Goal: Task Accomplishment & Management: Manage account settings

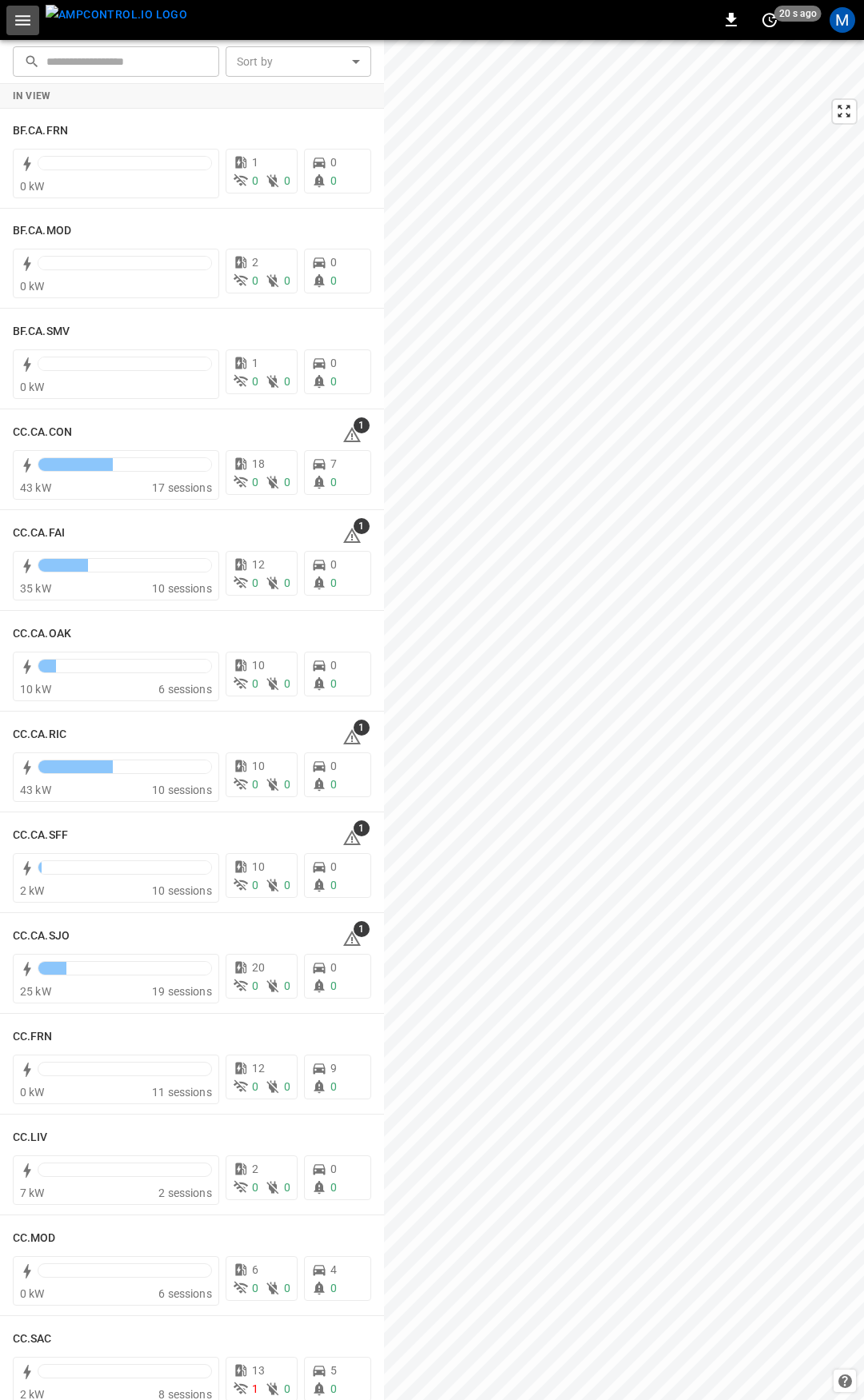
click at [16, 22] on icon "button" at bounding box center [23, 21] width 20 height 20
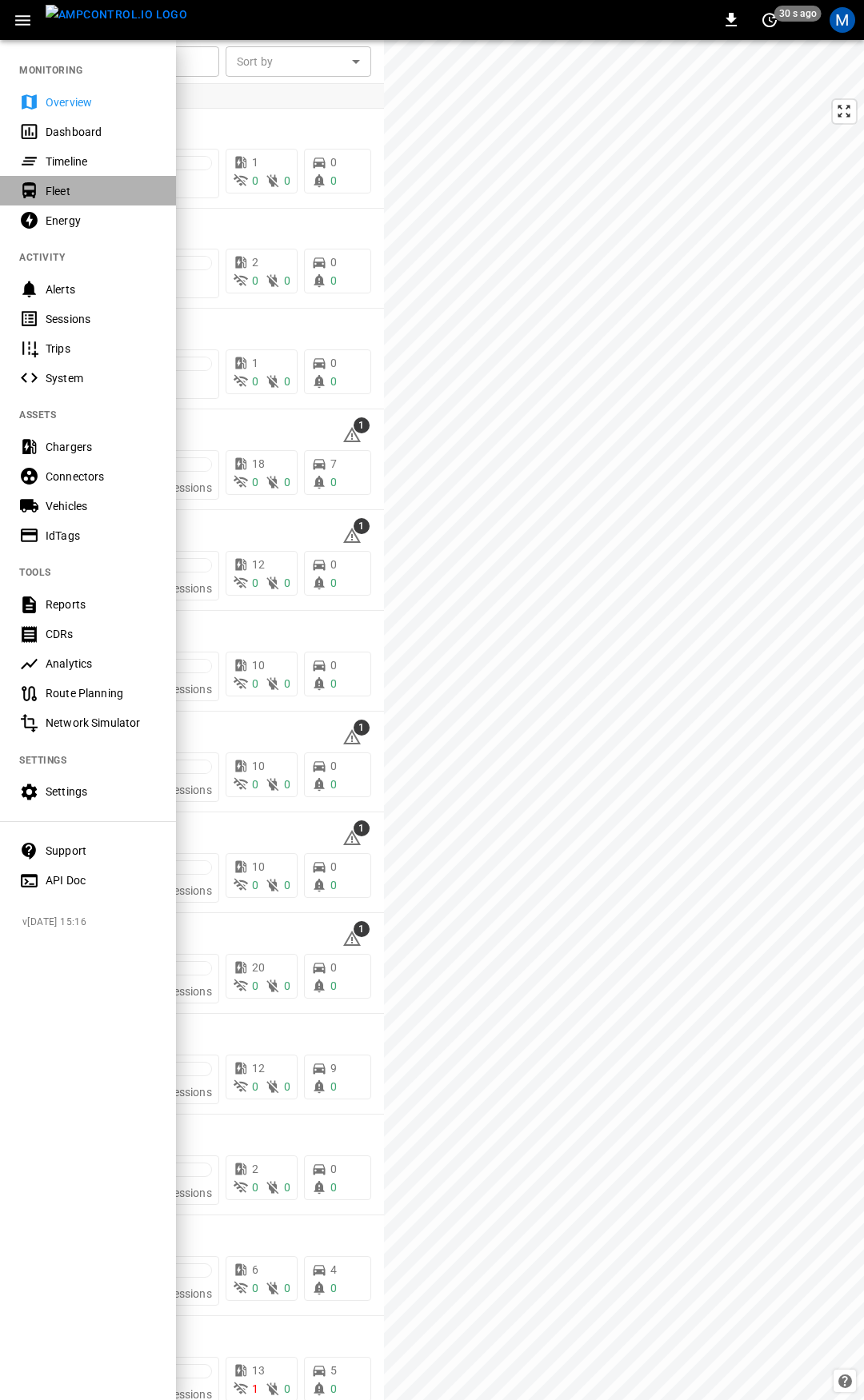
click at [69, 183] on div "Fleet" at bounding box center [100, 191] width 111 height 16
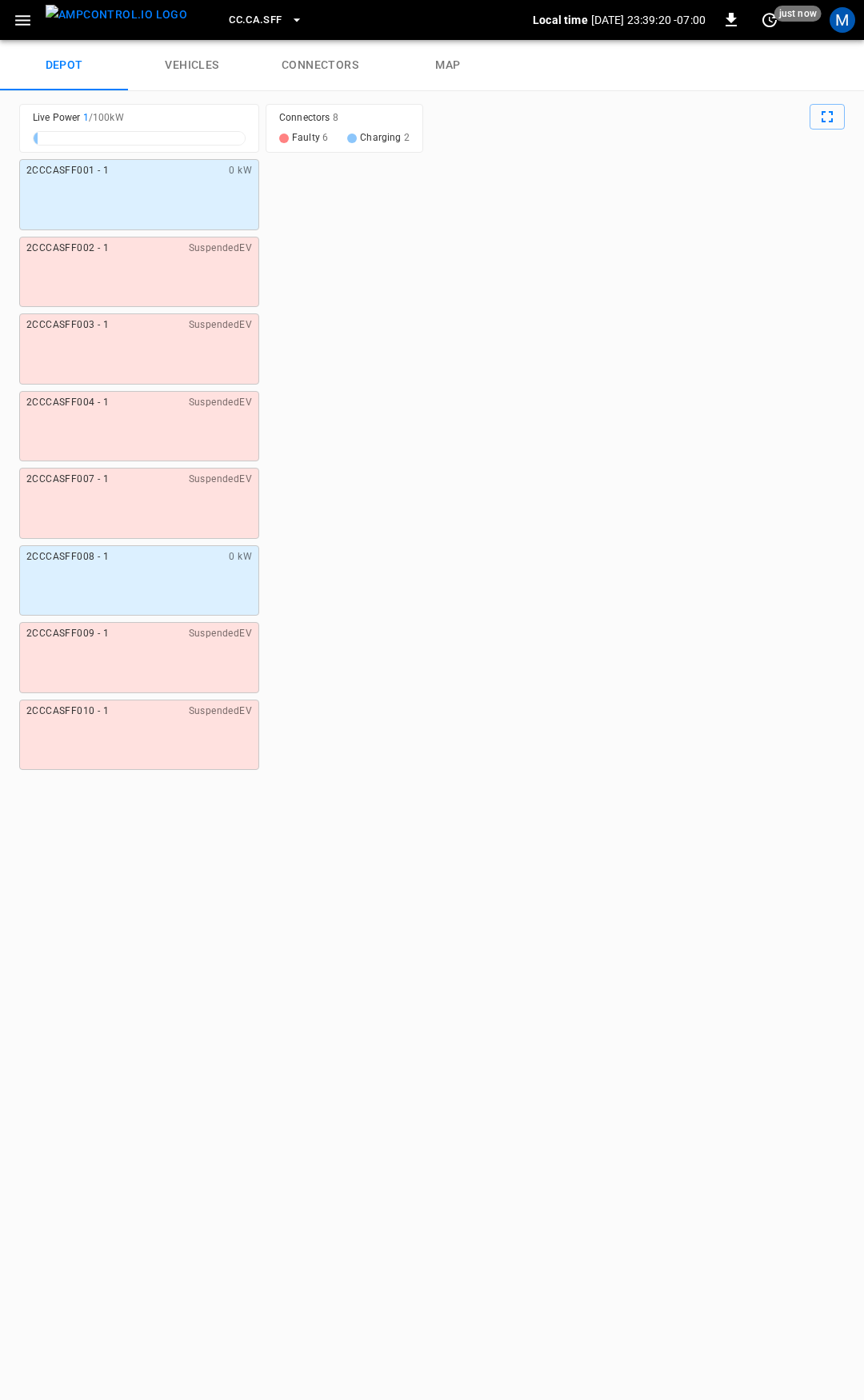
drag, startPoint x: 336, startPoint y: 71, endPoint x: 338, endPoint y: 85, distance: 14.1
click at [336, 72] on link "connectors" at bounding box center [320, 66] width 128 height 51
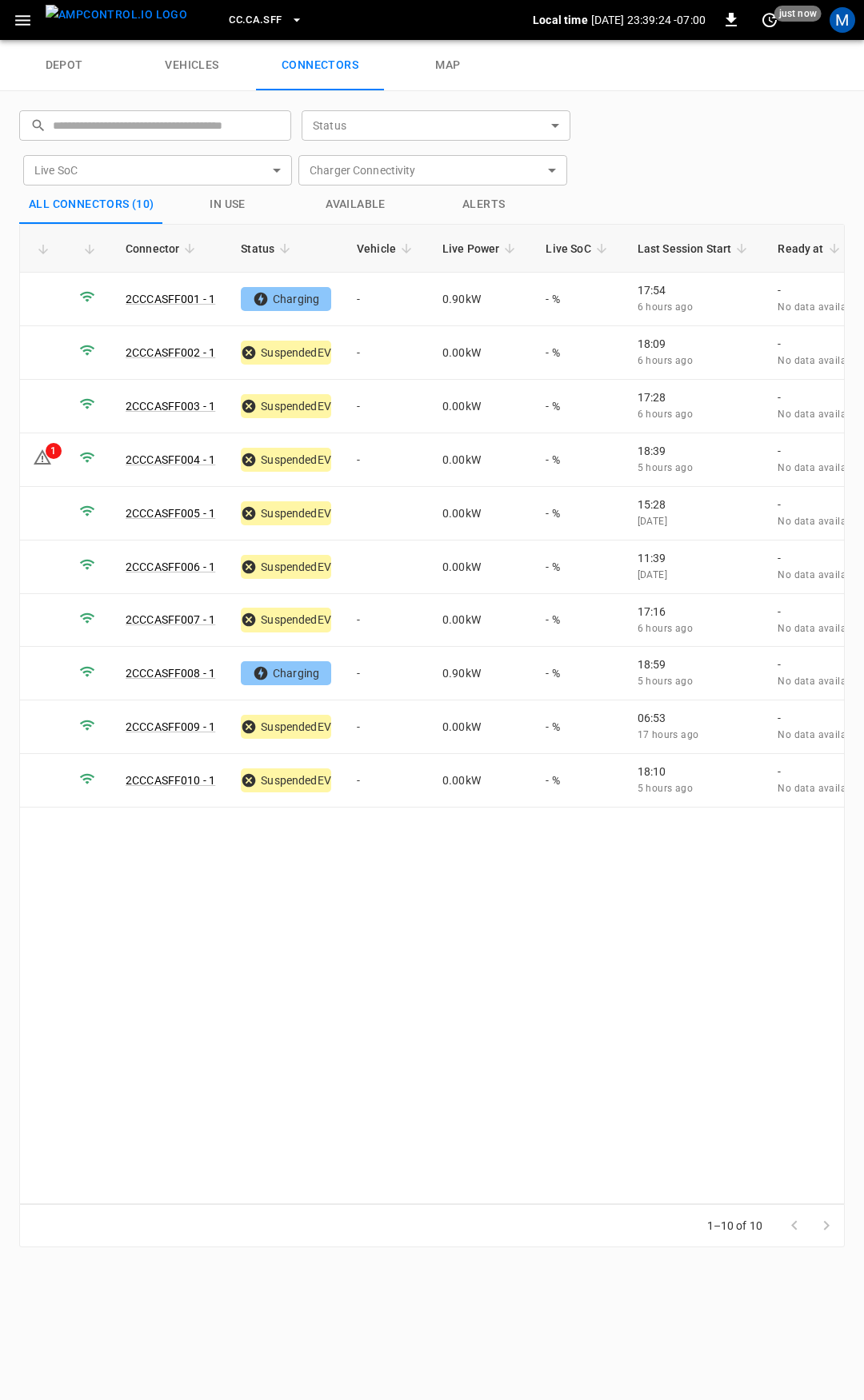
click at [228, 13] on span "CC.CA.SFF" at bounding box center [255, 20] width 53 height 19
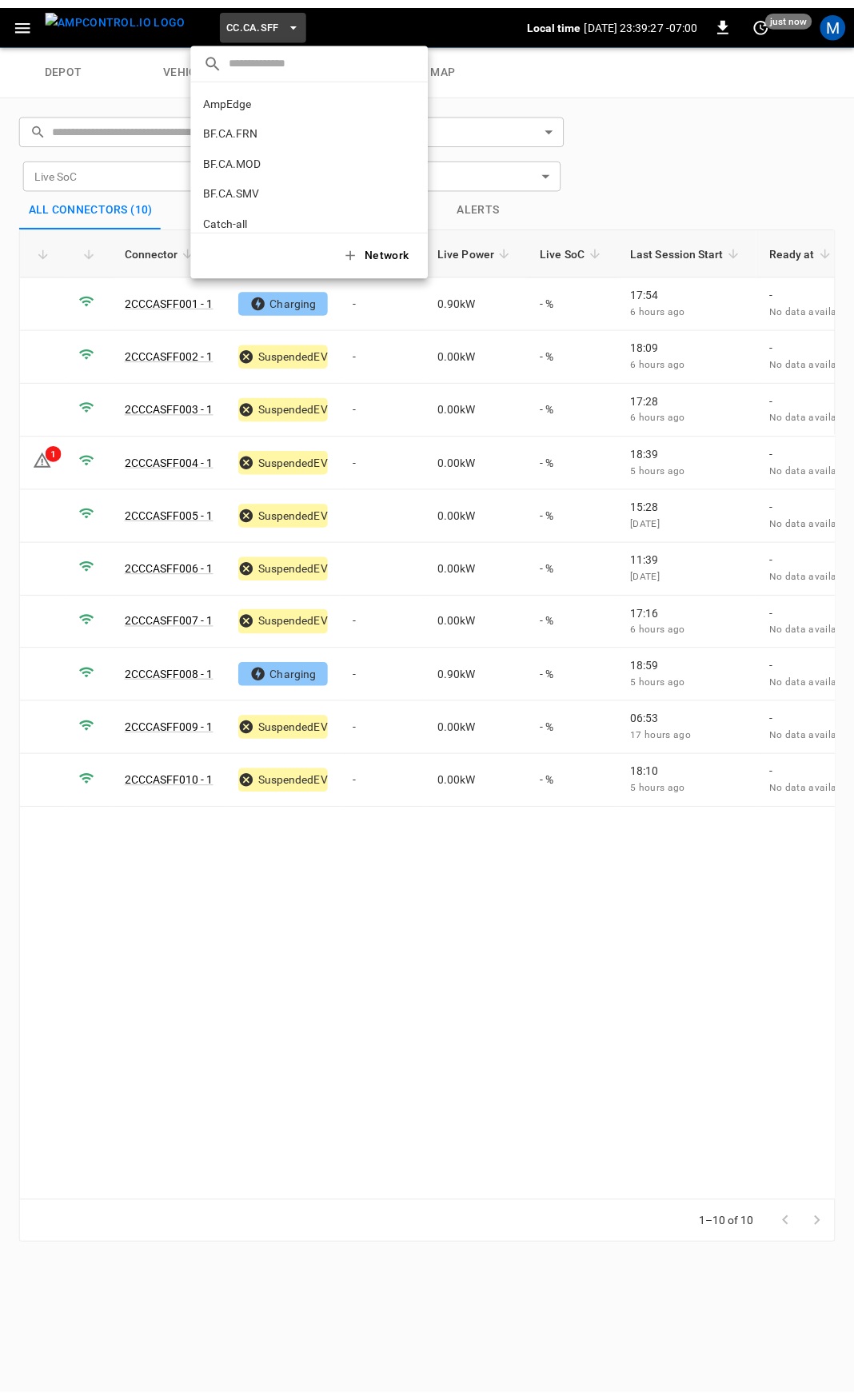
scroll to position [80, 0]
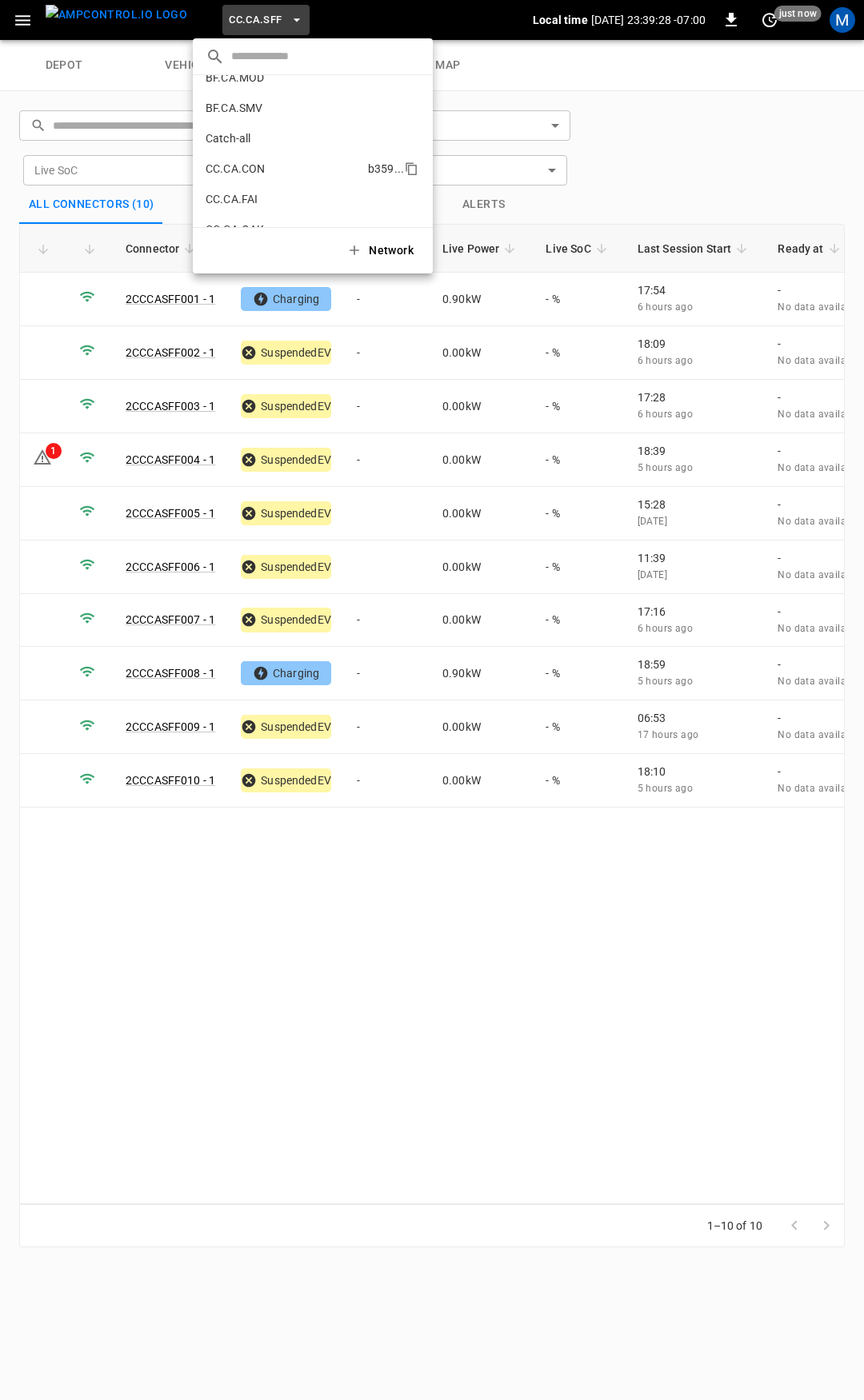
click at [262, 164] on p "CC.CA.CON" at bounding box center [283, 168] width 156 height 16
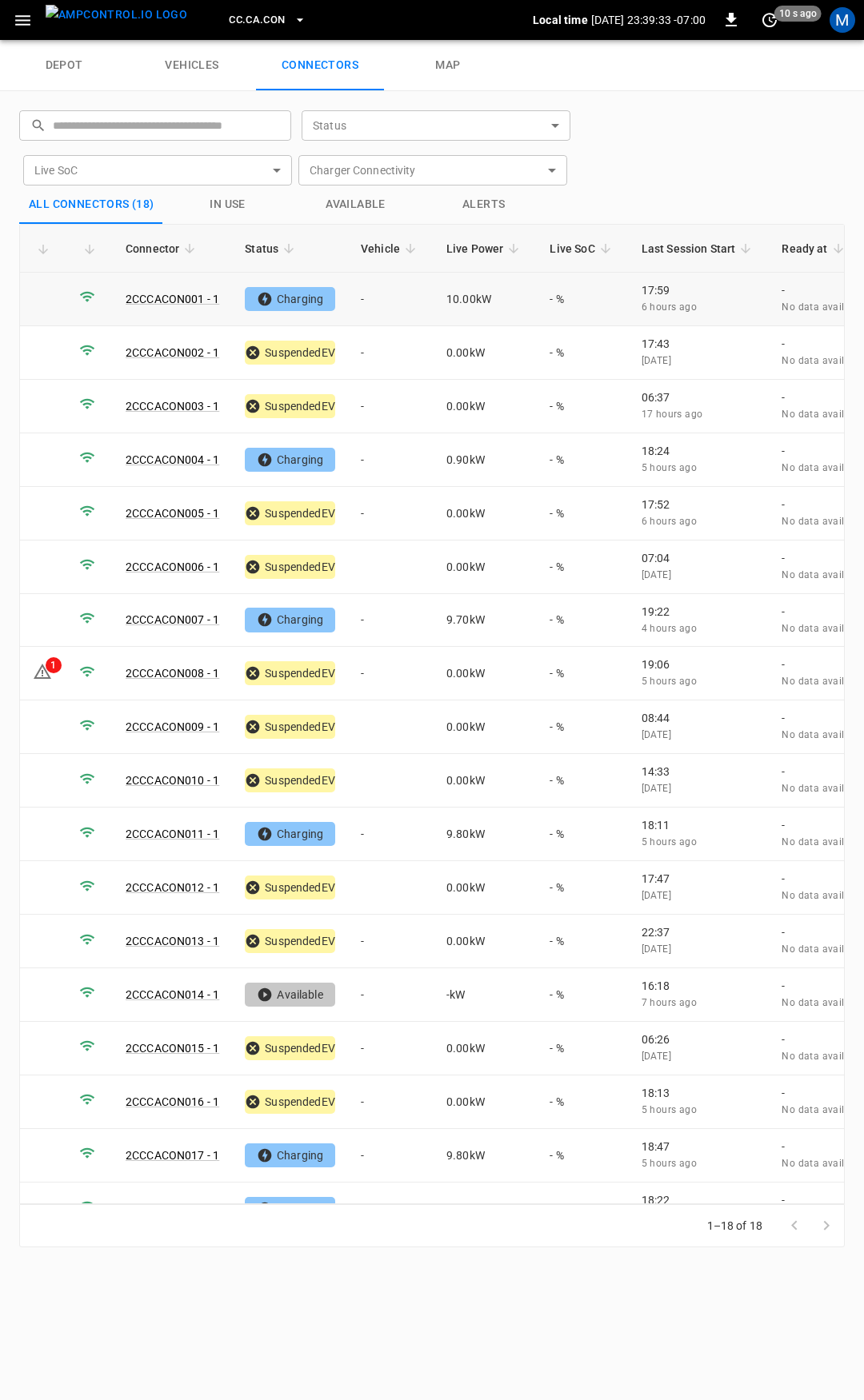
click at [377, 300] on td "-" at bounding box center [391, 299] width 86 height 53
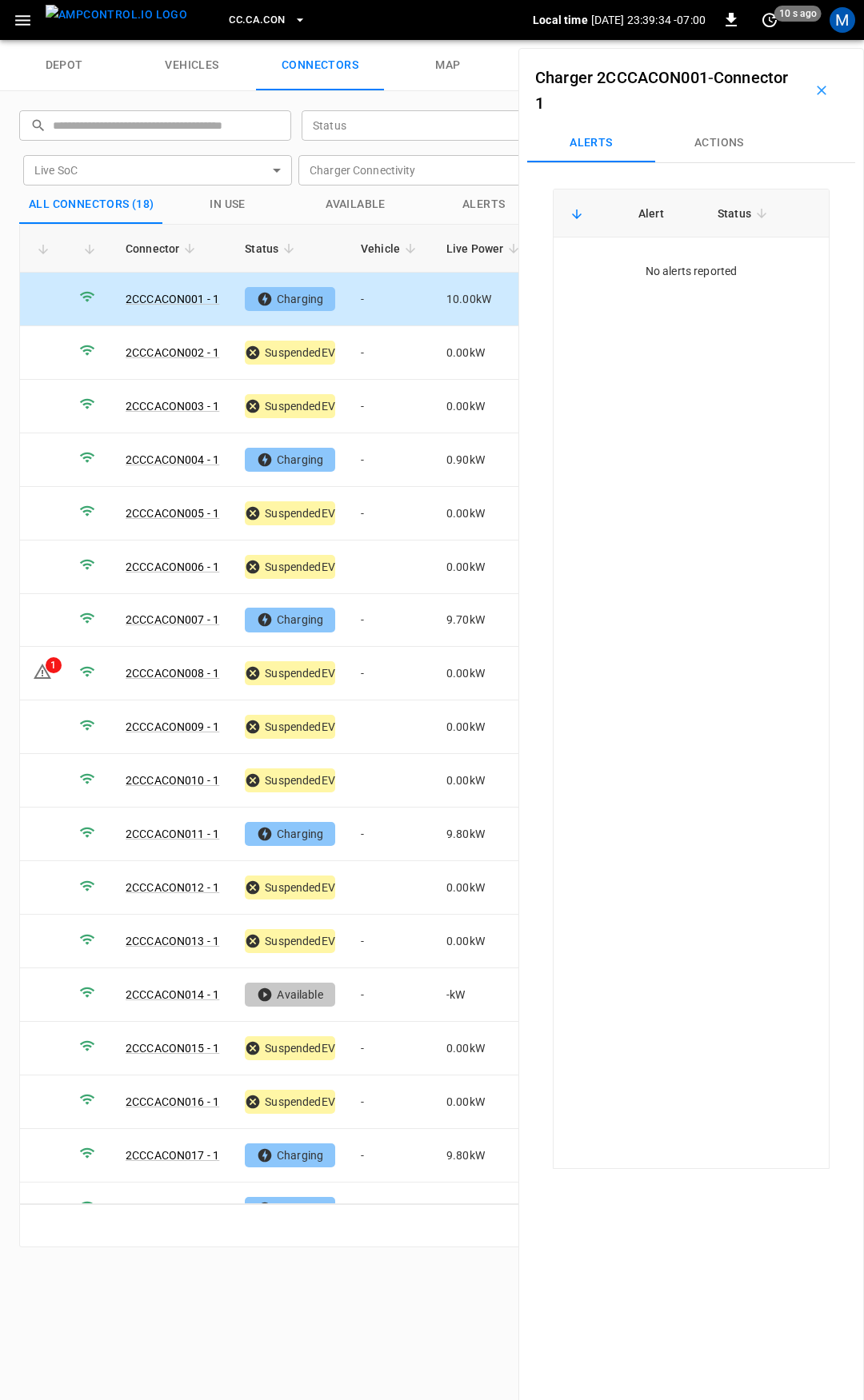
click at [700, 152] on button "Actions" at bounding box center [719, 143] width 128 height 38
click at [677, 277] on div "Vehicle Name" at bounding box center [720, 265] width 184 height 30
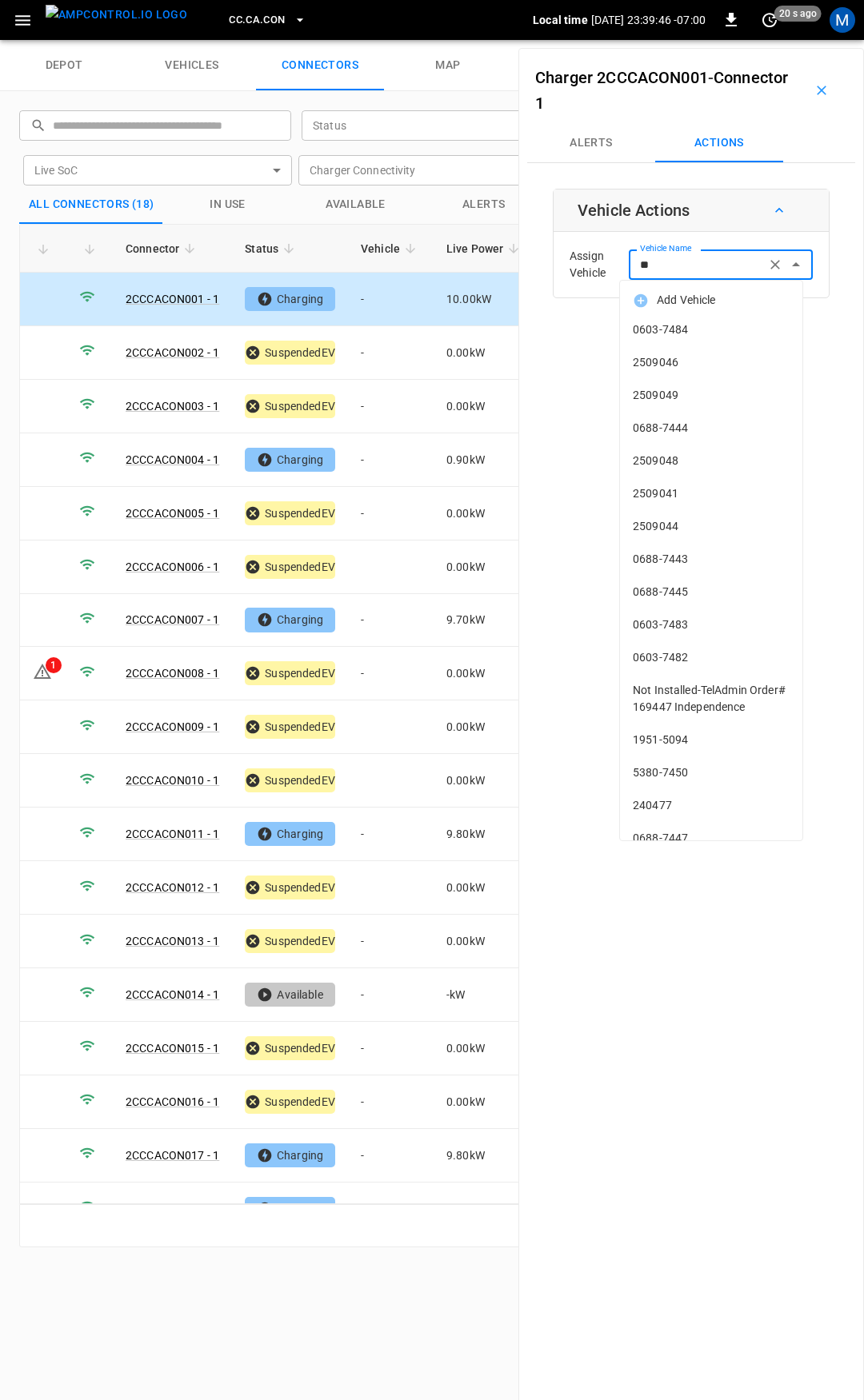
type input "***"
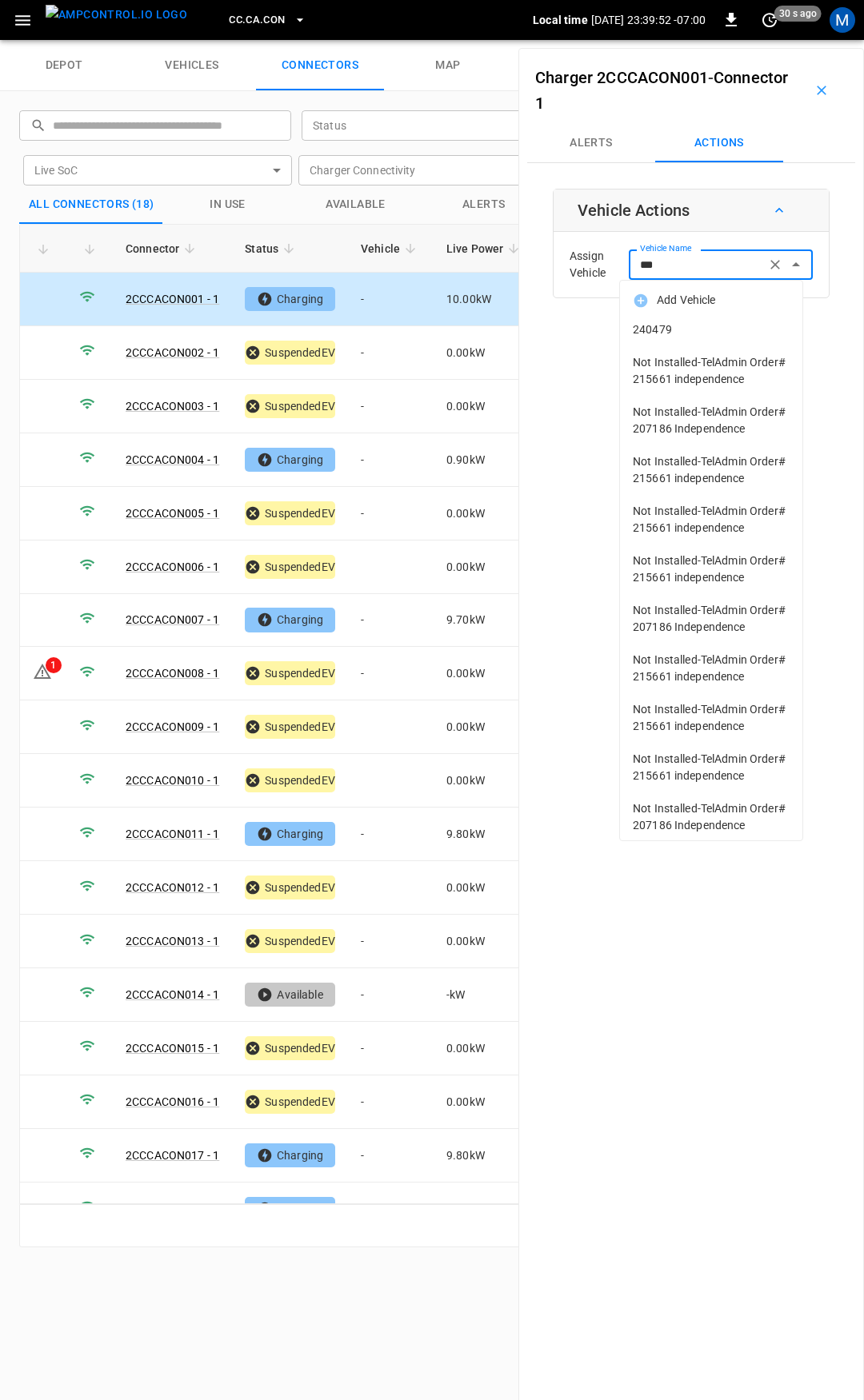
click at [677, 325] on span "240479" at bounding box center [710, 330] width 156 height 17
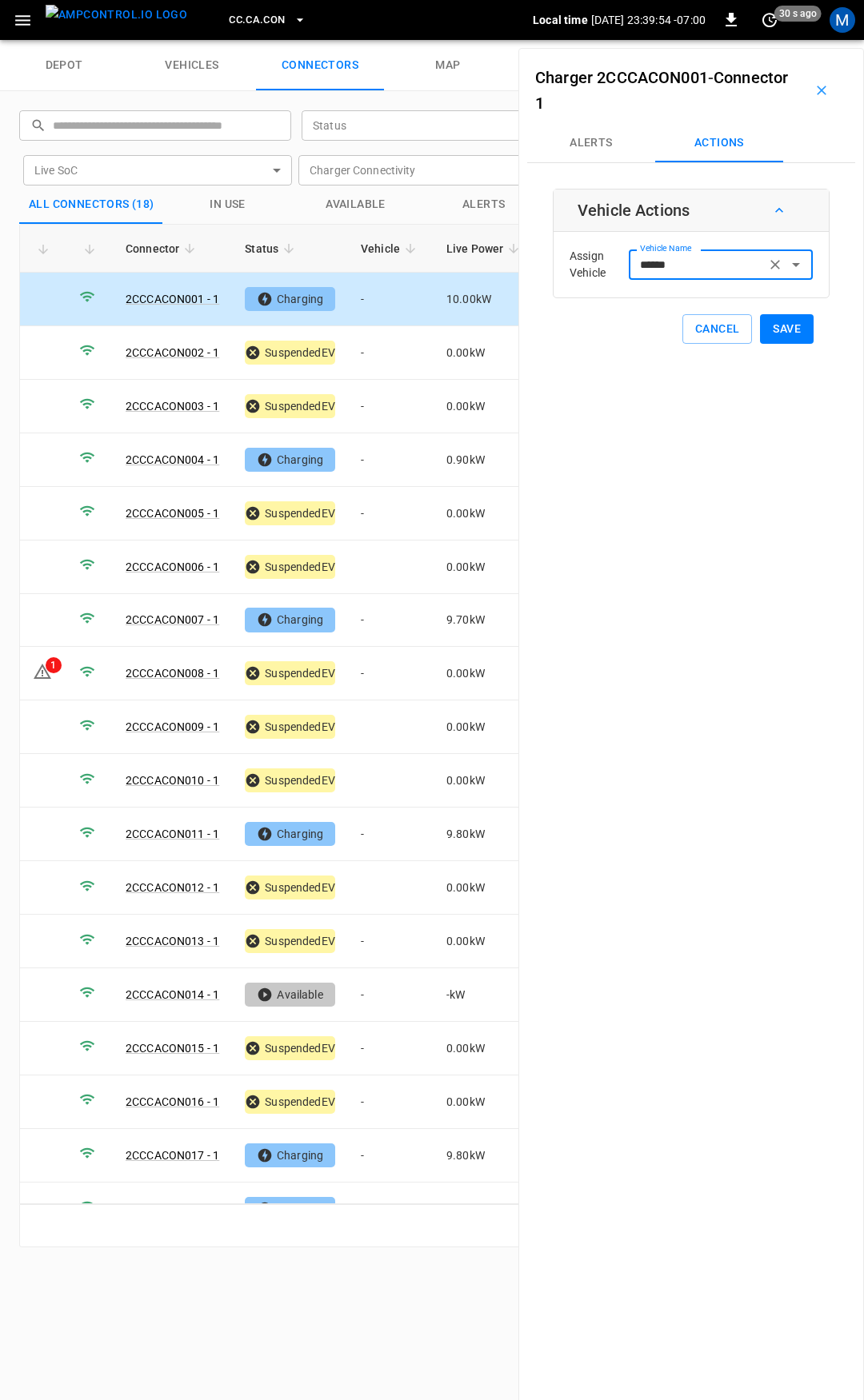
type input "******"
click at [781, 334] on button "Save" at bounding box center [786, 329] width 53 height 30
click at [387, 357] on td "-" at bounding box center [391, 353] width 86 height 53
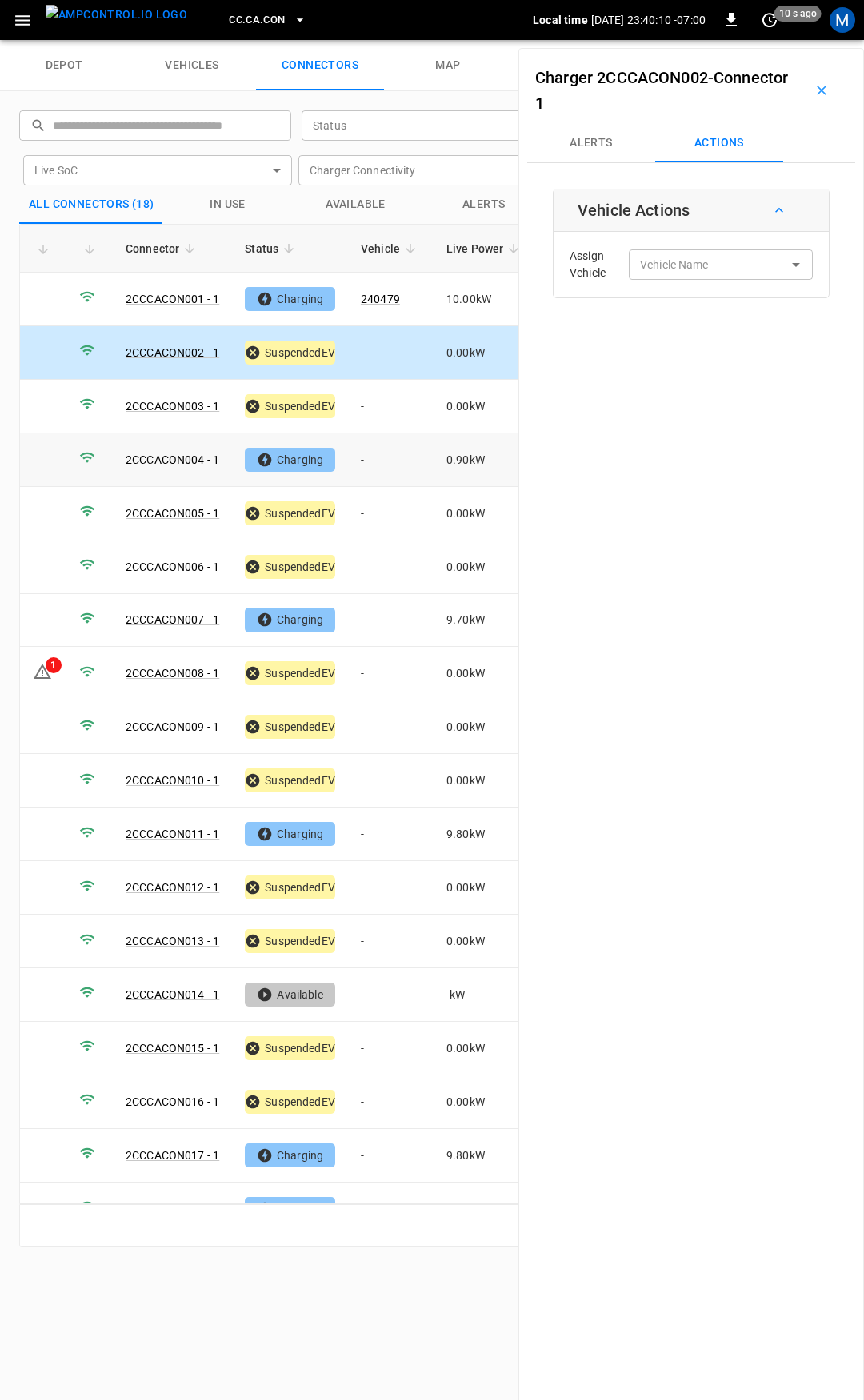
click at [392, 450] on td "-" at bounding box center [391, 460] width 86 height 53
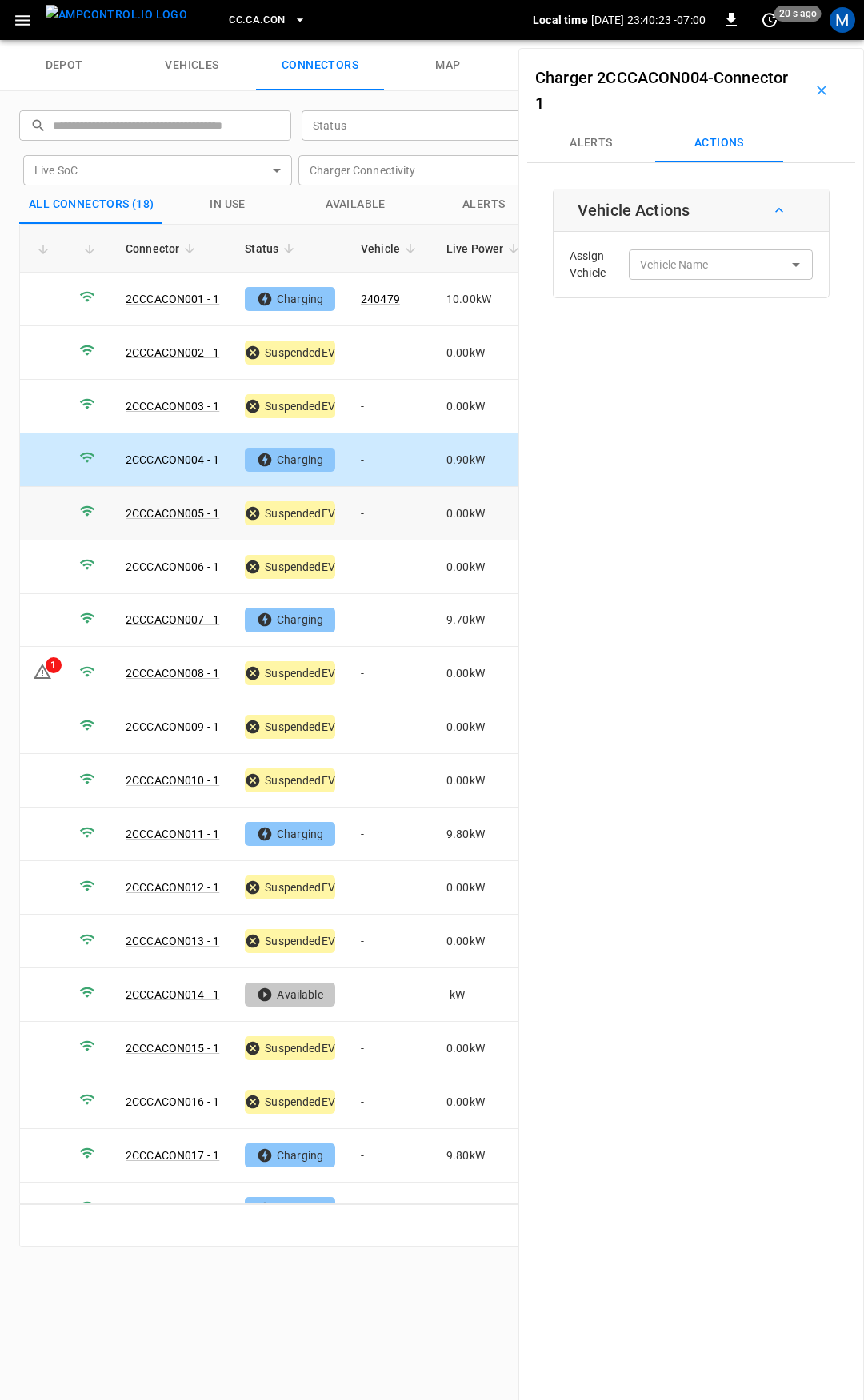
click at [391, 517] on td "-" at bounding box center [391, 514] width 86 height 53
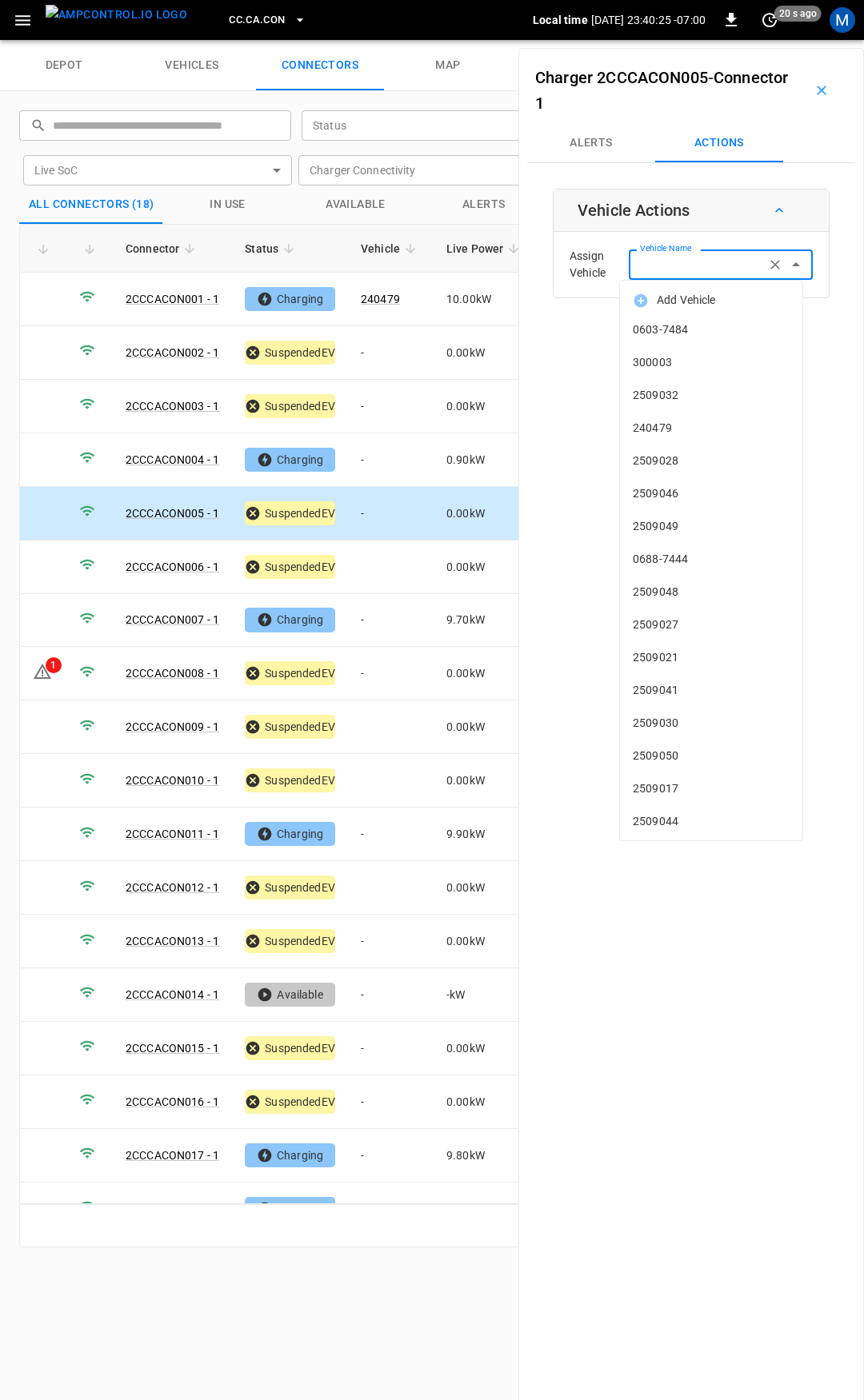
click at [668, 264] on input "Vehicle Name" at bounding box center [697, 264] width 127 height 20
click at [673, 272] on input "Vehicle Name" at bounding box center [697, 264] width 127 height 20
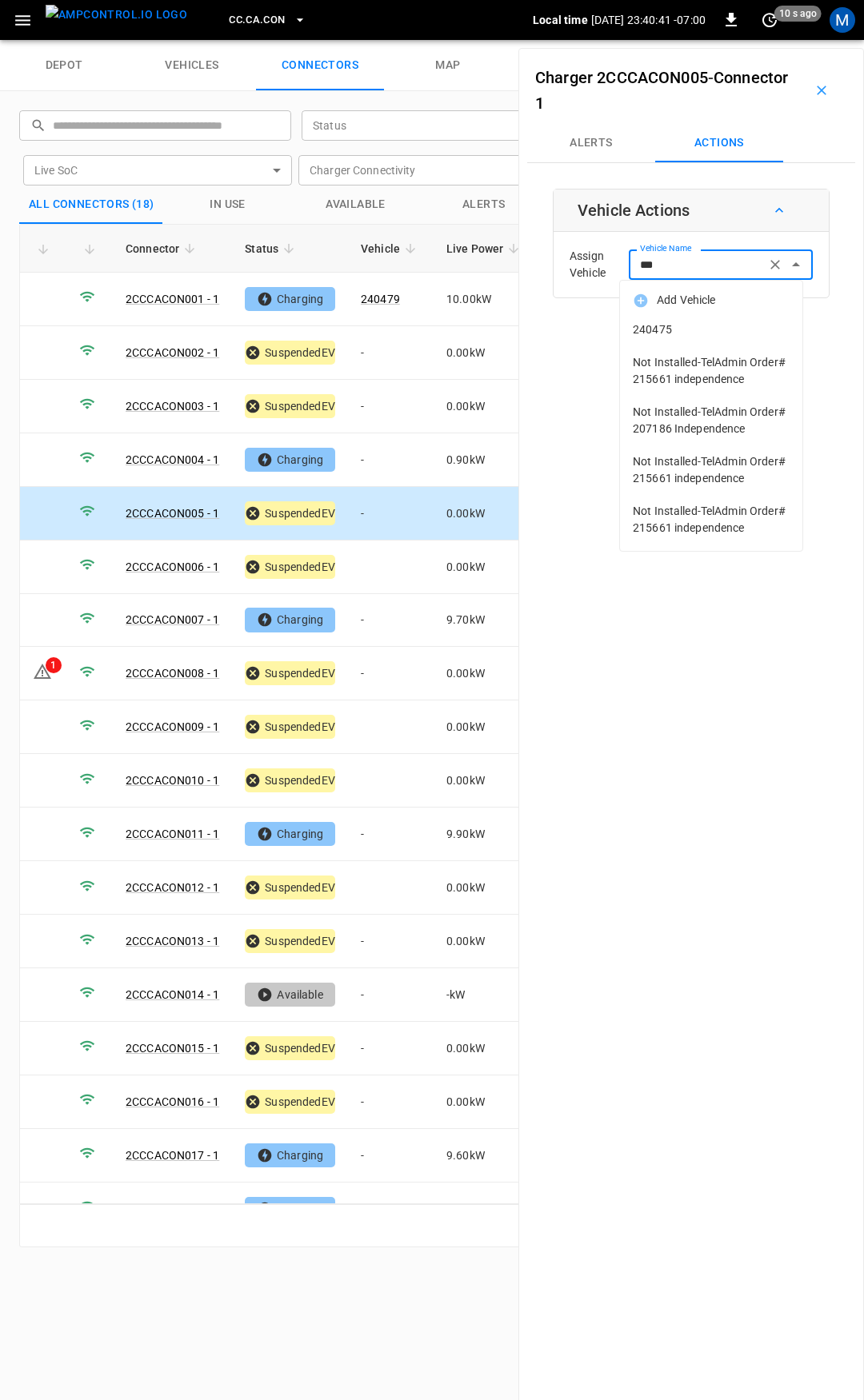
click at [681, 323] on span "240475" at bounding box center [710, 330] width 156 height 17
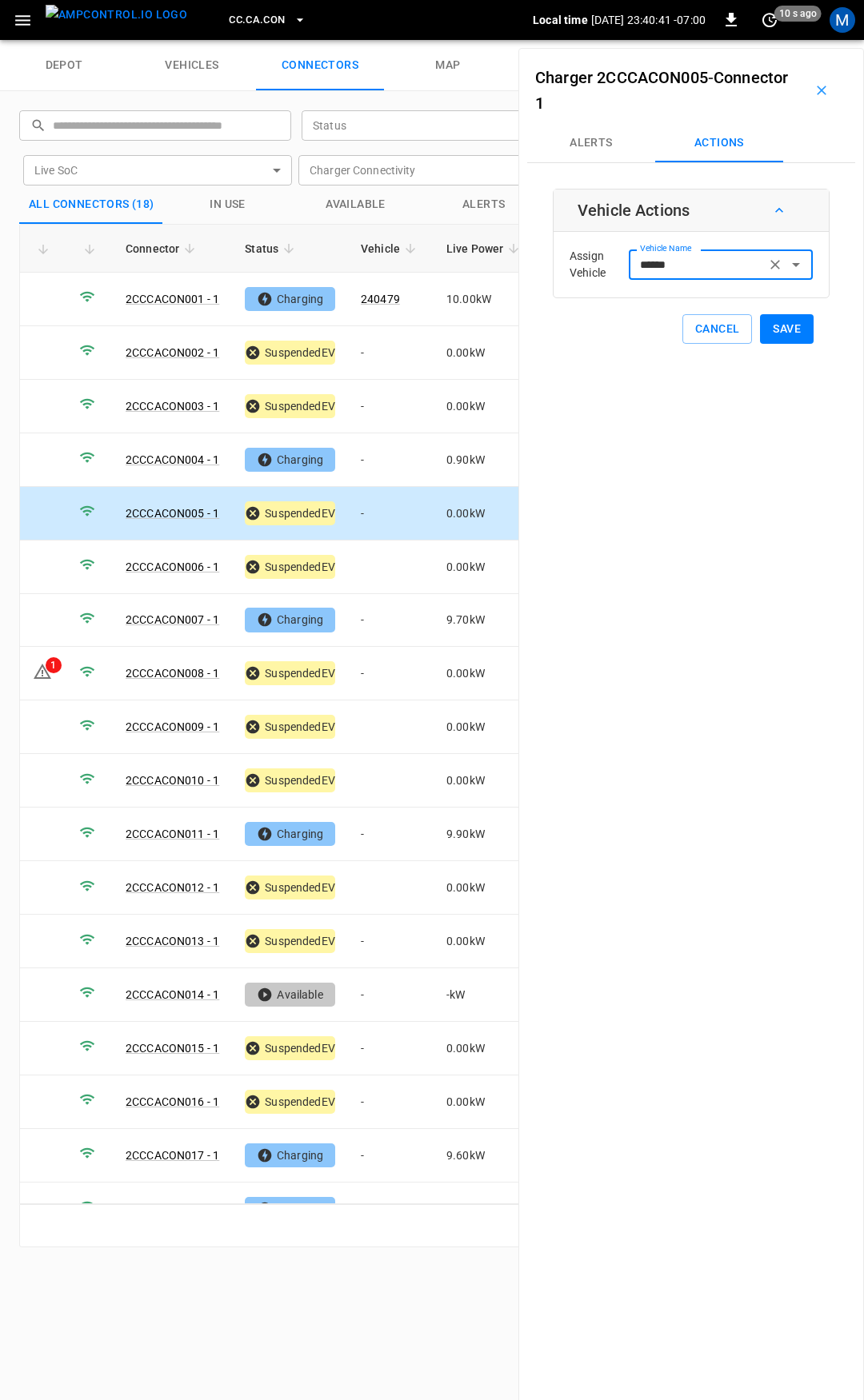
type input "******"
click at [768, 331] on button "Save" at bounding box center [786, 329] width 53 height 30
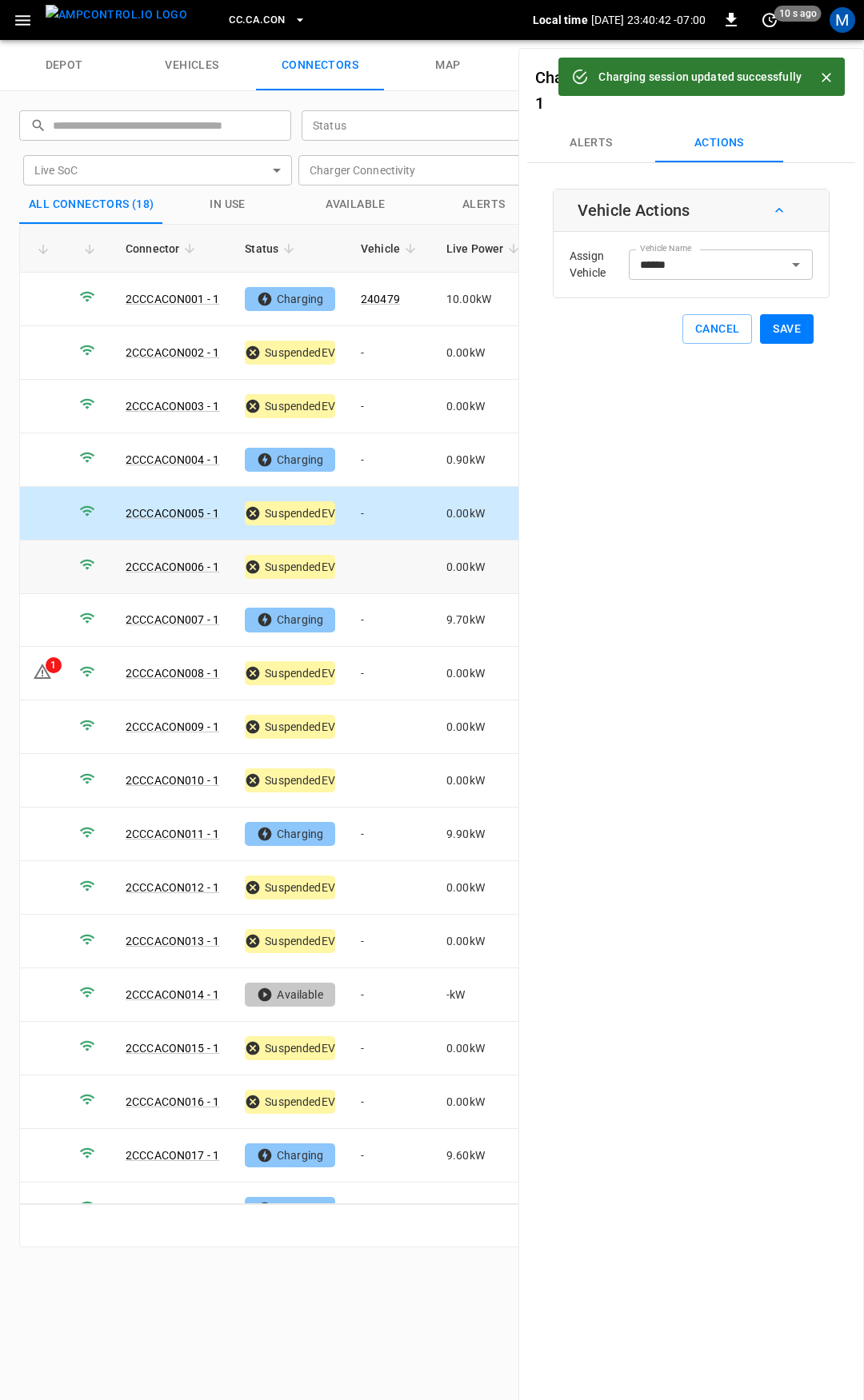
click at [395, 566] on td at bounding box center [391, 567] width 86 height 53
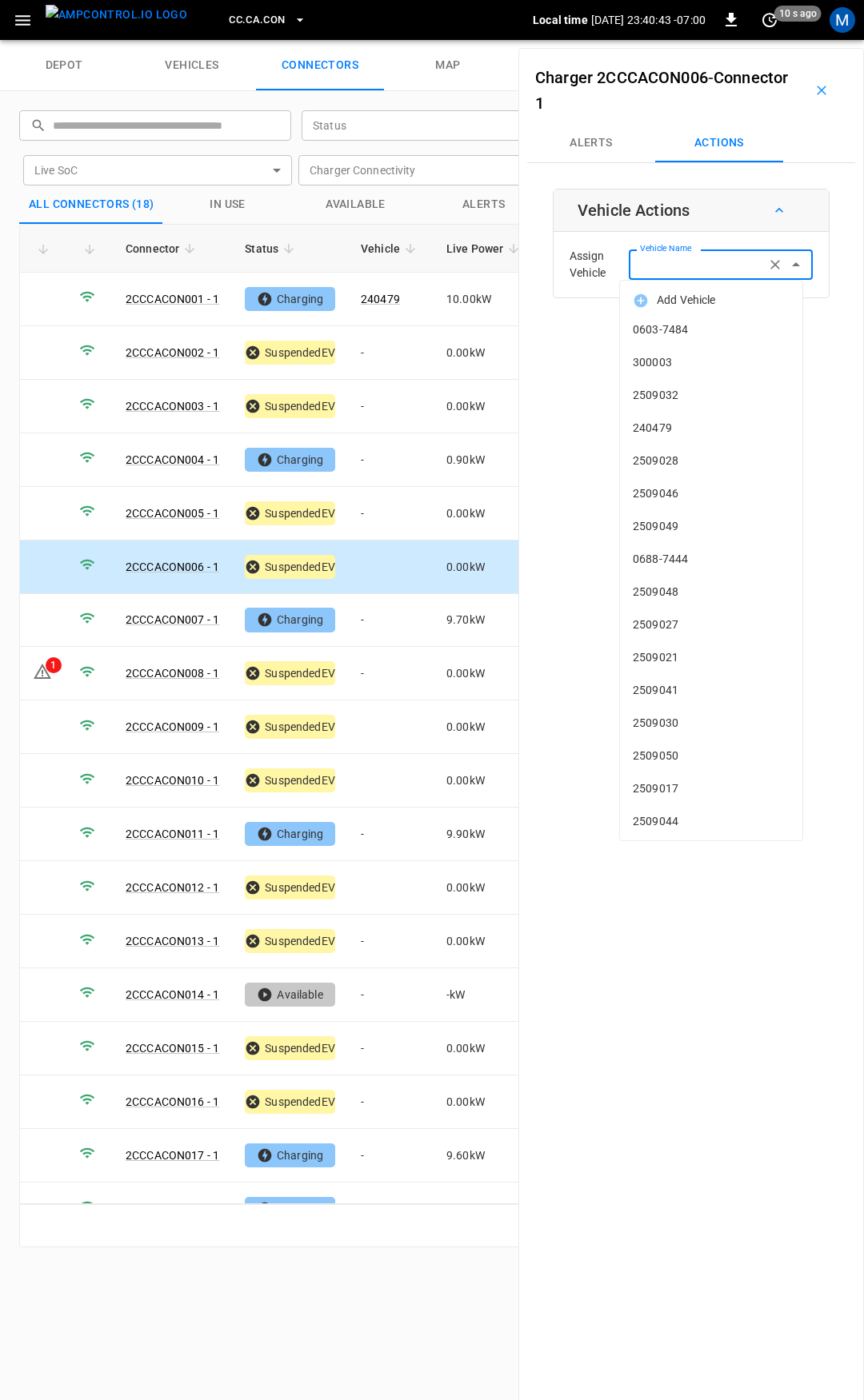
click at [646, 271] on input "Vehicle Name" at bounding box center [697, 264] width 127 height 20
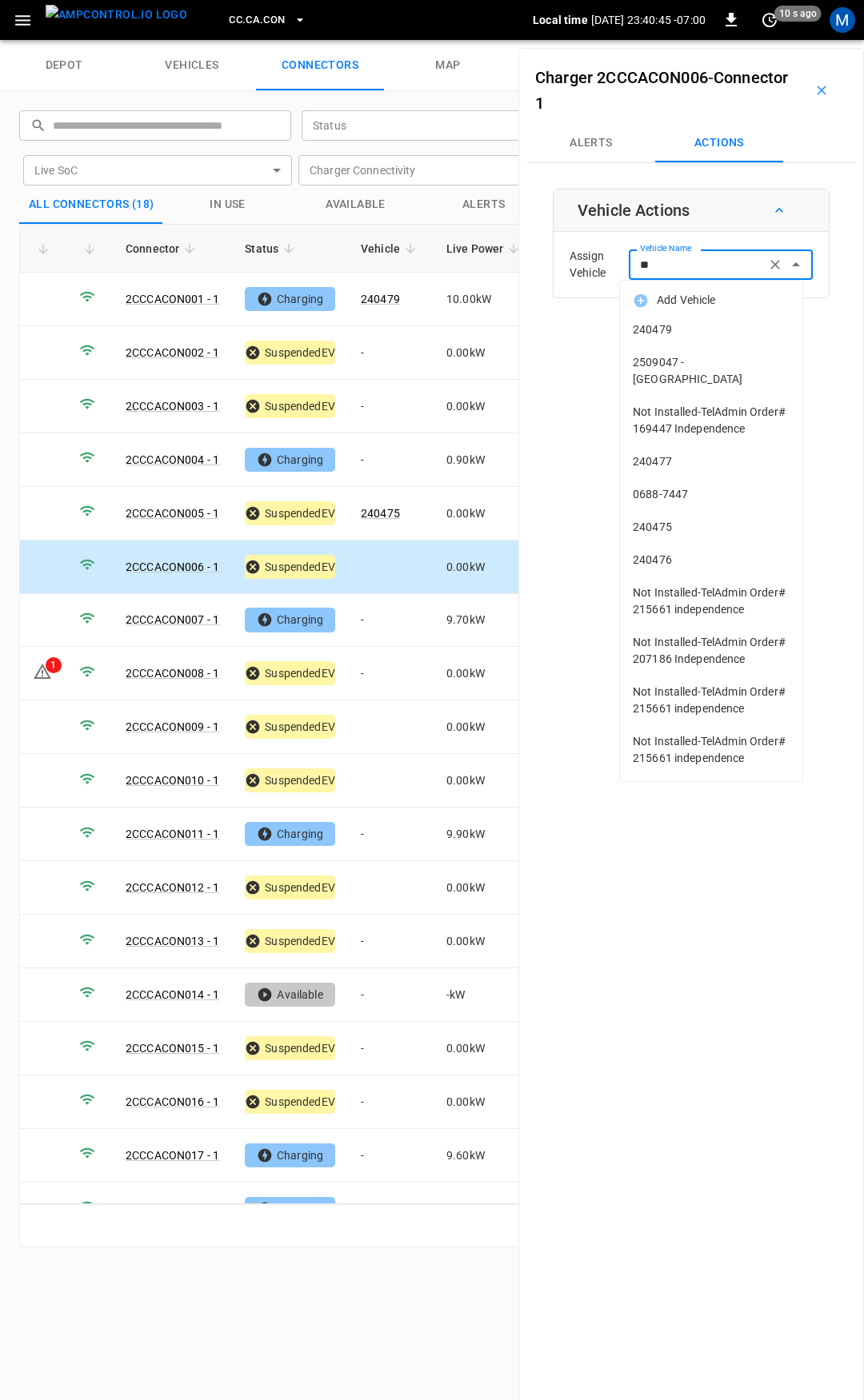
type input "***"
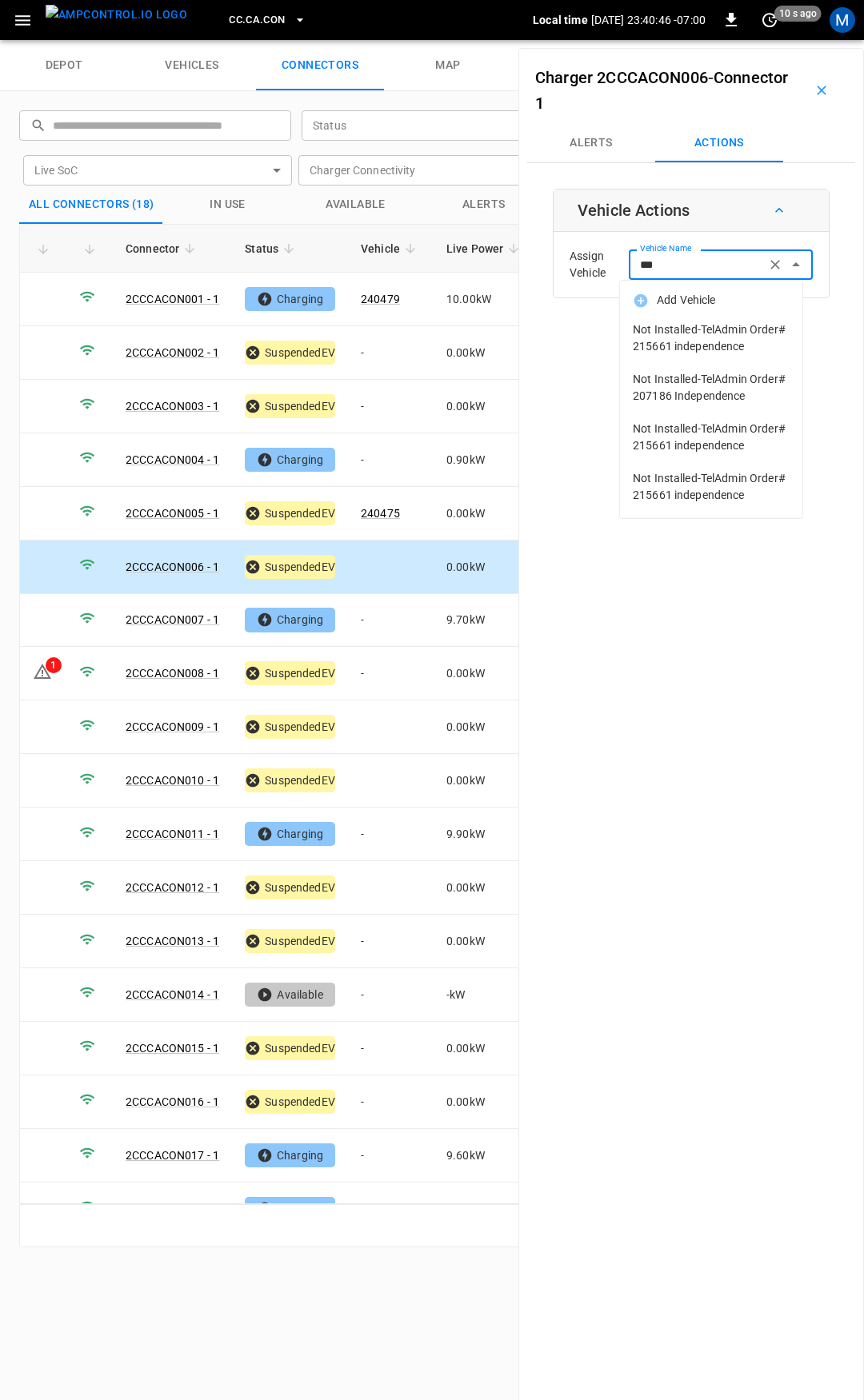
drag, startPoint x: 636, startPoint y: 261, endPoint x: 605, endPoint y: 261, distance: 31.0
click at [605, 261] on div "Assign Vehicle Vehicle Name *** Vehicle Name" at bounding box center [691, 265] width 267 height 58
click at [365, 624] on td "-" at bounding box center [391, 621] width 86 height 53
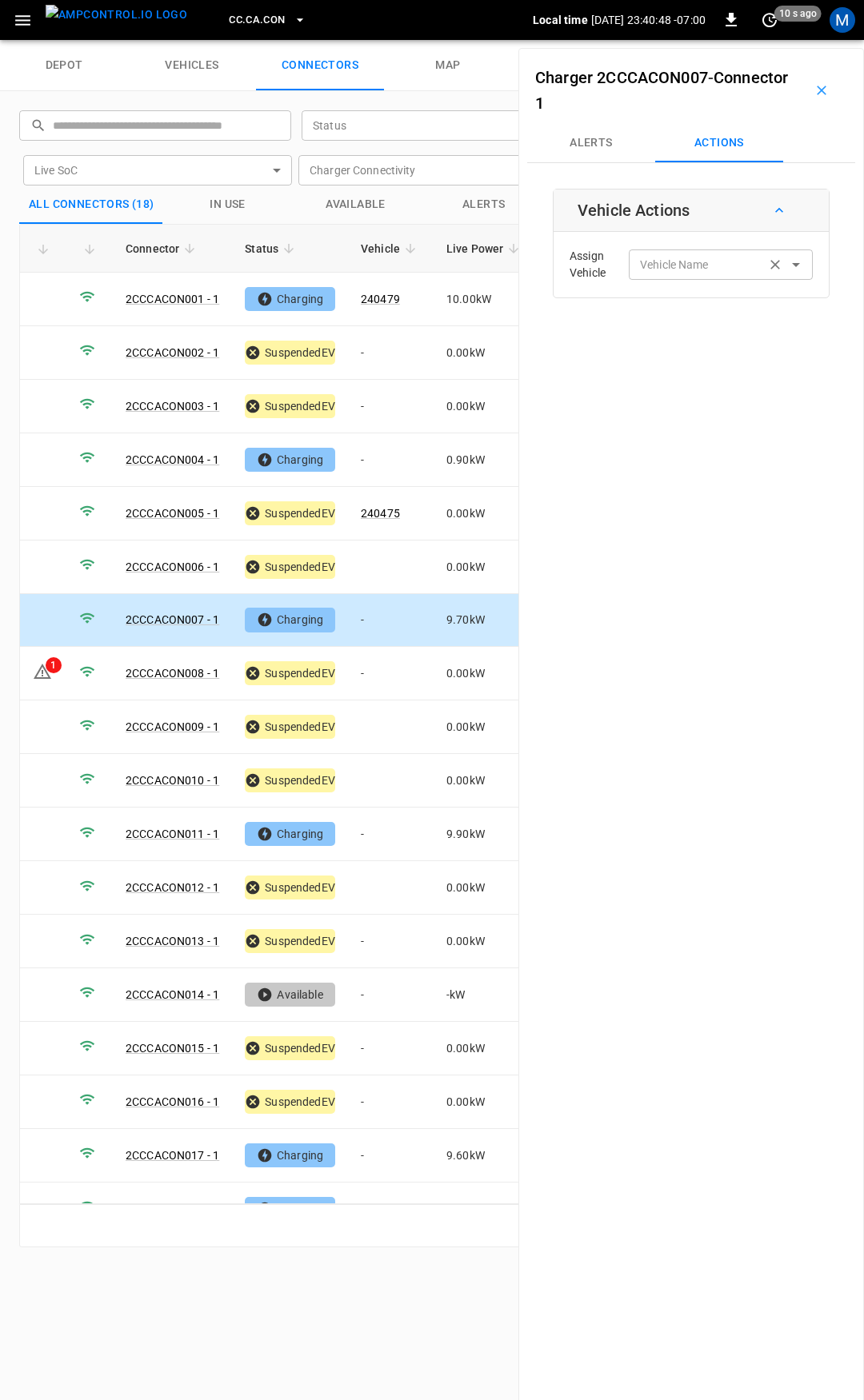
click at [678, 264] on div "Vehicle Name Vehicle Name" at bounding box center [720, 265] width 184 height 30
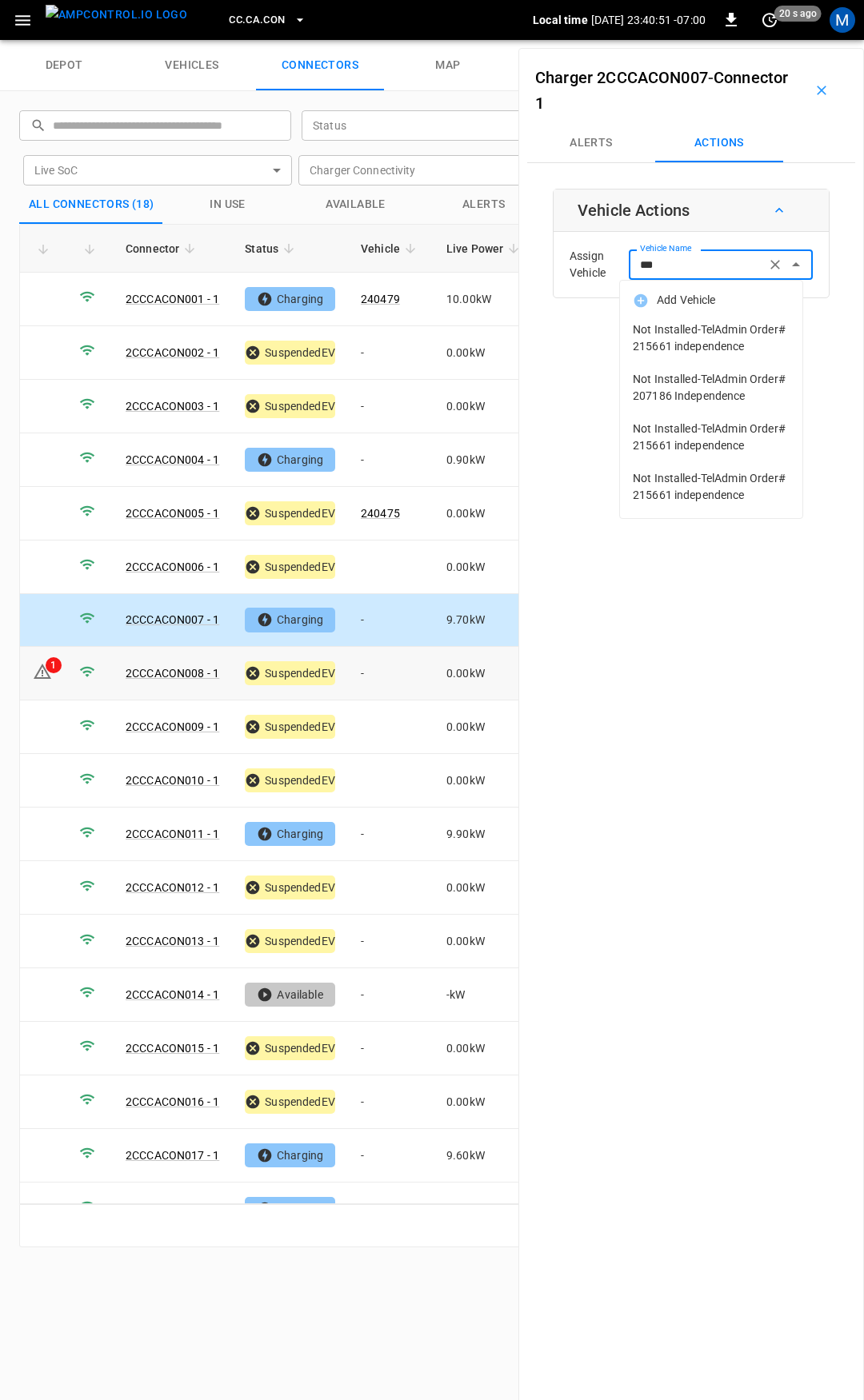
type input "***"
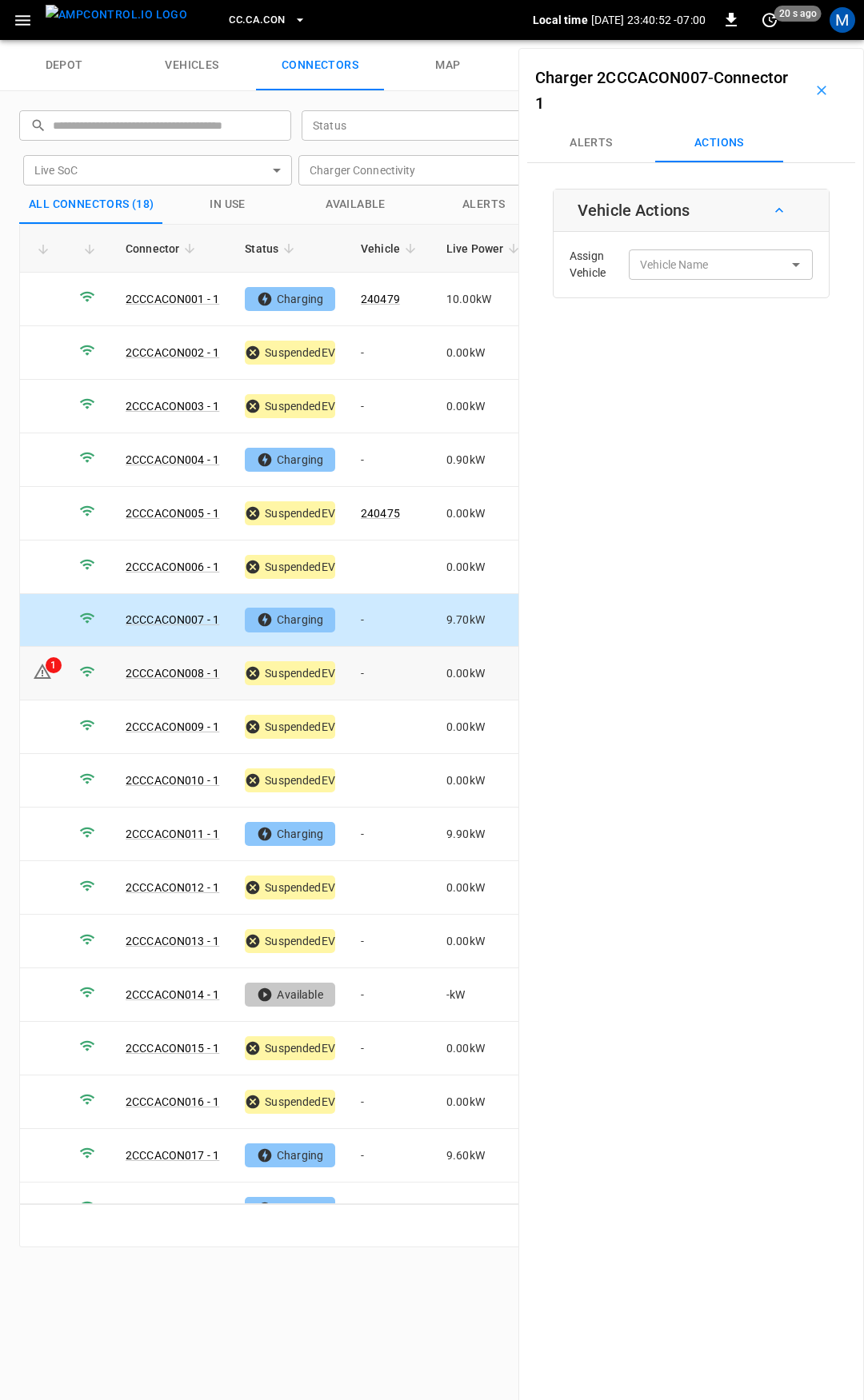
click at [370, 674] on td "-" at bounding box center [391, 674] width 86 height 53
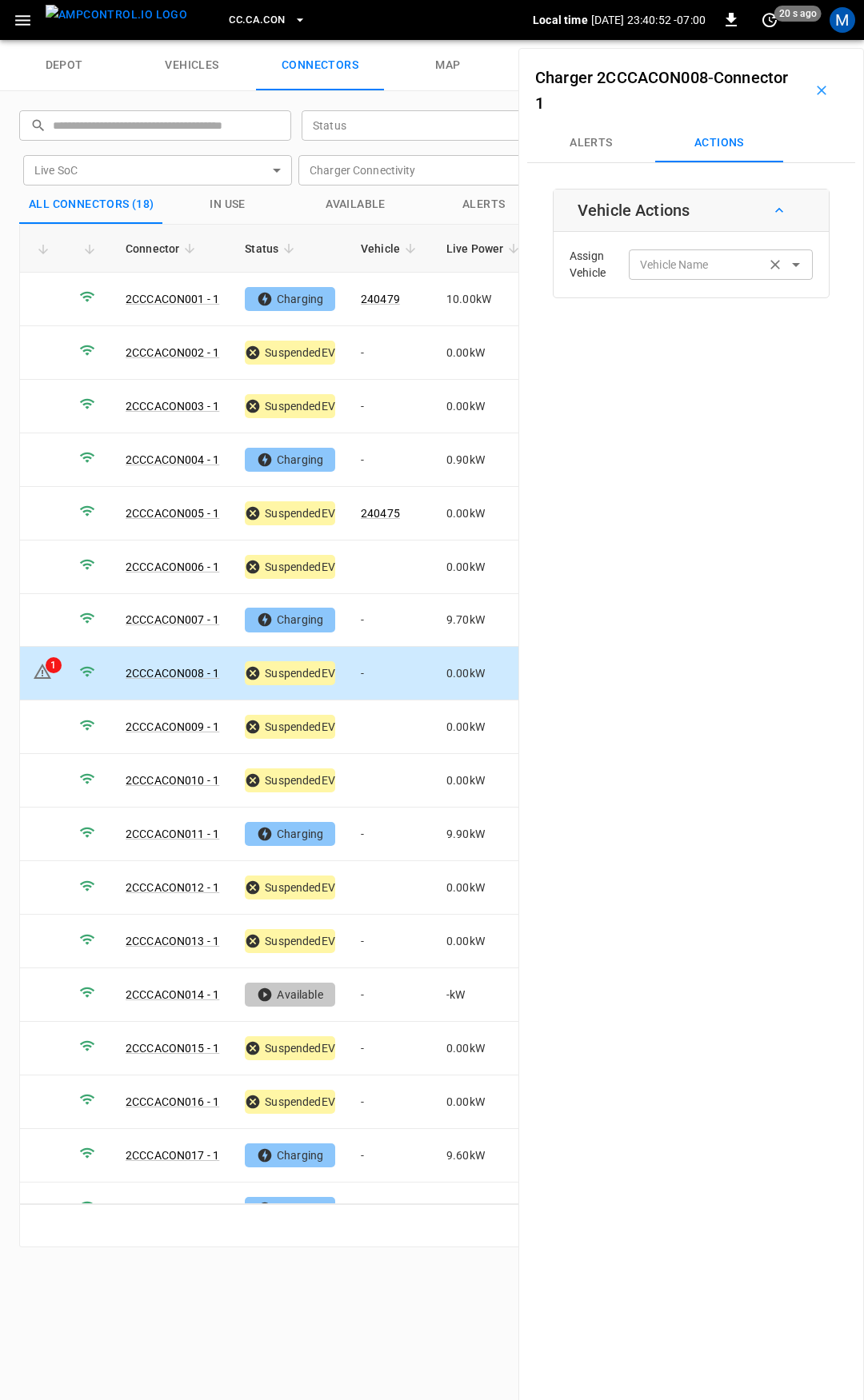
click at [667, 257] on div "Vehicle Name Vehicle Name" at bounding box center [720, 265] width 184 height 30
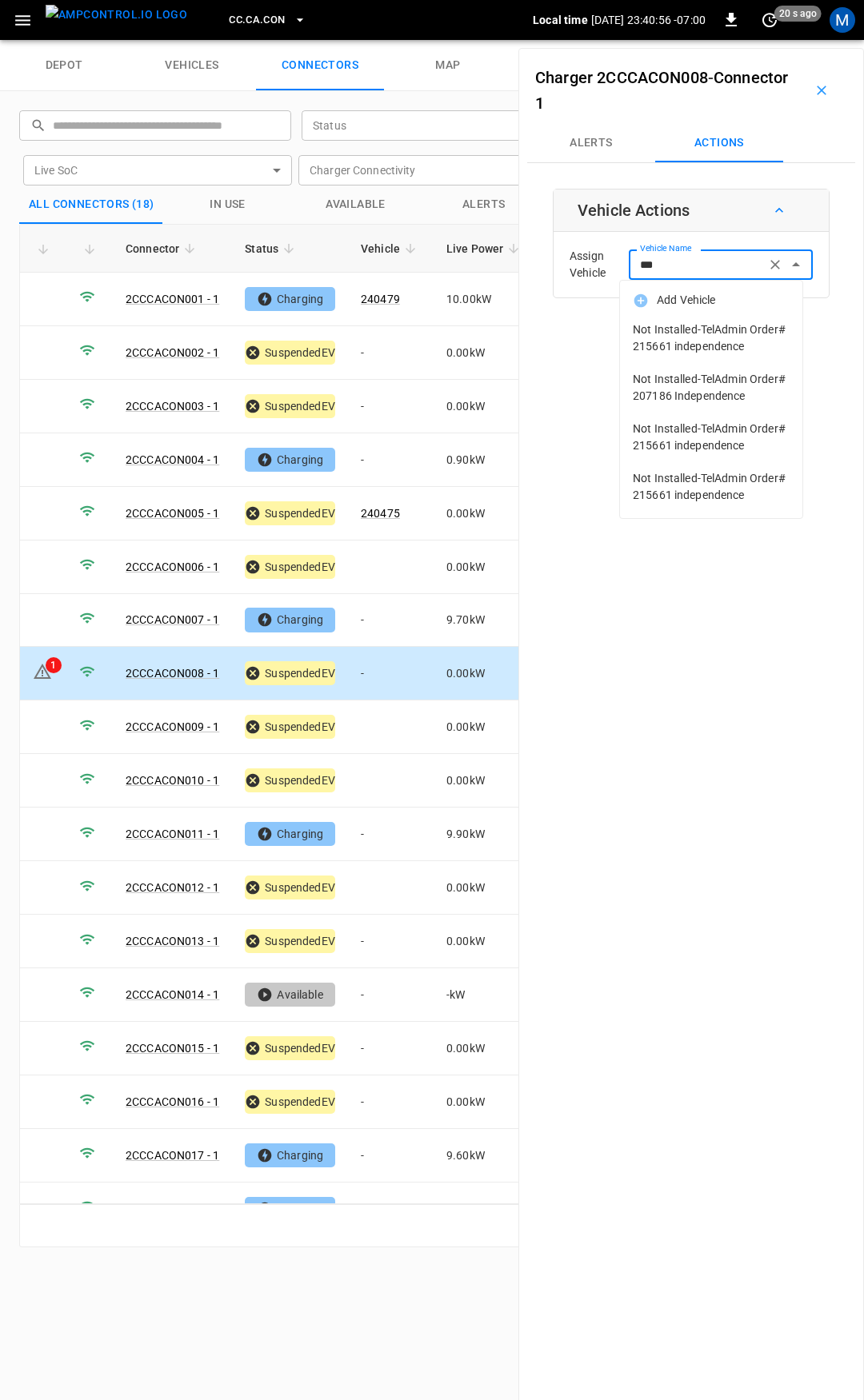
type input "***"
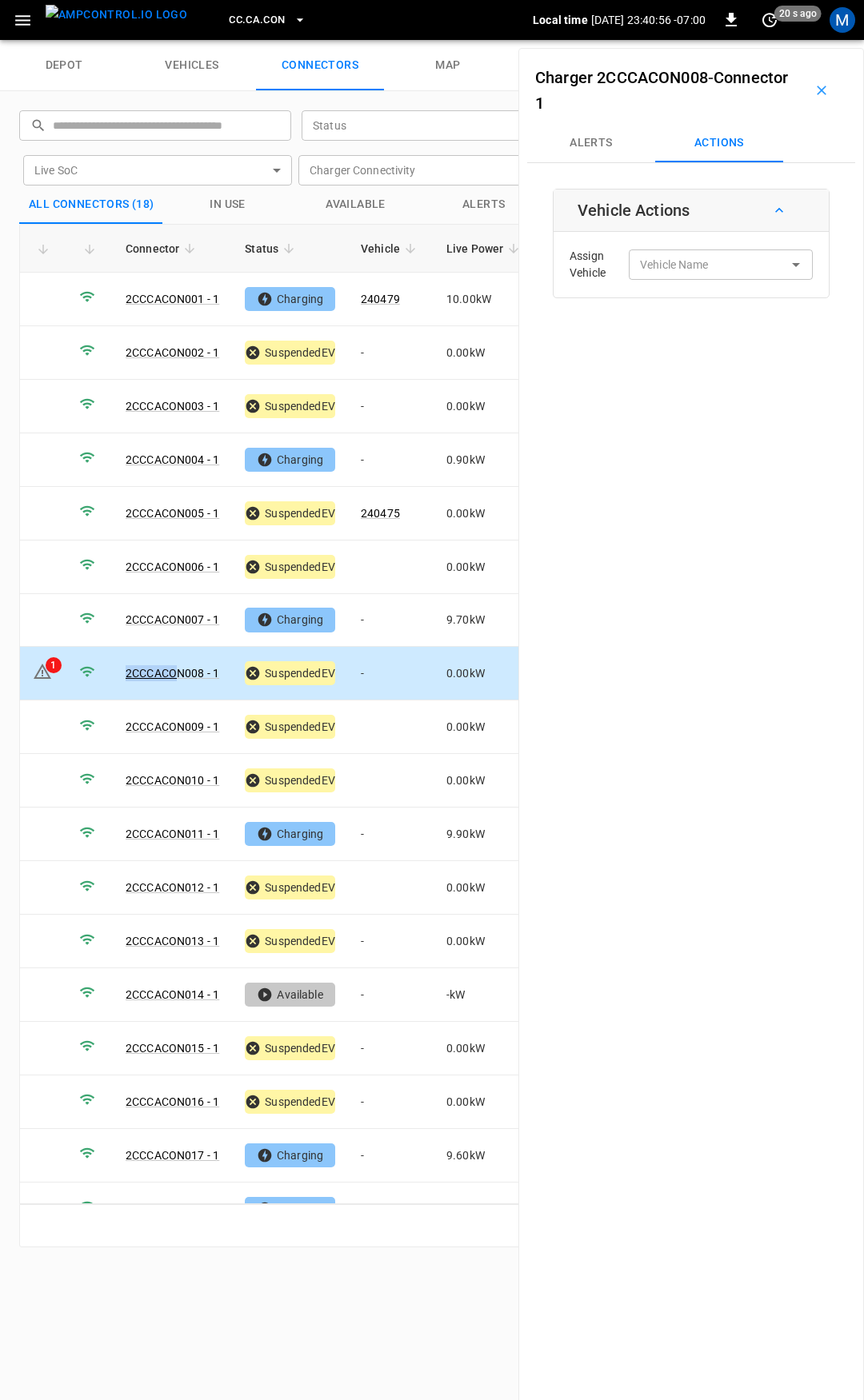
drag, startPoint x: 178, startPoint y: 674, endPoint x: 82, endPoint y: 674, distance: 96.0
click at [89, 674] on tr "1 2CCCACON008 - 1 SuspendedEV - 0.00 kW - % 19:06 5 hours ago - No data availab…" at bounding box center [540, 674] width 1041 height 53
click at [172, 669] on link "2CCCACON008 - 1" at bounding box center [172, 674] width 100 height 20
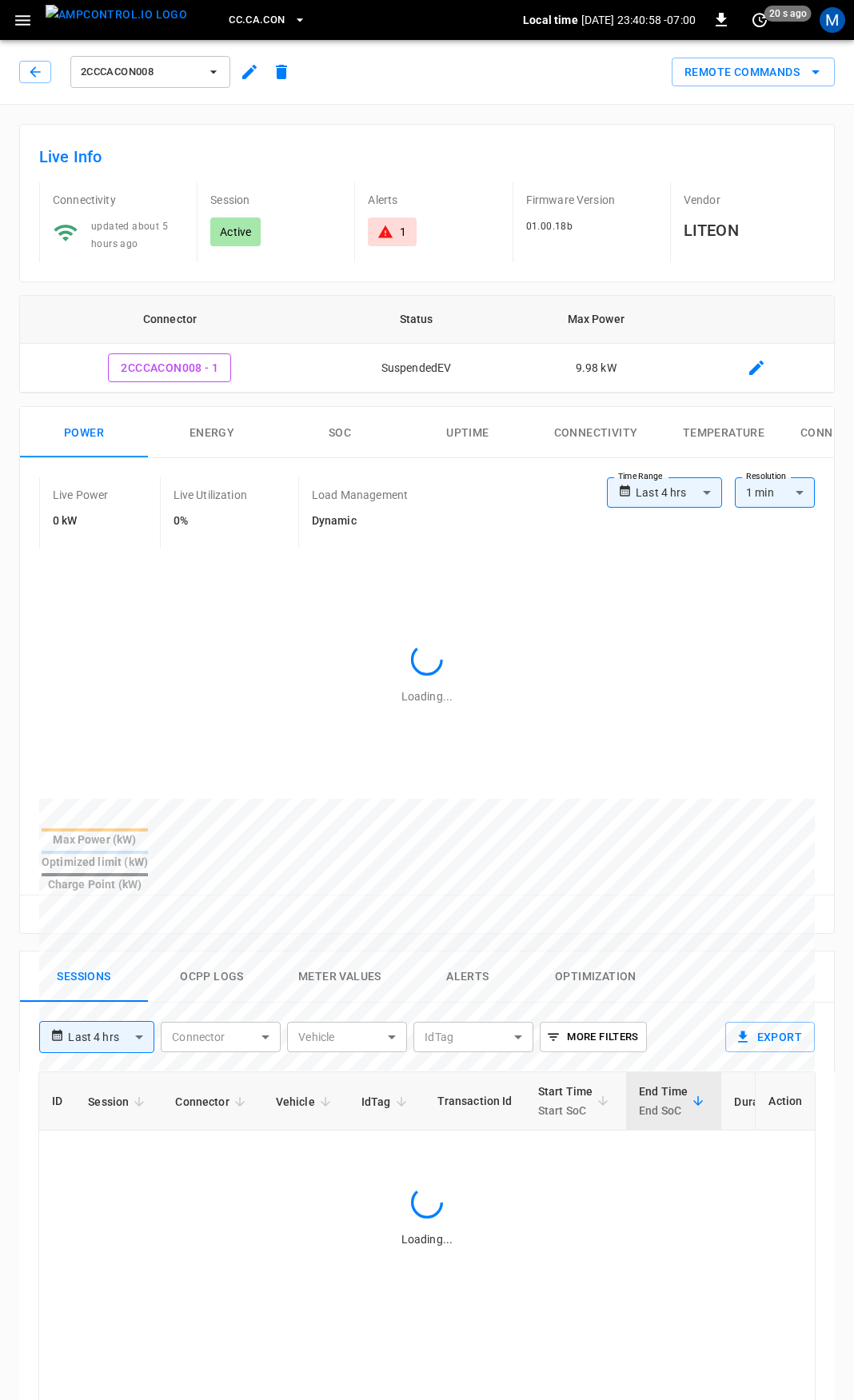
type input "**********"
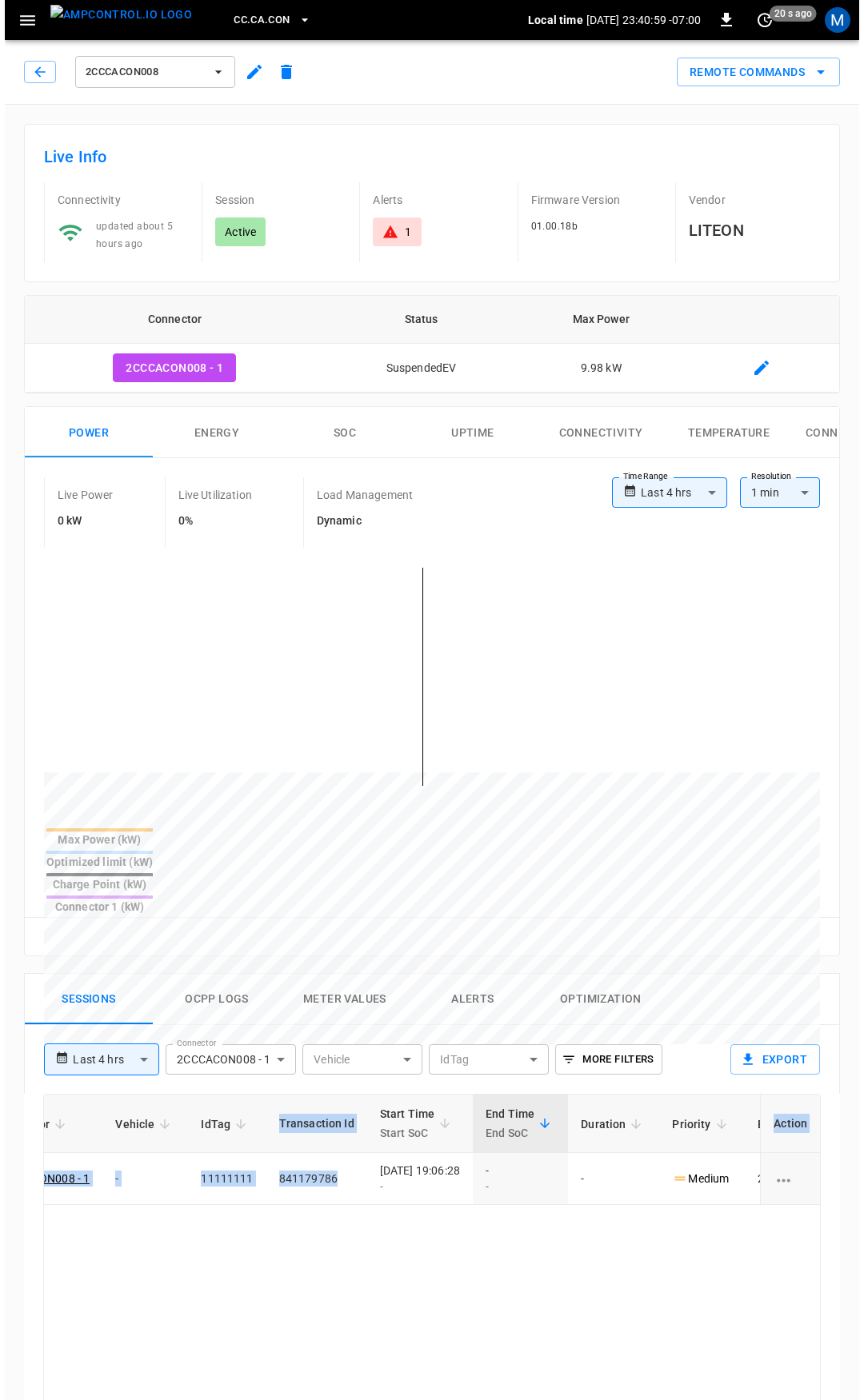
scroll to position [0, 421]
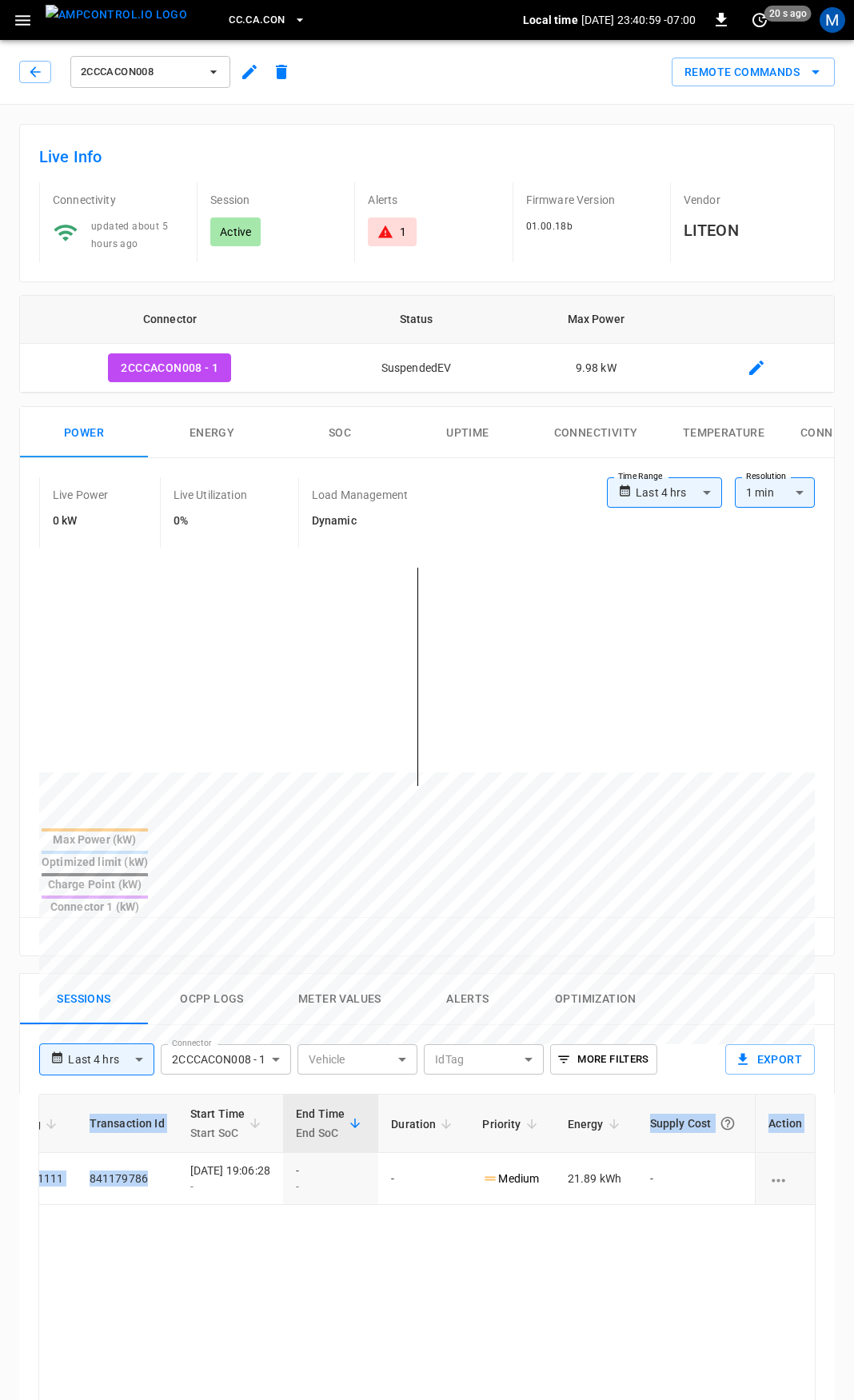
drag, startPoint x: 564, startPoint y: 1140, endPoint x: 863, endPoint y: 1120, distance: 299.7
click at [854, 1120] on html "**********" at bounding box center [427, 1068] width 854 height 2137
click at [40, 70] on icon "button" at bounding box center [35, 72] width 16 height 16
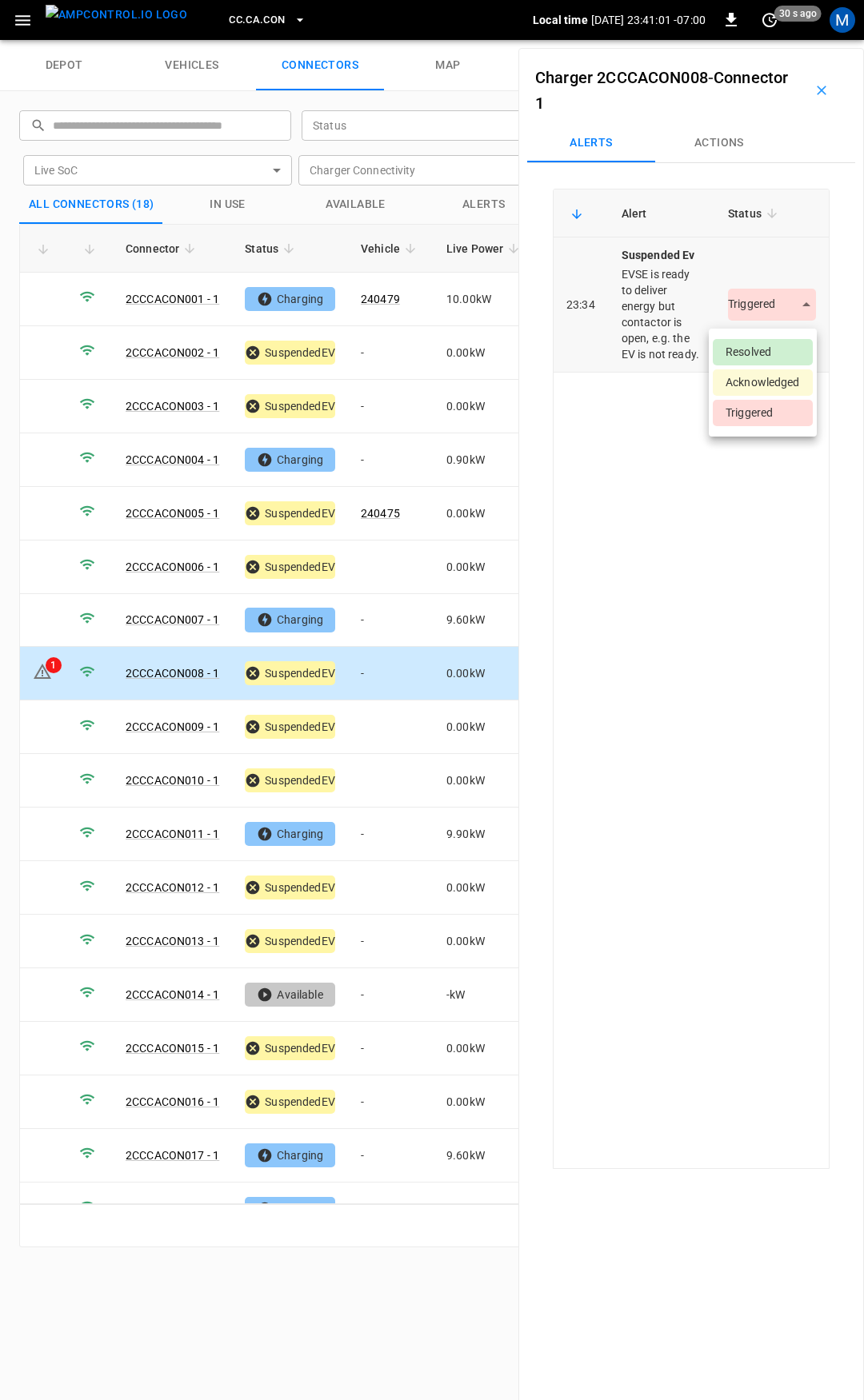
drag, startPoint x: 757, startPoint y: 303, endPoint x: 771, endPoint y: 348, distance: 47.1
click at [759, 40] on body "CC.CA.CON Local time [DATE] 23:41:01 -07:00 0 30 s ago M depot vehicles connect…" at bounding box center [432, 20] width 864 height 40
click at [771, 346] on li "Resolved" at bounding box center [763, 352] width 100 height 27
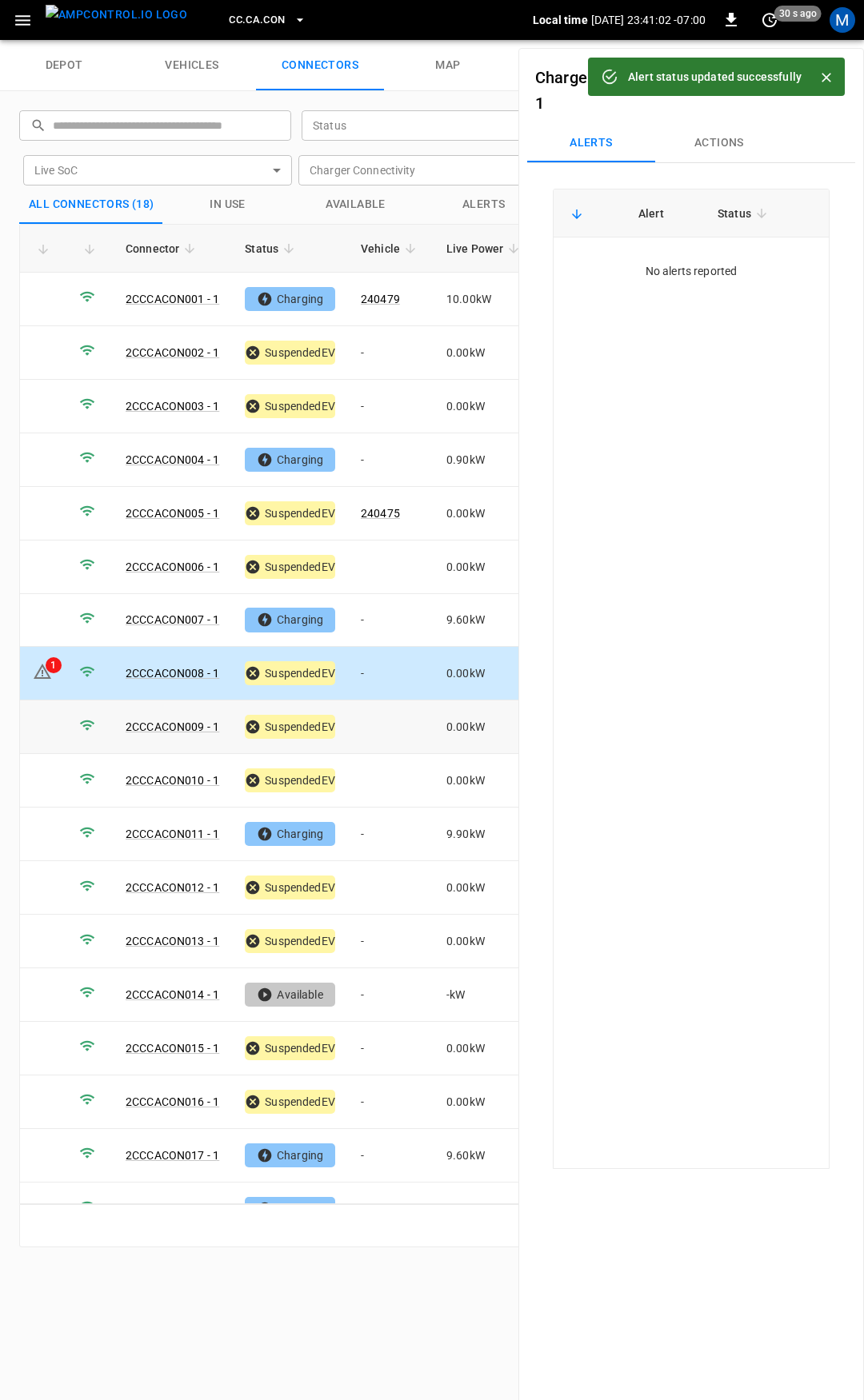
click at [393, 725] on td at bounding box center [391, 727] width 86 height 53
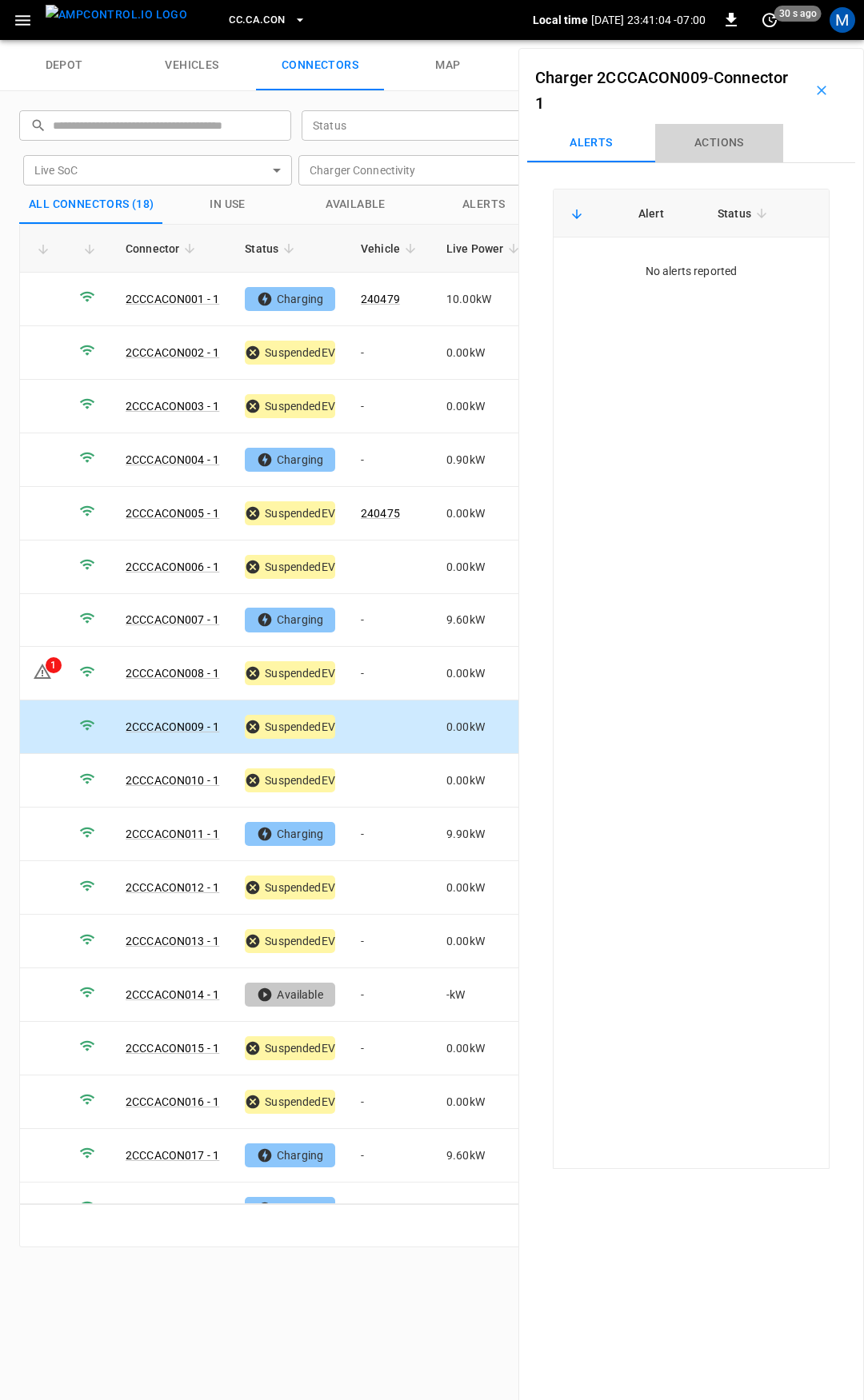
click at [732, 144] on button "Actions" at bounding box center [719, 143] width 128 height 38
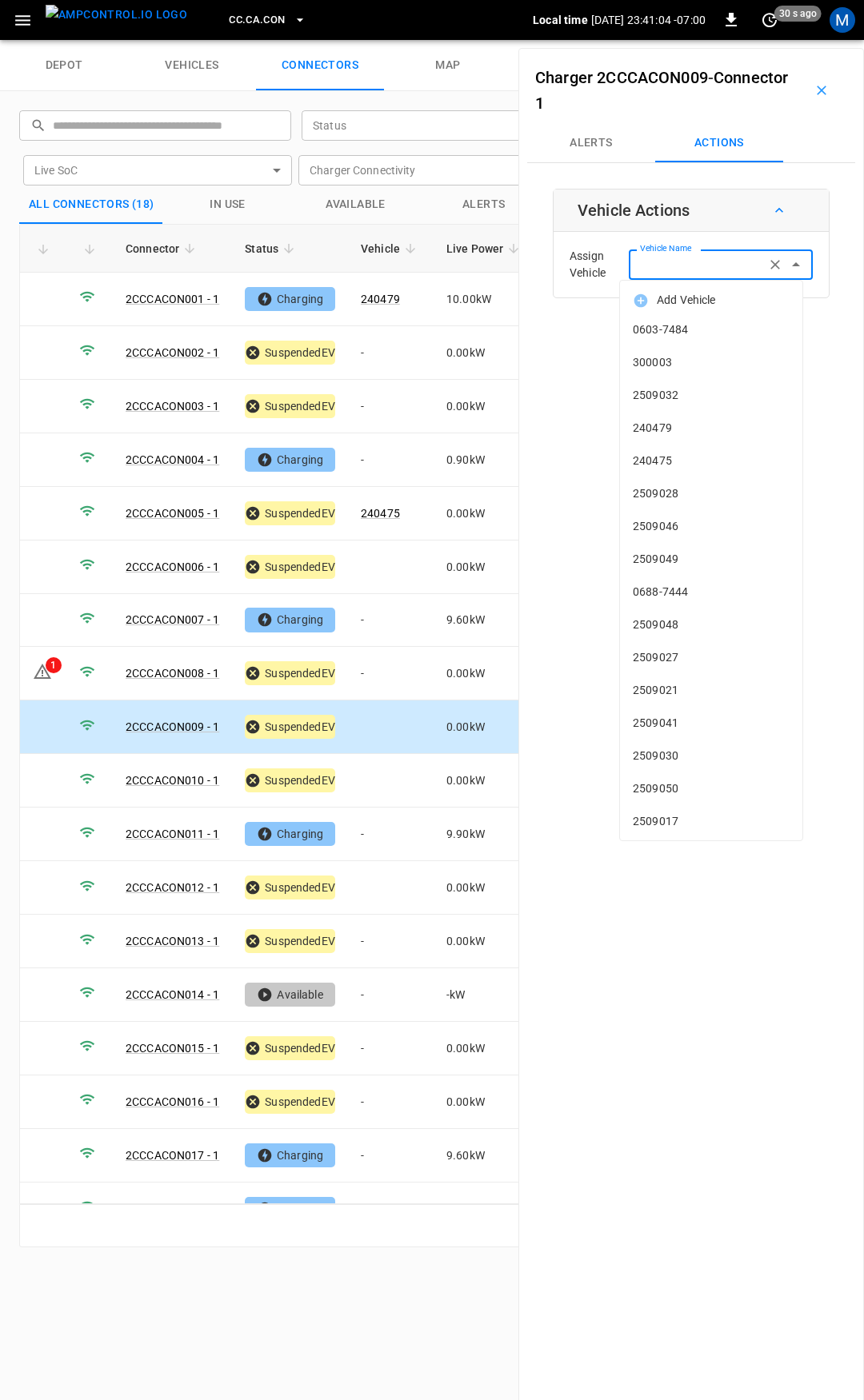
click at [723, 256] on input "Vehicle Name" at bounding box center [697, 264] width 127 height 20
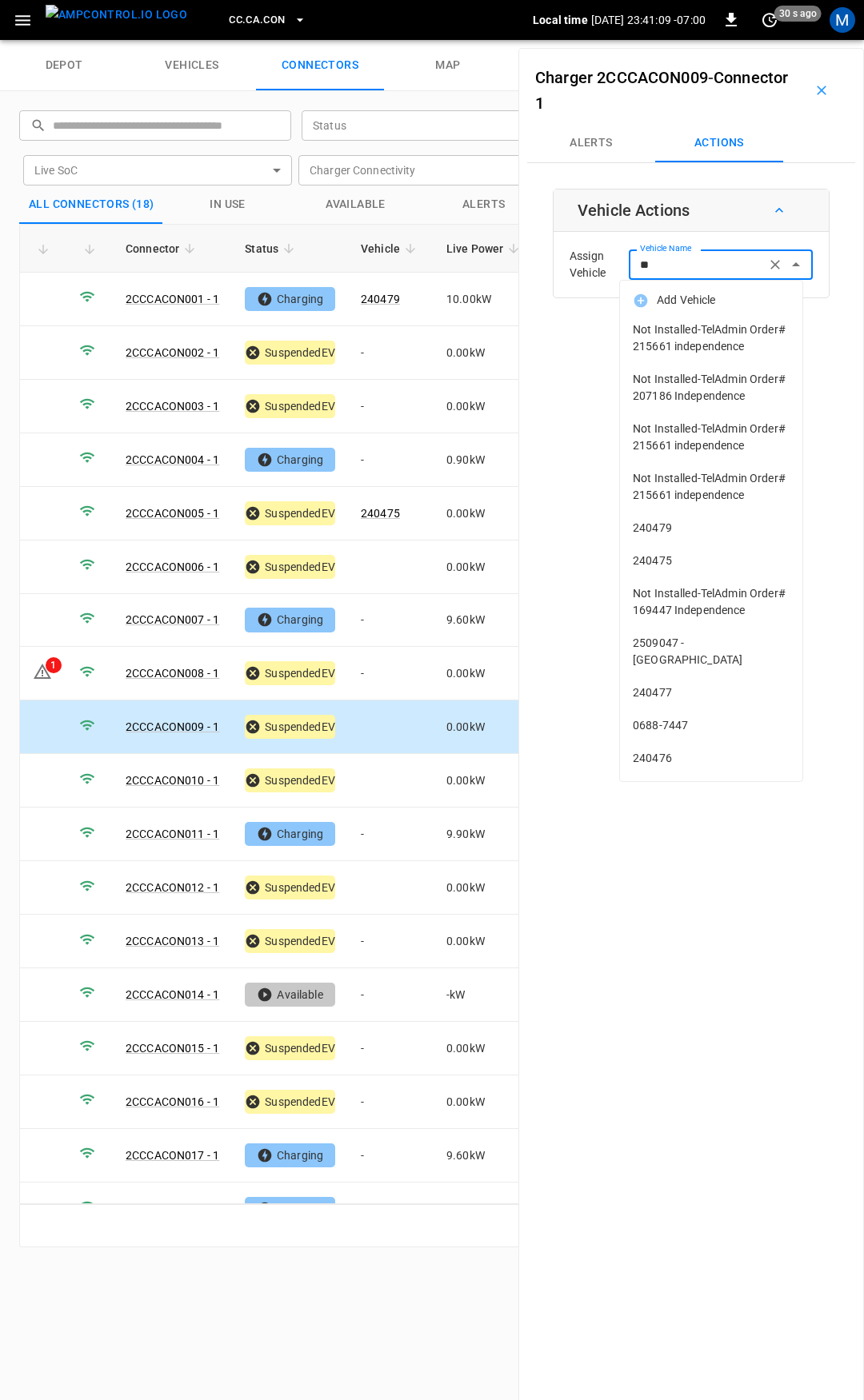
type input "*"
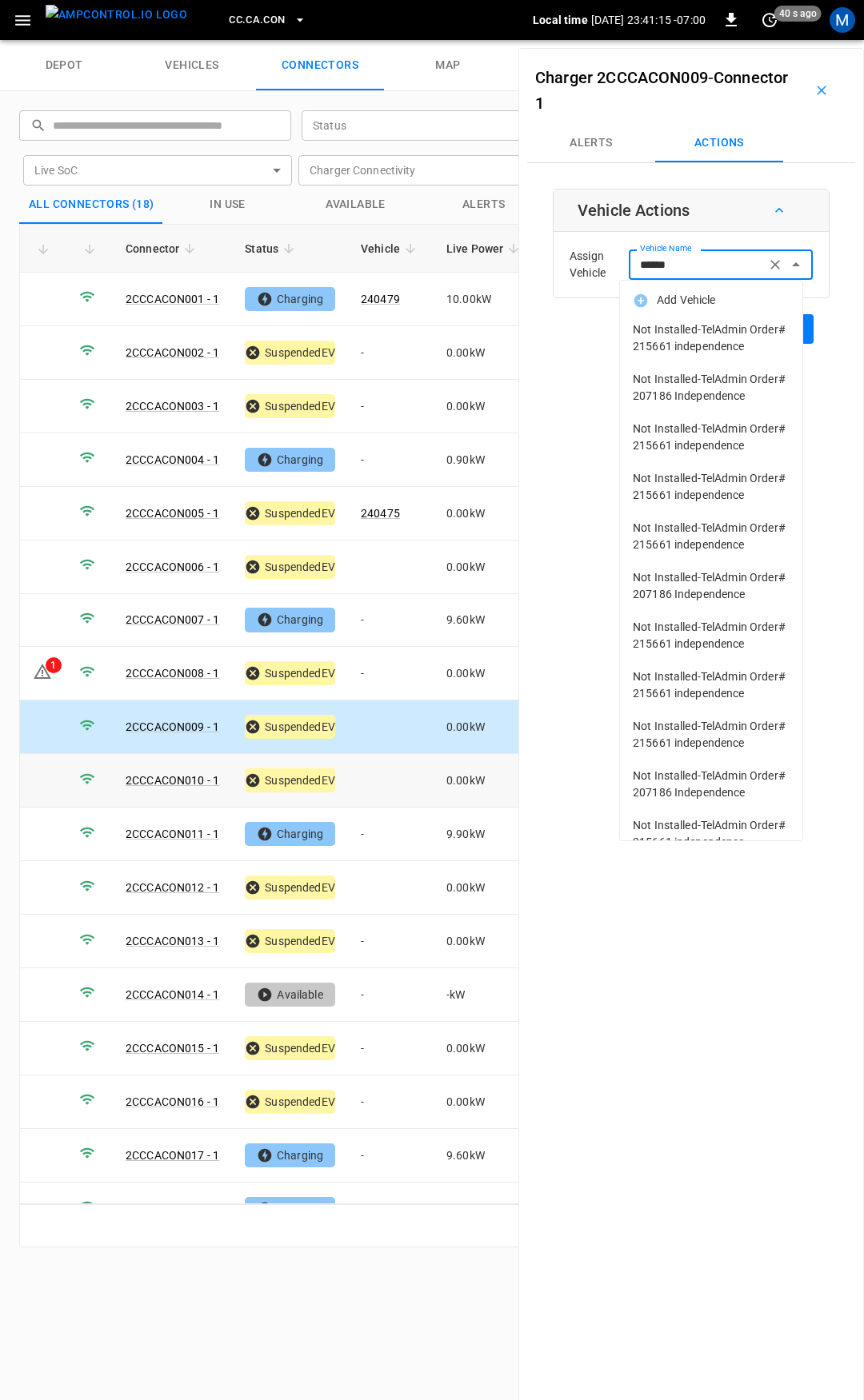
type input "******"
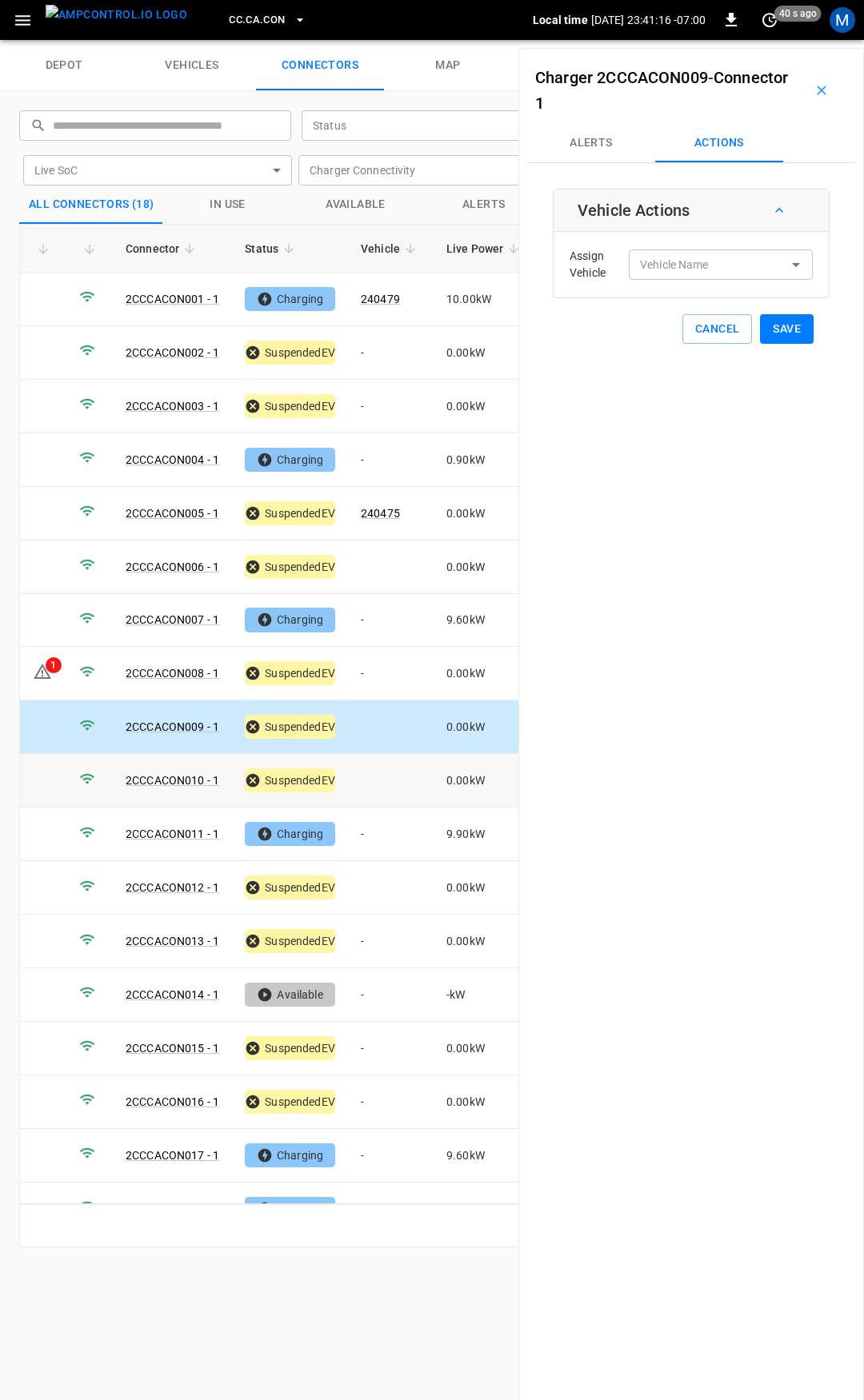
click at [392, 785] on td at bounding box center [391, 781] width 86 height 53
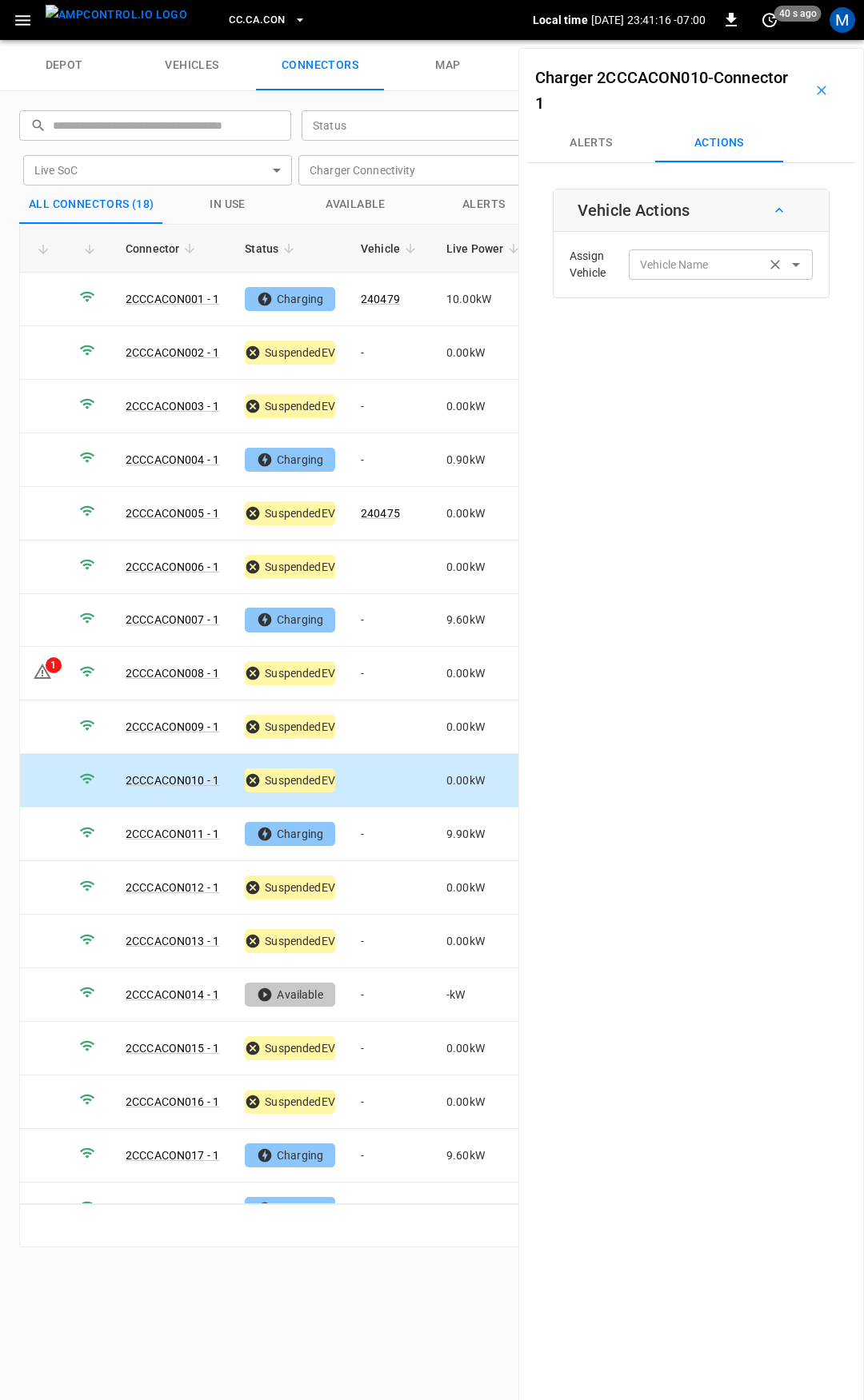
click at [679, 267] on input "Vehicle Name" at bounding box center [697, 264] width 127 height 20
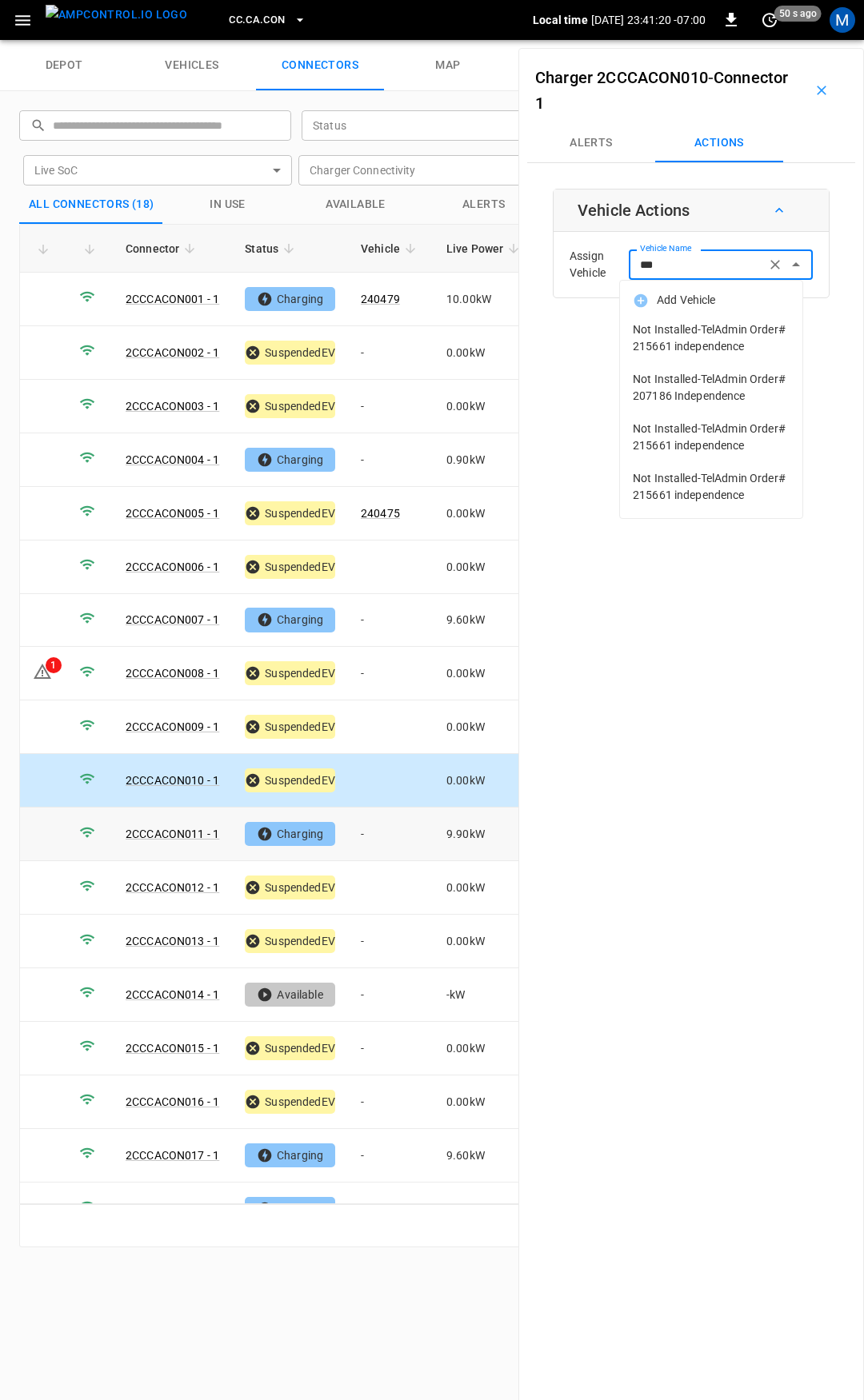
type input "***"
click at [396, 826] on td "-" at bounding box center [391, 834] width 86 height 53
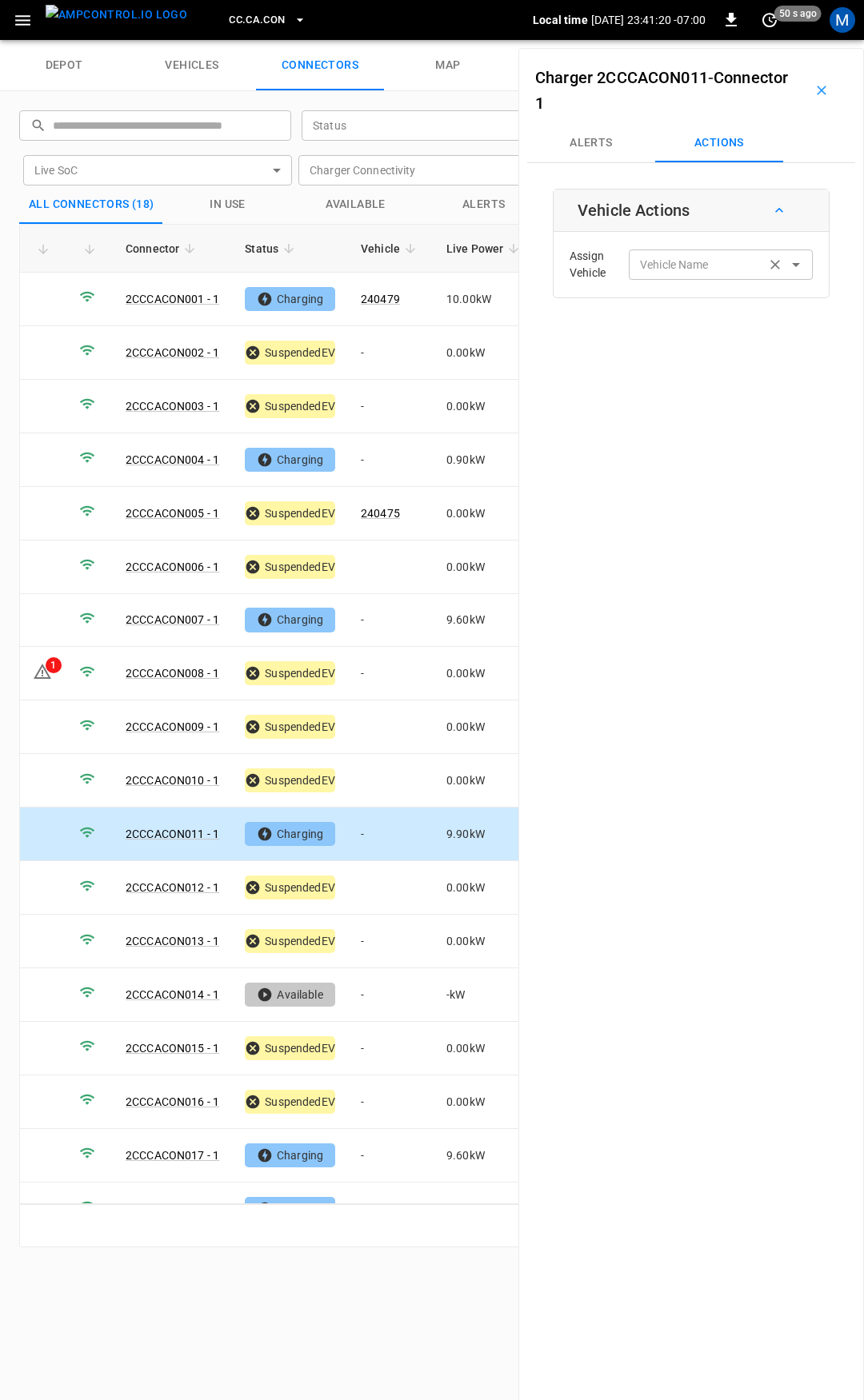
click at [669, 263] on div "Vehicle Name Vehicle Name" at bounding box center [720, 265] width 184 height 30
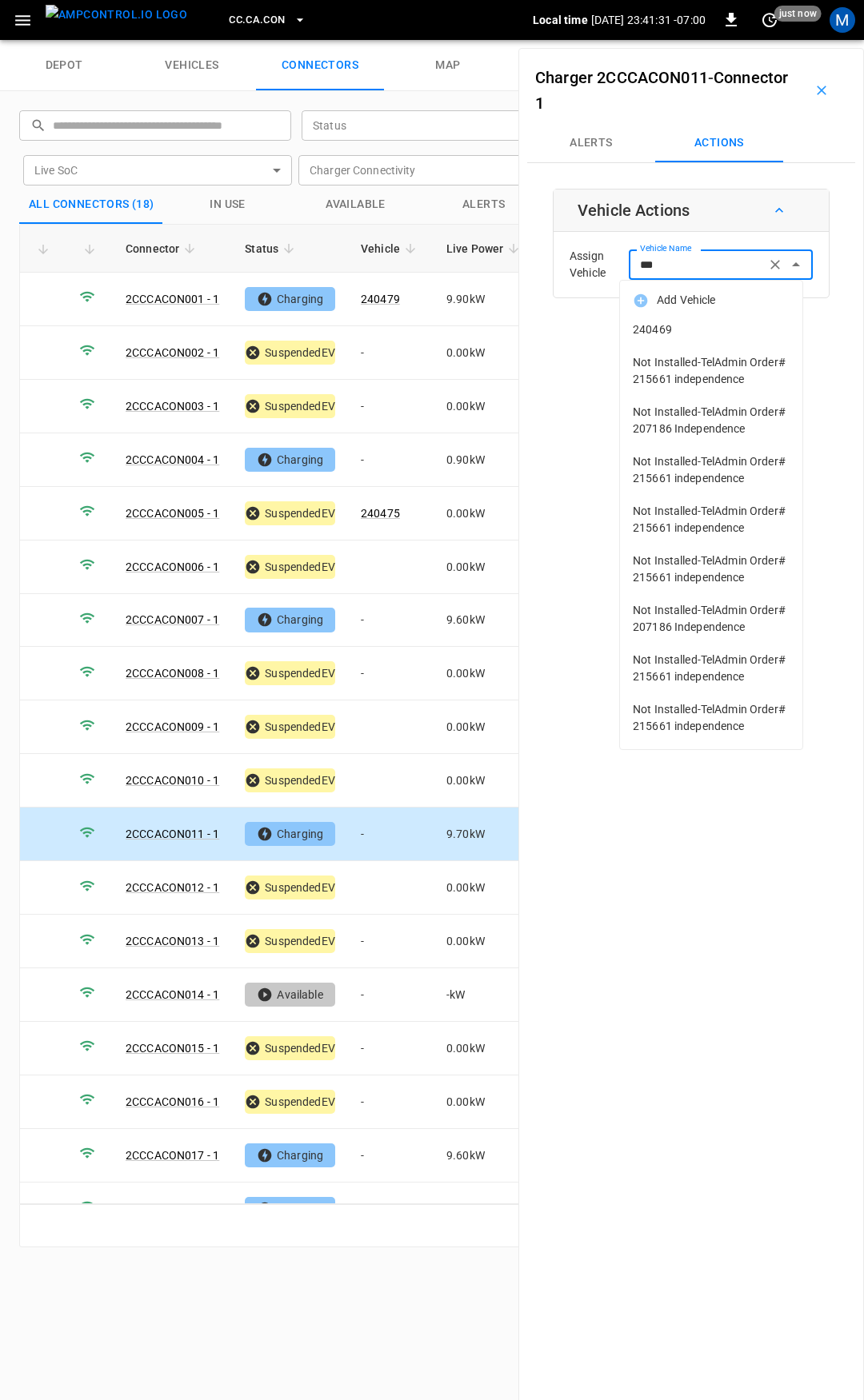
drag, startPoint x: 767, startPoint y: 348, endPoint x: 748, endPoint y: 323, distance: 31.4
click at [748, 323] on ul "Add Vehicle 240469 Not Installed-TelAdmin Order# 215661 independence Not Instal…" at bounding box center [710, 515] width 182 height 468
click at [748, 323] on span "240469" at bounding box center [710, 330] width 156 height 17
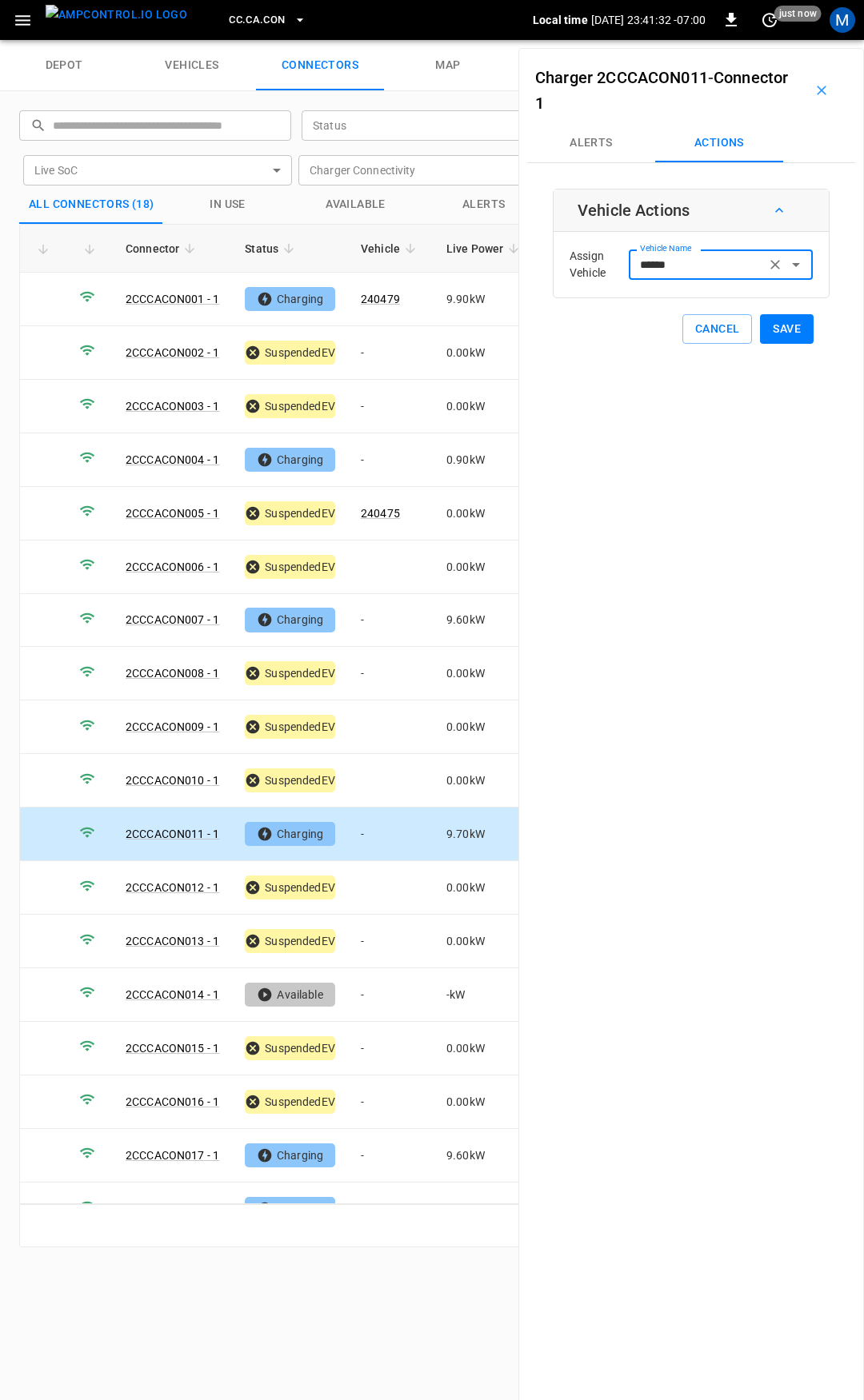
type input "******"
drag, startPoint x: 748, startPoint y: 323, endPoint x: 724, endPoint y: 502, distance: 180.6
click at [778, 325] on button "Save" at bounding box center [786, 329] width 53 height 30
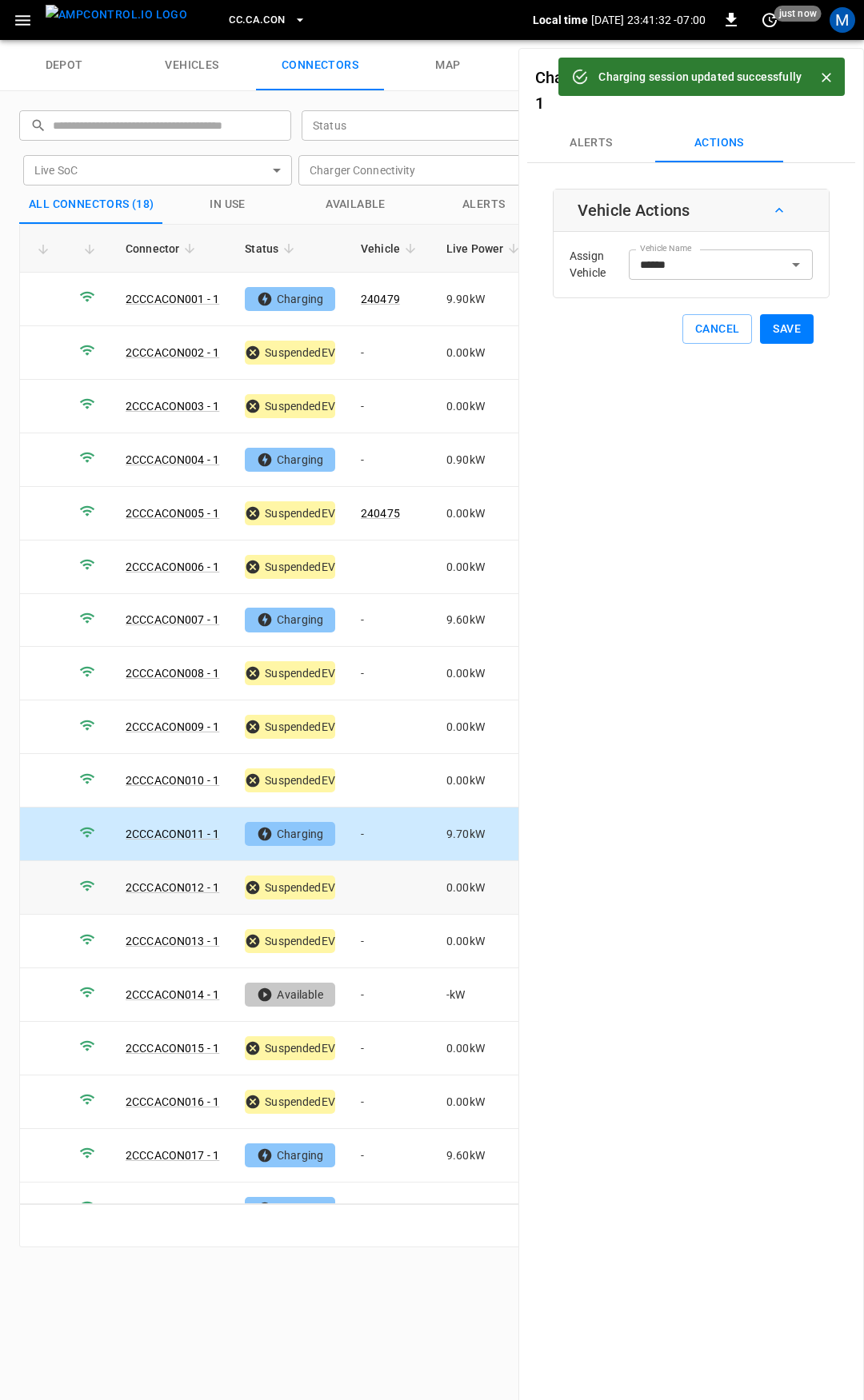
click at [399, 873] on td at bounding box center [391, 887] width 86 height 53
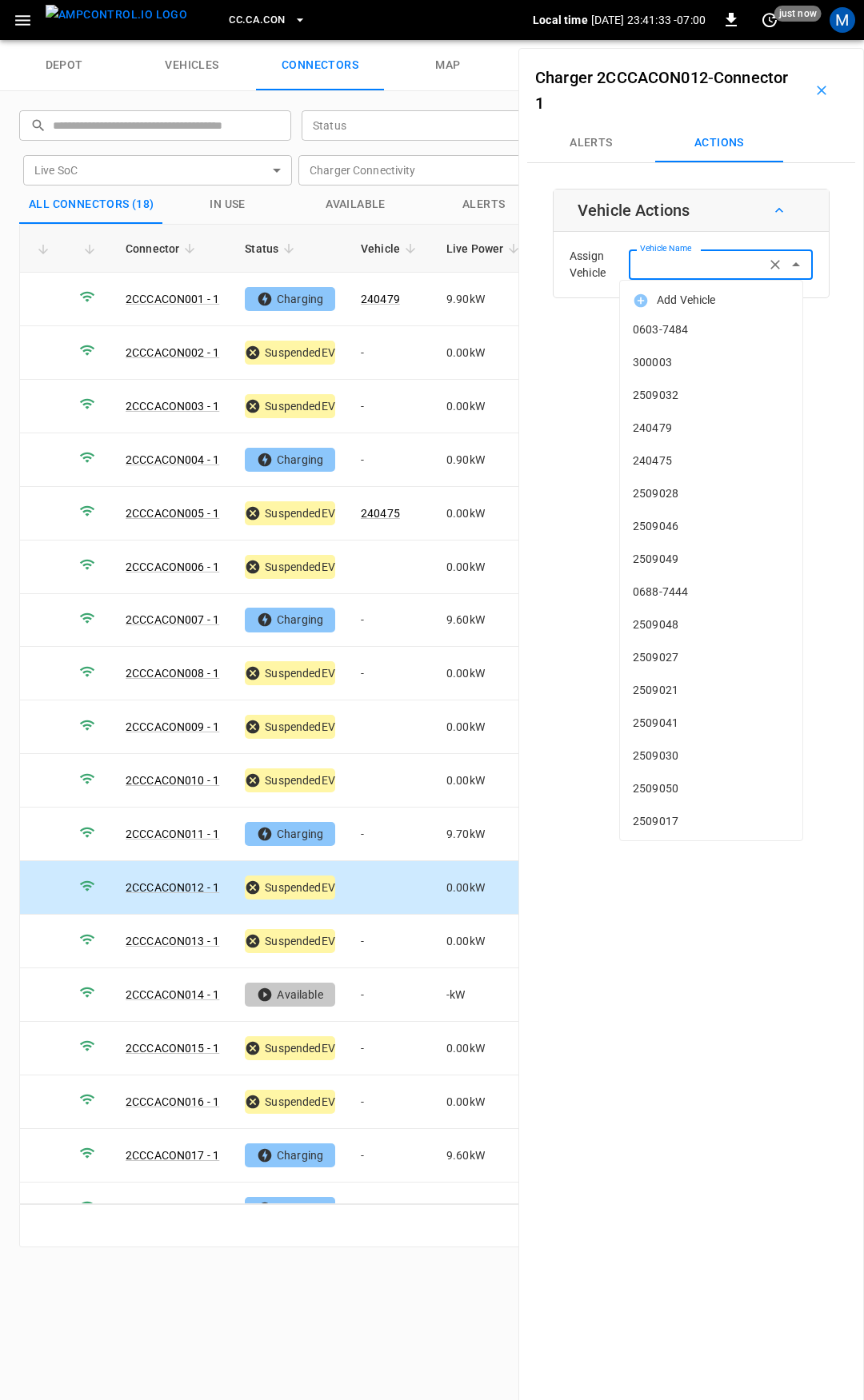
click at [724, 269] on input "Vehicle Name" at bounding box center [697, 264] width 127 height 20
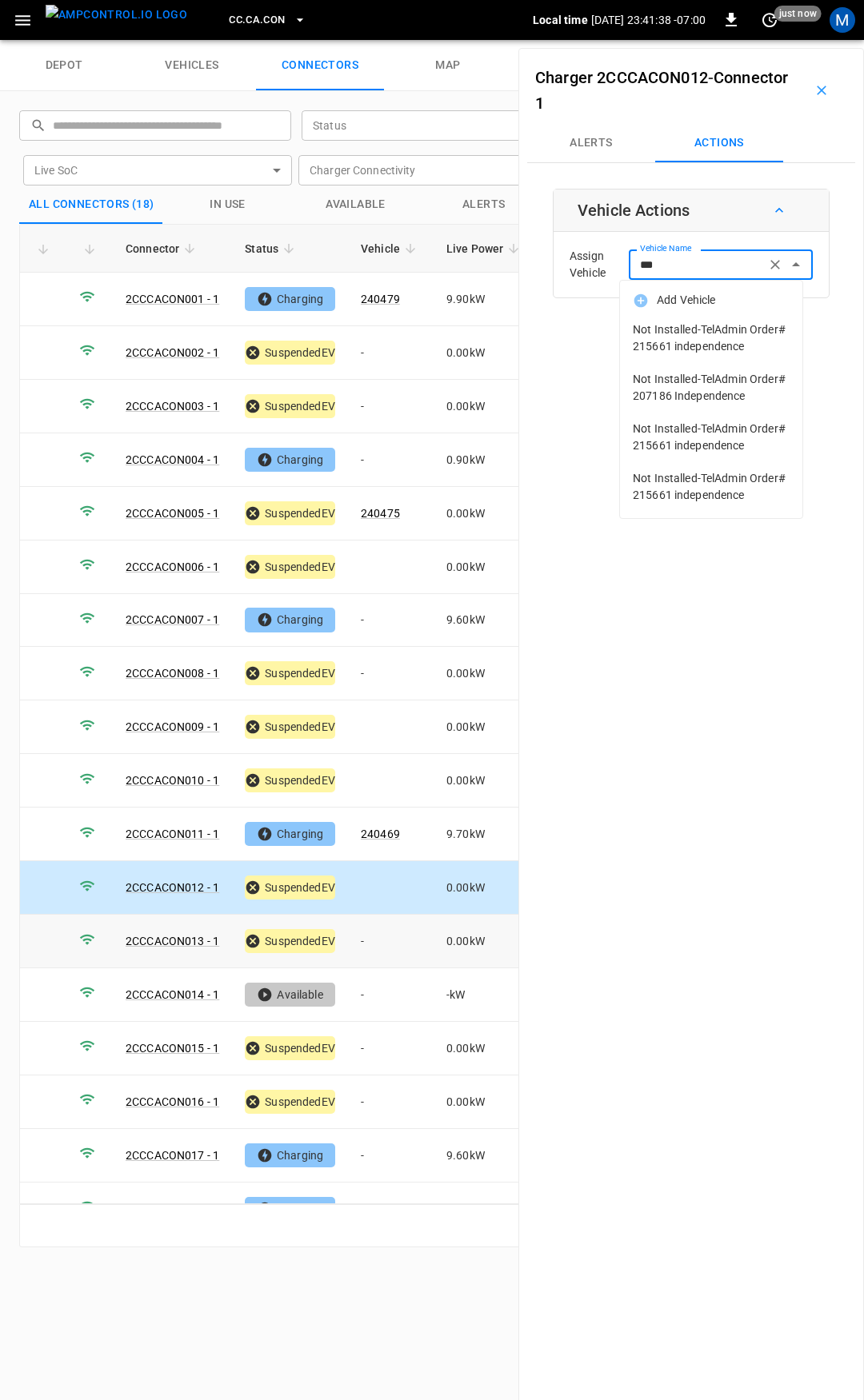
type input "***"
click at [364, 923] on td "-" at bounding box center [391, 942] width 86 height 53
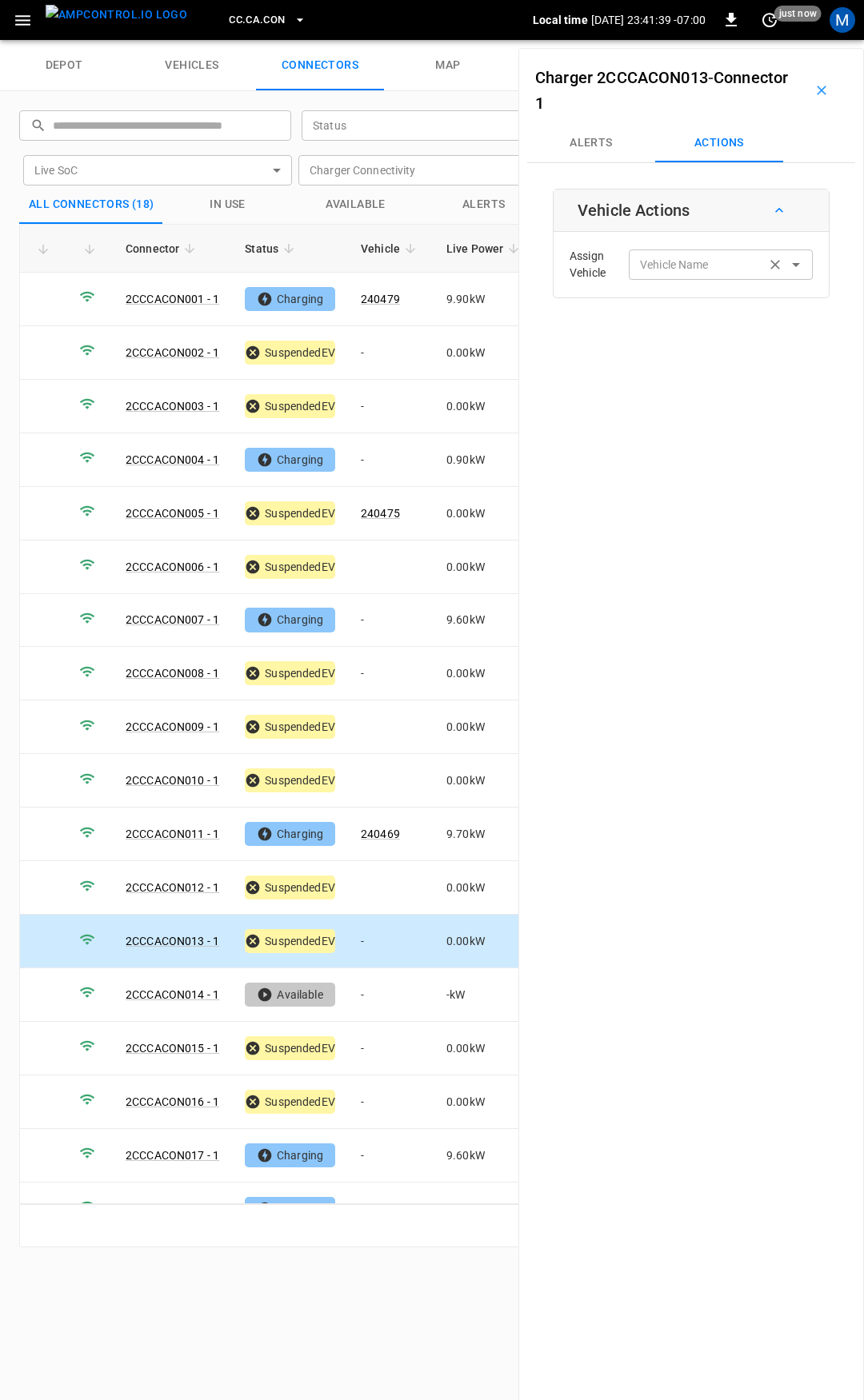
click at [692, 268] on input "Vehicle Name" at bounding box center [697, 264] width 127 height 20
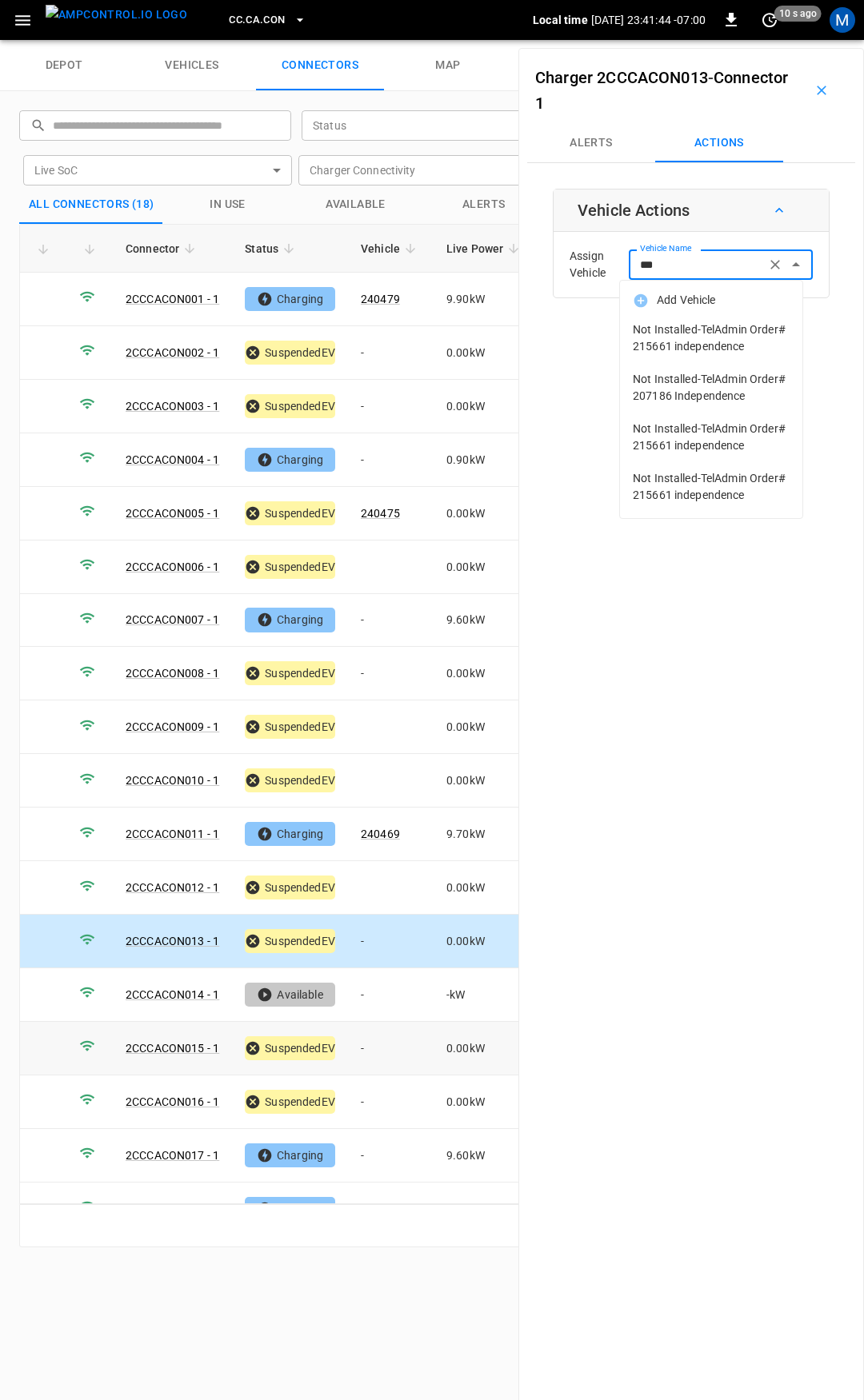
type input "***"
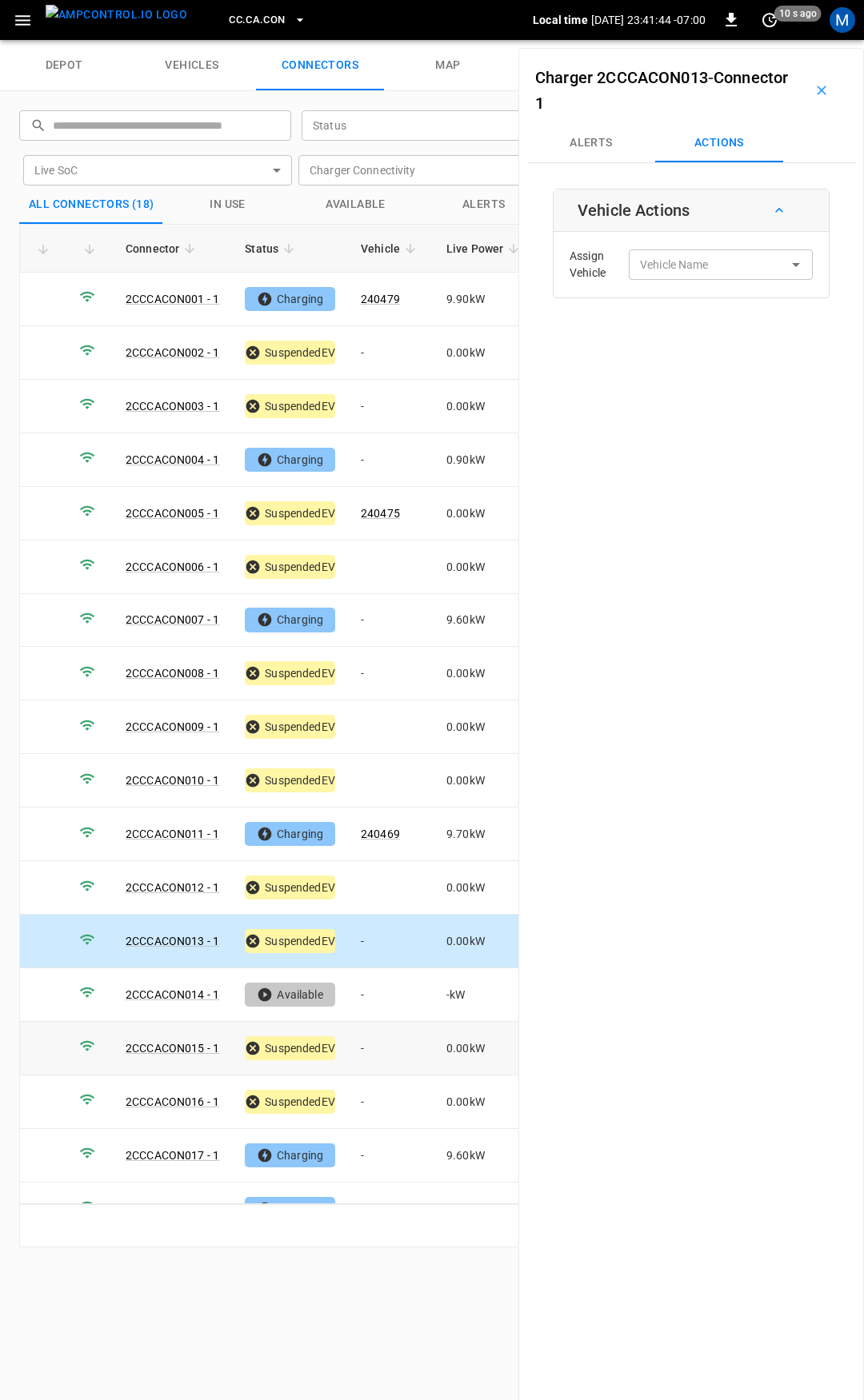
drag, startPoint x: 395, startPoint y: 1038, endPoint x: 583, endPoint y: 399, distance: 666.1
click at [395, 1037] on td "-" at bounding box center [391, 1049] width 86 height 53
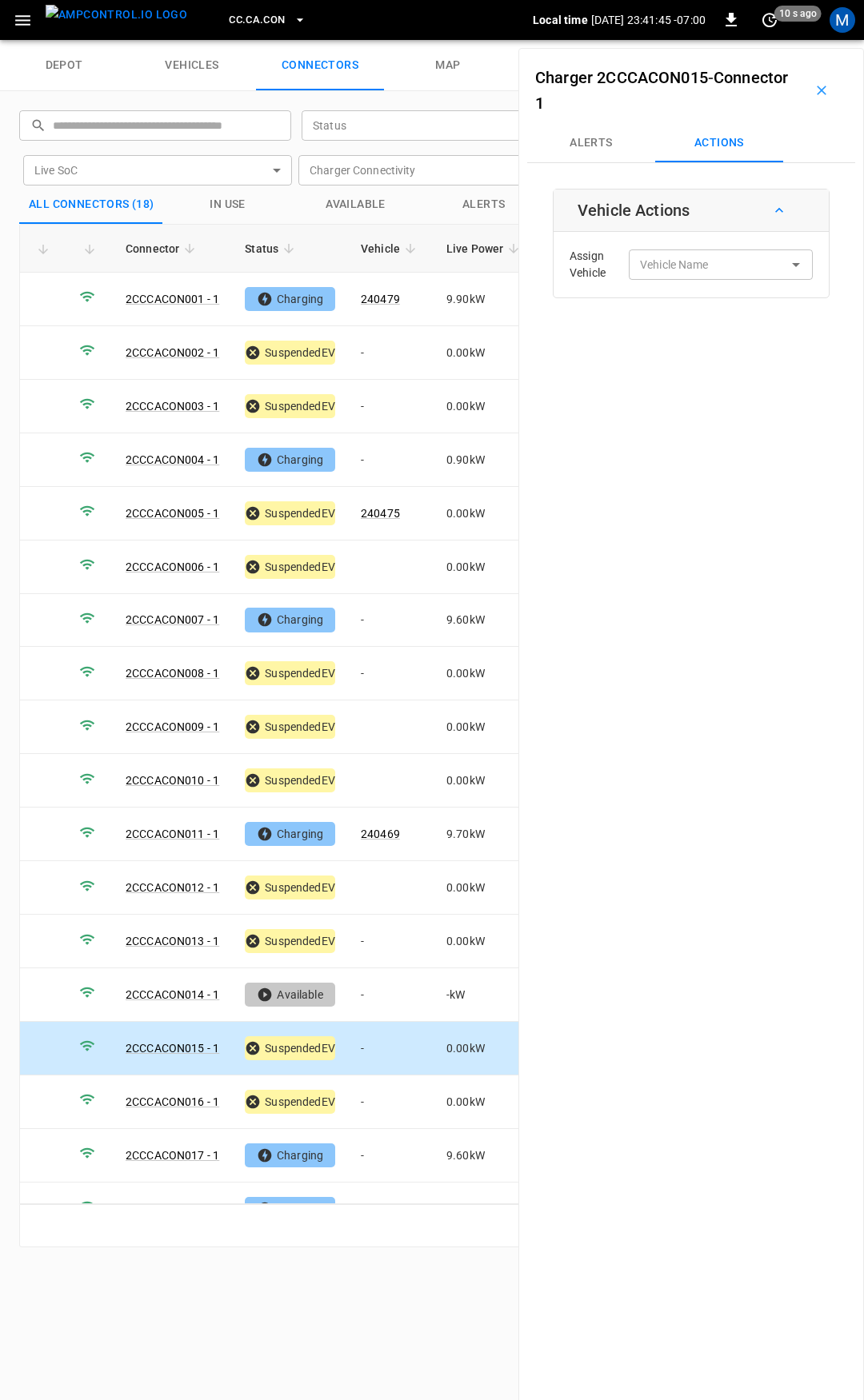
click at [673, 279] on div "Assign Vehicle Vehicle Name Vehicle Name" at bounding box center [691, 265] width 267 height 58
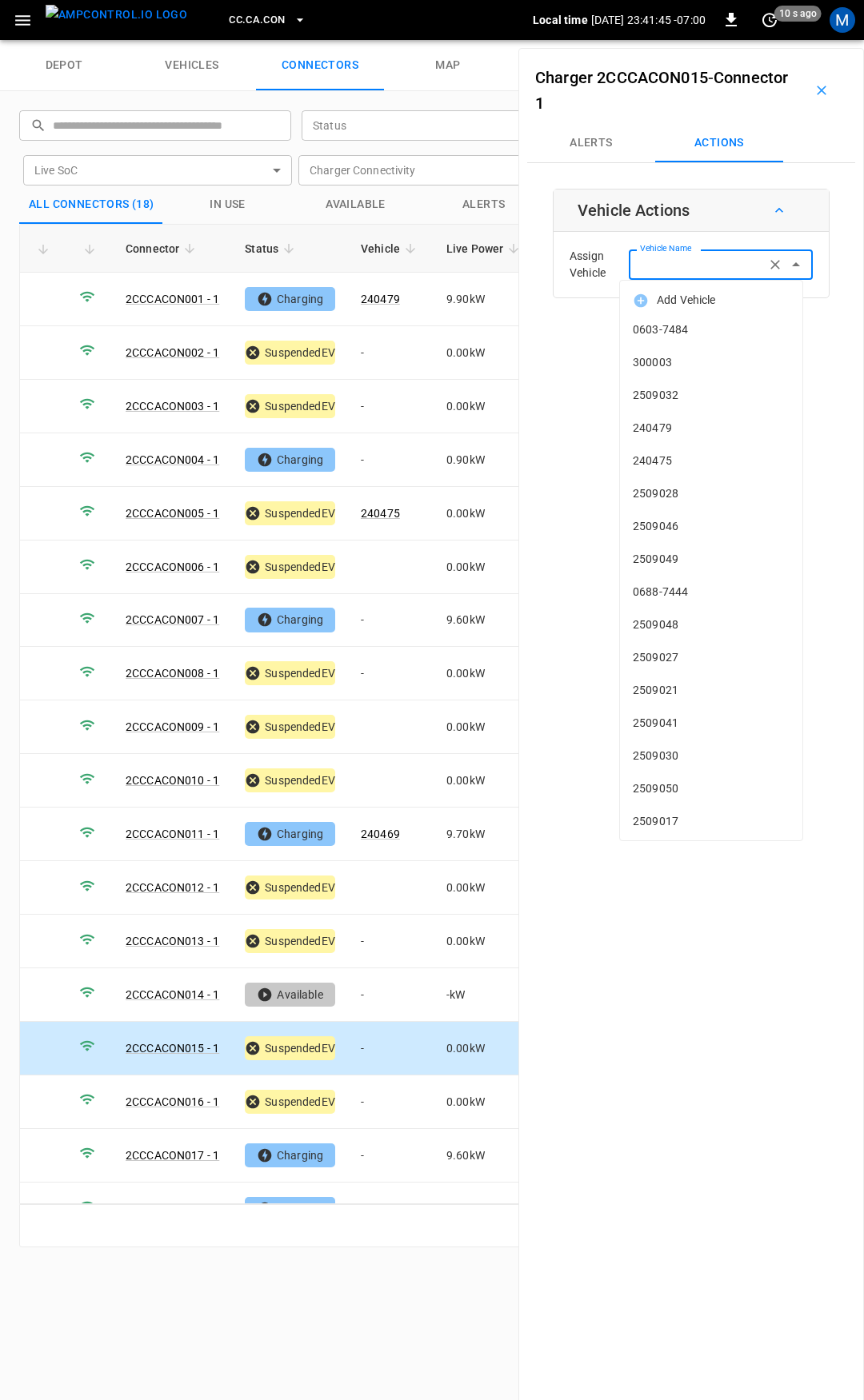
click at [682, 258] on input "Vehicle Name" at bounding box center [697, 264] width 127 height 20
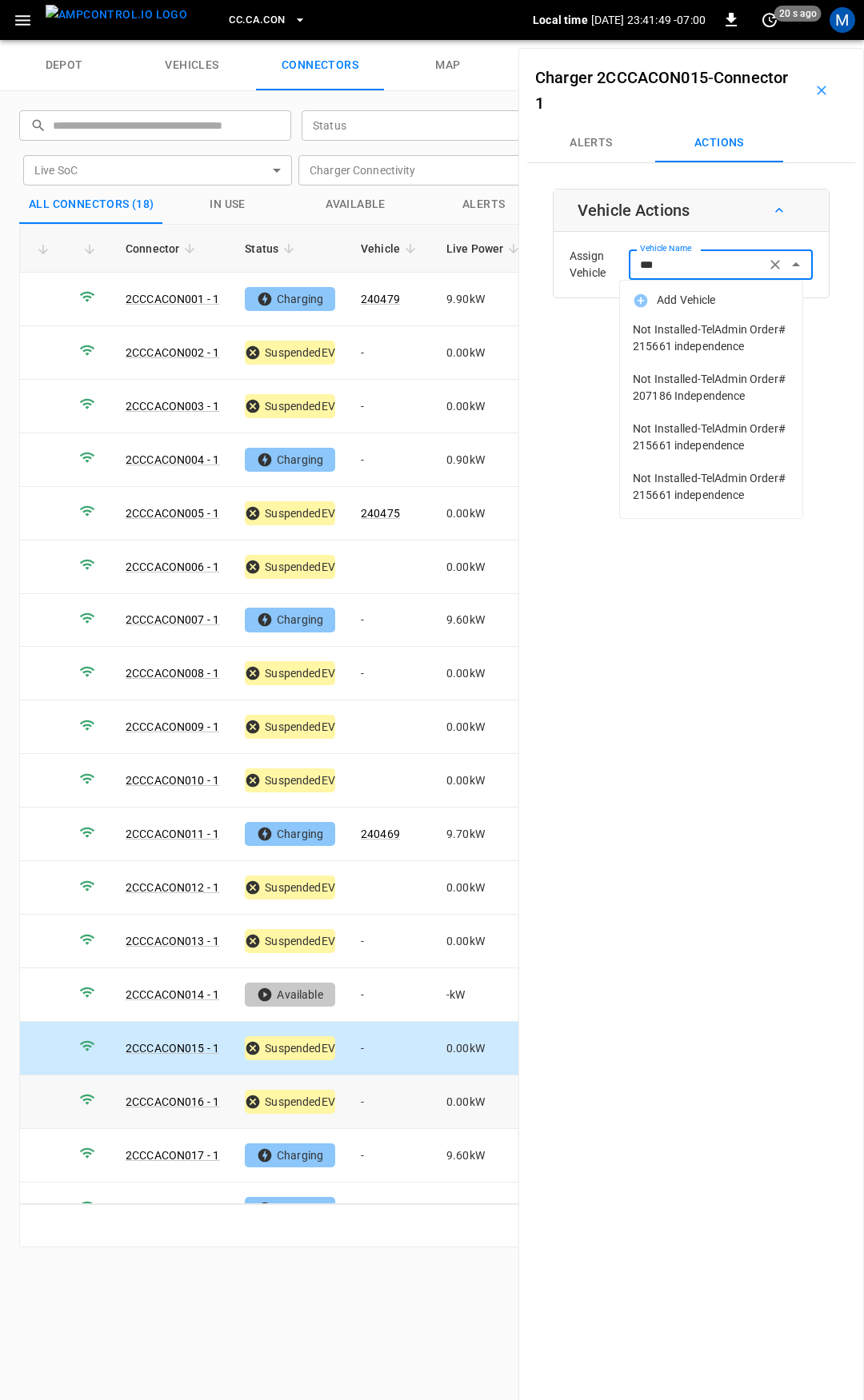
type input "***"
click at [391, 1079] on td "-" at bounding box center [391, 1102] width 86 height 53
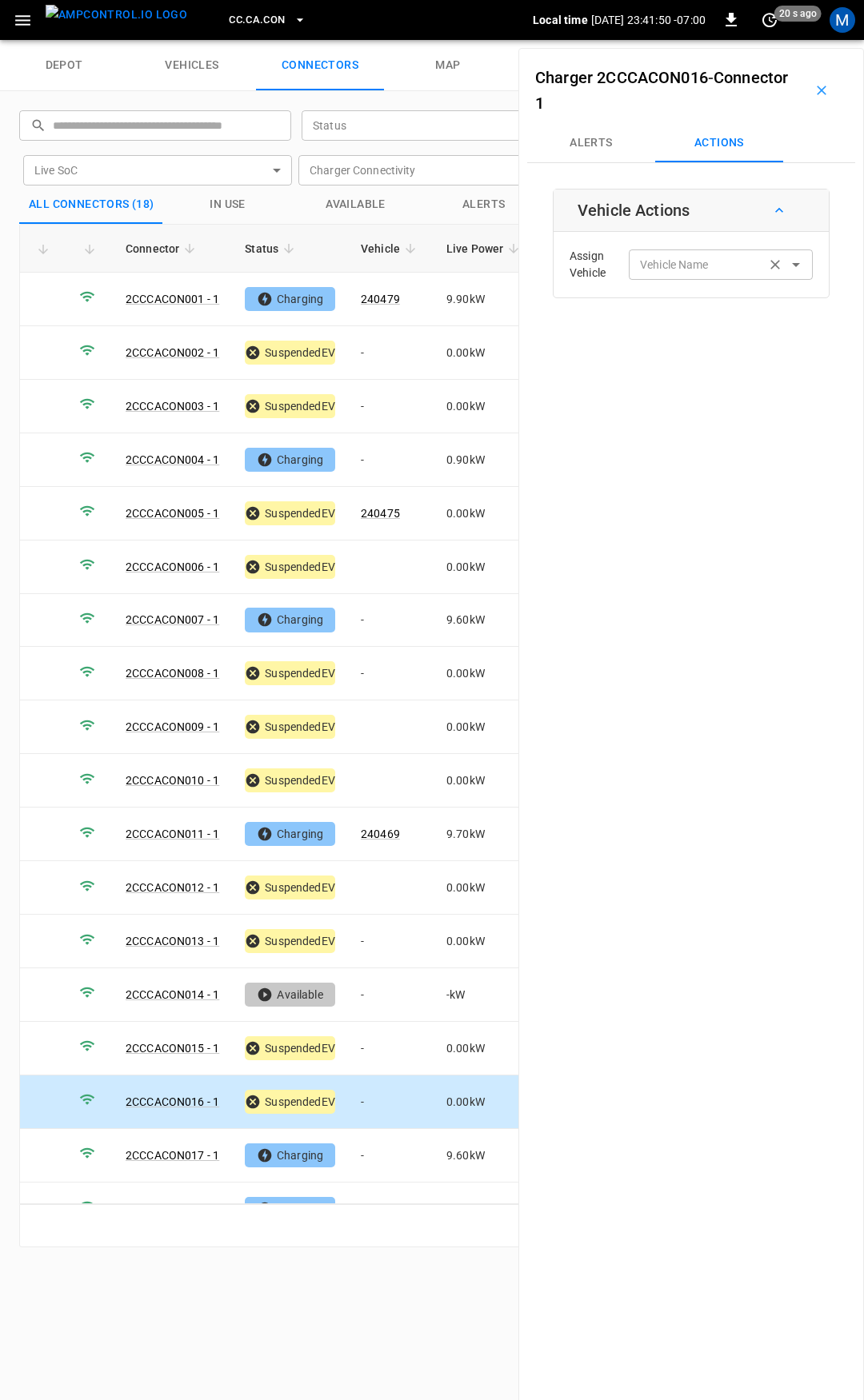
click at [674, 264] on input "Vehicle Name" at bounding box center [697, 264] width 127 height 20
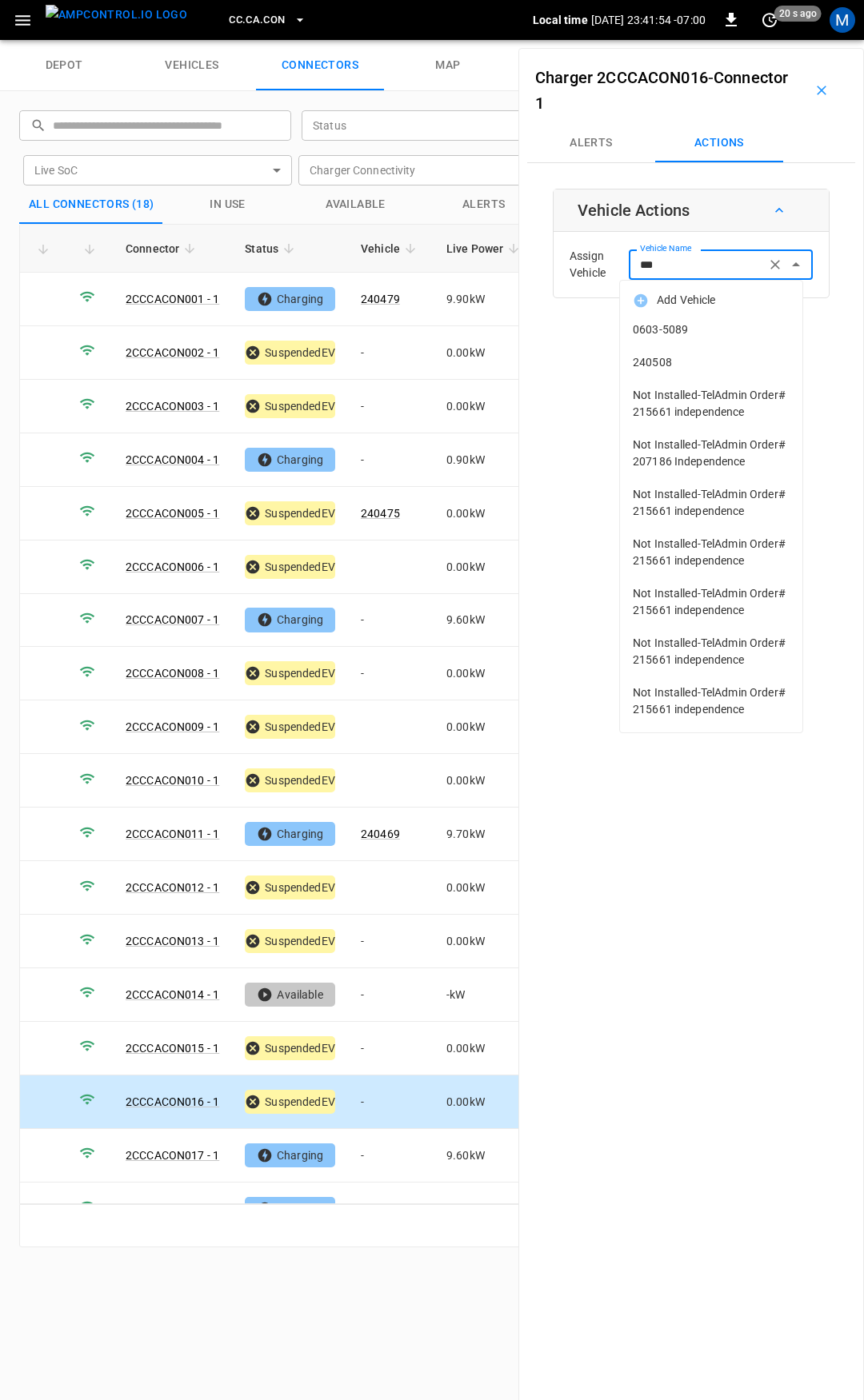
click at [677, 360] on span "240508" at bounding box center [710, 362] width 156 height 17
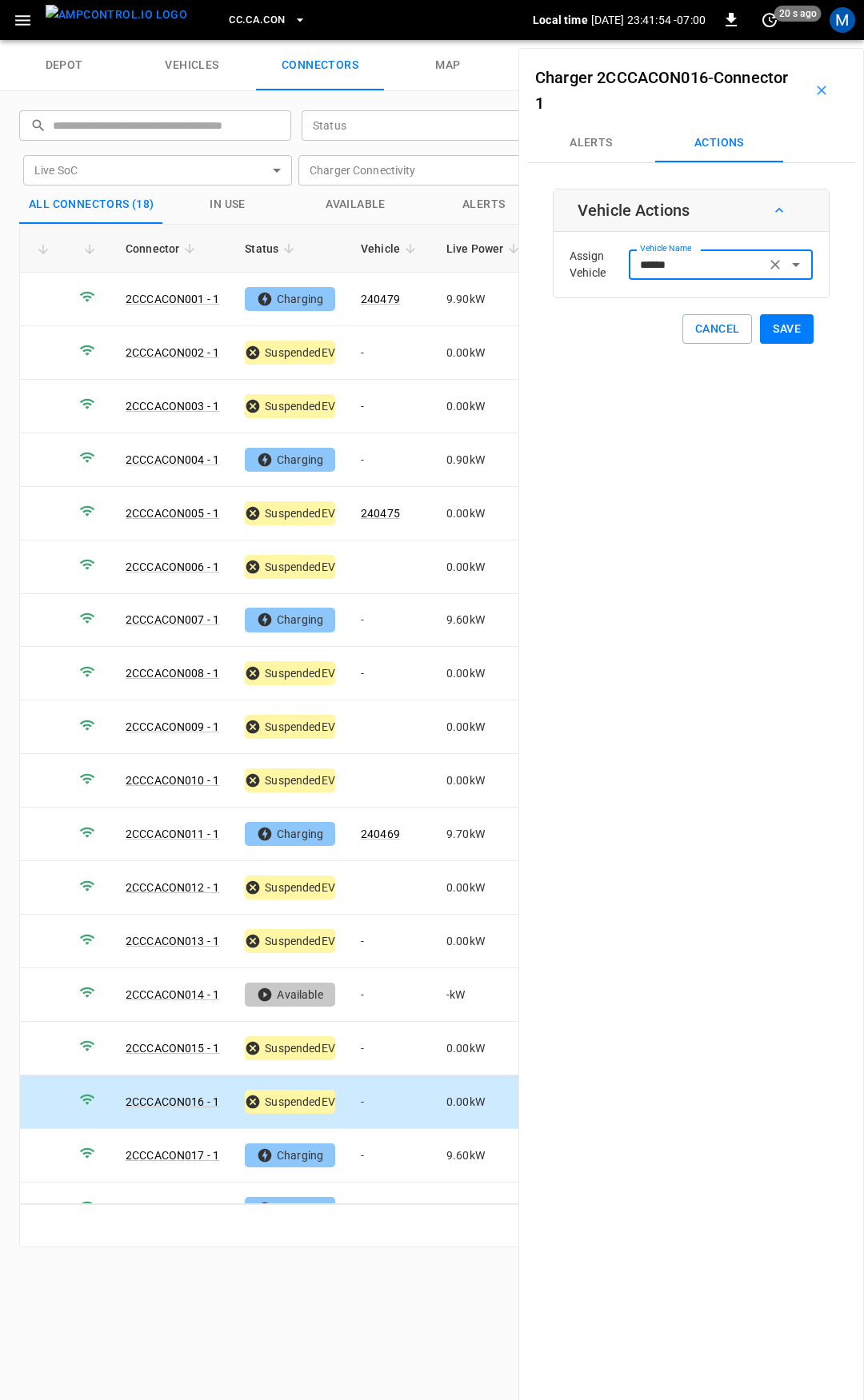
type input "******"
click at [776, 341] on button "Save" at bounding box center [786, 329] width 53 height 30
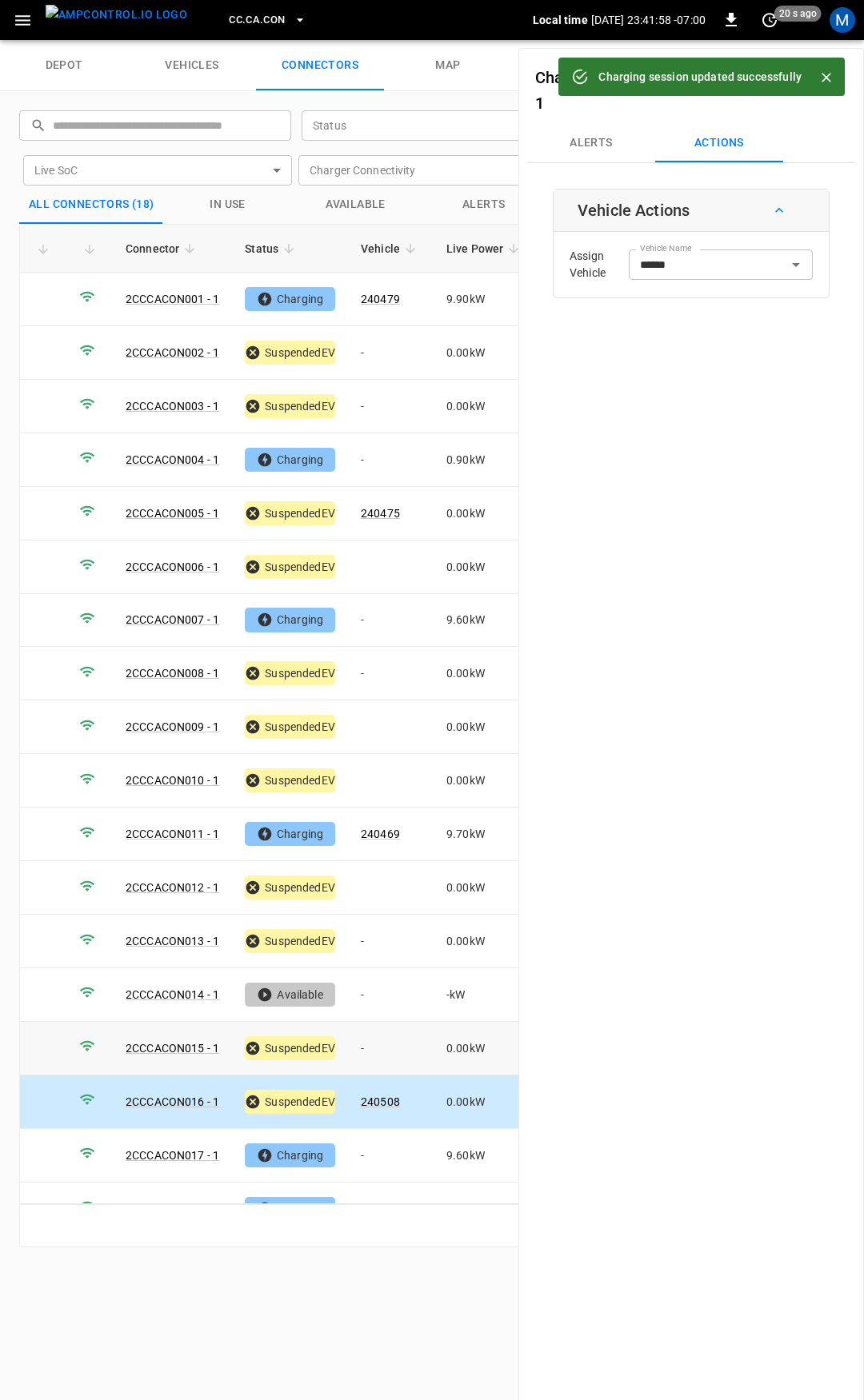
scroll to position [28, 0]
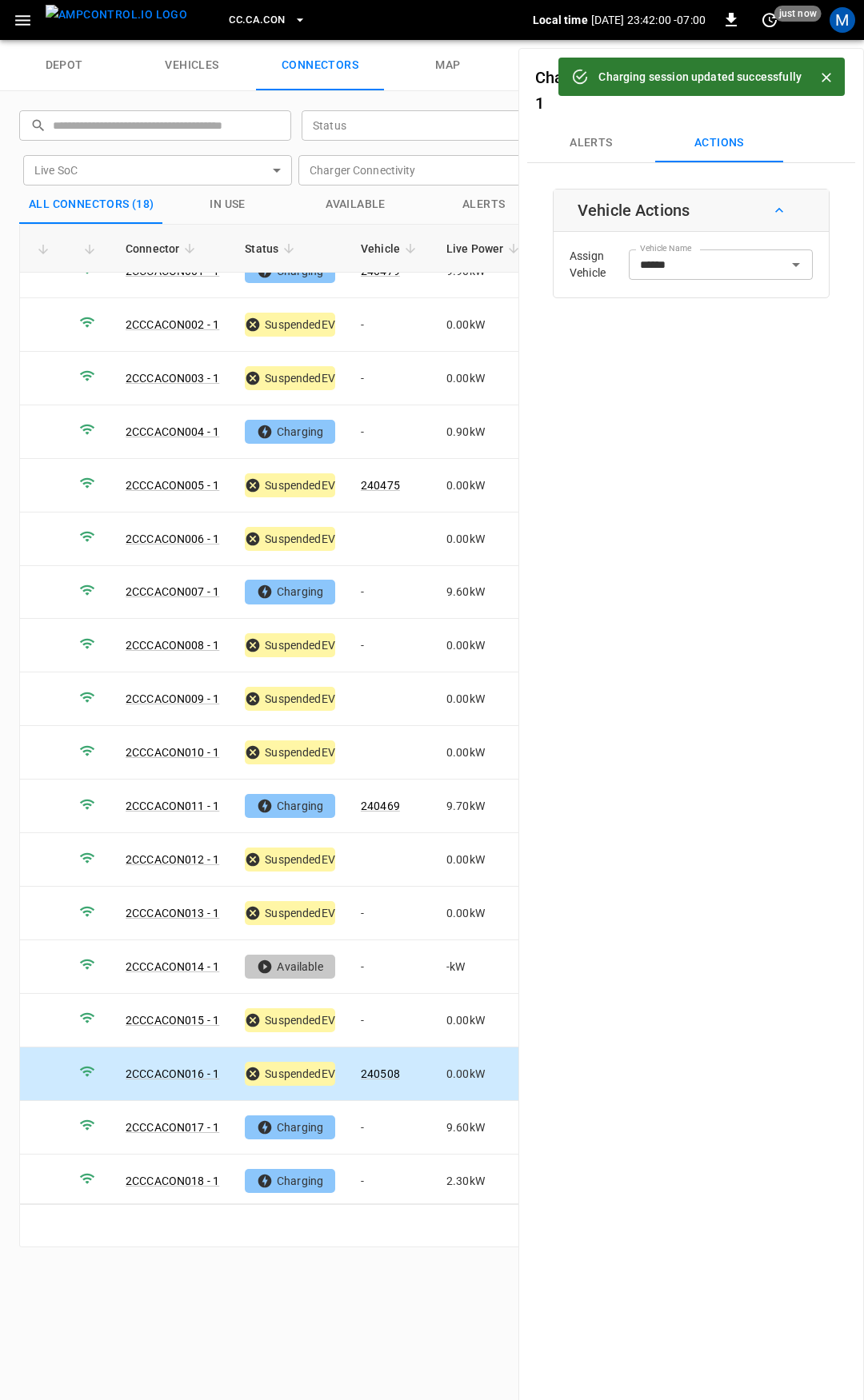
click at [244, 22] on span "CC.CA.CON" at bounding box center [256, 20] width 56 height 19
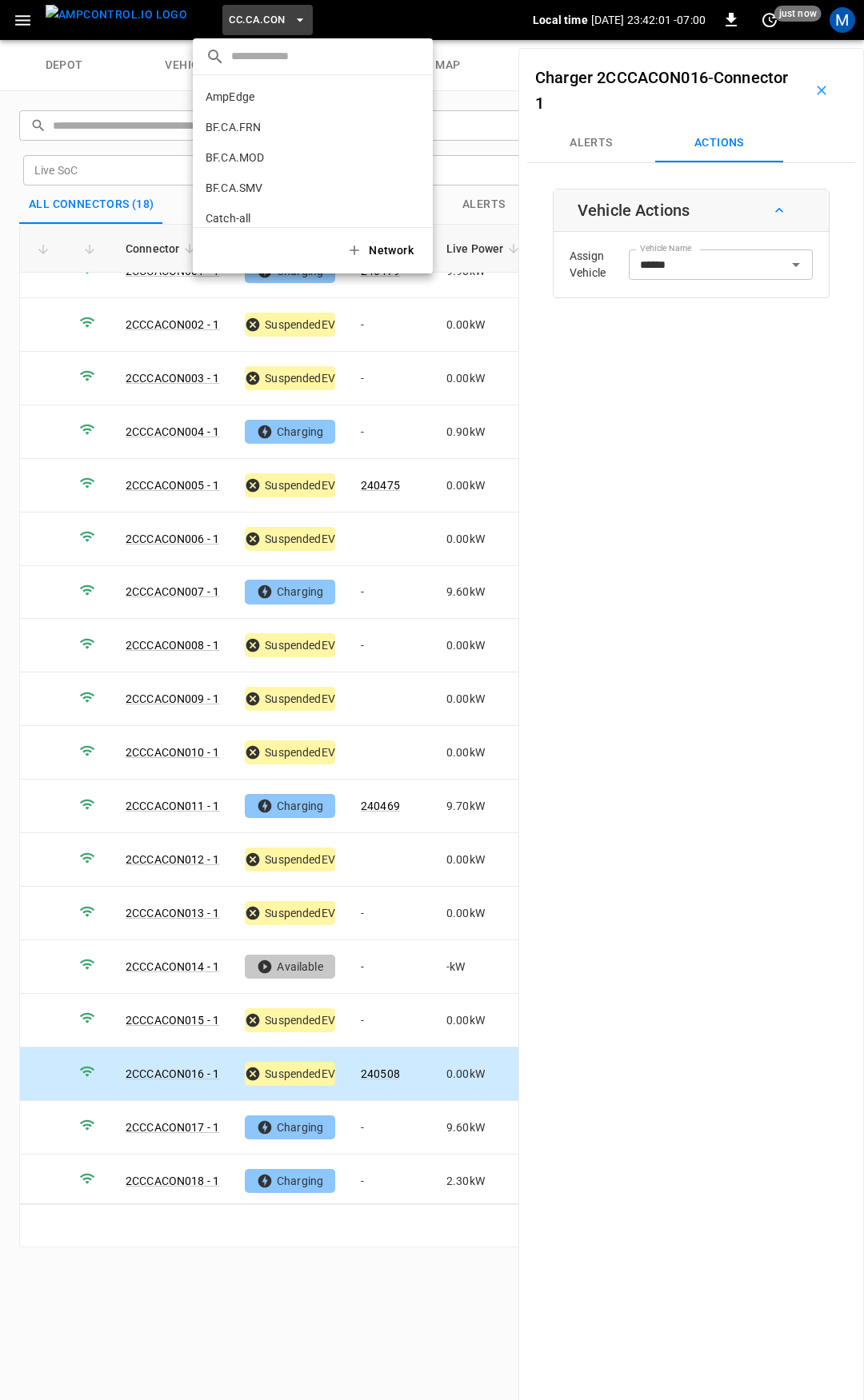
scroll to position [148, 0]
click at [272, 130] on p "CC.CA.FAI" at bounding box center [283, 132] width 156 height 16
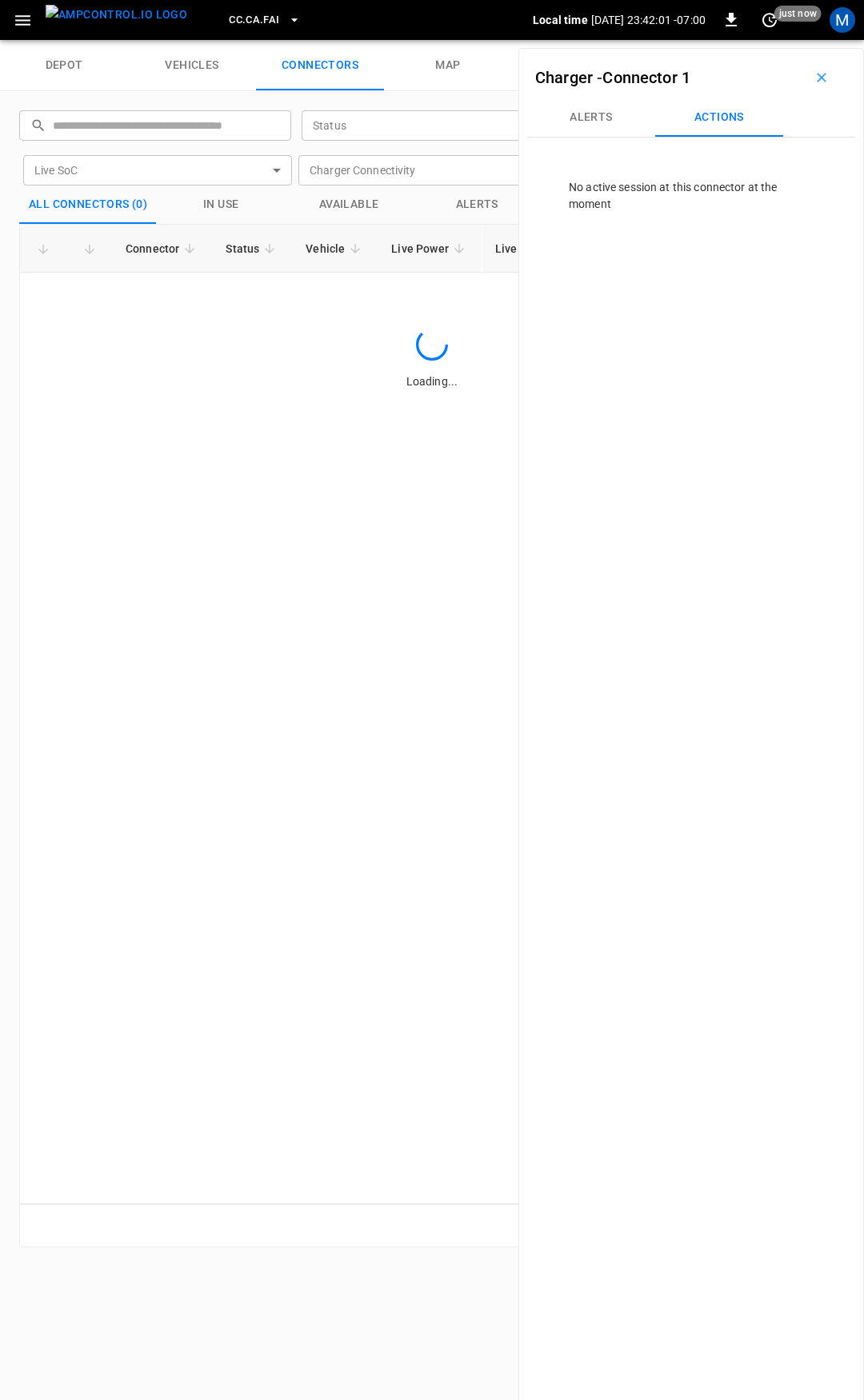
scroll to position [0, 0]
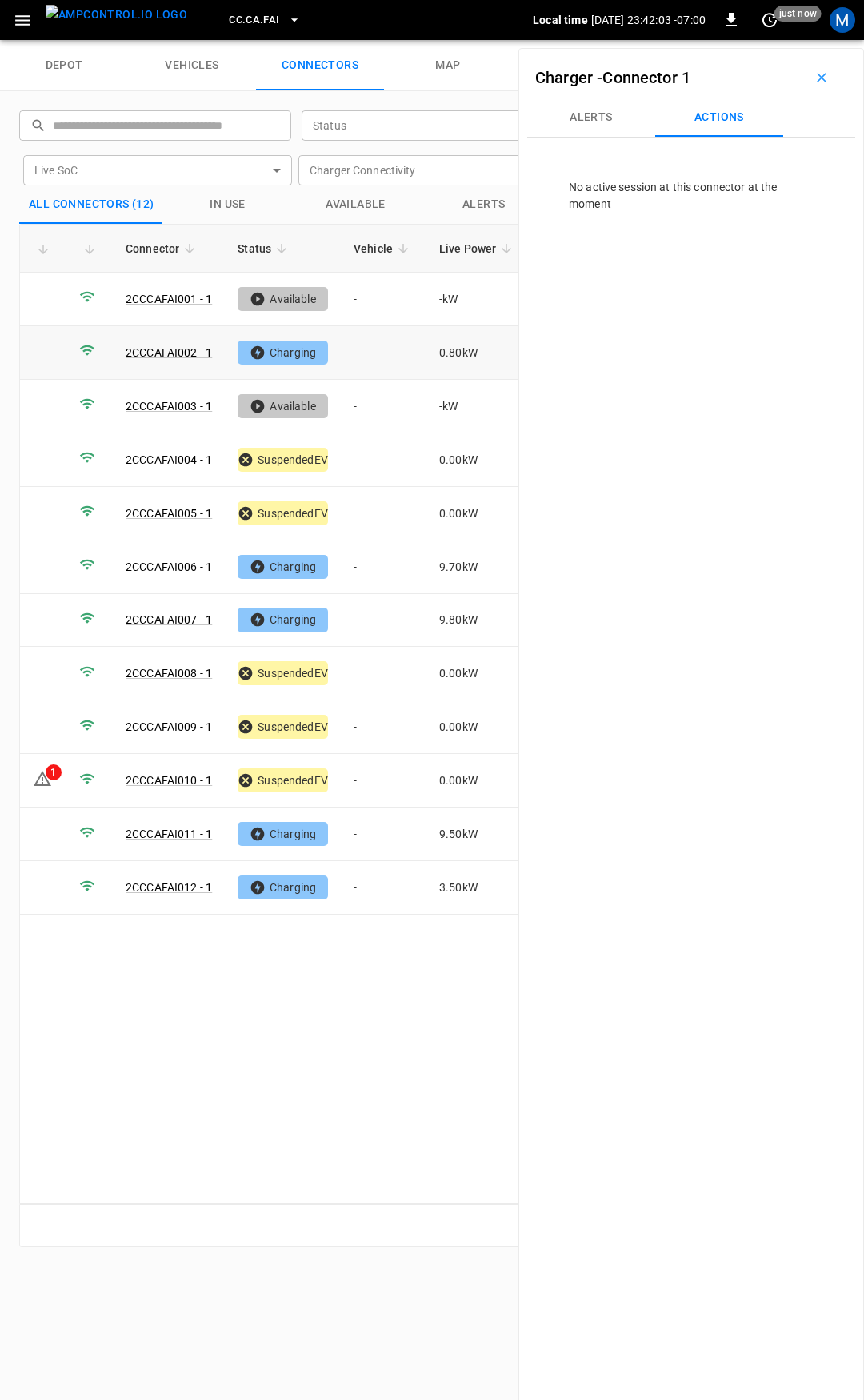
click at [378, 348] on td "-" at bounding box center [383, 353] width 86 height 53
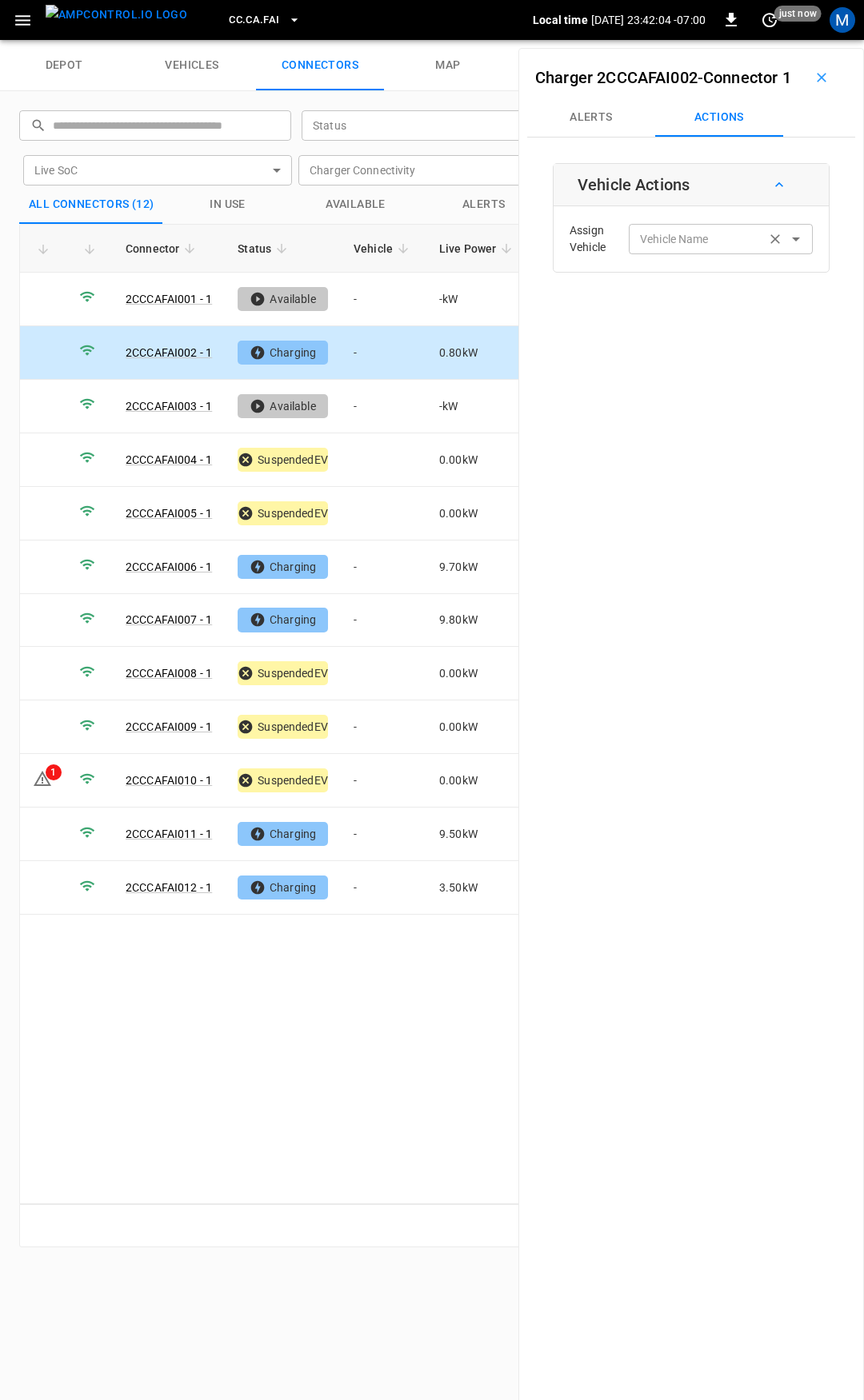
click at [711, 254] on div "Vehicle Name" at bounding box center [720, 239] width 184 height 30
click at [673, 248] on label "Vehicle Name" at bounding box center [674, 239] width 69 height 17
click at [673, 249] on input "Vehicle Name" at bounding box center [697, 238] width 127 height 20
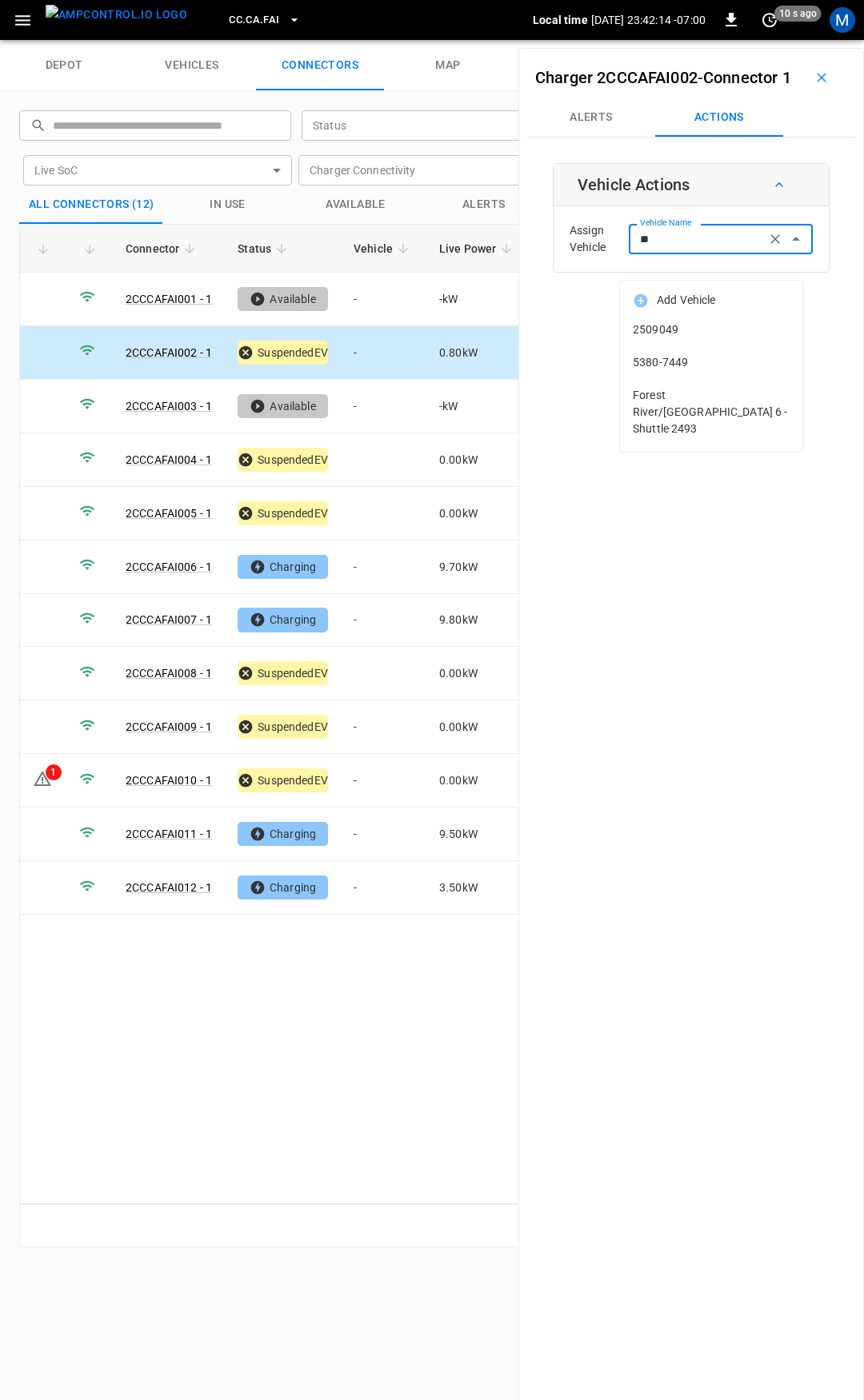
type input "***"
click at [682, 249] on input "***" at bounding box center [697, 238] width 127 height 20
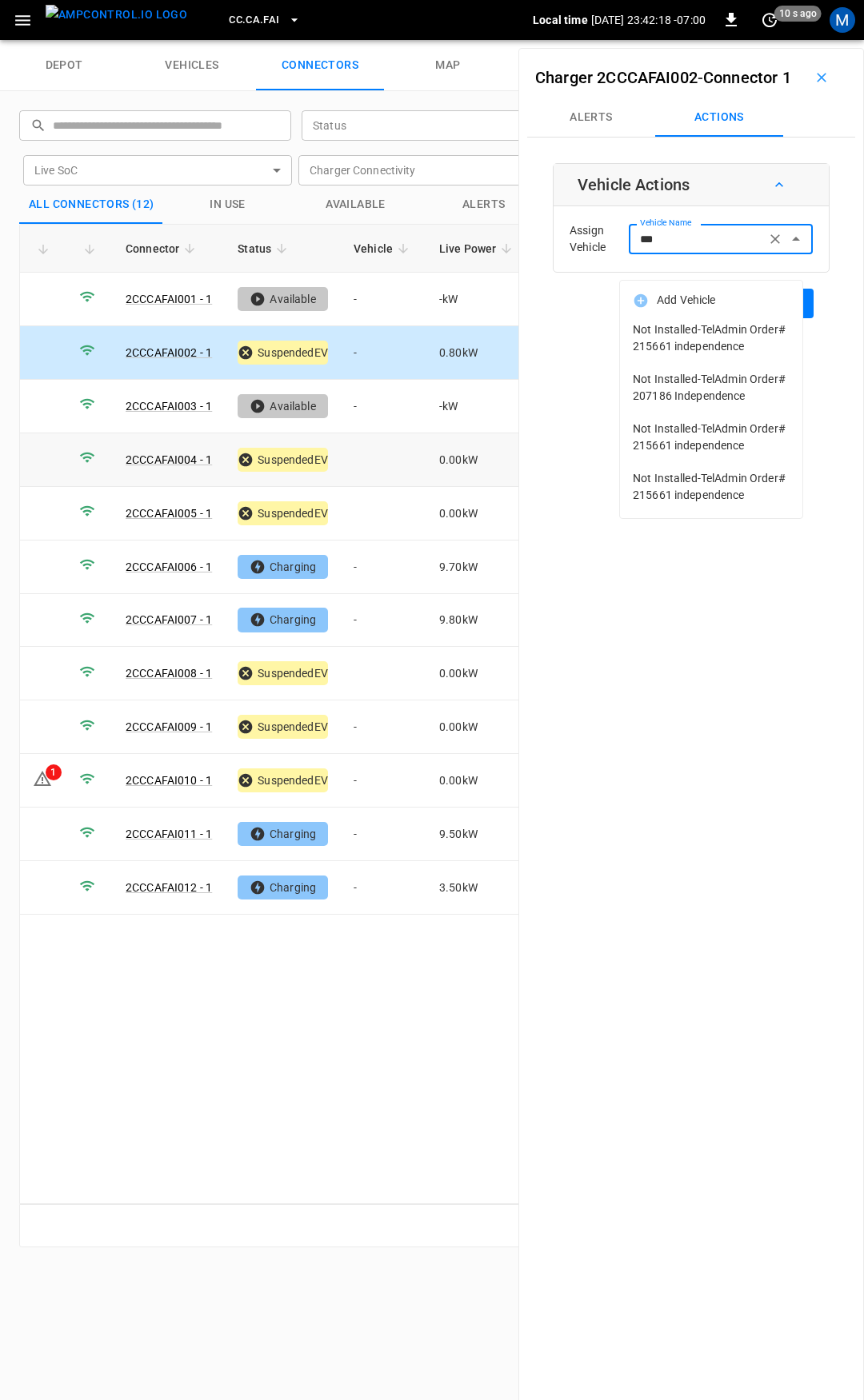
type input "***"
click at [365, 453] on td at bounding box center [383, 460] width 86 height 53
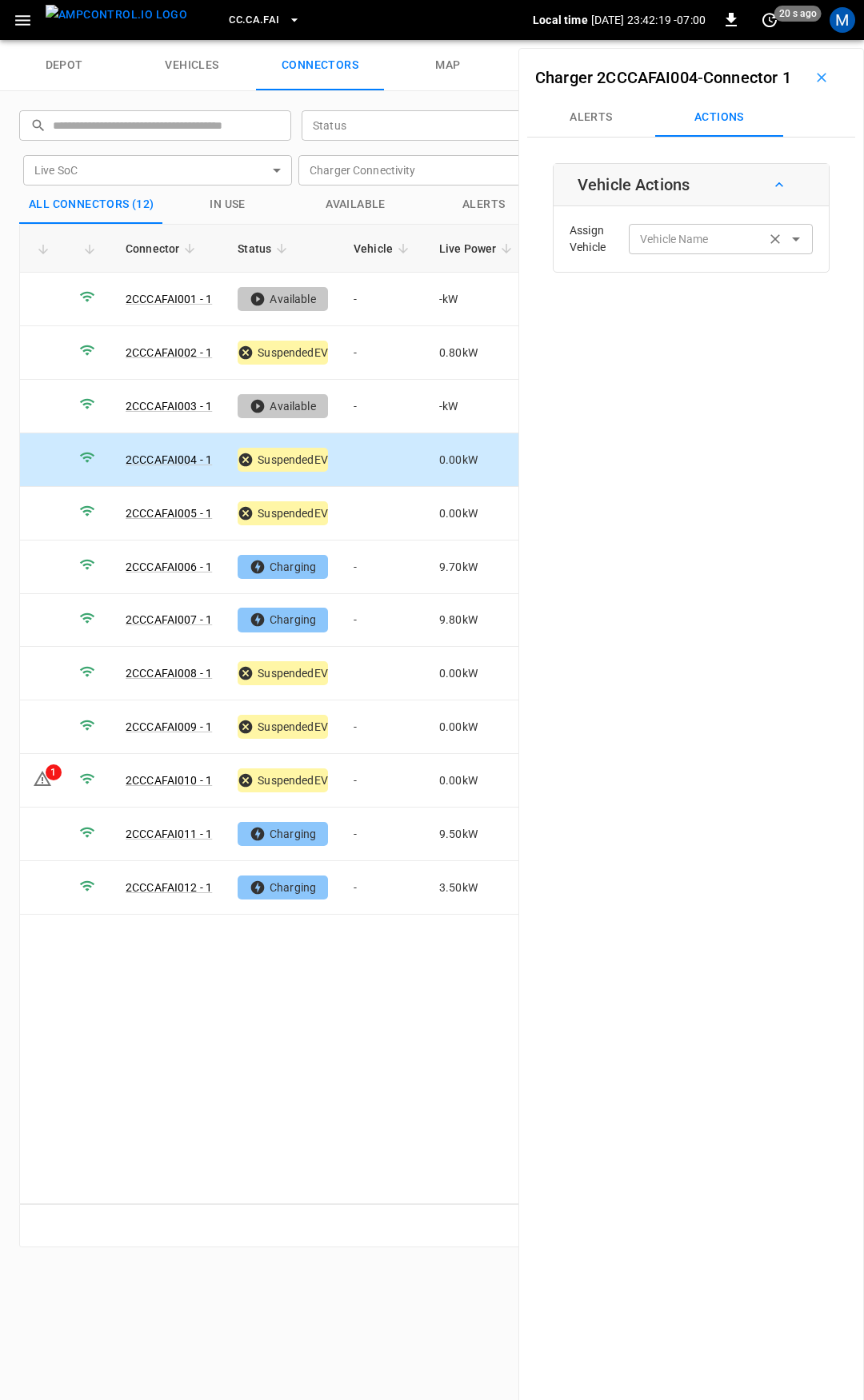
click at [705, 254] on div "Vehicle Name" at bounding box center [720, 239] width 184 height 30
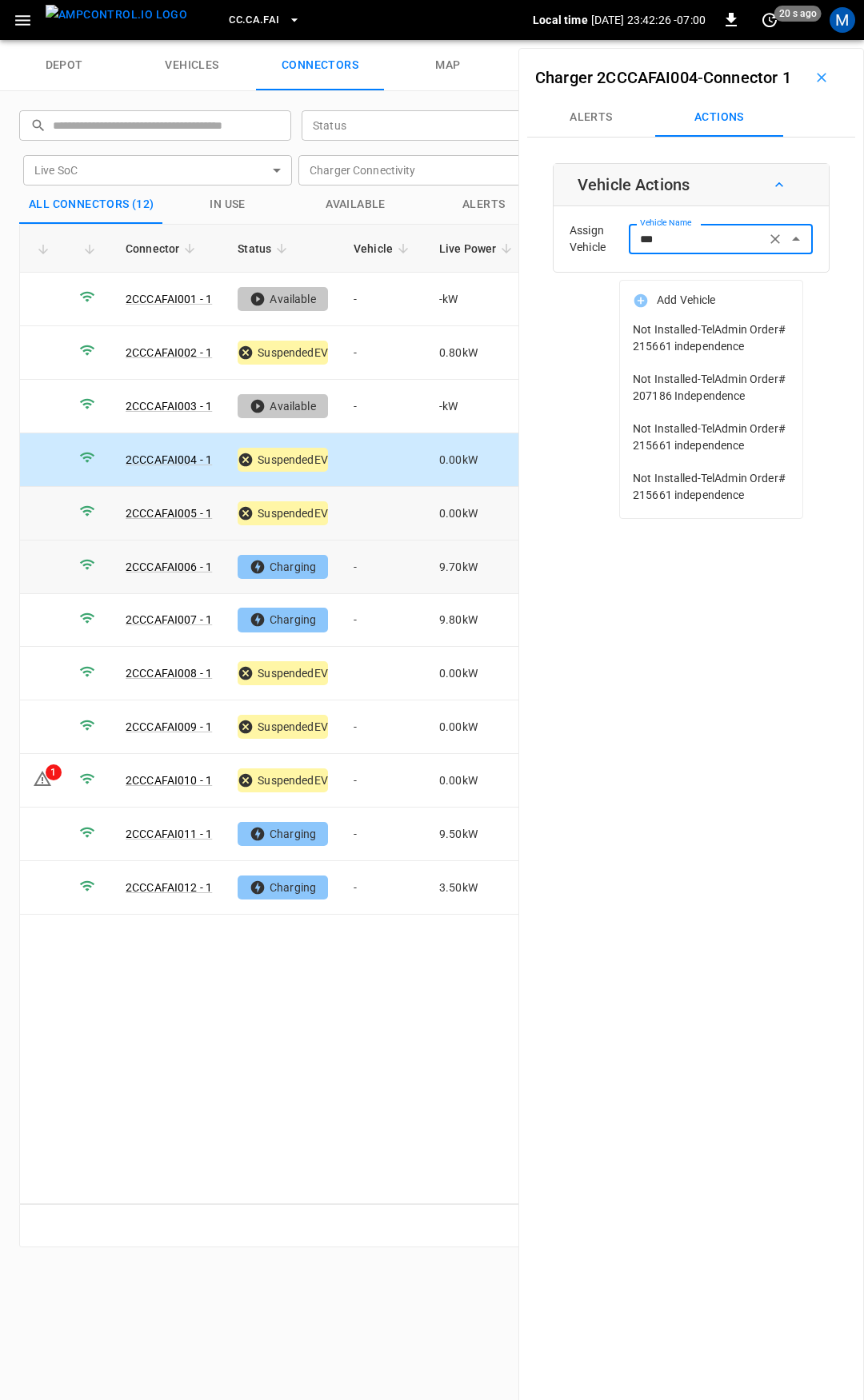
type input "***"
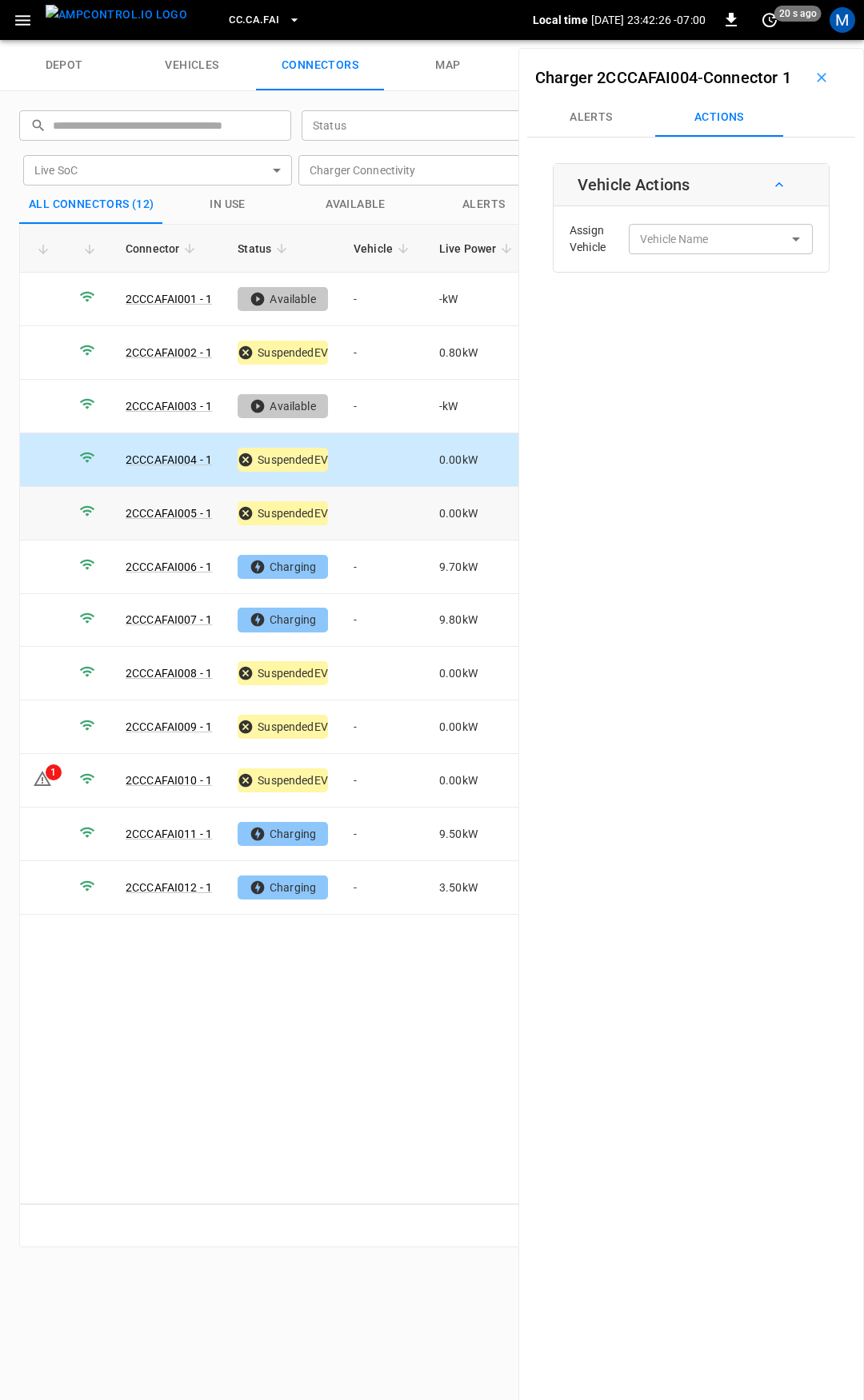
click at [374, 507] on td at bounding box center [383, 514] width 86 height 53
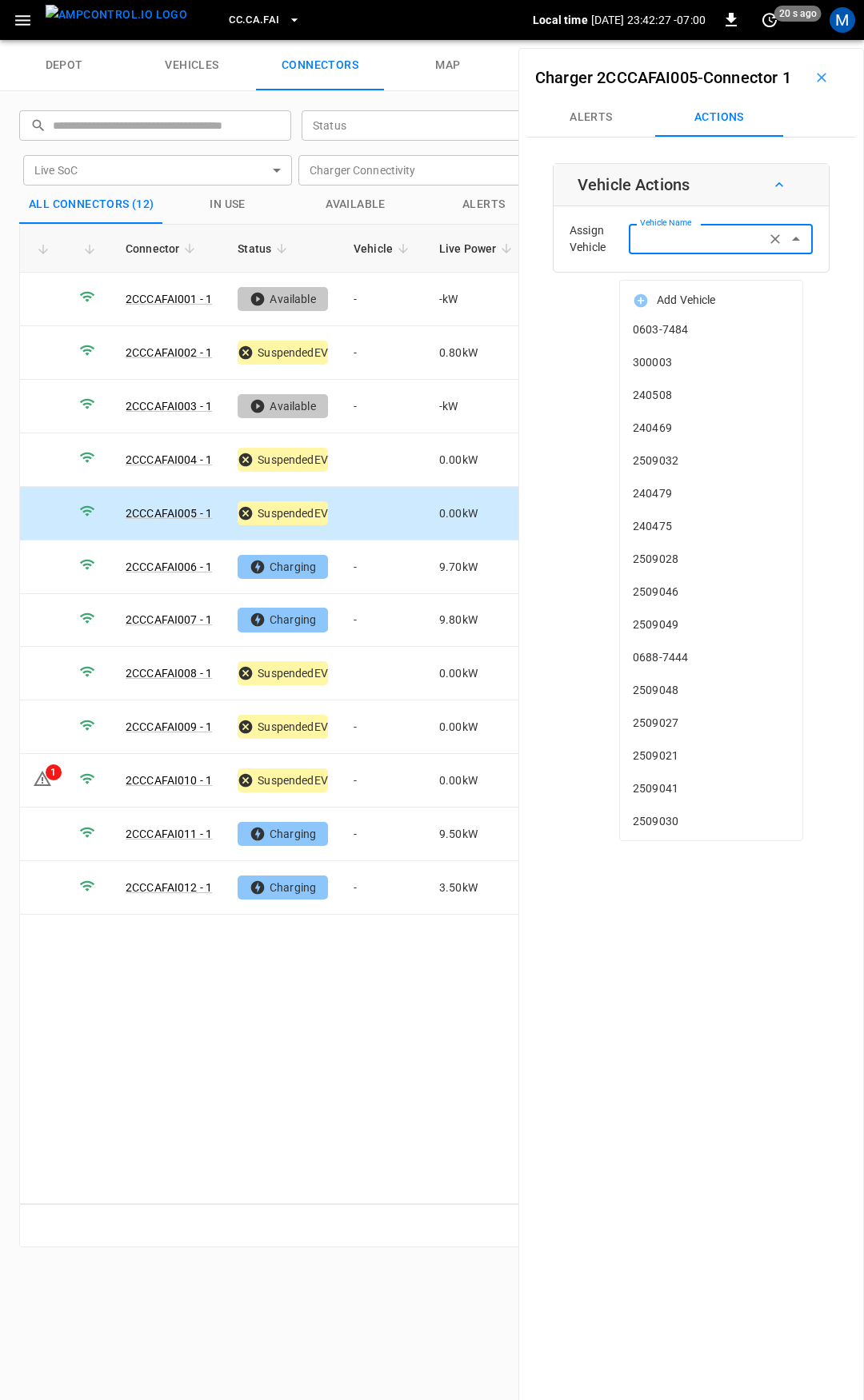
click at [679, 254] on div "Vehicle Name Vehicle Name" at bounding box center [720, 239] width 184 height 30
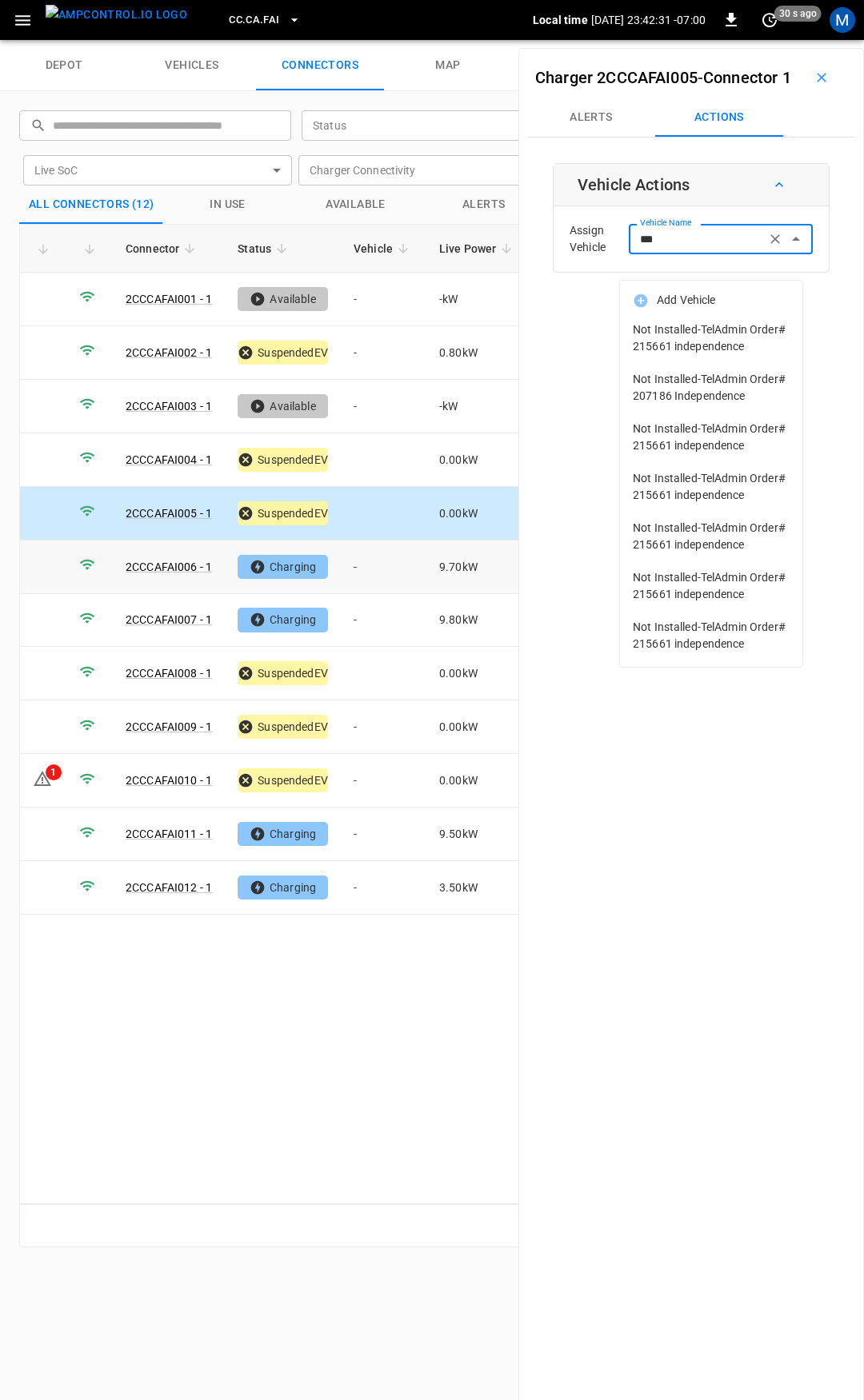
type input "***"
click at [394, 565] on td "-" at bounding box center [383, 567] width 86 height 53
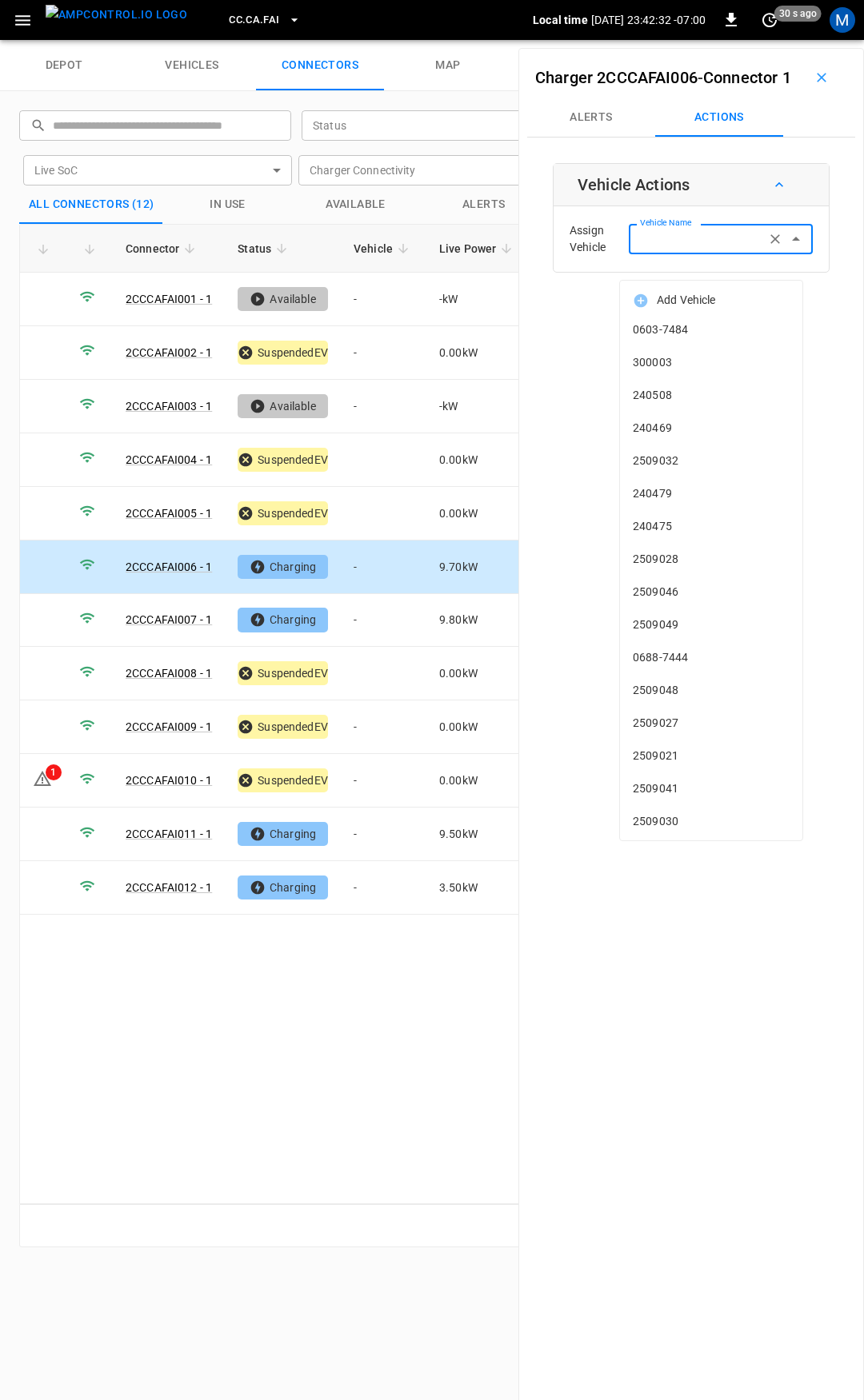
click at [682, 254] on div "Vehicle Name Vehicle Name" at bounding box center [720, 239] width 184 height 30
click at [163, 350] on link "2CCCAFAI002 - 1" at bounding box center [168, 353] width 93 height 20
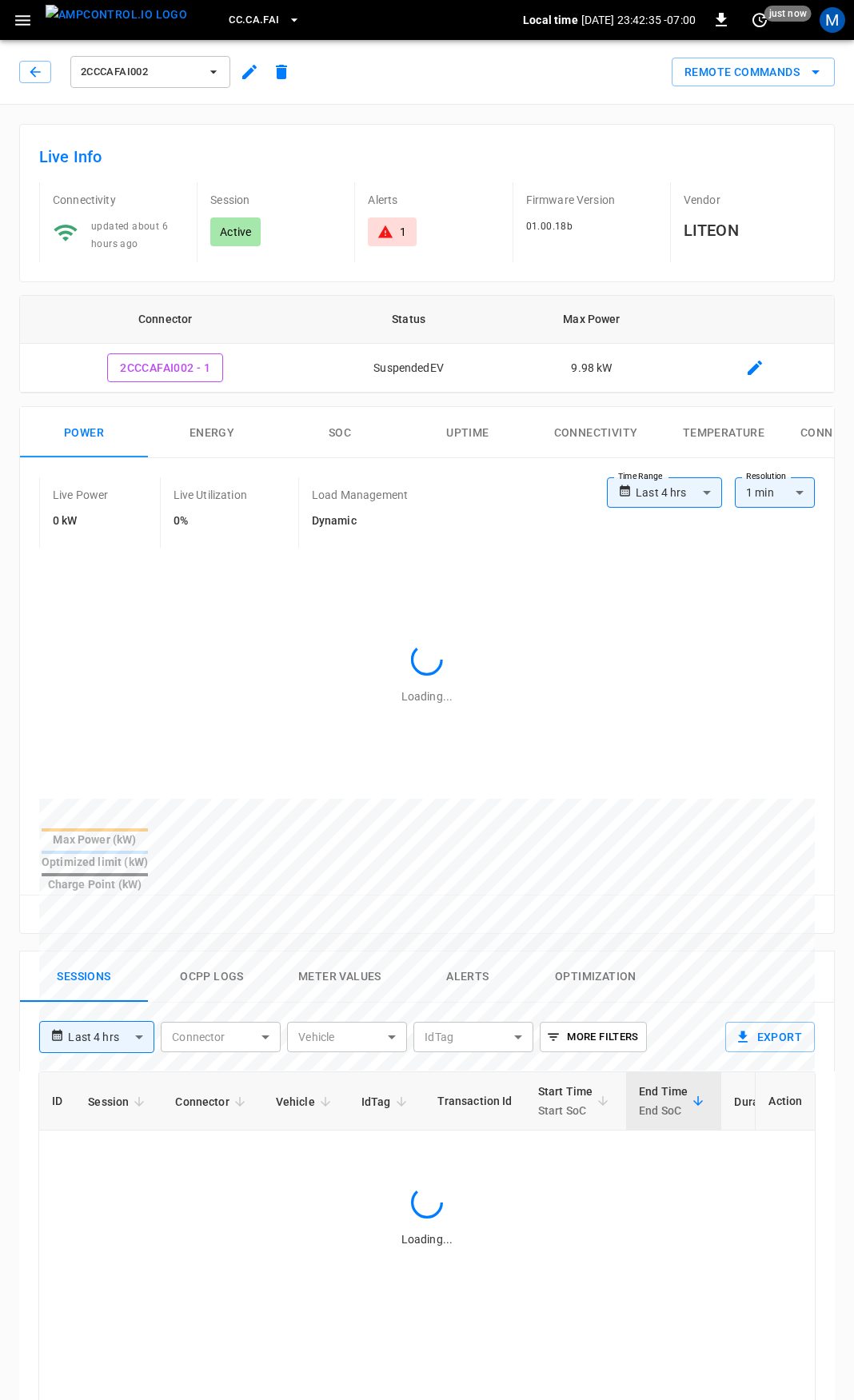
type input "**********"
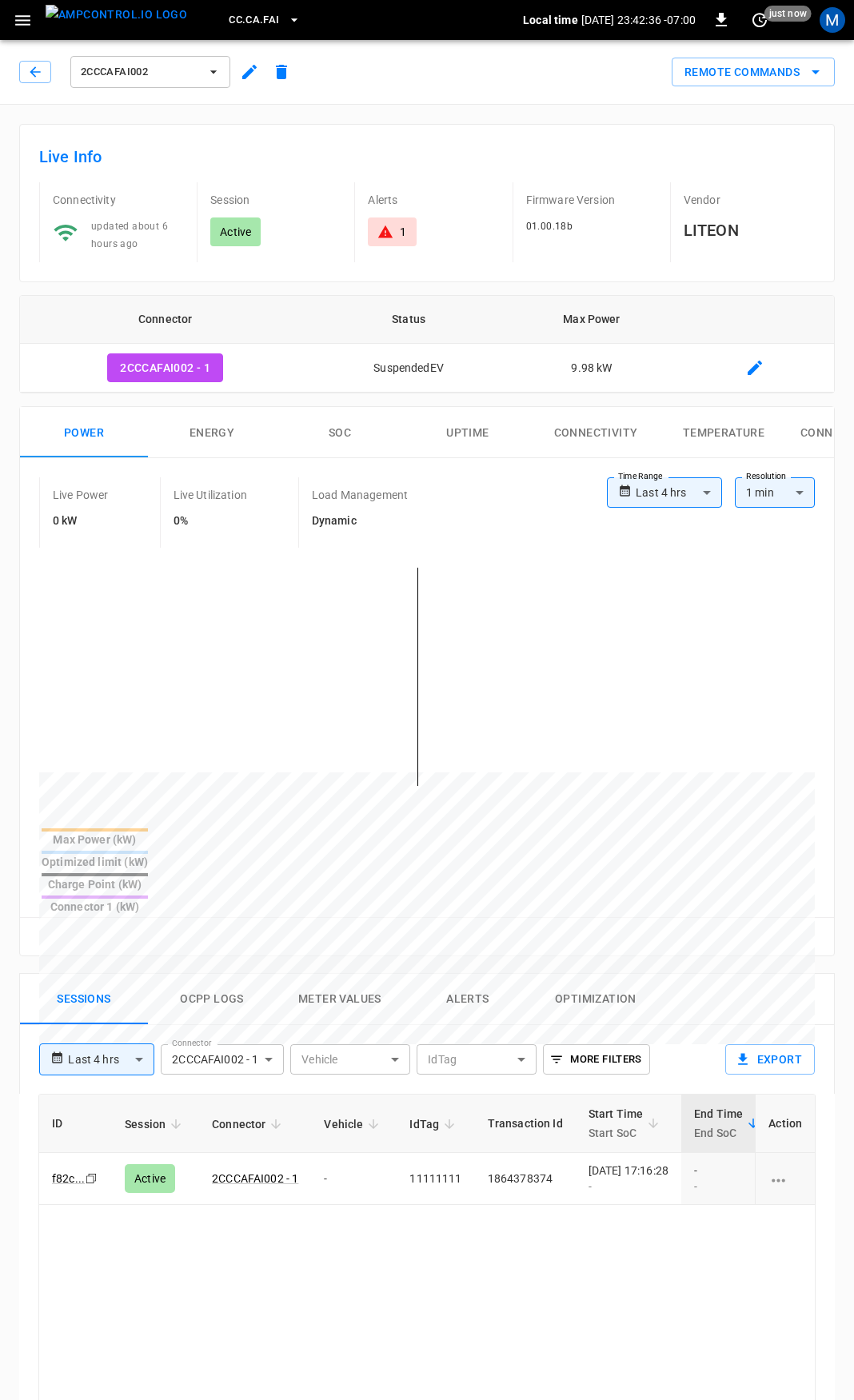
click at [468, 974] on button "Alerts" at bounding box center [467, 1000] width 128 height 51
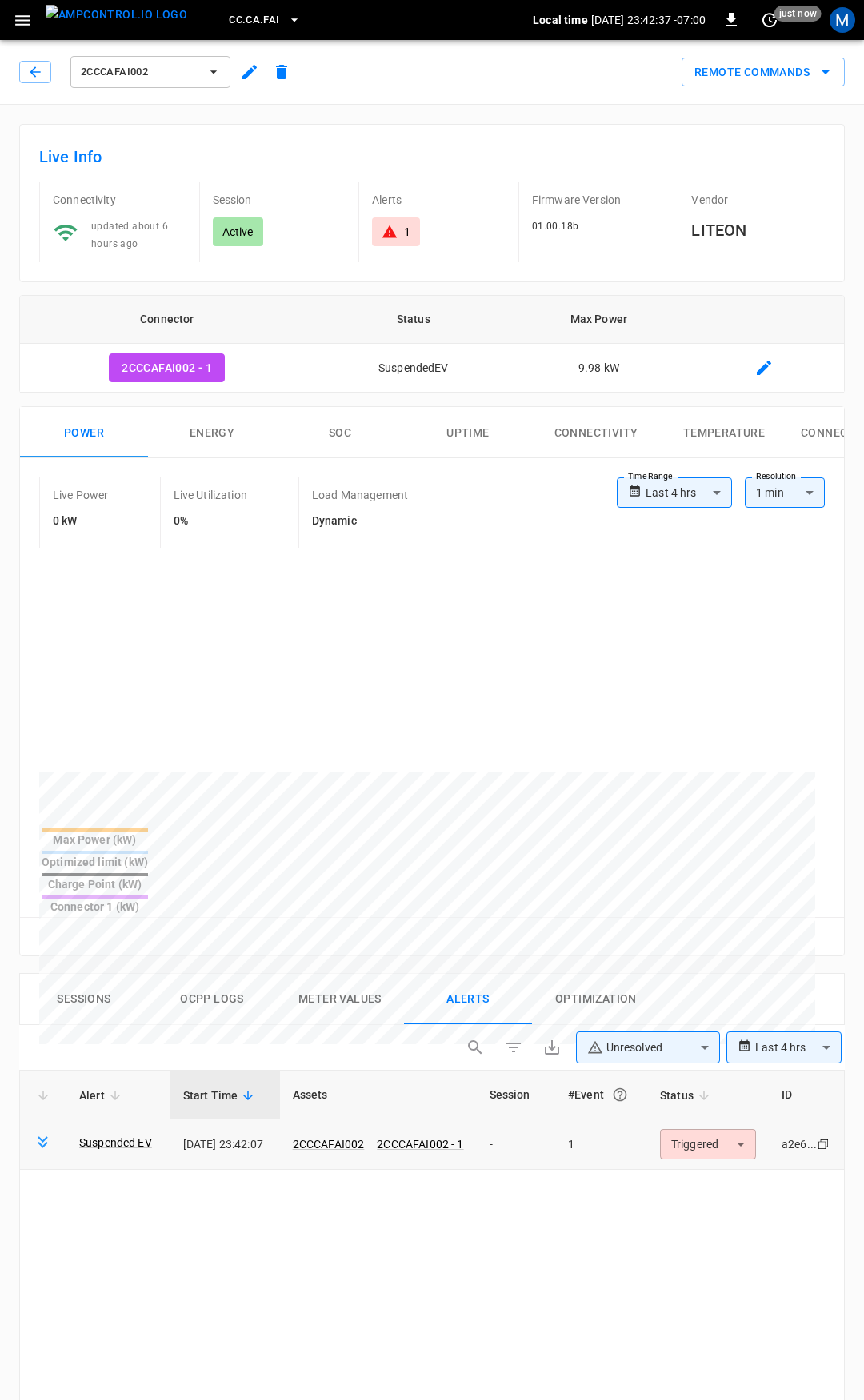
click at [725, 1089] on body "**********" at bounding box center [432, 1177] width 864 height 2353
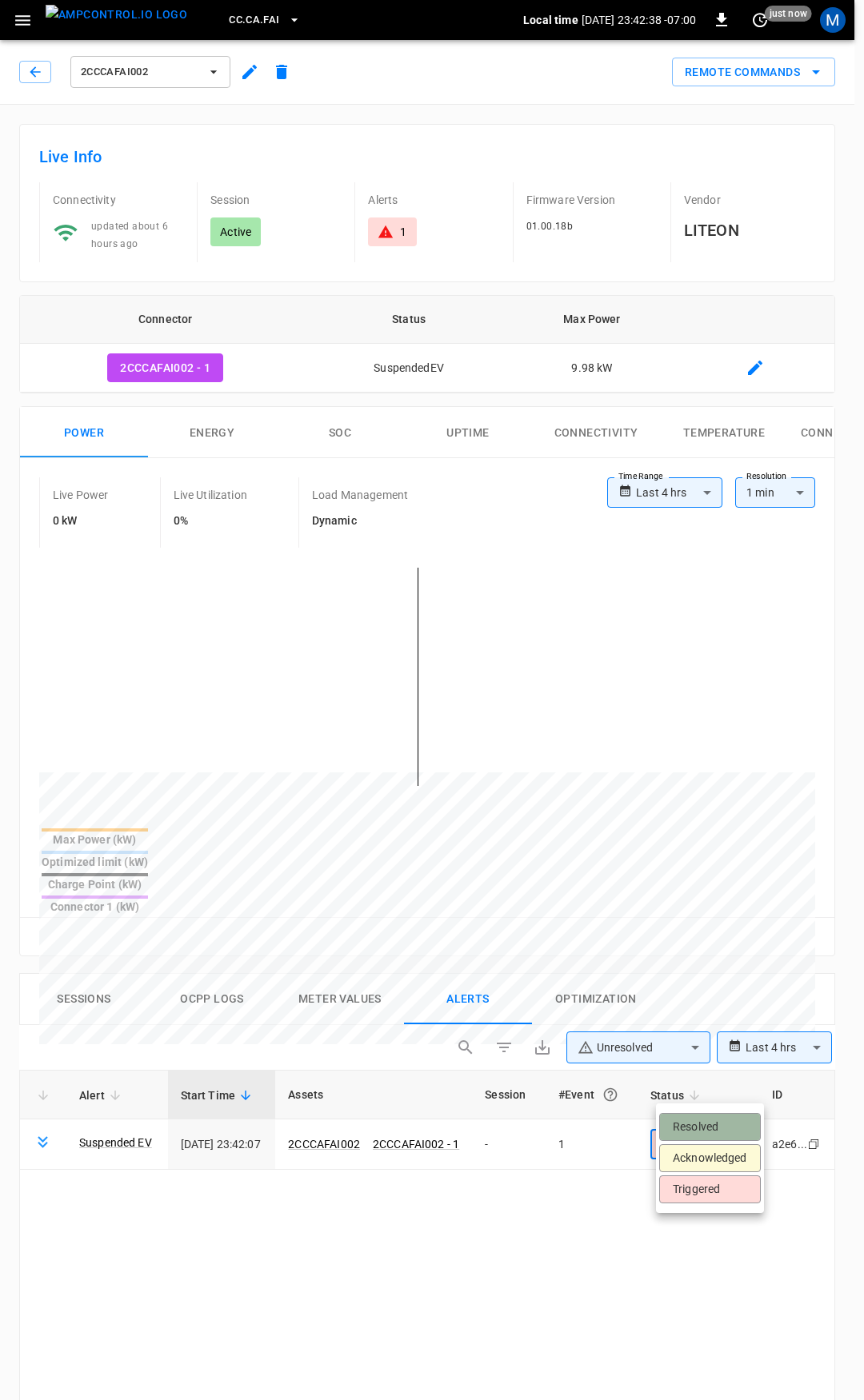
click at [714, 1121] on li "Resolved" at bounding box center [710, 1126] width 101 height 28
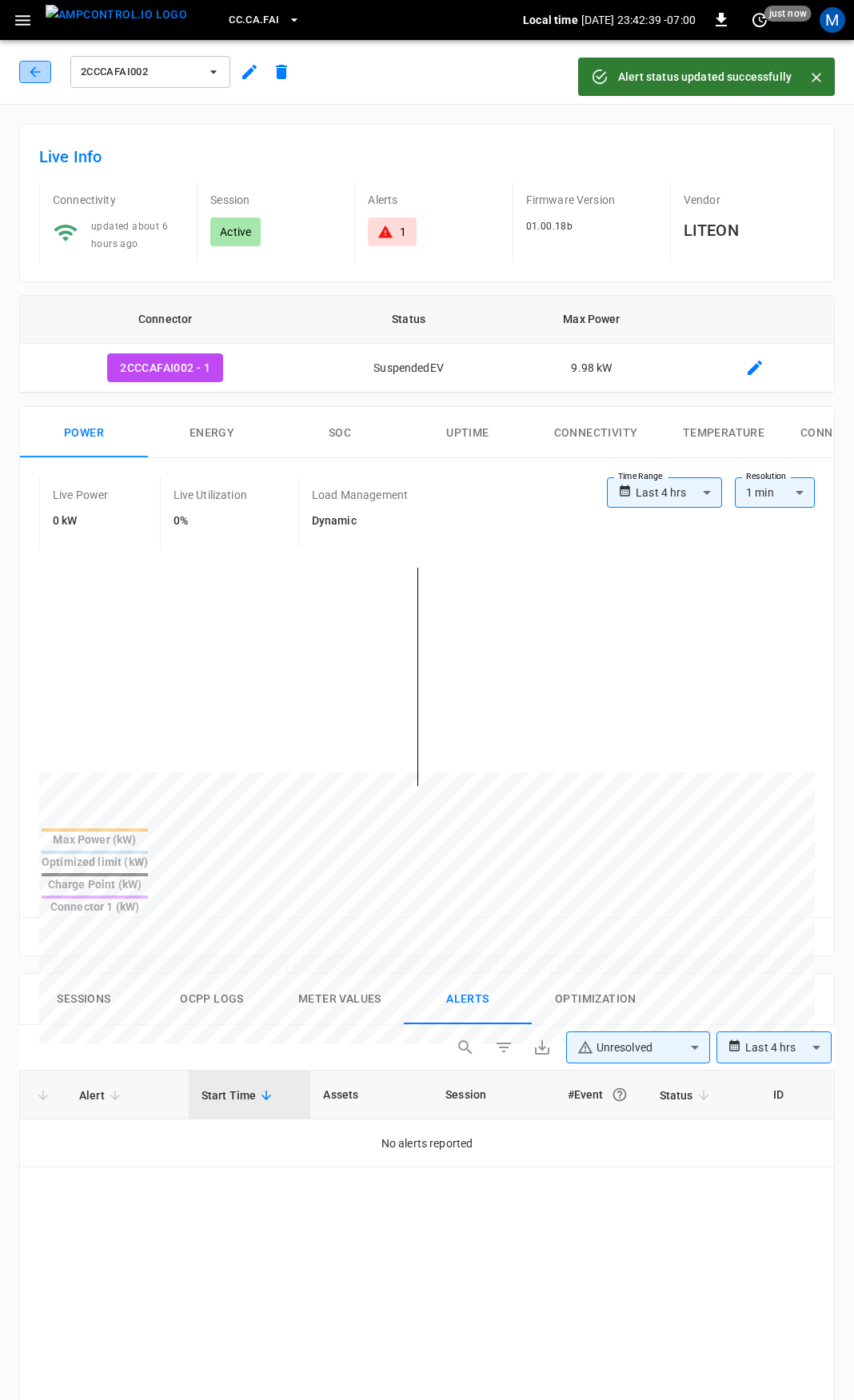
click at [30, 65] on icon "button" at bounding box center [35, 72] width 16 height 16
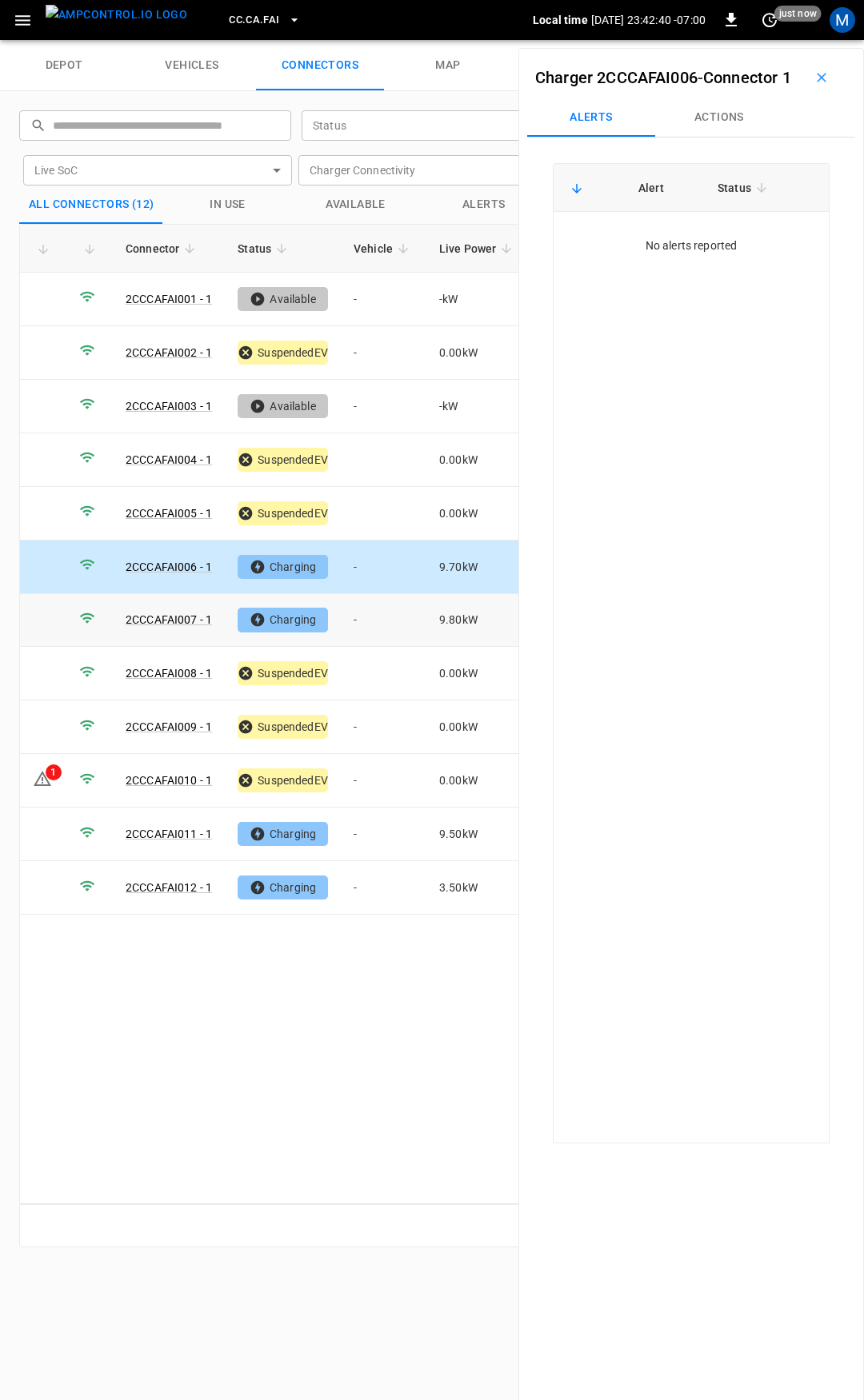
click at [385, 611] on td "-" at bounding box center [383, 621] width 86 height 53
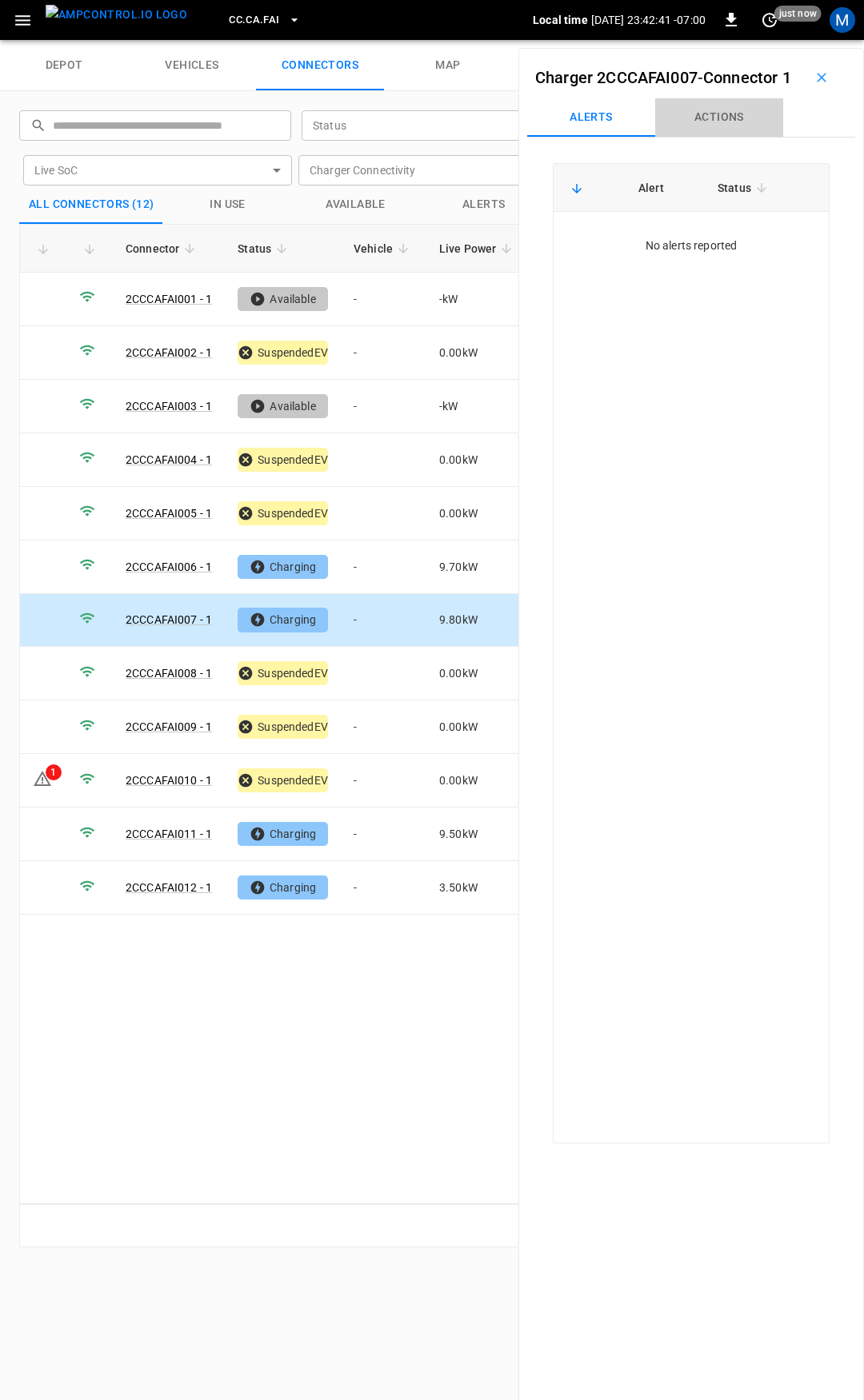
click at [710, 137] on button "Actions" at bounding box center [719, 117] width 128 height 38
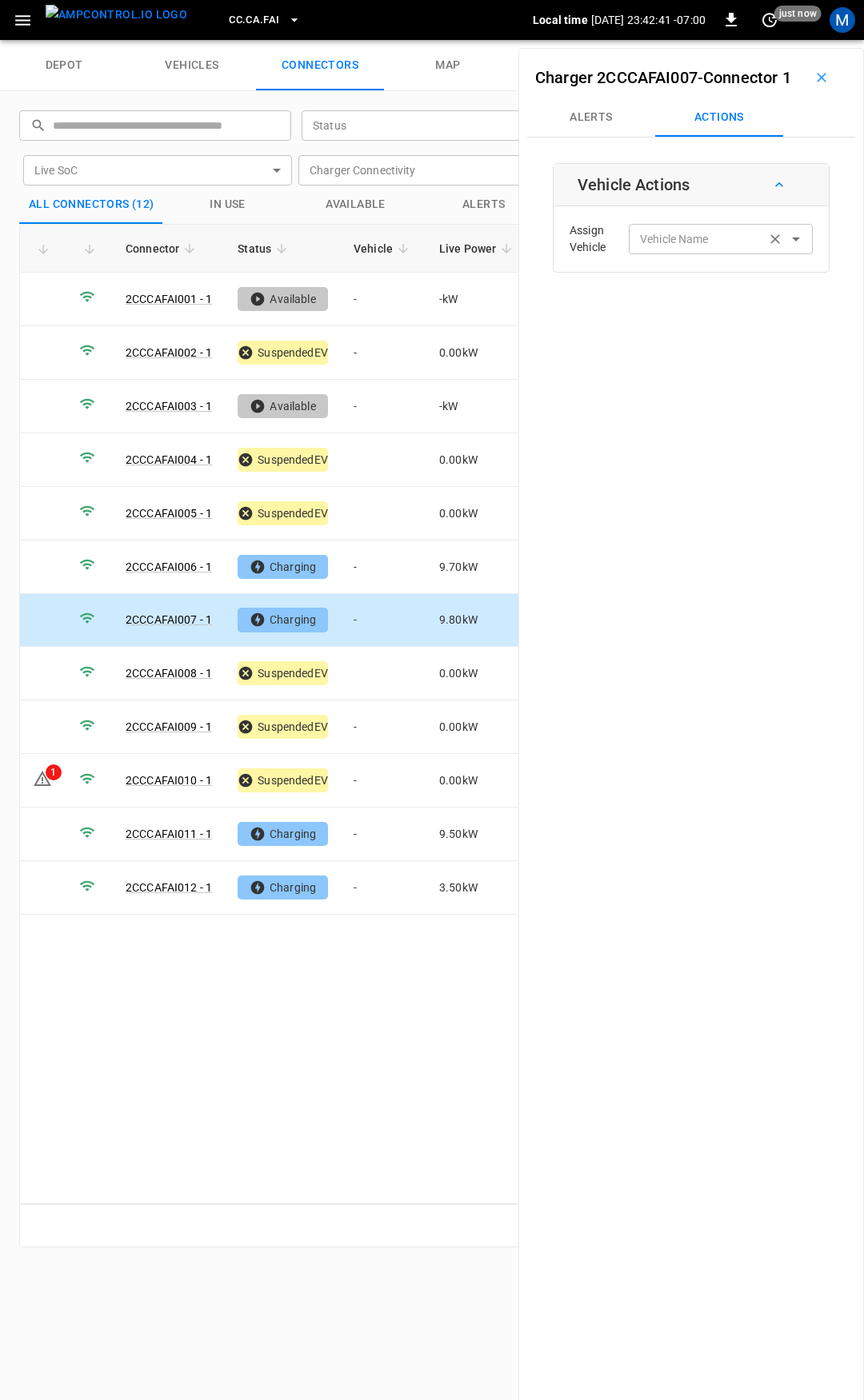
click at [706, 249] on input "Vehicle Name" at bounding box center [697, 238] width 127 height 20
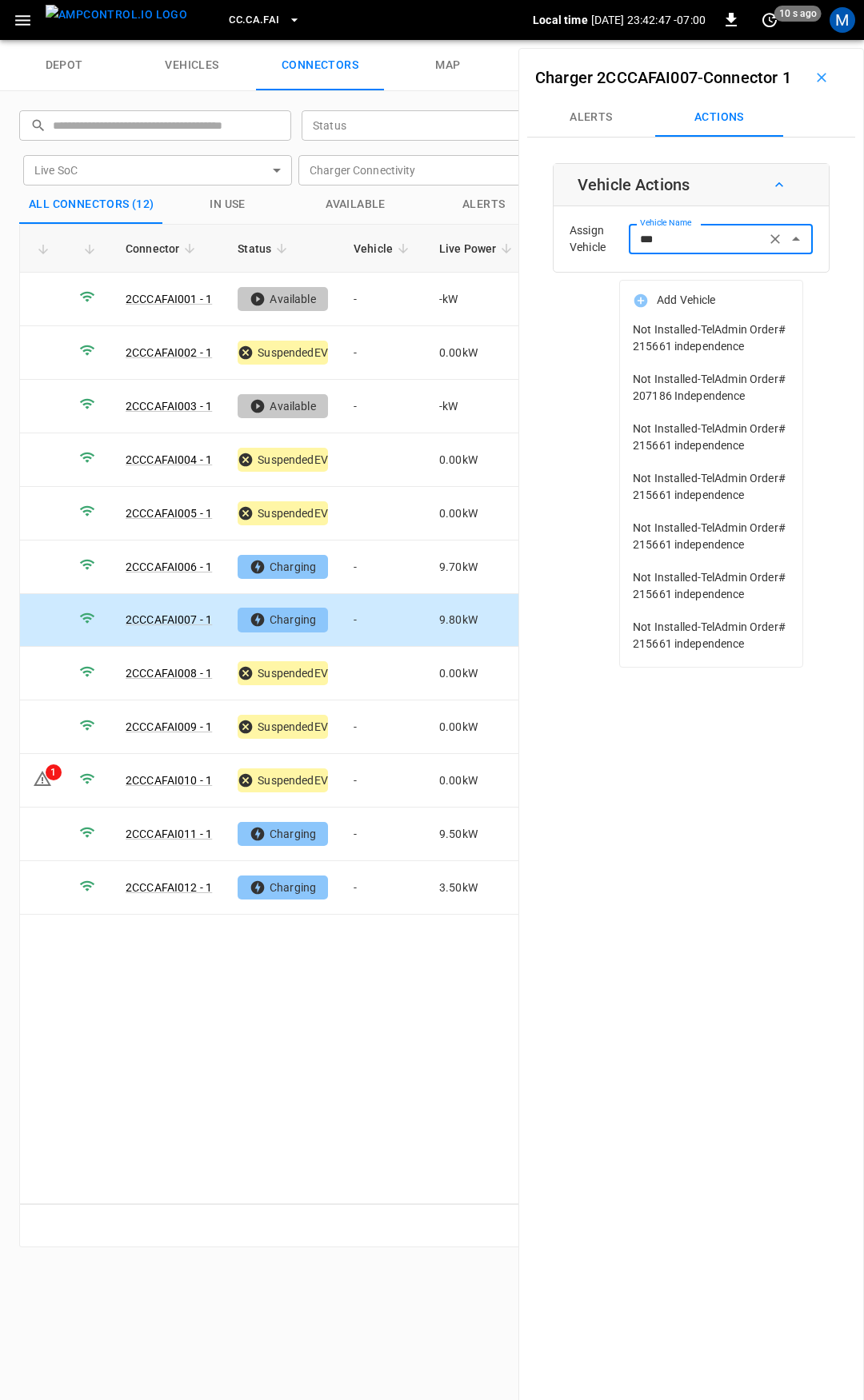
drag, startPoint x: 677, startPoint y: 267, endPoint x: 666, endPoint y: 267, distance: 11.0
click at [677, 249] on input "***" at bounding box center [697, 238] width 127 height 20
click at [666, 249] on input "***" at bounding box center [697, 238] width 127 height 20
type input "*"
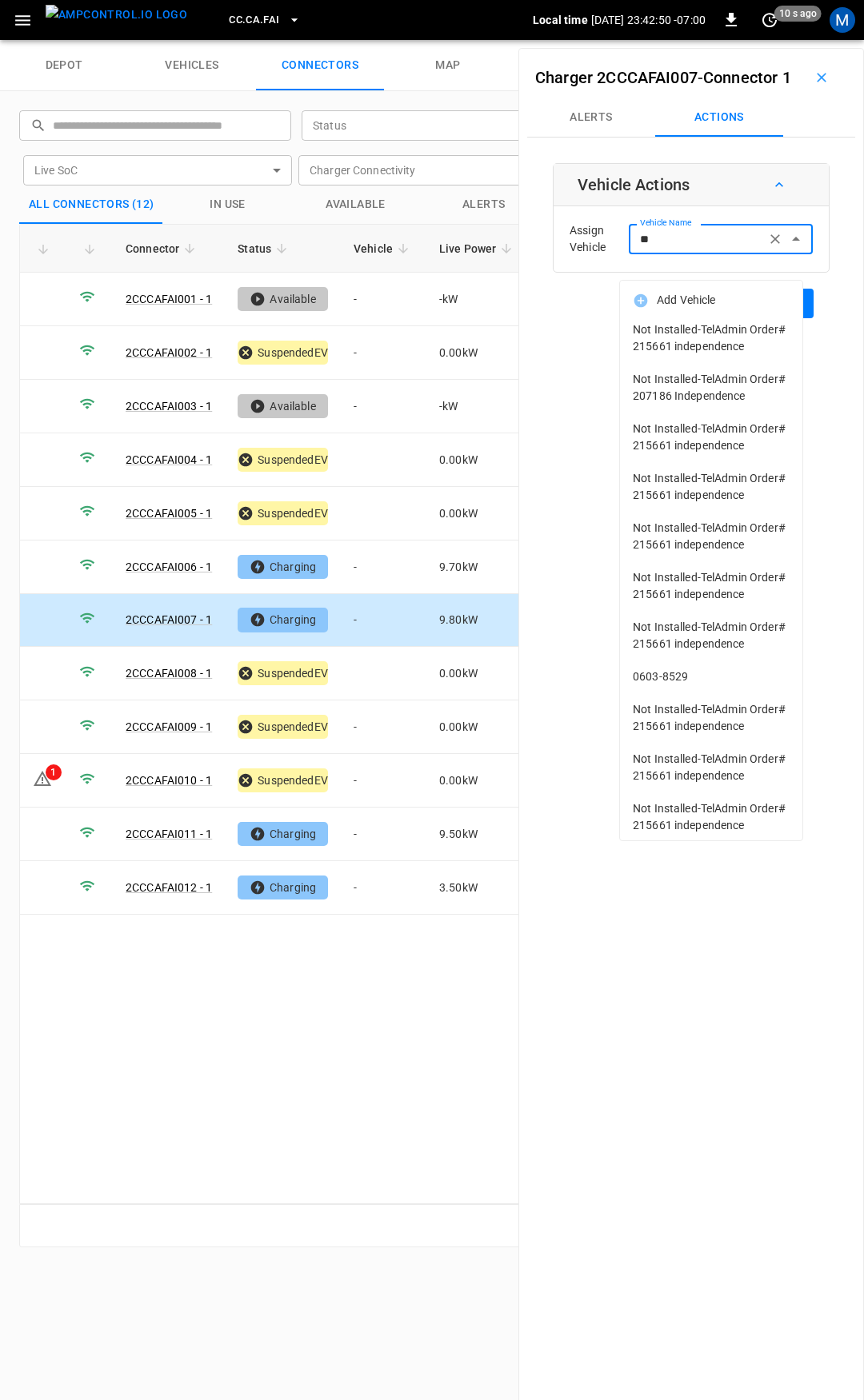
type input "*"
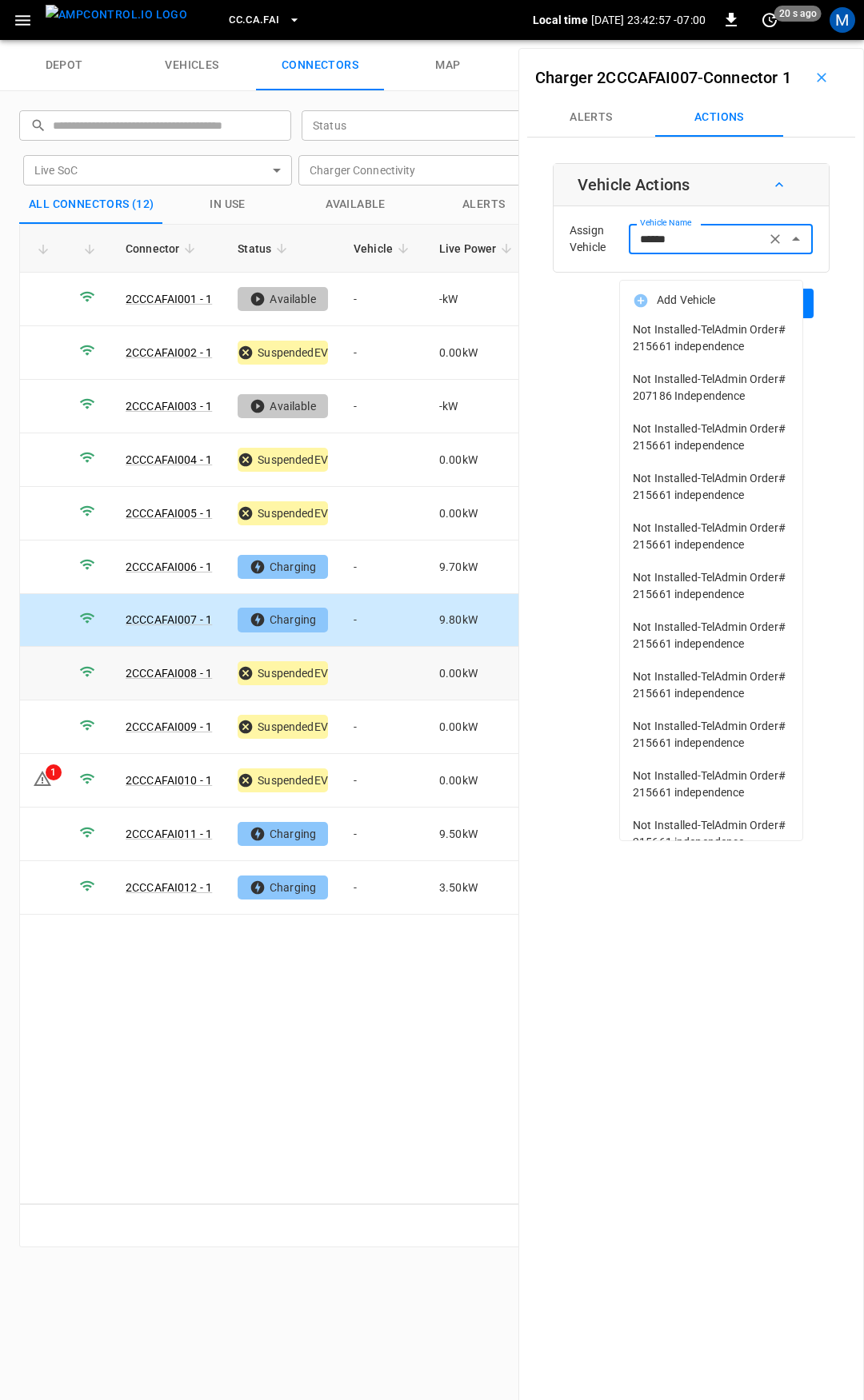
type input "******"
click at [382, 672] on td at bounding box center [383, 674] width 86 height 53
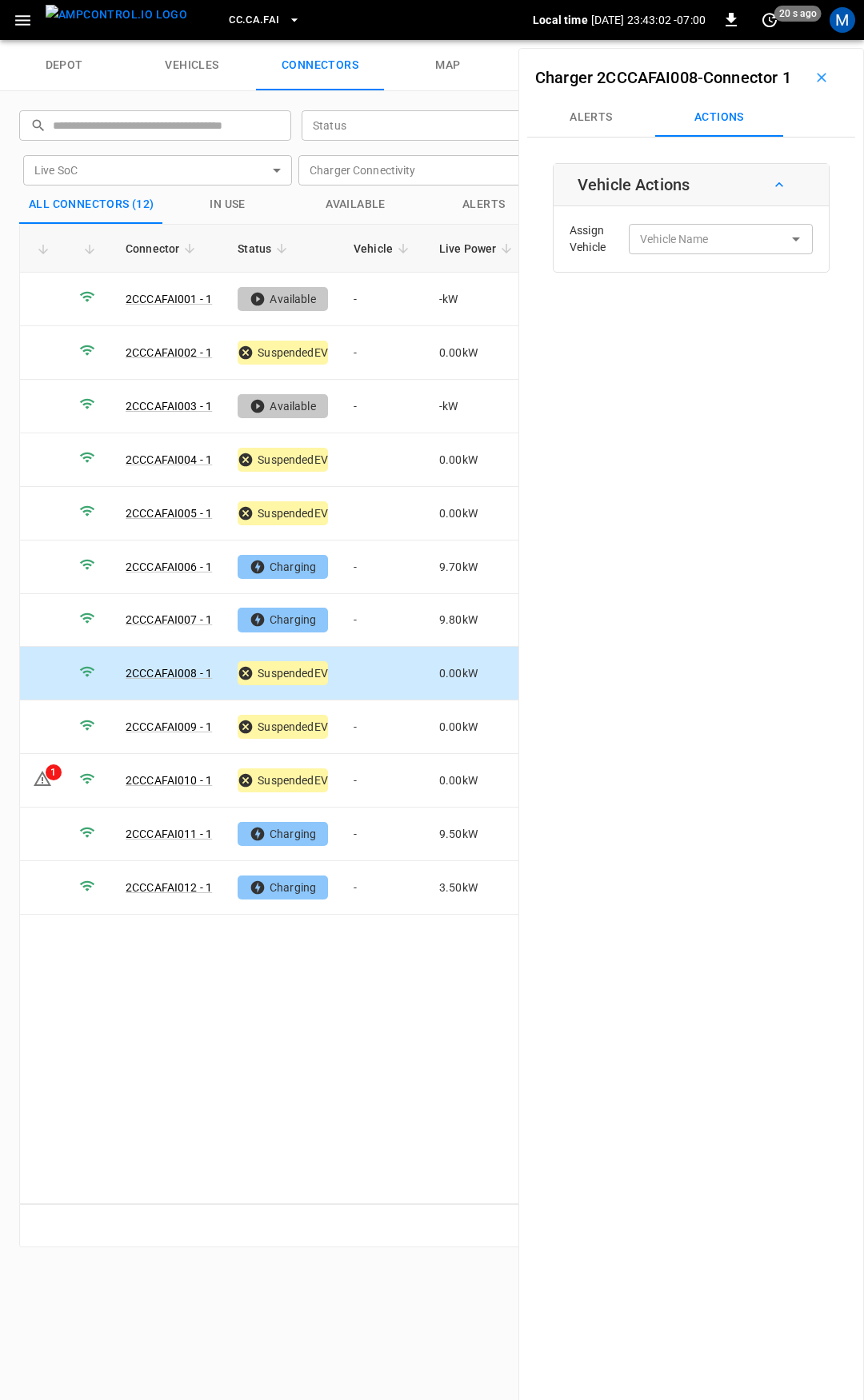
click at [381, 670] on td at bounding box center [383, 674] width 86 height 53
click at [687, 254] on div "Vehicle Name Vehicle Name" at bounding box center [720, 239] width 184 height 30
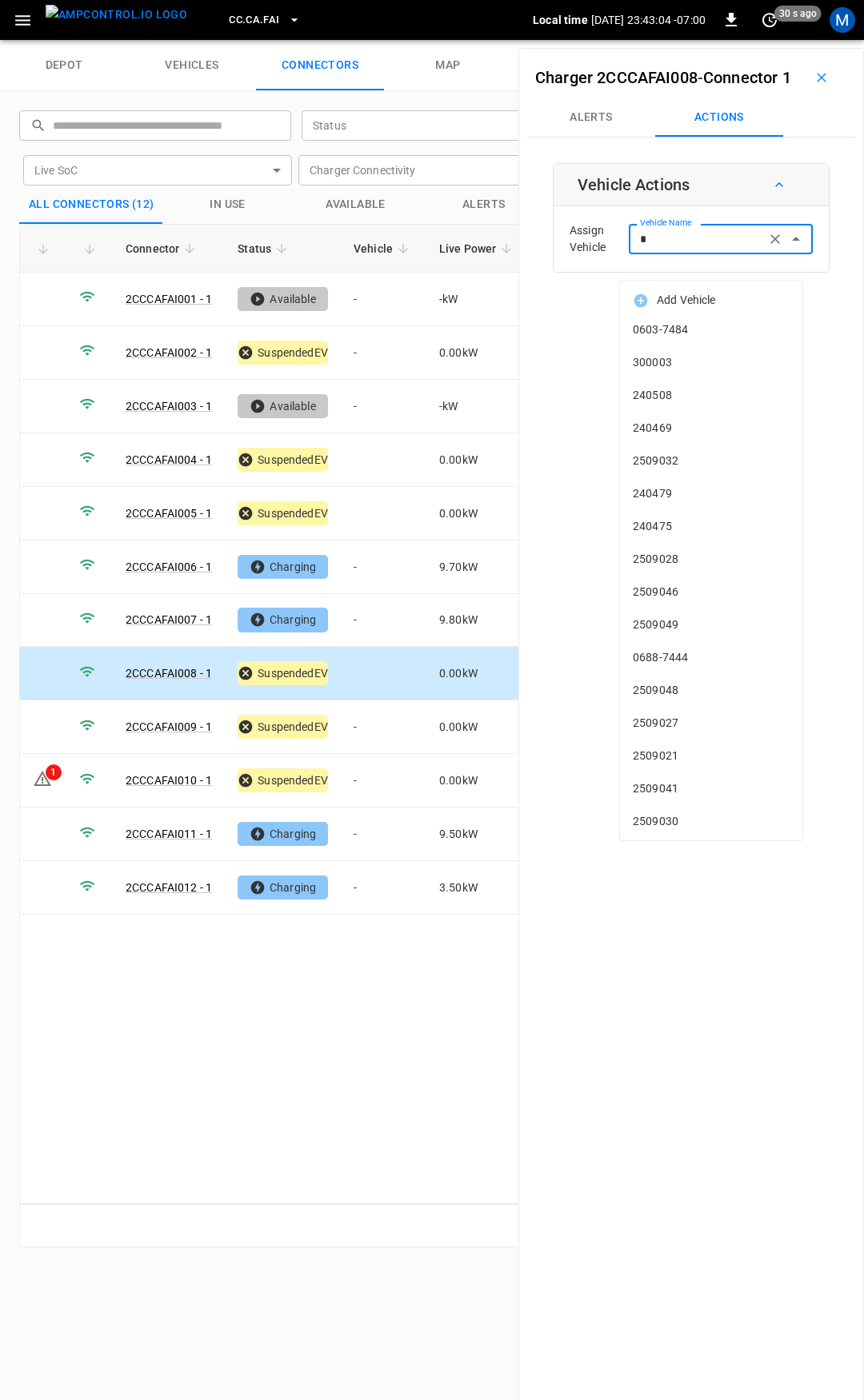
type input "**"
type input "*"
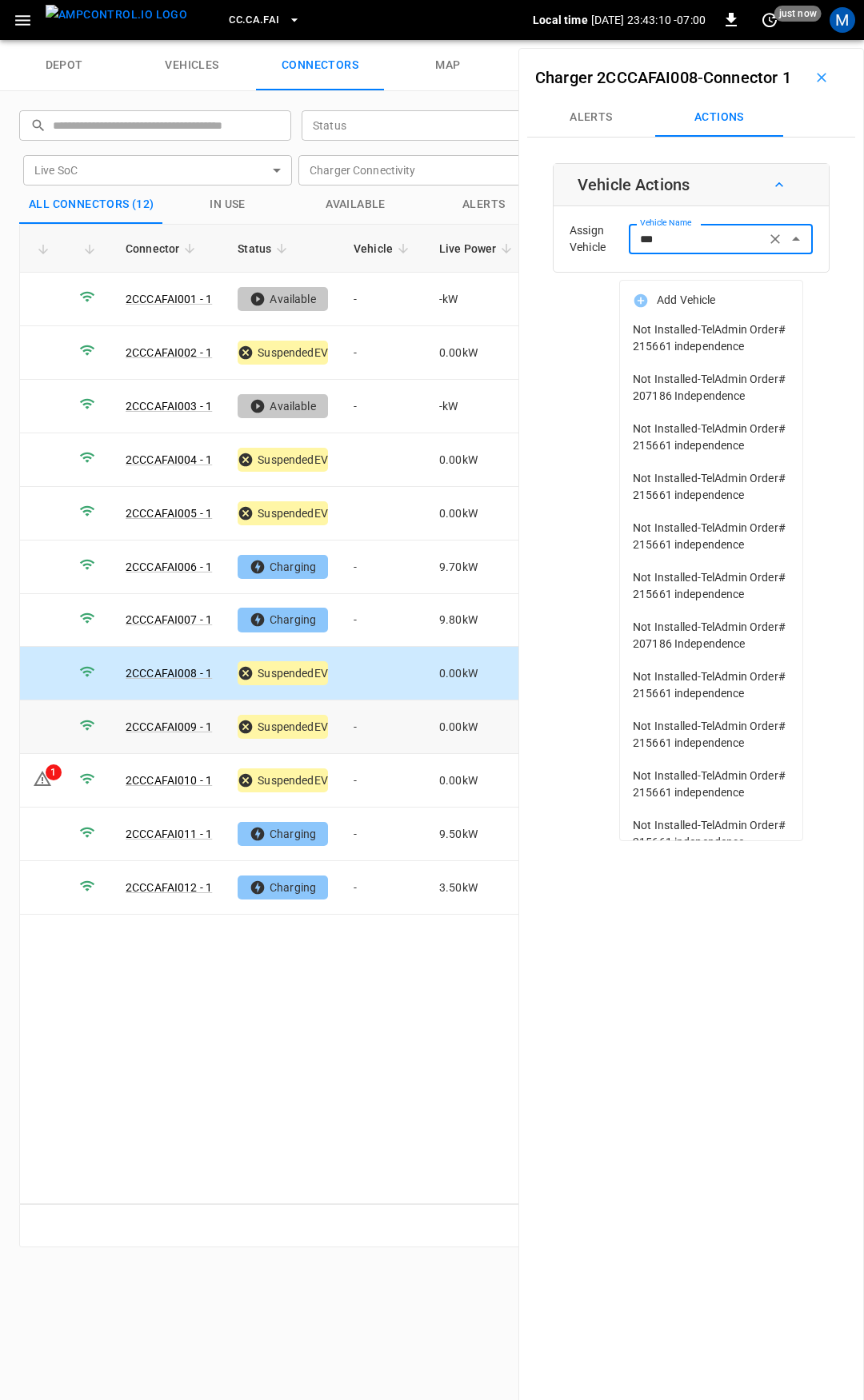
type input "***"
click at [359, 725] on td "-" at bounding box center [383, 727] width 86 height 53
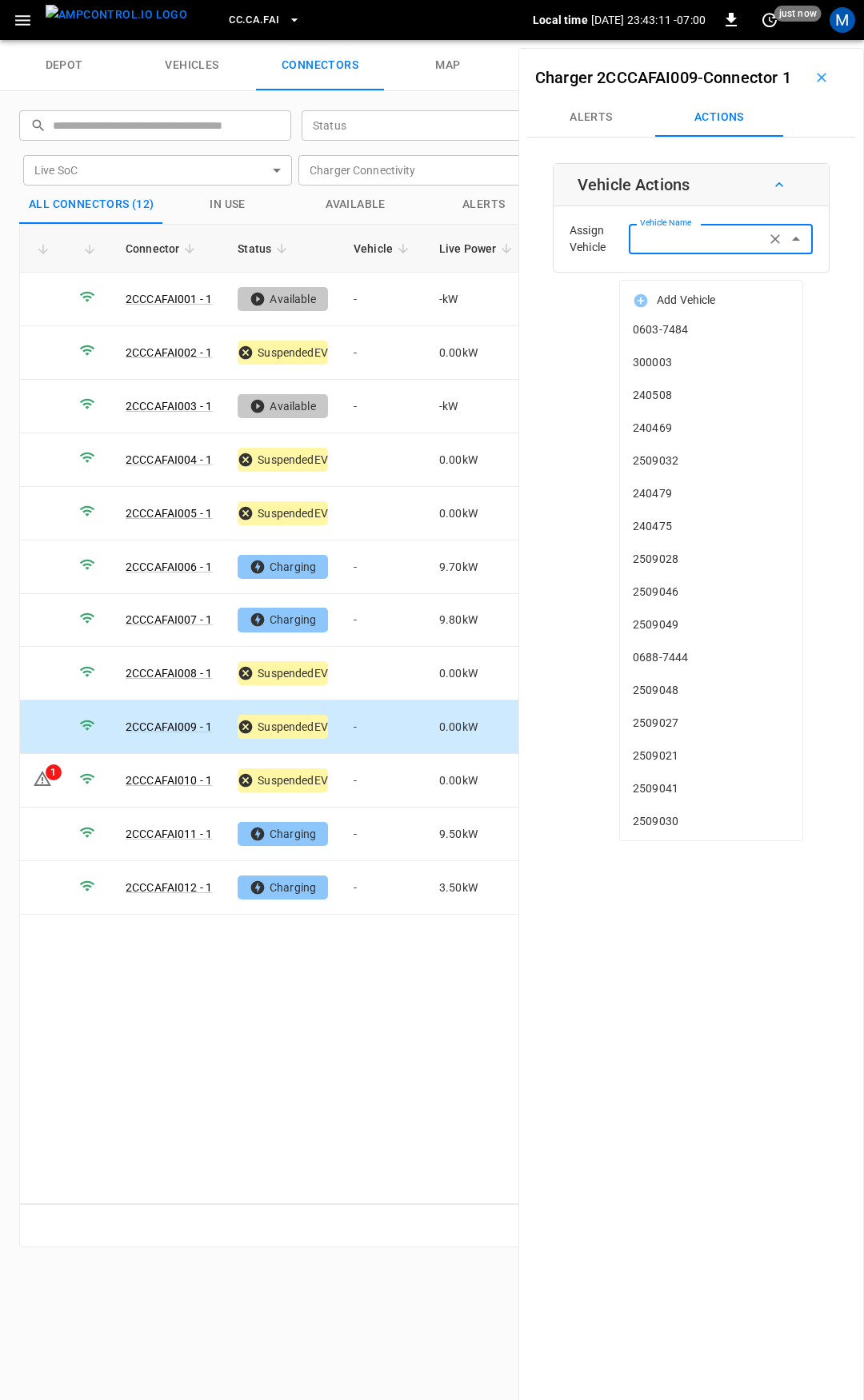
click at [640, 249] on input "Vehicle Name" at bounding box center [697, 238] width 127 height 20
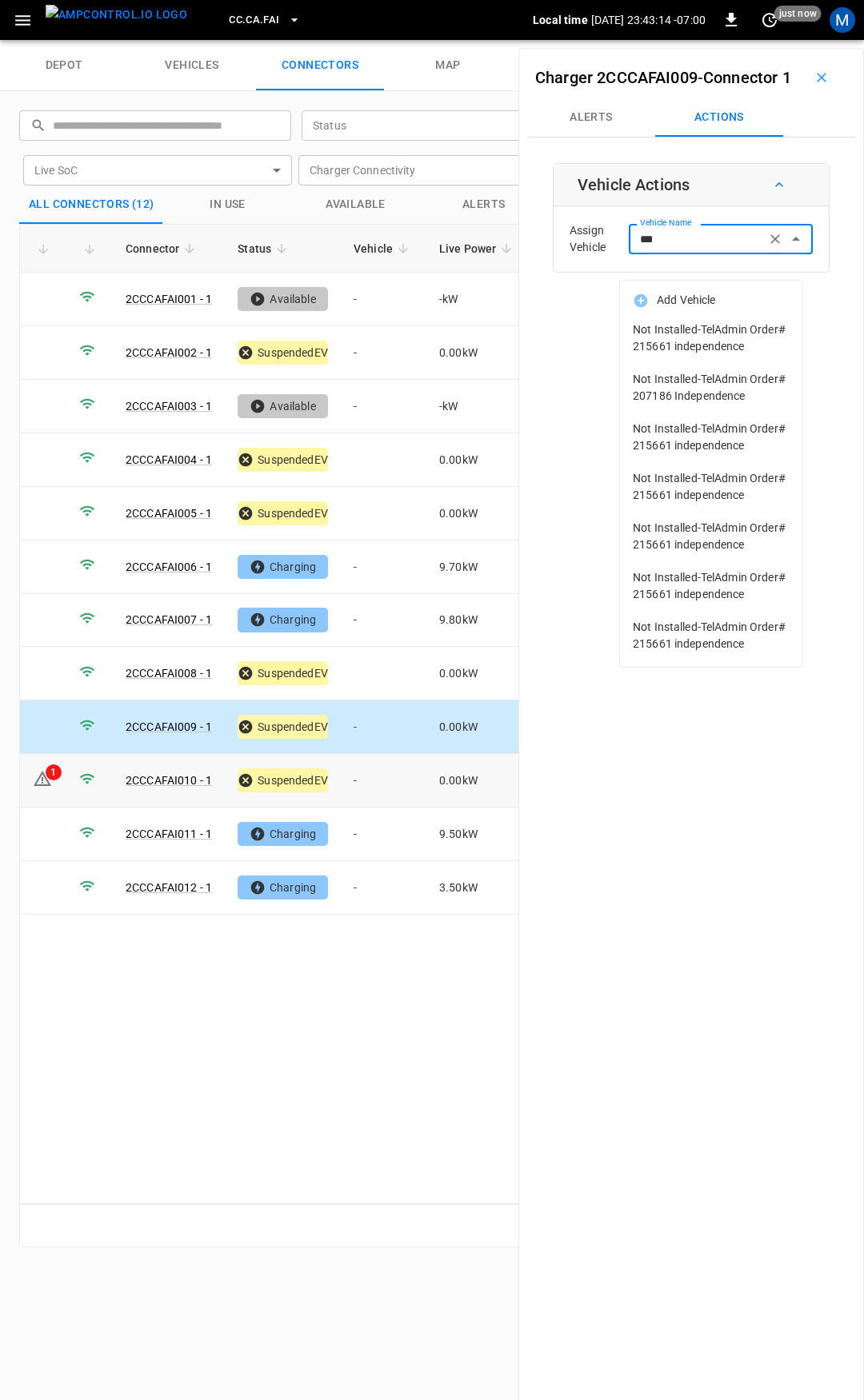
type input "***"
click at [376, 777] on td "-" at bounding box center [383, 781] width 86 height 53
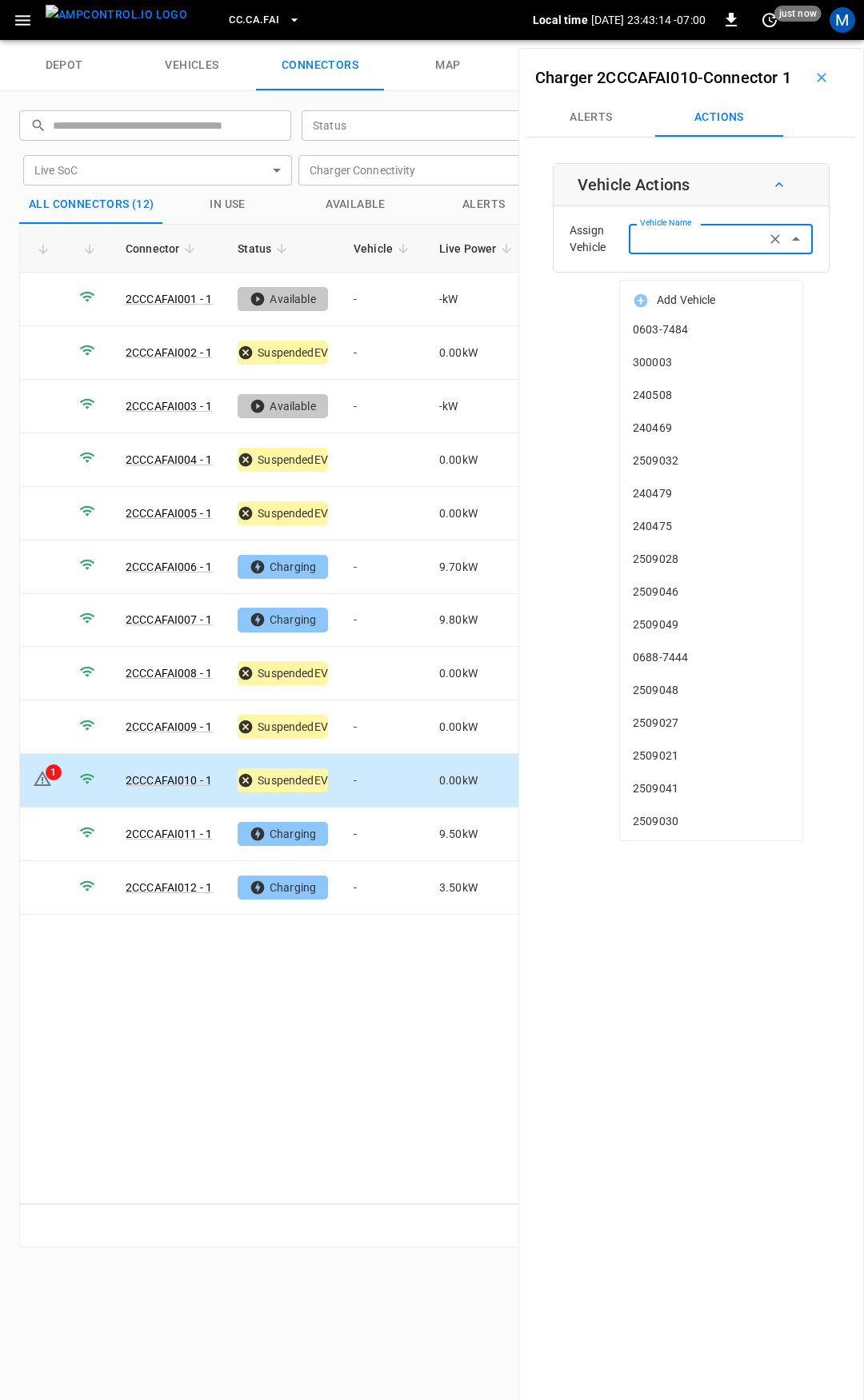
click at [648, 254] on div "Vehicle Name Vehicle Name" at bounding box center [720, 239] width 184 height 30
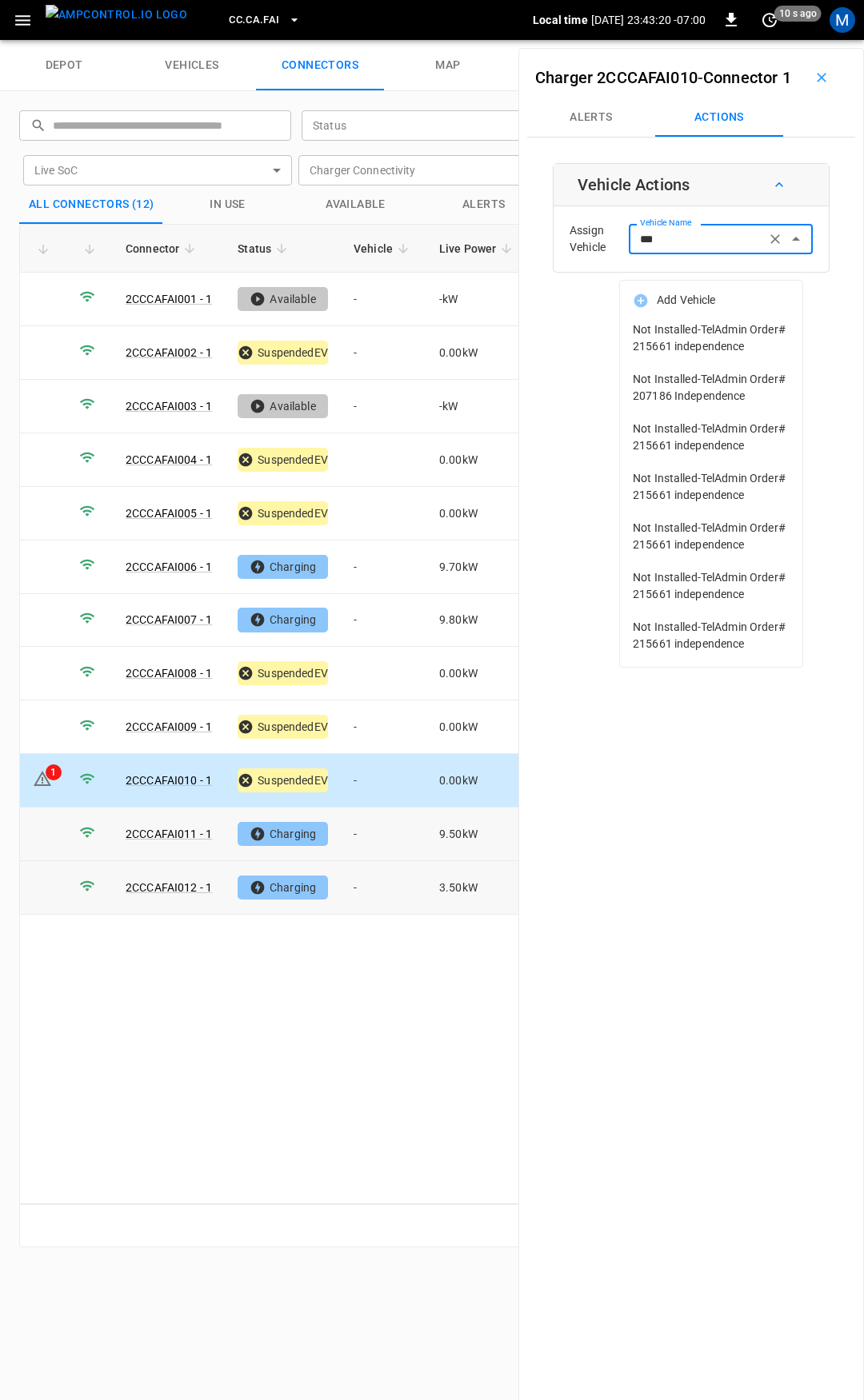
type input "***"
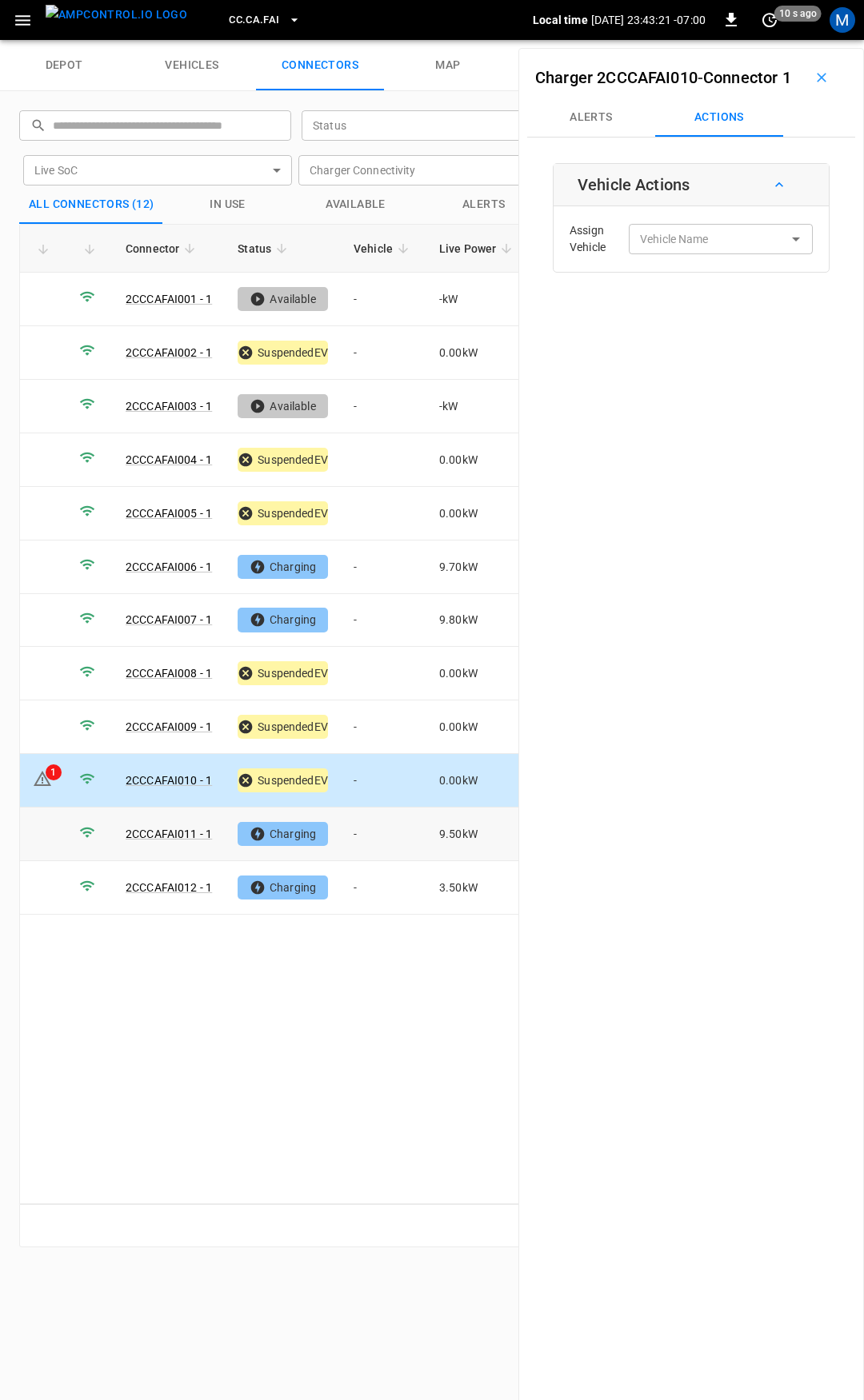
click at [400, 838] on td "-" at bounding box center [383, 834] width 86 height 53
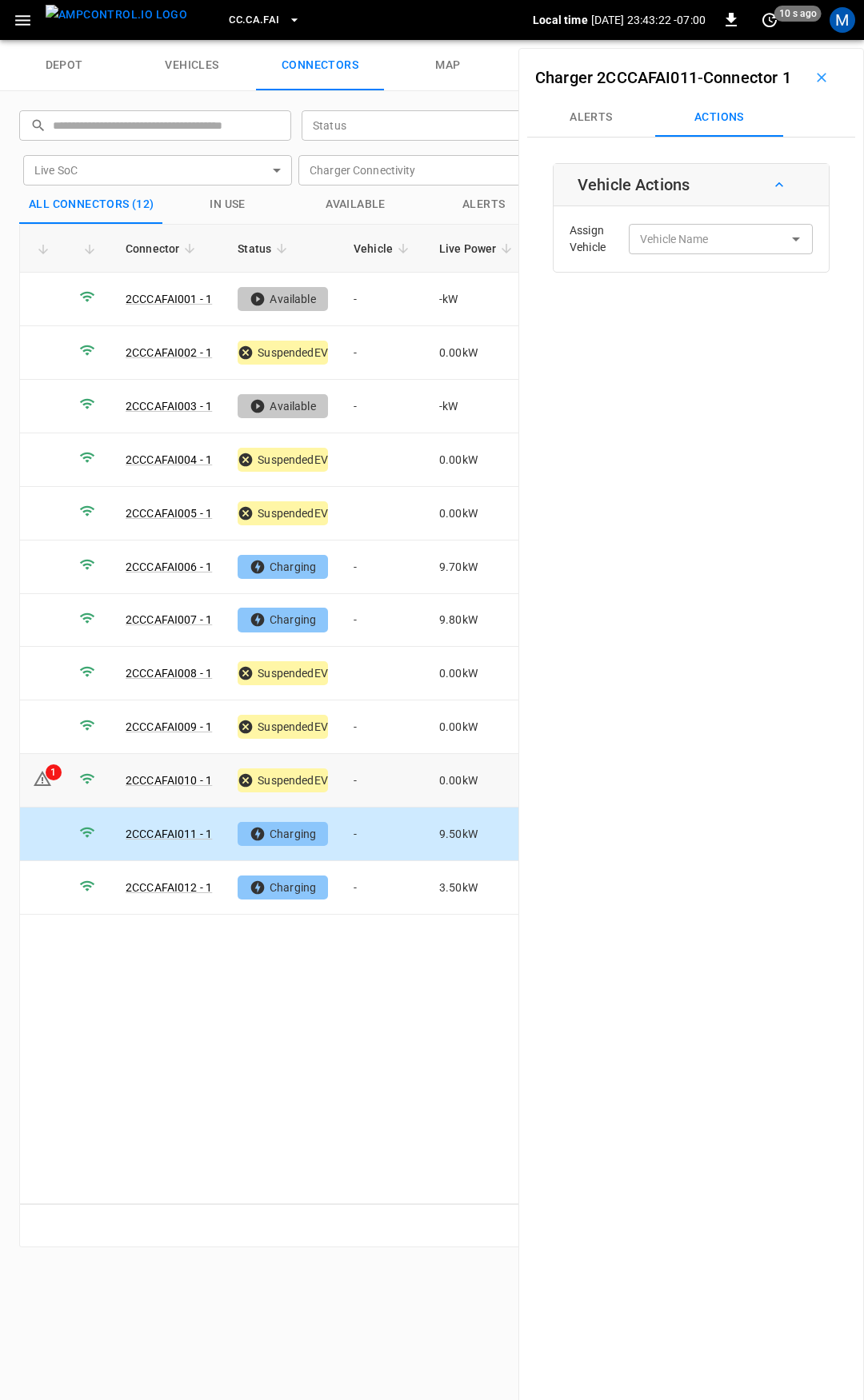
click at [30, 761] on td "1" at bounding box center [42, 781] width 46 height 53
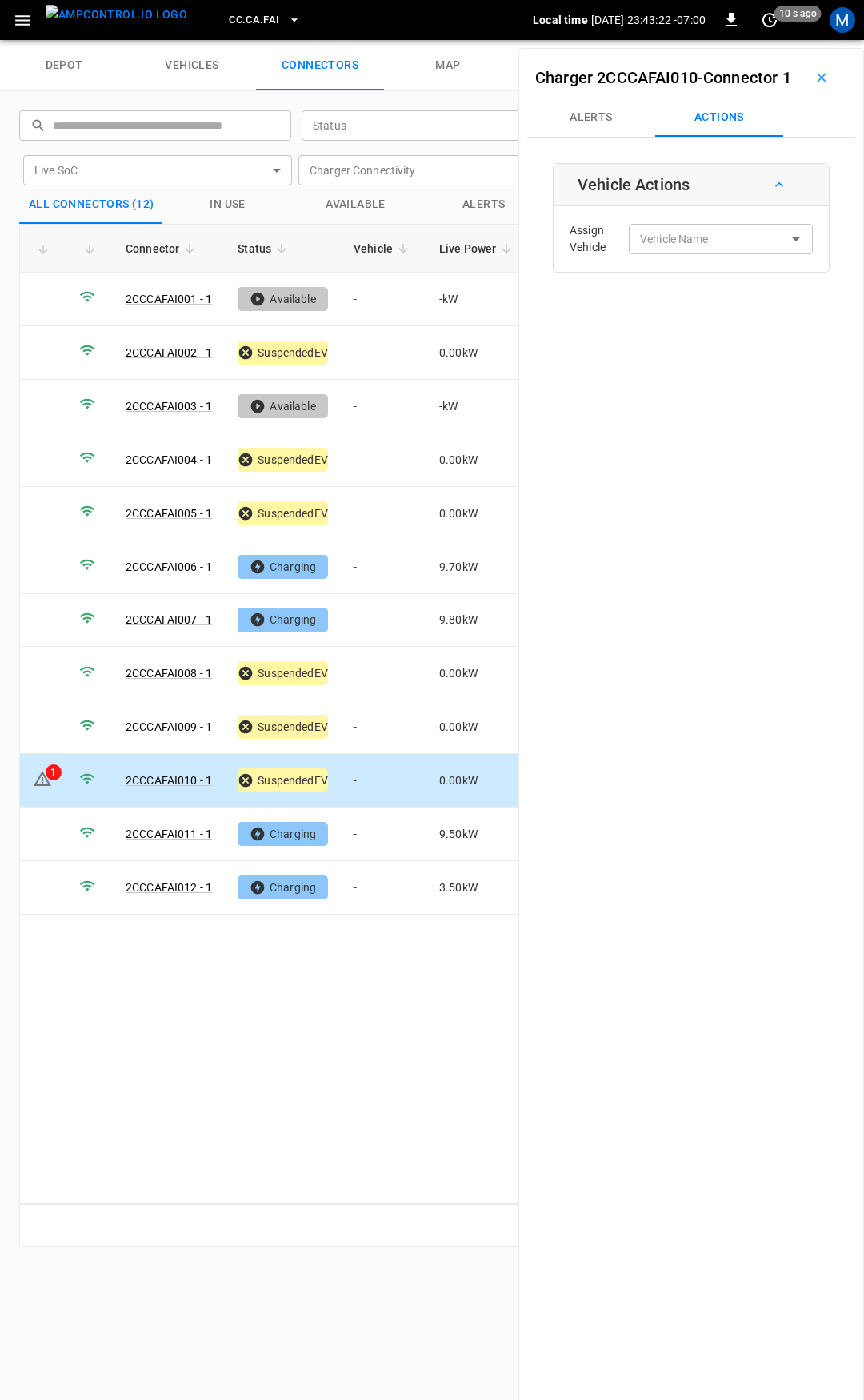
click at [42, 769] on icon at bounding box center [42, 779] width 20 height 20
click at [618, 137] on button "Alerts" at bounding box center [591, 117] width 128 height 38
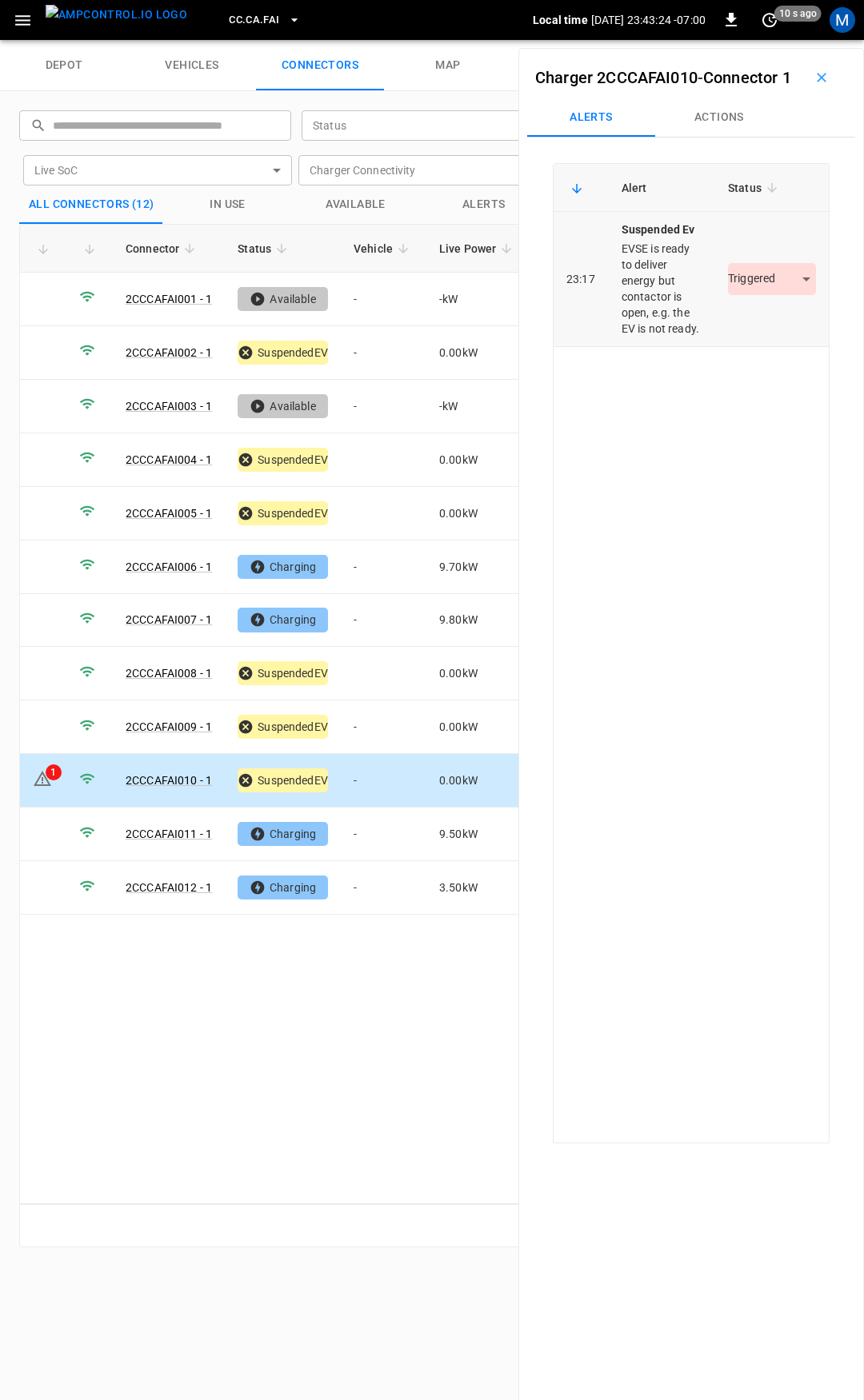
click at [741, 330] on td "Triggered *********" at bounding box center [771, 278] width 113 height 135
drag, startPoint x: 751, startPoint y: 321, endPoint x: 749, endPoint y: 361, distance: 40.0
click at [751, 40] on body "CC.CA.FAI Local time [DATE] 23:43:24 -07:00 0 10 s ago M depot vehicles connect…" at bounding box center [432, 20] width 864 height 40
click at [750, 361] on li "Resolved" at bounding box center [763, 352] width 100 height 27
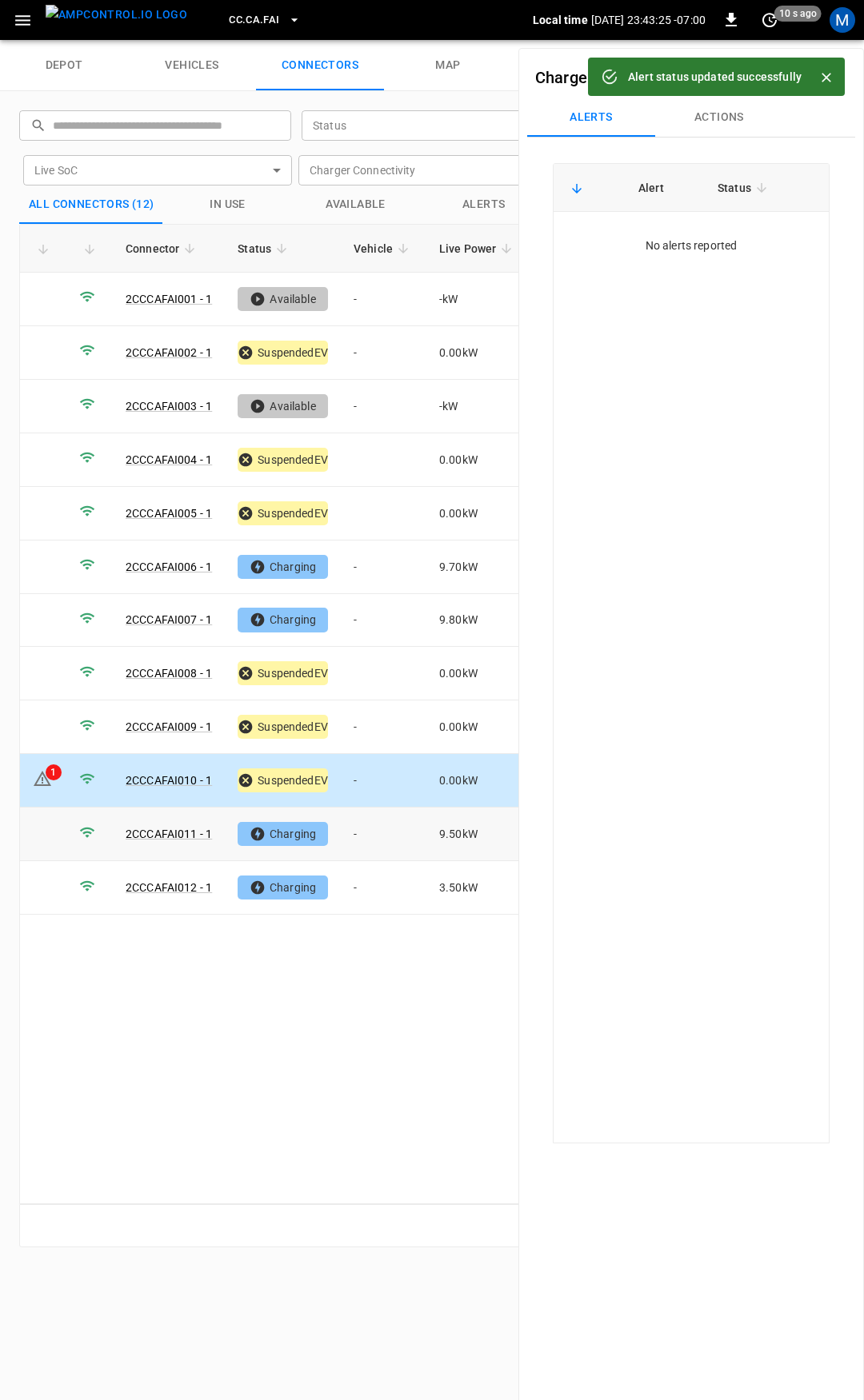
drag, startPoint x: 383, startPoint y: 829, endPoint x: 557, endPoint y: 193, distance: 659.4
click at [383, 827] on td "-" at bounding box center [383, 834] width 86 height 53
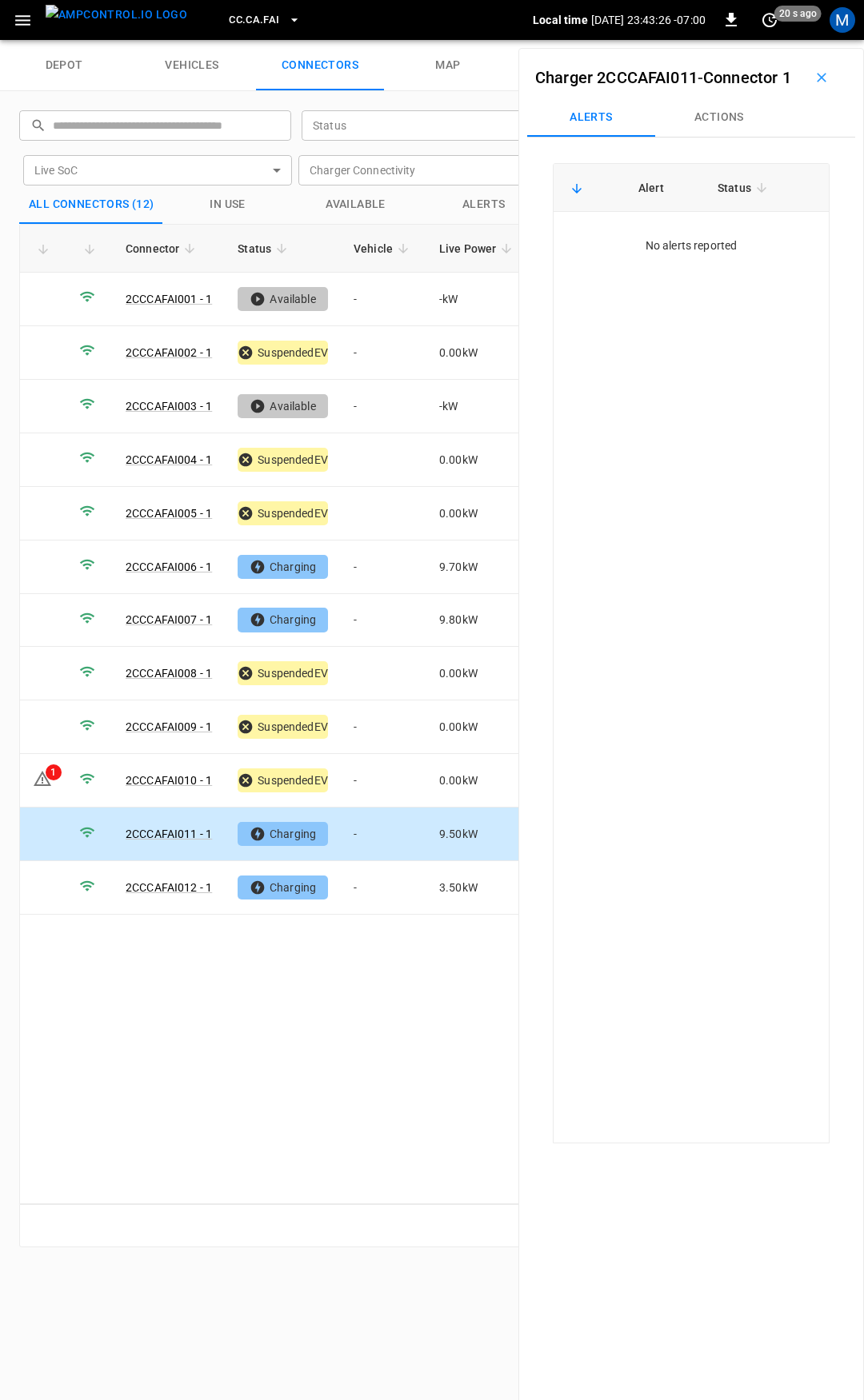
drag, startPoint x: 723, startPoint y: 152, endPoint x: 690, endPoint y: 339, distance: 189.9
click at [723, 137] on button "Actions" at bounding box center [719, 117] width 128 height 38
click at [697, 249] on input "Vehicle Name" at bounding box center [697, 238] width 127 height 20
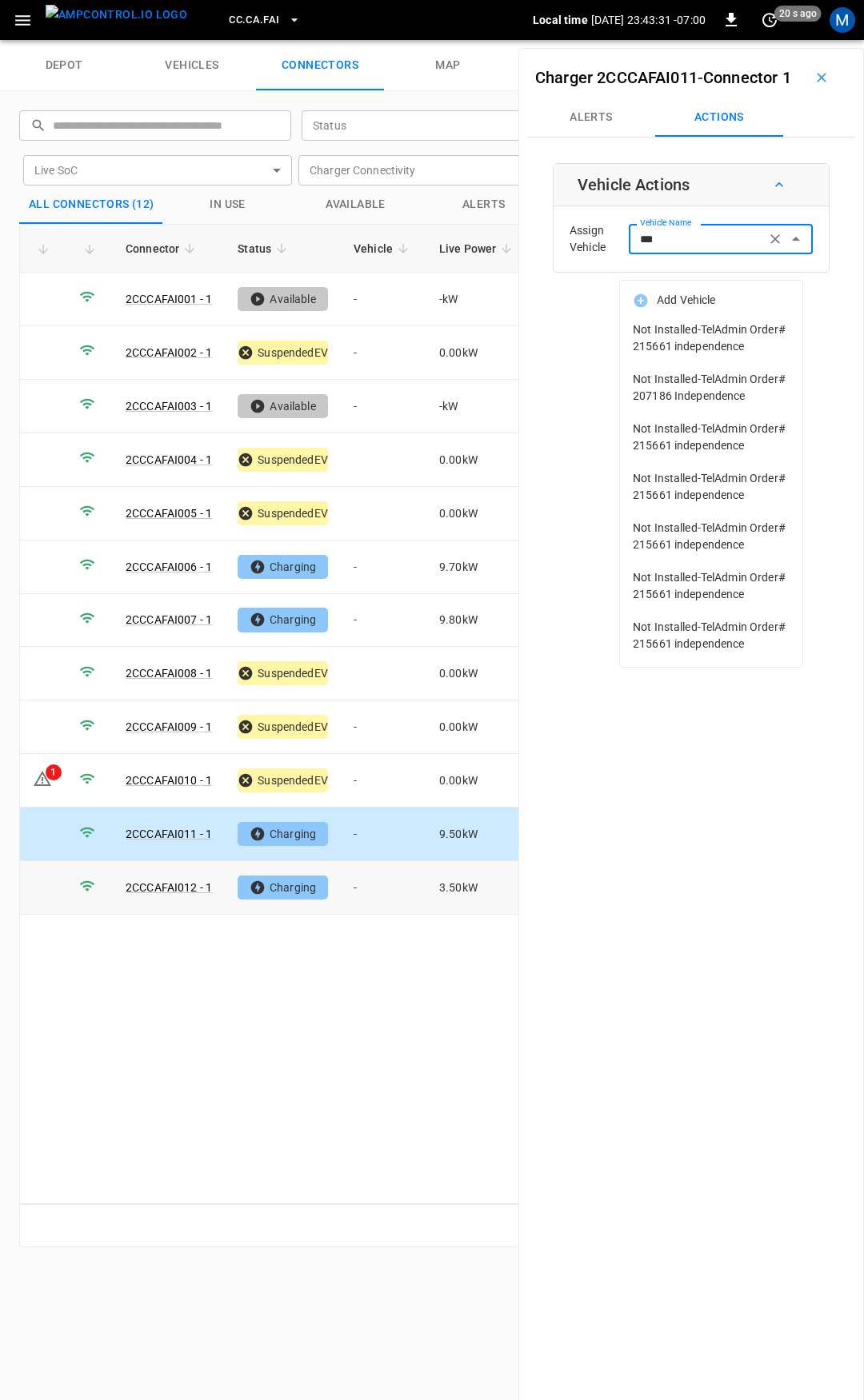
type input "***"
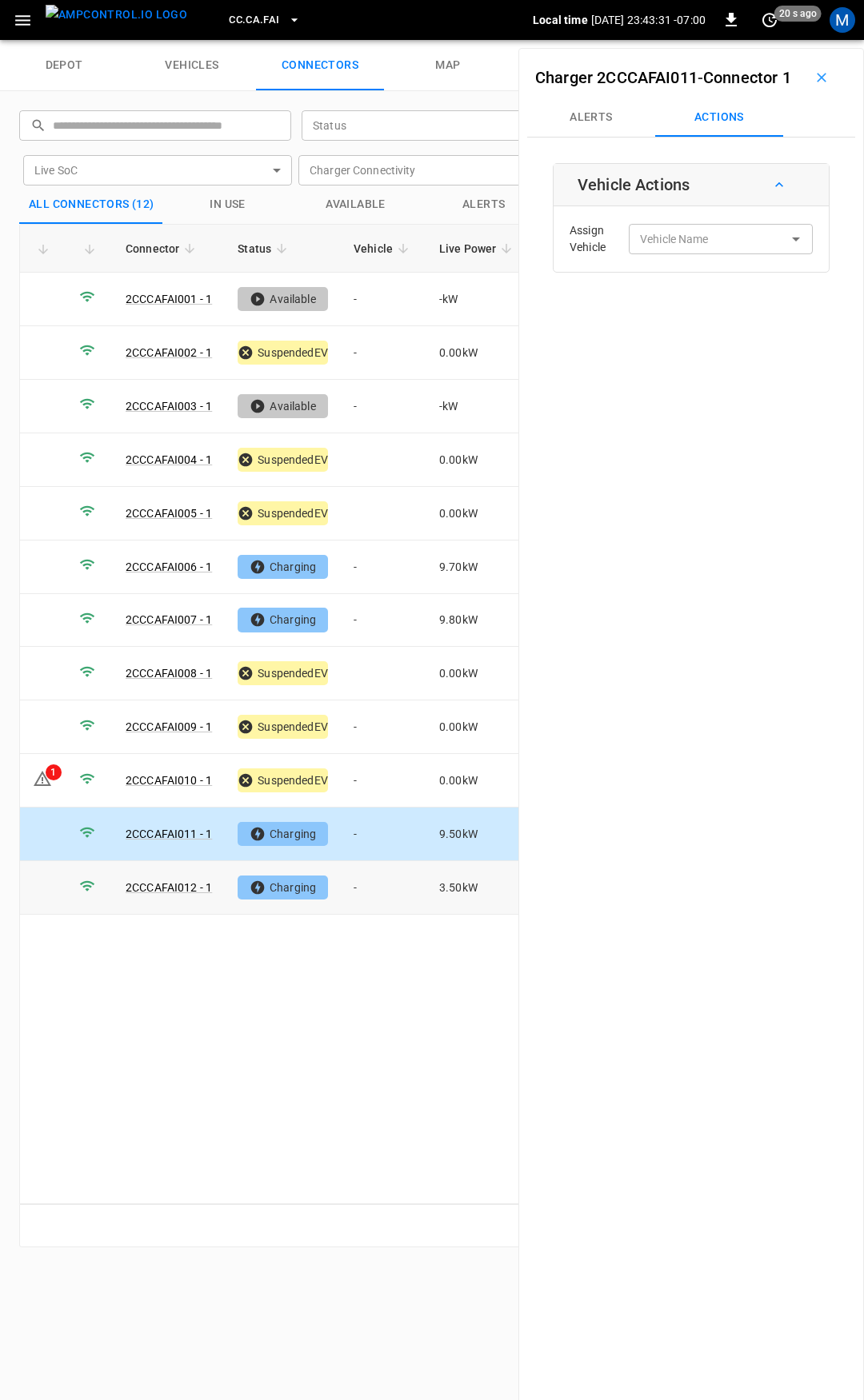
drag, startPoint x: 391, startPoint y: 878, endPoint x: 695, endPoint y: 335, distance: 622.3
click at [391, 876] on td "-" at bounding box center [383, 887] width 86 height 53
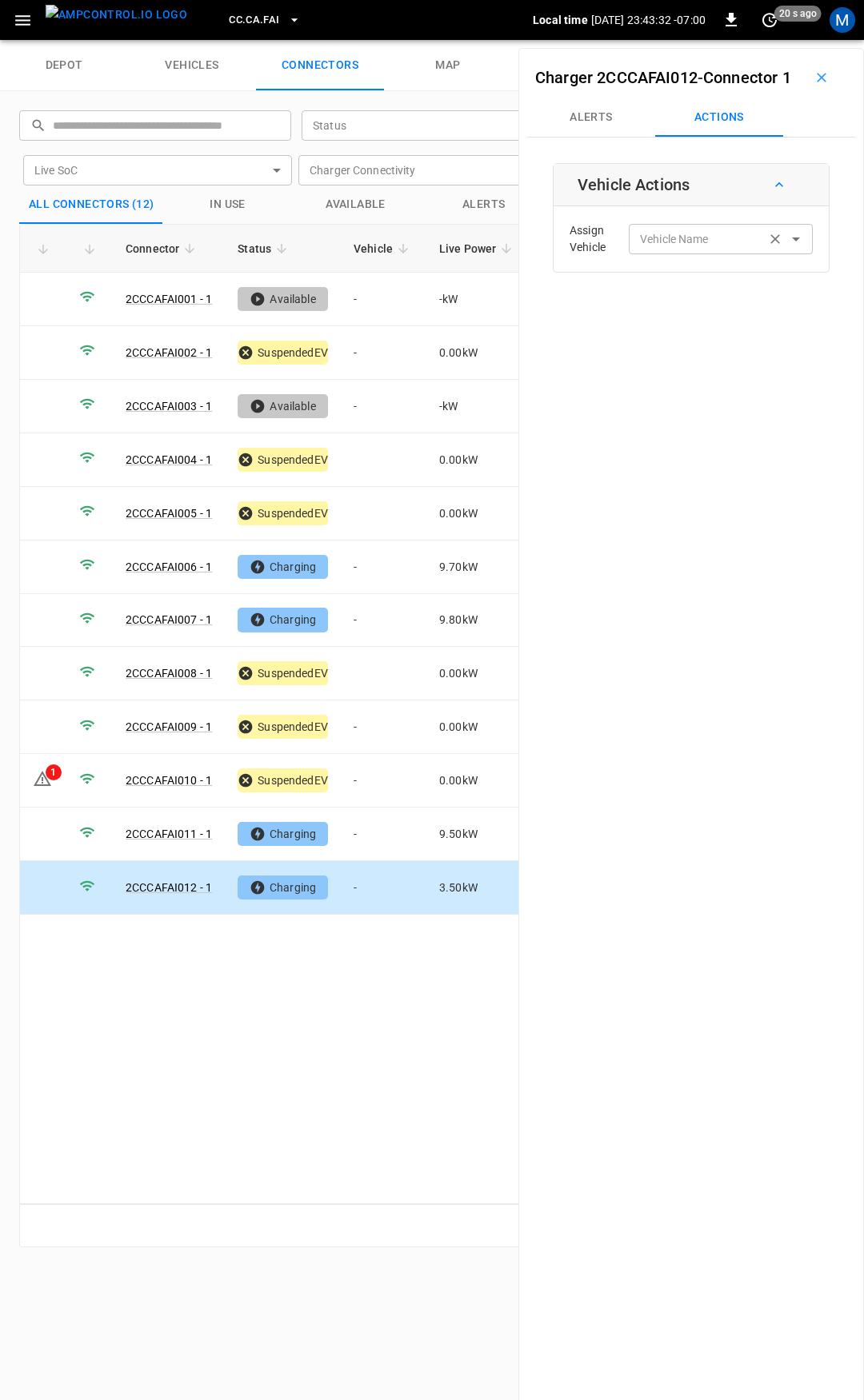
click at [703, 249] on input "Vehicle Name" at bounding box center [697, 238] width 127 height 20
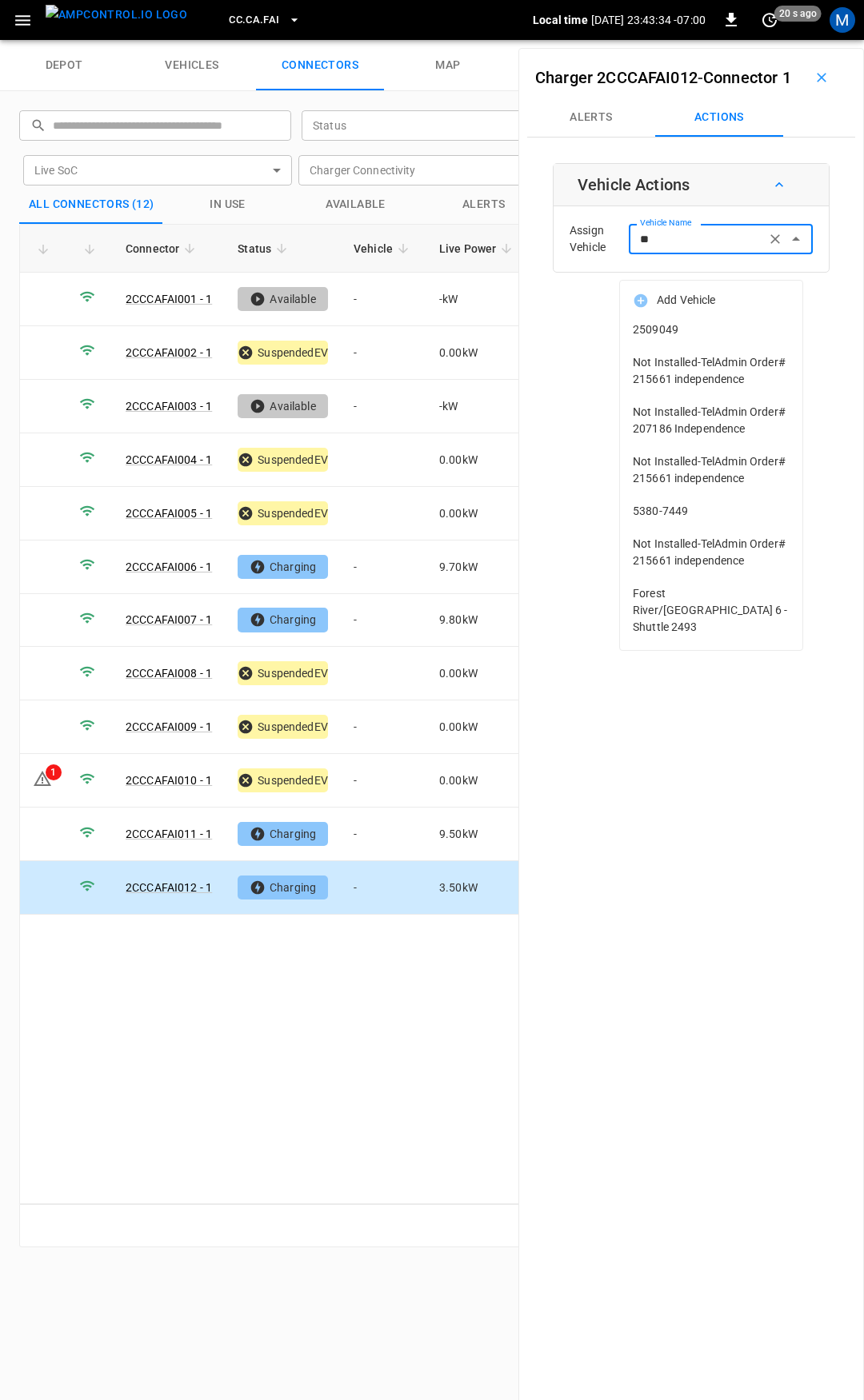
type input "***"
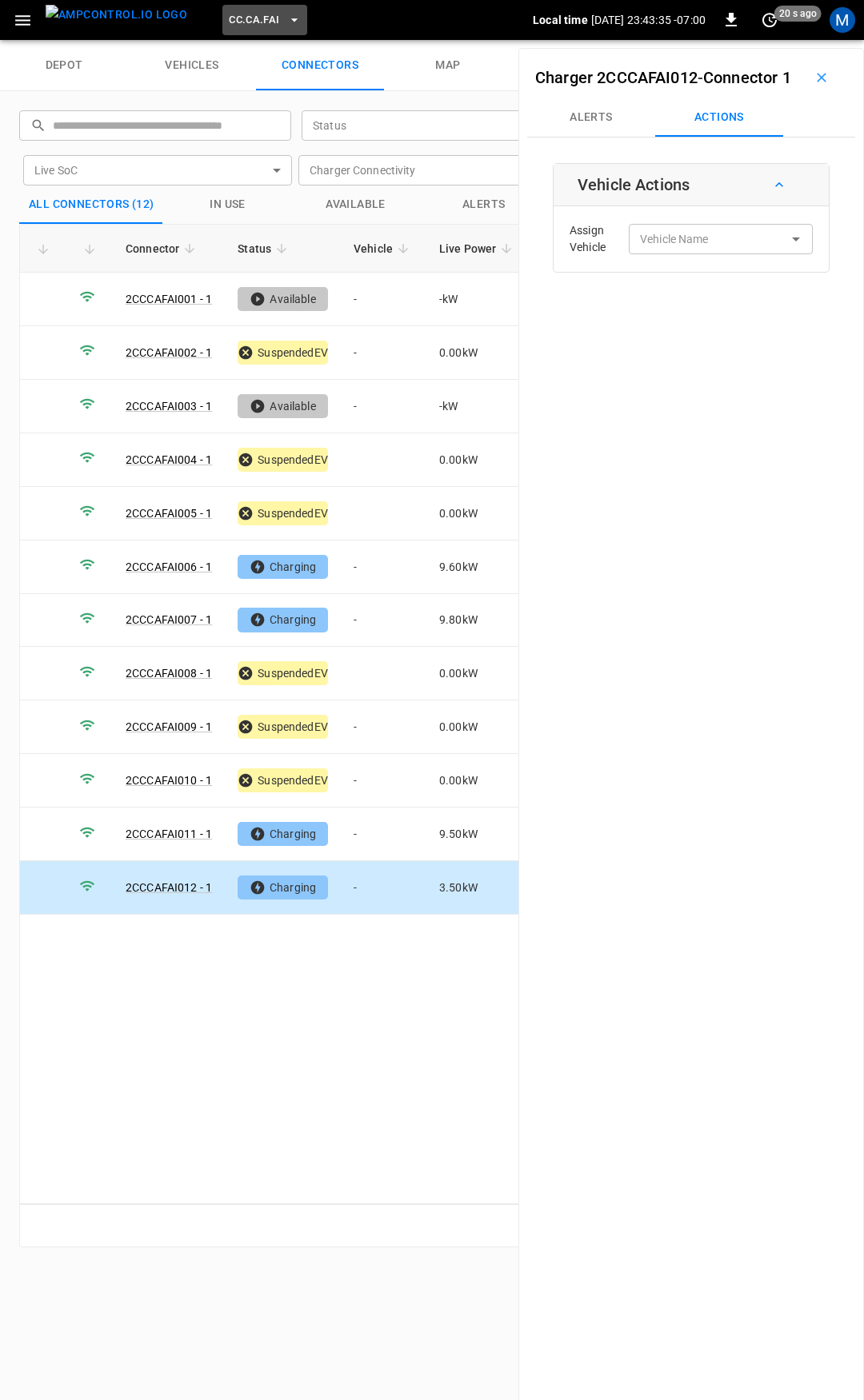
click at [251, 21] on button "CC.CA.FAI" at bounding box center [264, 21] width 84 height 31
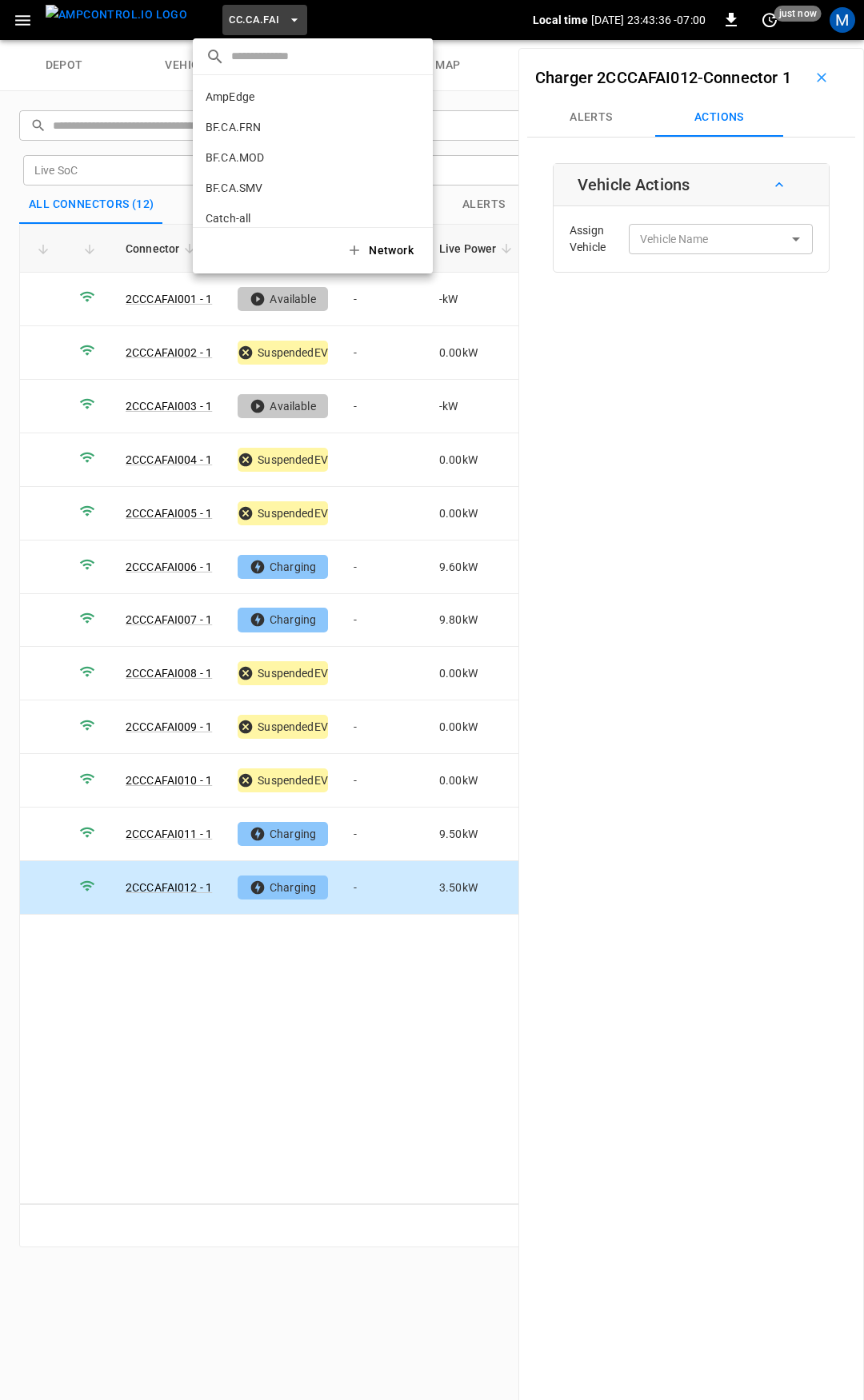
scroll to position [177, 0]
click at [272, 133] on p "CC.CA.OAK" at bounding box center [283, 132] width 156 height 16
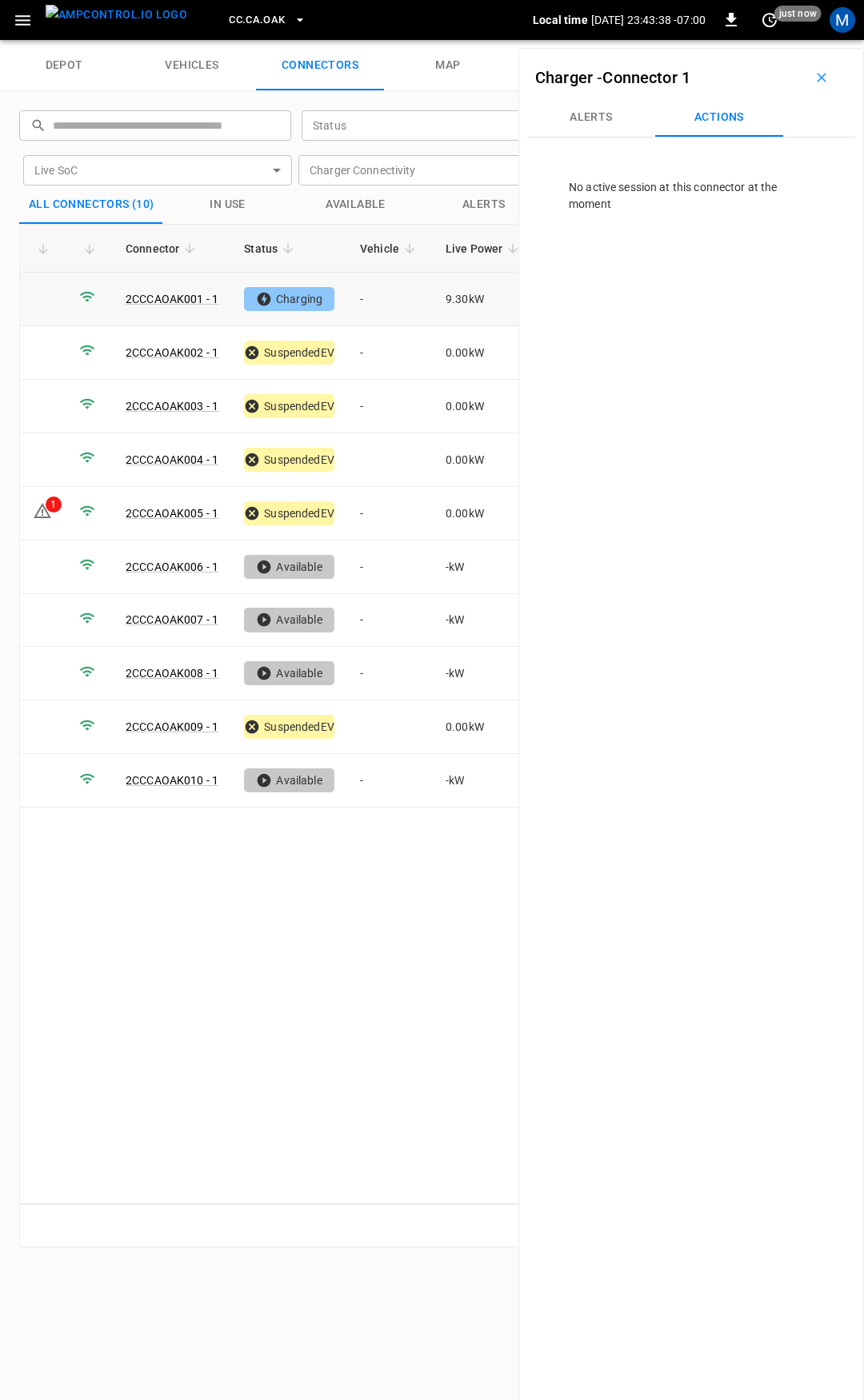
click at [378, 290] on td "-" at bounding box center [390, 299] width 86 height 53
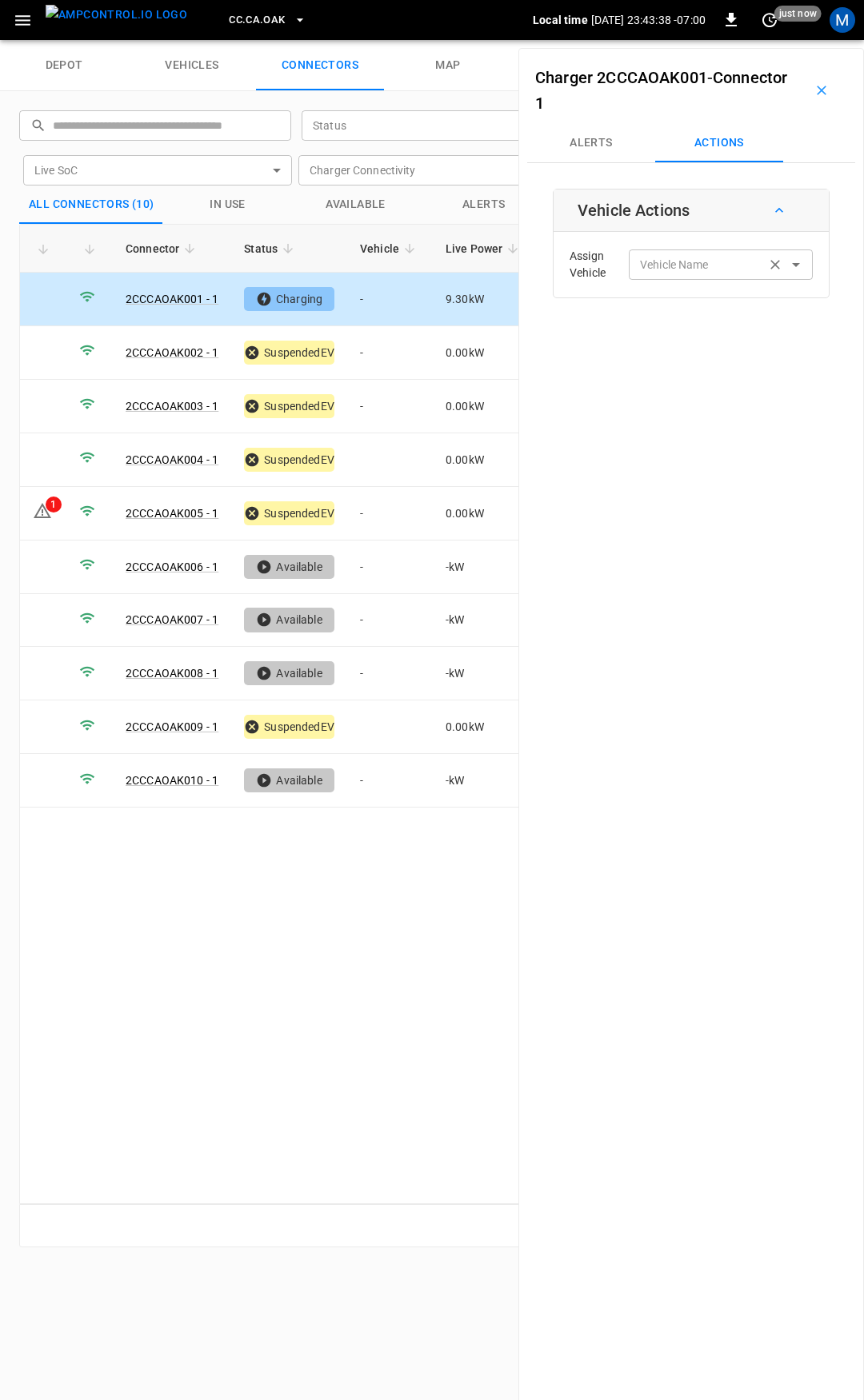
click at [698, 265] on input "Vehicle Name" at bounding box center [697, 264] width 127 height 20
click at [699, 273] on label "Vehicle Name" at bounding box center [674, 265] width 69 height 17
click at [699, 273] on input "Vehicle Name" at bounding box center [697, 264] width 127 height 20
click at [735, 268] on input "Vehicle Name" at bounding box center [697, 264] width 127 height 20
click at [657, 233] on div "Vehicle Actions Assign Vehicle Vehicle Name Vehicle Name" at bounding box center [691, 243] width 277 height 109
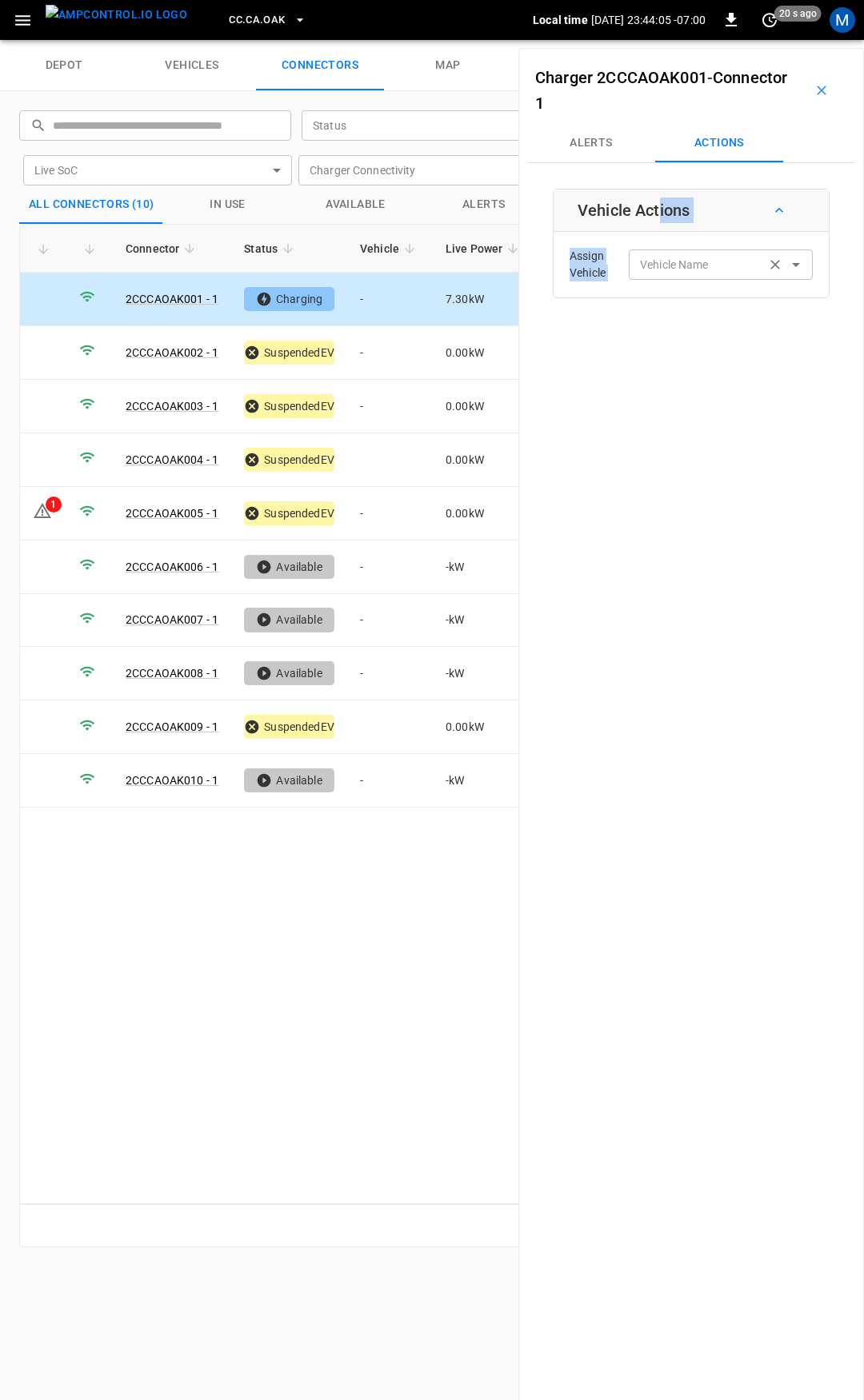
click at [656, 259] on div "Vehicle Name Vehicle Name" at bounding box center [720, 265] width 184 height 30
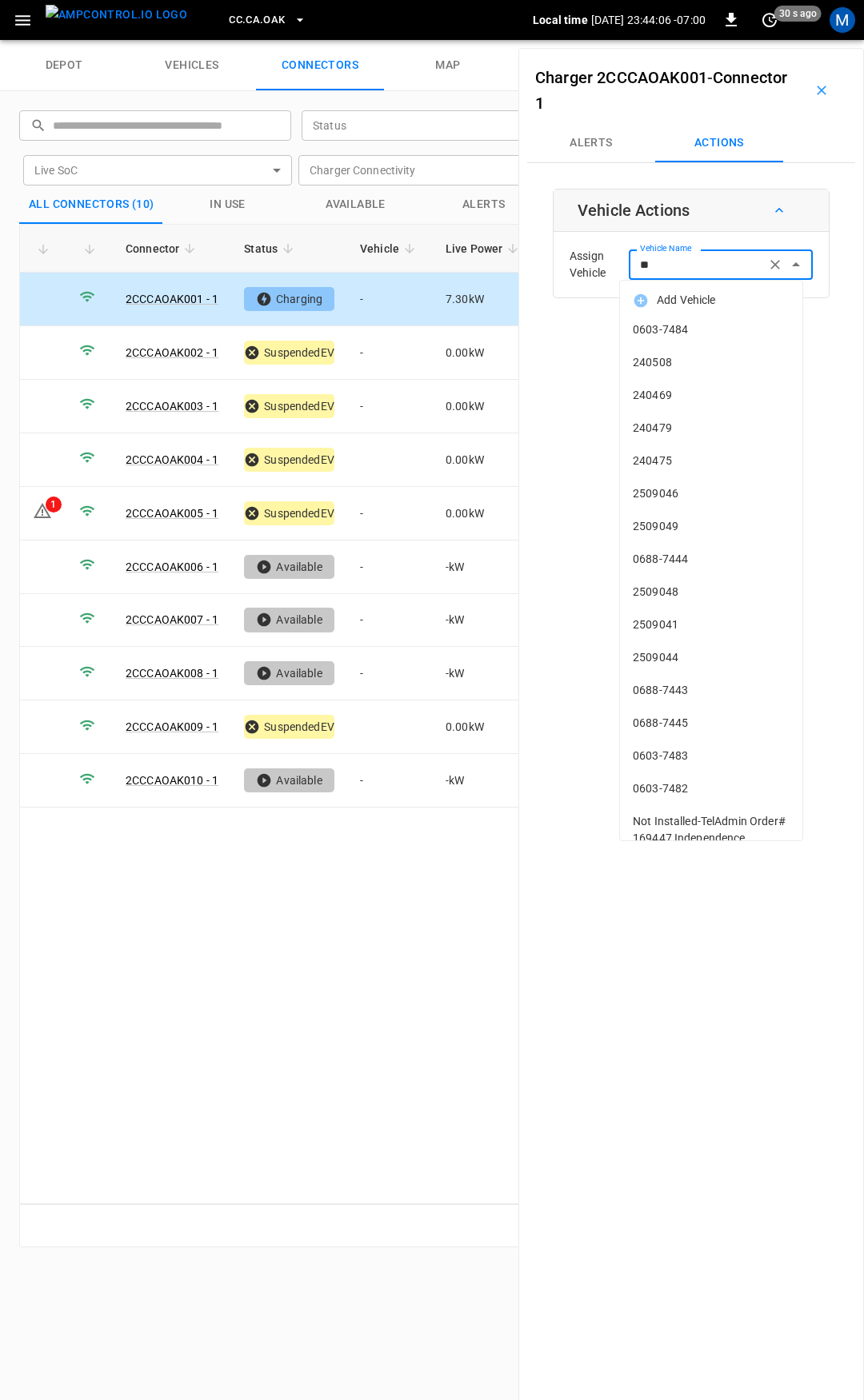
type input "***"
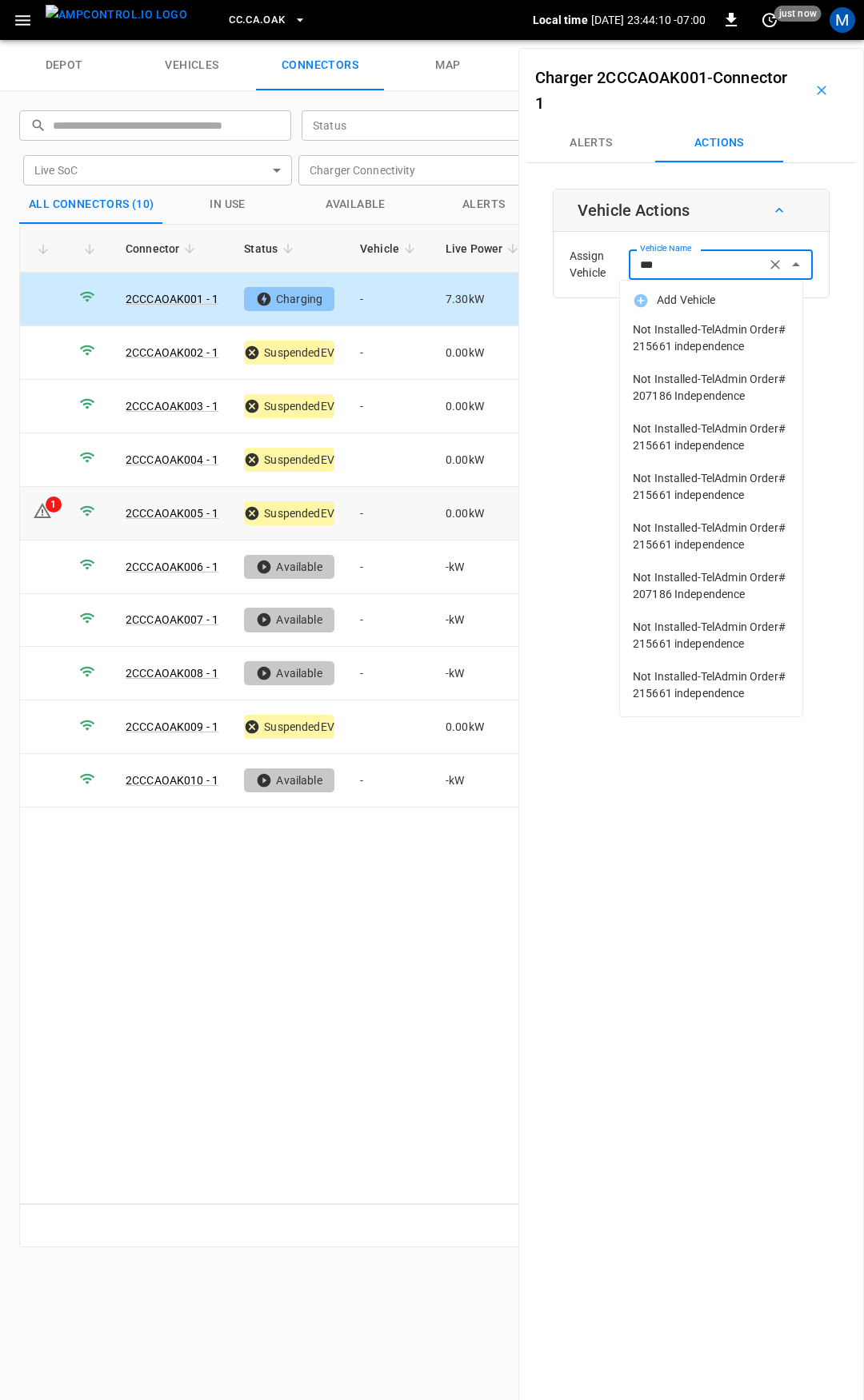
type input "***"
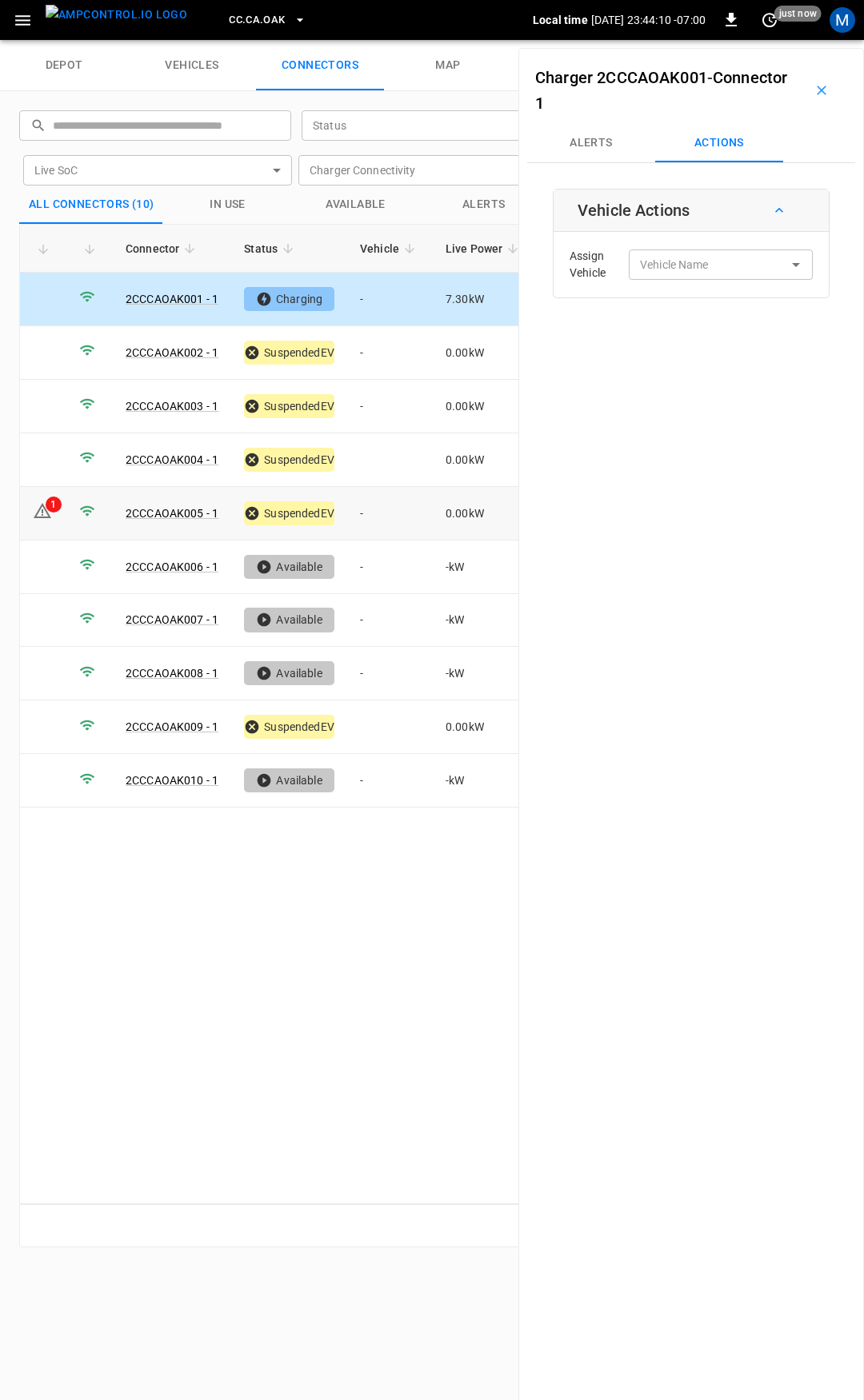
click at [382, 516] on td "-" at bounding box center [390, 514] width 86 height 53
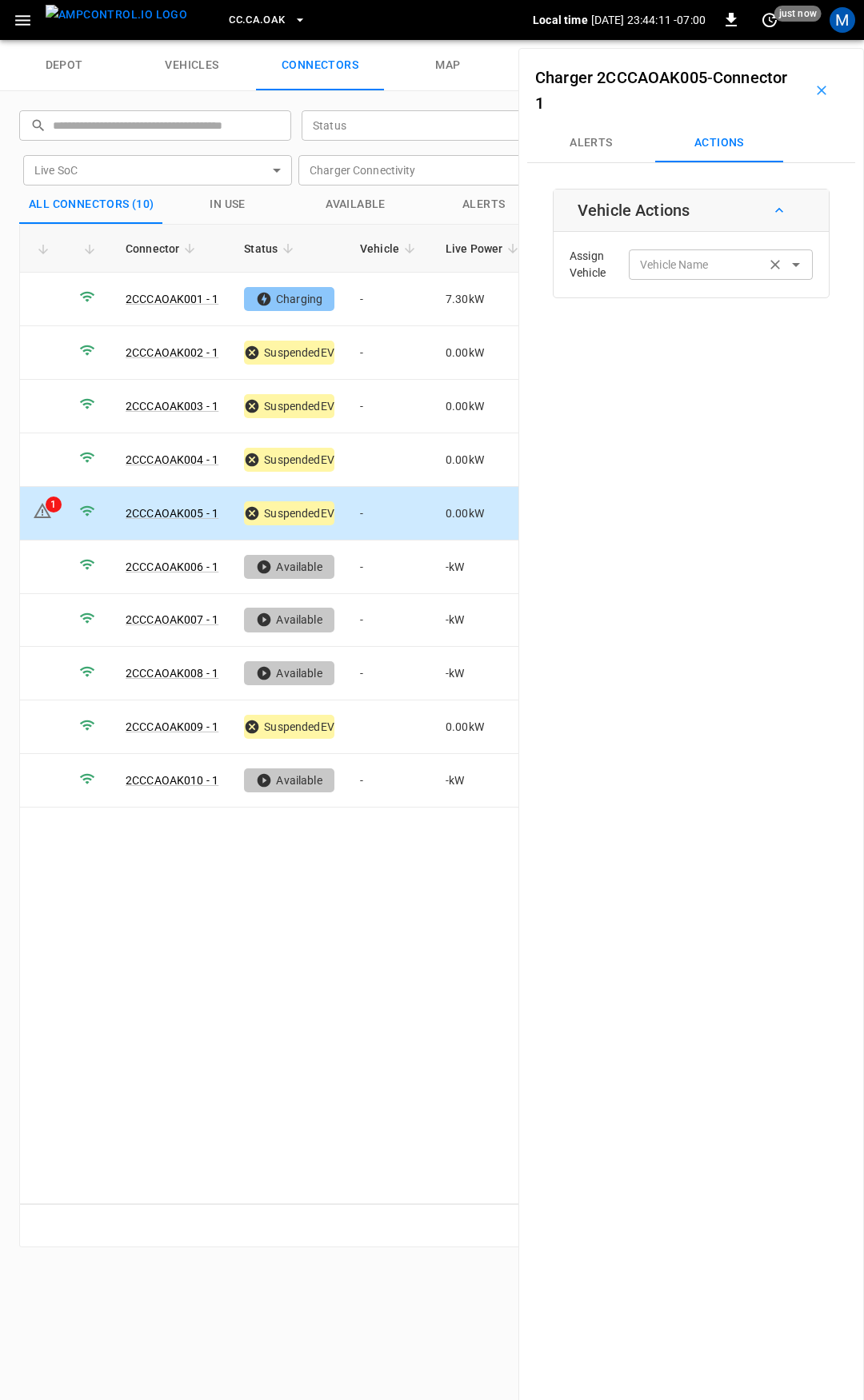
click at [718, 267] on input "Vehicle Name" at bounding box center [697, 264] width 127 height 20
click at [659, 266] on label "Vehicle Name" at bounding box center [674, 265] width 69 height 17
click at [659, 266] on input "Vehicle Name" at bounding box center [697, 264] width 127 height 20
type input "***"
click at [393, 733] on td at bounding box center [390, 727] width 86 height 53
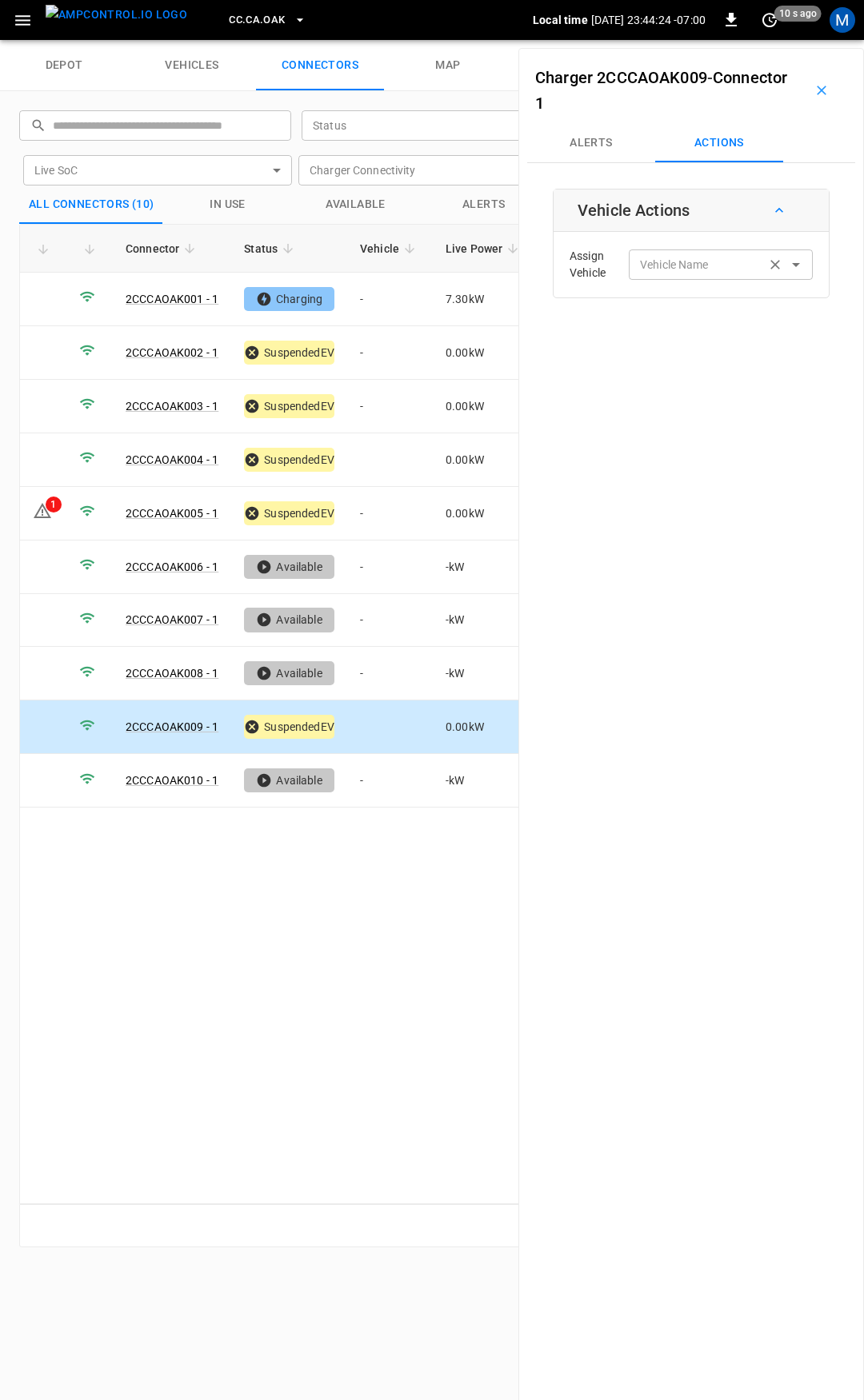
click at [636, 257] on div "Vehicle Name Vehicle Name" at bounding box center [720, 265] width 184 height 30
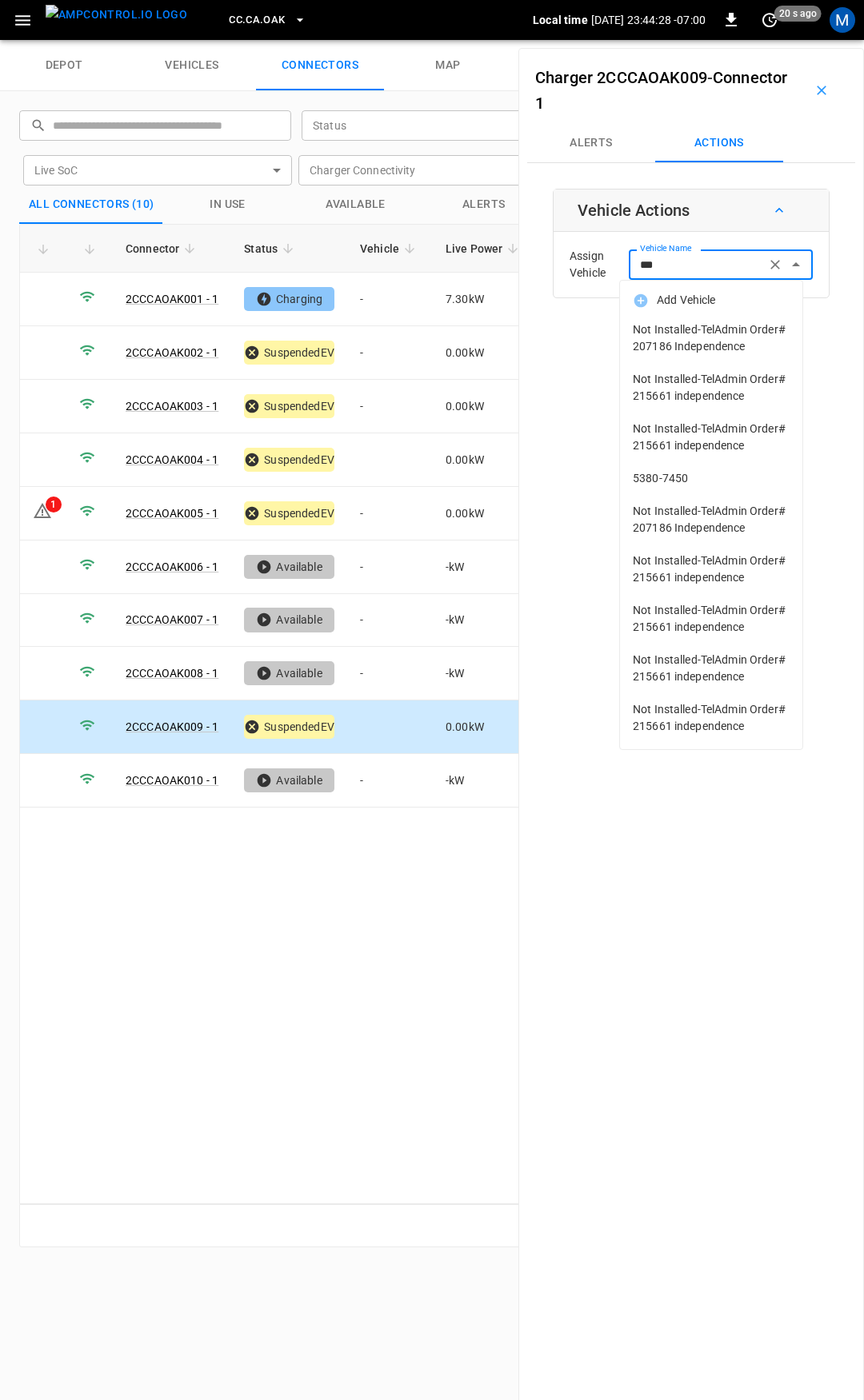
scroll to position [0, 0]
type input "***"
click at [241, 12] on span "CC.CA.OAK" at bounding box center [256, 20] width 56 height 19
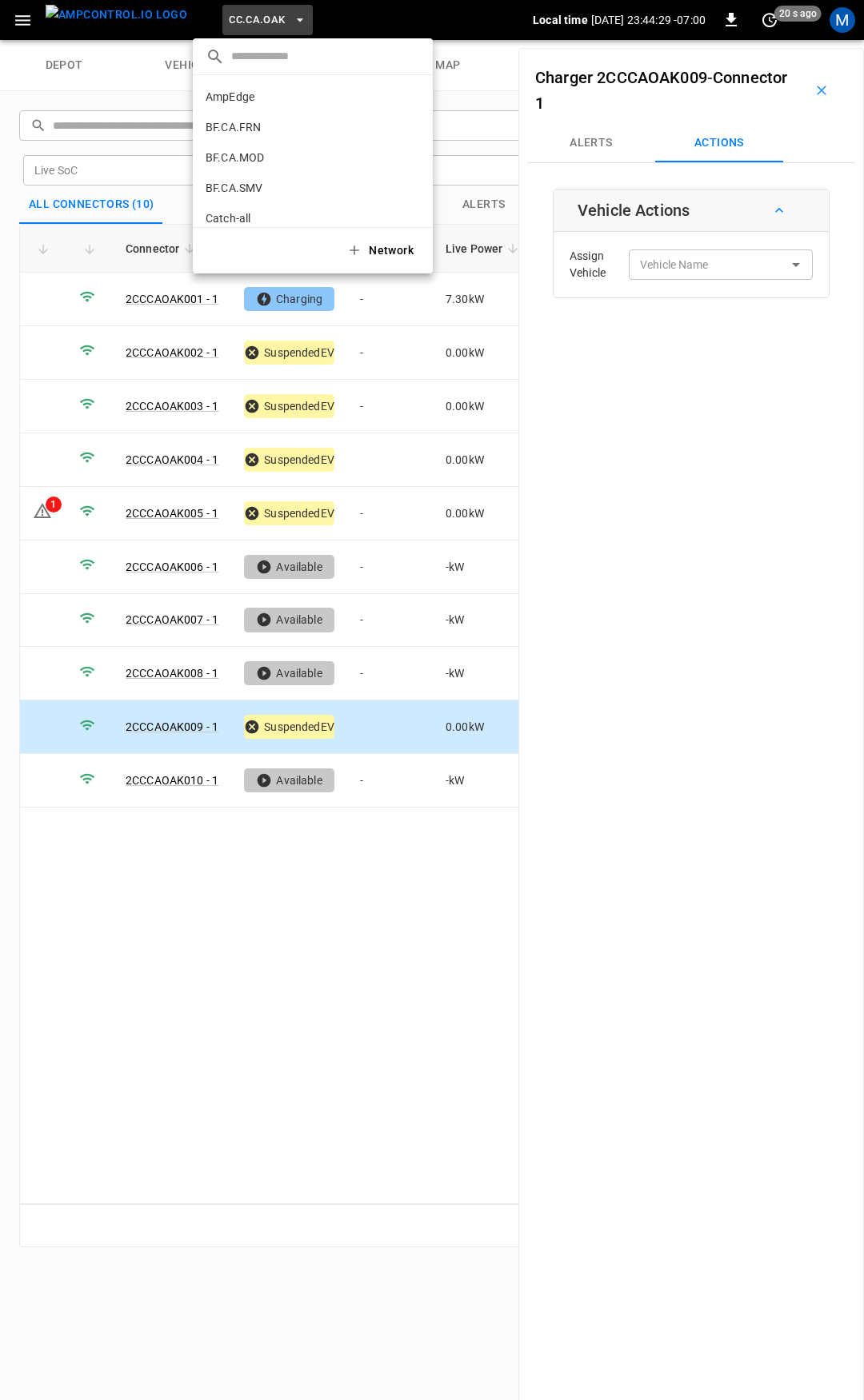
scroll to position [208, 0]
click at [268, 129] on p "CC.CA.RIC" at bounding box center [283, 132] width 156 height 16
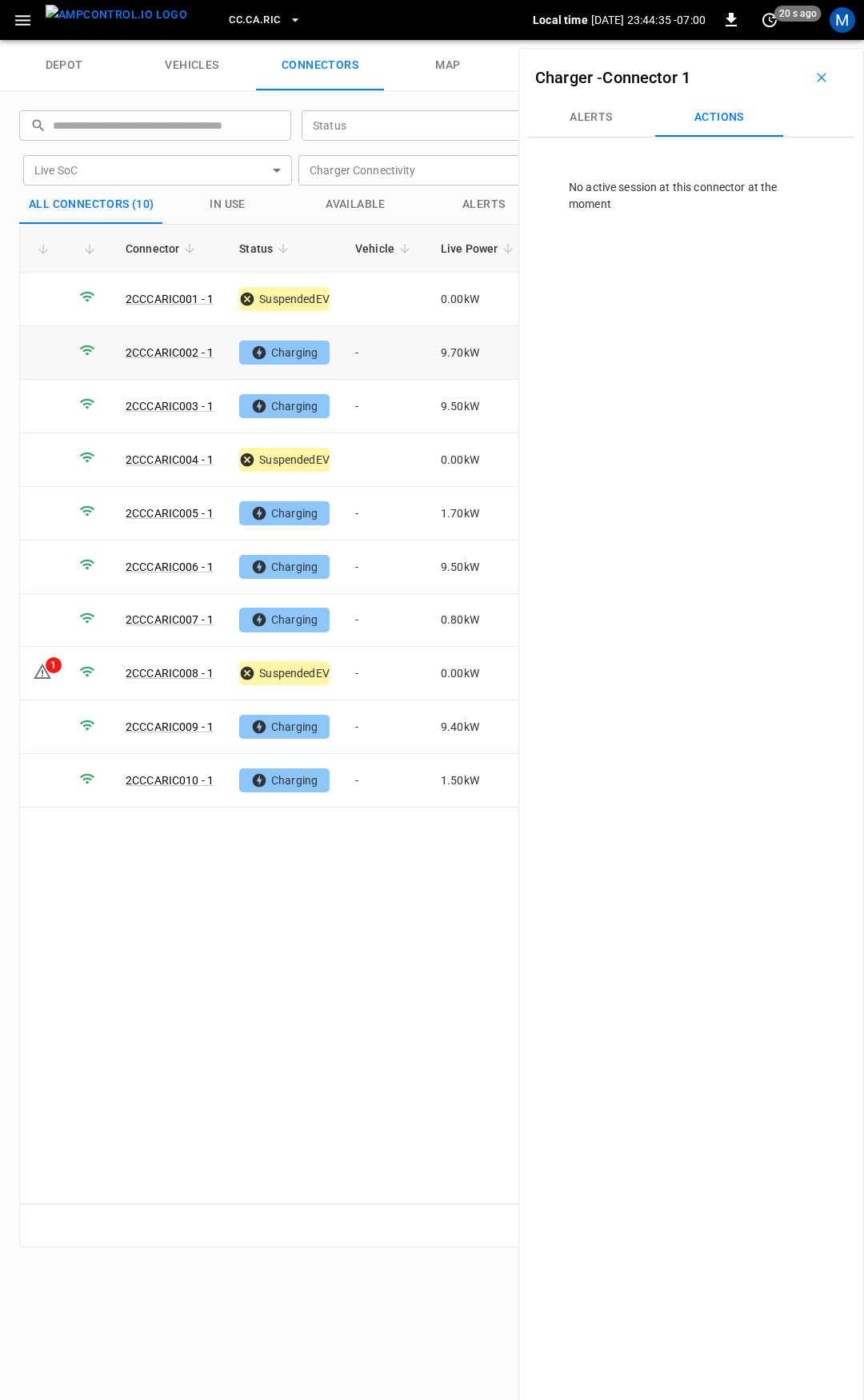
drag, startPoint x: 376, startPoint y: 354, endPoint x: 510, endPoint y: 284, distance: 151.2
click at [378, 353] on td "-" at bounding box center [385, 353] width 86 height 53
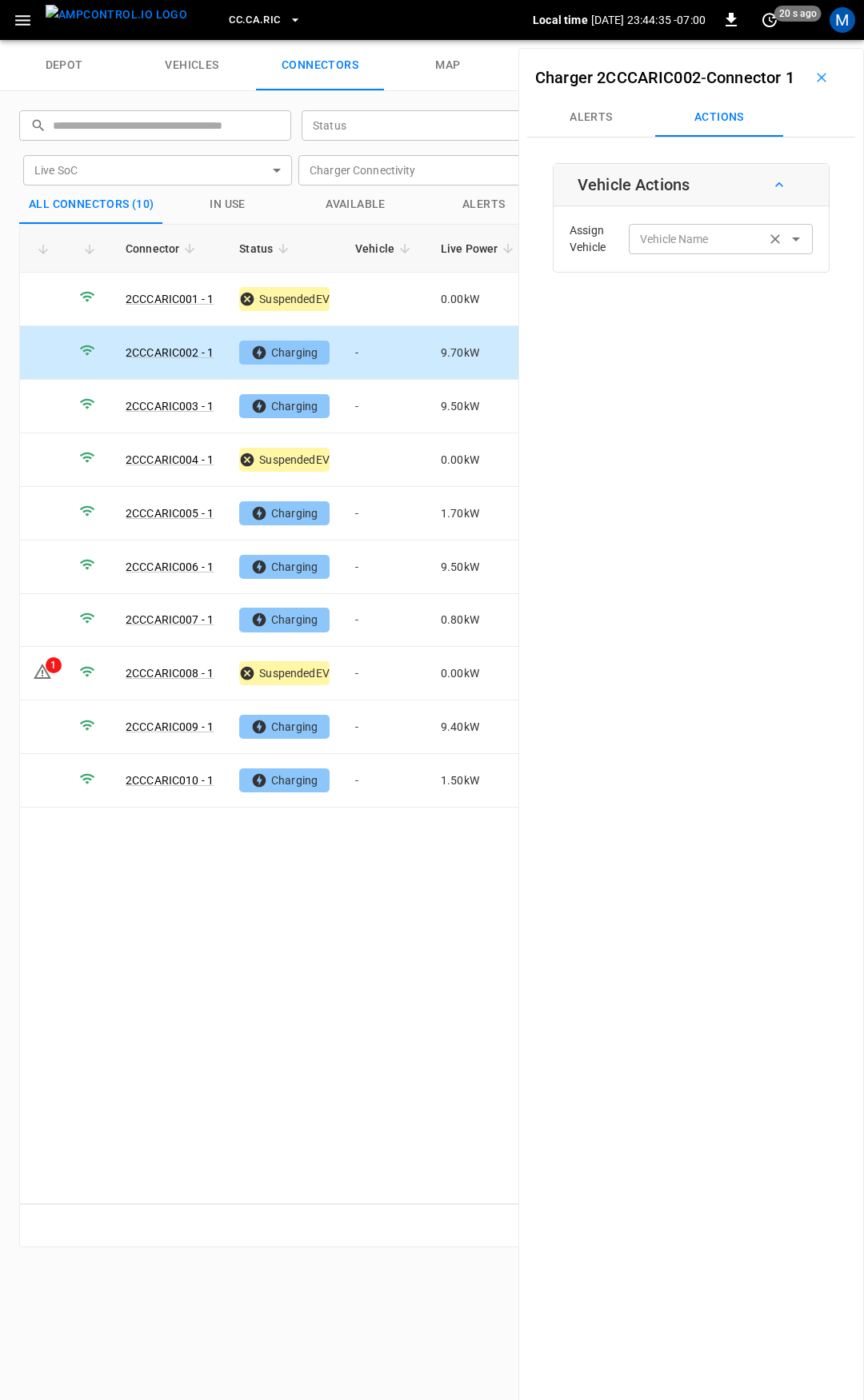
click at [720, 249] on input "Vehicle Name" at bounding box center [697, 238] width 127 height 20
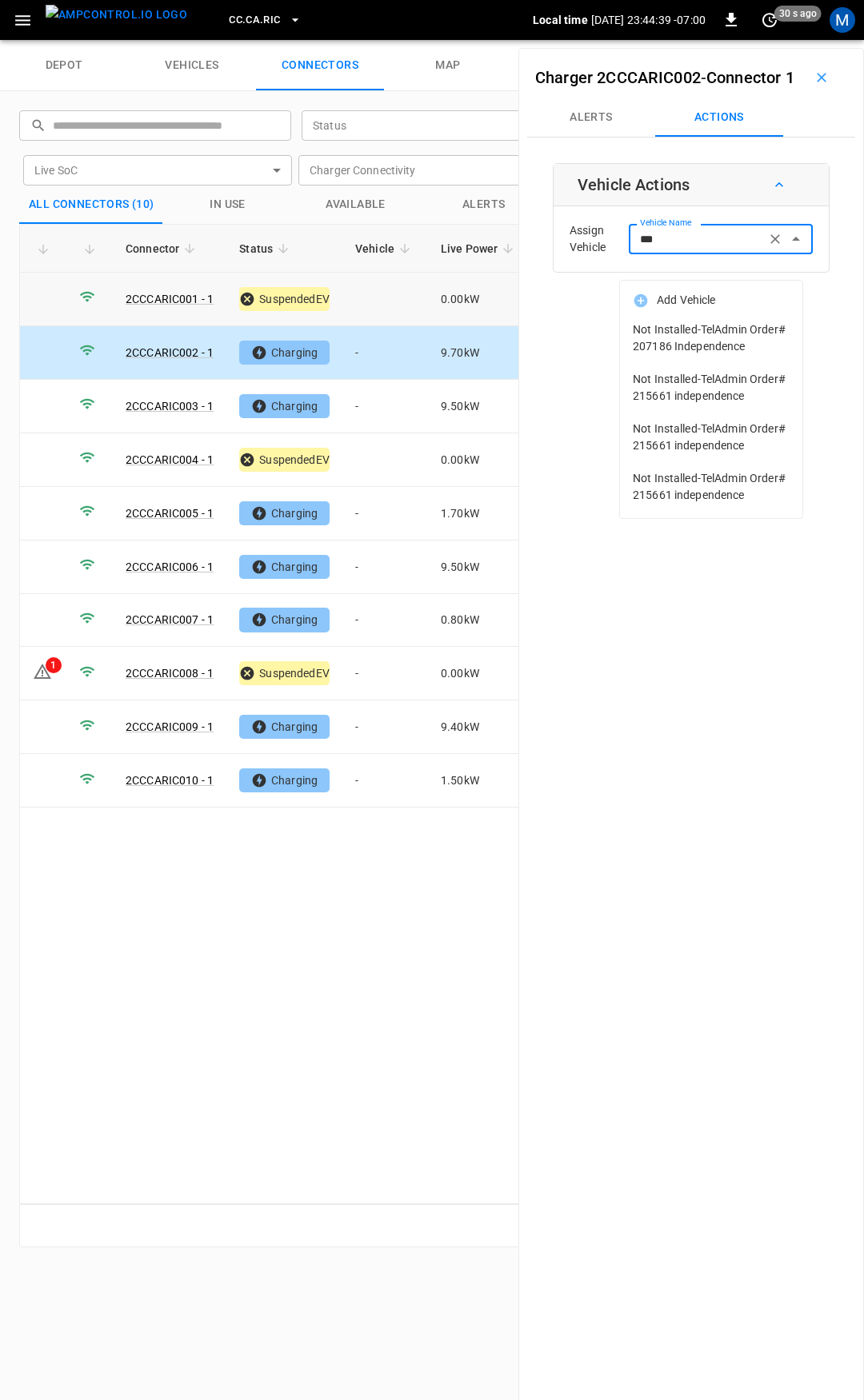
type input "***"
click at [388, 297] on td at bounding box center [385, 299] width 86 height 53
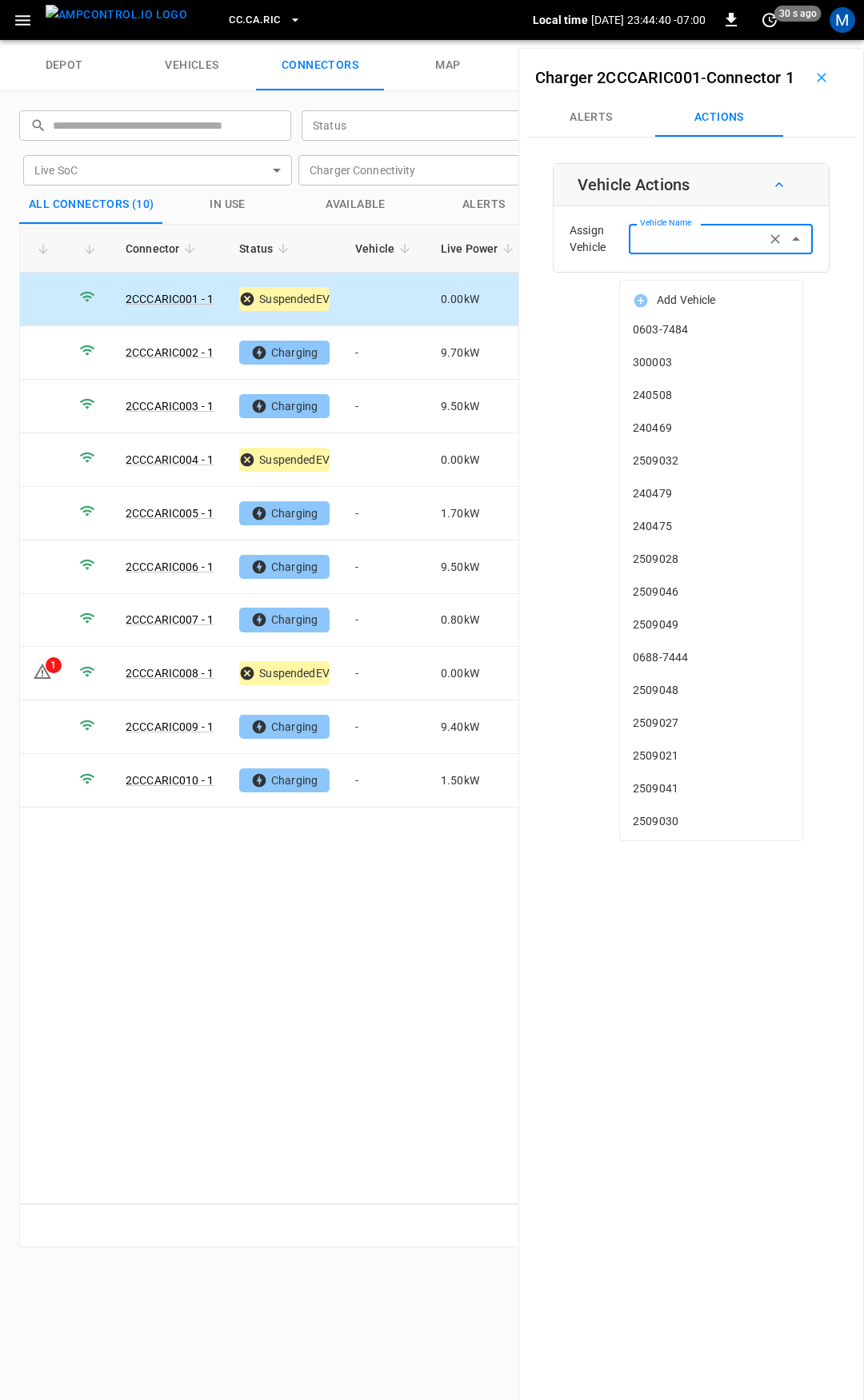
click at [669, 249] on input "Vehicle Name" at bounding box center [697, 238] width 127 height 20
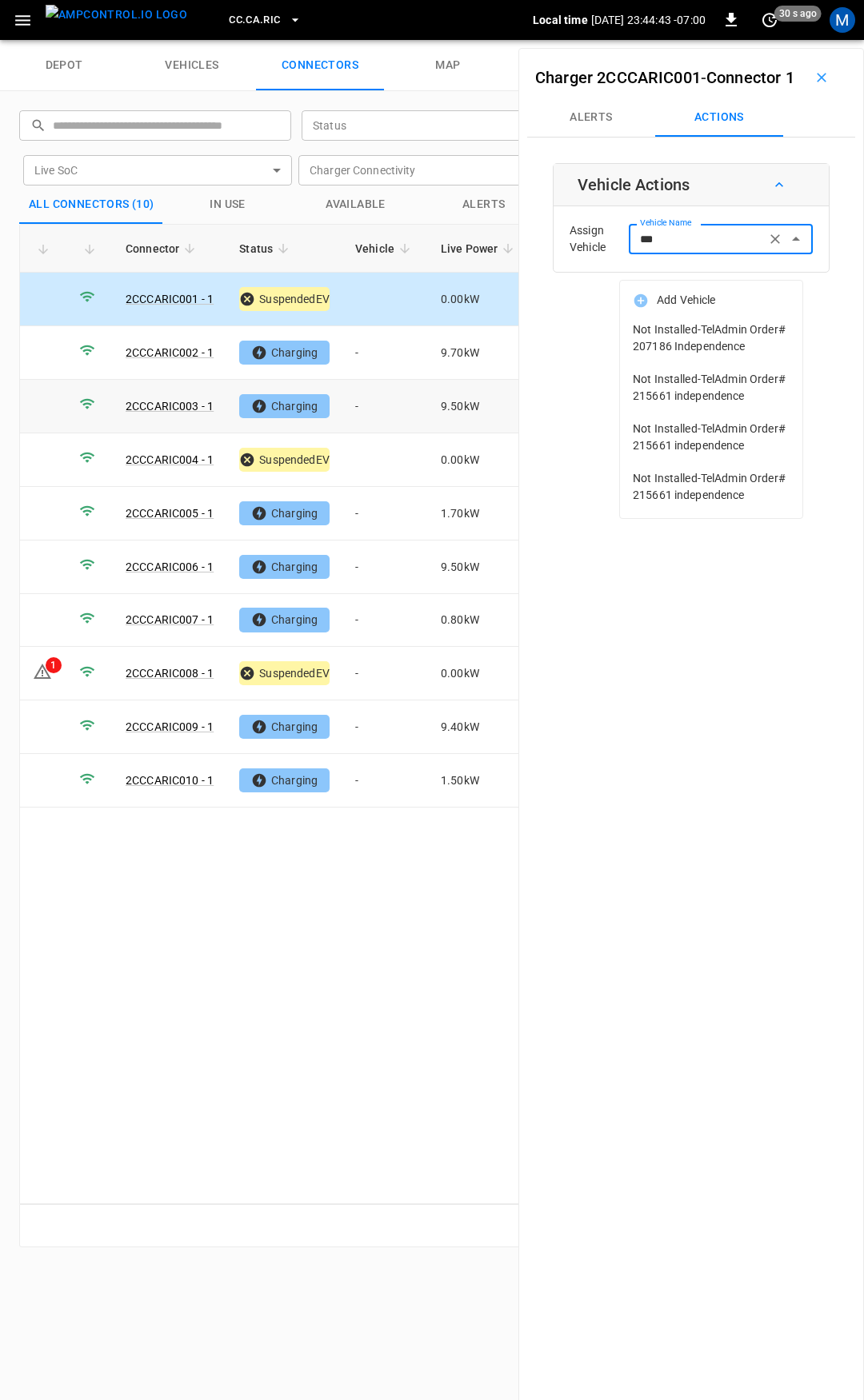
type input "***"
click at [378, 401] on td "-" at bounding box center [385, 406] width 86 height 53
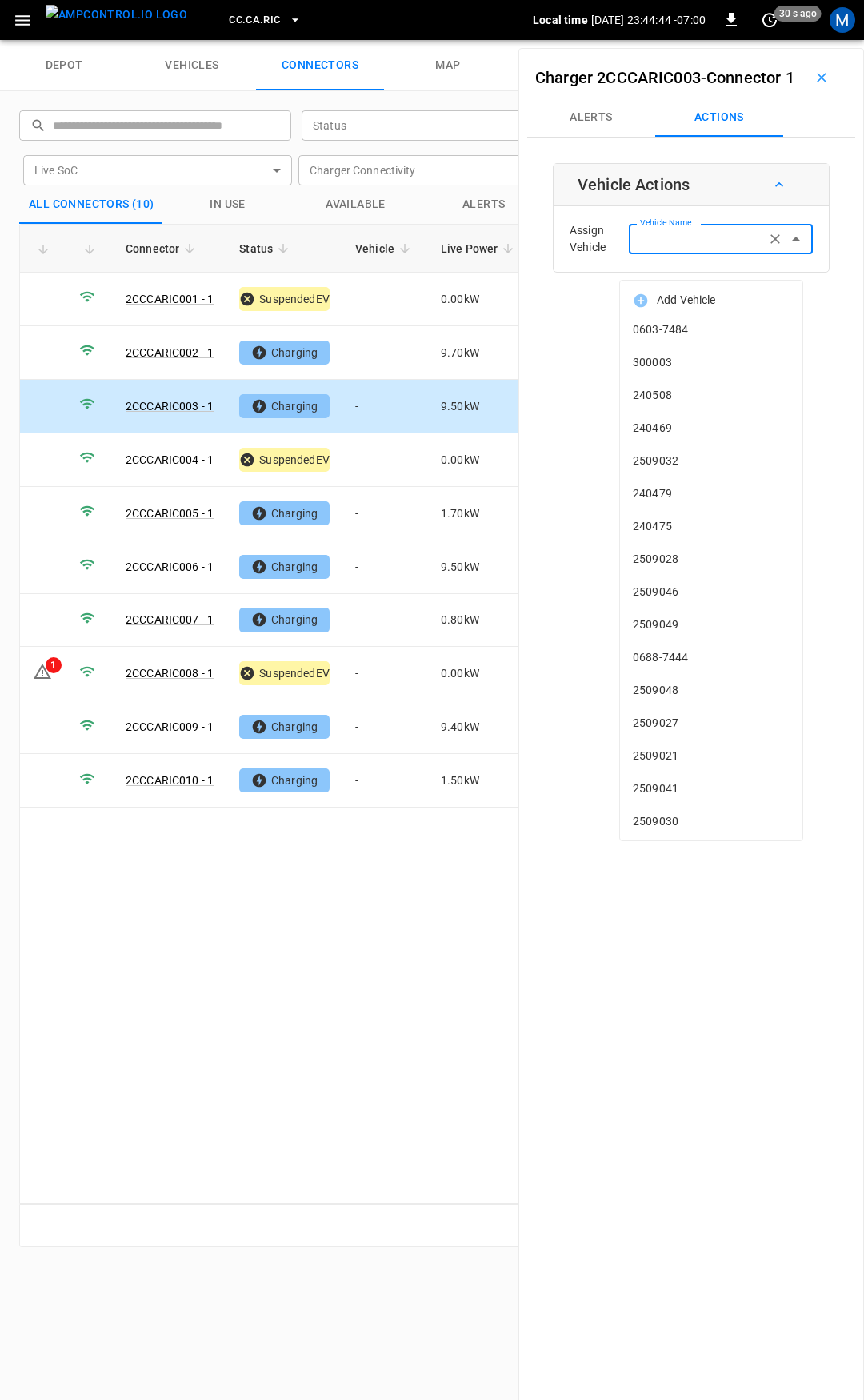
click at [668, 249] on input "Vehicle Name" at bounding box center [697, 238] width 127 height 20
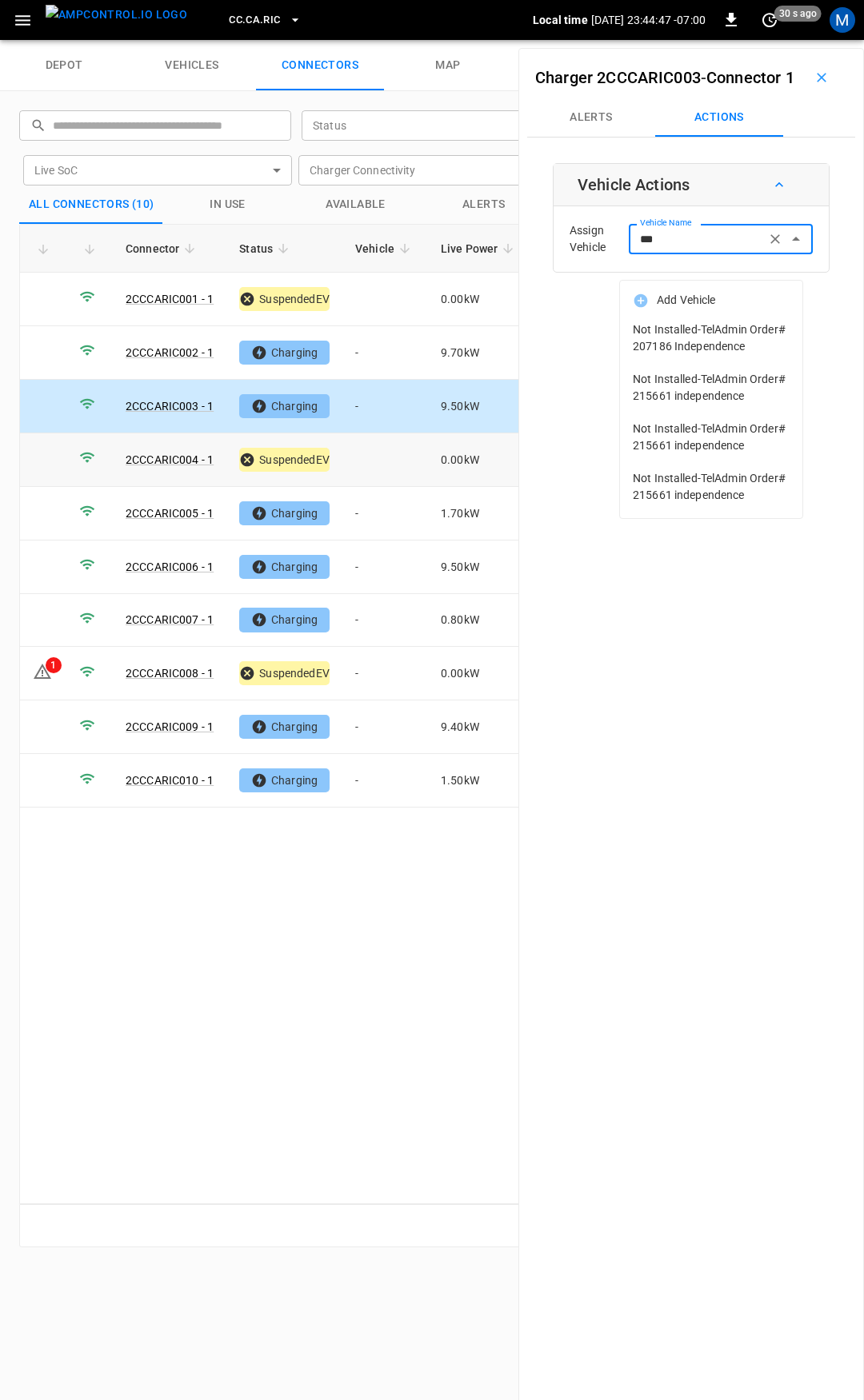
type input "***"
click at [357, 456] on td at bounding box center [385, 460] width 86 height 53
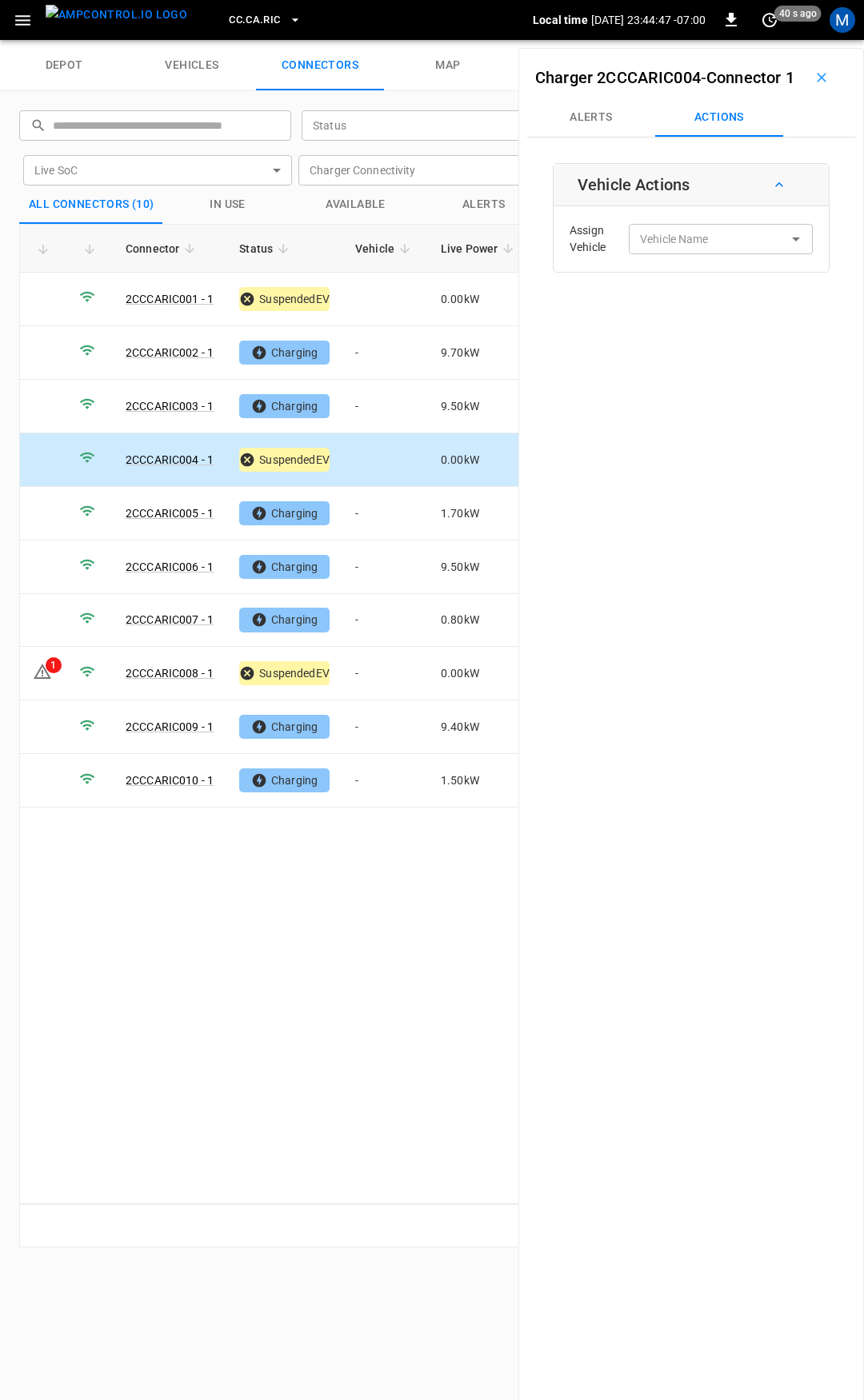
click at [729, 247] on div "Assign Vehicle Vehicle Name Vehicle Name" at bounding box center [691, 239] width 267 height 58
click at [700, 249] on input "Vehicle Name" at bounding box center [697, 238] width 127 height 20
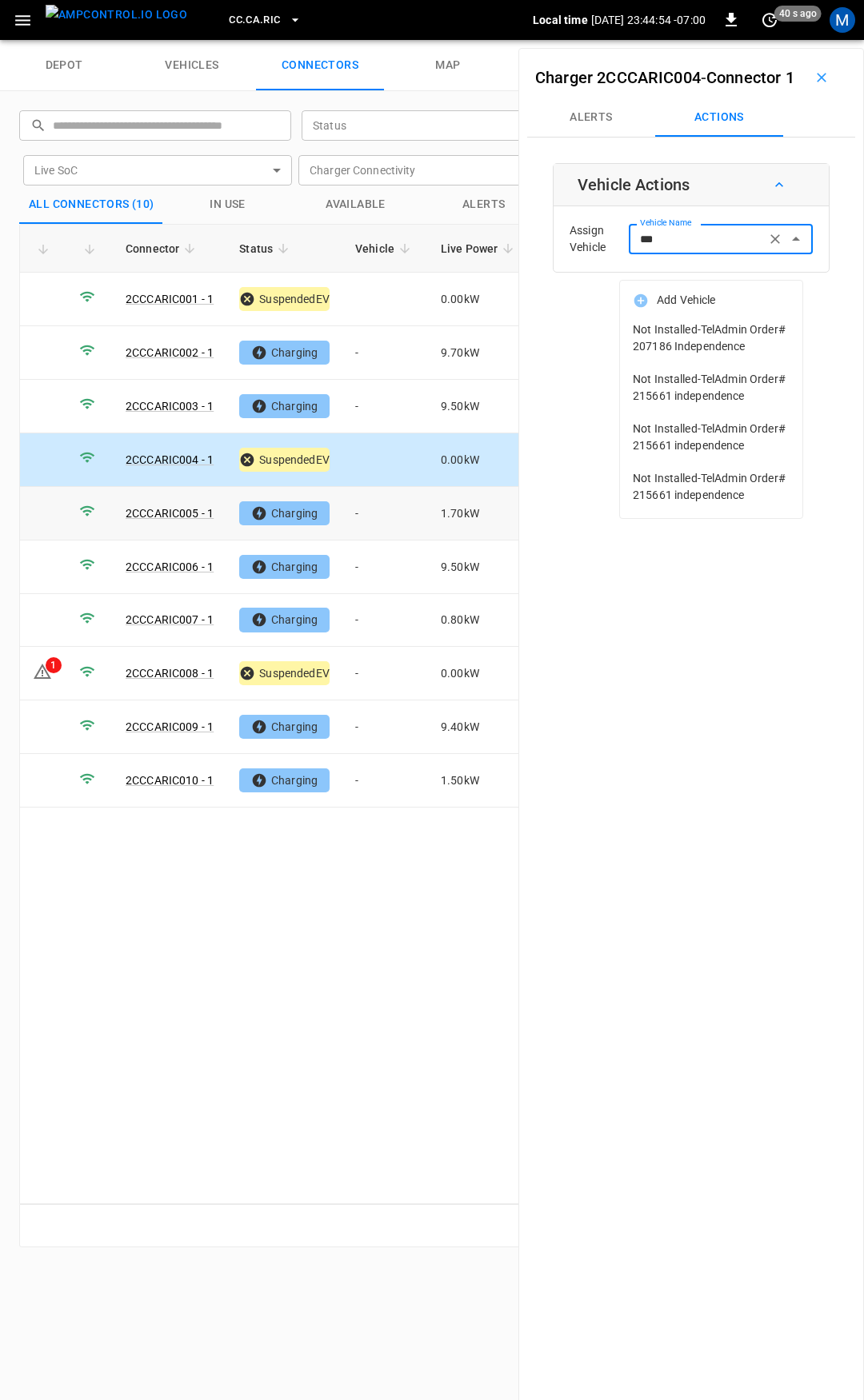
type input "***"
click at [366, 520] on td "-" at bounding box center [385, 514] width 86 height 53
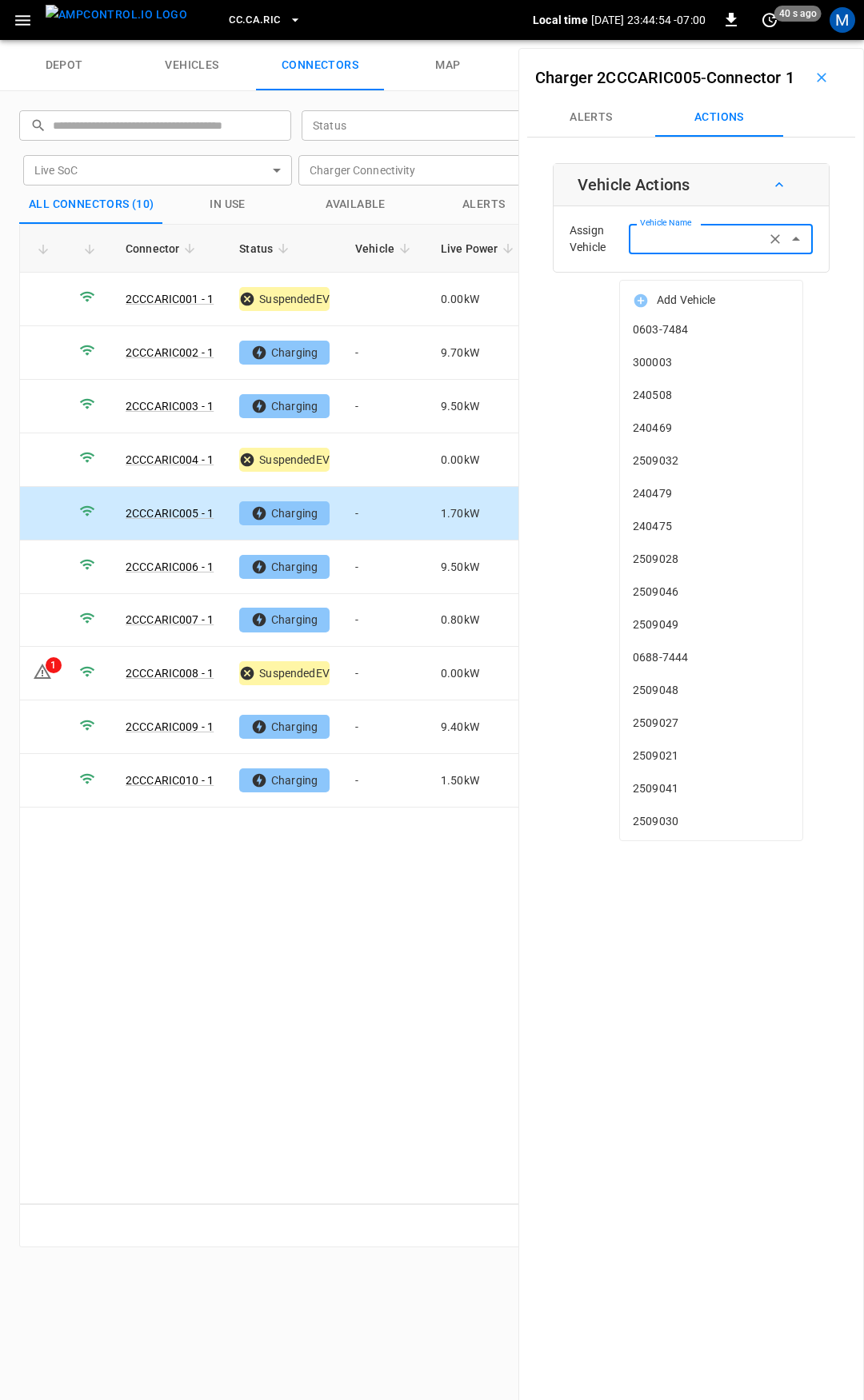
click at [672, 249] on input "Vehicle Name" at bounding box center [697, 238] width 127 height 20
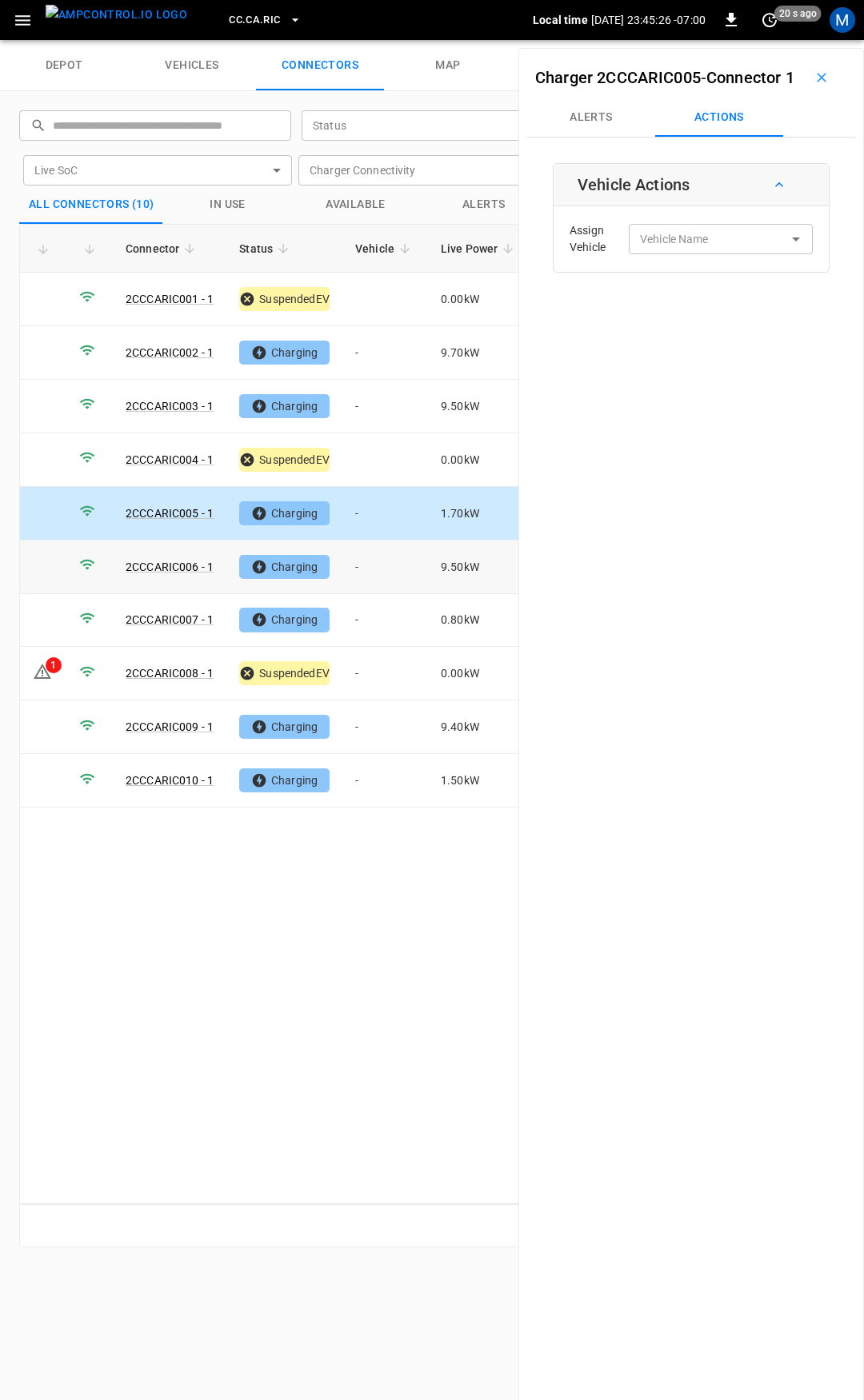
click at [385, 571] on td "-" at bounding box center [385, 567] width 86 height 53
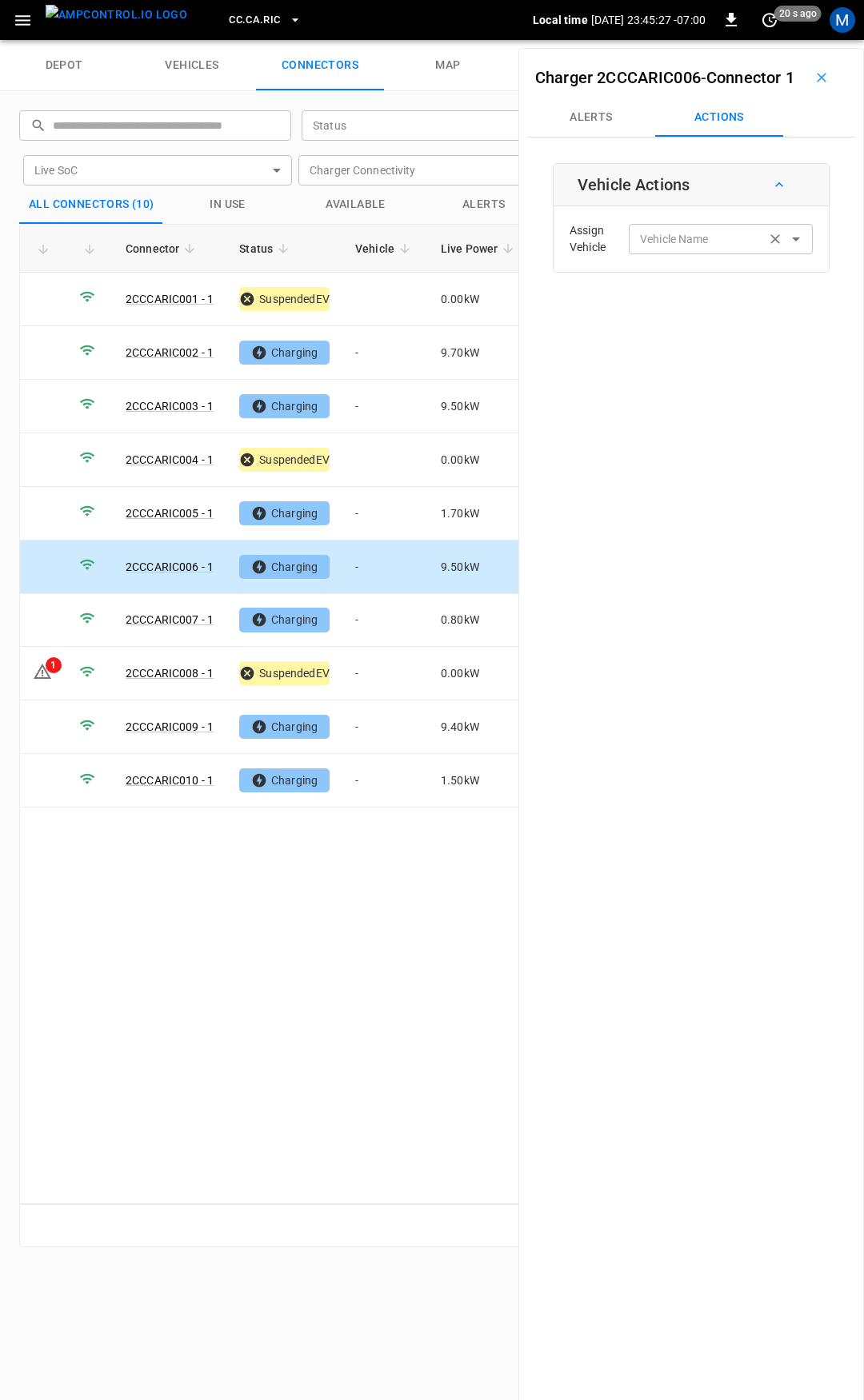
click at [660, 254] on div "Vehicle Name Vehicle Name" at bounding box center [720, 239] width 184 height 30
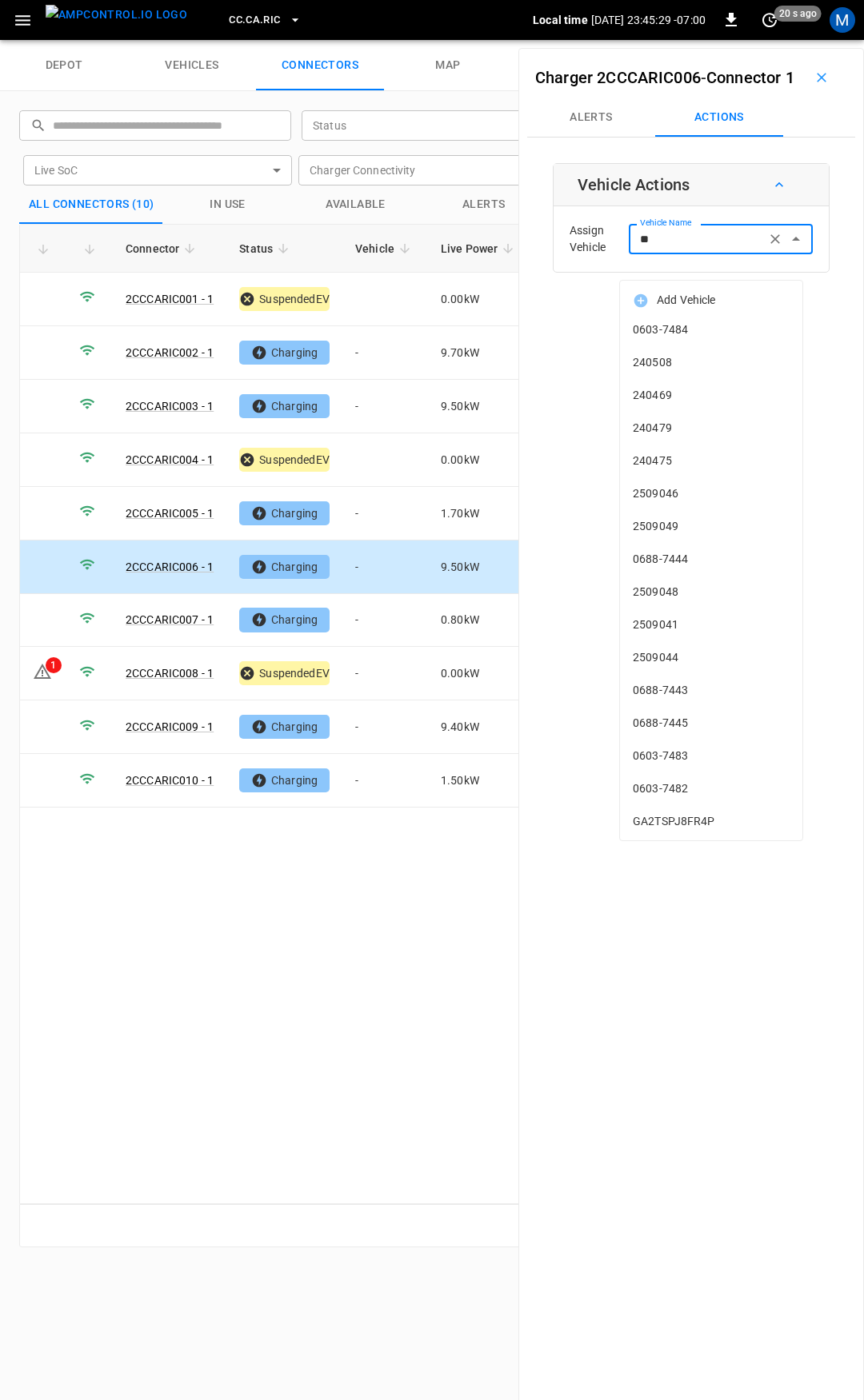
type input "***"
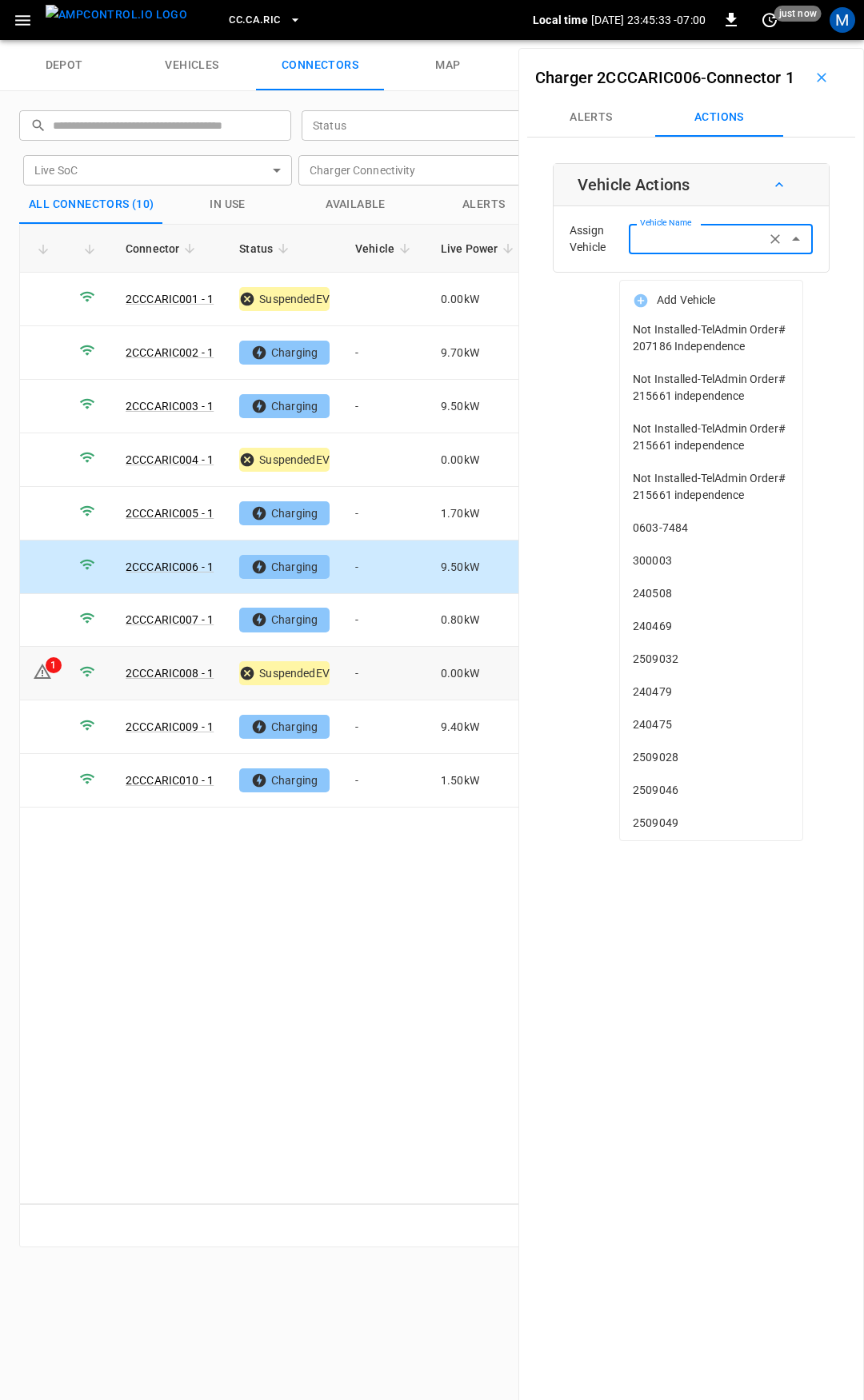
click at [388, 666] on td "-" at bounding box center [385, 674] width 86 height 53
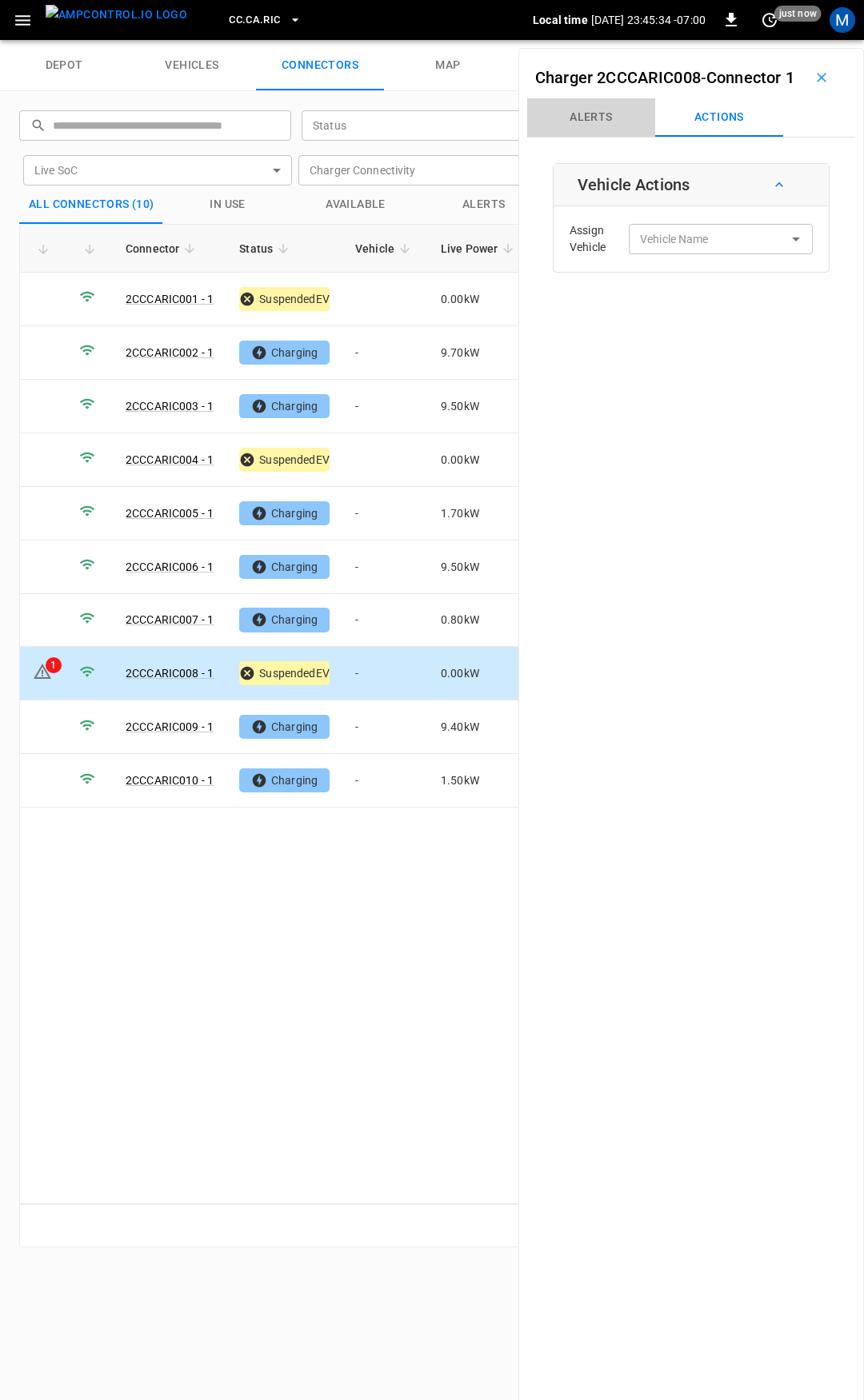
drag, startPoint x: 587, startPoint y: 136, endPoint x: 647, endPoint y: 186, distance: 78.1
click at [587, 137] on button "Alerts" at bounding box center [591, 117] width 128 height 38
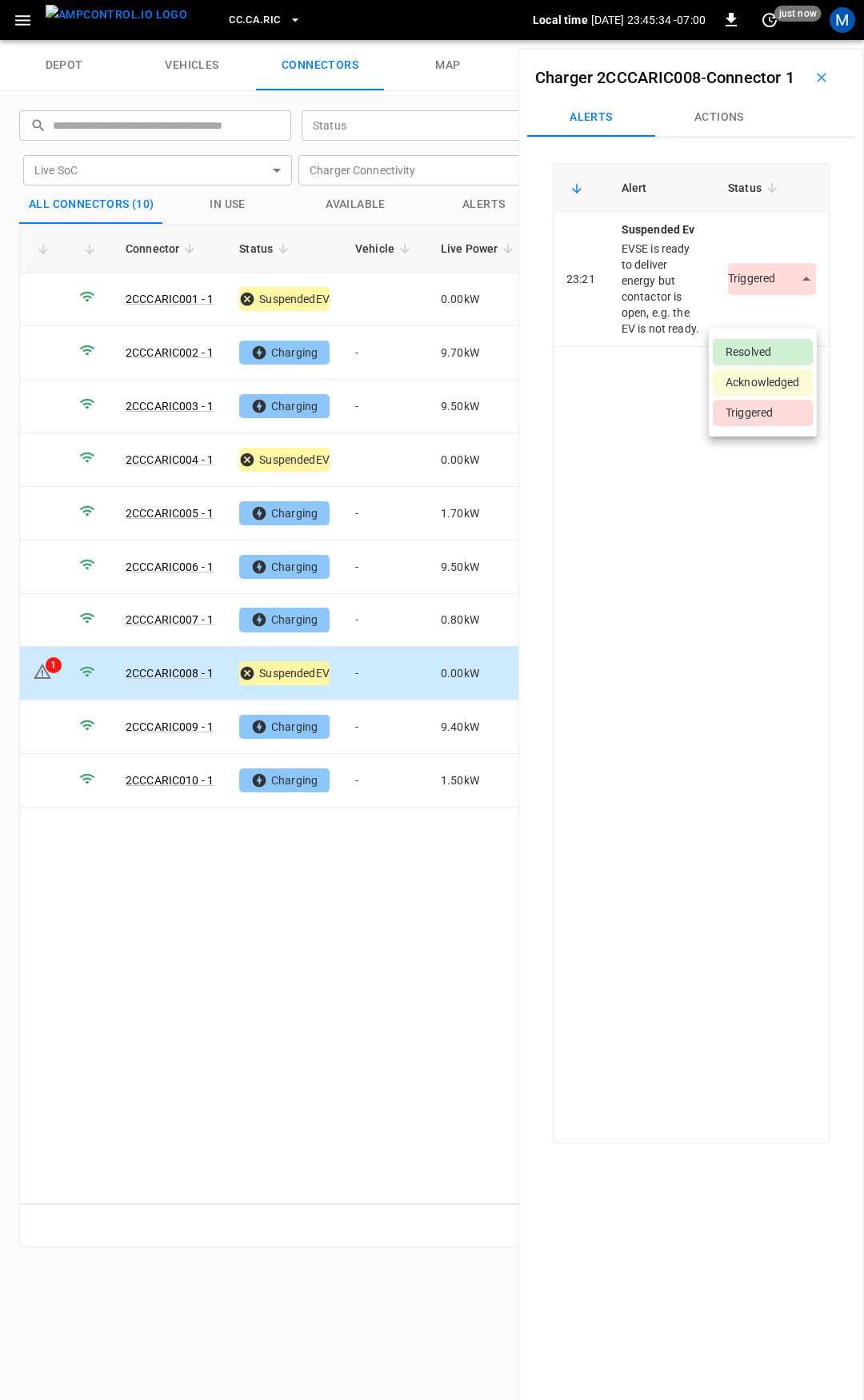
drag, startPoint x: 760, startPoint y: 316, endPoint x: 780, endPoint y: 348, distance: 37.7
click at [761, 40] on body "CC.[GEOGRAPHIC_DATA]RIC Local time [DATE] 23:45:34 -07:00 0 just now M depot ve…" at bounding box center [432, 20] width 864 height 40
click at [778, 361] on li "Resolved" at bounding box center [763, 352] width 100 height 27
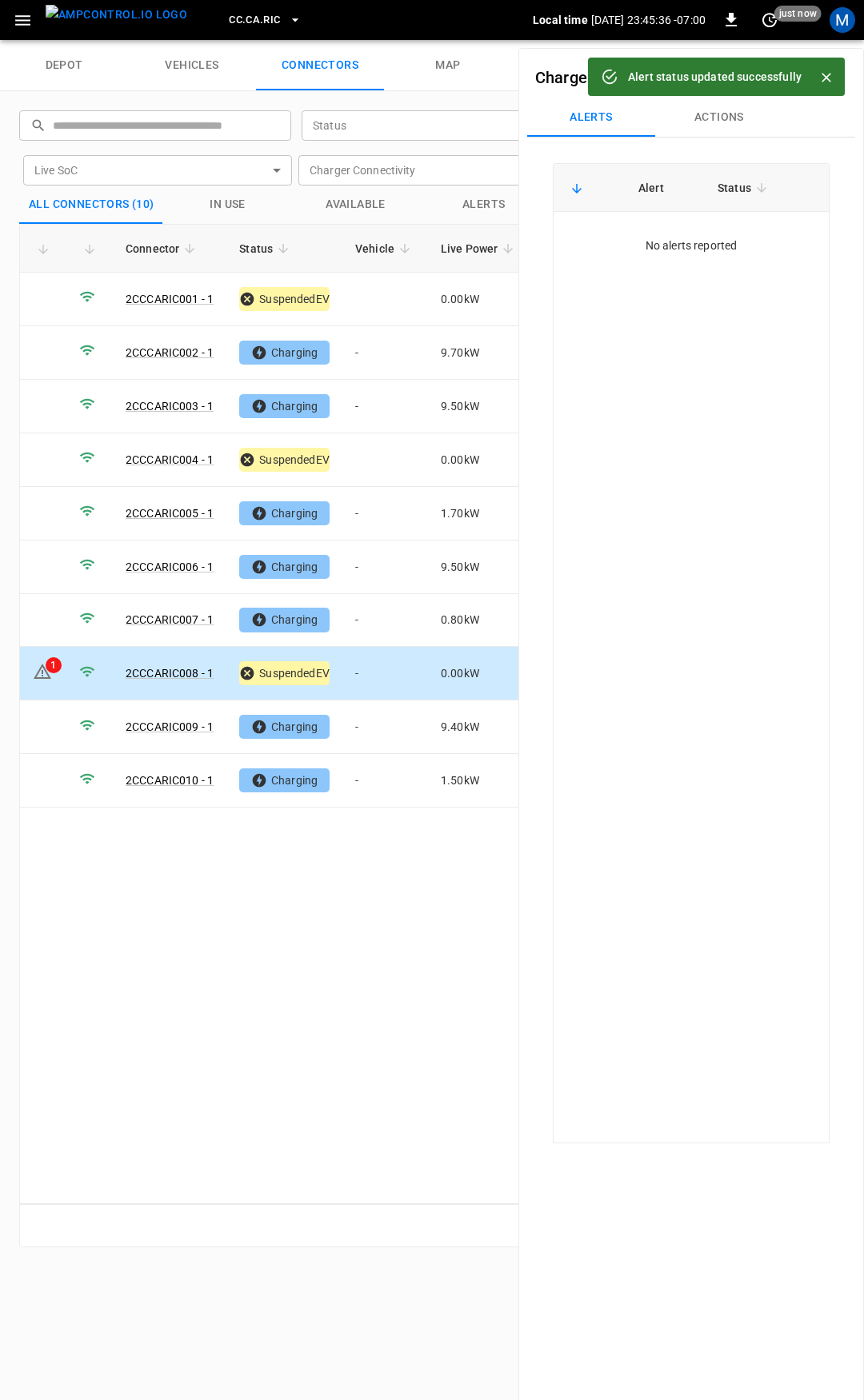
click at [253, 20] on button "CC.CA.RIC" at bounding box center [265, 21] width 85 height 31
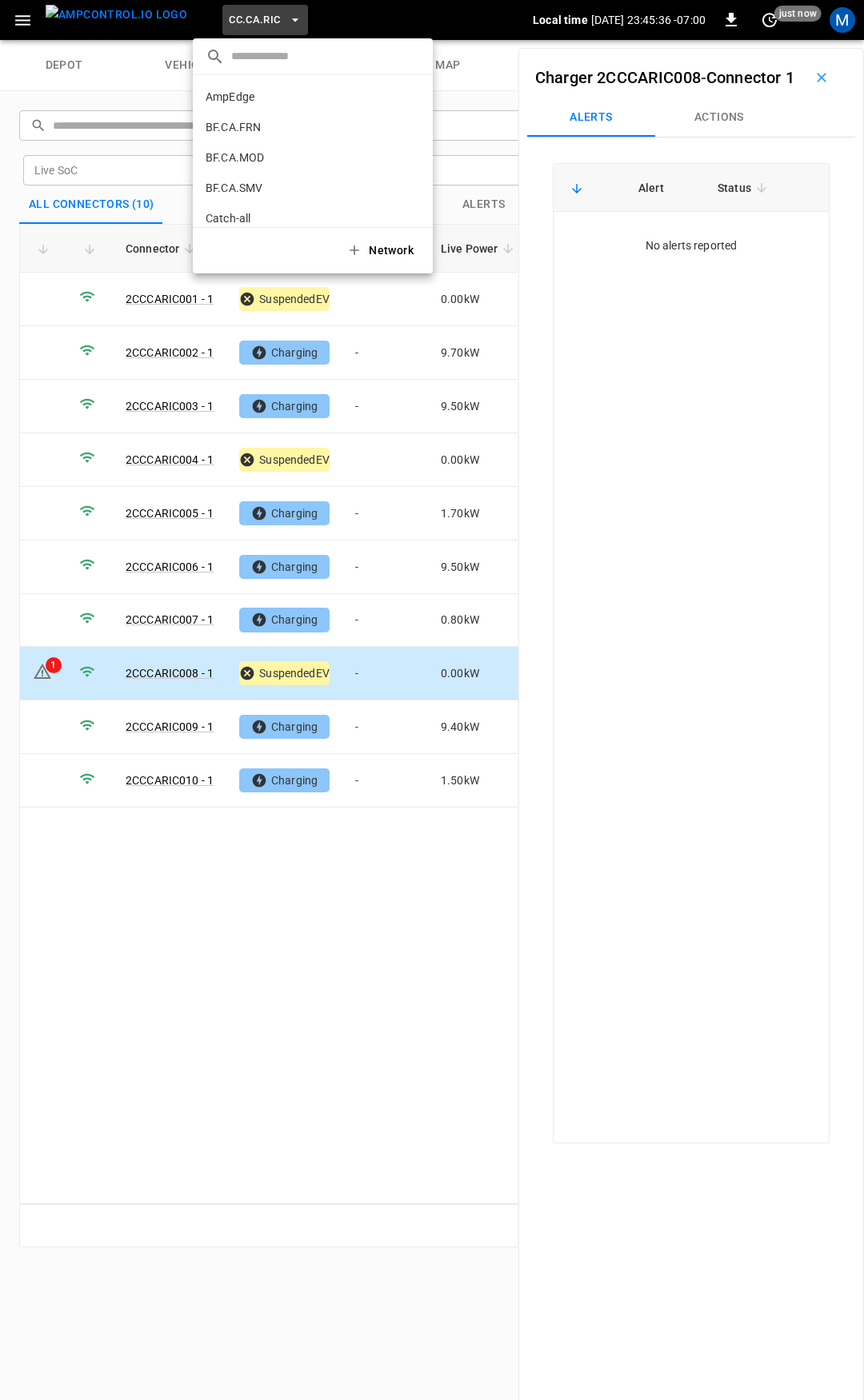
scroll to position [238, 0]
click at [257, 133] on p "CC.CA.SFF" at bounding box center [284, 132] width 158 height 16
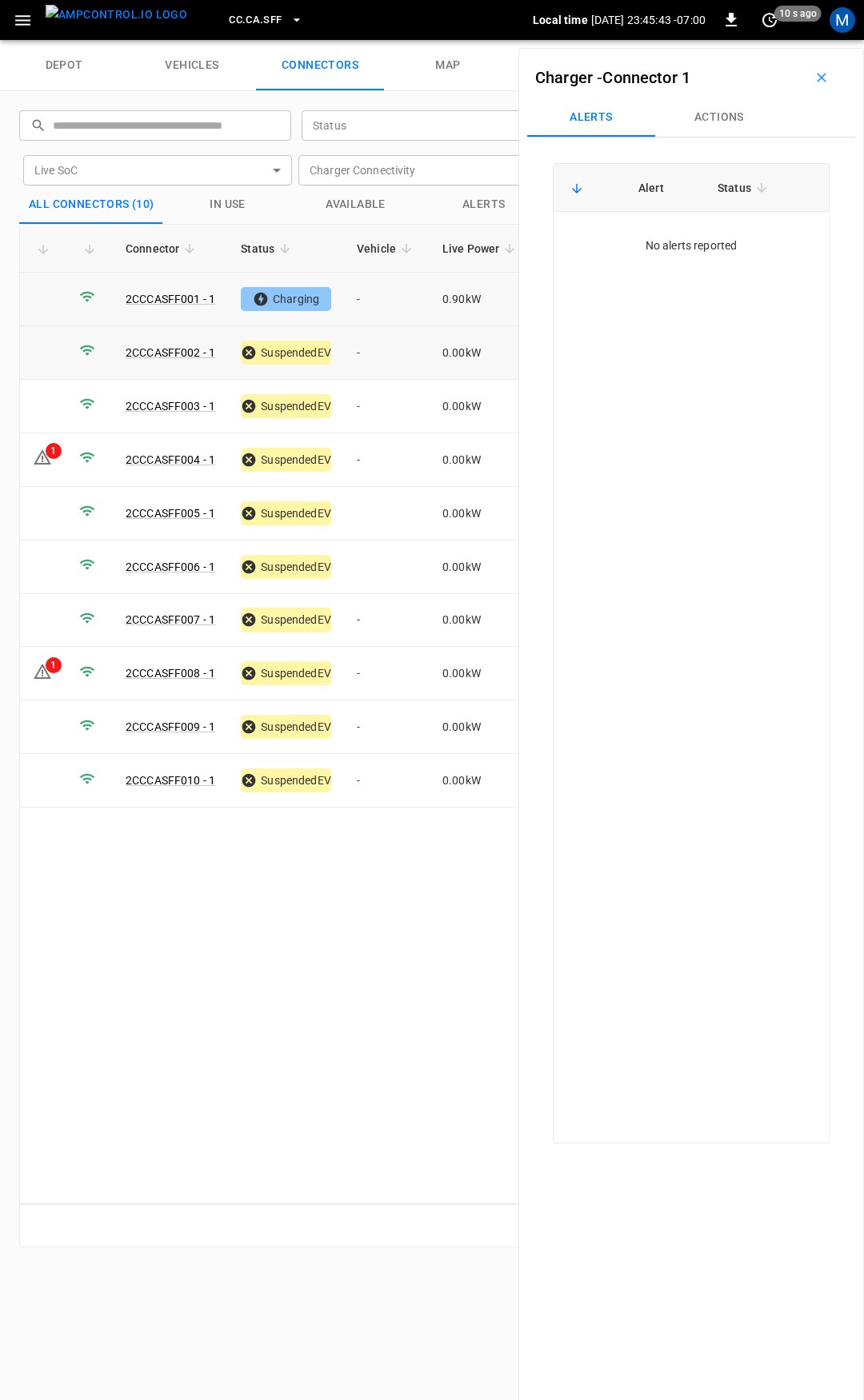
drag, startPoint x: 372, startPoint y: 301, endPoint x: 428, endPoint y: 274, distance: 62.2
click at [372, 301] on td "-" at bounding box center [387, 299] width 86 height 53
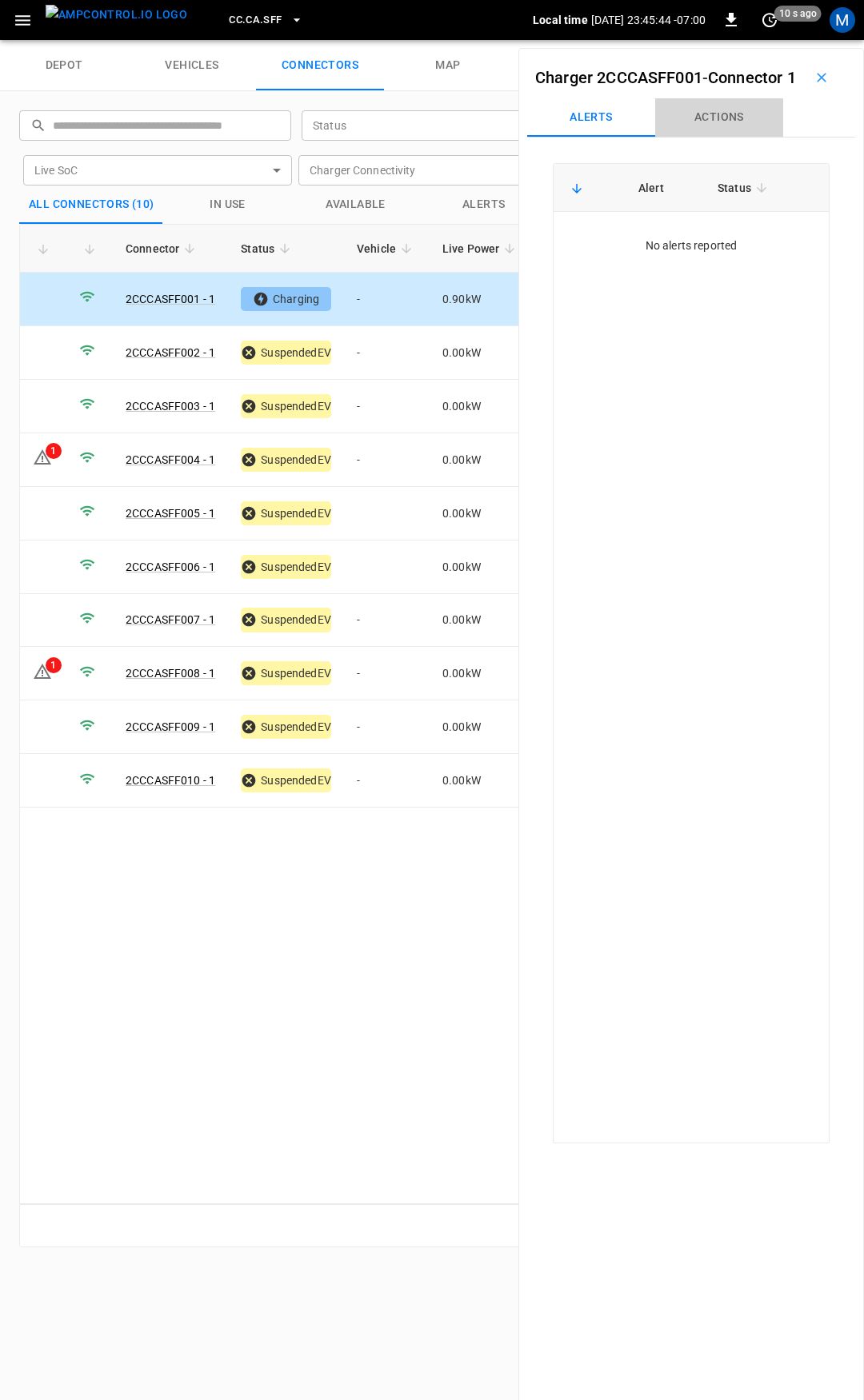
click at [703, 137] on button "Actions" at bounding box center [719, 117] width 128 height 38
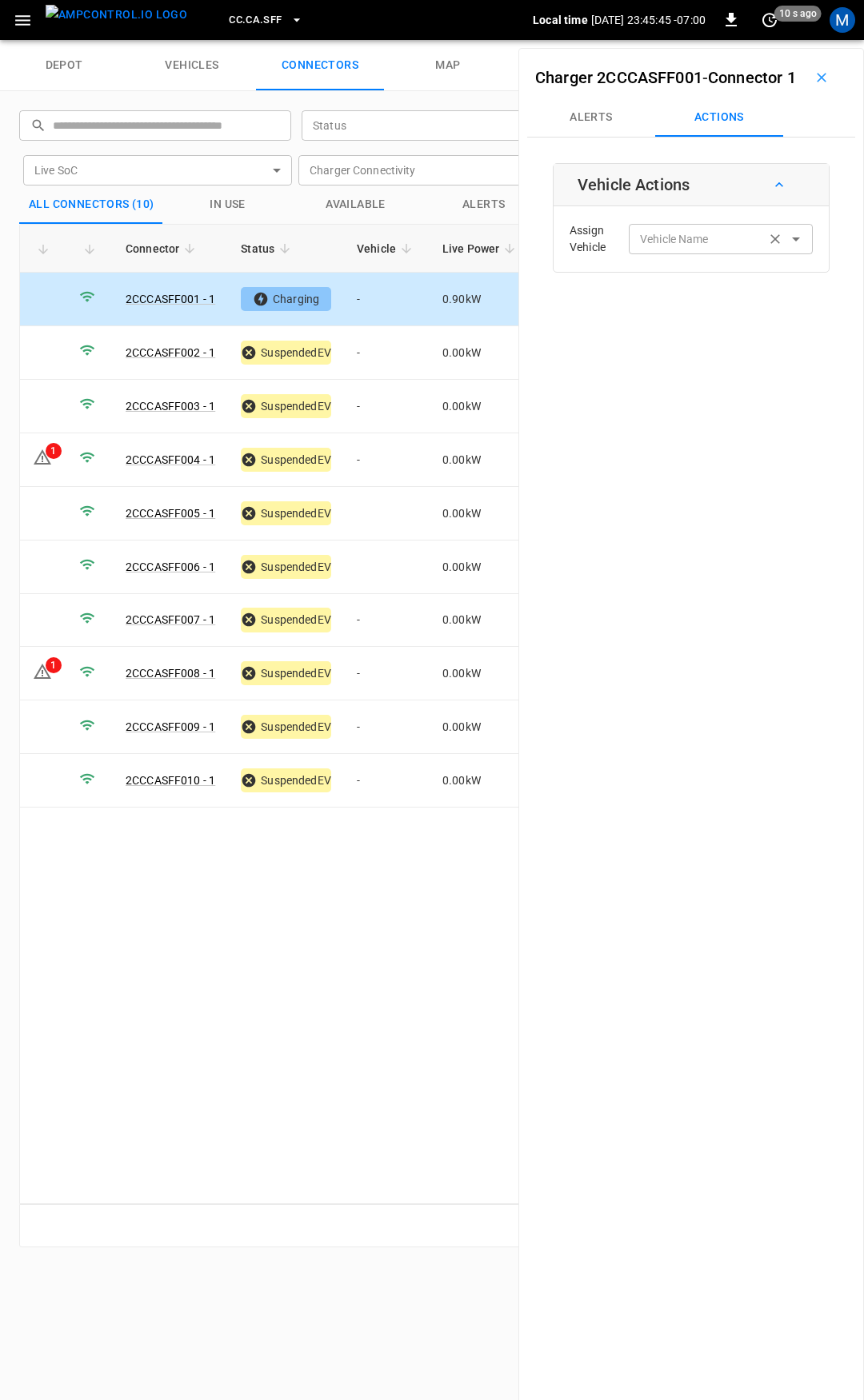
click at [677, 249] on input "Vehicle Name" at bounding box center [697, 238] width 127 height 20
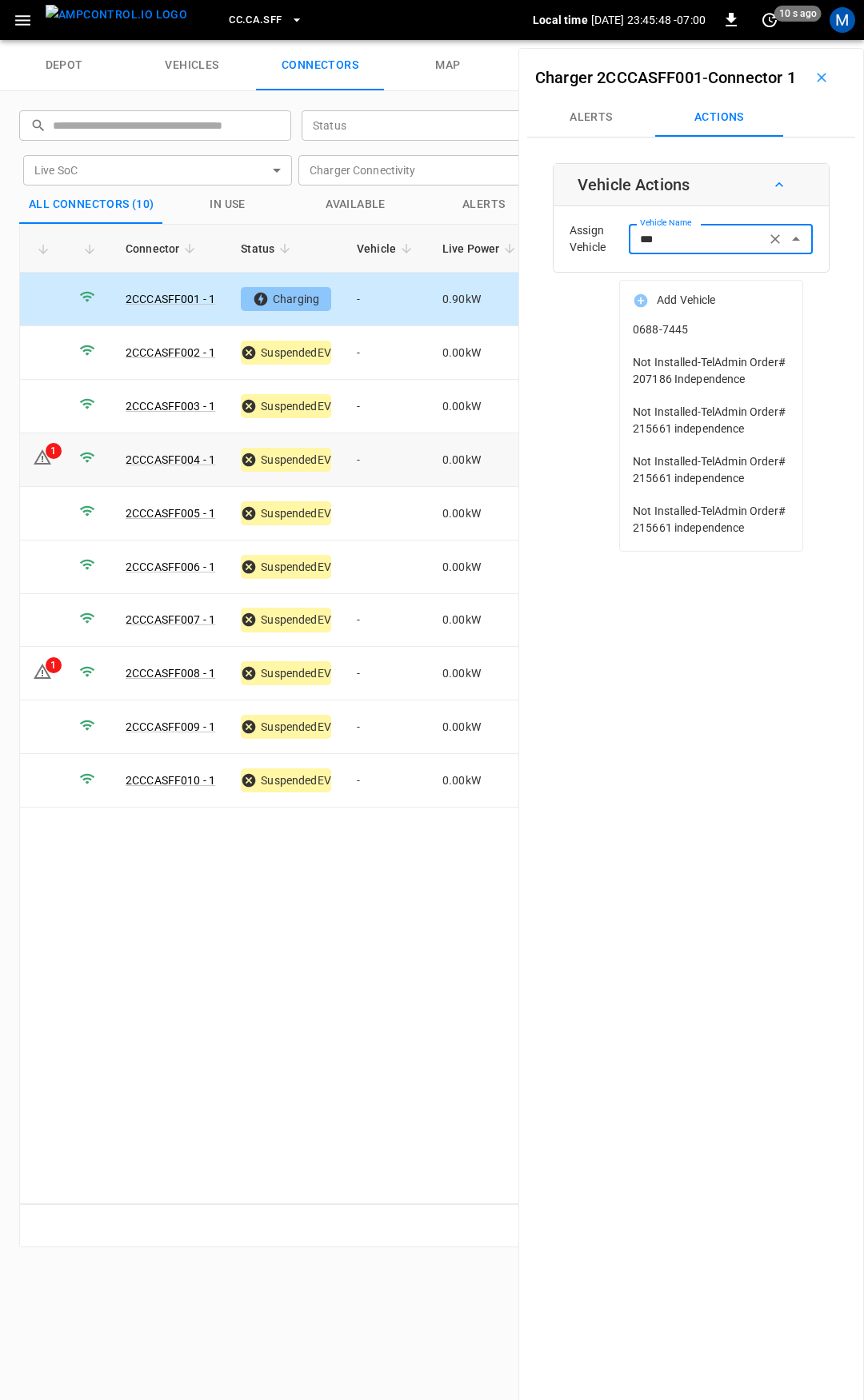
type input "***"
drag, startPoint x: 371, startPoint y: 456, endPoint x: 391, endPoint y: 444, distance: 23.3
click at [372, 456] on td "-" at bounding box center [387, 460] width 86 height 53
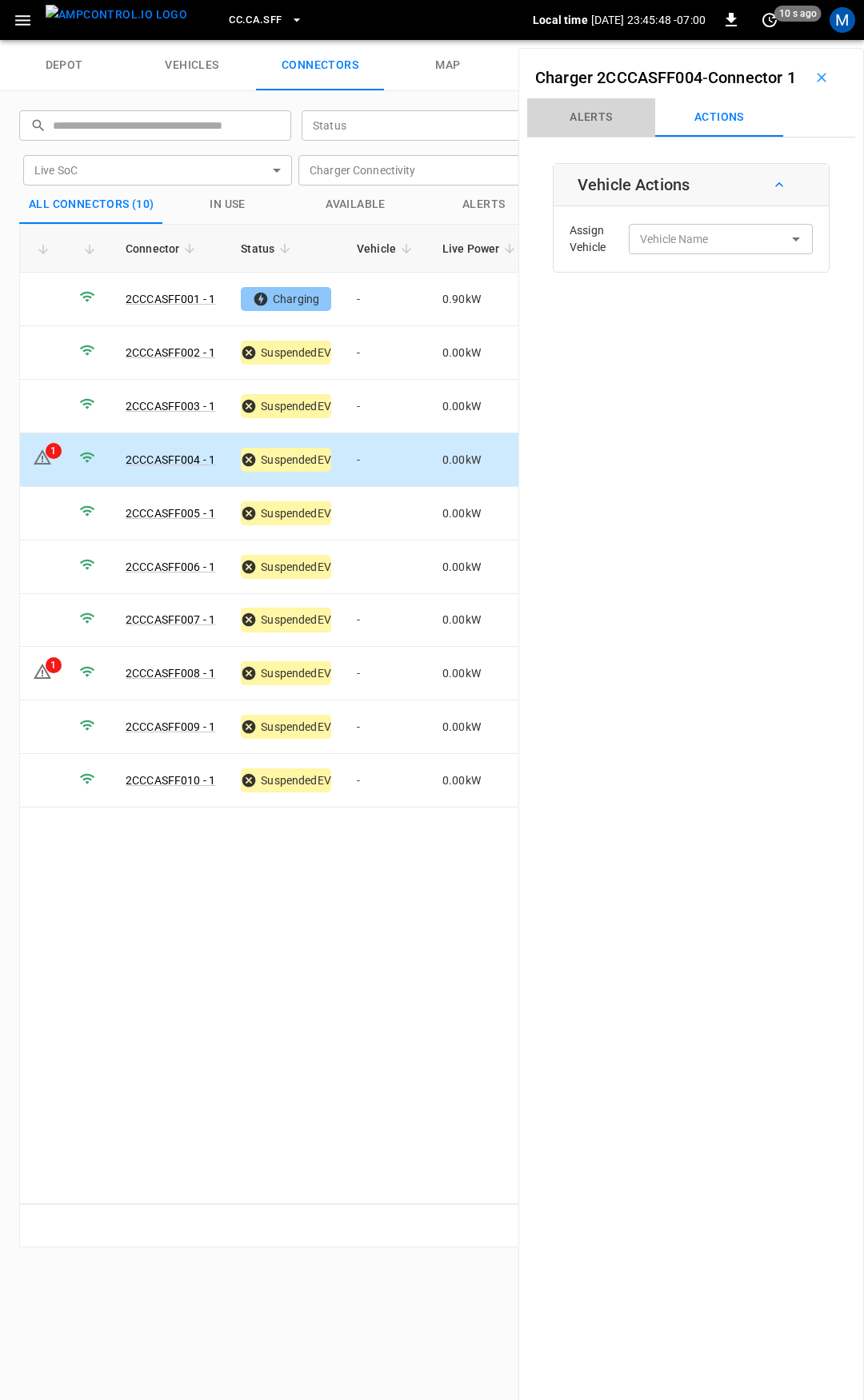
click at [605, 137] on button "Alerts" at bounding box center [591, 117] width 128 height 38
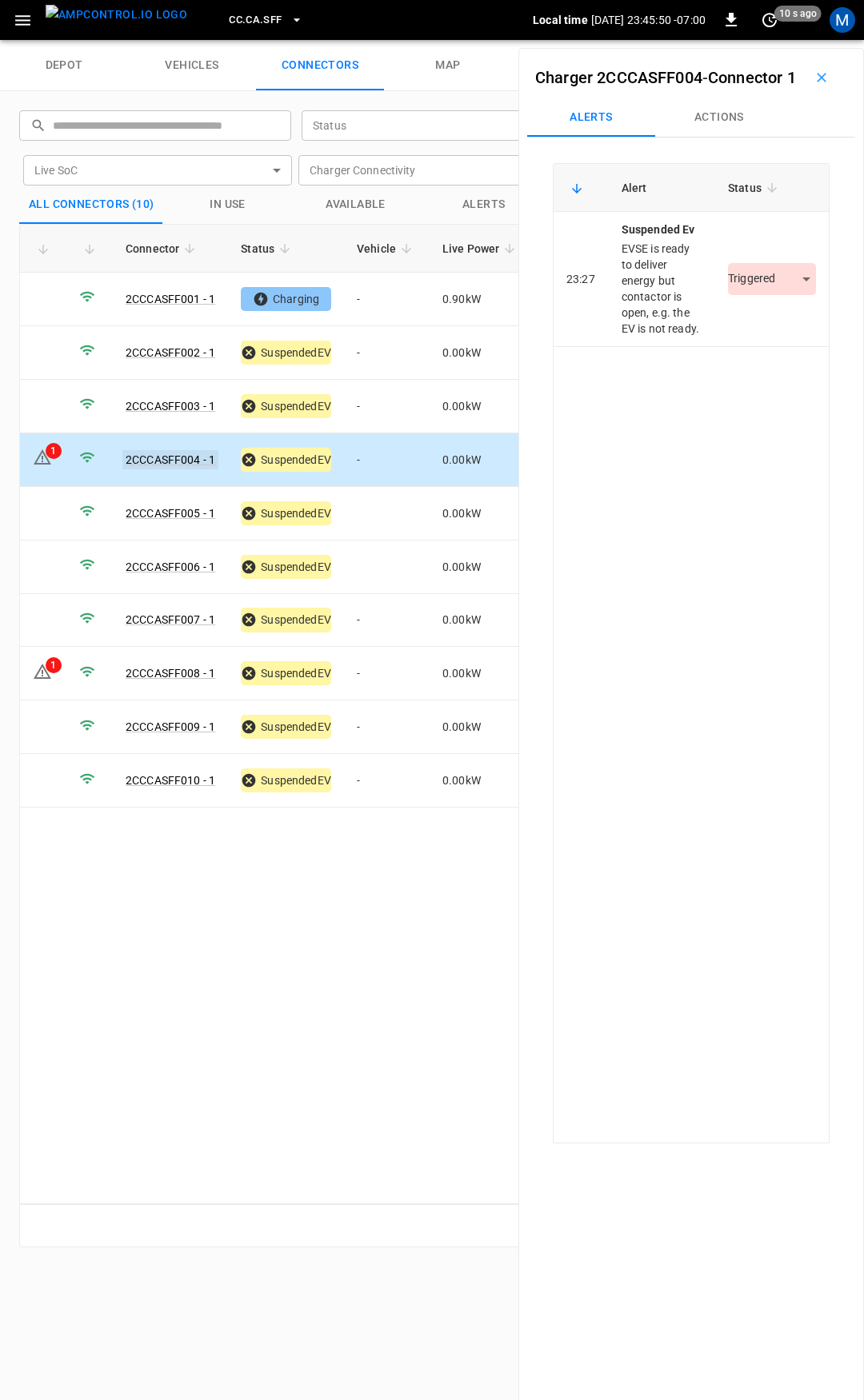
click at [159, 456] on link "2CCCASFF004 - 1" at bounding box center [170, 460] width 96 height 20
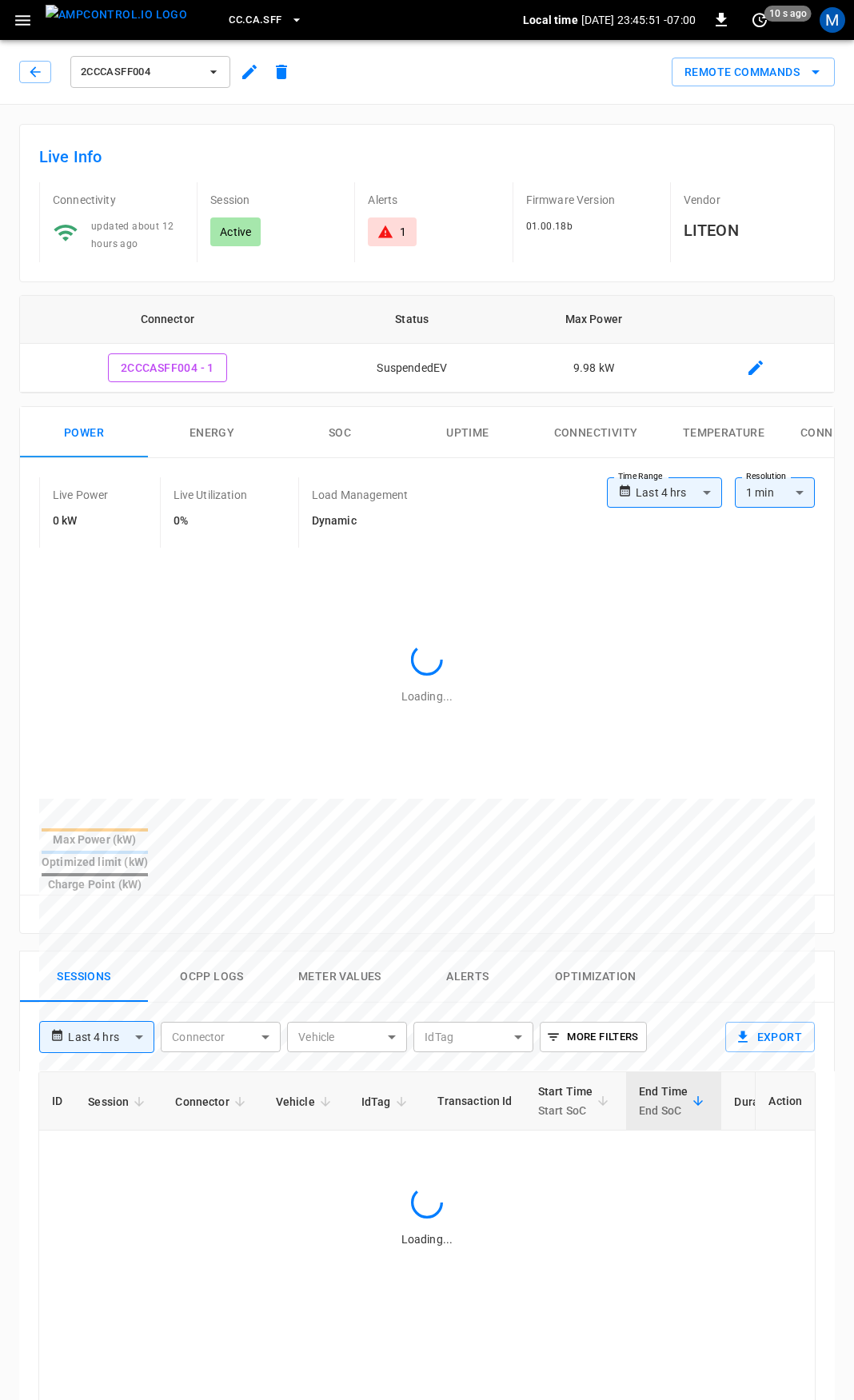
type input "**********"
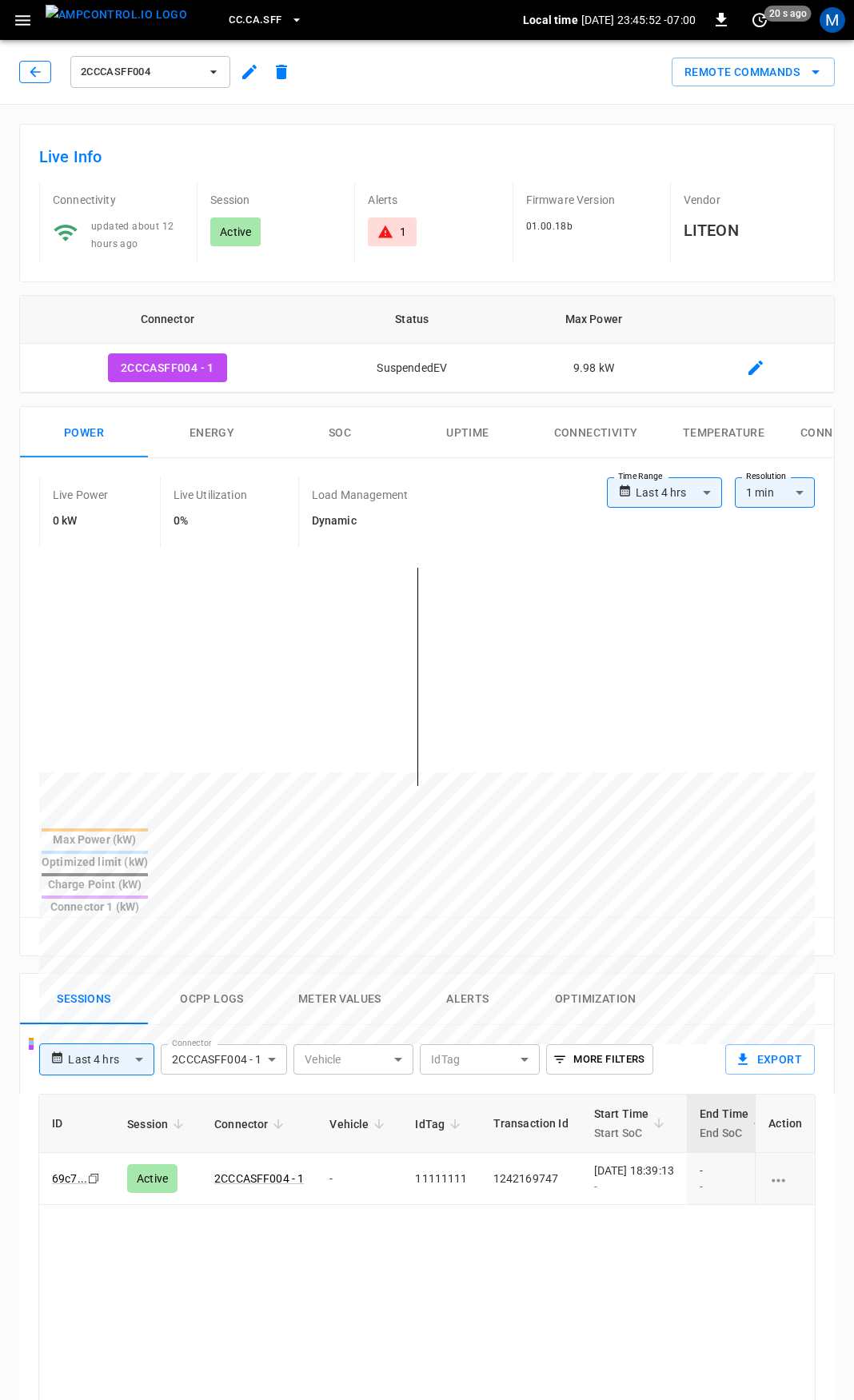
click at [23, 71] on button "button" at bounding box center [35, 72] width 32 height 23
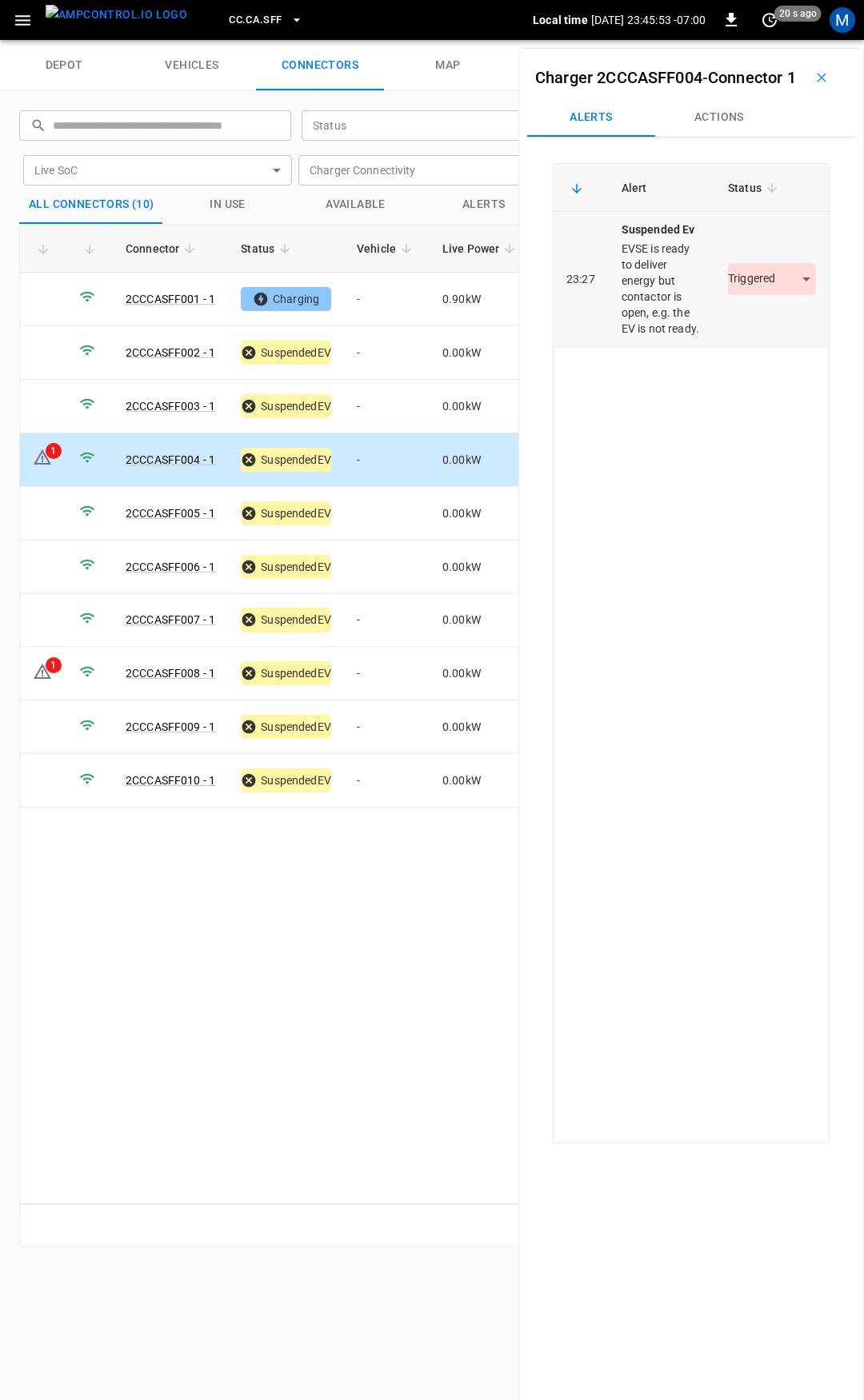
click at [775, 40] on body "CC.CA.SFF Local time [DATE] 23:45:53 -07:00 0 20 s ago M depot vehicles connect…" at bounding box center [432, 20] width 864 height 40
click at [766, 345] on li "Resolved" at bounding box center [763, 352] width 100 height 27
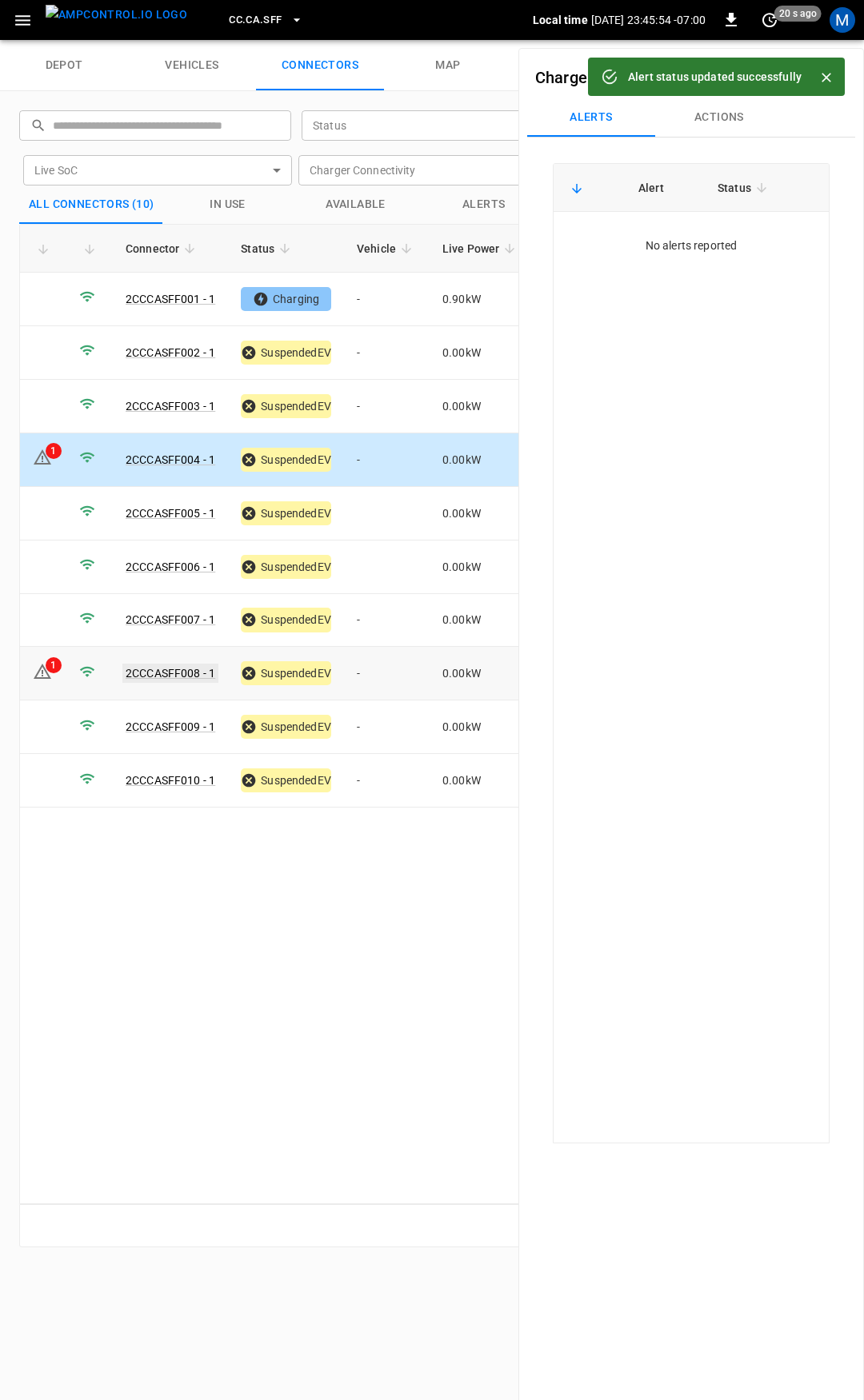
click at [176, 664] on link "2CCCASFF008 - 1" at bounding box center [170, 674] width 96 height 20
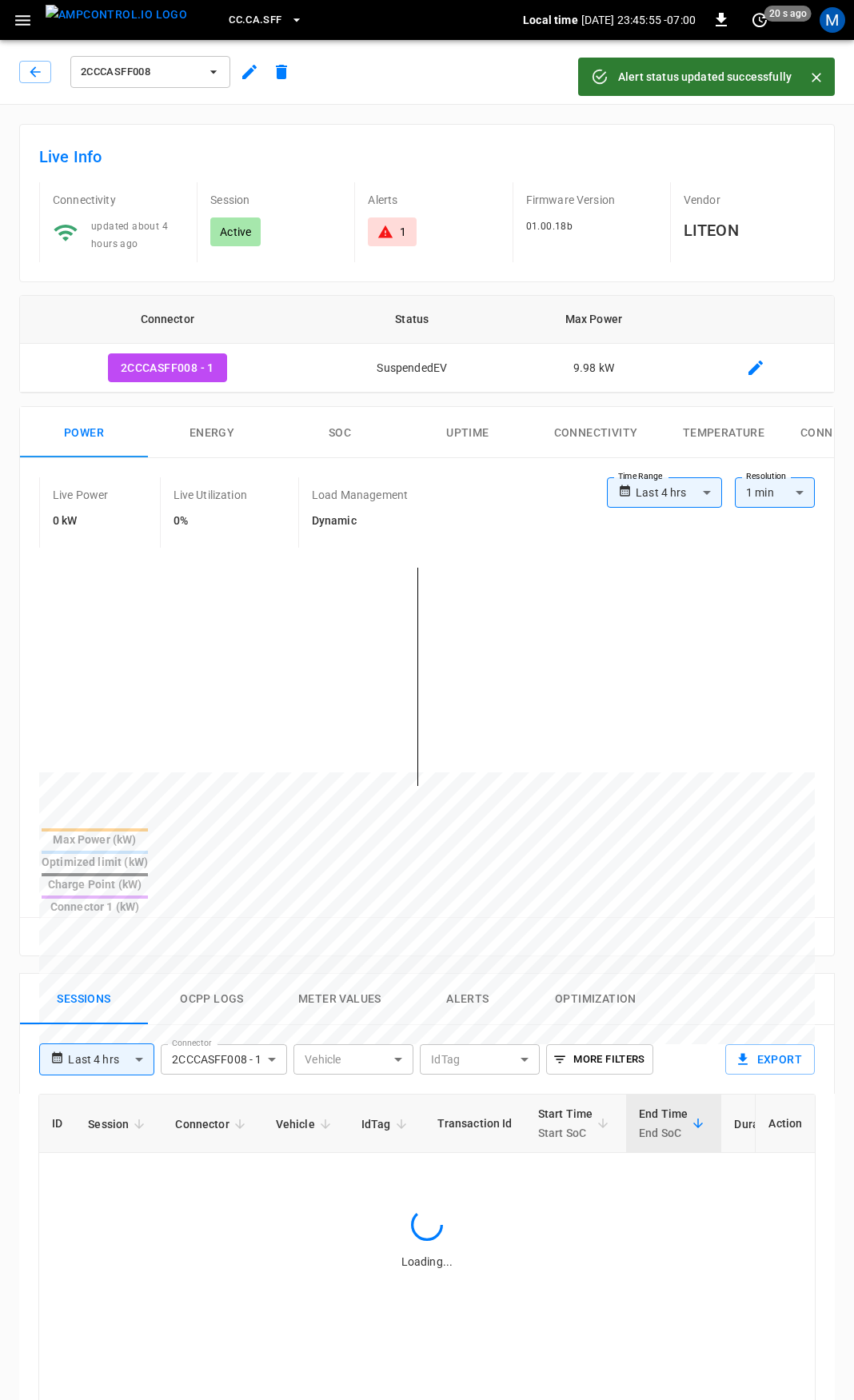
type input "**********"
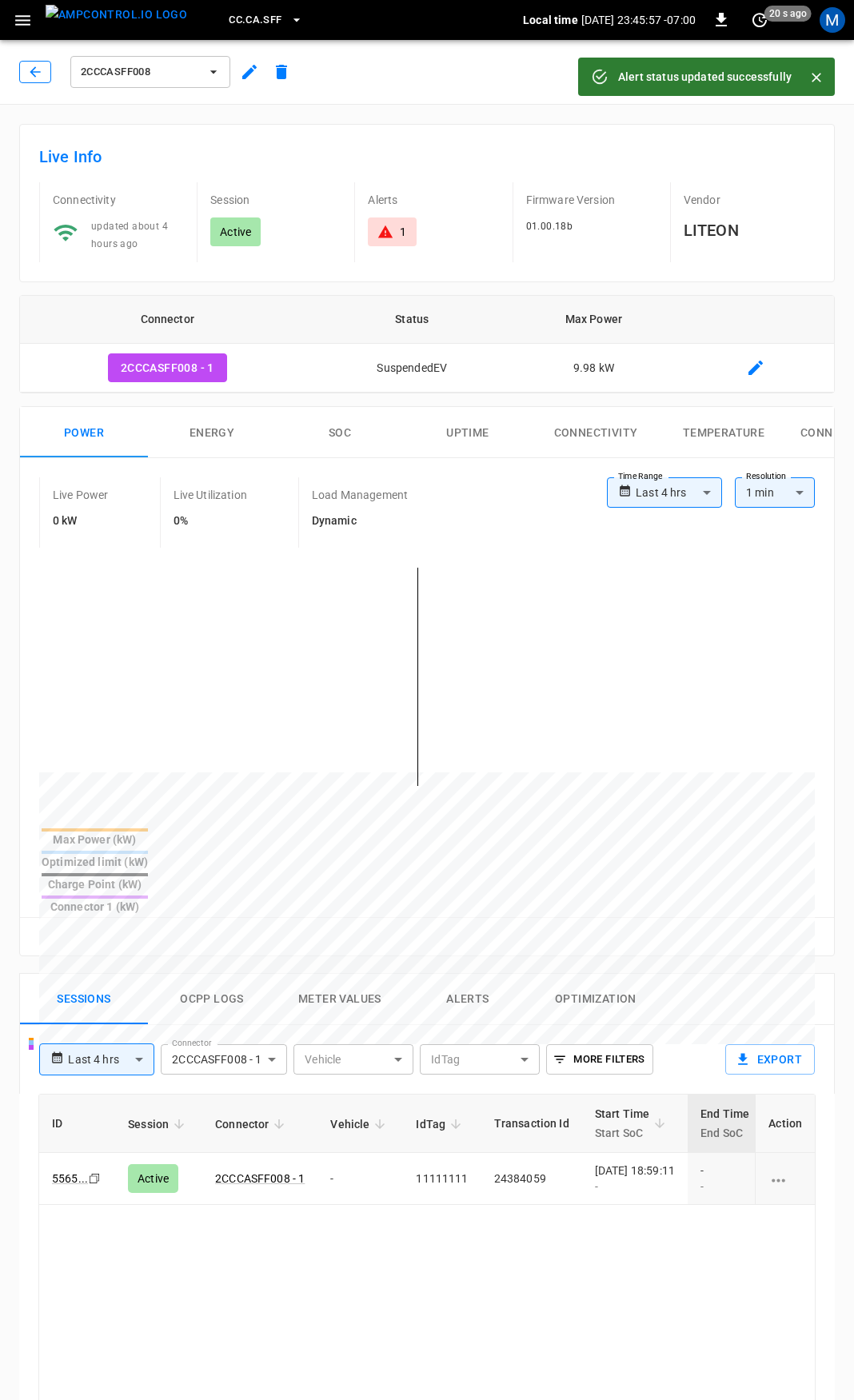
click at [34, 73] on icon "button" at bounding box center [35, 72] width 16 height 16
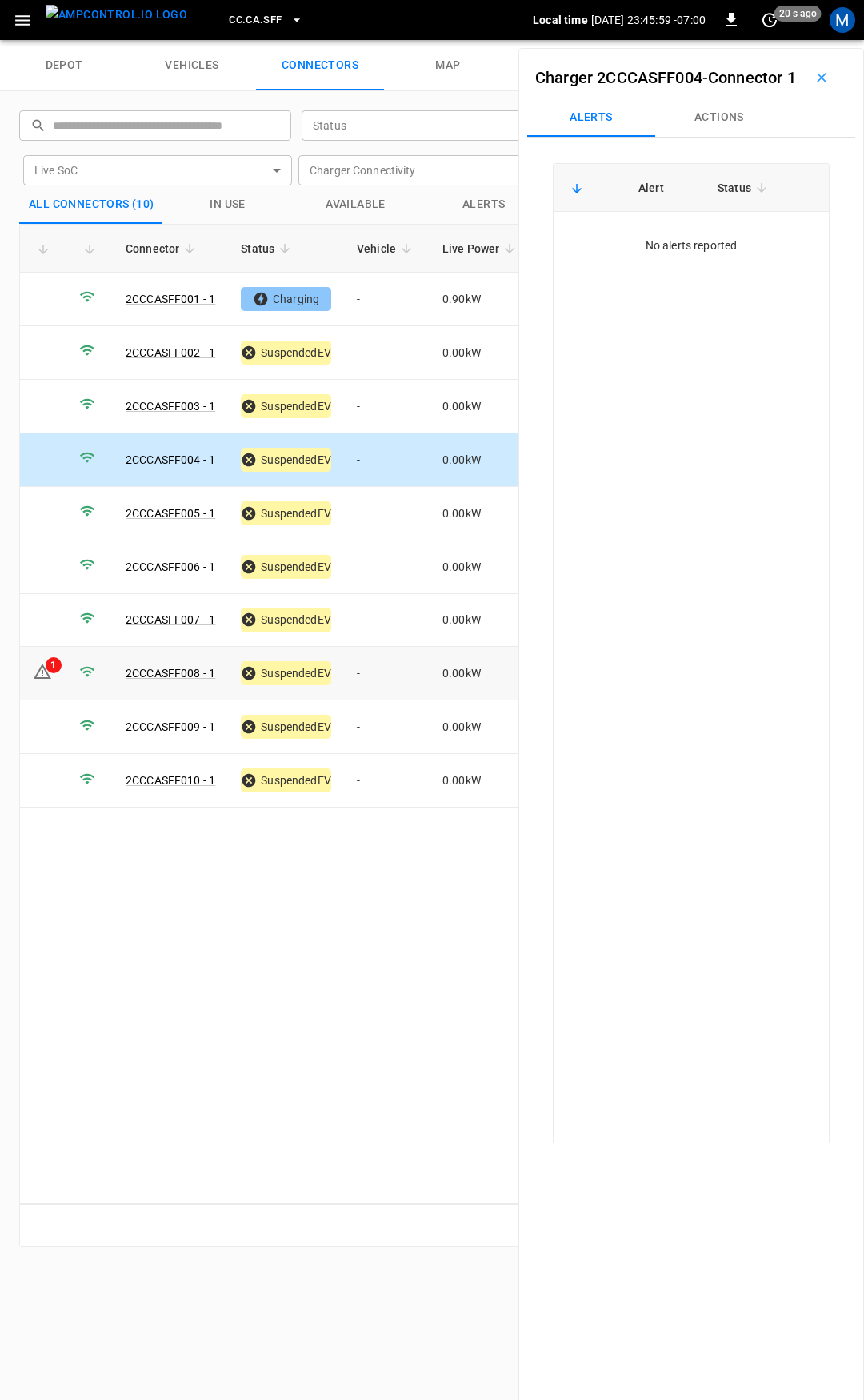
click at [429, 665] on td "0.00 kW" at bounding box center [481, 674] width 104 height 53
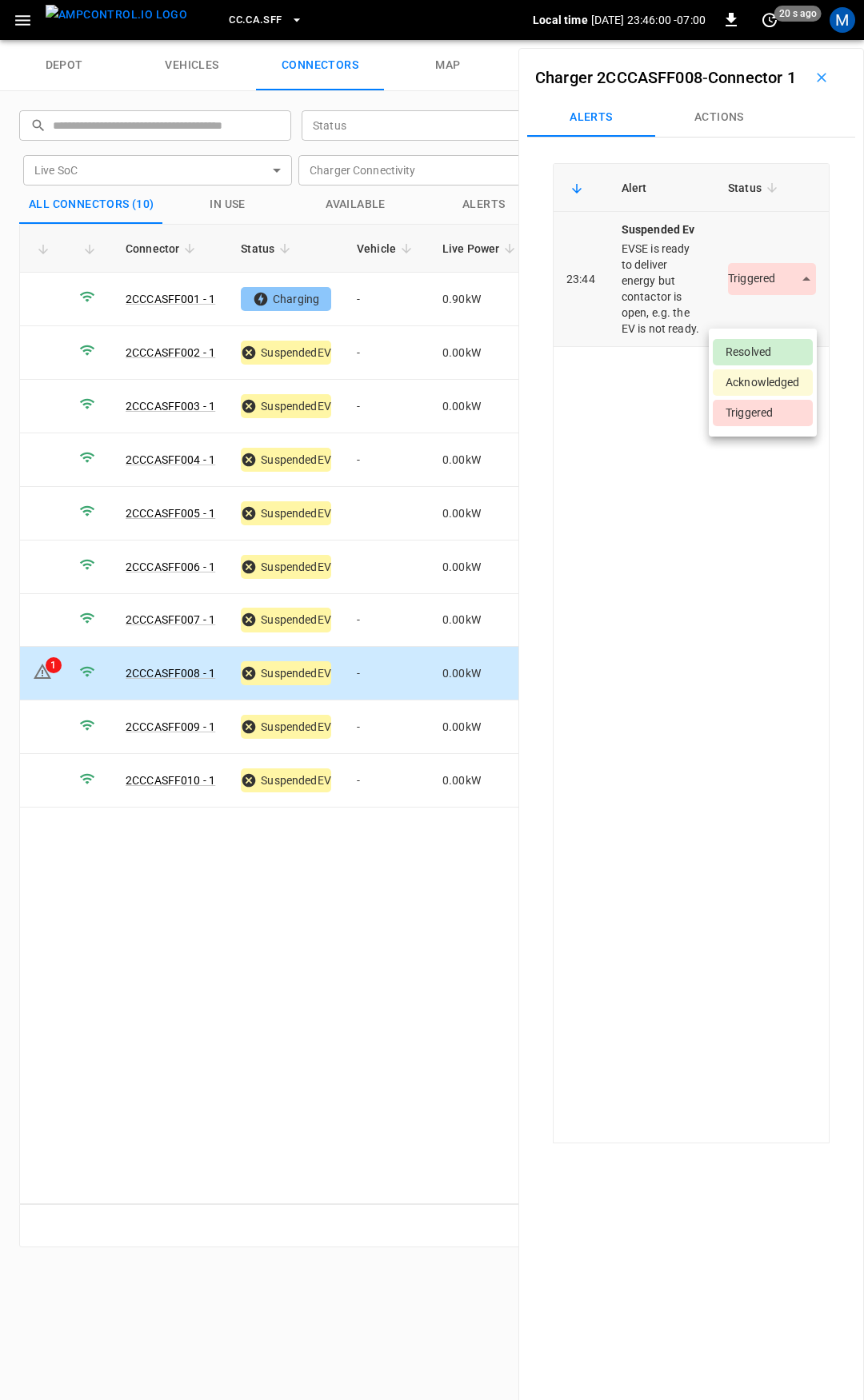
drag, startPoint x: 745, startPoint y: 307, endPoint x: 750, endPoint y: 336, distance: 29.4
click at [746, 40] on body "CC.CA.SFF Local time [DATE] 23:46:00 -07:00 0 20 s ago M depot vehicles connect…" at bounding box center [432, 20] width 864 height 40
click at [761, 339] on li "Resolved" at bounding box center [763, 352] width 100 height 27
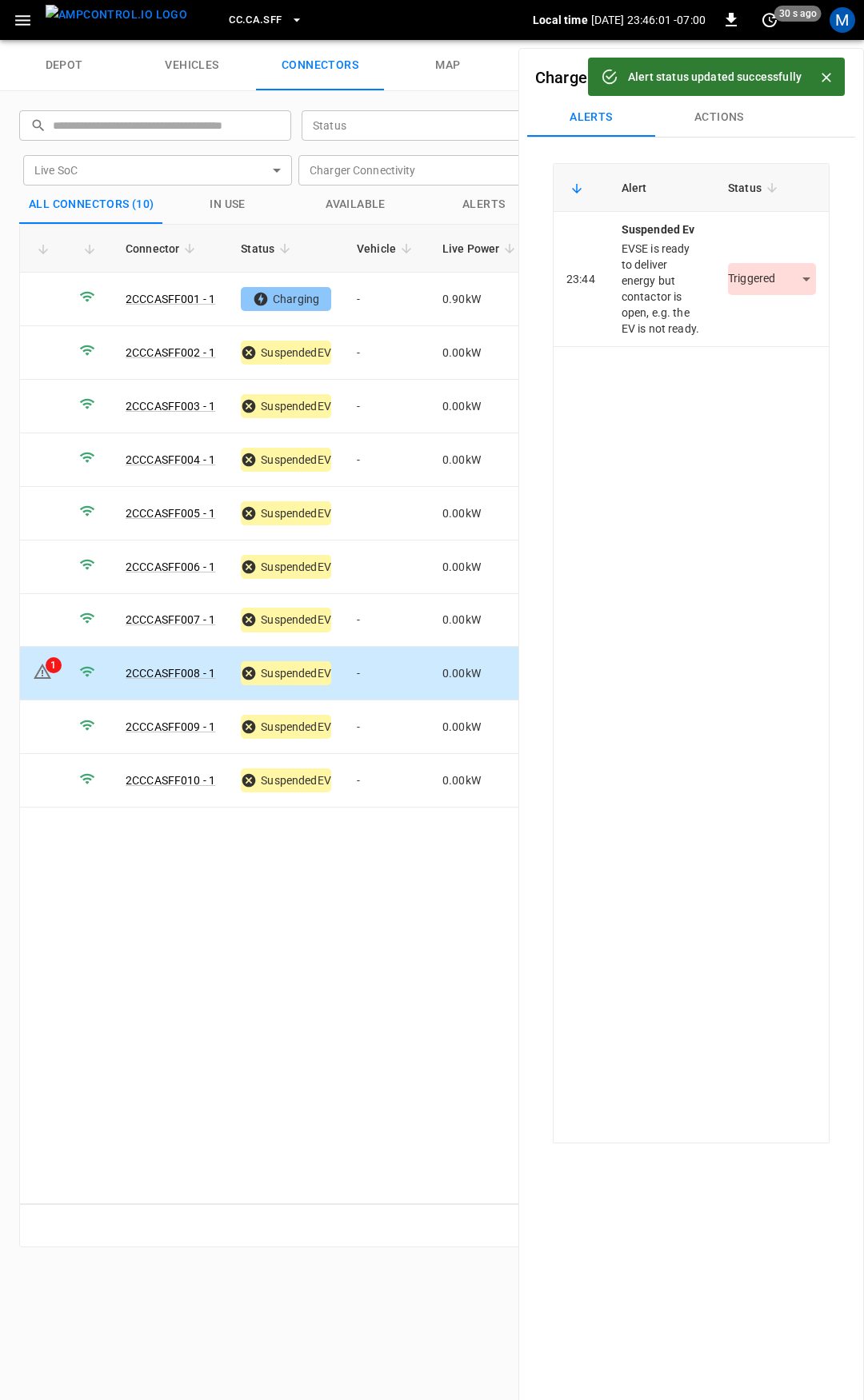
click at [260, 11] on button "CC.CA.SFF" at bounding box center [266, 21] width 87 height 31
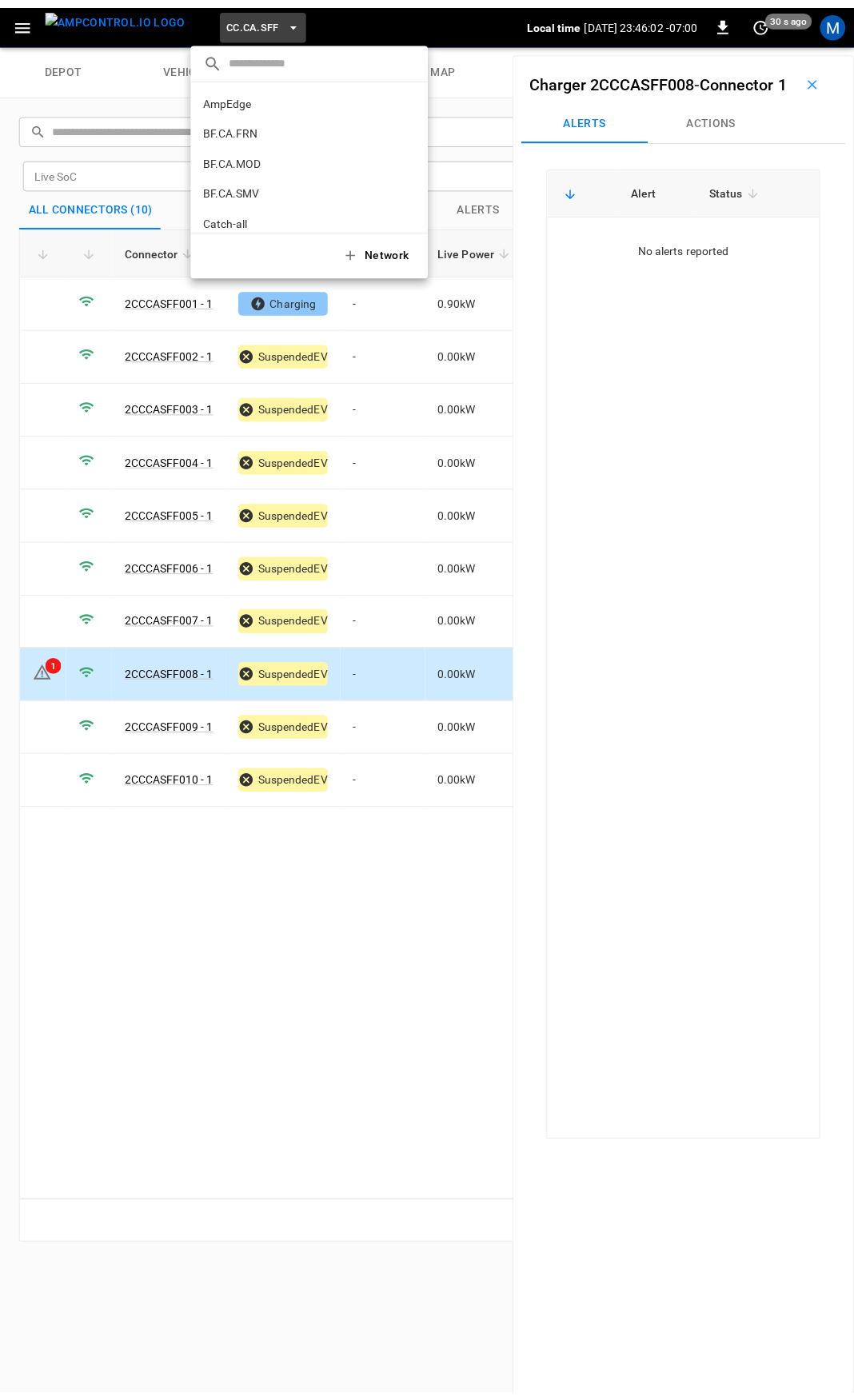
scroll to position [269, 0]
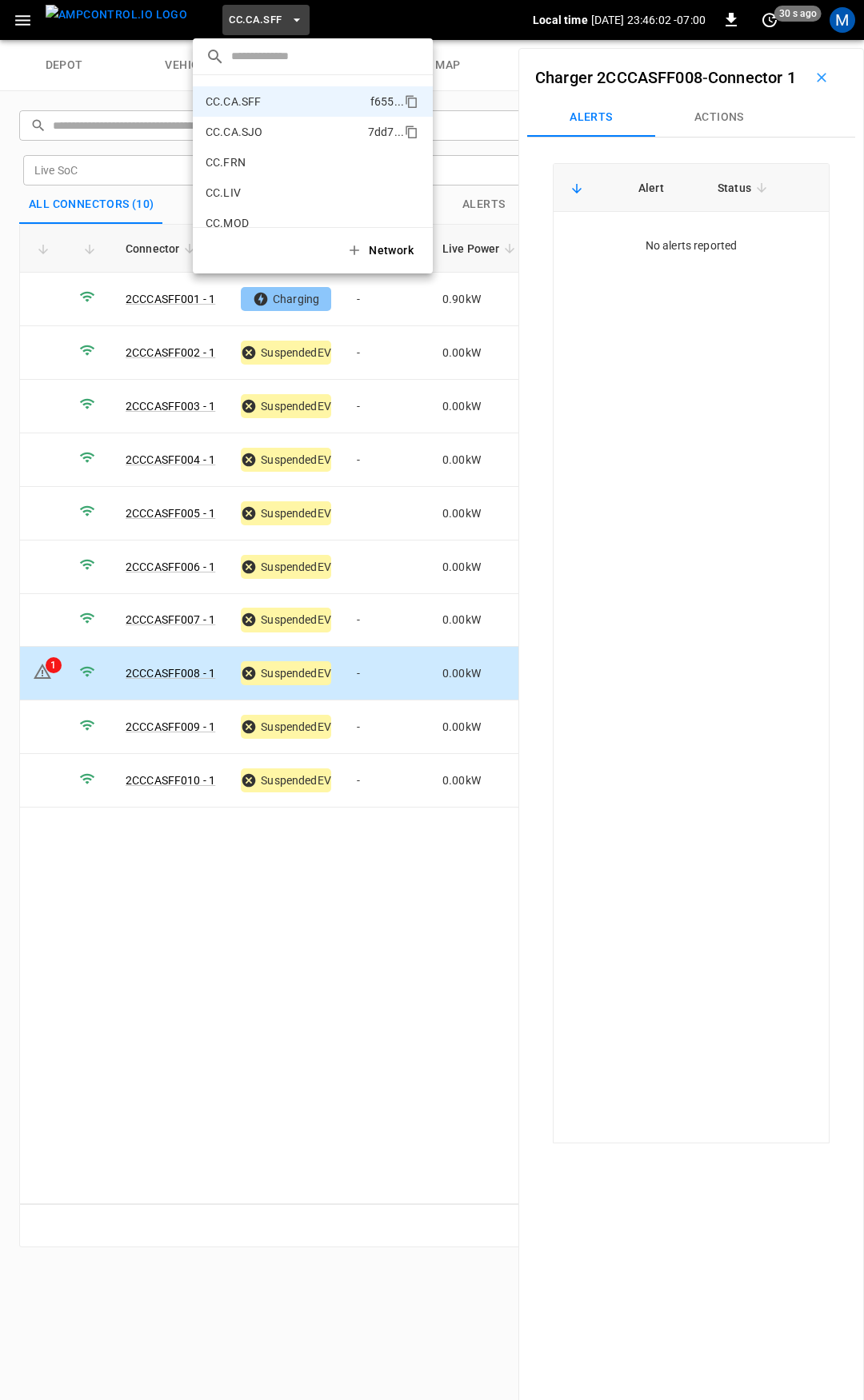
click at [250, 130] on p "CC.CA.SJO" at bounding box center [283, 132] width 156 height 16
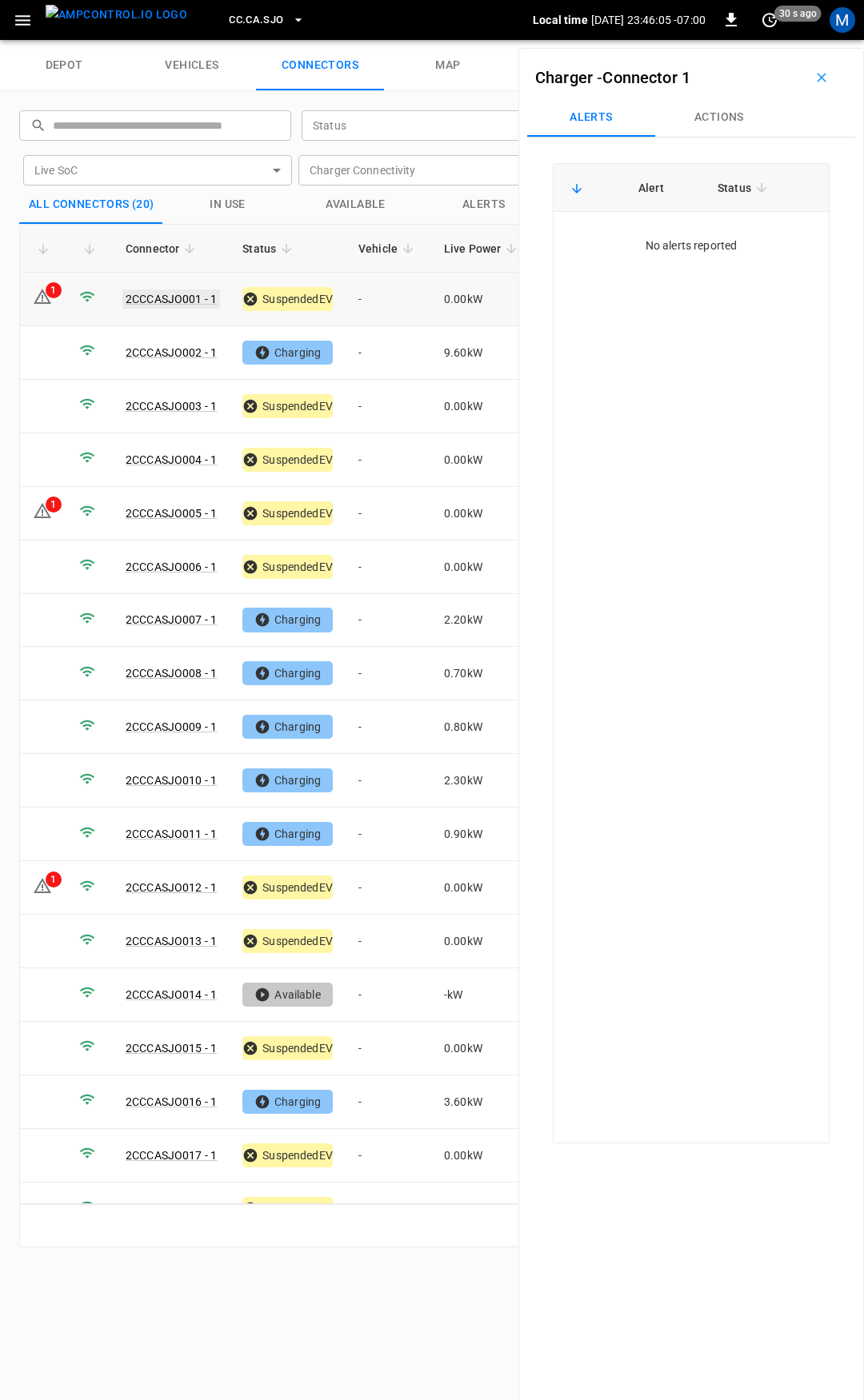
click at [187, 297] on link "2CCCASJO001 - 1" at bounding box center [170, 299] width 97 height 20
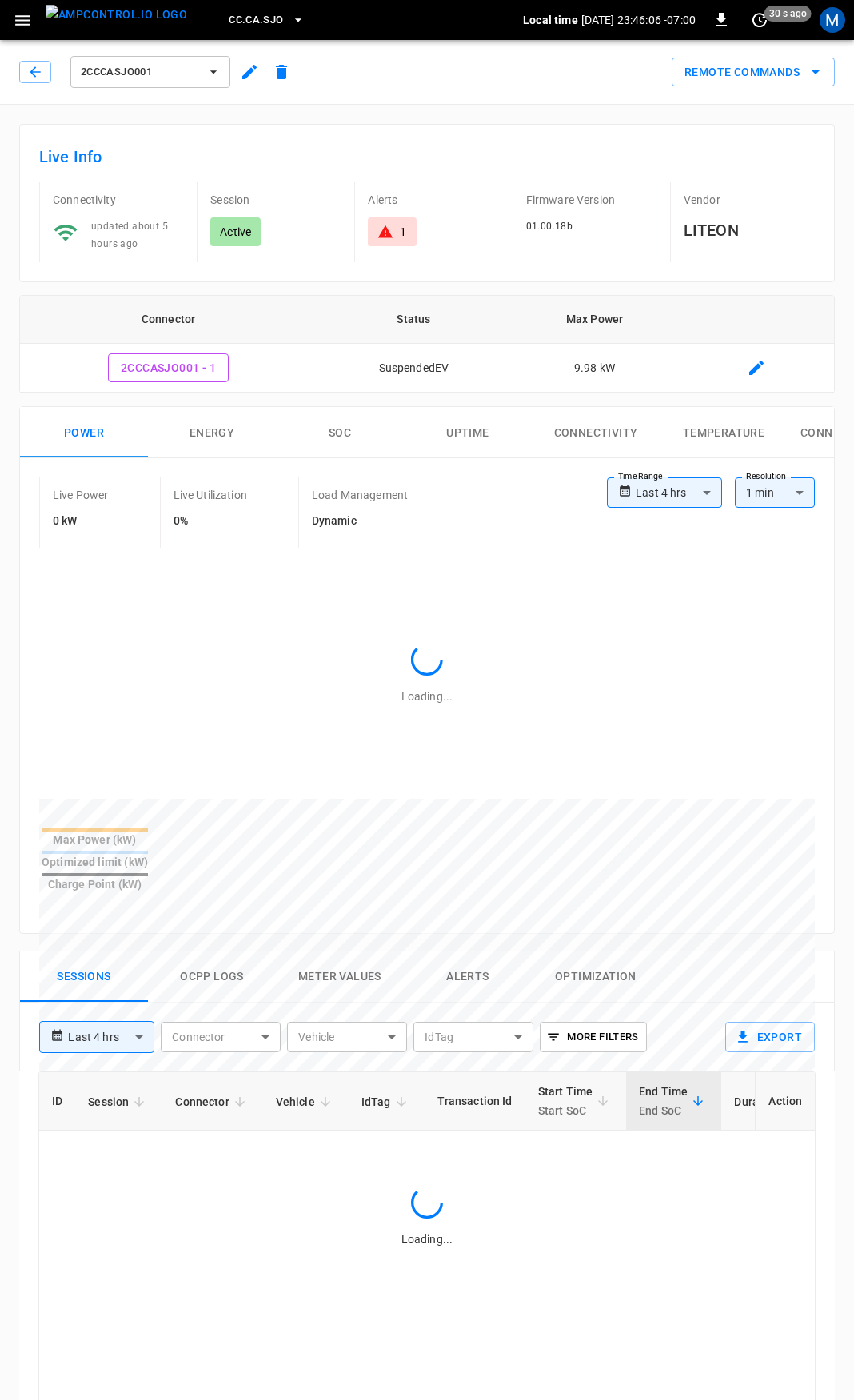
type input "**********"
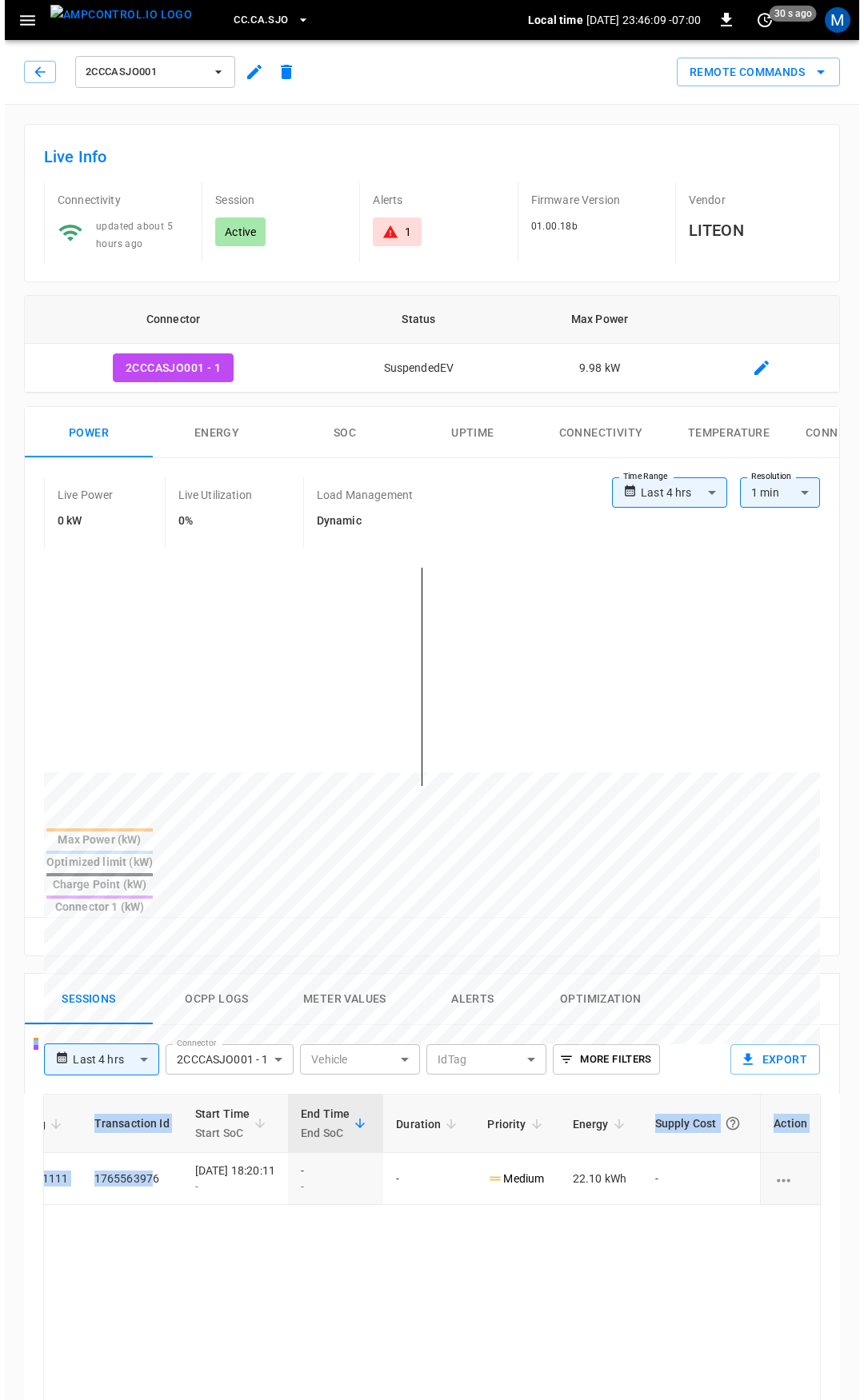
scroll to position [0, 420]
drag, startPoint x: 550, startPoint y: 1100, endPoint x: 708, endPoint y: 1043, distance: 168.0
click at [854, 1149] on html "**********" at bounding box center [427, 1068] width 854 height 2137
click at [39, 73] on icon "button" at bounding box center [35, 72] width 16 height 16
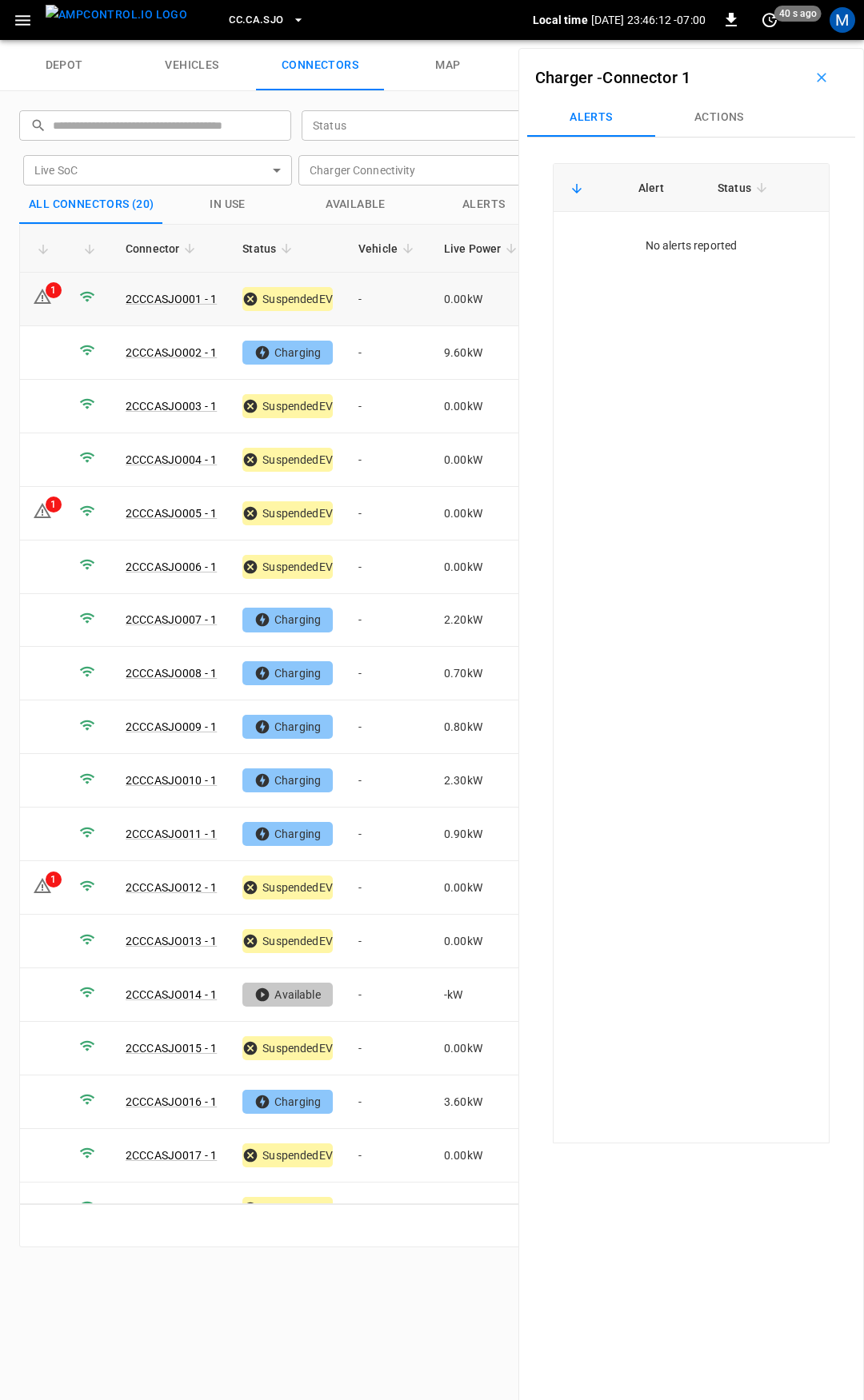
click at [395, 298] on td "-" at bounding box center [388, 299] width 86 height 53
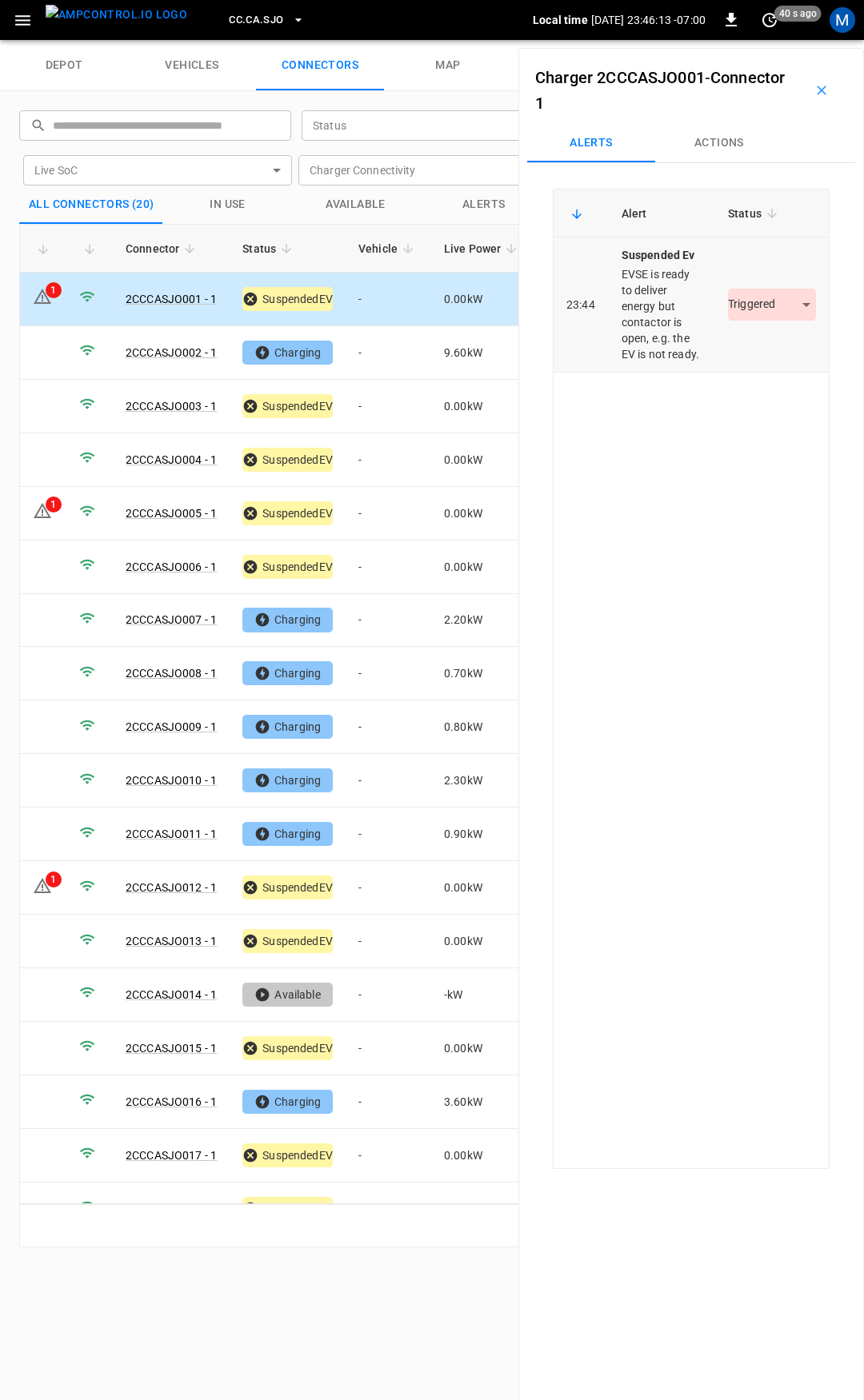
click at [753, 40] on body "CC.CA.SJO Local time [DATE] 23:46:13 -07:00 0 40 s ago M depot vehicles connect…" at bounding box center [432, 20] width 864 height 40
drag, startPoint x: 758, startPoint y: 355, endPoint x: 688, endPoint y: 377, distance: 73.4
click at [759, 355] on li "Resolved" at bounding box center [763, 352] width 100 height 27
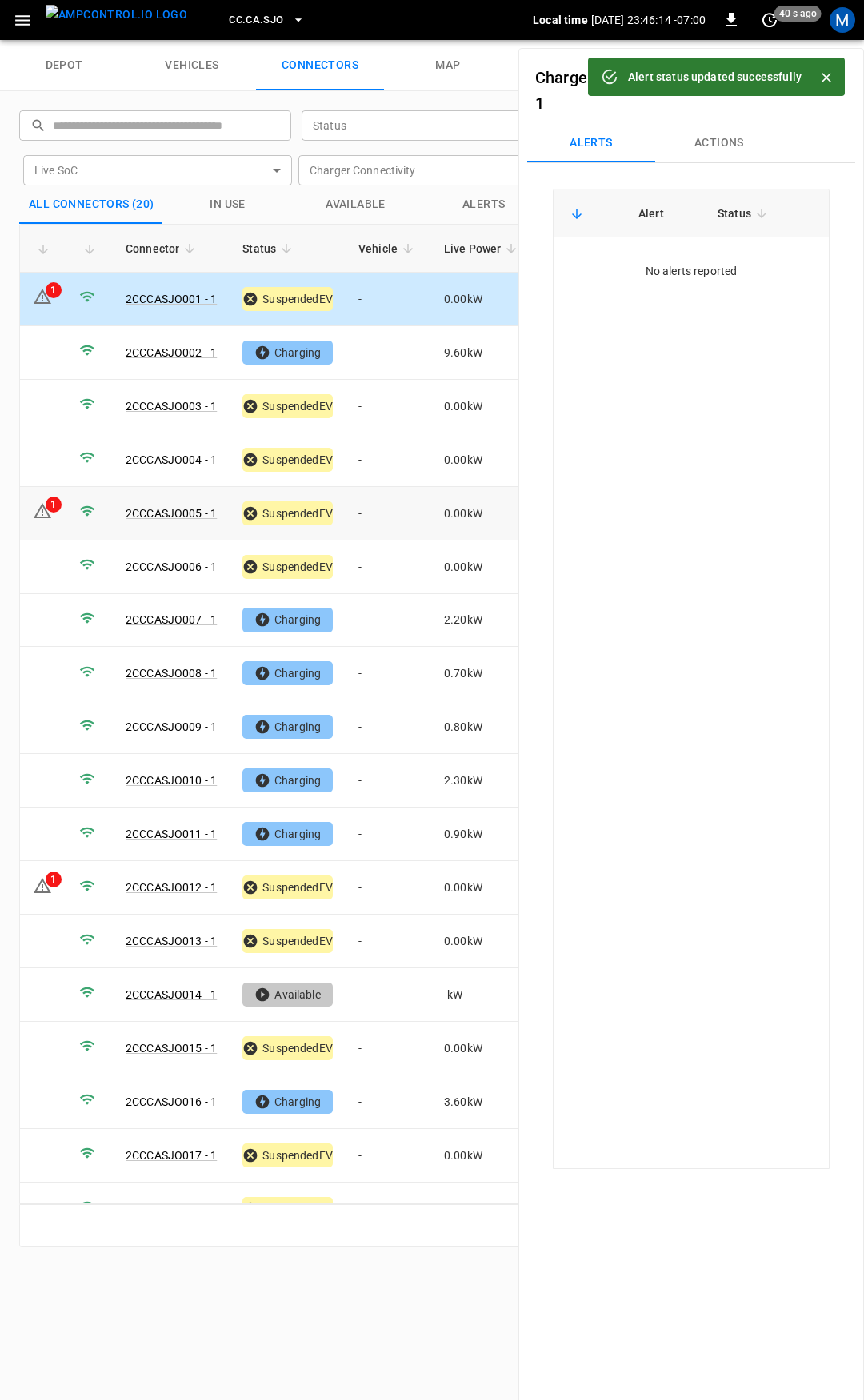
click at [420, 511] on td "-" at bounding box center [388, 514] width 86 height 53
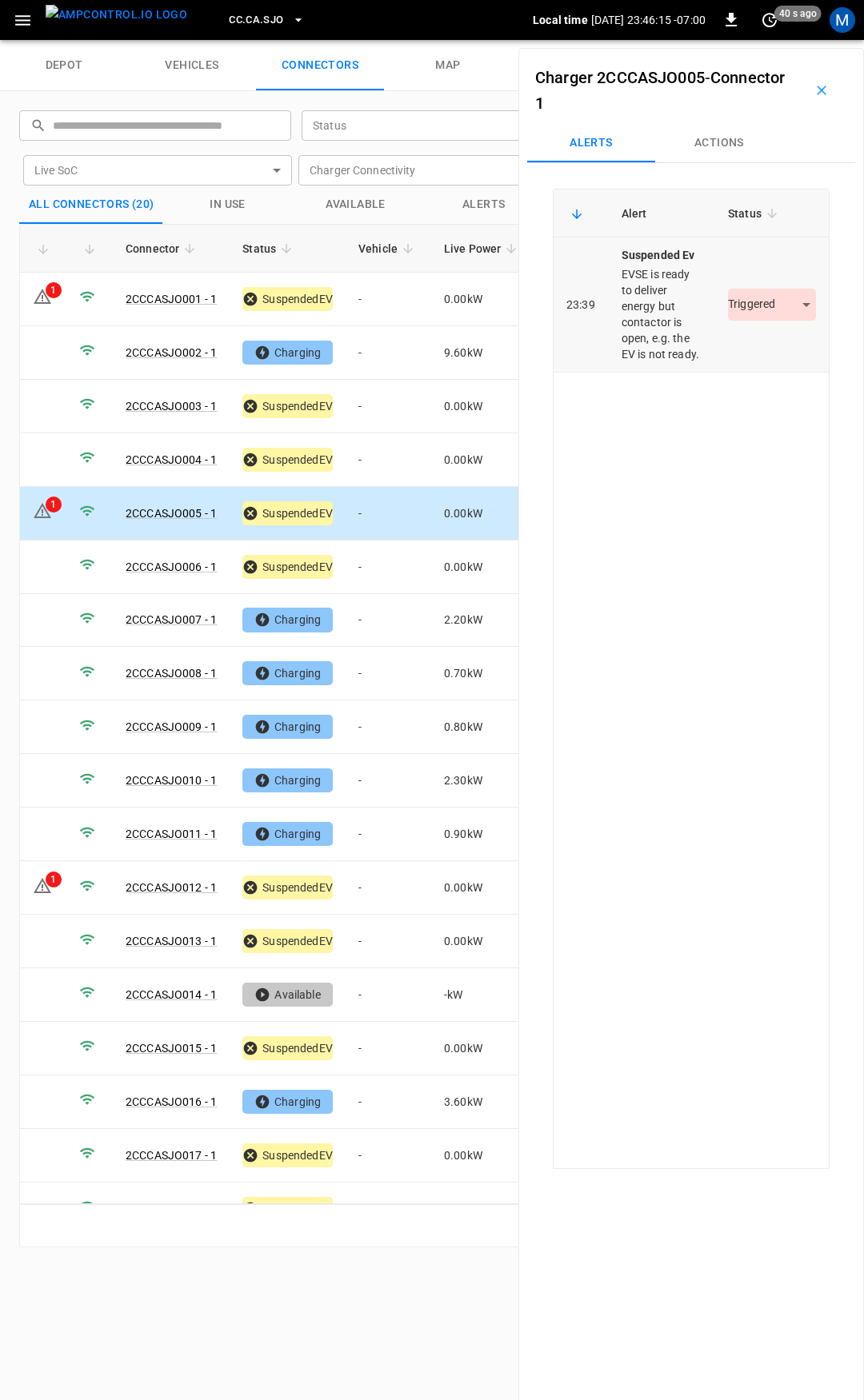
click at [741, 40] on body "CC.CA.SJO Local time [DATE] 23:46:15 -07:00 0 40 s ago M depot vehicles connect…" at bounding box center [432, 20] width 864 height 40
click at [757, 348] on li "Resolved" at bounding box center [763, 352] width 100 height 27
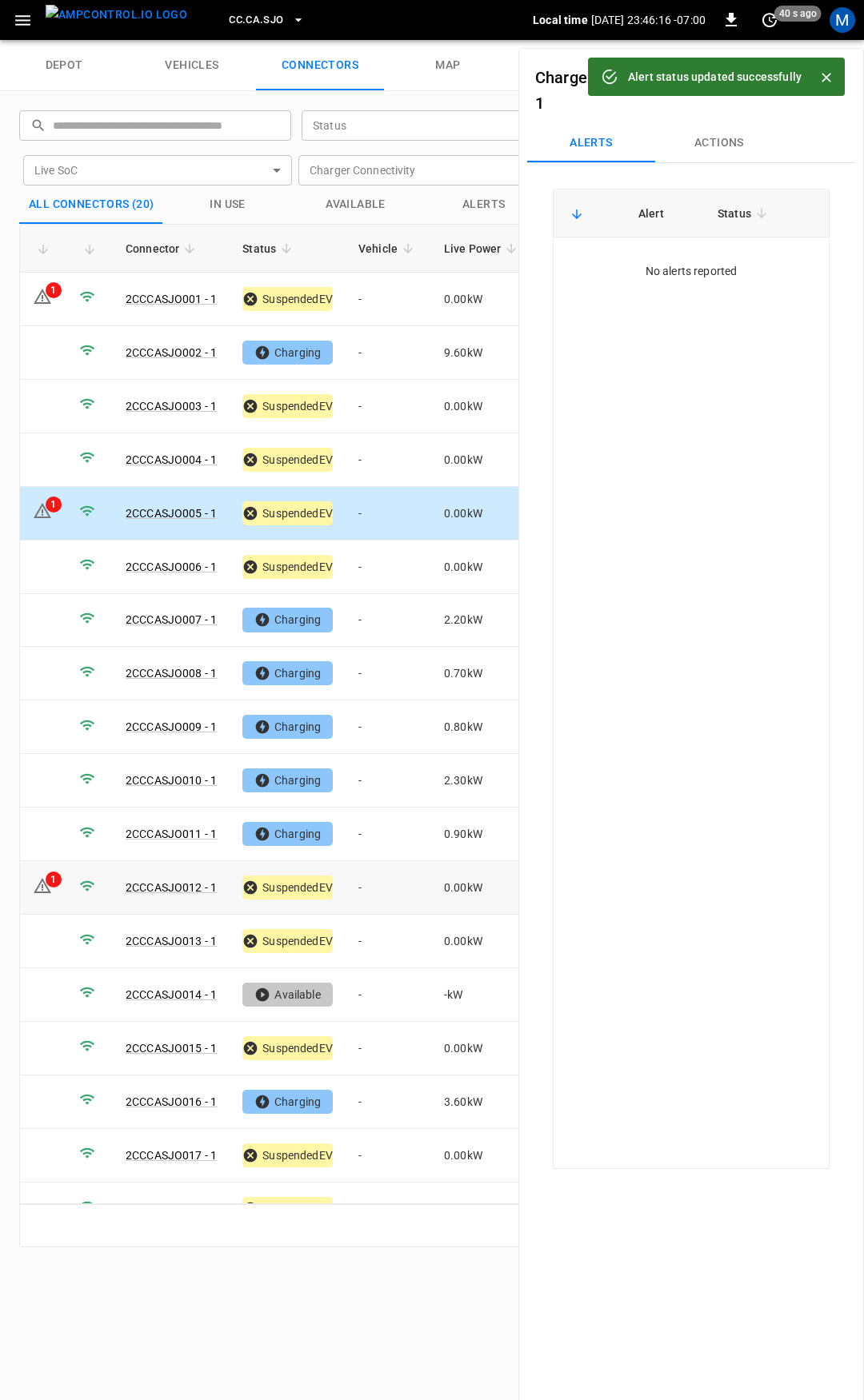
click at [381, 886] on td "-" at bounding box center [388, 887] width 86 height 53
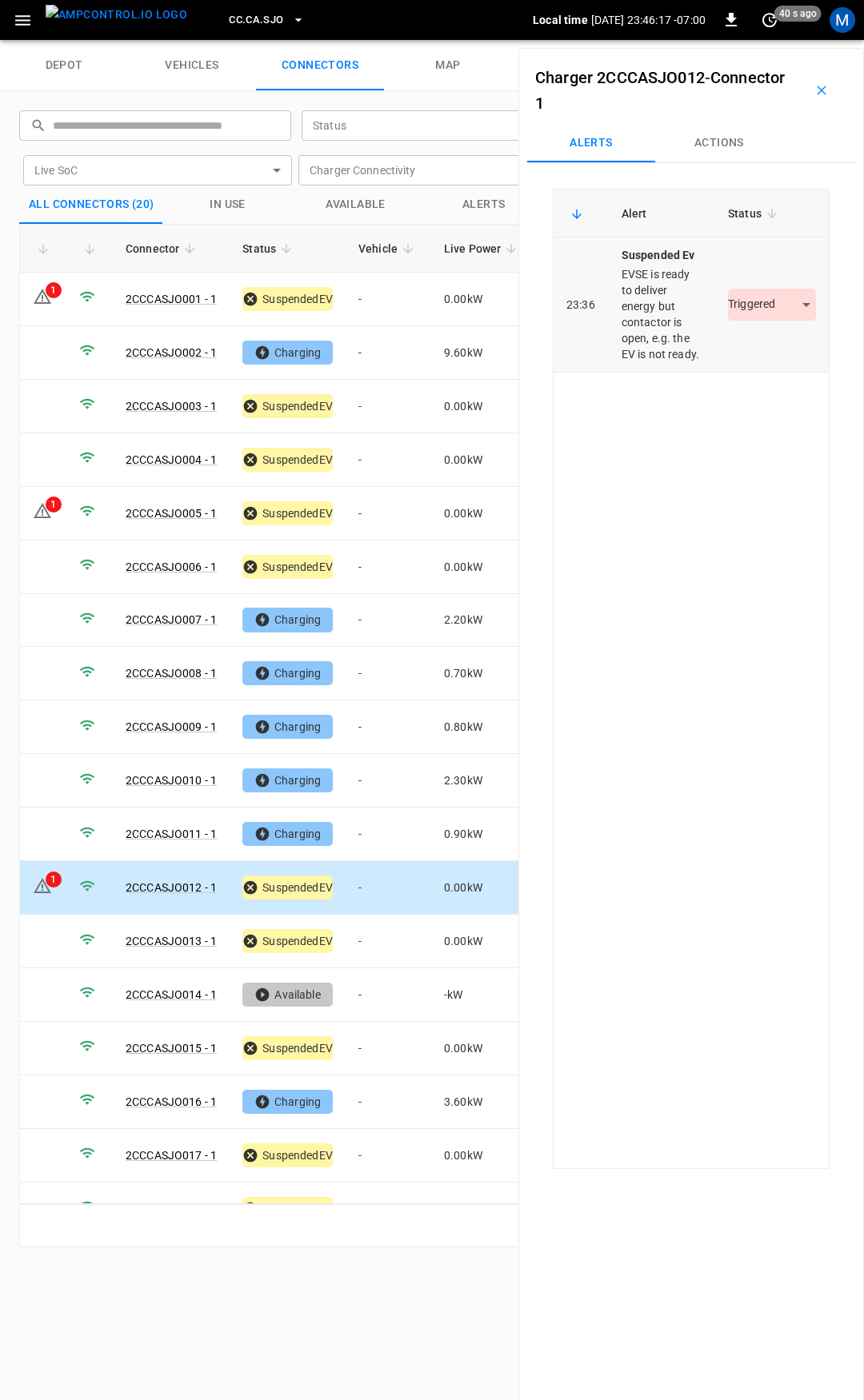
drag, startPoint x: 737, startPoint y: 295, endPoint x: 742, endPoint y: 306, distance: 12.1
click at [738, 298] on td "Triggered *********" at bounding box center [771, 304] width 113 height 135
click at [746, 40] on body "CC.CA.SJO Local time [DATE] 23:46:17 -07:00 0 40 s ago M depot vehicles connect…" at bounding box center [432, 20] width 864 height 40
click at [759, 348] on li "Resolved" at bounding box center [763, 352] width 100 height 27
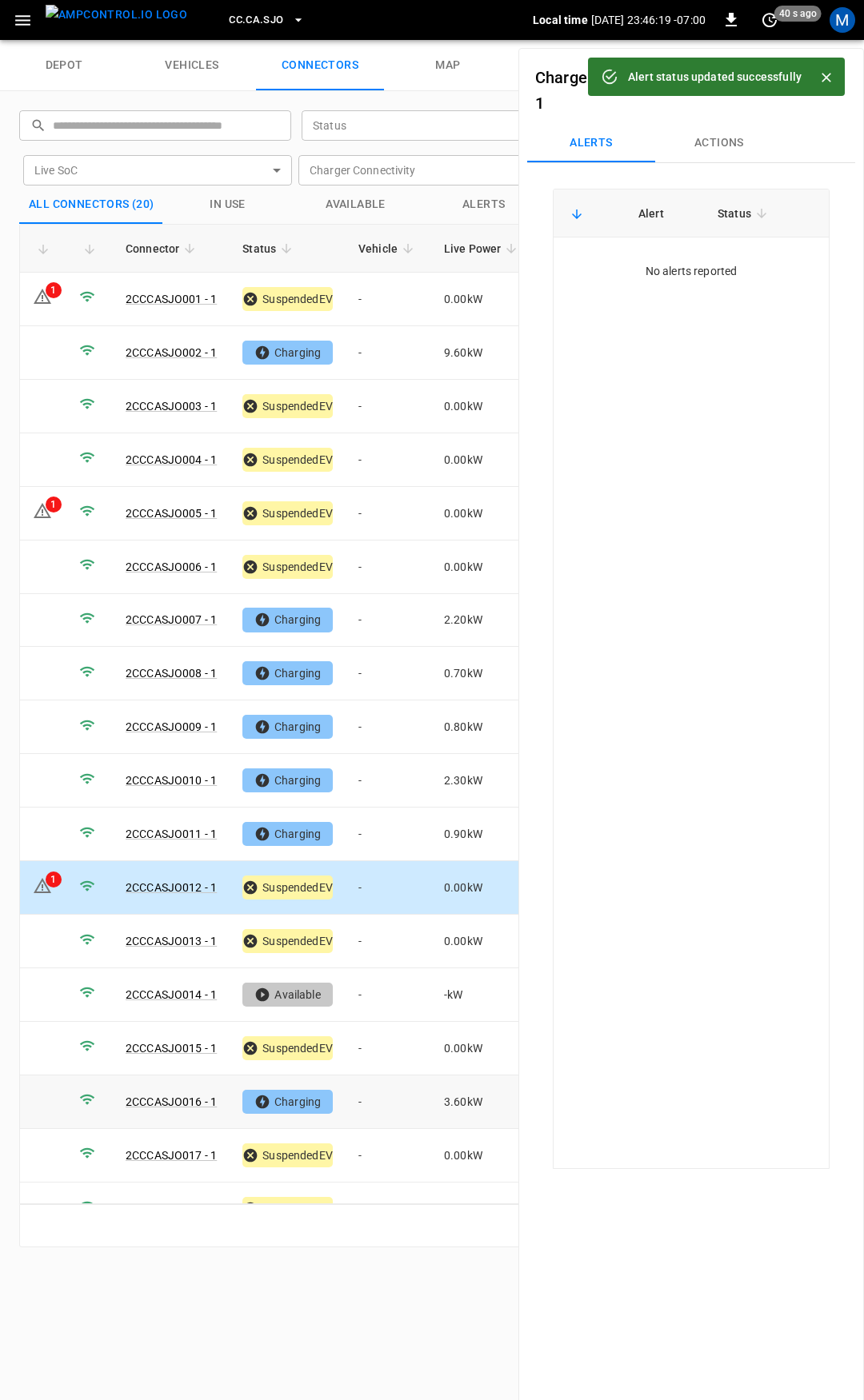
click at [391, 1093] on td "-" at bounding box center [388, 1102] width 86 height 53
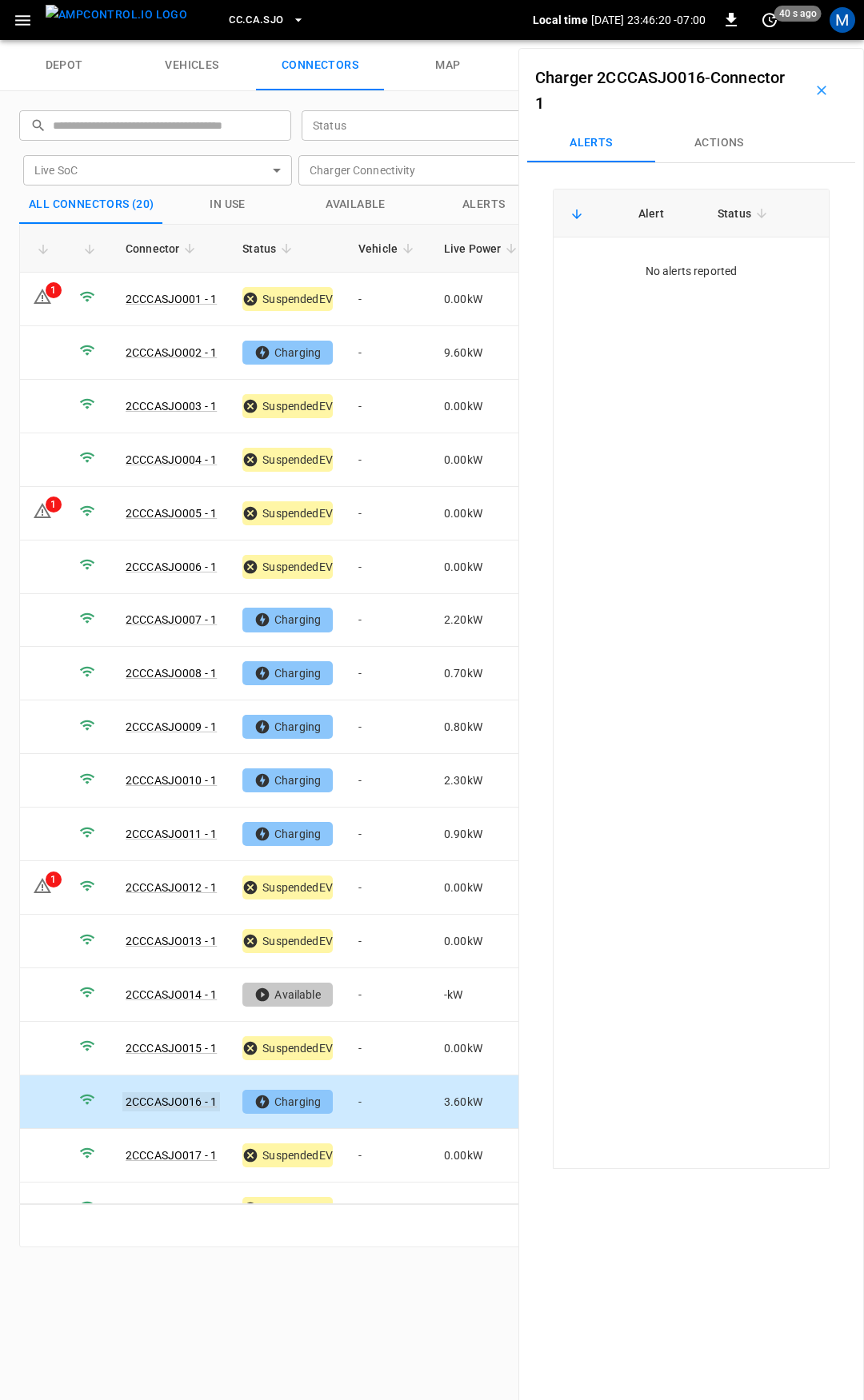
click at [167, 1092] on link "2CCCASJO016 - 1" at bounding box center [170, 1102] width 97 height 20
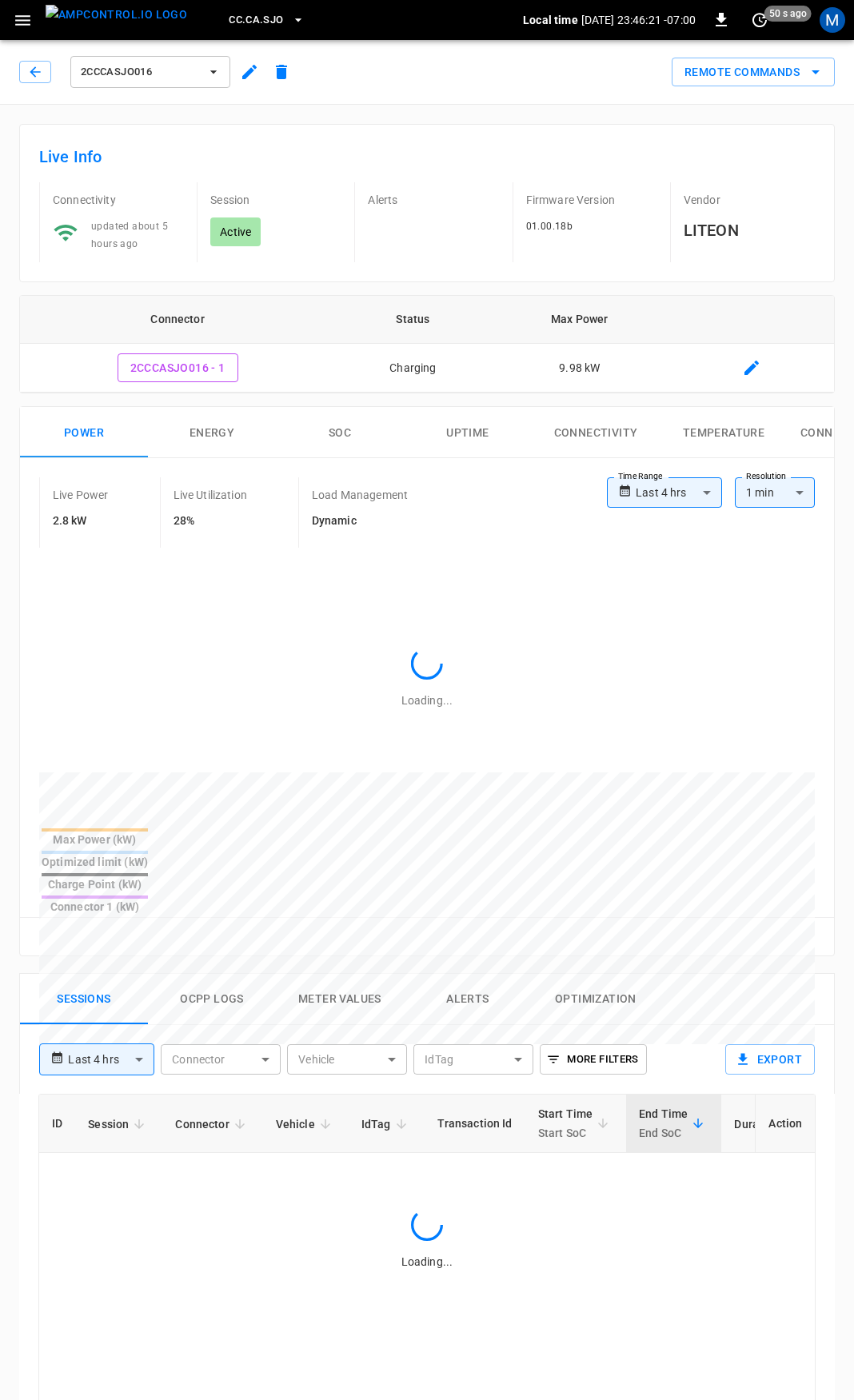
type input "**********"
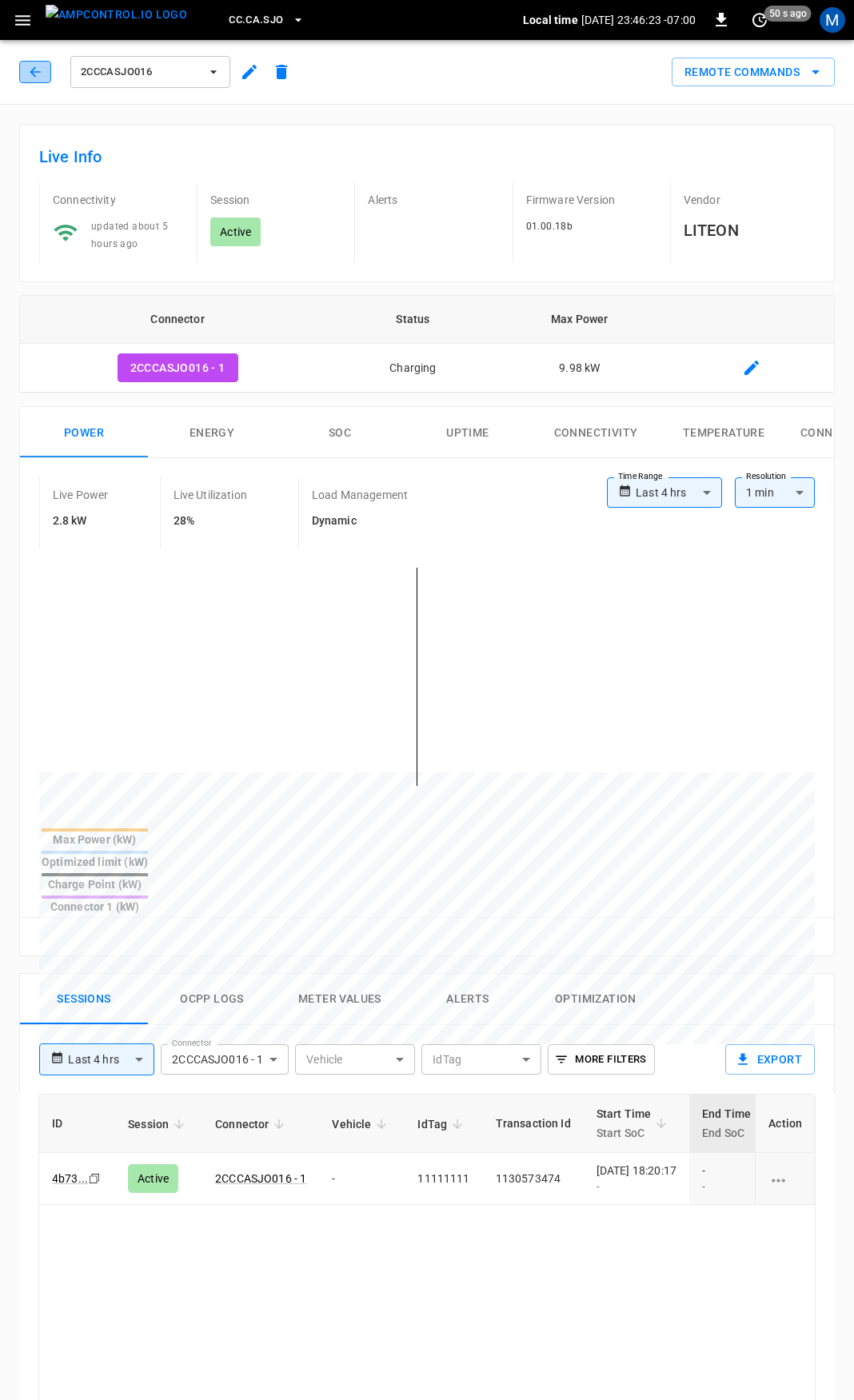
click at [36, 72] on icon "button" at bounding box center [34, 71] width 11 height 11
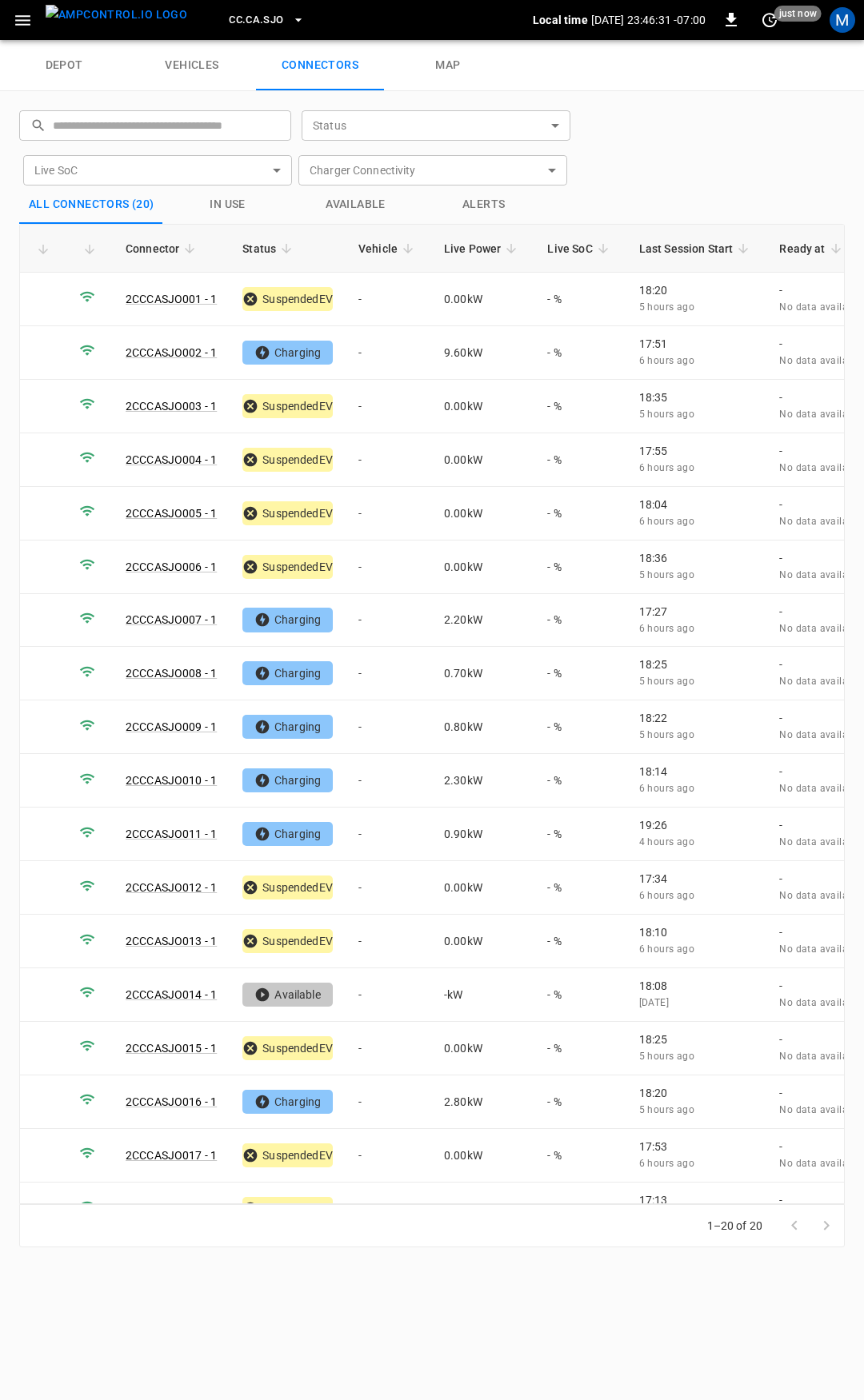
click at [237, 15] on span "CC.CA.SJO" at bounding box center [255, 20] width 54 height 19
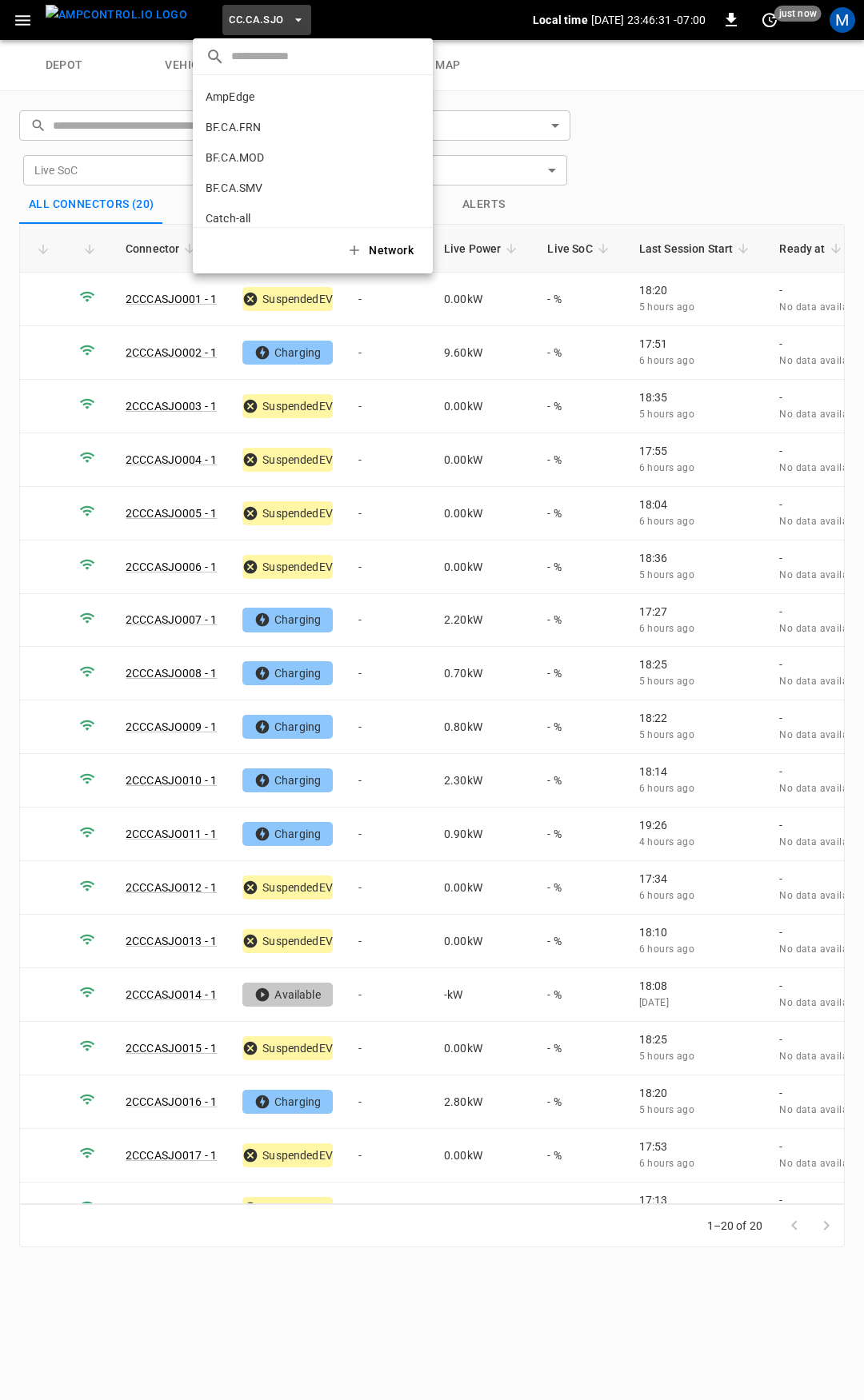
scroll to position [299, 0]
click at [250, 134] on p "CC.FRN" at bounding box center [284, 132] width 158 height 16
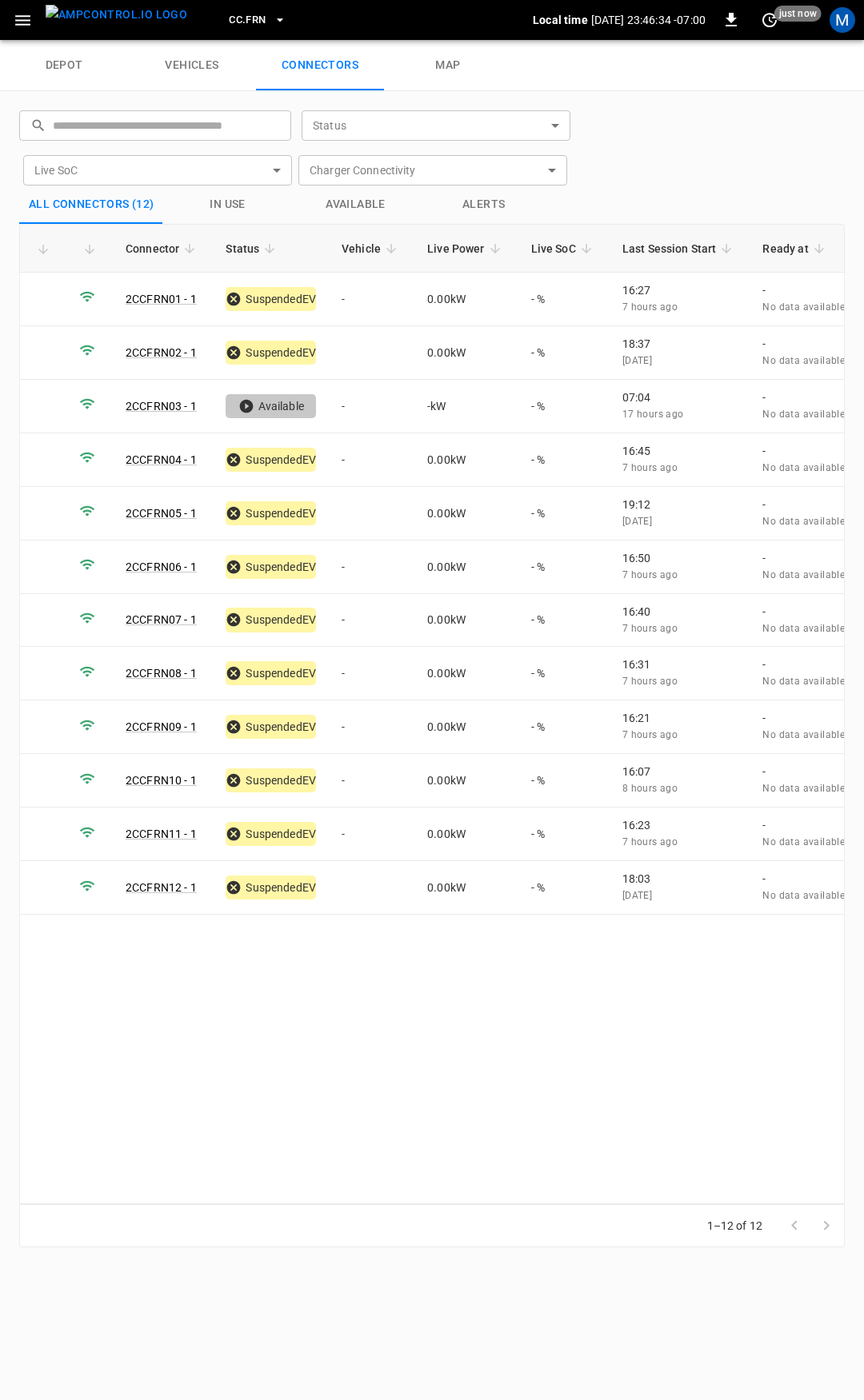
click at [228, 15] on span "CC.FRN" at bounding box center [246, 20] width 36 height 19
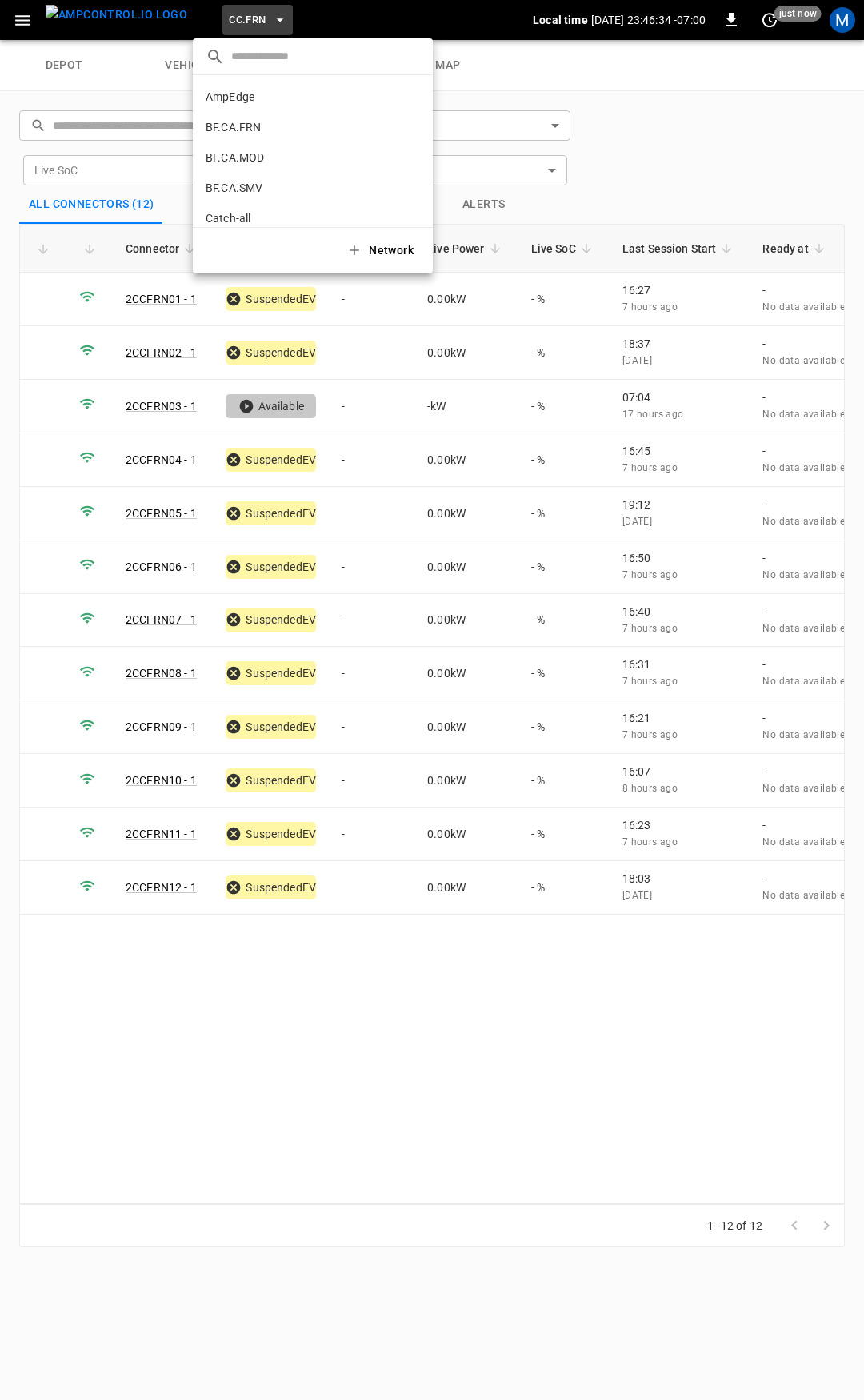
scroll to position [330, 0]
click at [279, 130] on p "CC.LIV" at bounding box center [283, 132] width 156 height 16
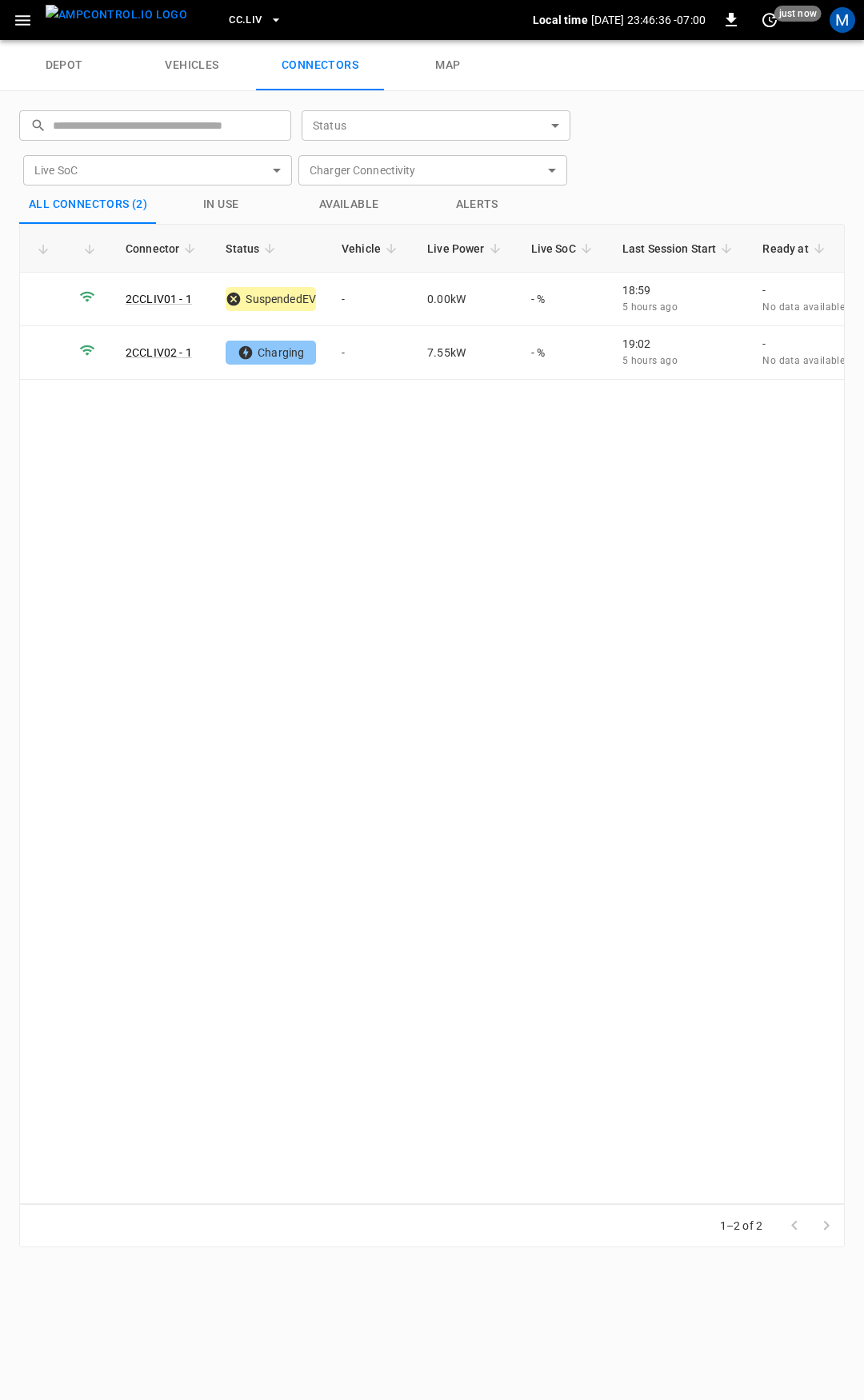
click at [228, 20] on span "CC.LIV" at bounding box center [244, 20] width 32 height 19
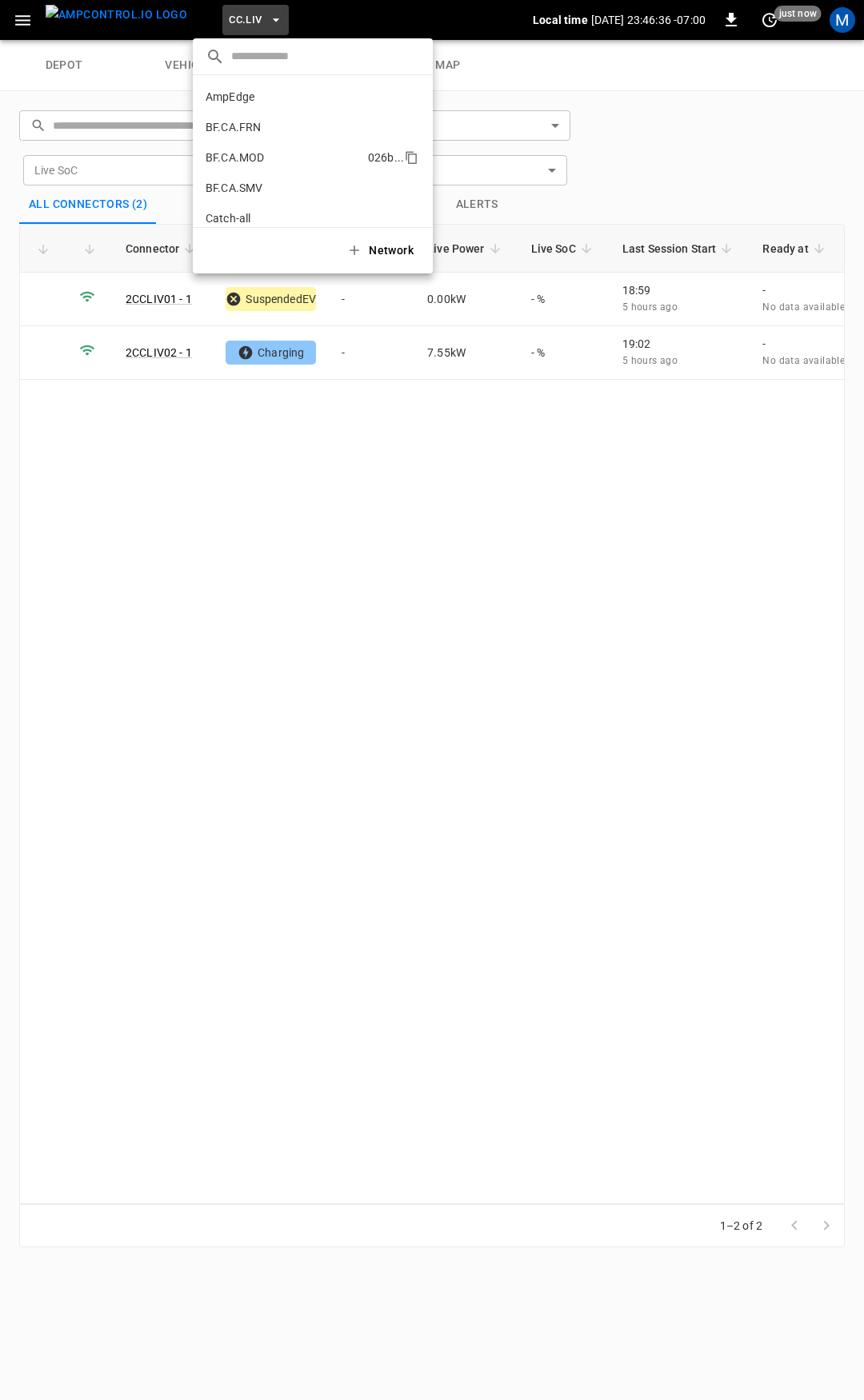
scroll to position [360, 0]
click at [241, 136] on p "CC.MOD" at bounding box center [285, 132] width 159 height 16
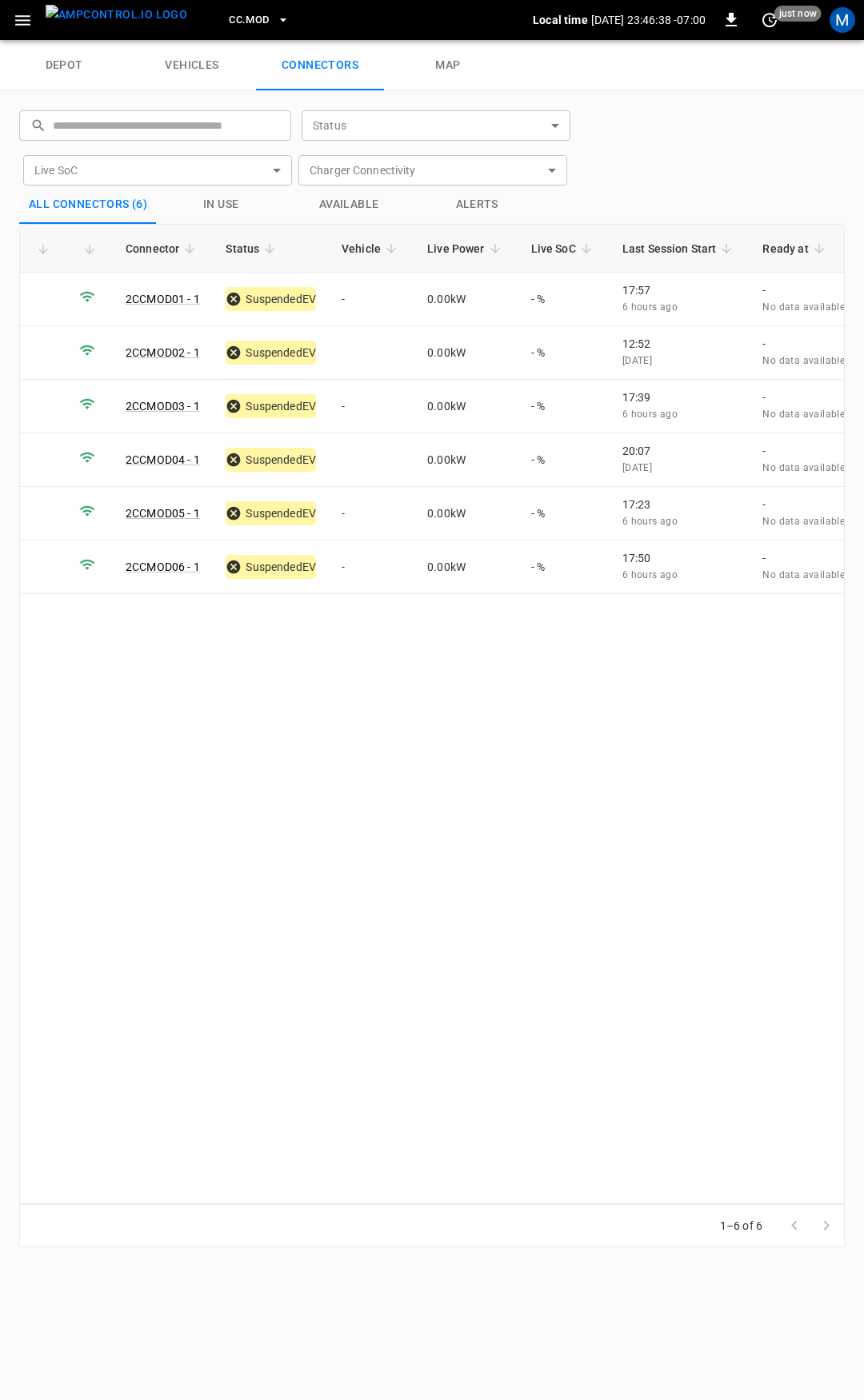
click at [232, 23] on span "CC.MOD" at bounding box center [248, 20] width 40 height 19
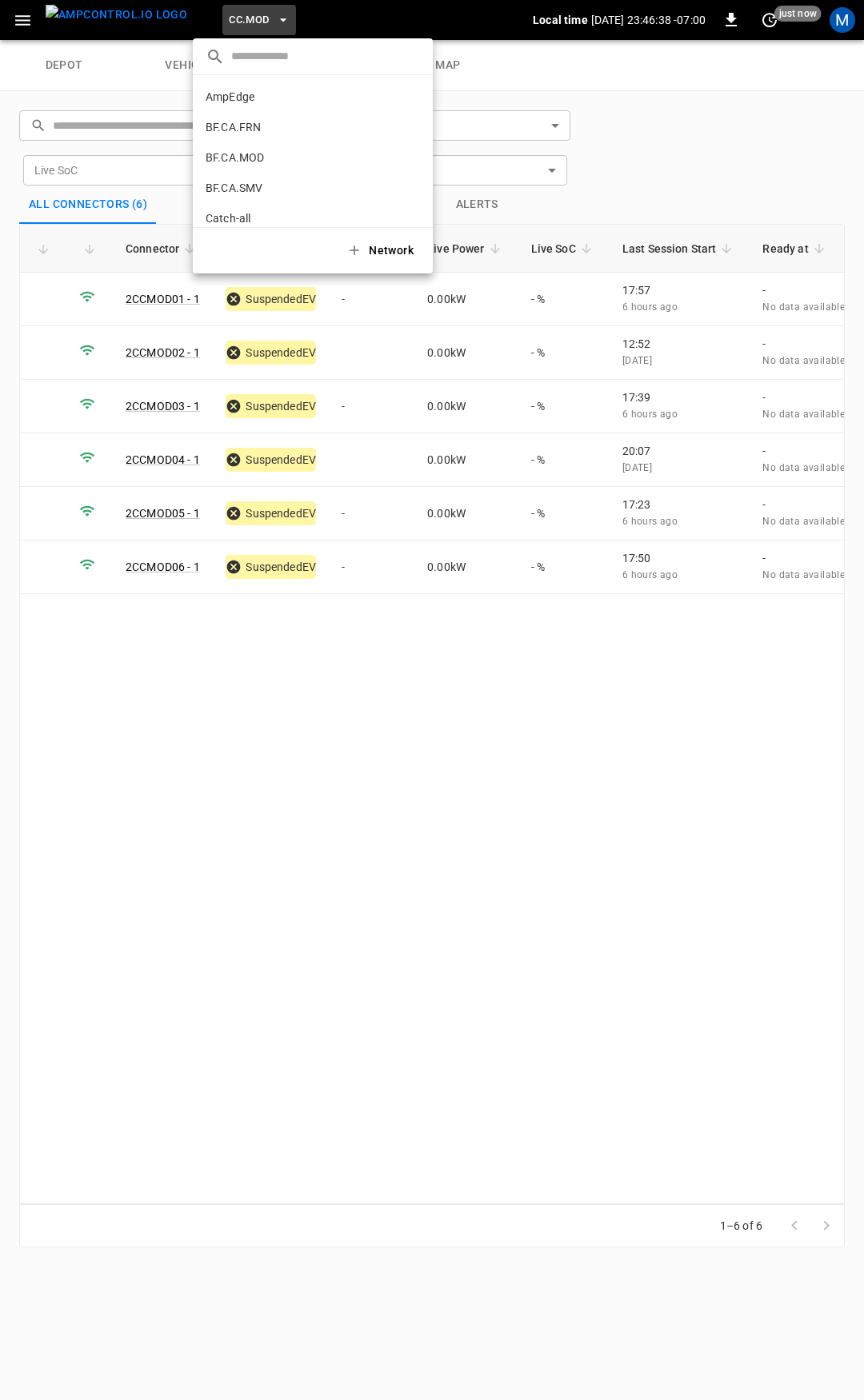
scroll to position [391, 0]
click at [243, 162] on p "CC.STK" at bounding box center [283, 162] width 156 height 16
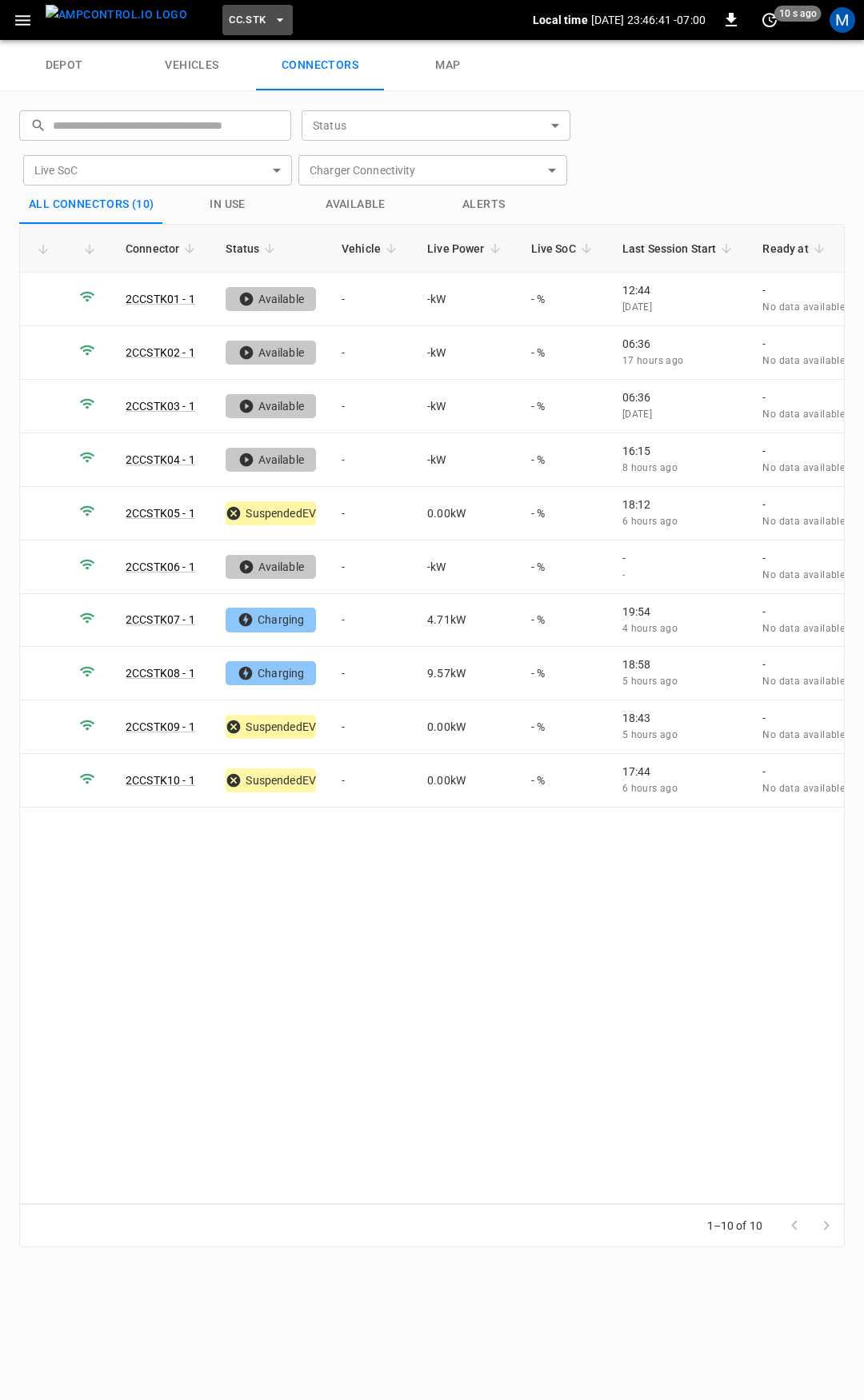
click at [234, 20] on span "CC.STK" at bounding box center [246, 20] width 36 height 19
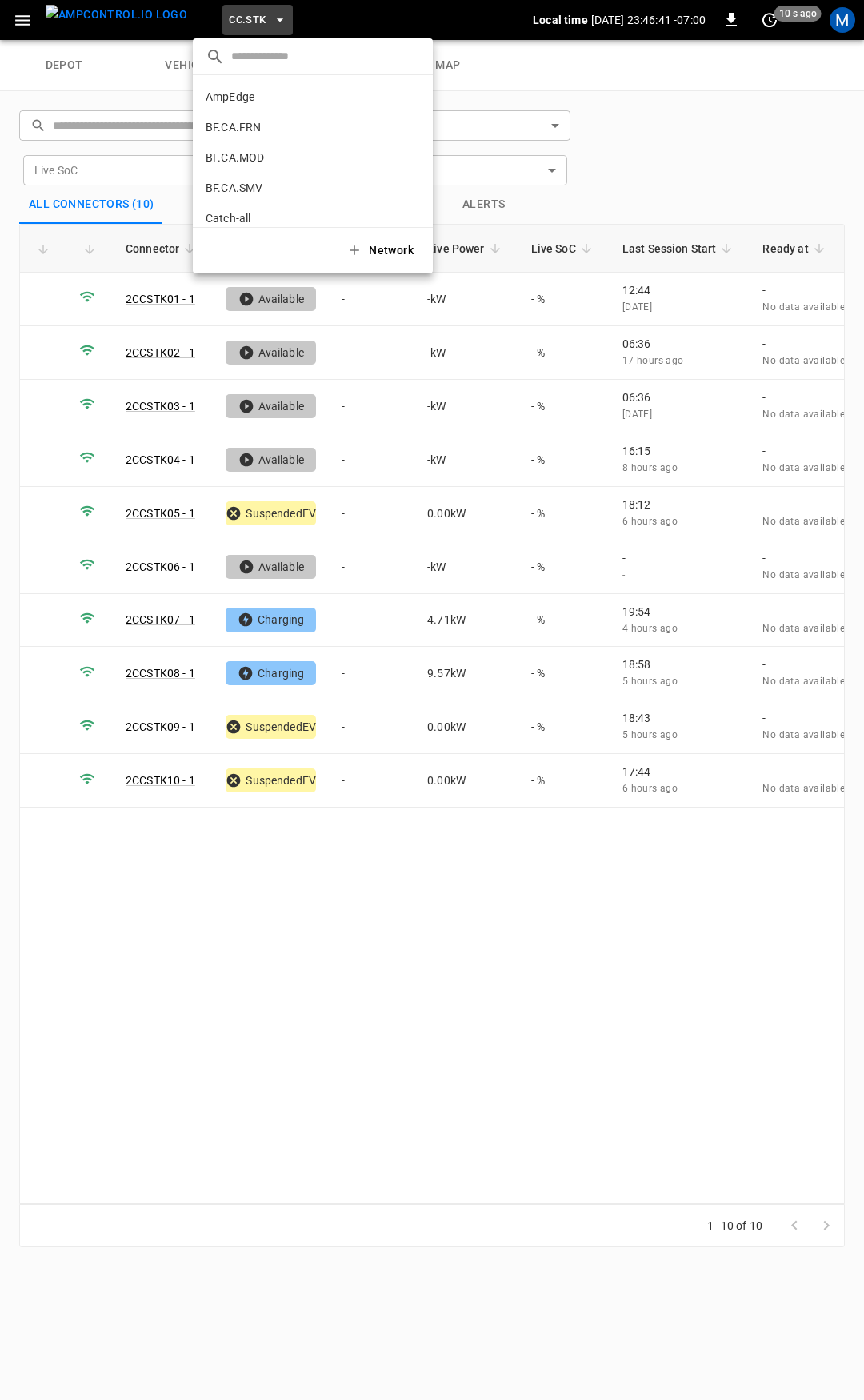
scroll to position [451, 0]
drag, startPoint x: 488, startPoint y: 902, endPoint x: 468, endPoint y: 897, distance: 20.6
click at [485, 902] on div at bounding box center [432, 700] width 864 height 1400
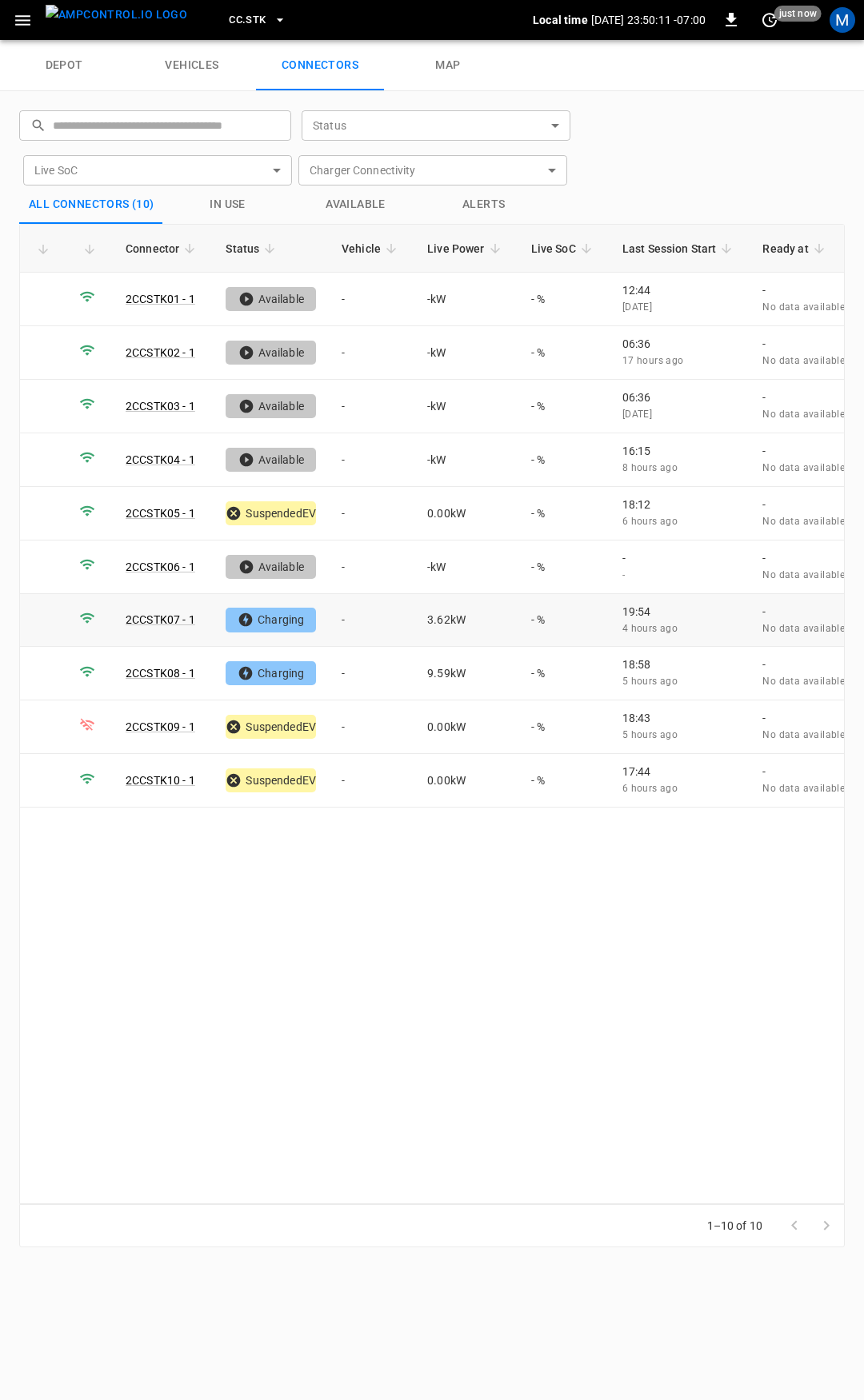
click at [359, 614] on td "-" at bounding box center [371, 621] width 86 height 53
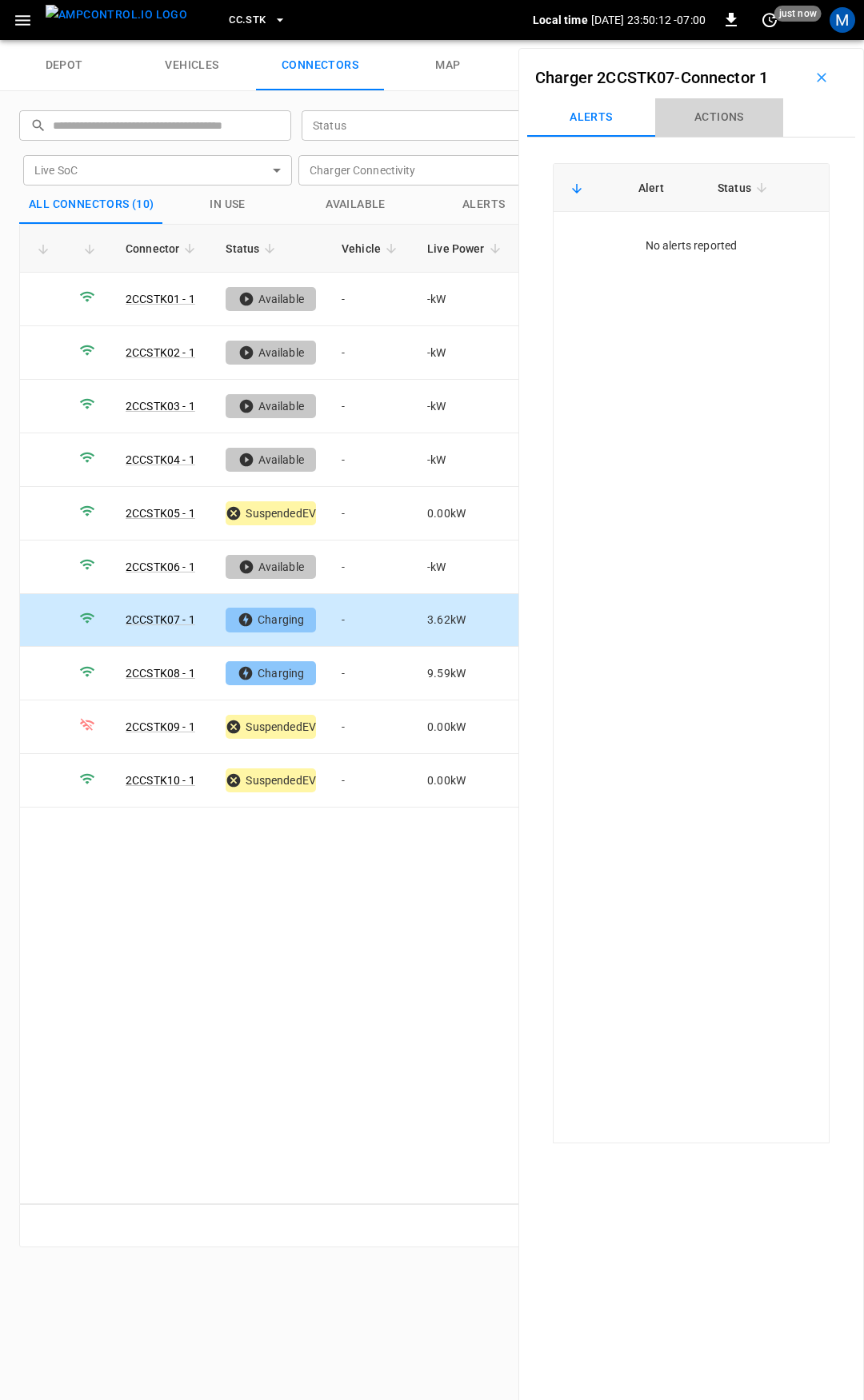
click at [714, 109] on button "Actions" at bounding box center [719, 117] width 128 height 38
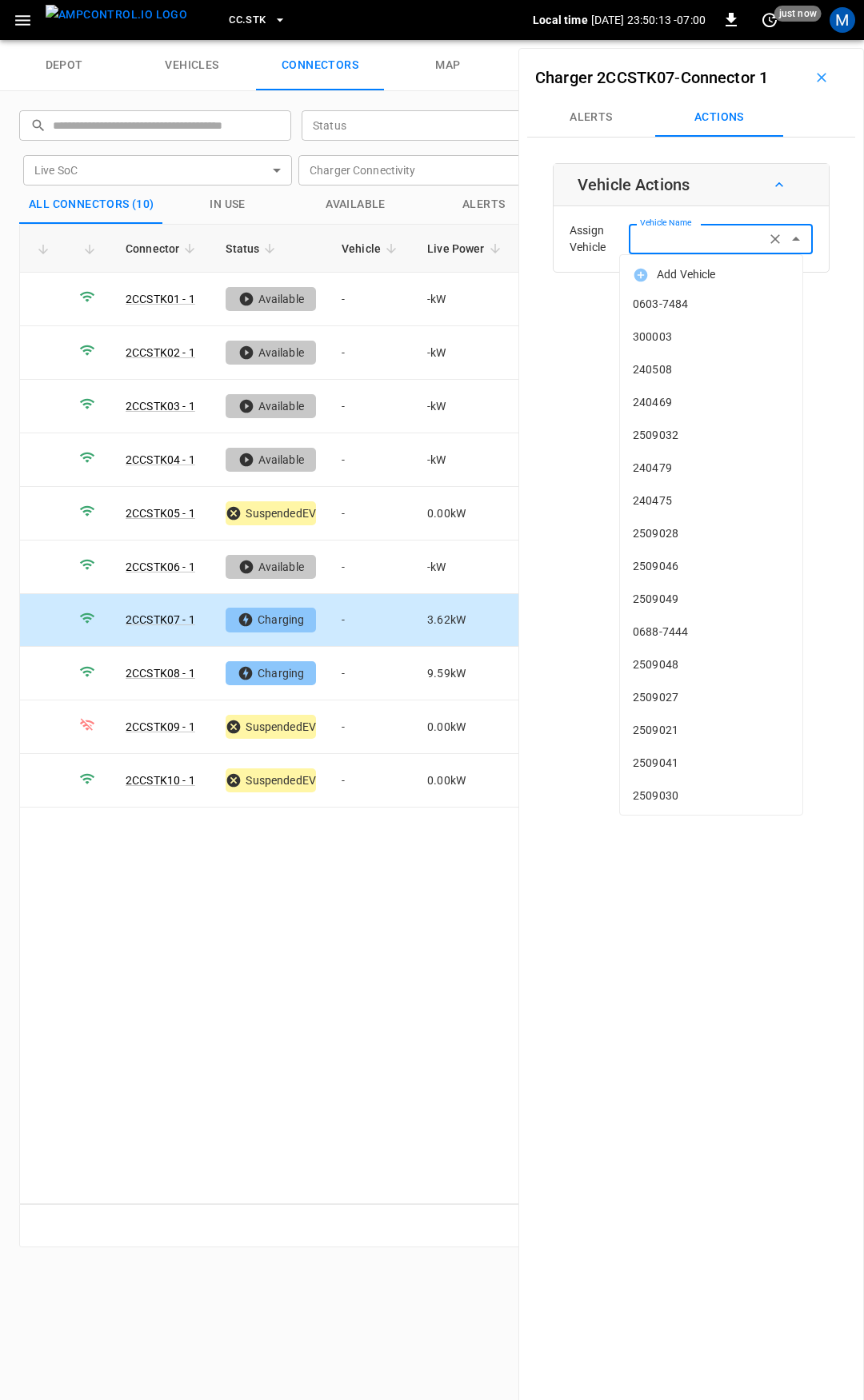
click at [715, 236] on input "Vehicle Name" at bounding box center [697, 238] width 127 height 20
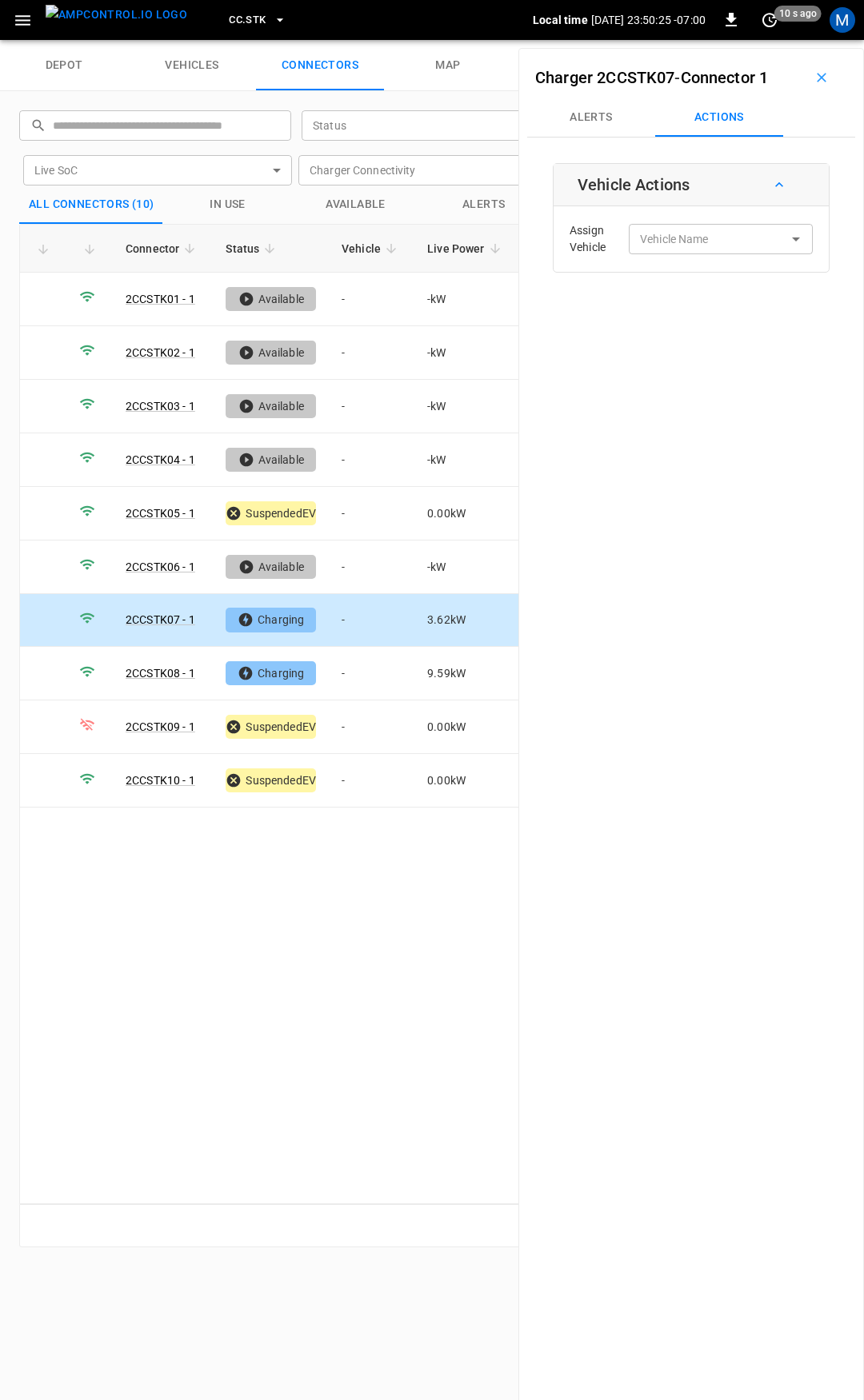
click at [228, 22] on span "CC.STK" at bounding box center [246, 20] width 36 height 19
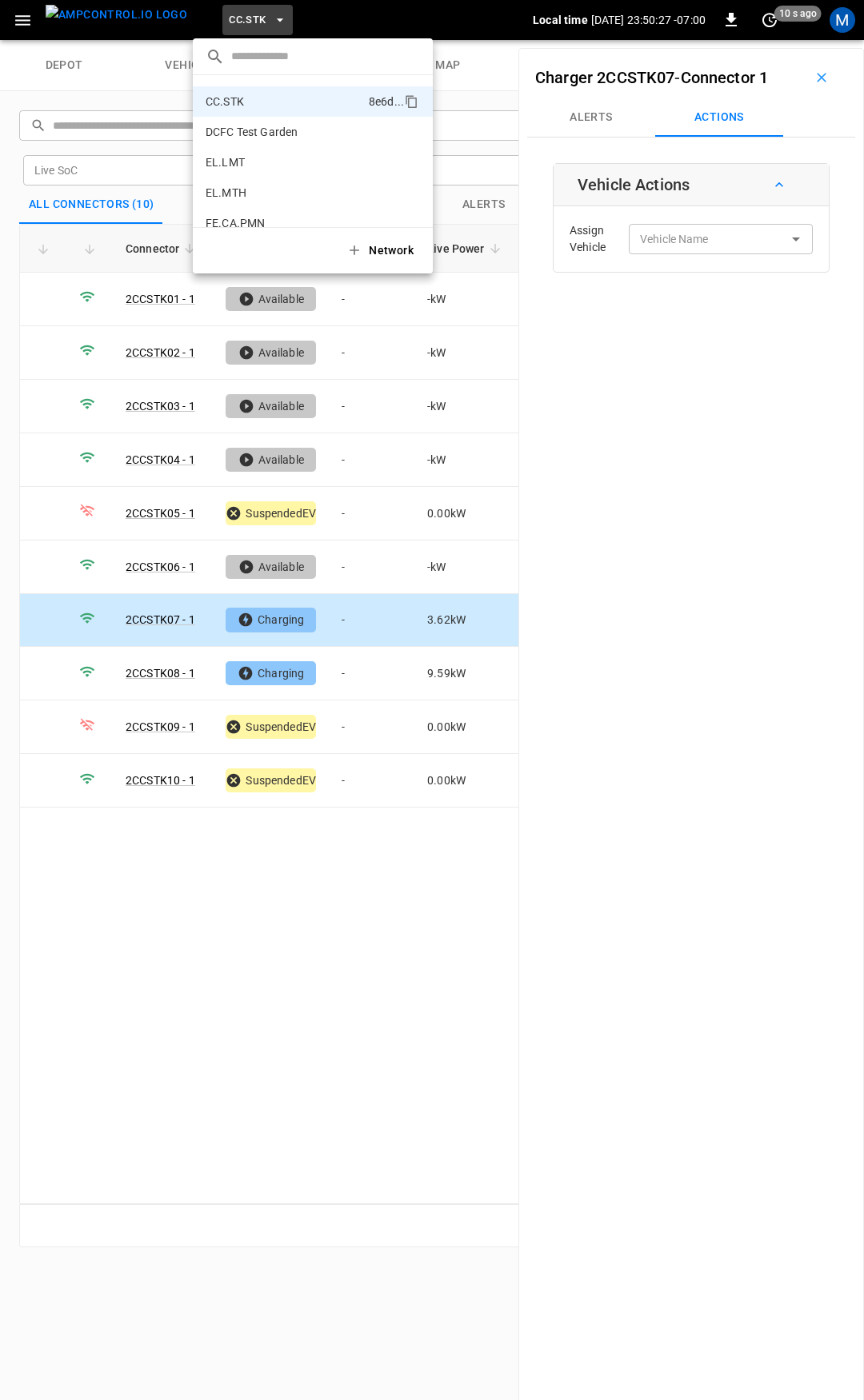
click at [732, 235] on div at bounding box center [432, 700] width 864 height 1400
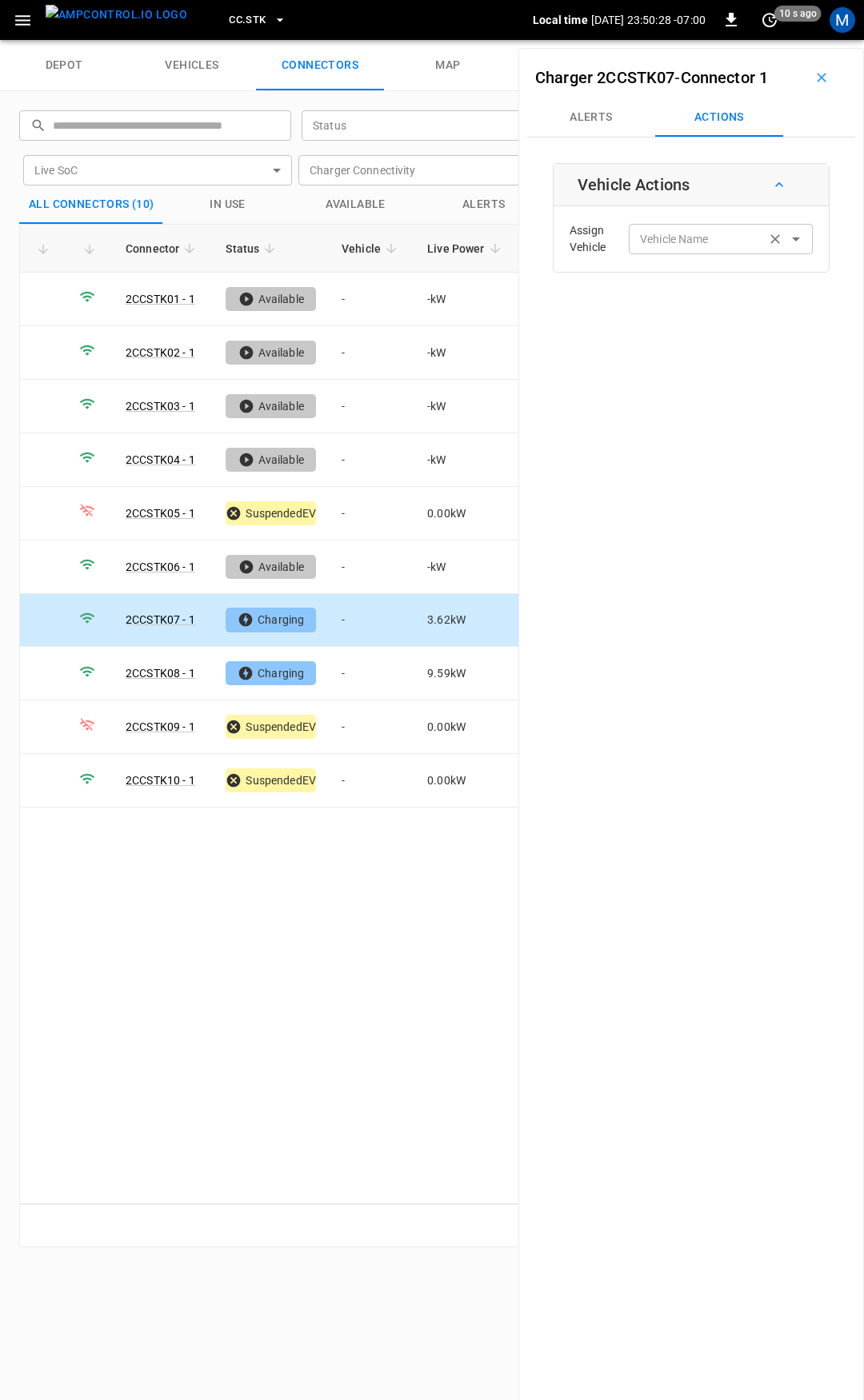
click at [755, 253] on div "Vehicle Name" at bounding box center [720, 239] width 184 height 30
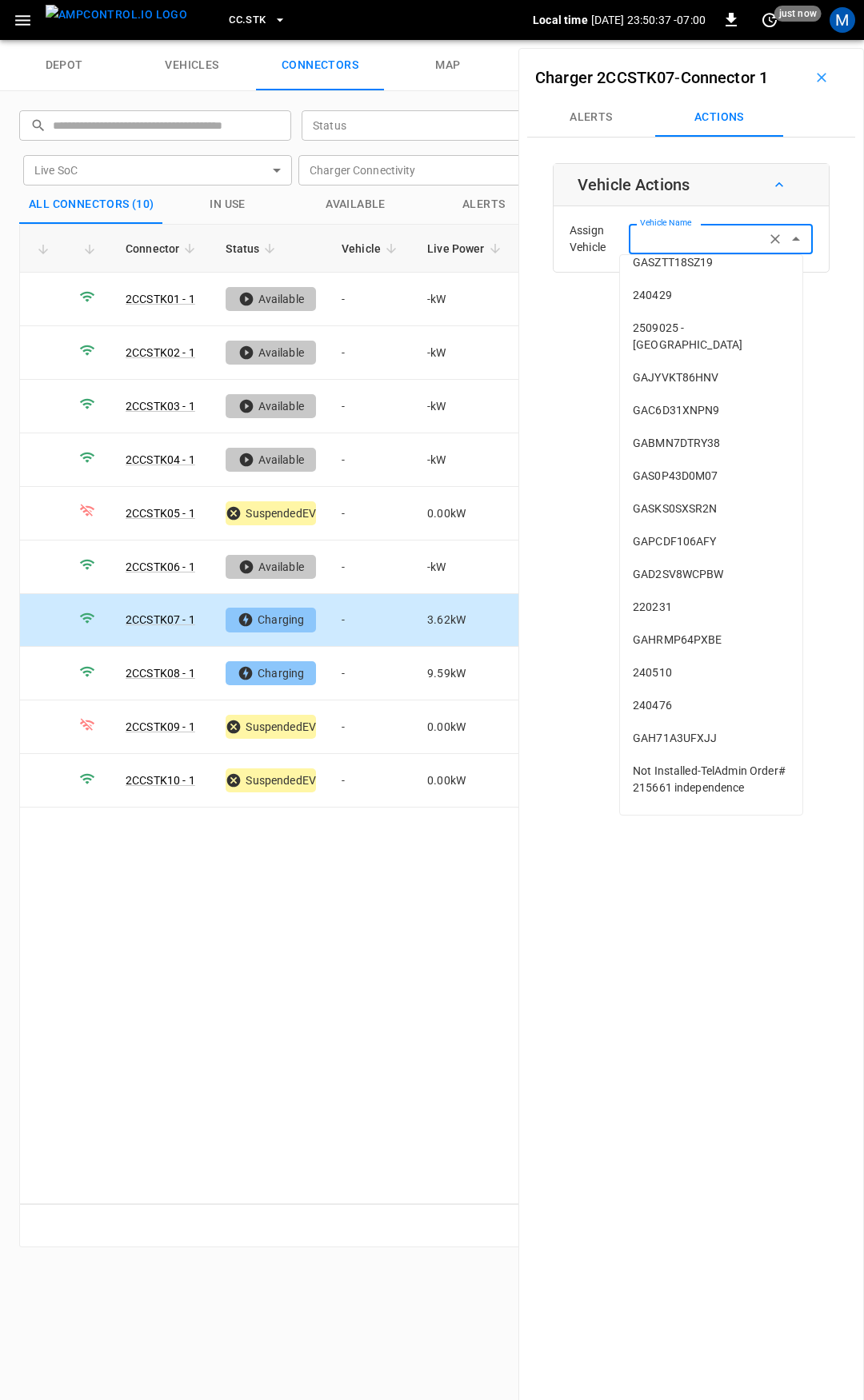
scroll to position [0, 0]
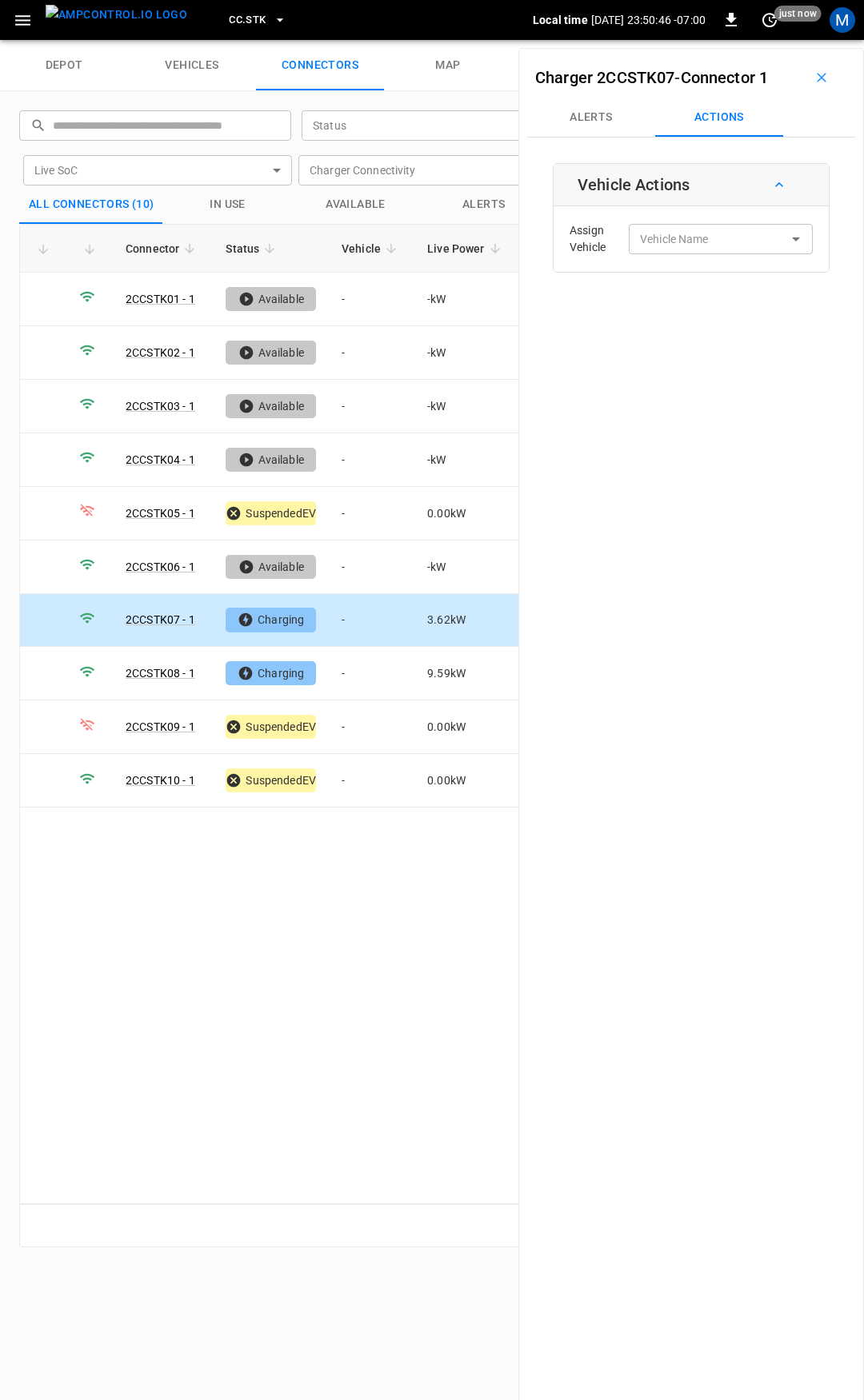
click at [364, 619] on td "-" at bounding box center [371, 621] width 86 height 53
click at [660, 228] on div "Vehicle Name" at bounding box center [720, 239] width 184 height 30
click at [724, 245] on input "Vehicle Name" at bounding box center [697, 238] width 127 height 20
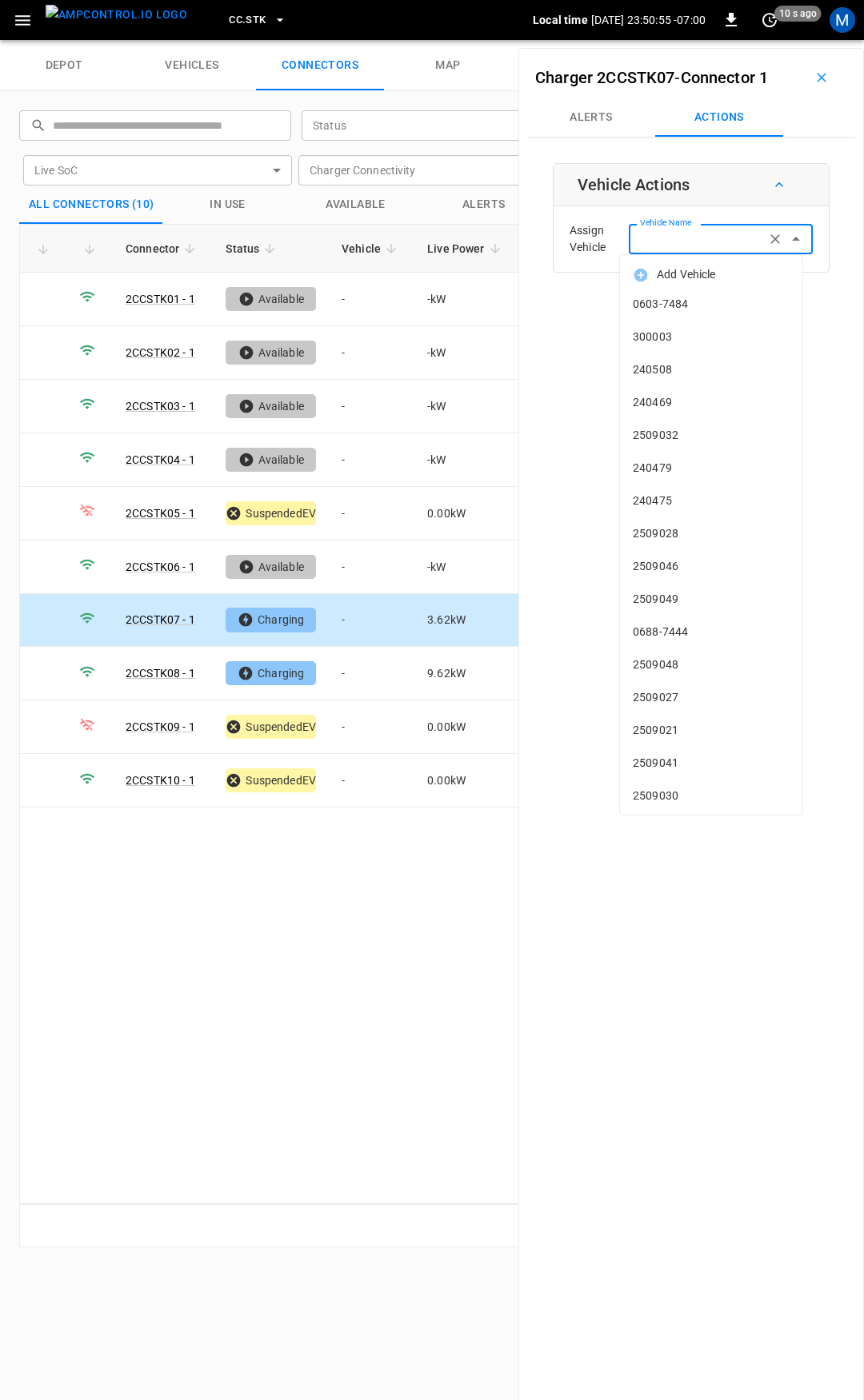
type input "*"
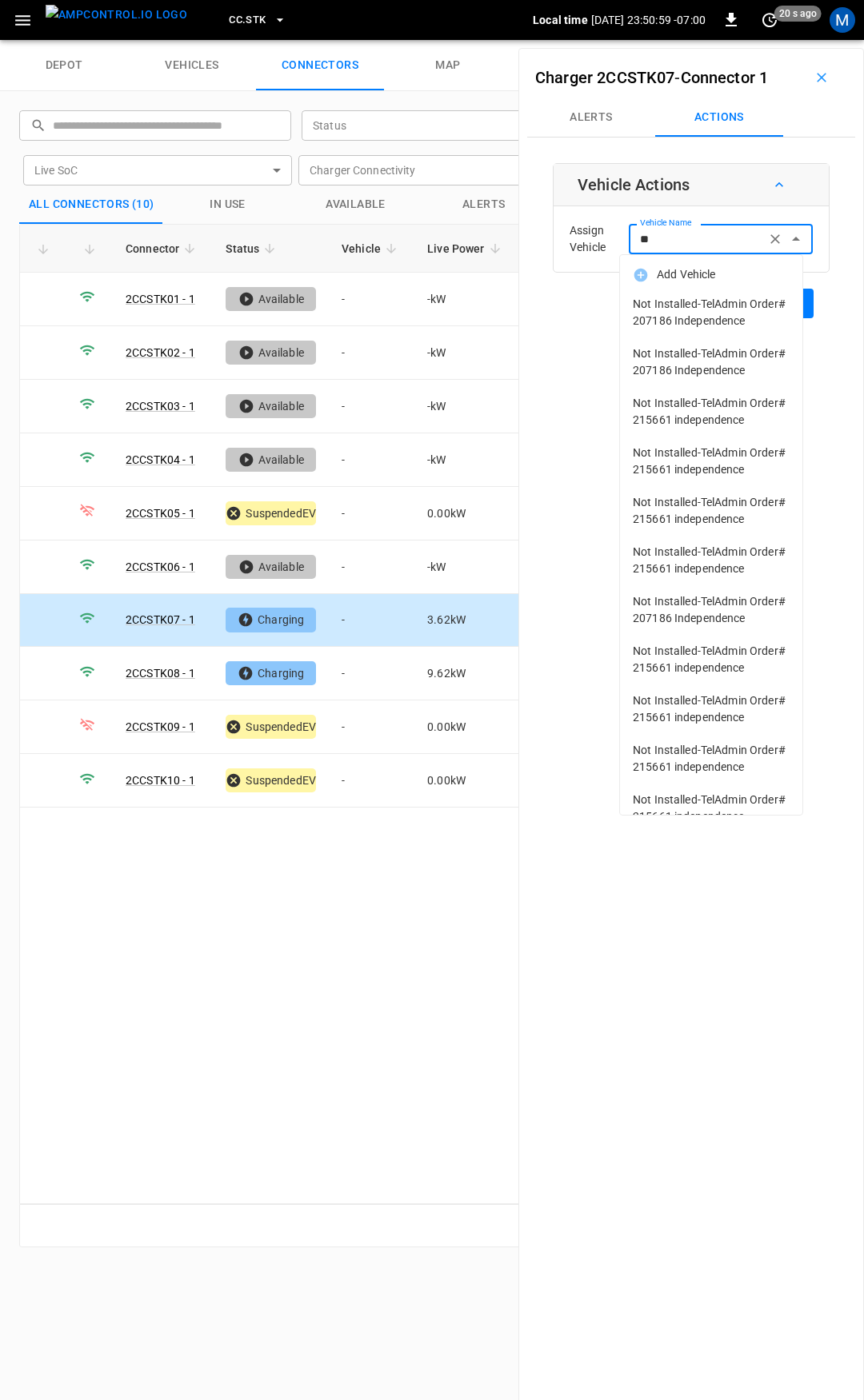
type input "*"
type input "***"
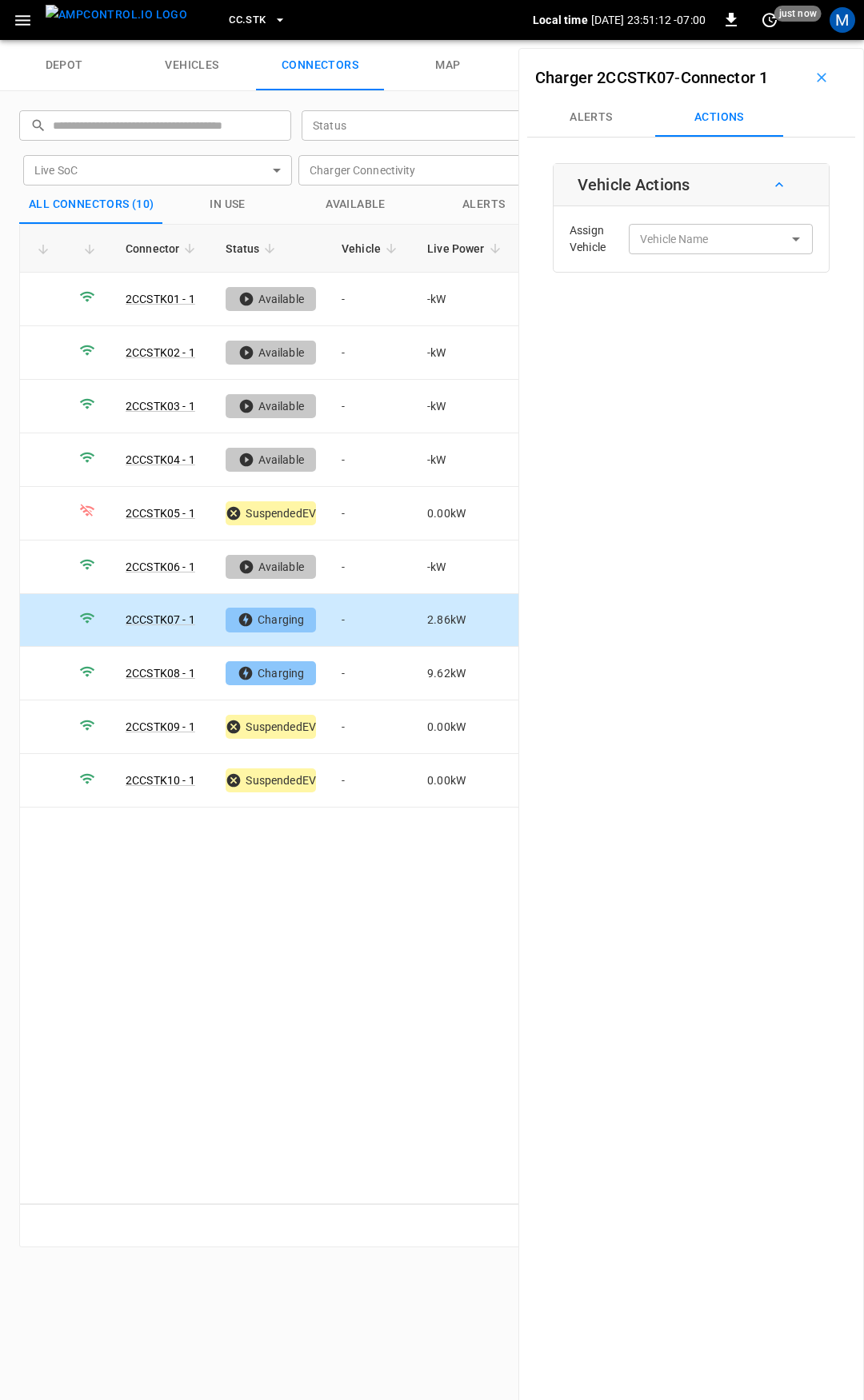
click at [32, 24] on button "button" at bounding box center [23, 21] width 32 height 30
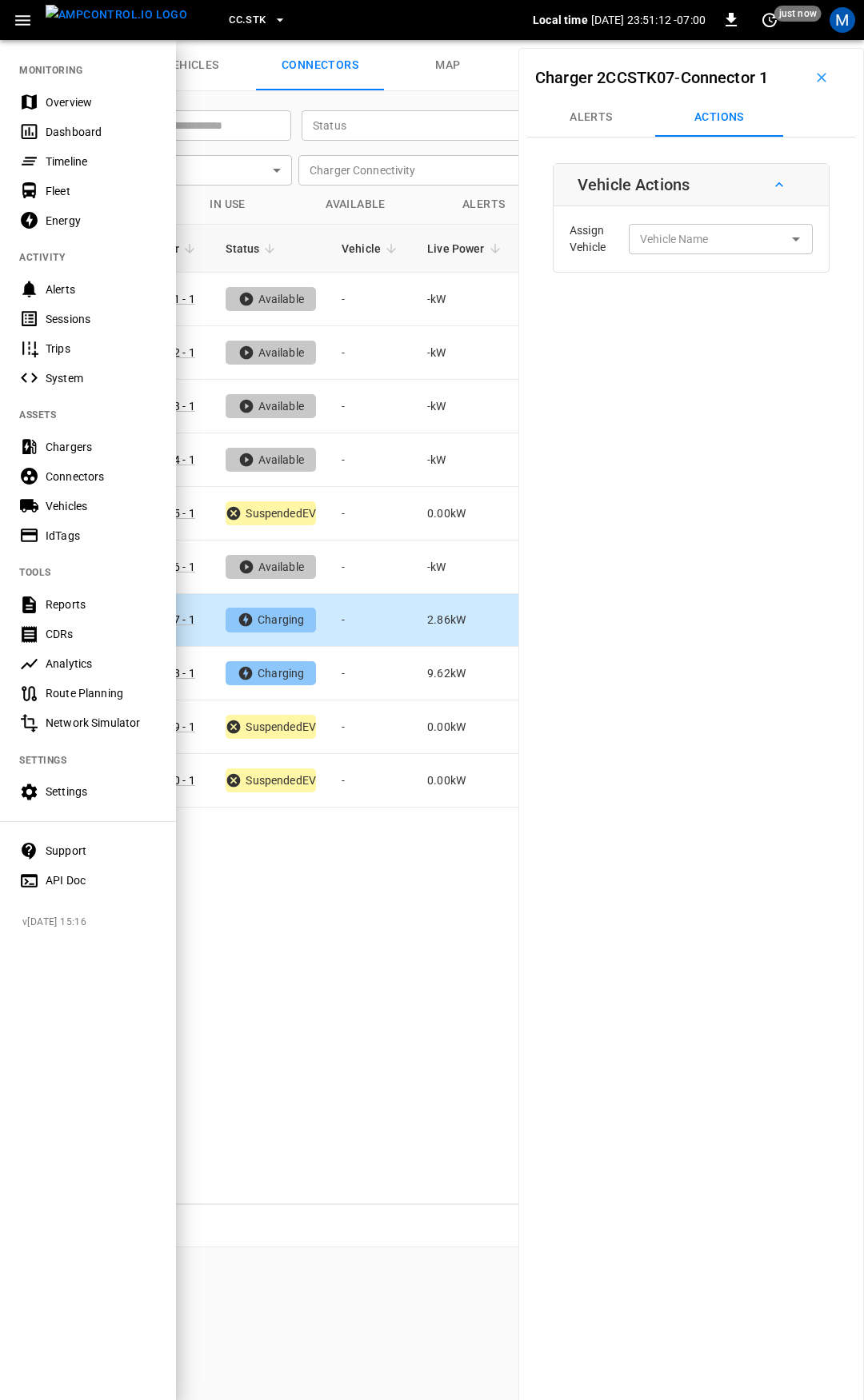
click at [80, 89] on div "Overview" at bounding box center [88, 102] width 176 height 30
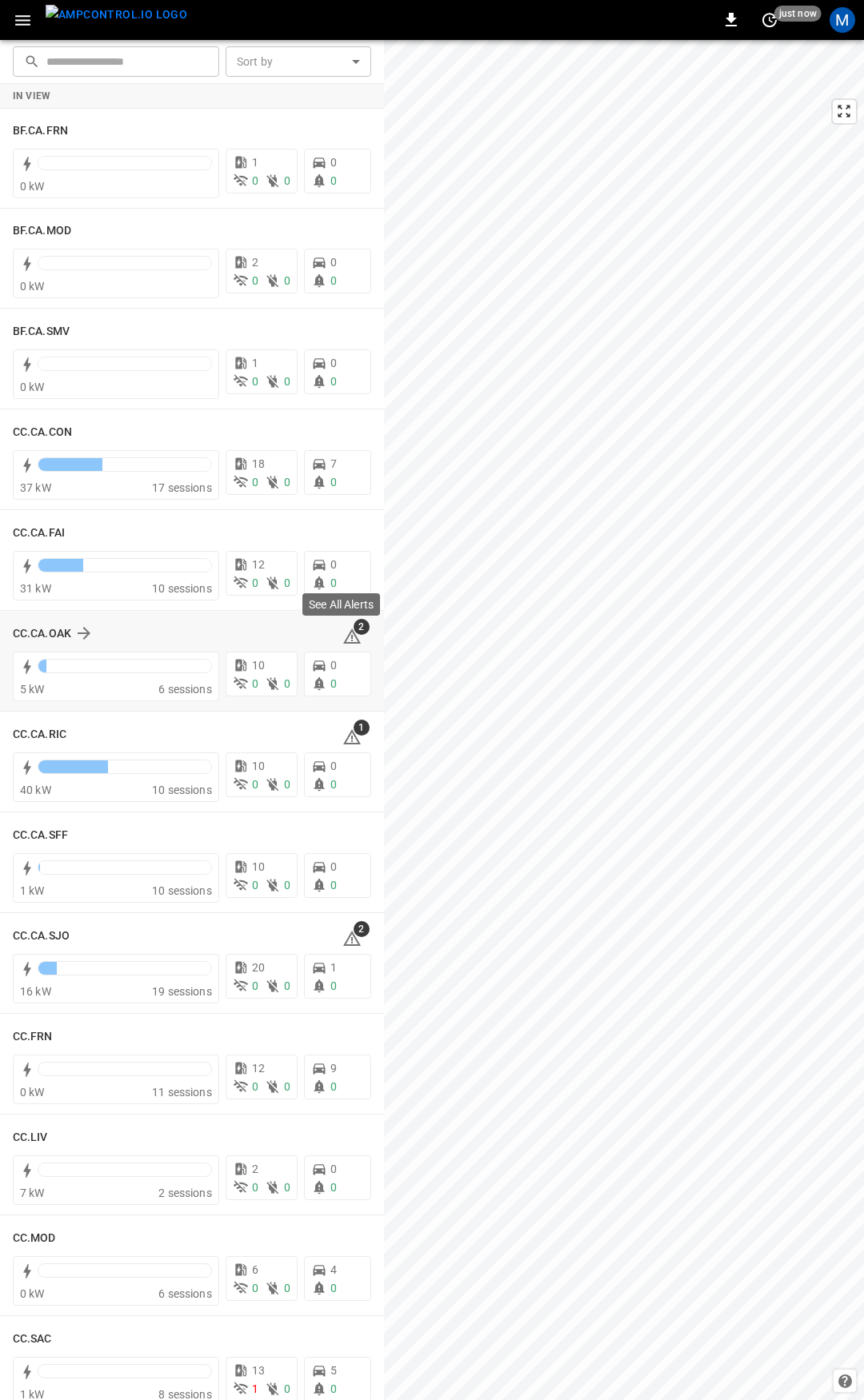
click at [345, 634] on icon at bounding box center [352, 637] width 20 height 20
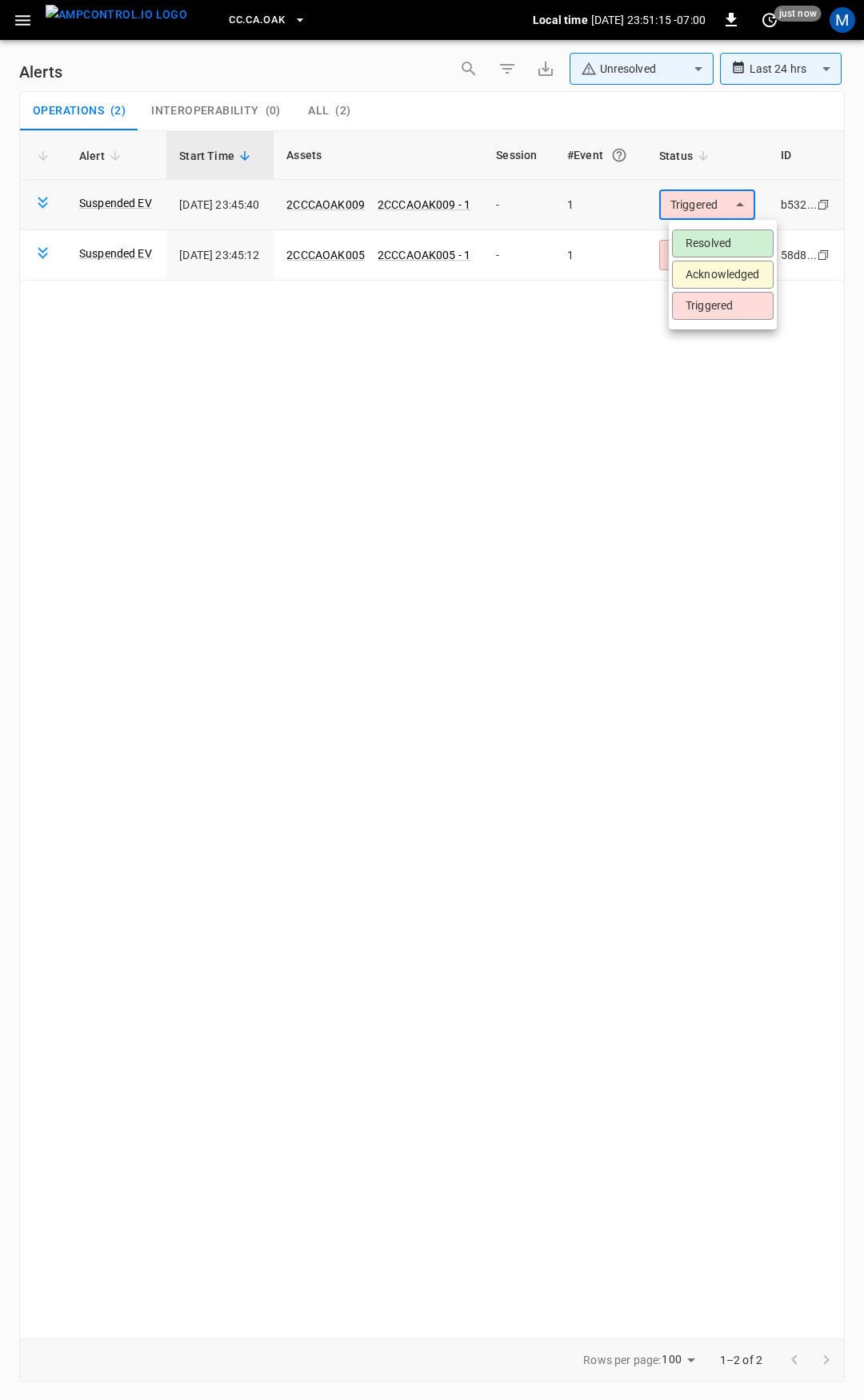
click at [704, 205] on body "**********" at bounding box center [432, 698] width 864 height 1395
click at [717, 241] on li "Resolved" at bounding box center [722, 243] width 101 height 28
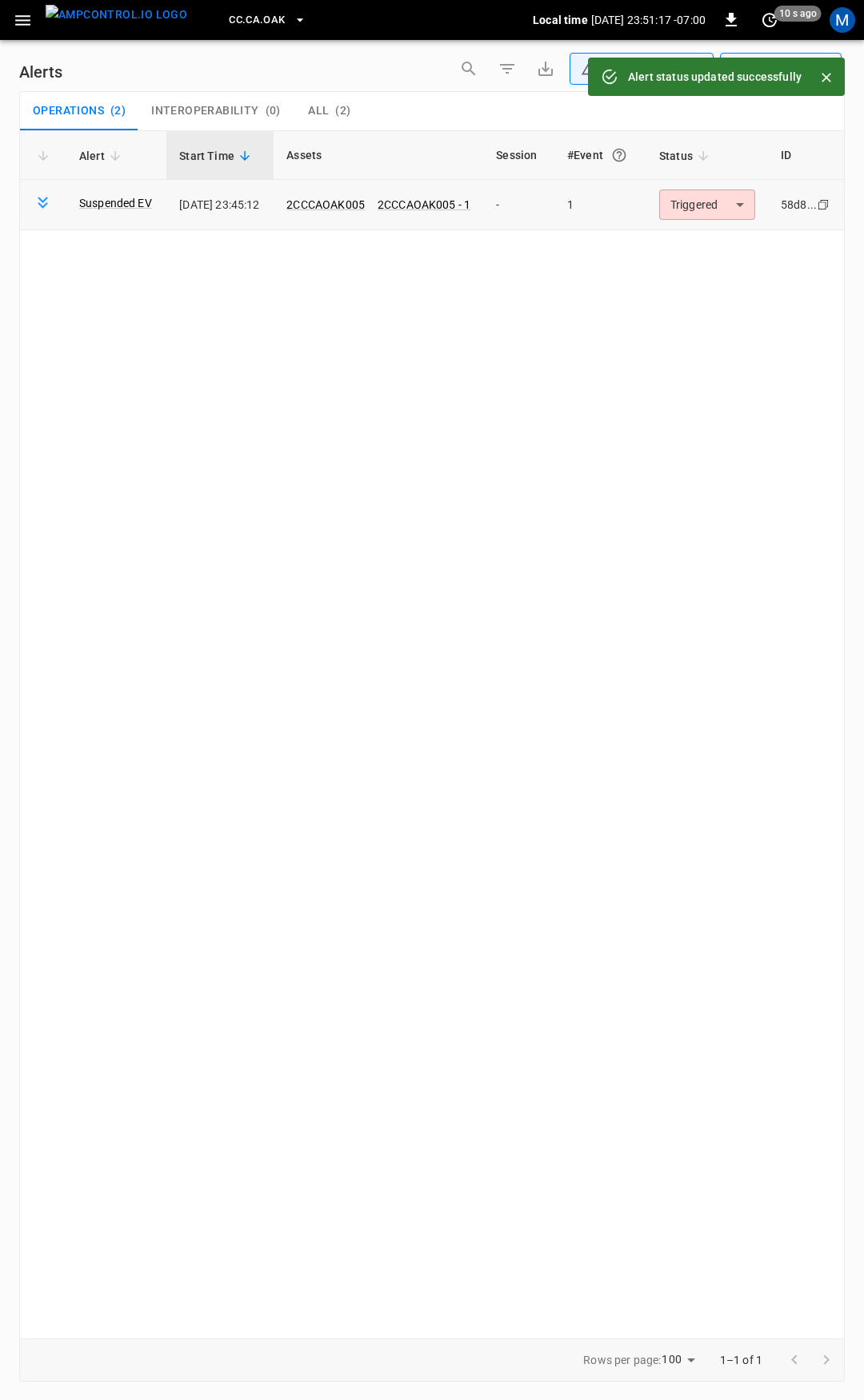
click at [750, 211] on body "**********" at bounding box center [432, 698] width 864 height 1395
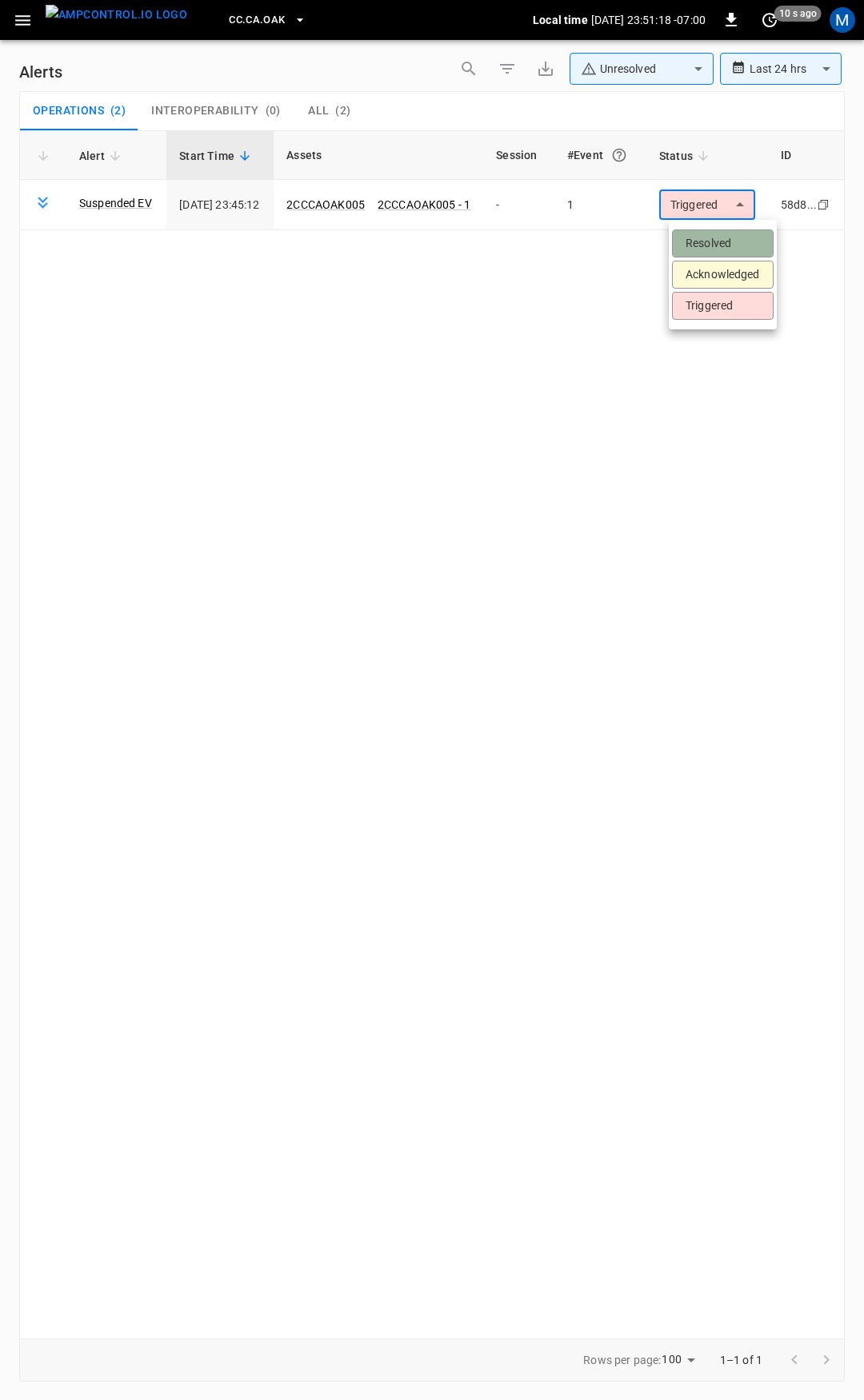
click at [742, 242] on li "Resolved" at bounding box center [722, 243] width 101 height 28
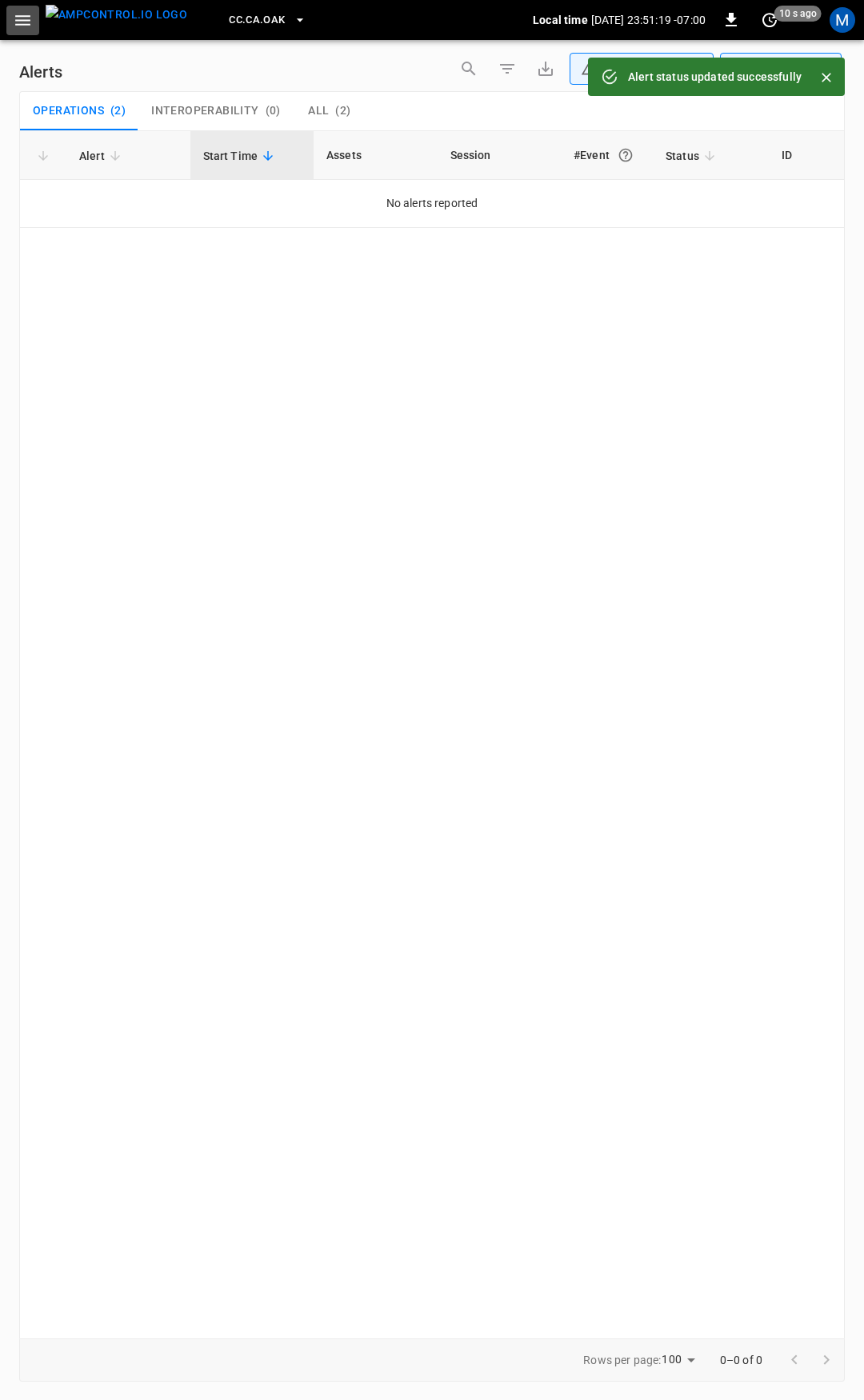
click at [16, 24] on icon "button" at bounding box center [22, 20] width 15 height 11
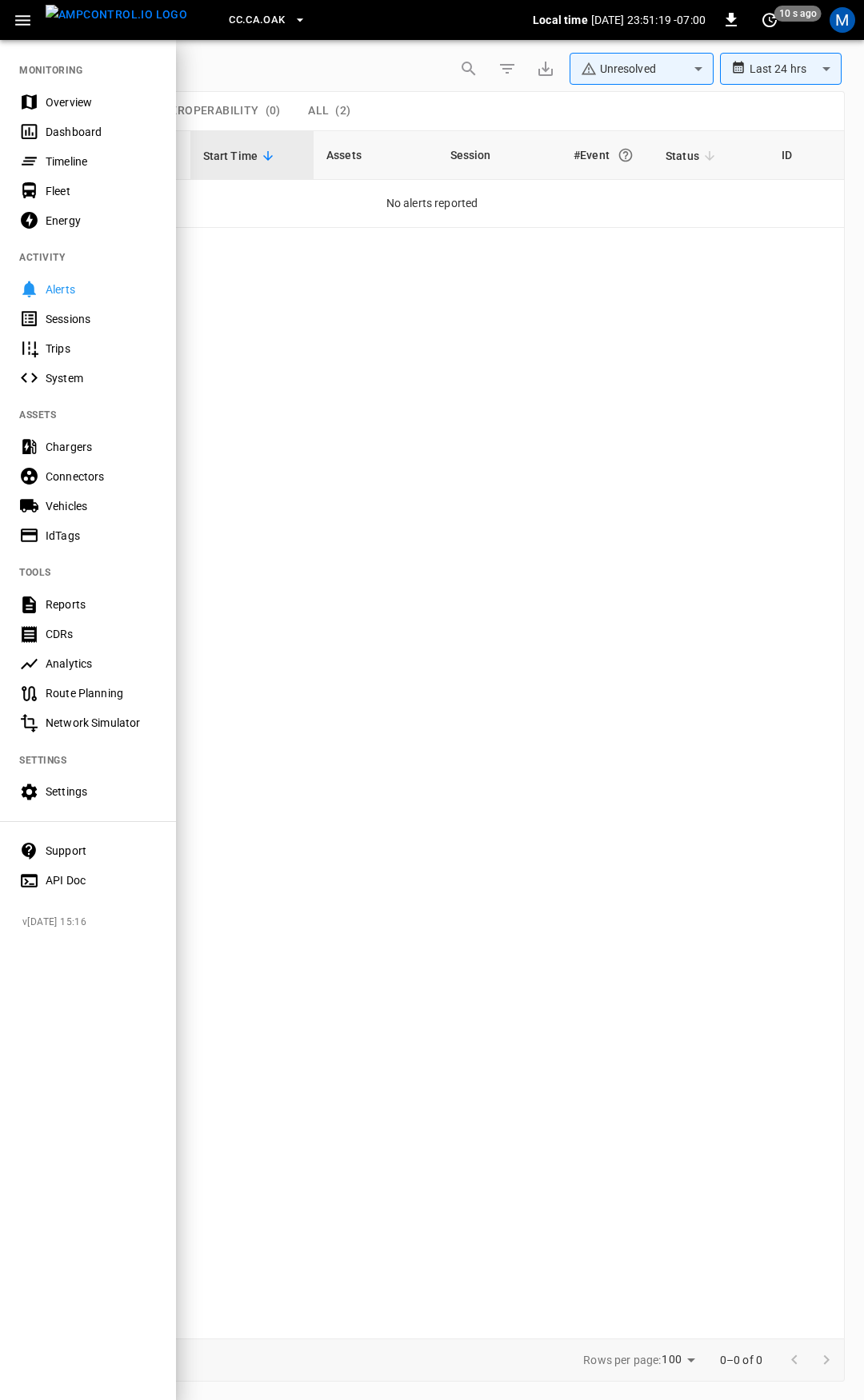
click at [92, 107] on div "Overview" at bounding box center [100, 102] width 111 height 16
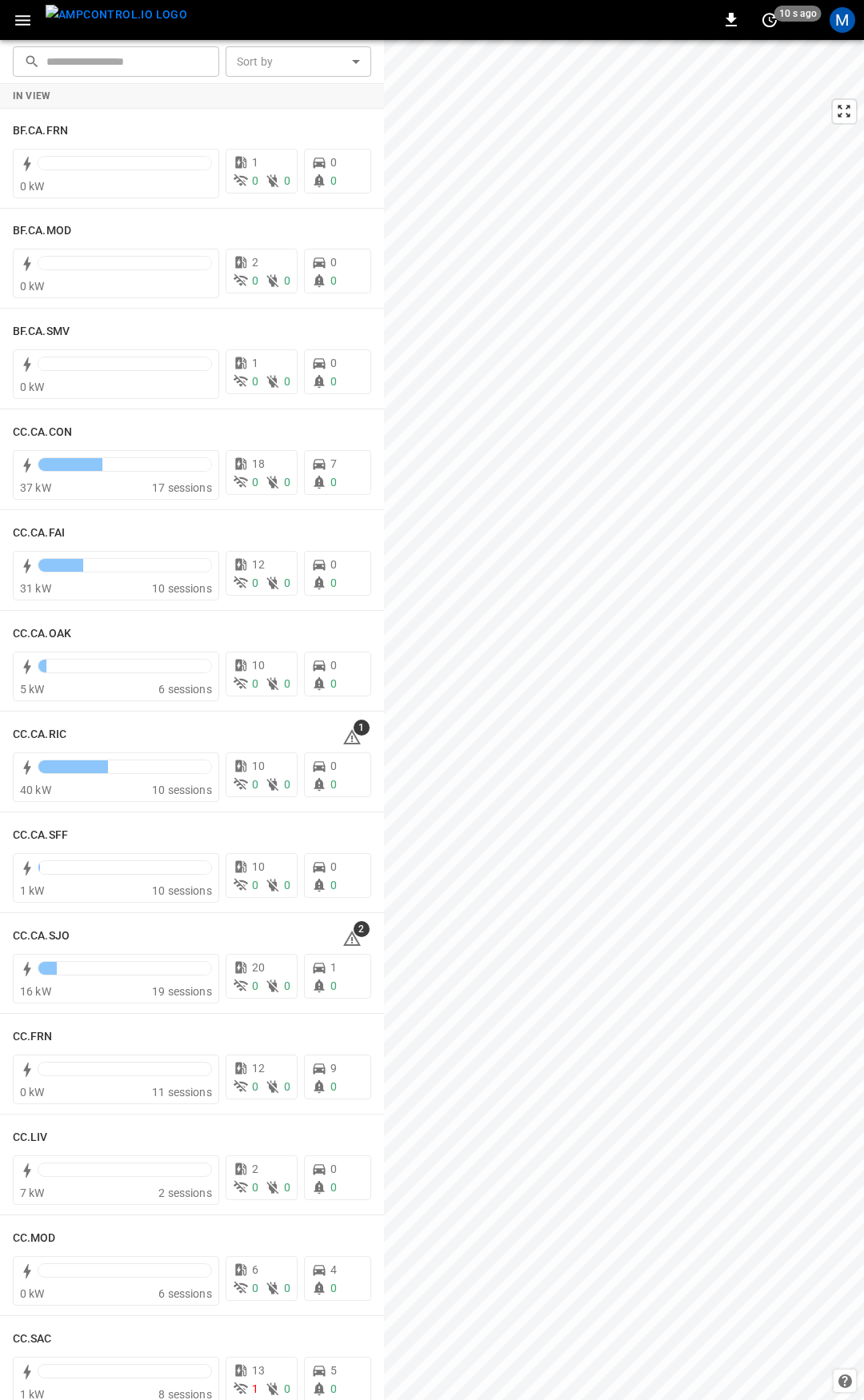
scroll to position [245, 0]
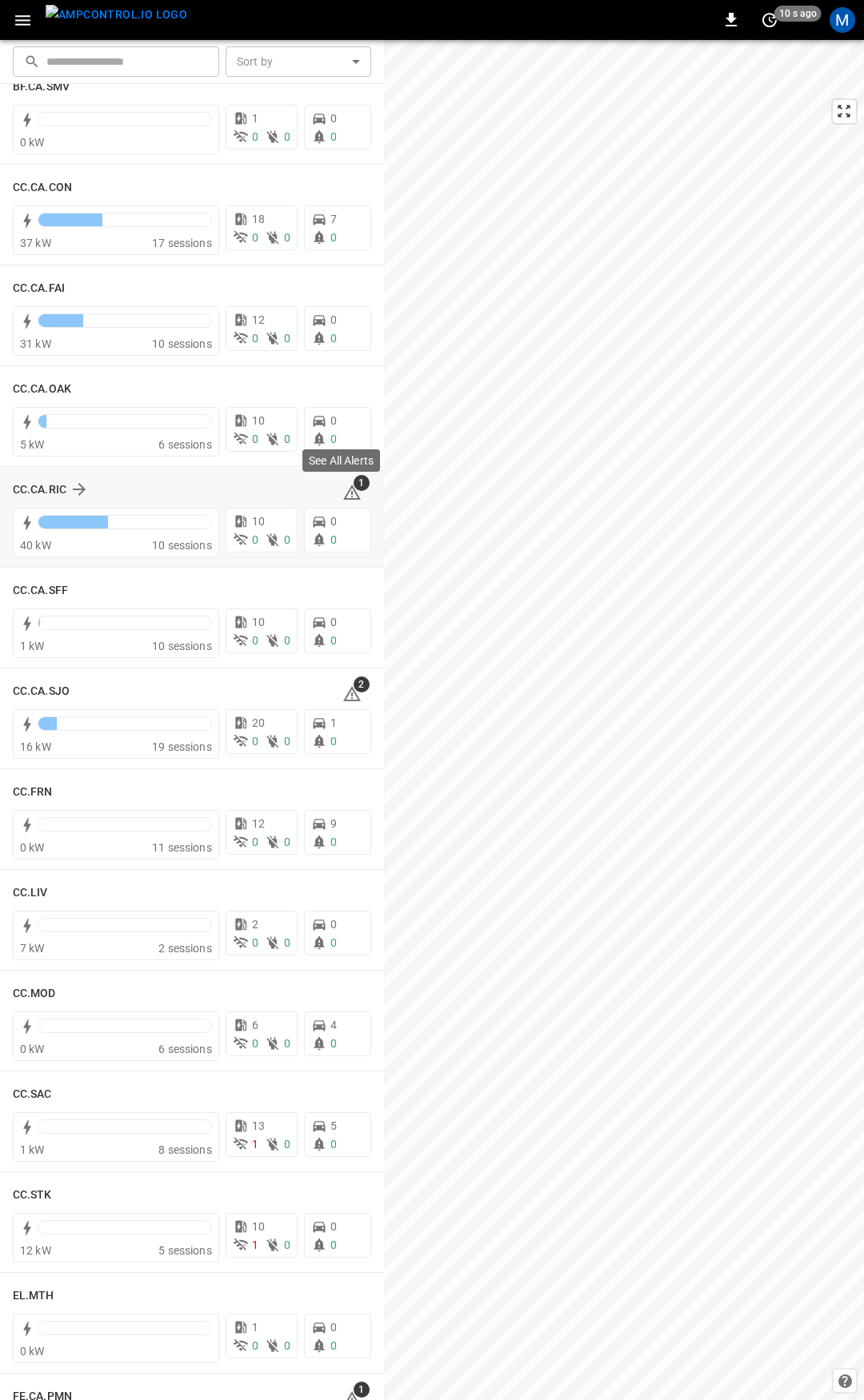
click at [351, 494] on icon at bounding box center [352, 494] width 2 height 7
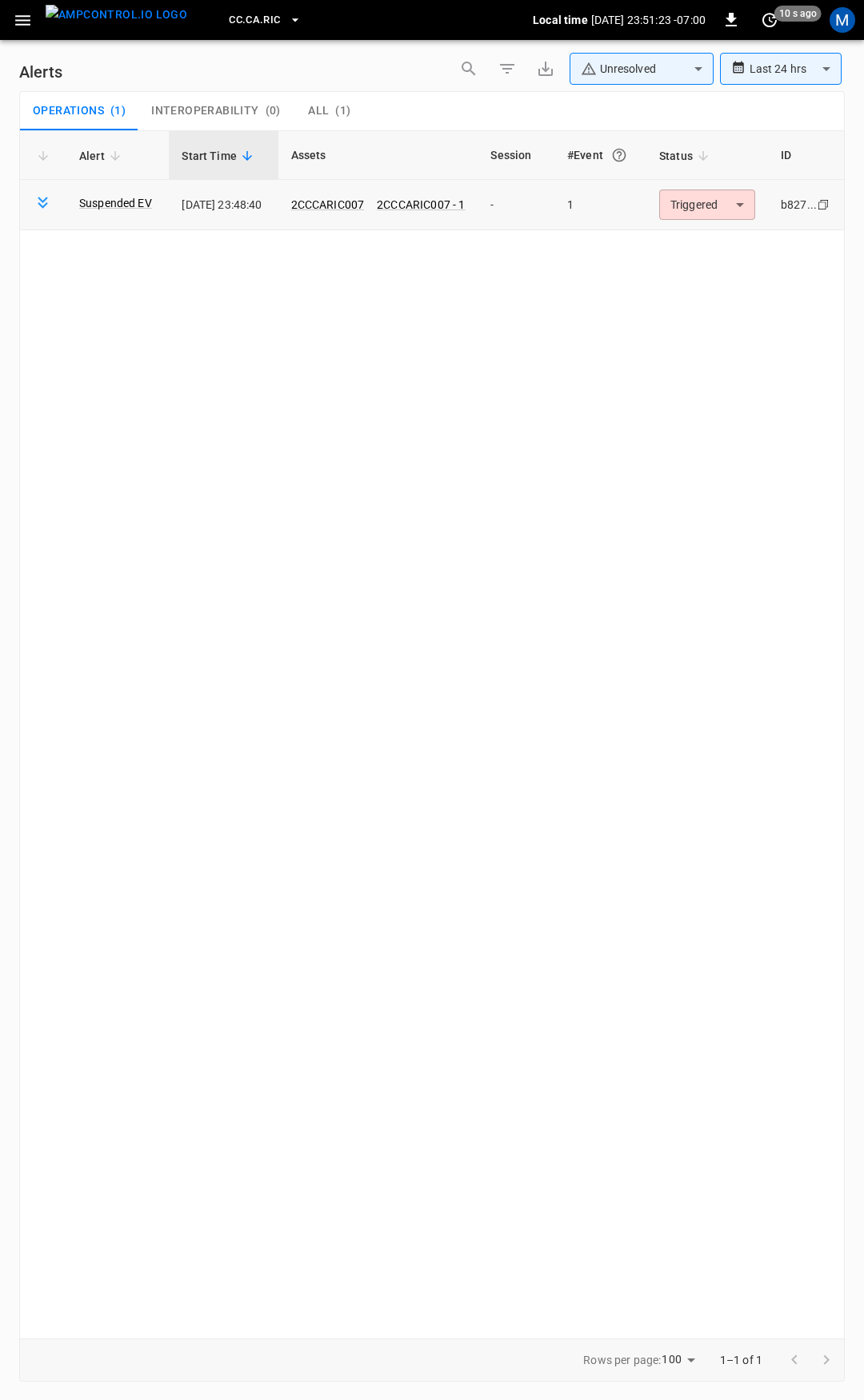
click at [708, 205] on body "**********" at bounding box center [432, 698] width 864 height 1395
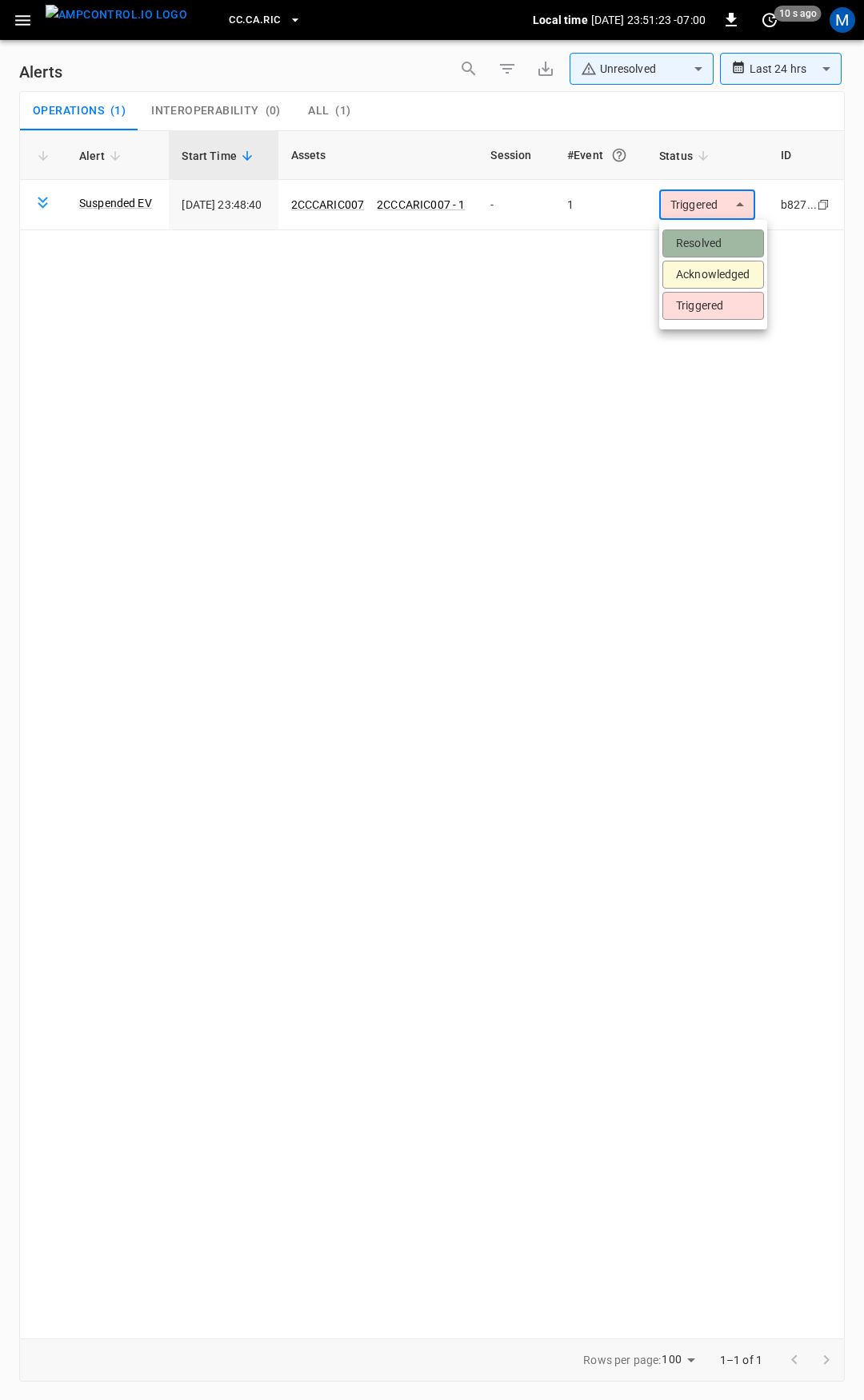
click at [711, 240] on li "Resolved" at bounding box center [712, 243] width 101 height 28
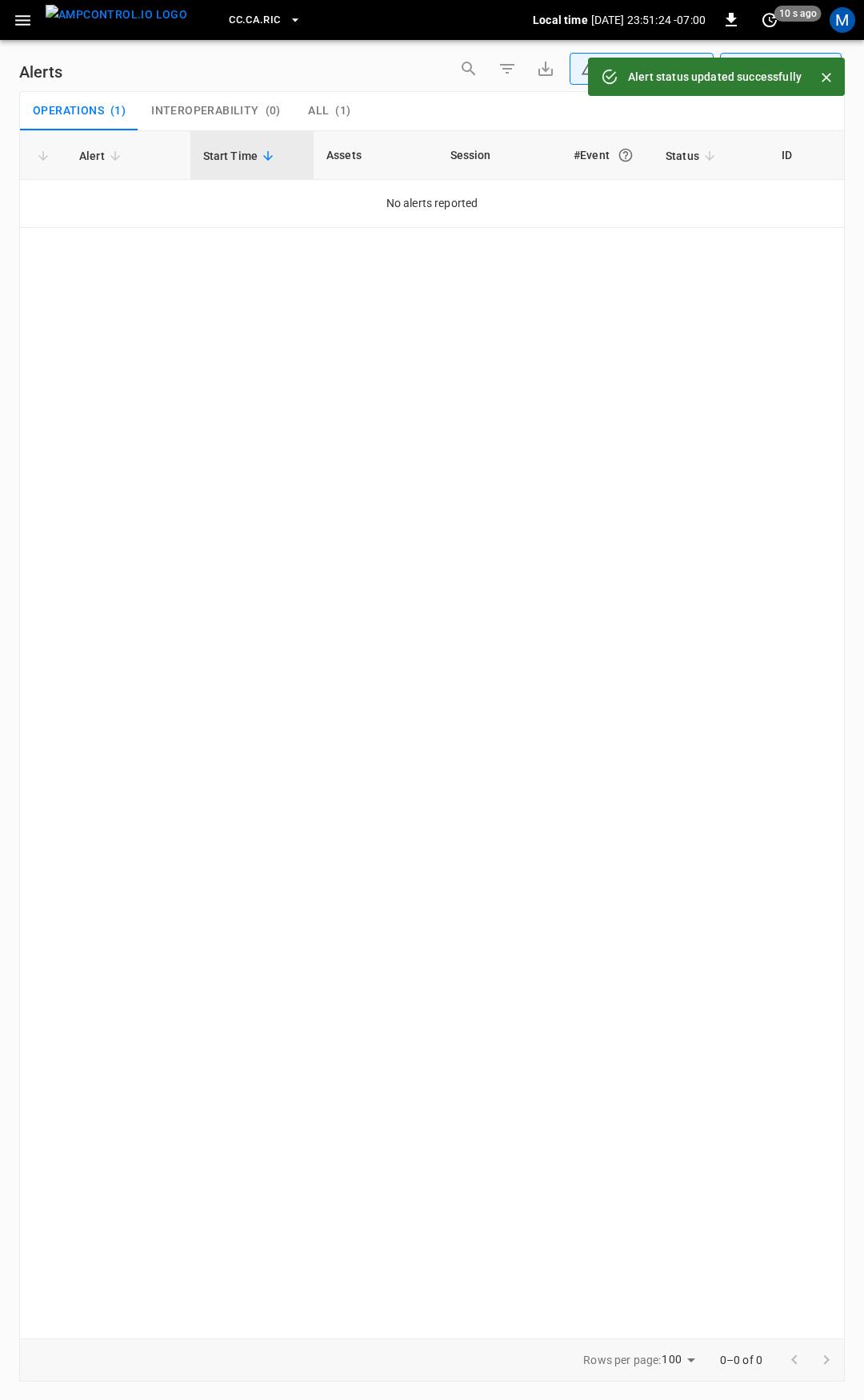
click at [16, 25] on icon "button" at bounding box center [22, 20] width 15 height 11
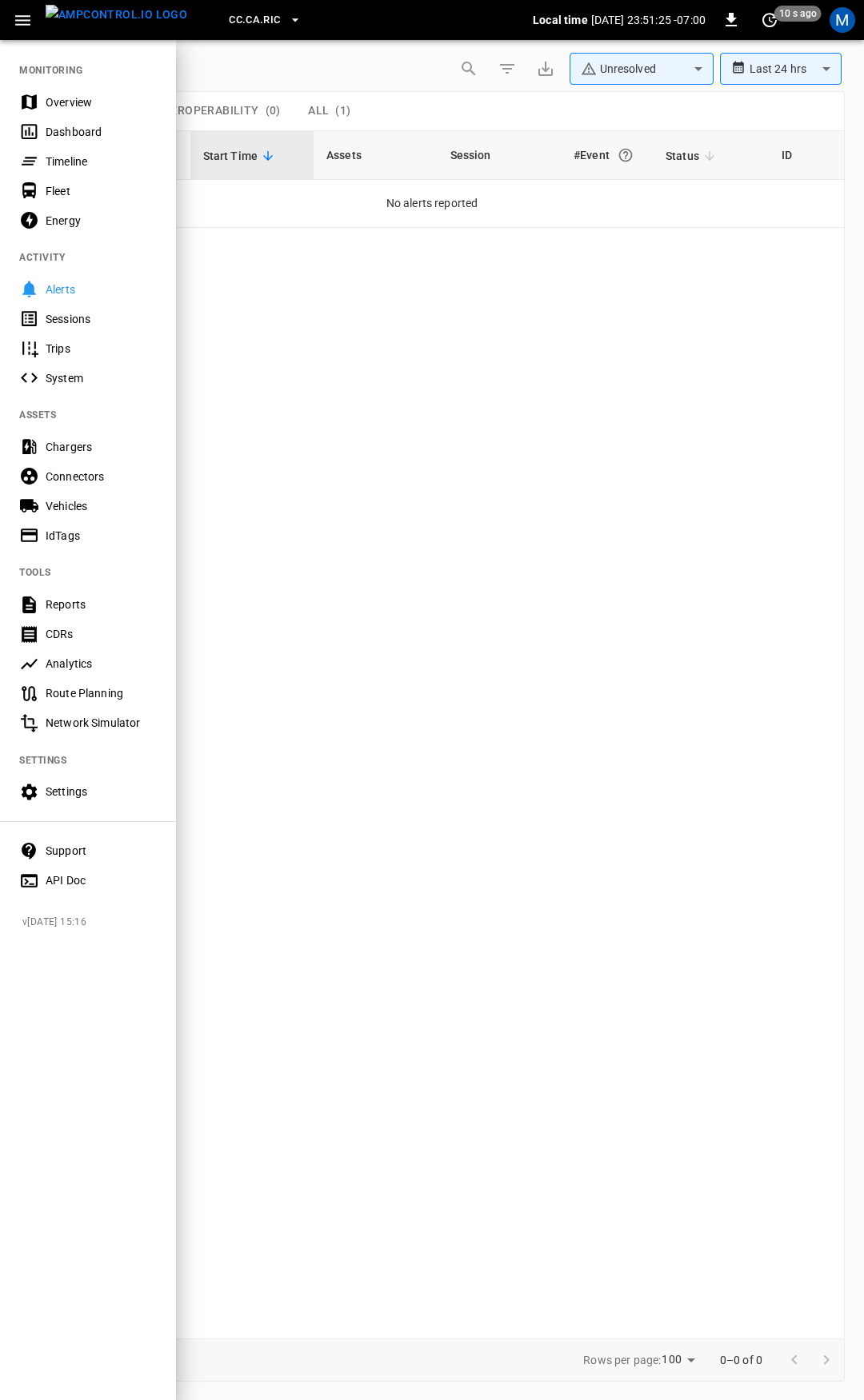
click at [60, 91] on div "Overview" at bounding box center [88, 102] width 176 height 30
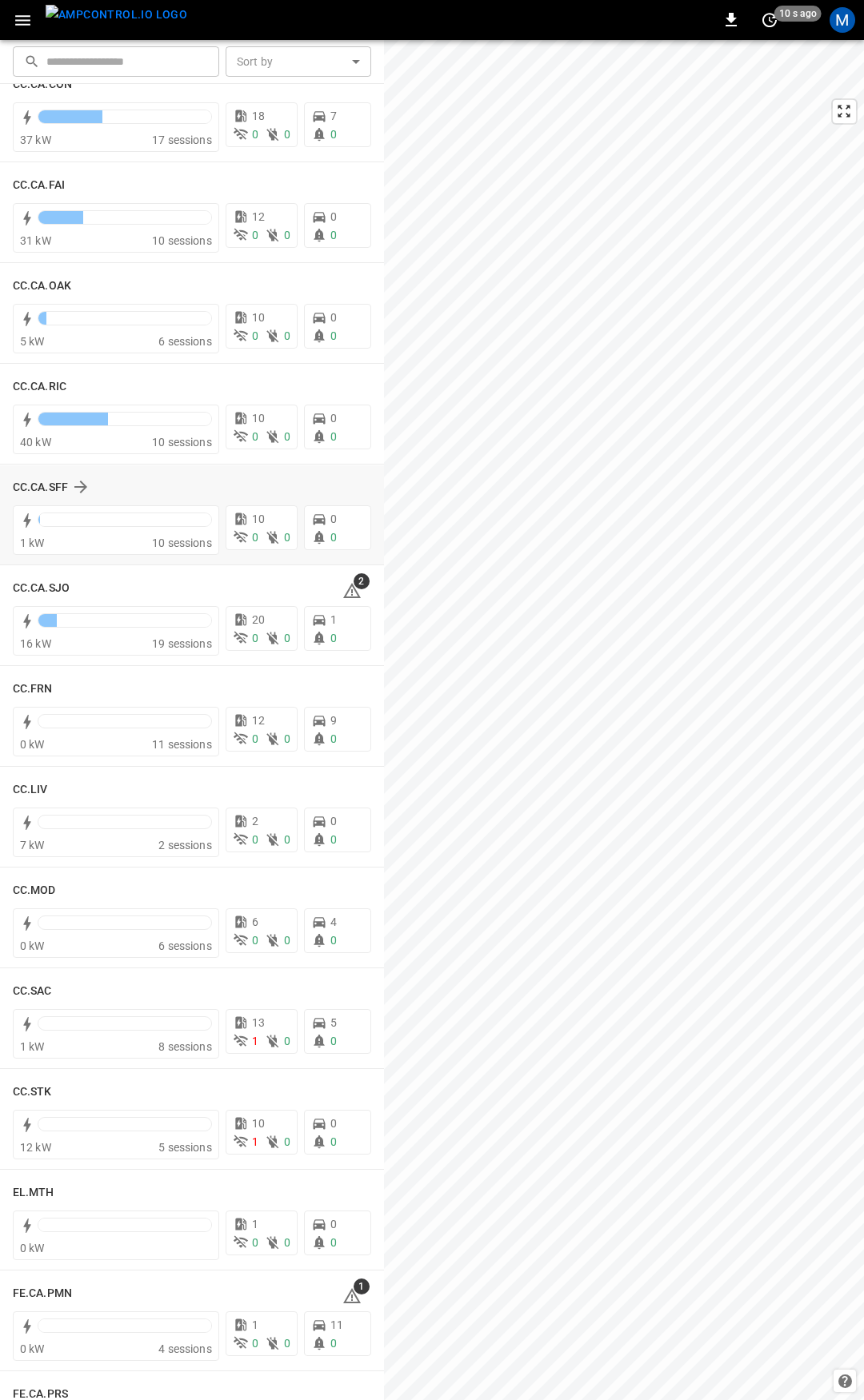
scroll to position [380, 0]
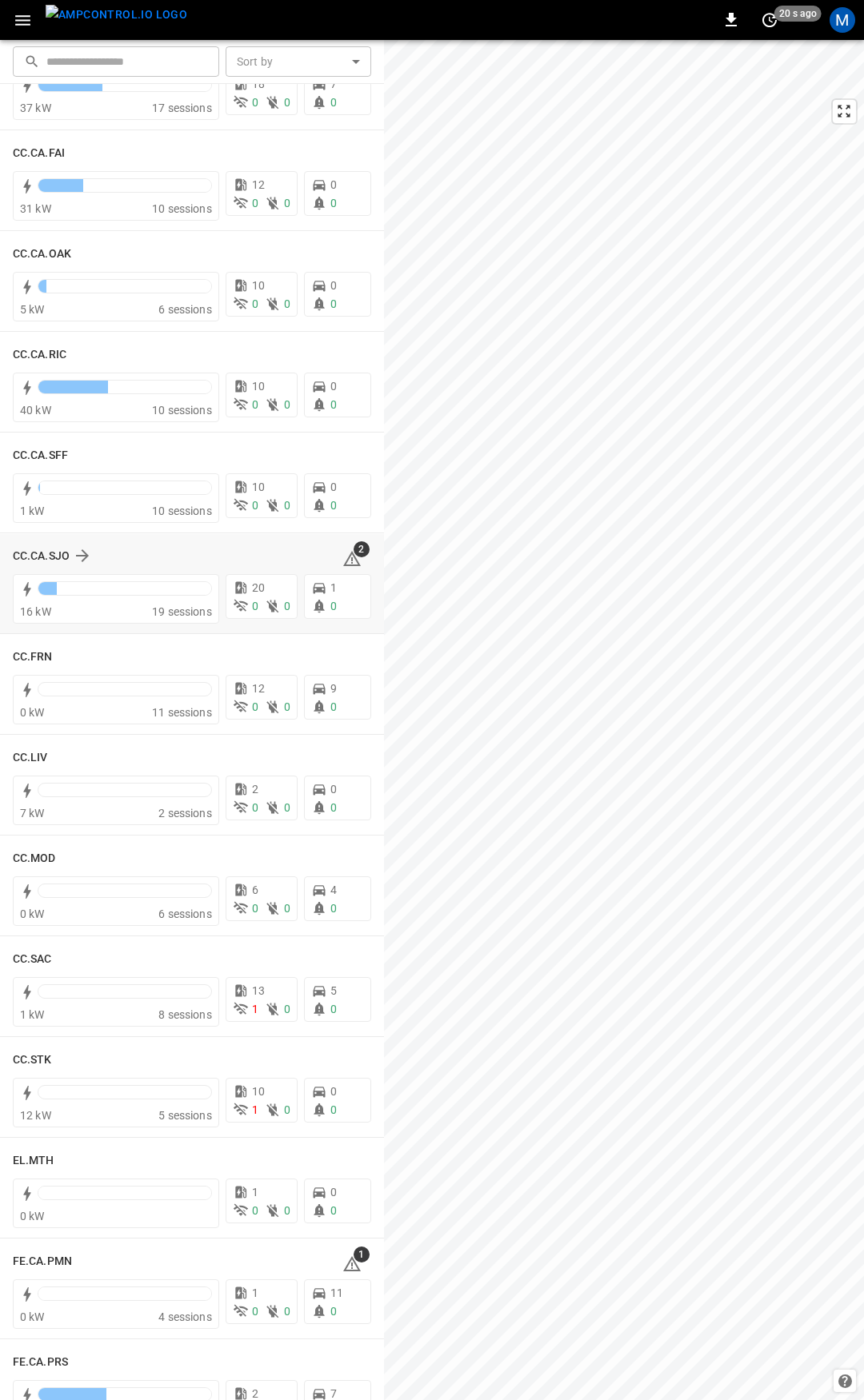
click at [343, 565] on icon at bounding box center [352, 558] width 18 height 15
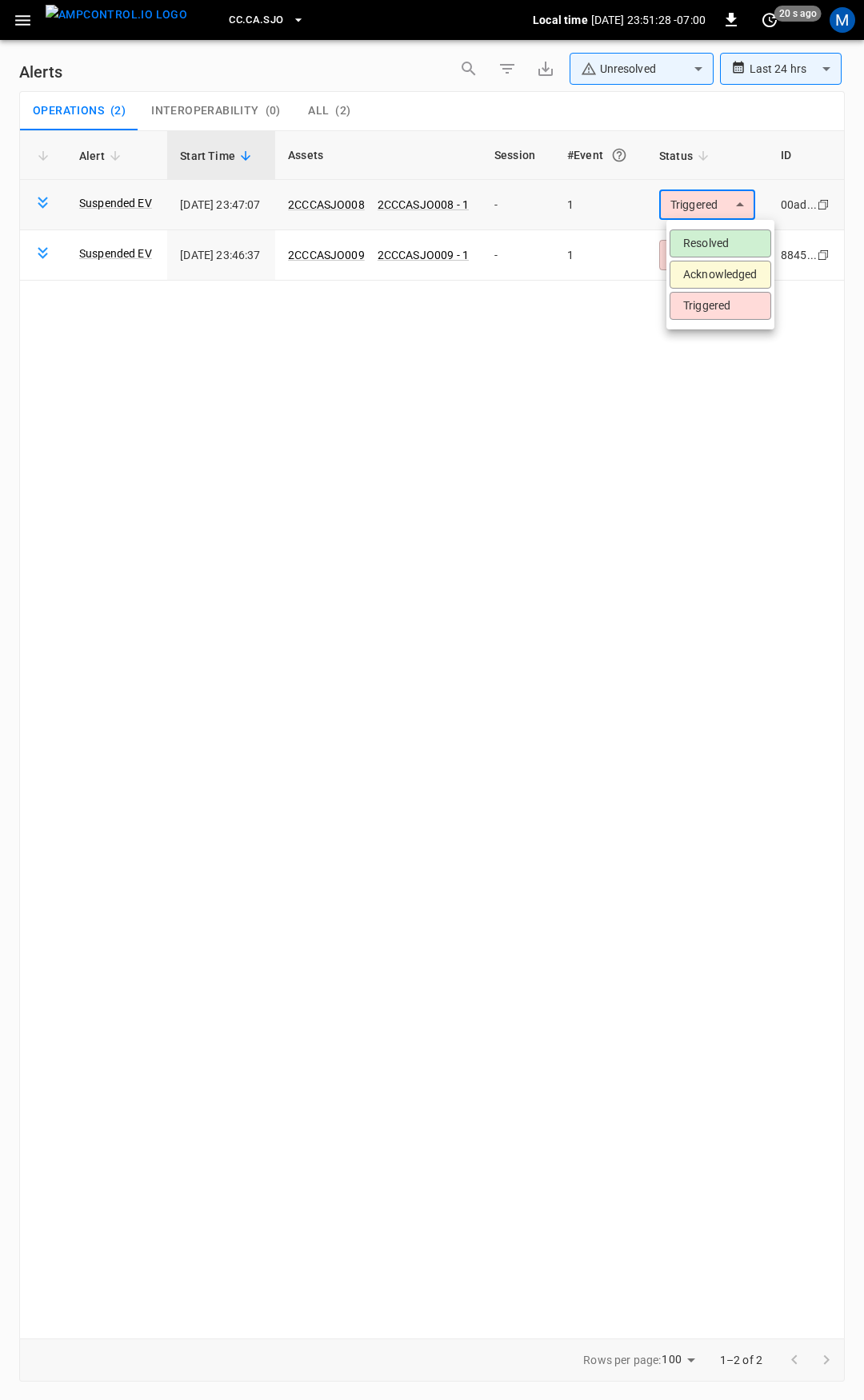
click at [731, 215] on body "**********" at bounding box center [432, 698] width 864 height 1395
click at [728, 250] on li "Resolved" at bounding box center [719, 243] width 101 height 28
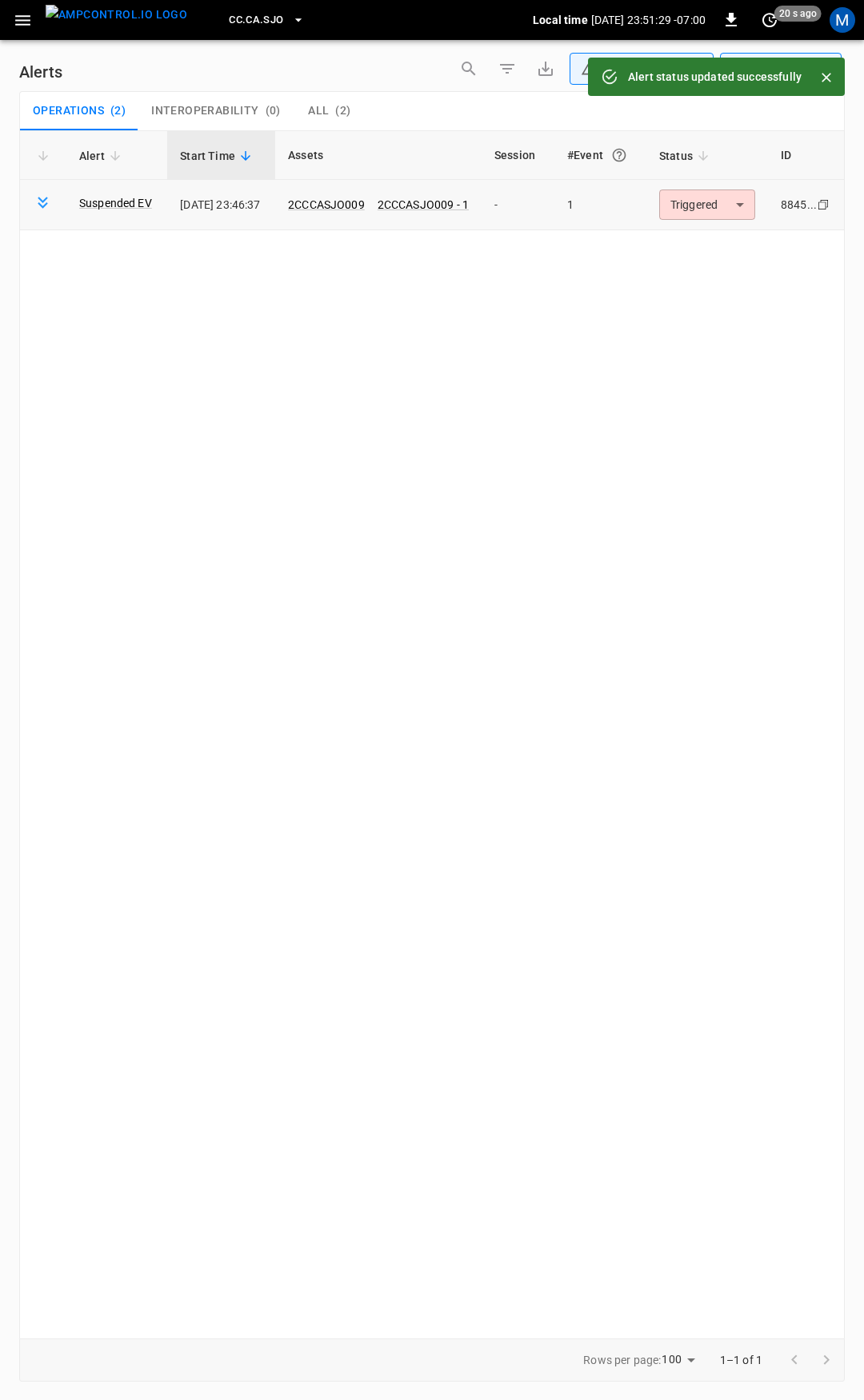
click at [732, 202] on body "**********" at bounding box center [432, 698] width 864 height 1395
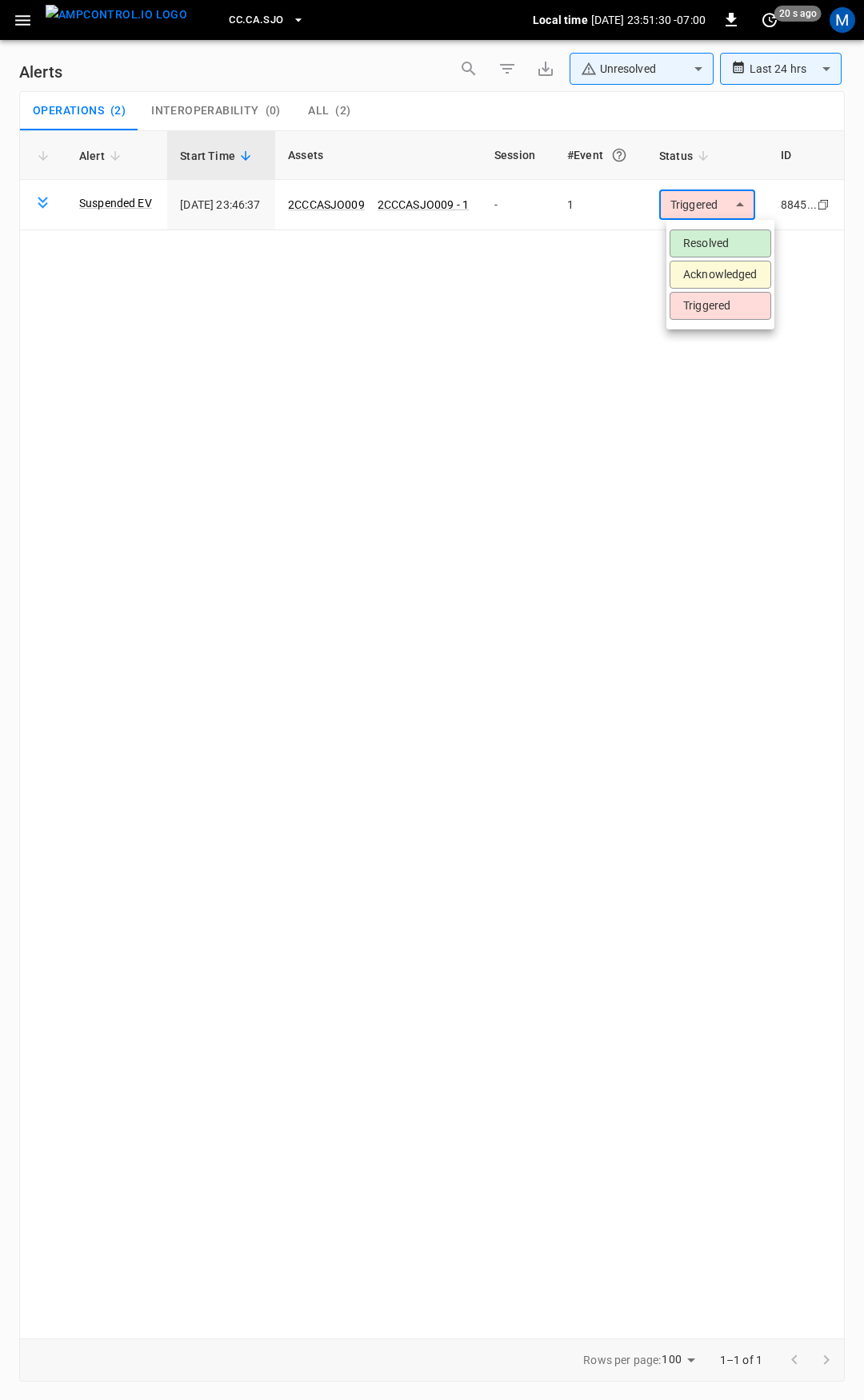
click at [729, 242] on li "Resolved" at bounding box center [719, 243] width 101 height 28
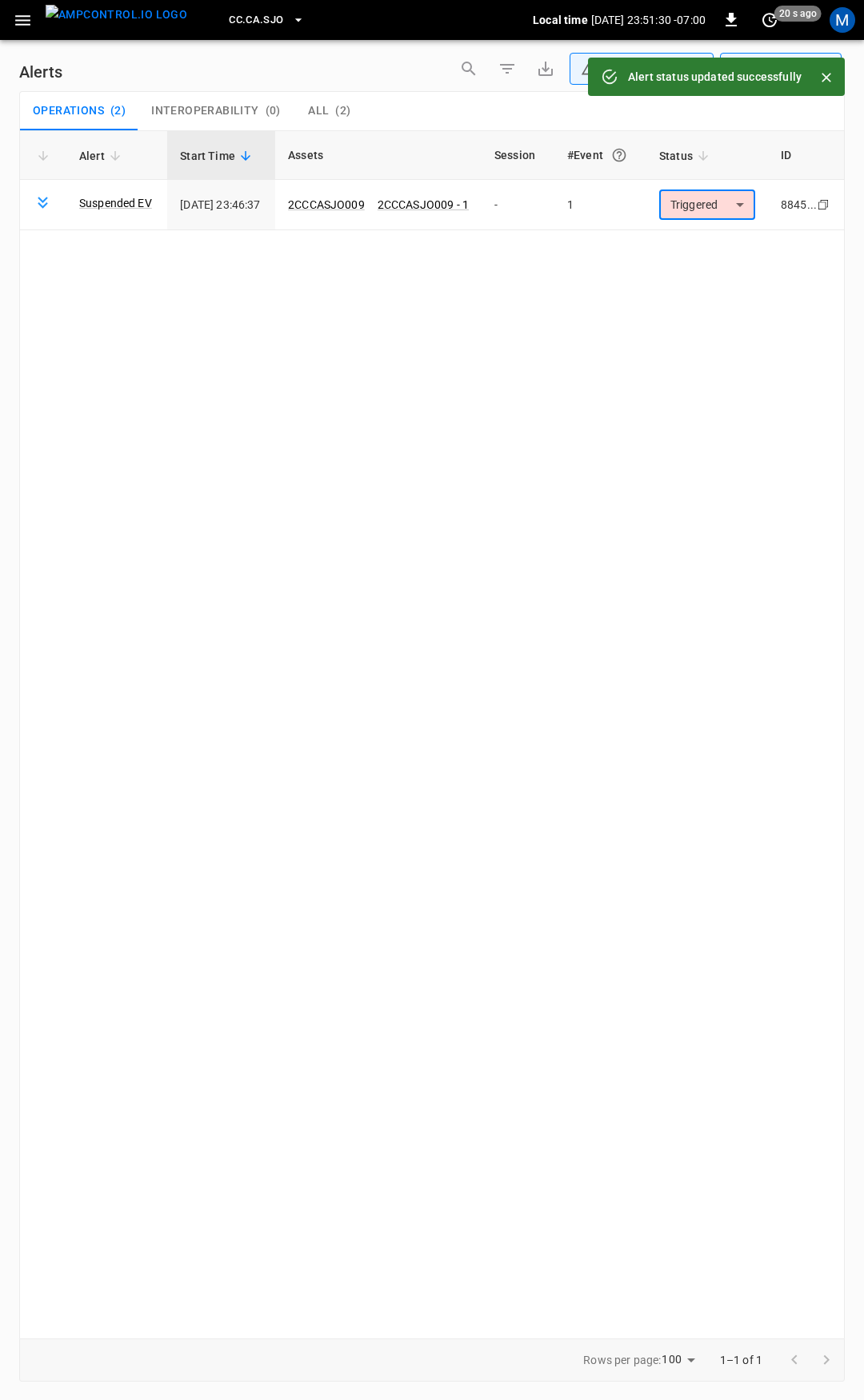
click at [23, 18] on icon "button" at bounding box center [23, 21] width 20 height 20
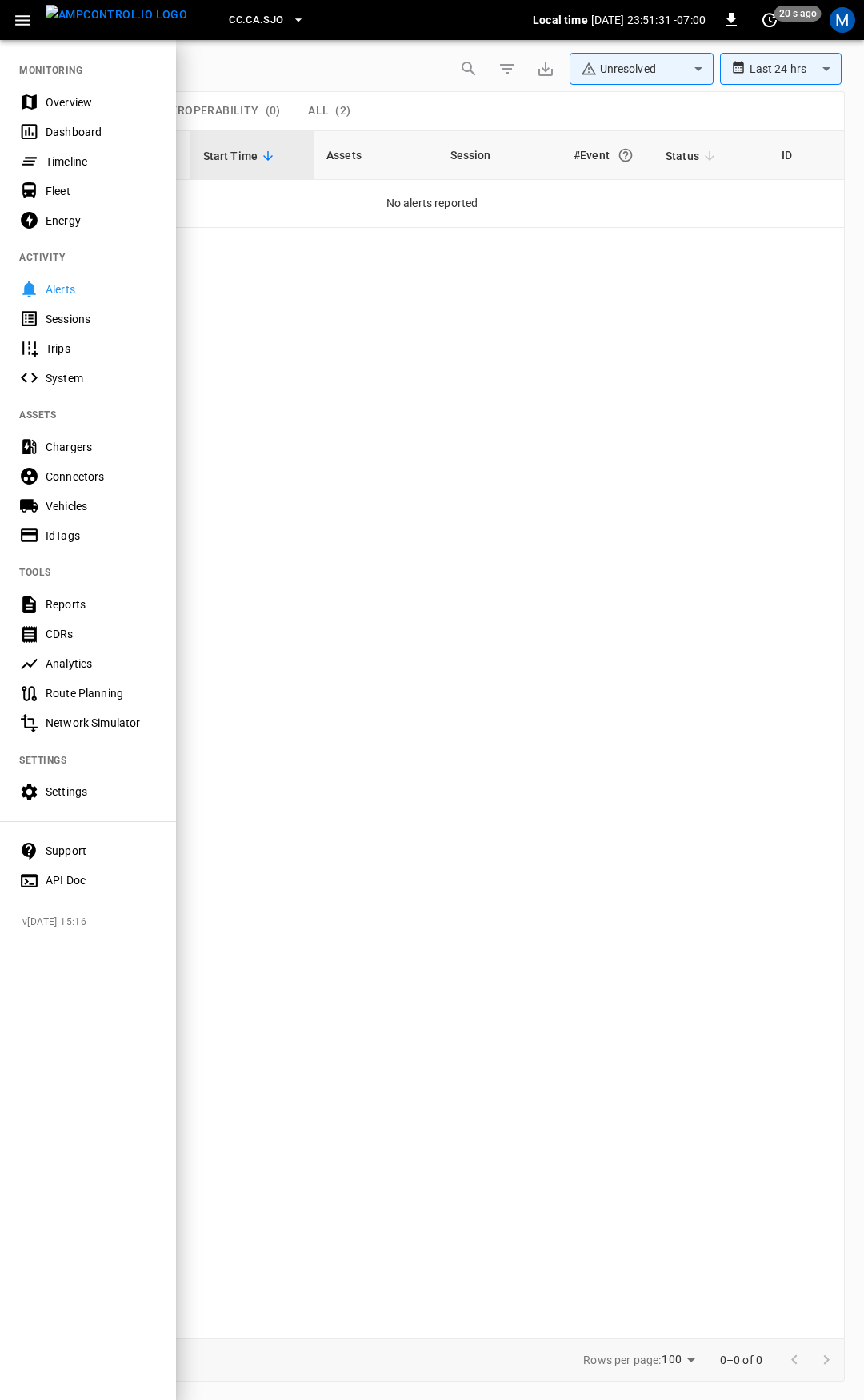
click at [64, 100] on div "Overview" at bounding box center [100, 102] width 111 height 16
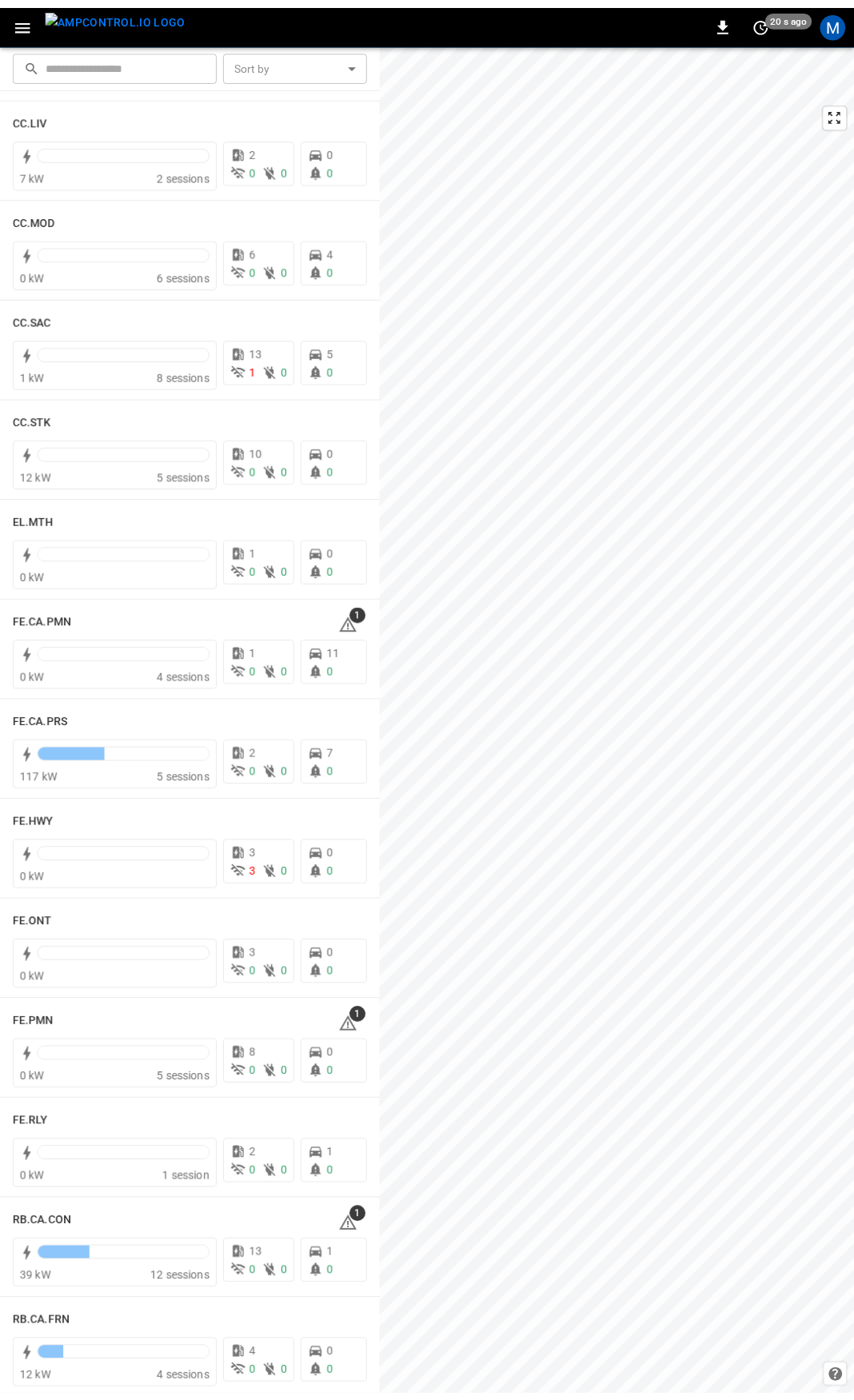
scroll to position [1175, 0]
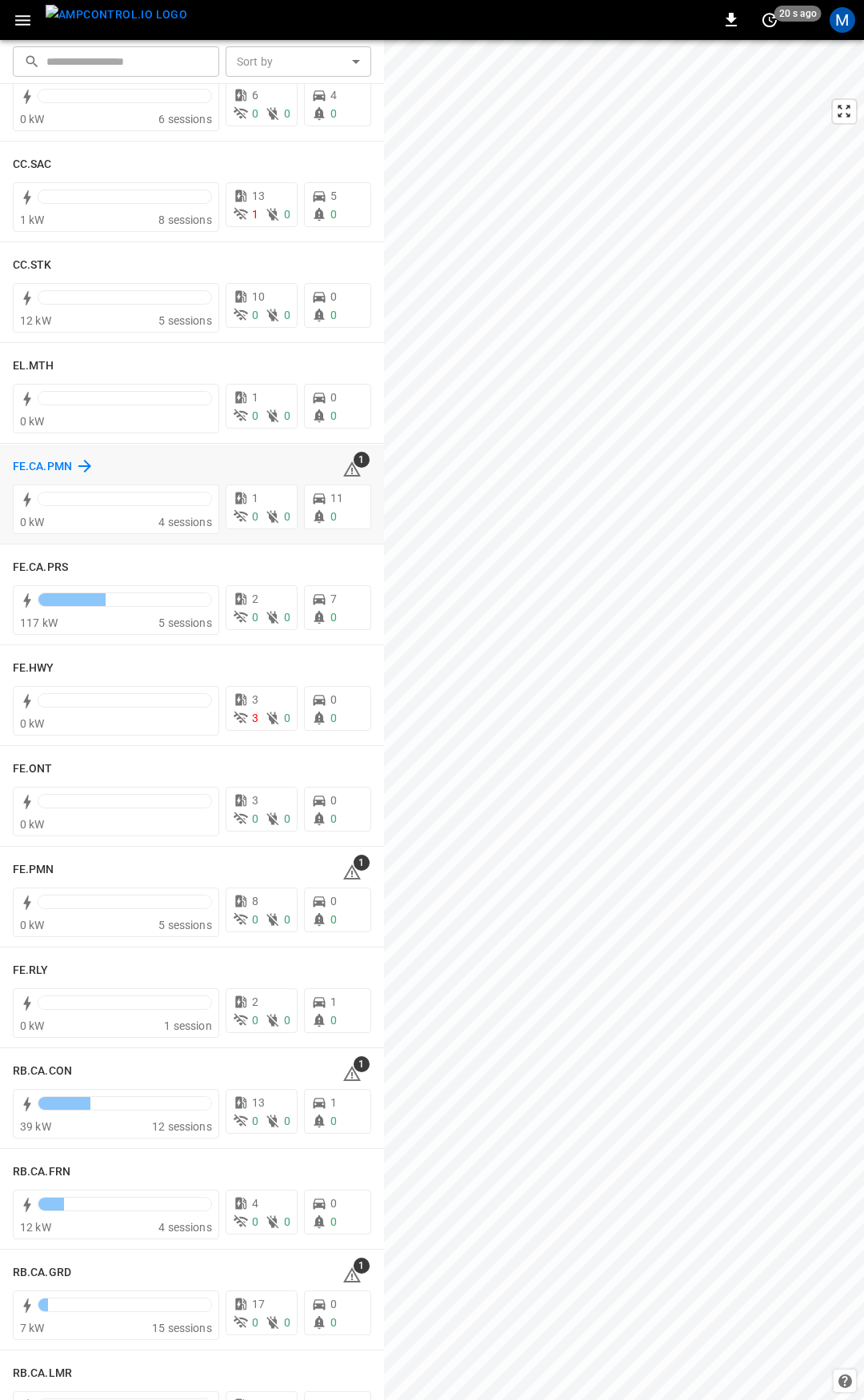
click at [23, 460] on h6 "FE.CA.PMN" at bounding box center [42, 467] width 59 height 18
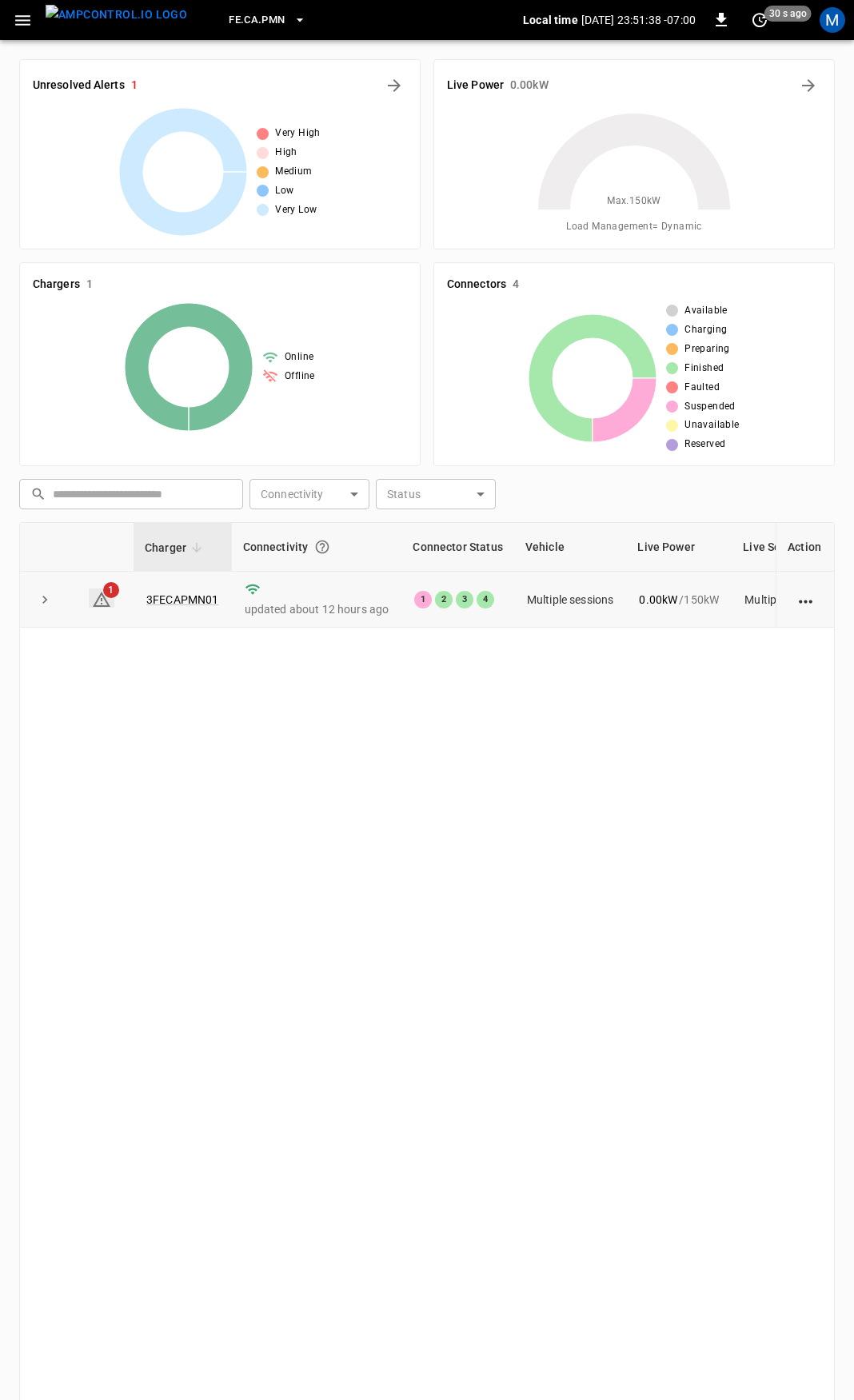
click at [97, 605] on icon at bounding box center [101, 600] width 20 height 20
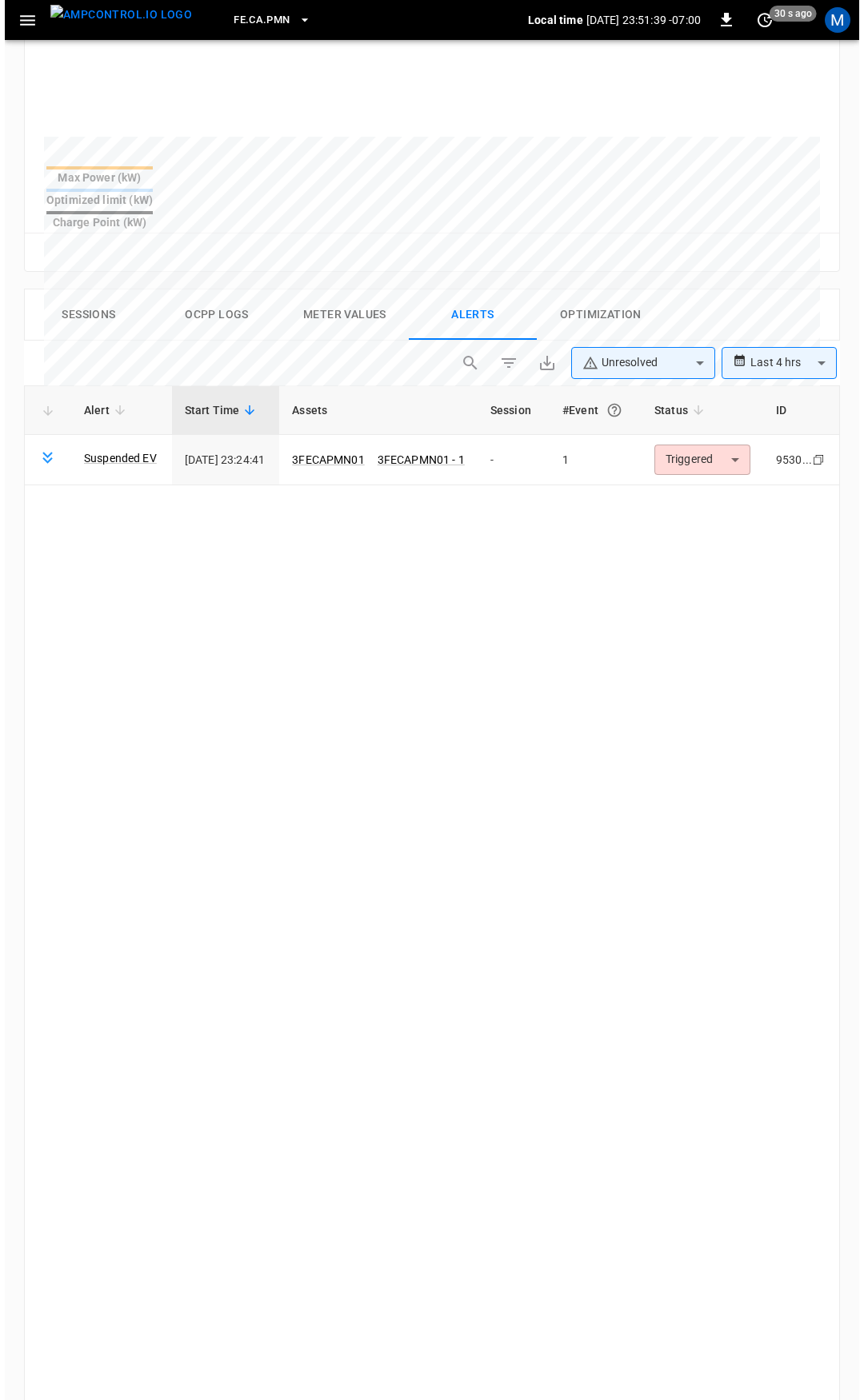
scroll to position [736, 0]
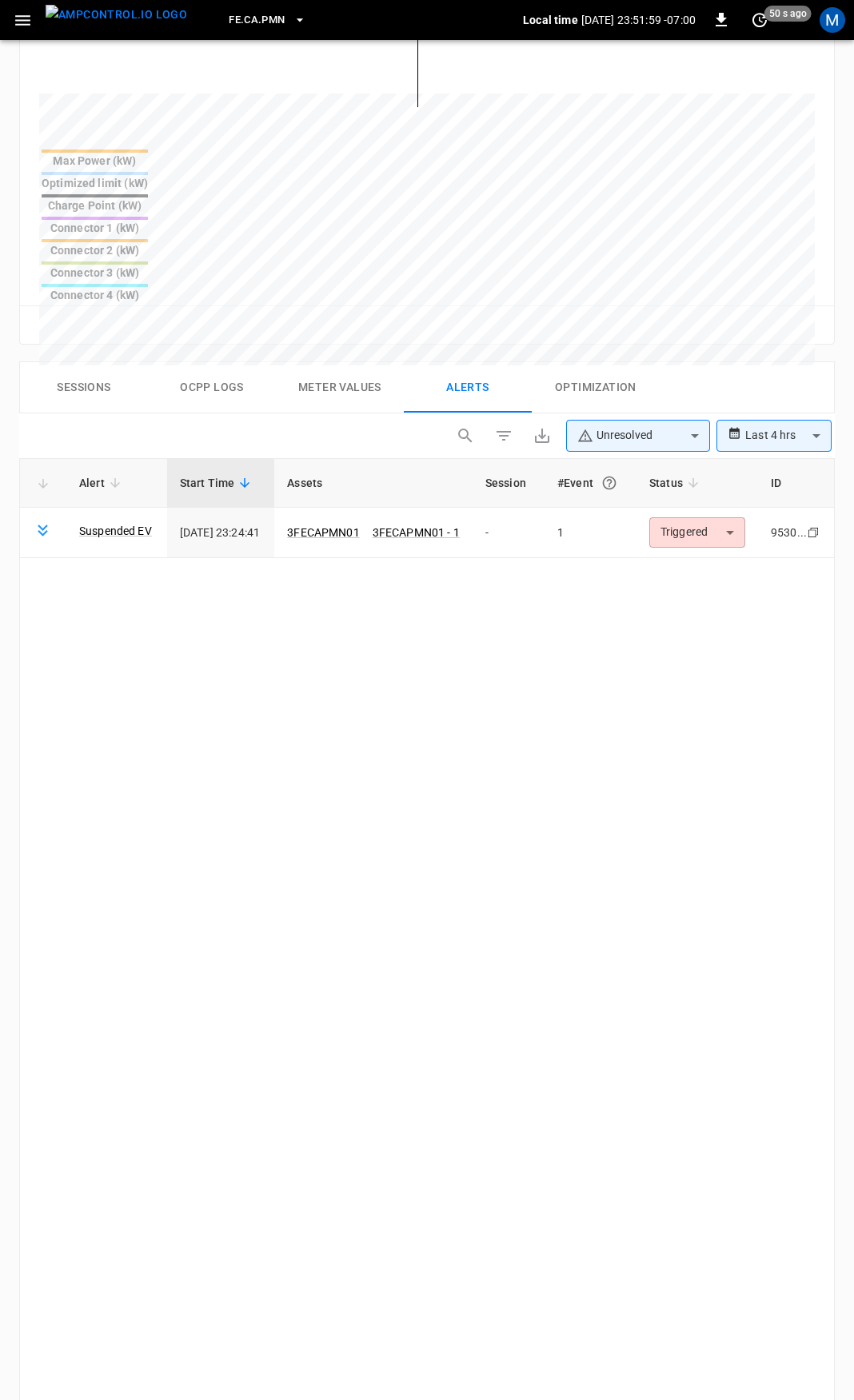
click at [702, 458] on div "Alert Start Time Assets Session #Event Status ID Suspended EV 2025-10-01 23:24:…" at bounding box center [427, 1063] width 816 height 1208
click at [714, 459] on th "Status" at bounding box center [698, 484] width 122 height 49
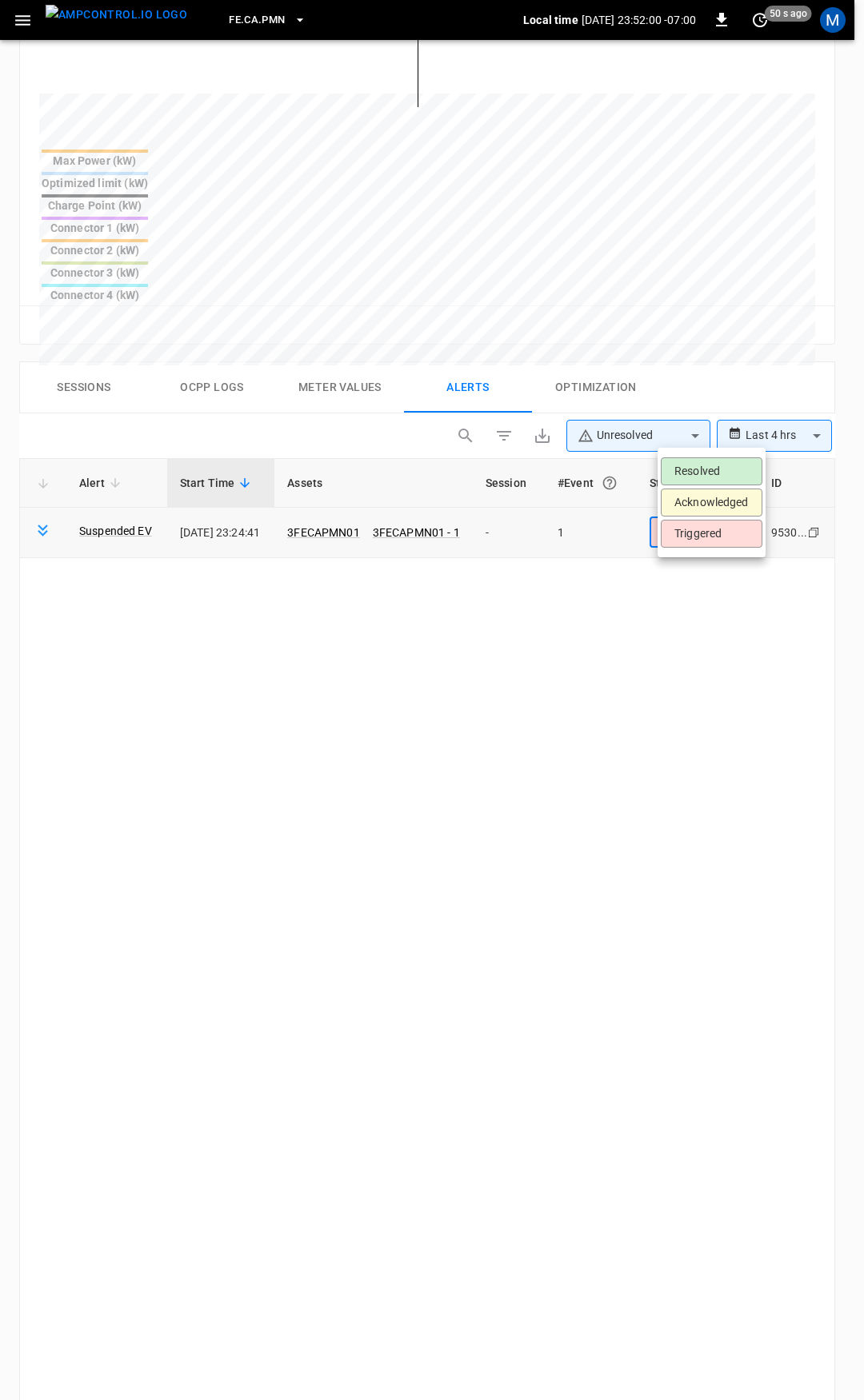
drag, startPoint x: 719, startPoint y: 438, endPoint x: 719, endPoint y: 465, distance: 27.0
click at [719, 439] on body "**********" at bounding box center [432, 503] width 864 height 2477
click at [720, 467] on li "Resolved" at bounding box center [710, 471] width 101 height 28
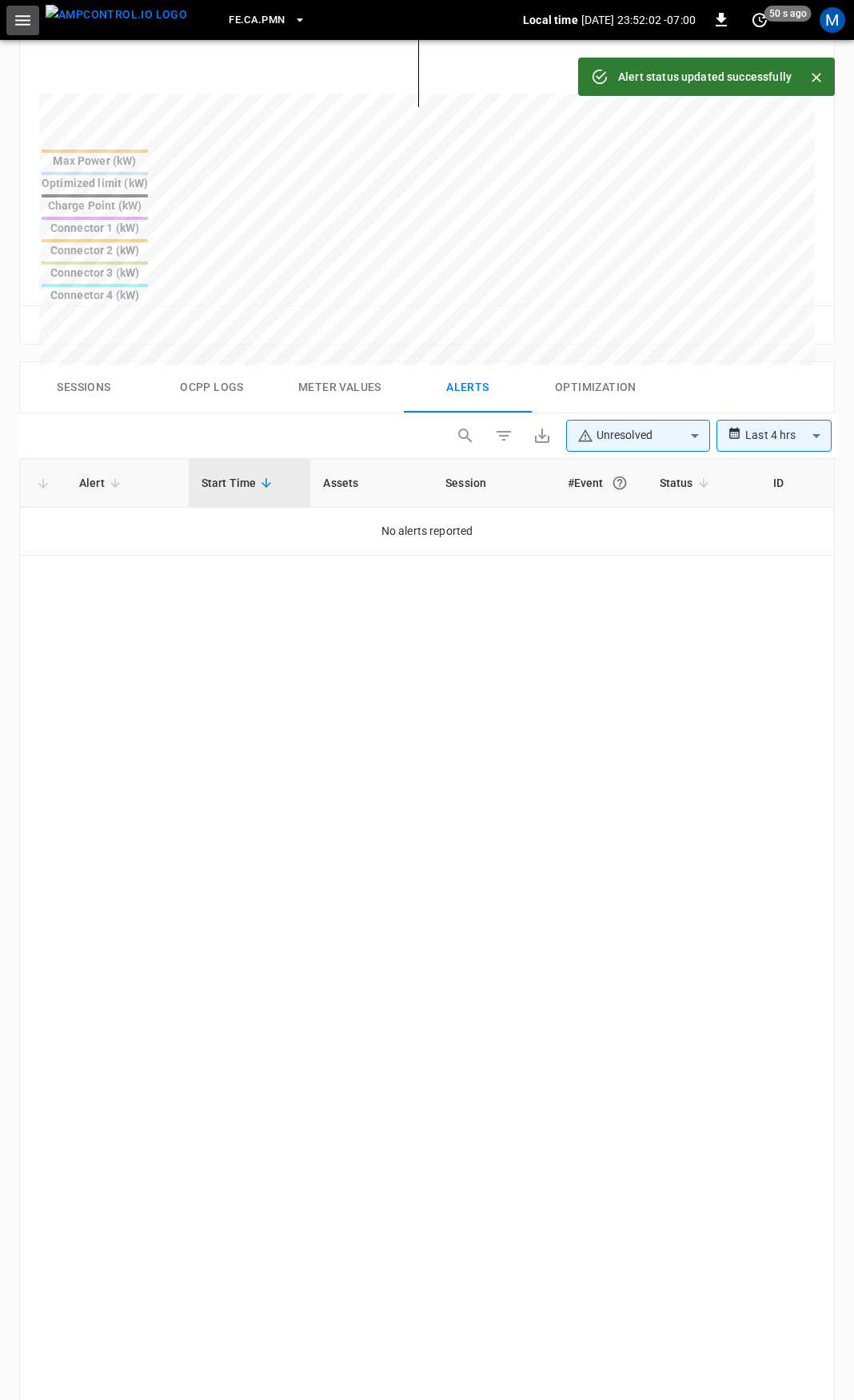
click at [24, 30] on icon "button" at bounding box center [23, 21] width 20 height 20
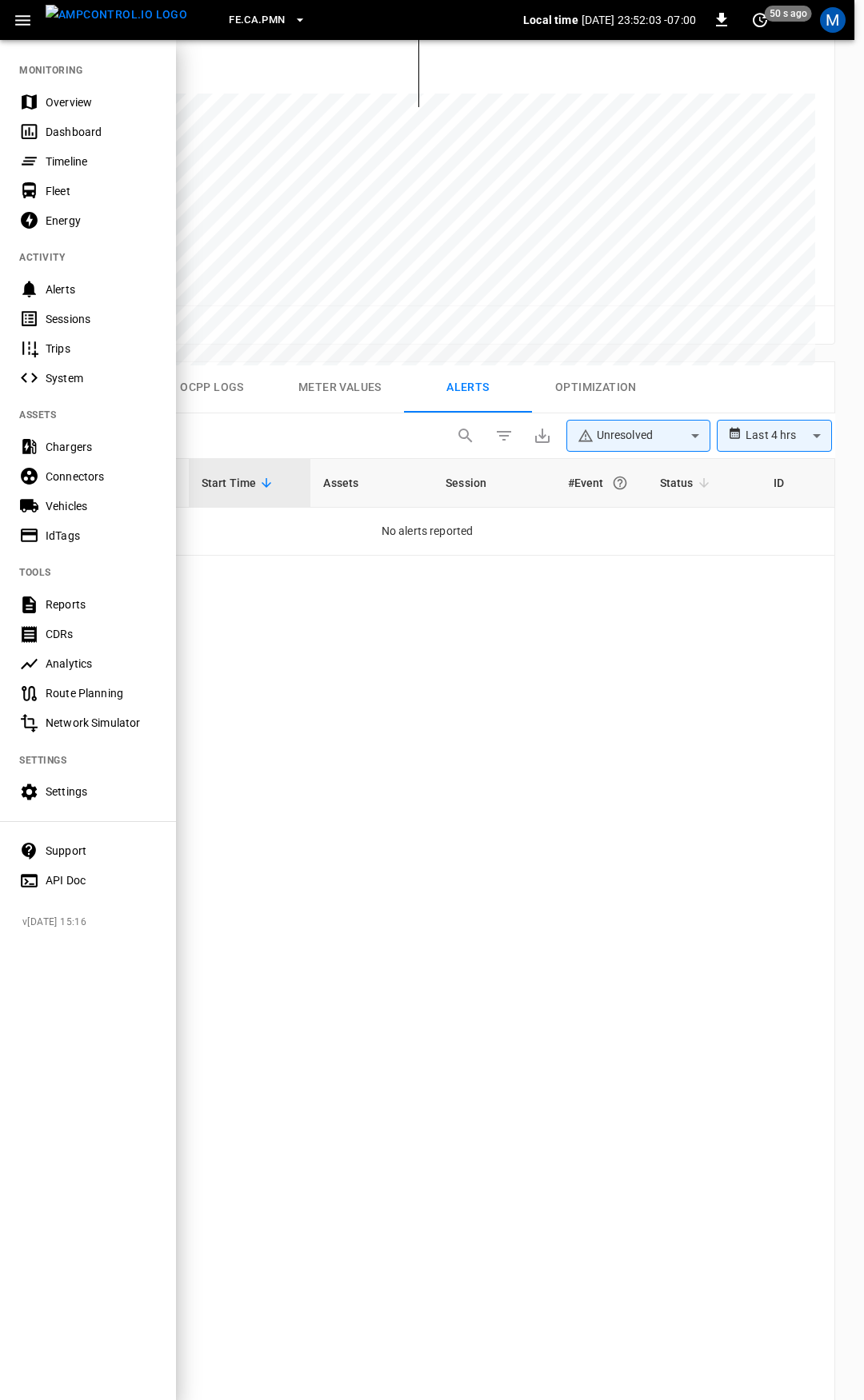
drag, startPoint x: 49, startPoint y: 78, endPoint x: 56, endPoint y: 101, distance: 24.0
click at [50, 81] on nav "MONITORING Overview Dashboard Timeline Fleet Energy ACTIVITY Alerts Sessions Tr…" at bounding box center [88, 470] width 176 height 864
click at [56, 100] on div "Overview" at bounding box center [100, 102] width 111 height 16
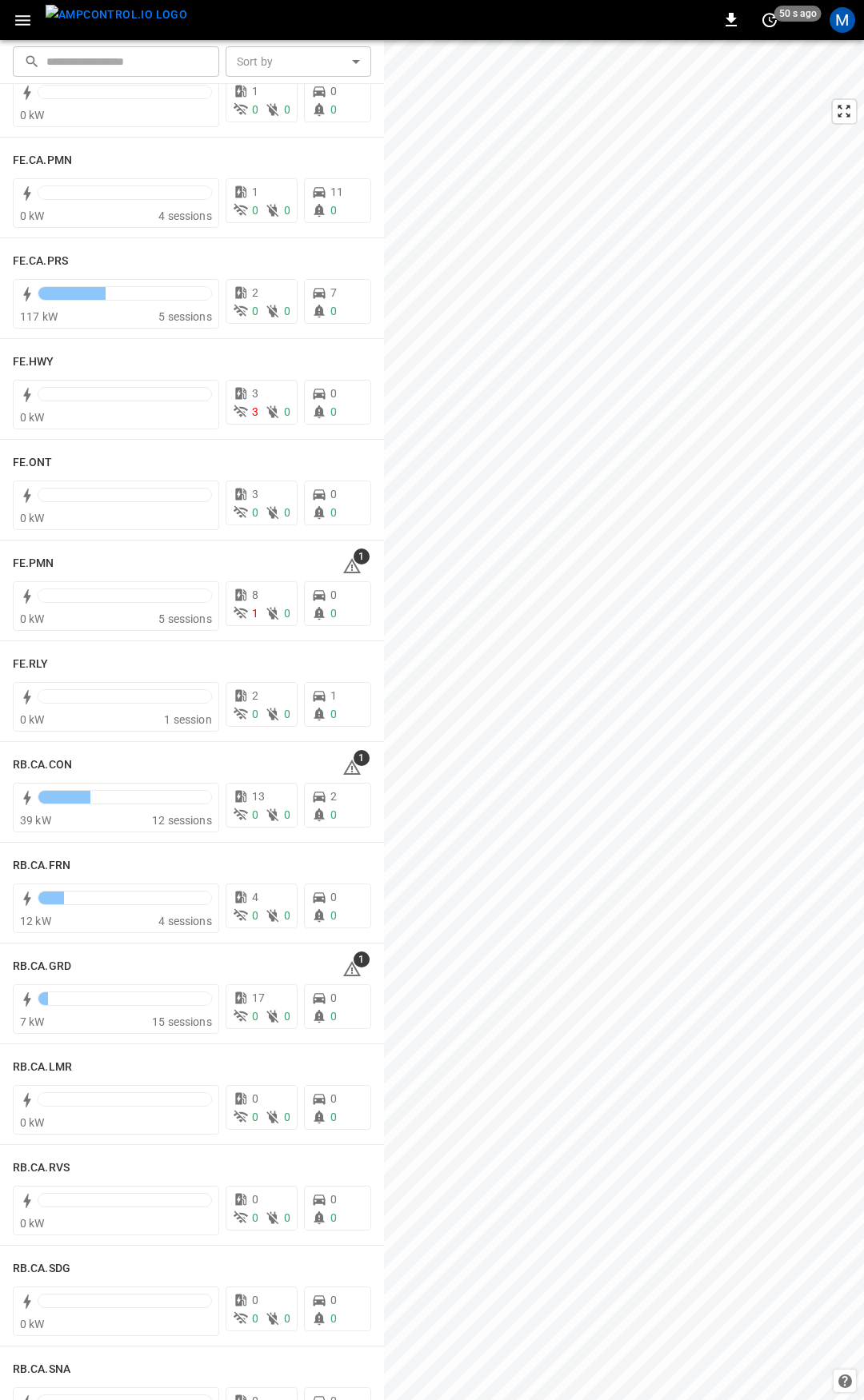
scroll to position [1570, 0]
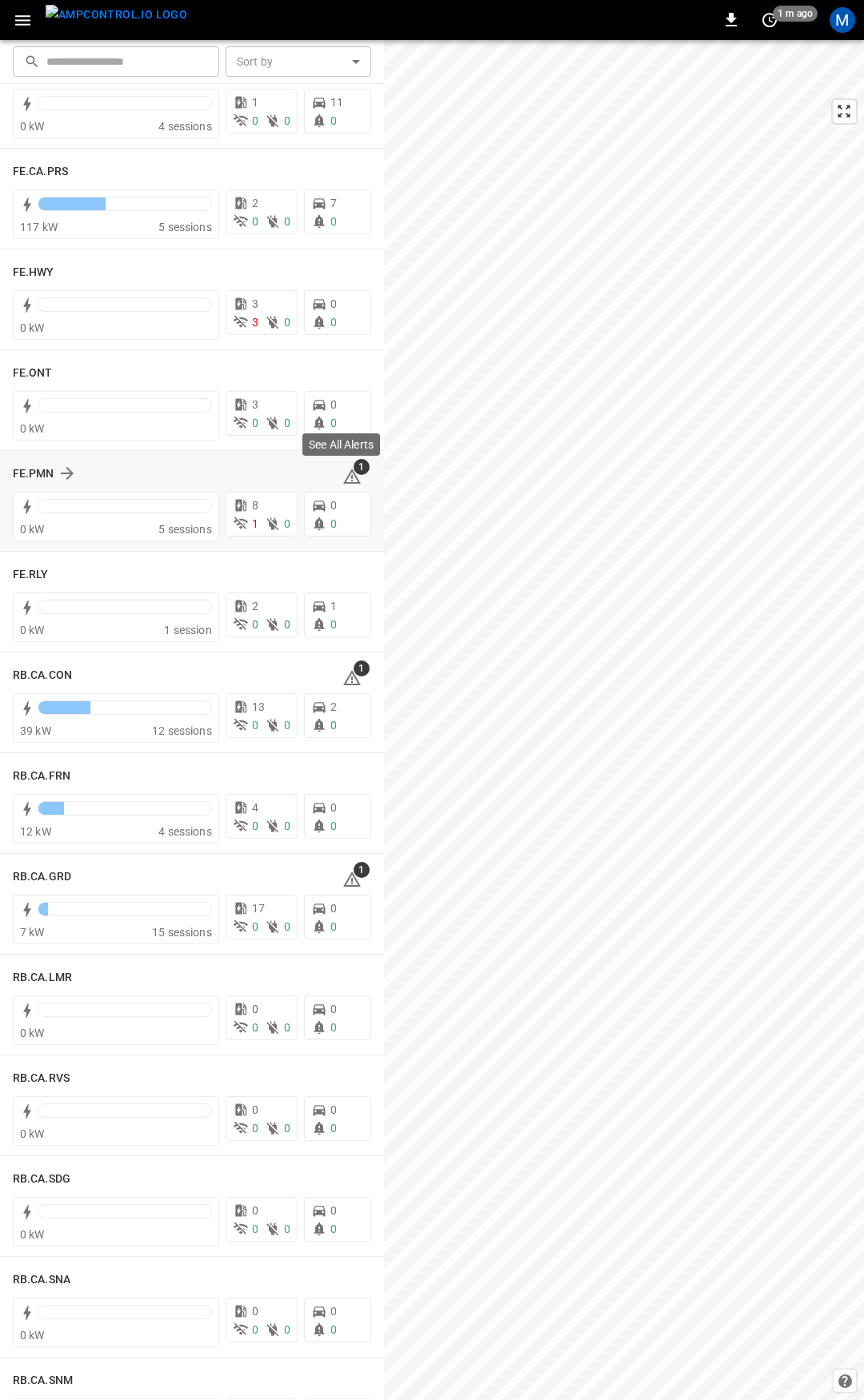
click at [351, 478] on icon at bounding box center [352, 477] width 20 height 20
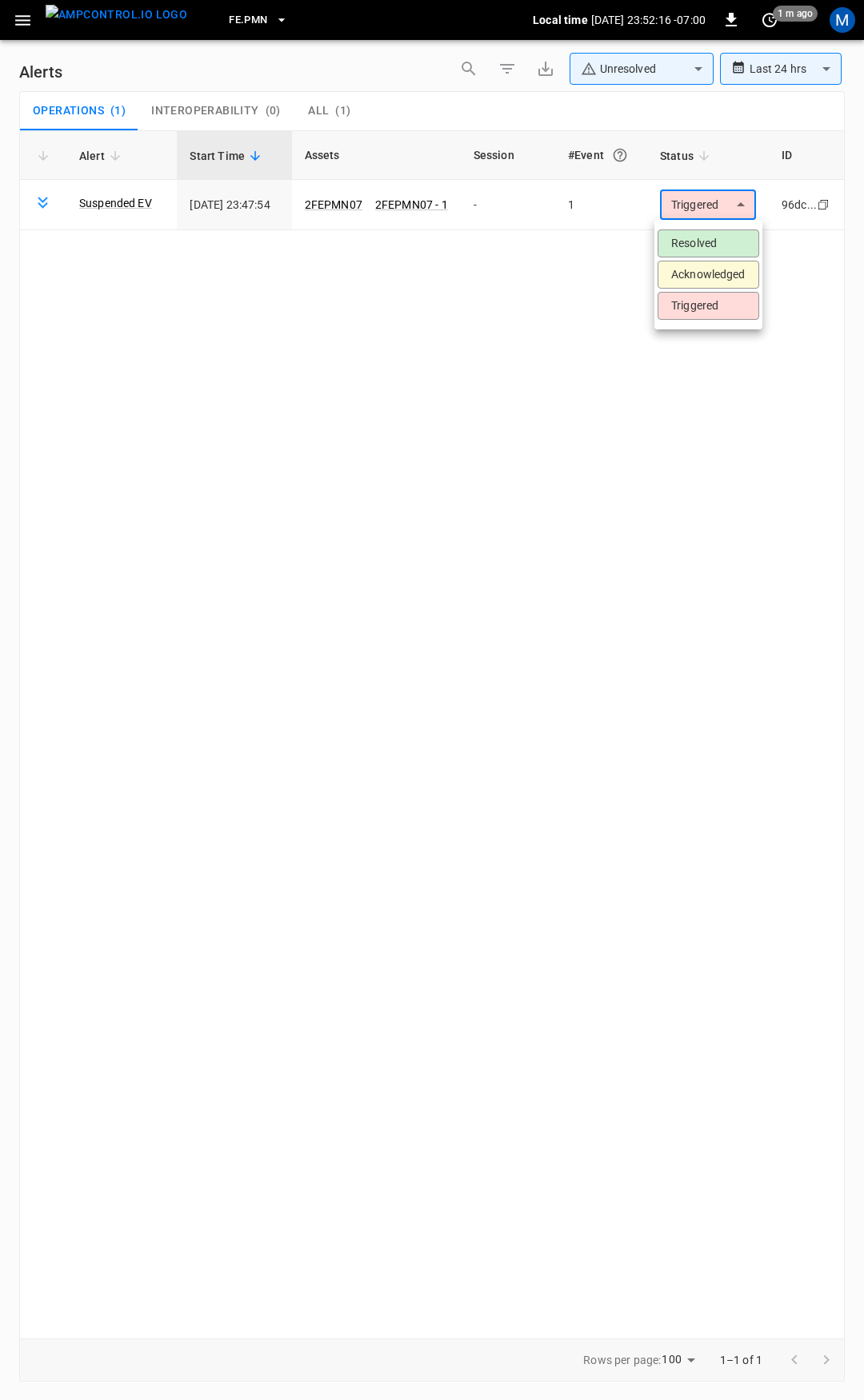
click at [686, 205] on body "**********" at bounding box center [432, 698] width 864 height 1395
click at [702, 242] on li "Resolved" at bounding box center [708, 243] width 101 height 28
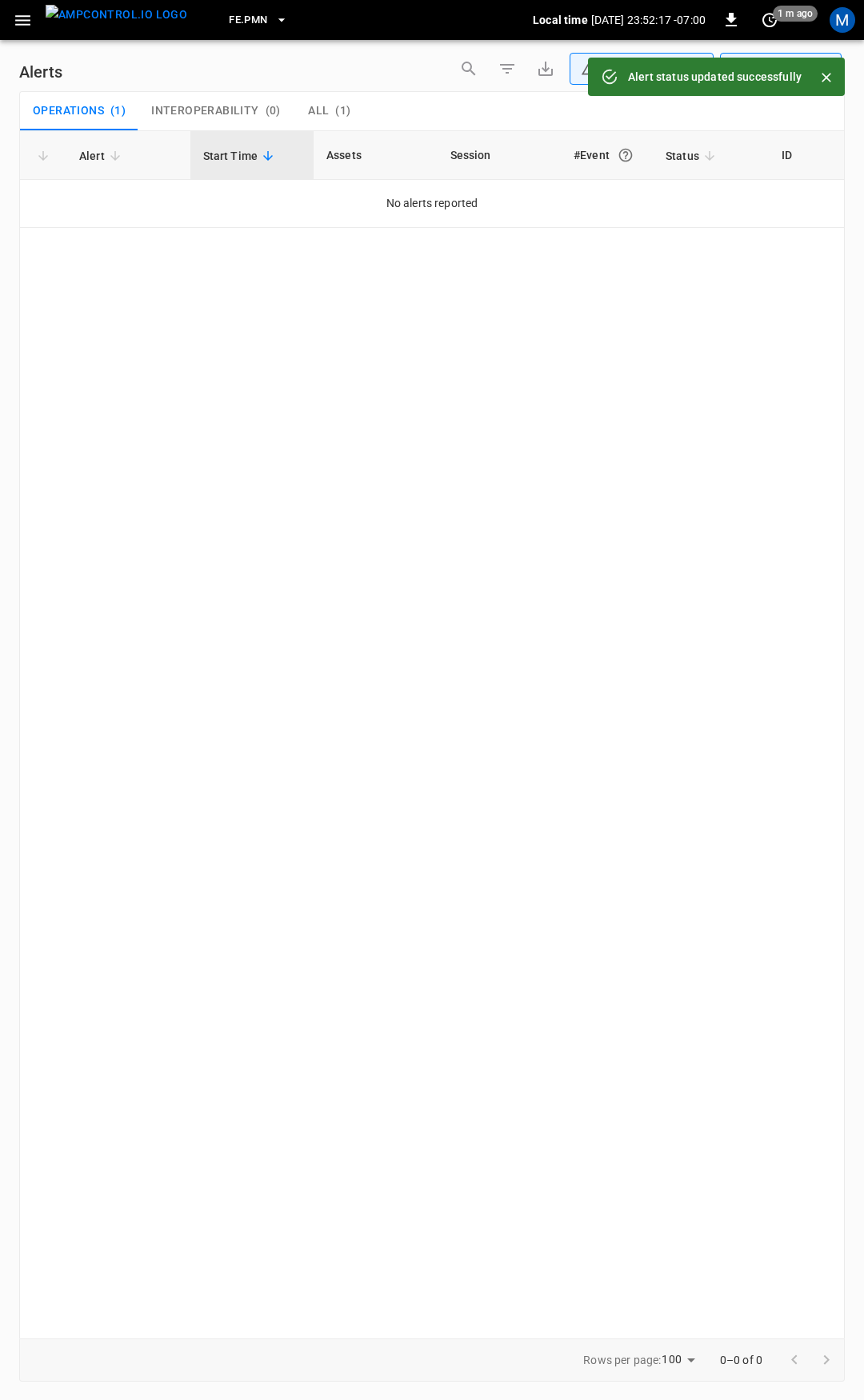
click at [20, 18] on icon "button" at bounding box center [23, 21] width 20 height 20
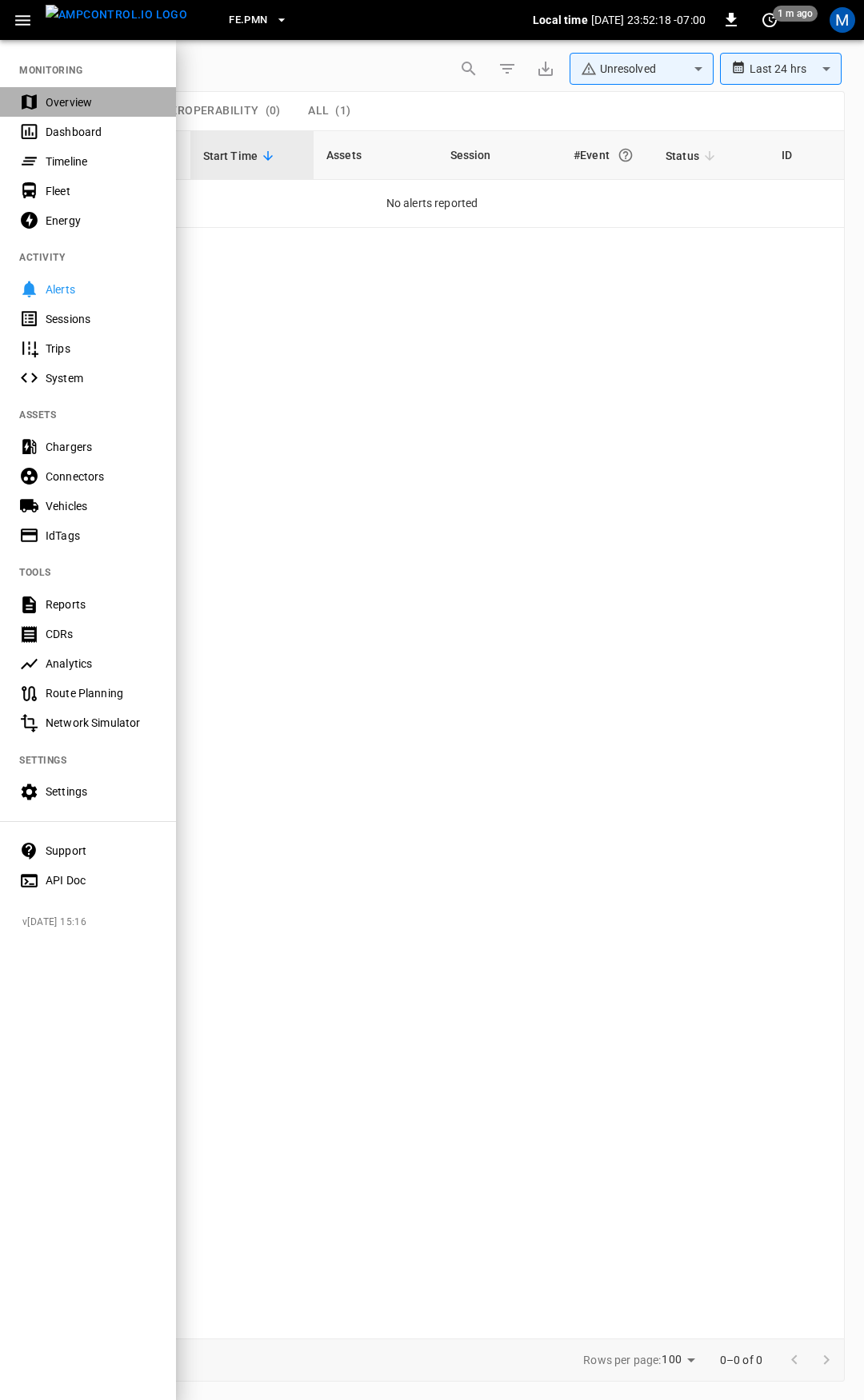
click at [88, 99] on div "Overview" at bounding box center [100, 102] width 111 height 16
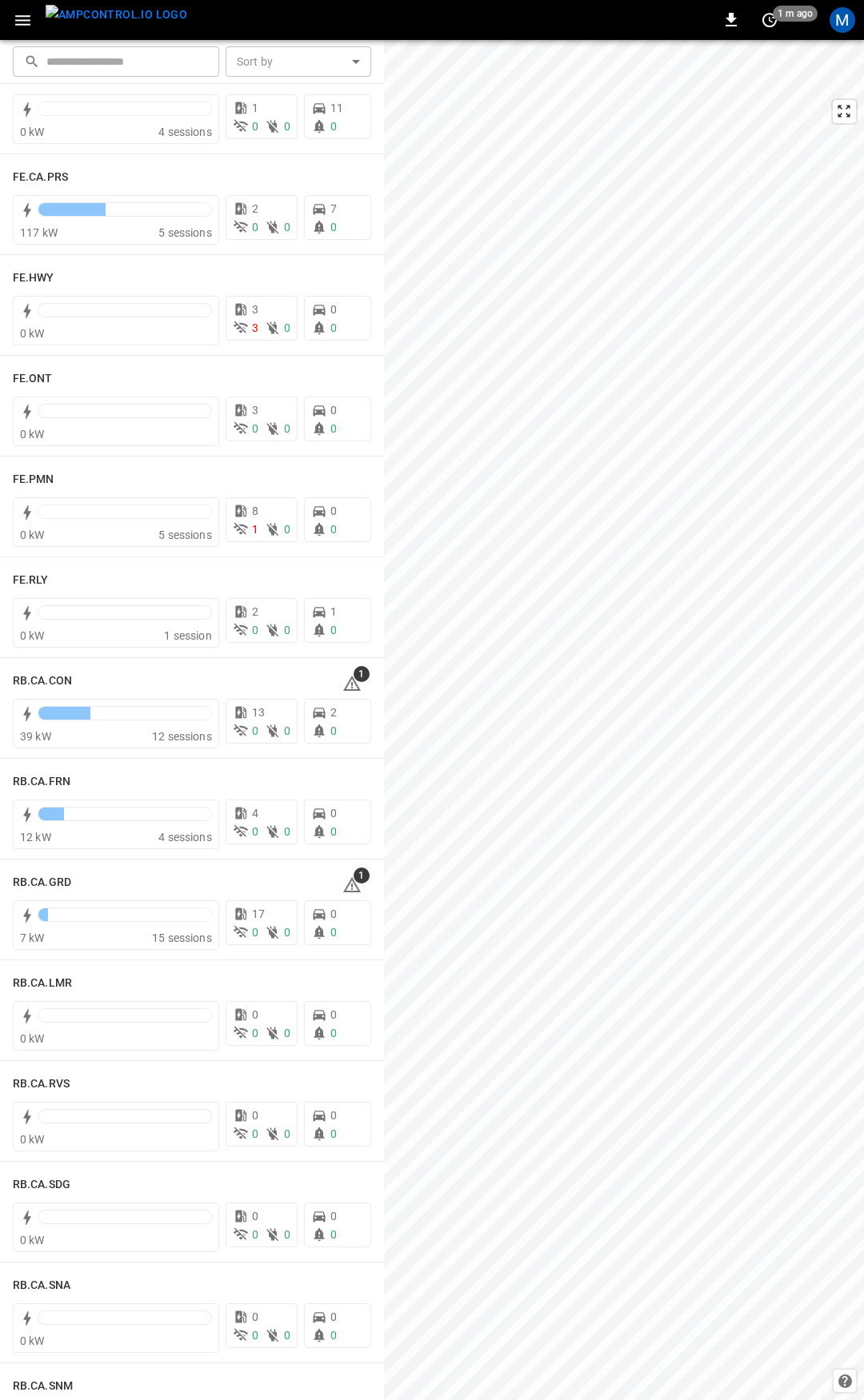
scroll to position [1690, 0]
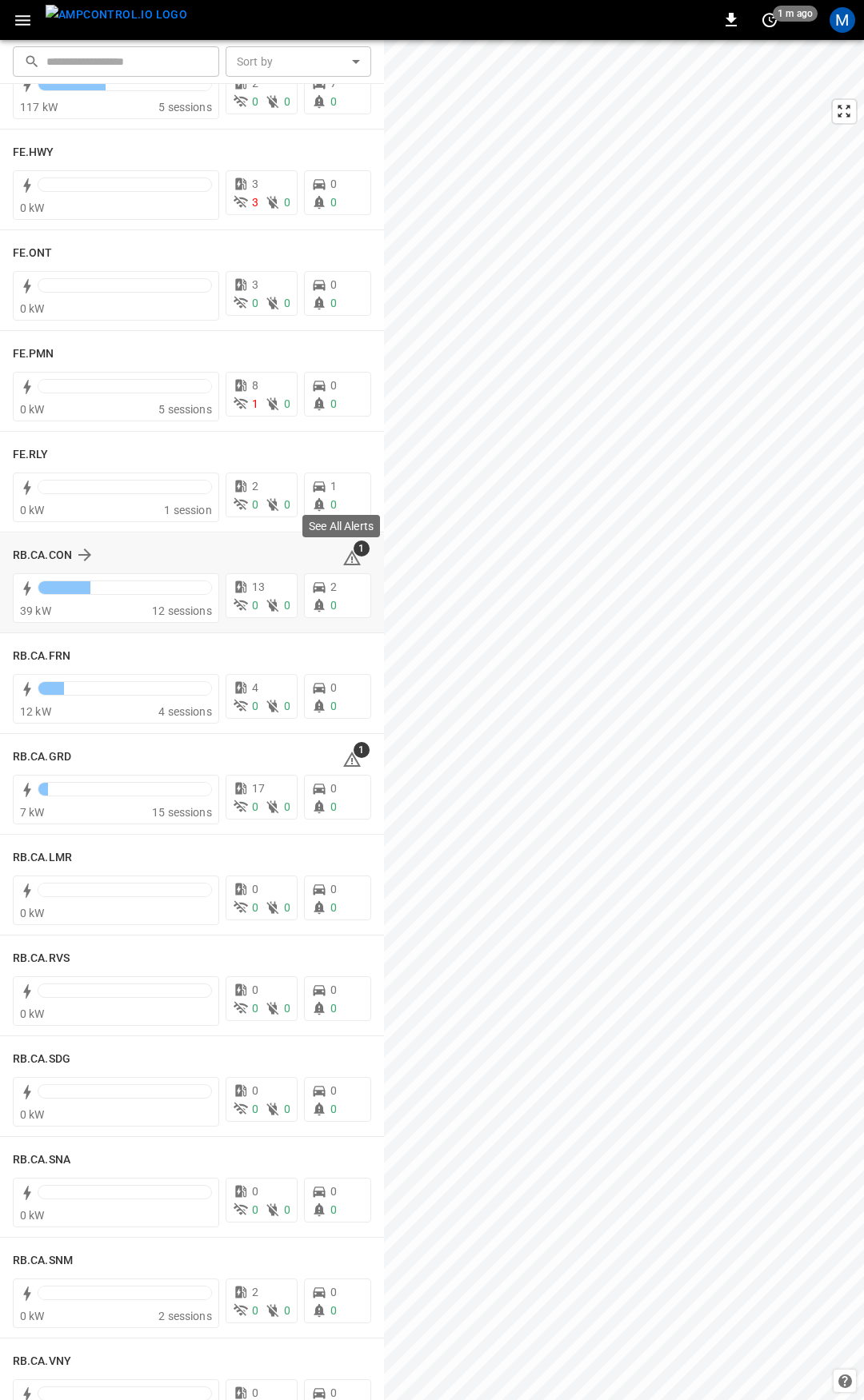
click at [346, 561] on icon at bounding box center [352, 559] width 20 height 20
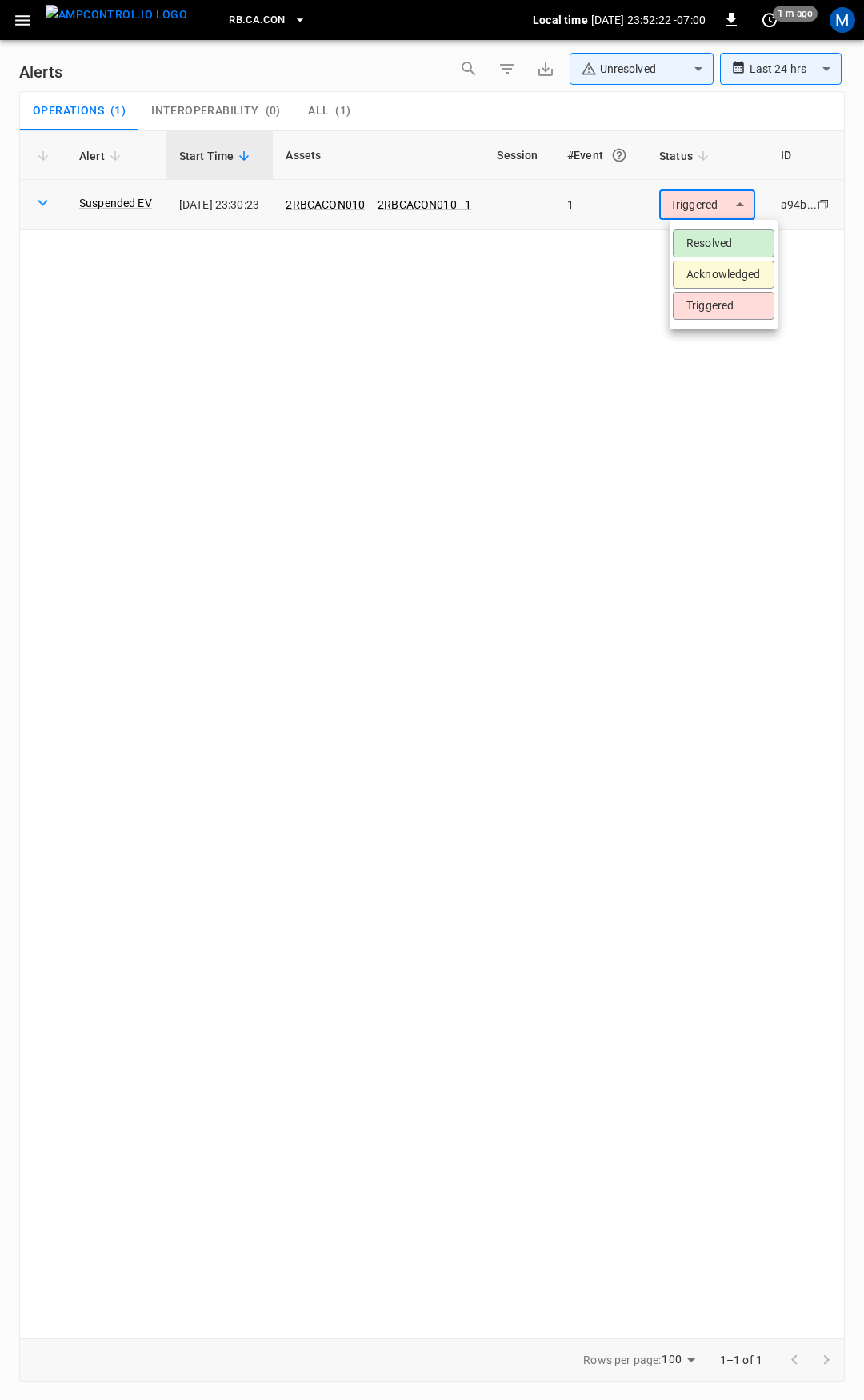
click at [708, 201] on body "**********" at bounding box center [432, 698] width 864 height 1395
click at [724, 243] on li "Resolved" at bounding box center [723, 243] width 101 height 28
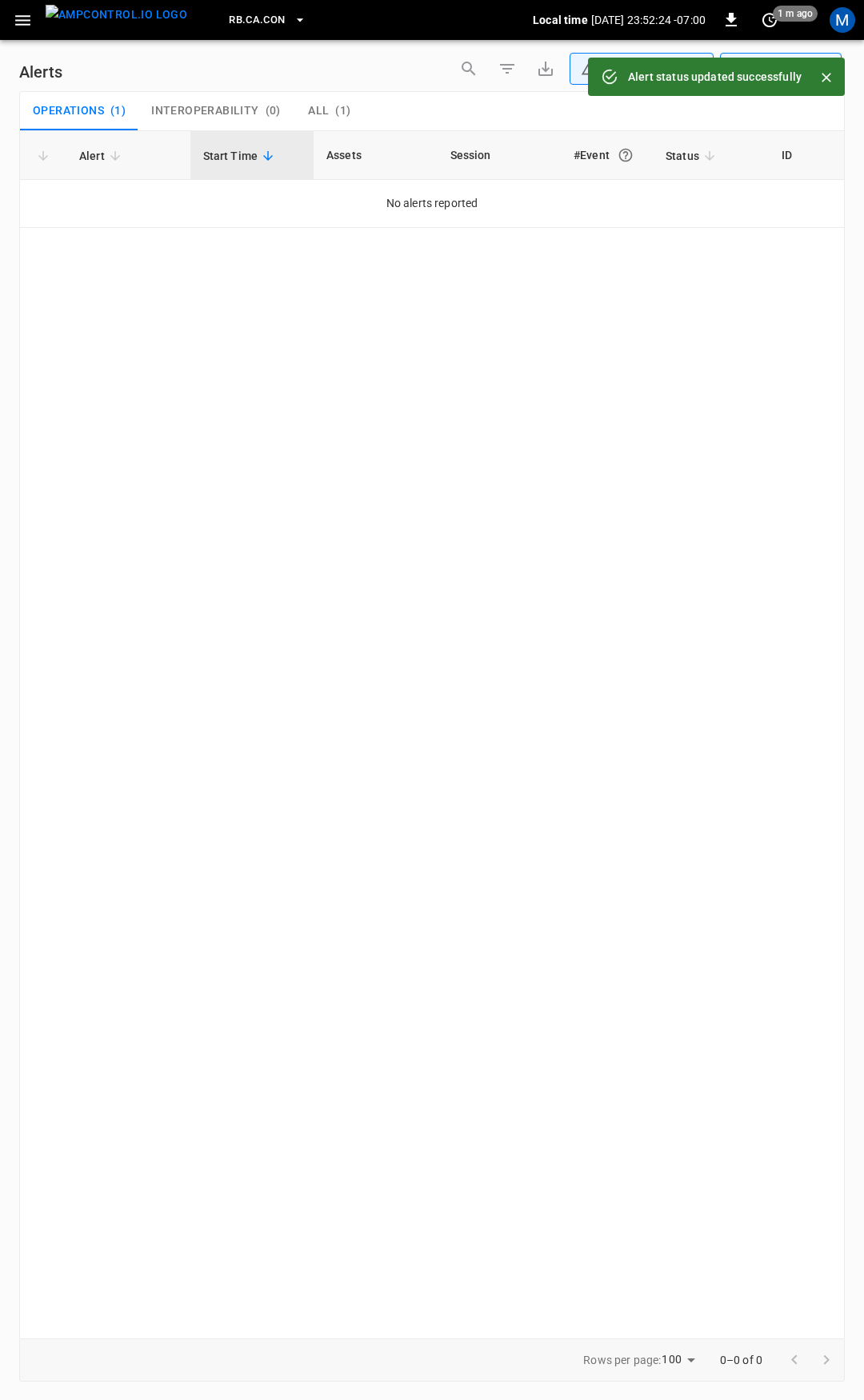
click at [20, 19] on icon "button" at bounding box center [23, 21] width 20 height 20
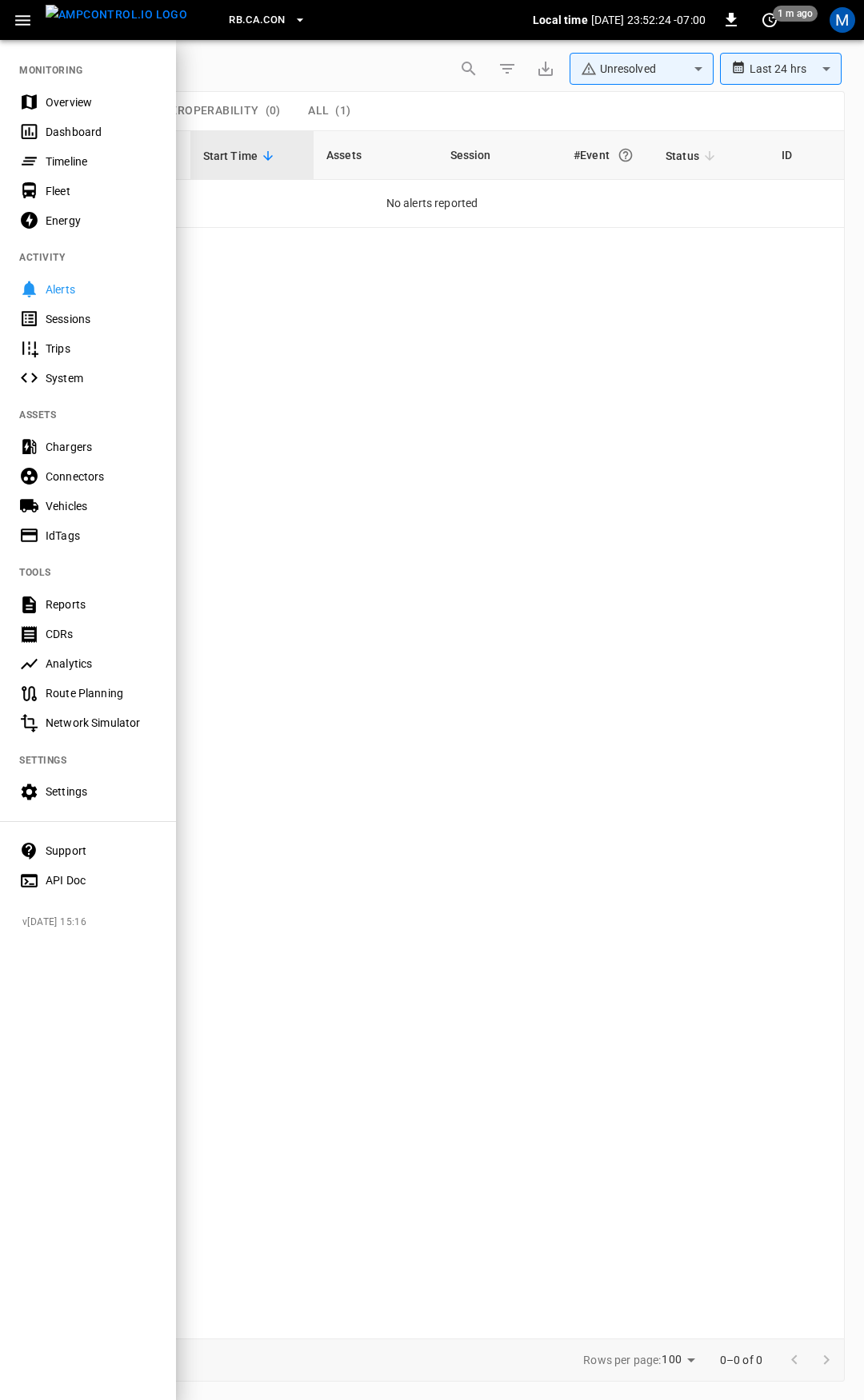
click at [101, 104] on div "Overview" at bounding box center [100, 102] width 111 height 16
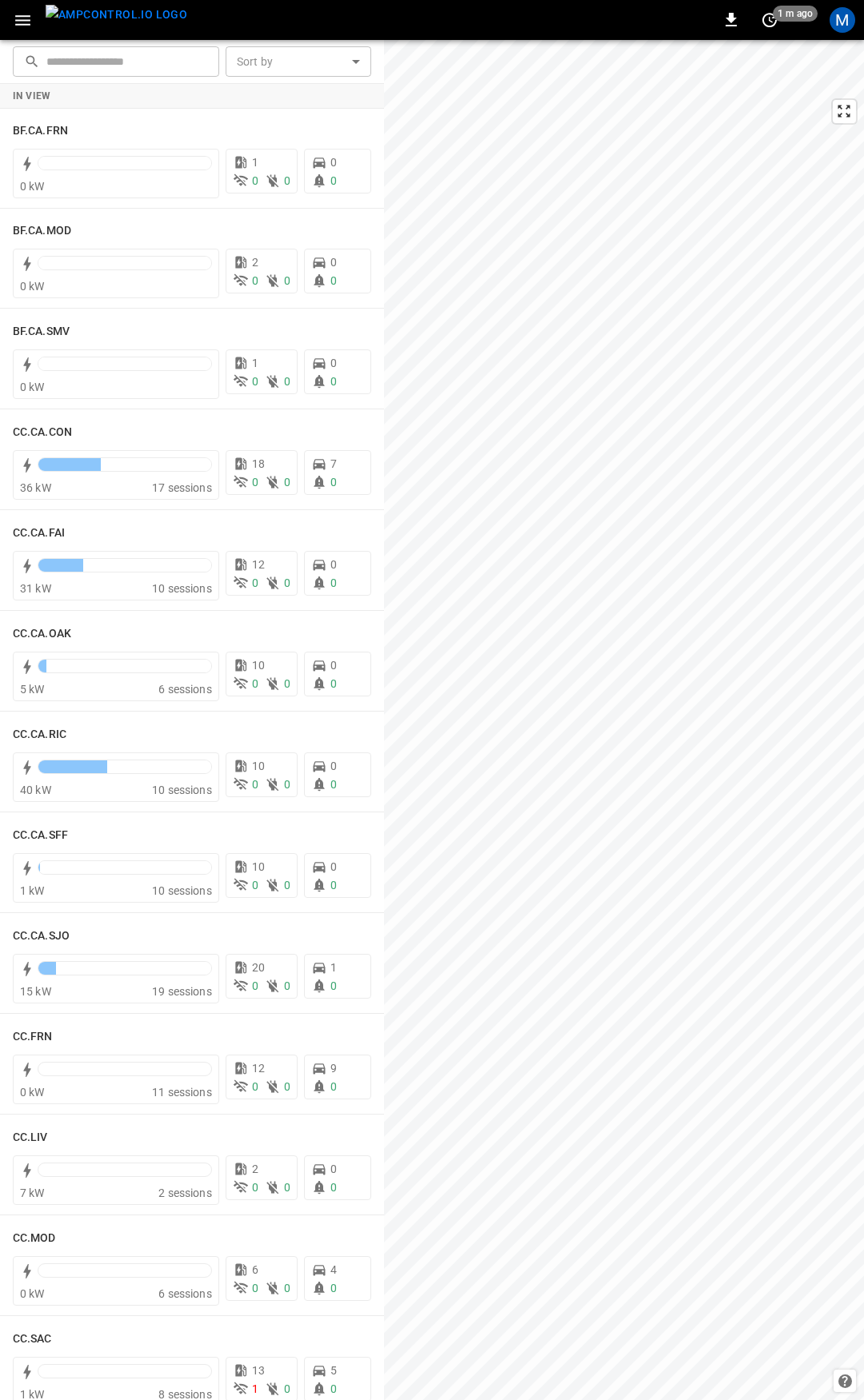
click at [22, 23] on icon "button" at bounding box center [23, 21] width 20 height 20
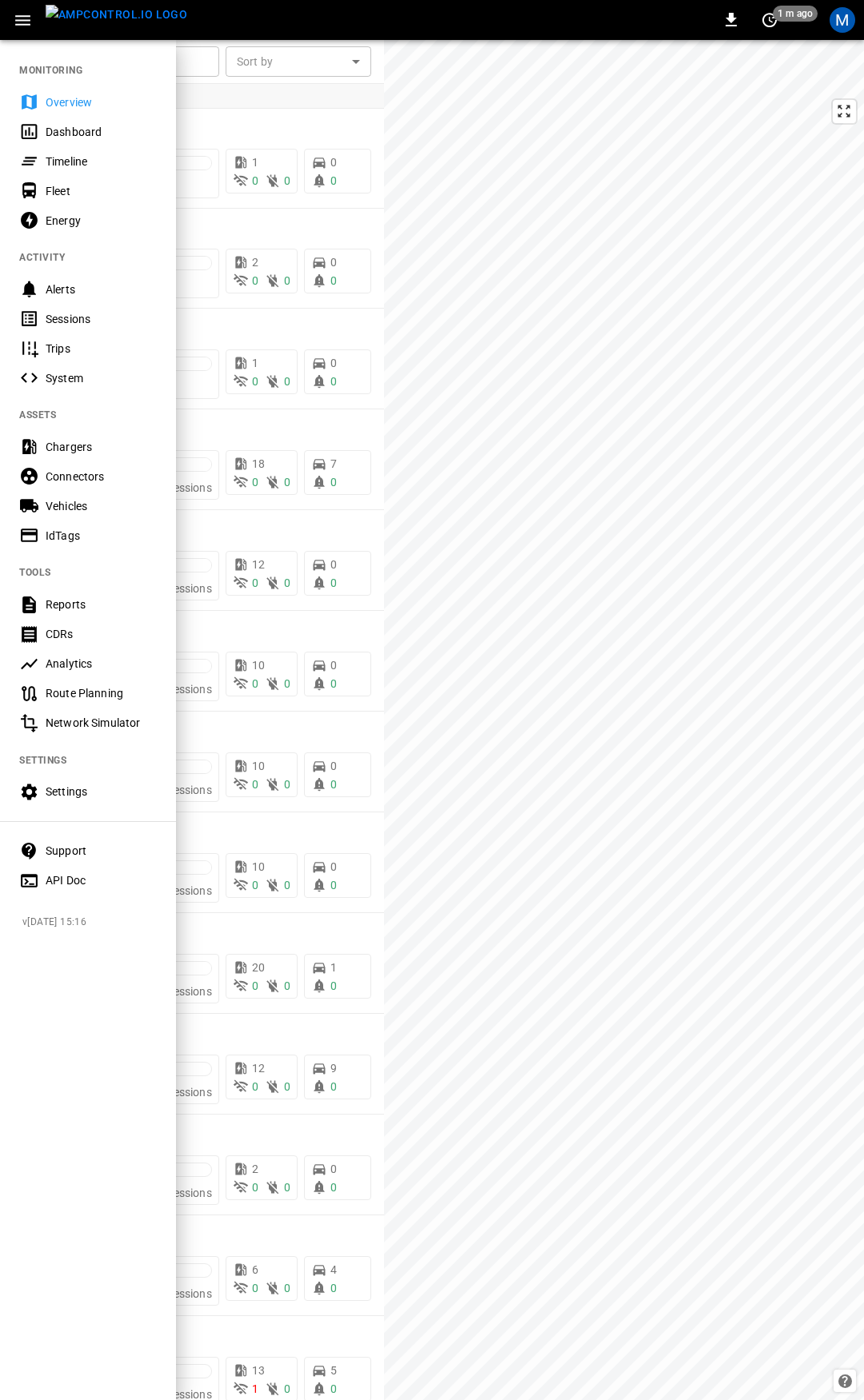
click at [99, 99] on div "Overview" at bounding box center [100, 102] width 111 height 16
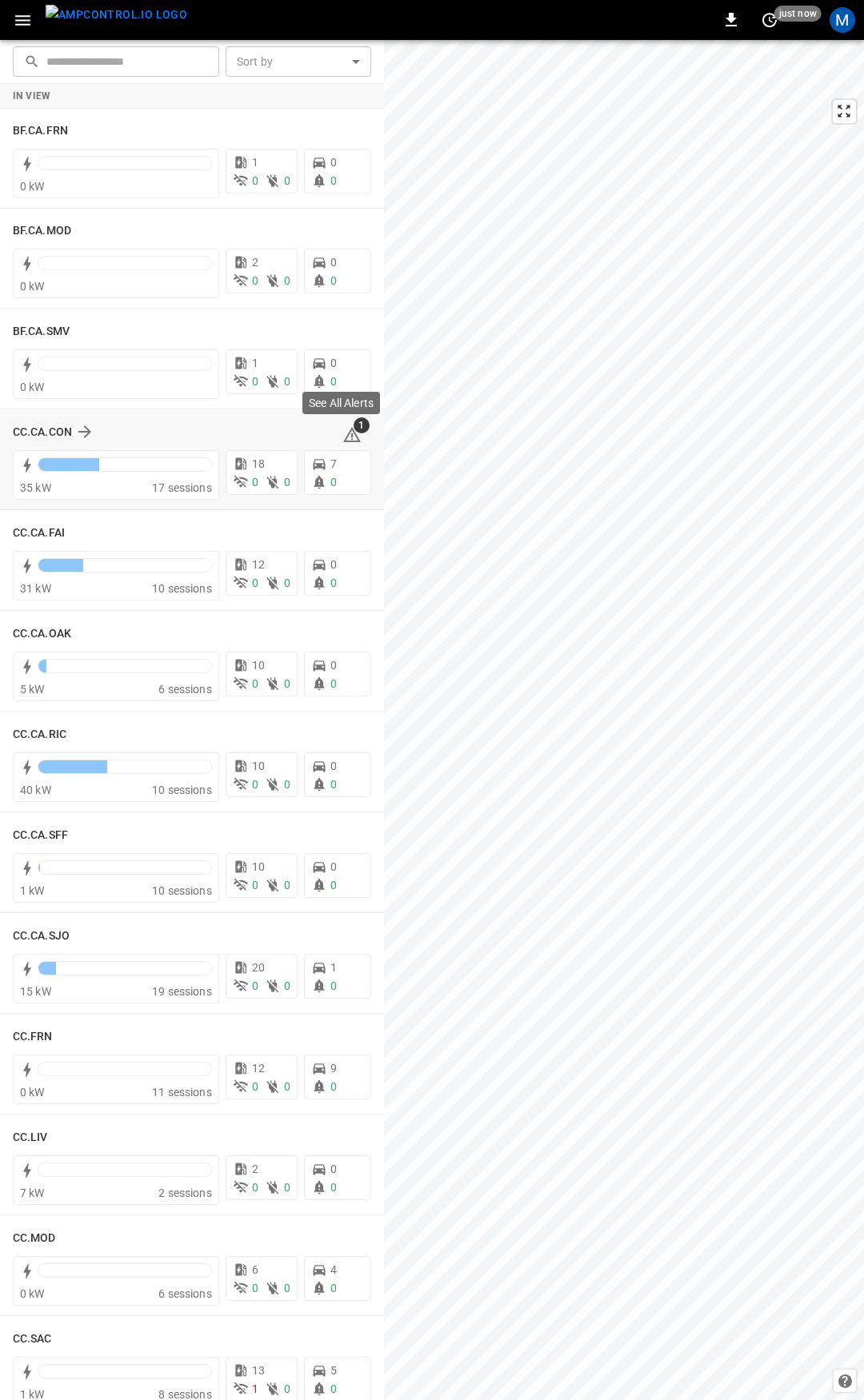
click at [345, 432] on icon at bounding box center [352, 435] width 20 height 20
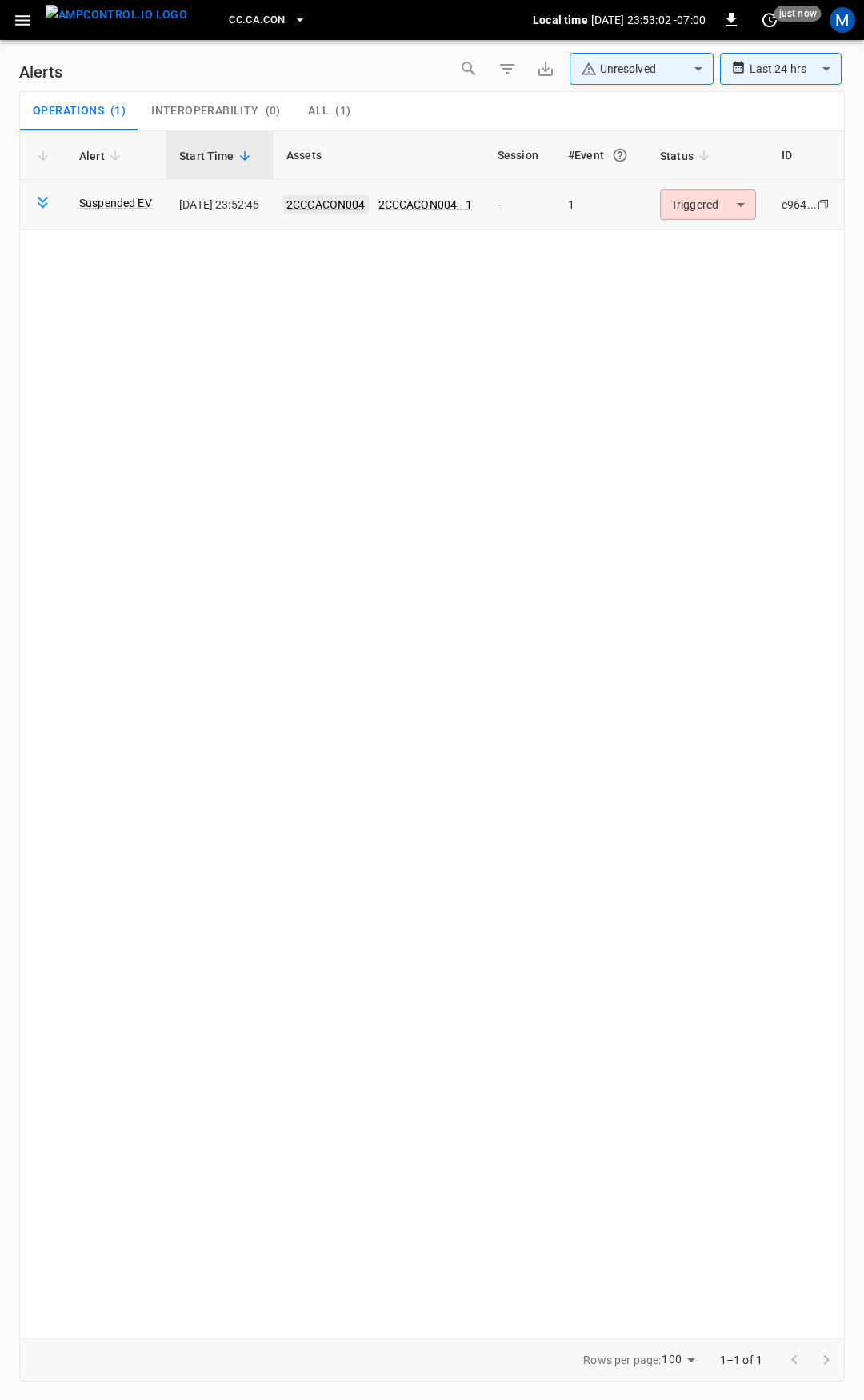
click at [361, 197] on link "2CCCACON004" at bounding box center [326, 205] width 86 height 20
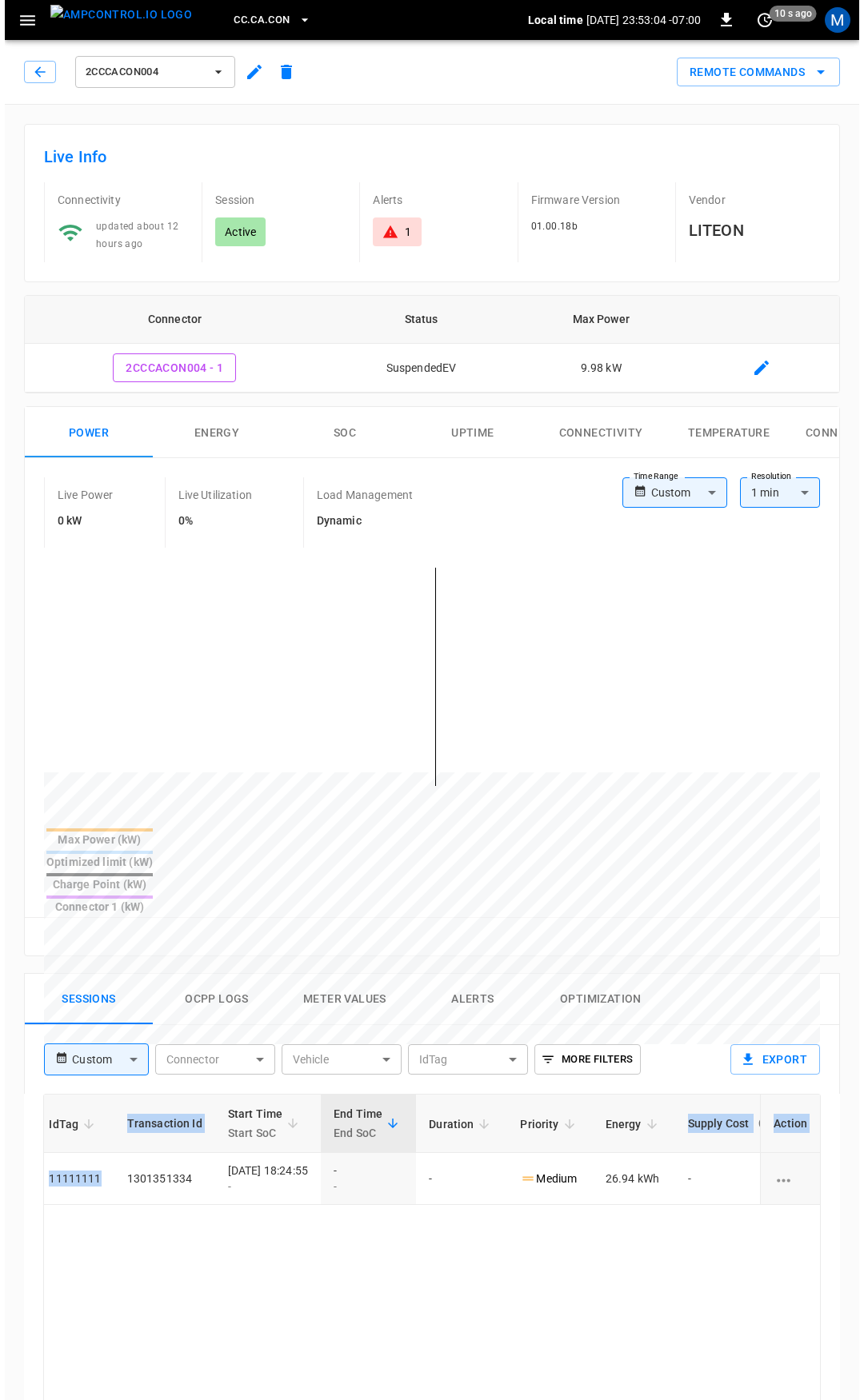
scroll to position [0, 423]
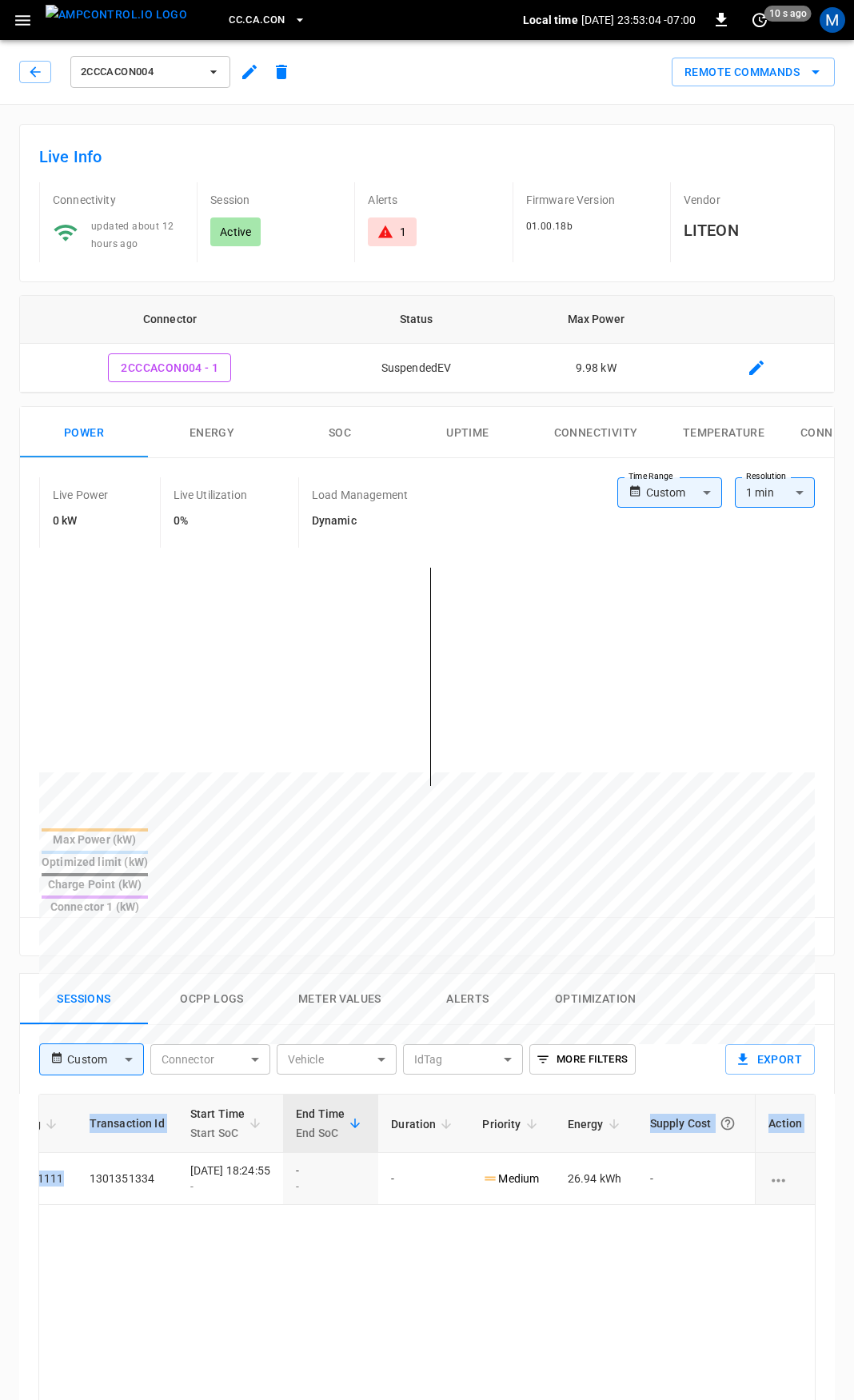
drag, startPoint x: 472, startPoint y: 1122, endPoint x: 863, endPoint y: 1125, distance: 391.0
click at [854, 1125] on html "CC.CA.CON Local time 2025-10-01 23:53:04 -07:00 0 10 s ago M 2CCCACON004 Remote…" at bounding box center [427, 1068] width 854 height 2137
click at [39, 76] on icon "button" at bounding box center [35, 72] width 16 height 16
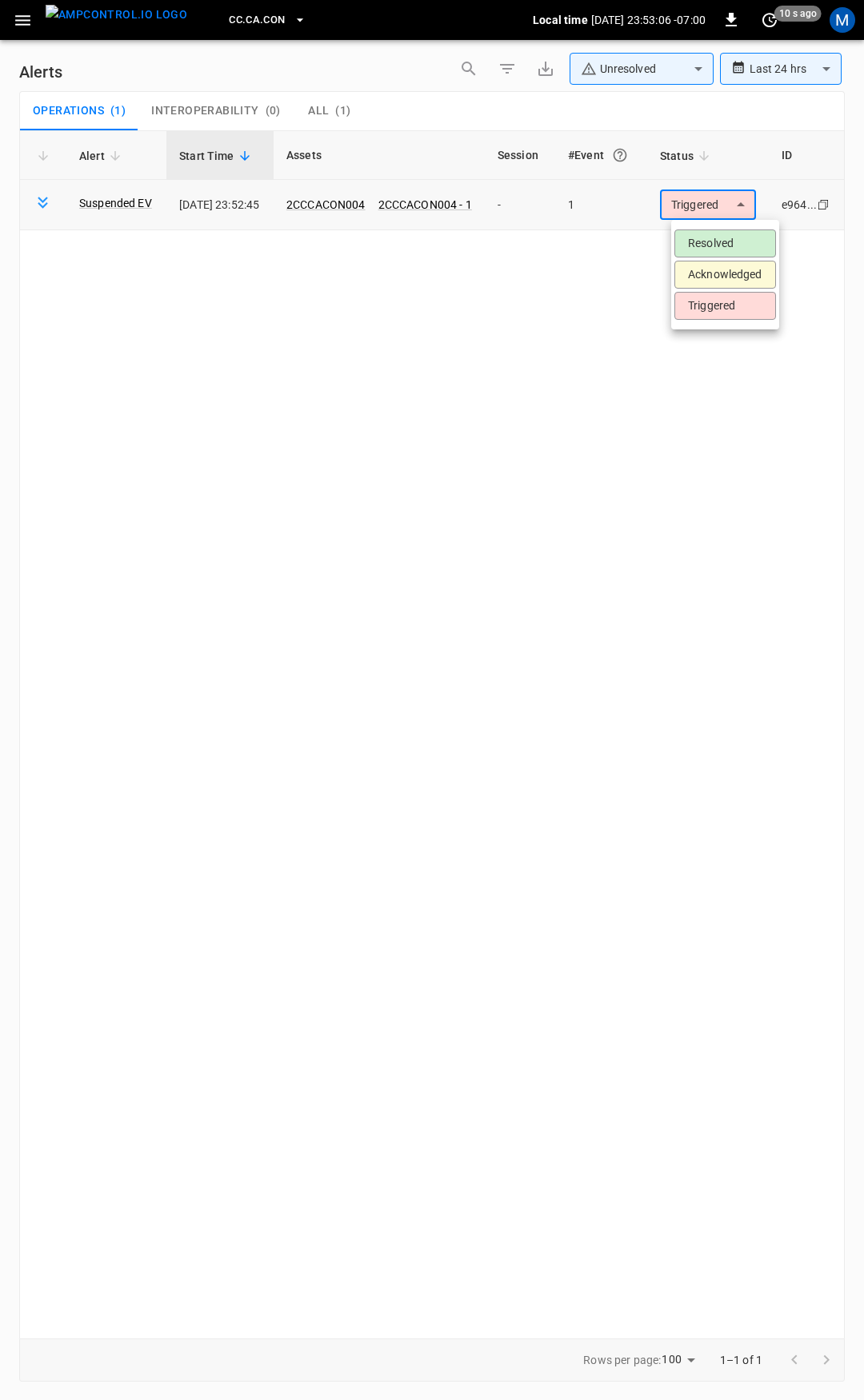
click at [741, 212] on body "**********" at bounding box center [432, 698] width 864 height 1395
click at [737, 246] on li "Resolved" at bounding box center [724, 243] width 101 height 28
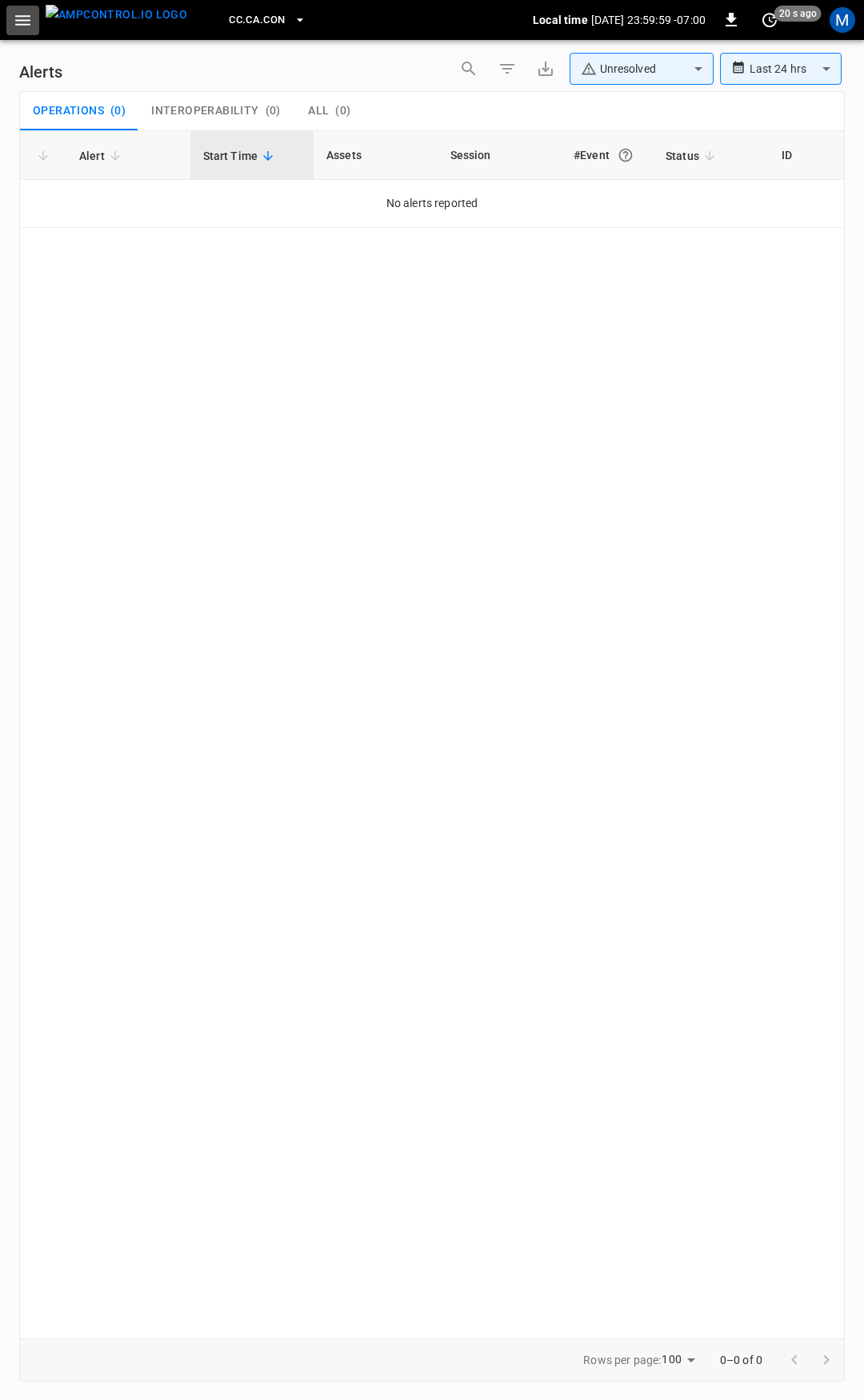
click at [10, 20] on button "button" at bounding box center [23, 21] width 32 height 30
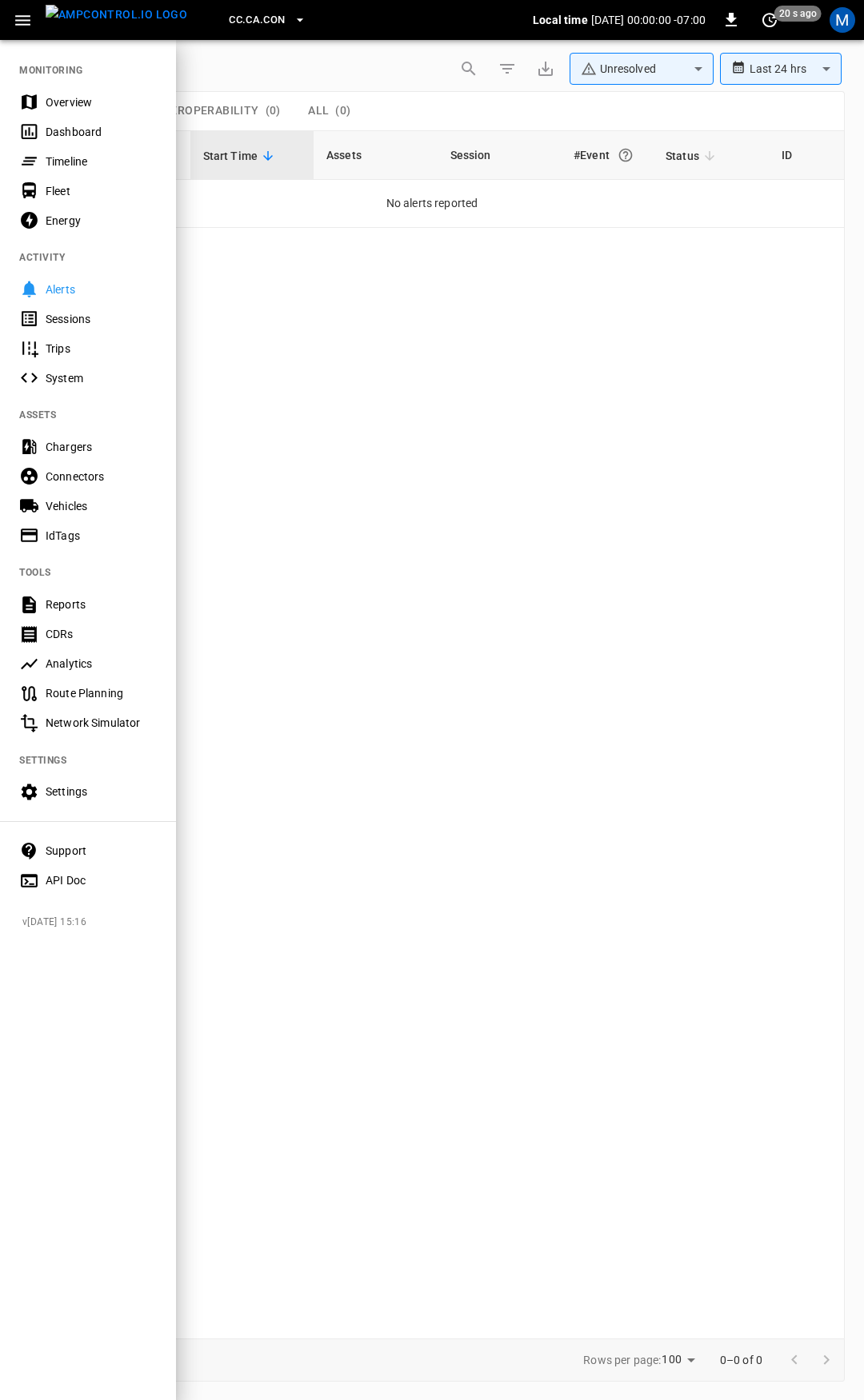
click at [75, 96] on div "Overview" at bounding box center [100, 102] width 111 height 16
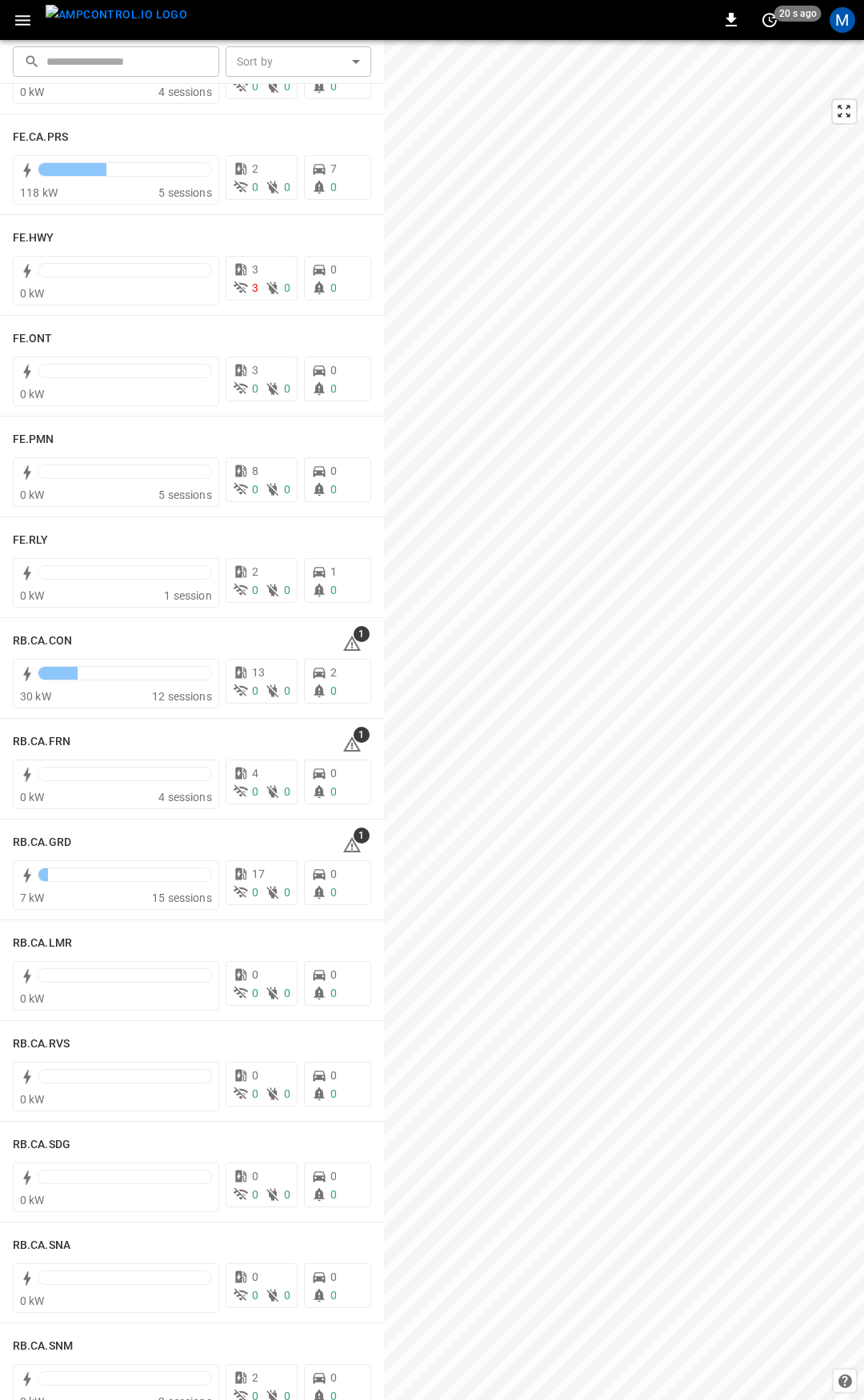
scroll to position [1699, 0]
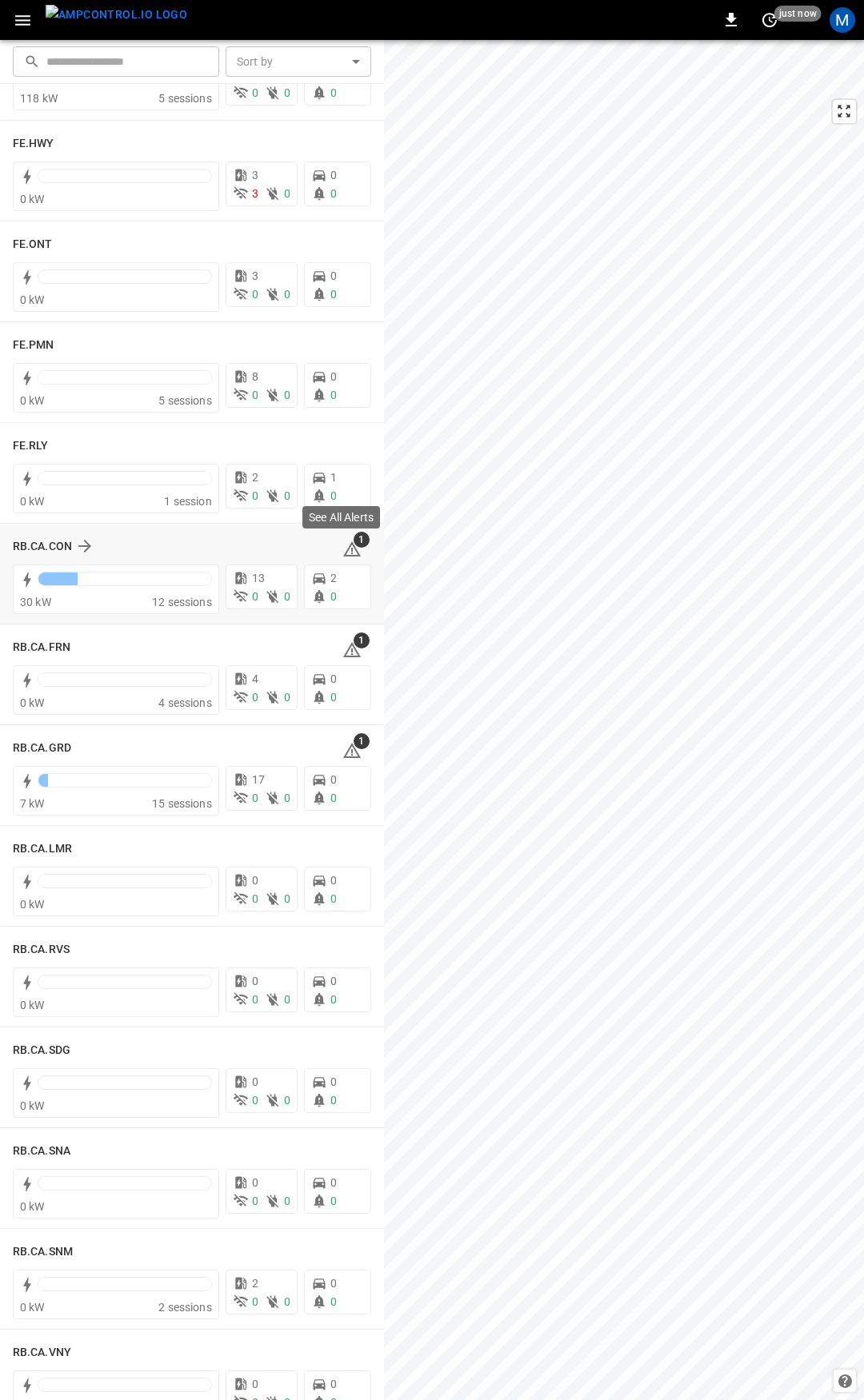
click at [344, 545] on icon at bounding box center [352, 548] width 18 height 15
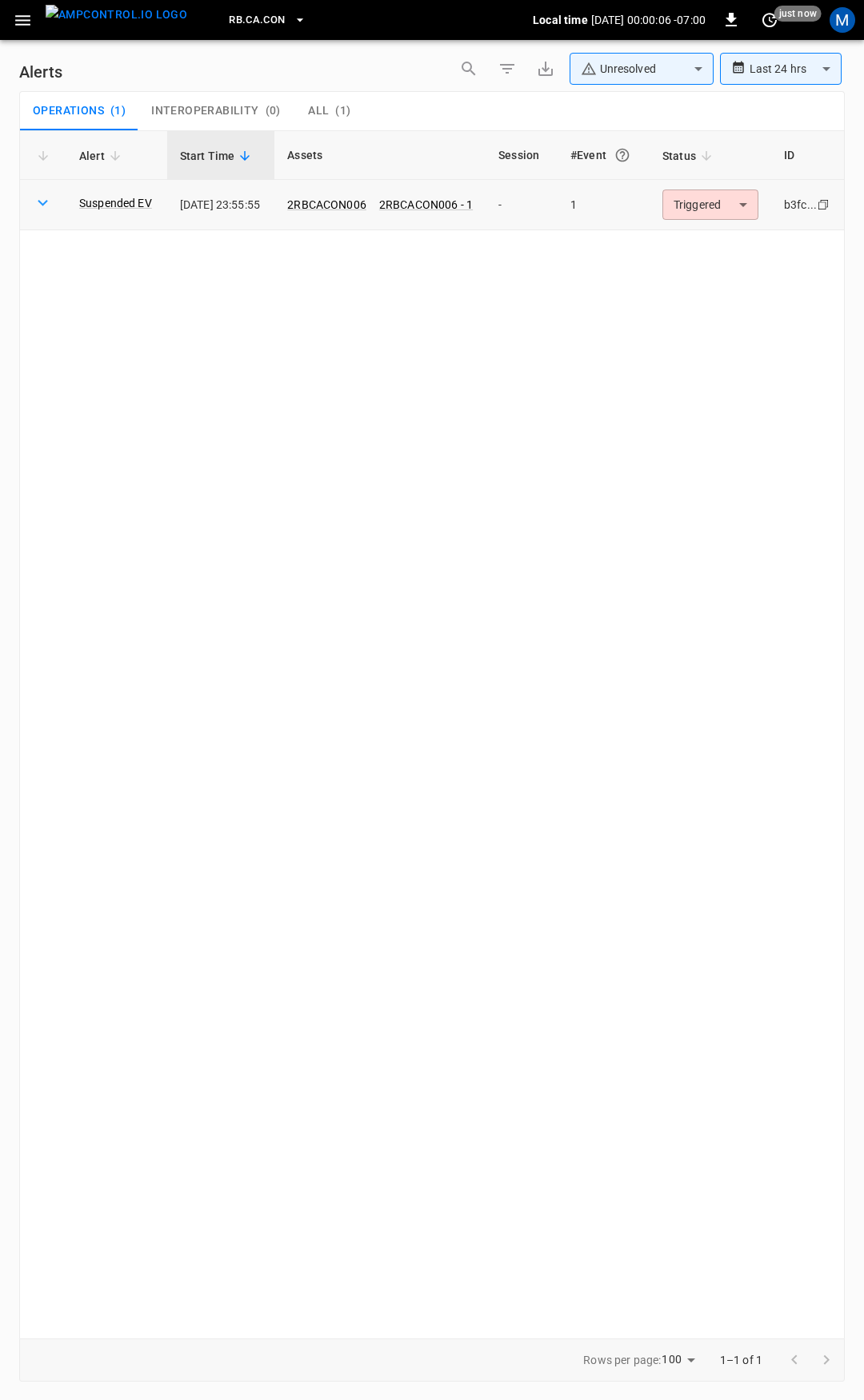
click at [709, 211] on body "**********" at bounding box center [432, 698] width 864 height 1395
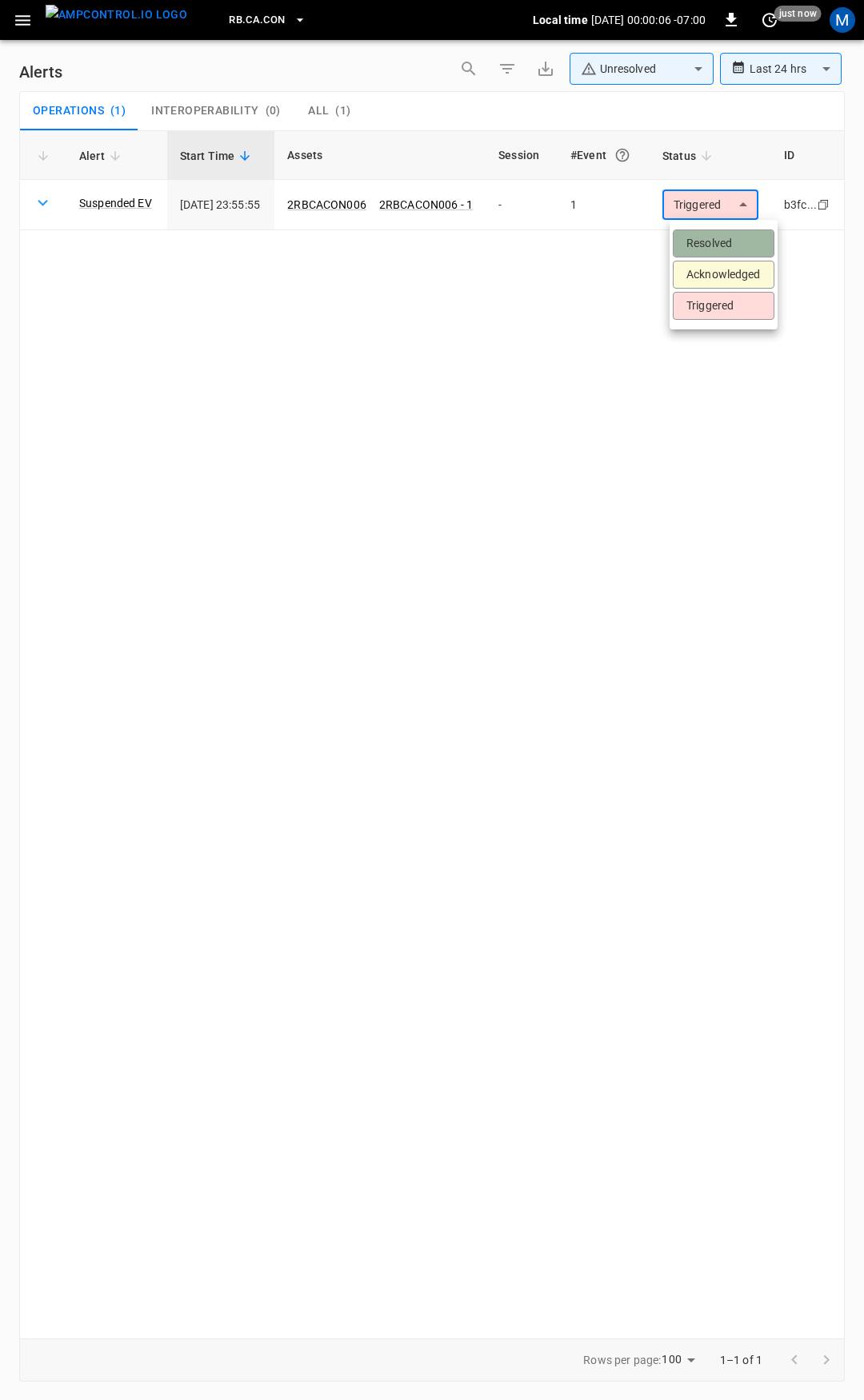
drag, startPoint x: 728, startPoint y: 235, endPoint x: 720, endPoint y: 245, distance: 12.8
click at [728, 237] on li "Resolved" at bounding box center [723, 243] width 101 height 28
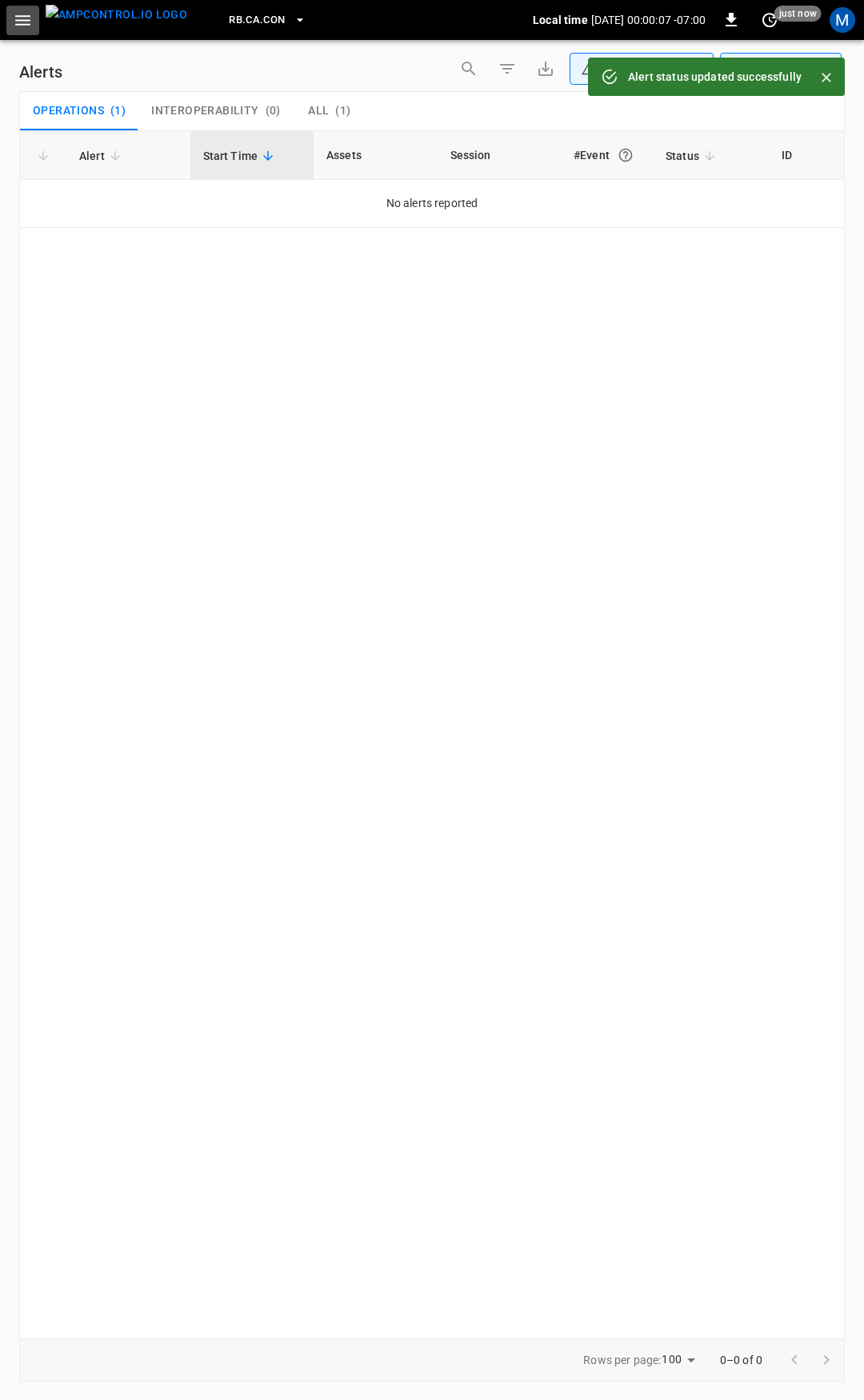
click at [21, 15] on icon "button" at bounding box center [23, 21] width 20 height 20
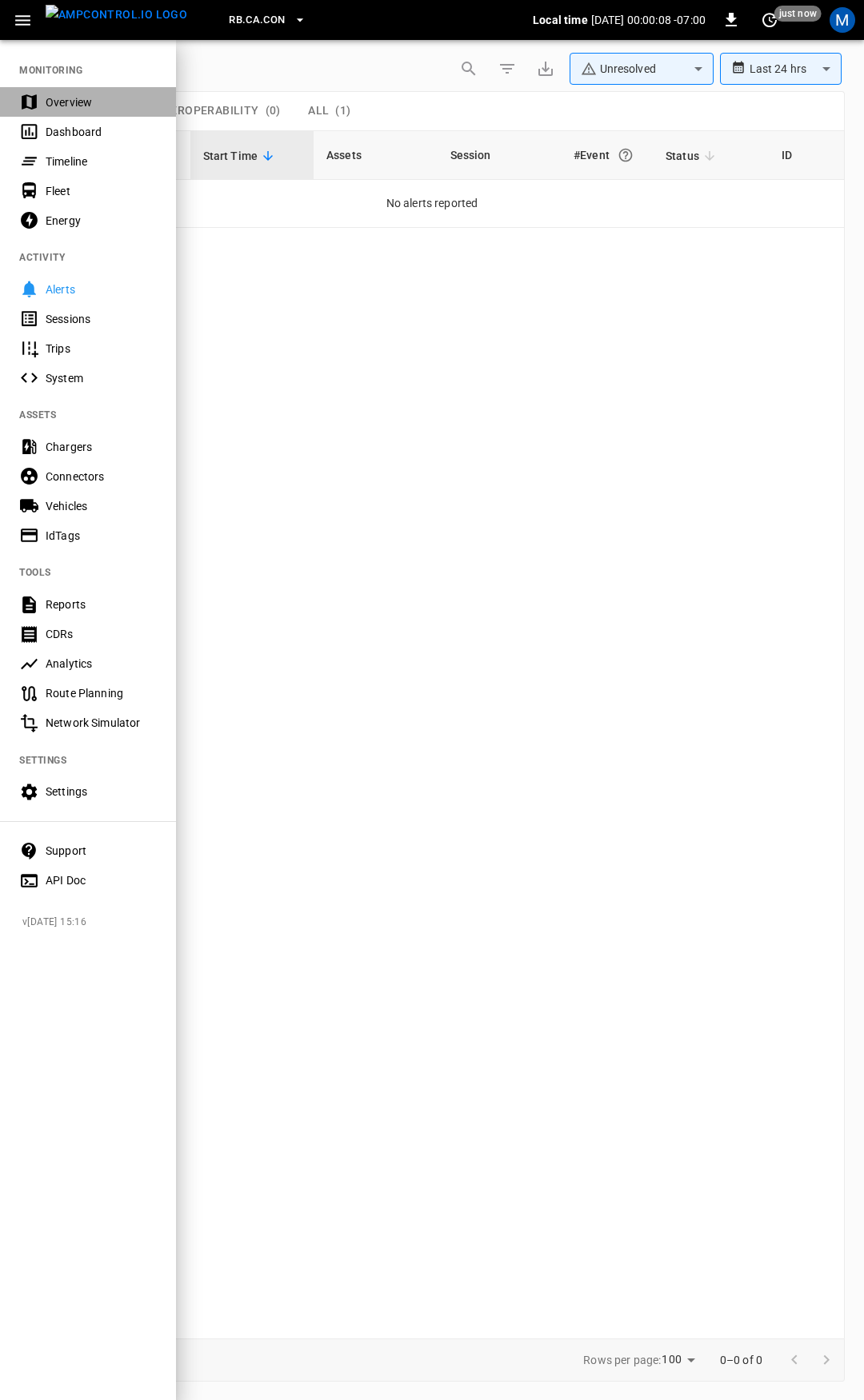
click at [93, 90] on div "Overview" at bounding box center [88, 102] width 176 height 30
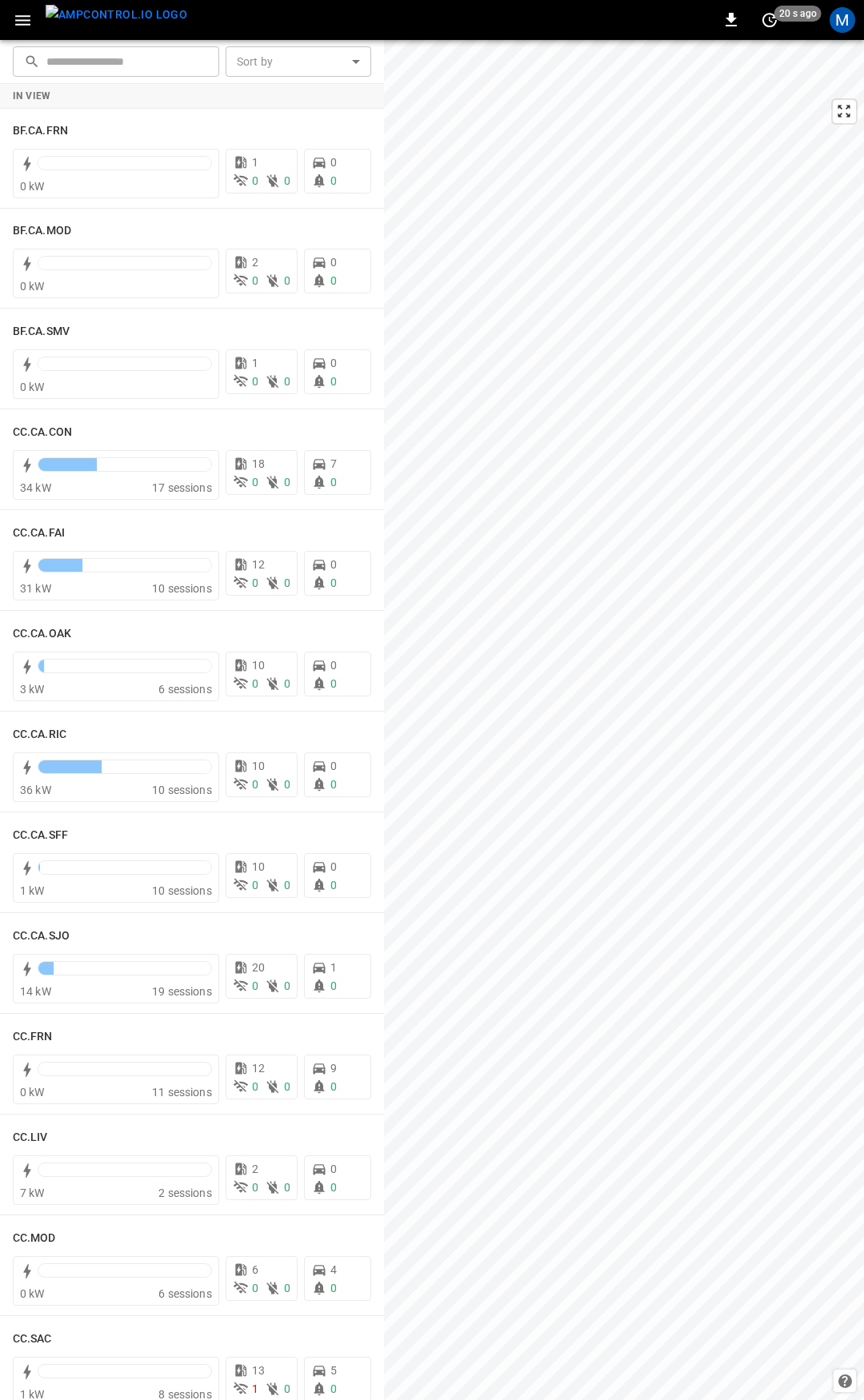
click at [25, 21] on icon "button" at bounding box center [22, 20] width 15 height 11
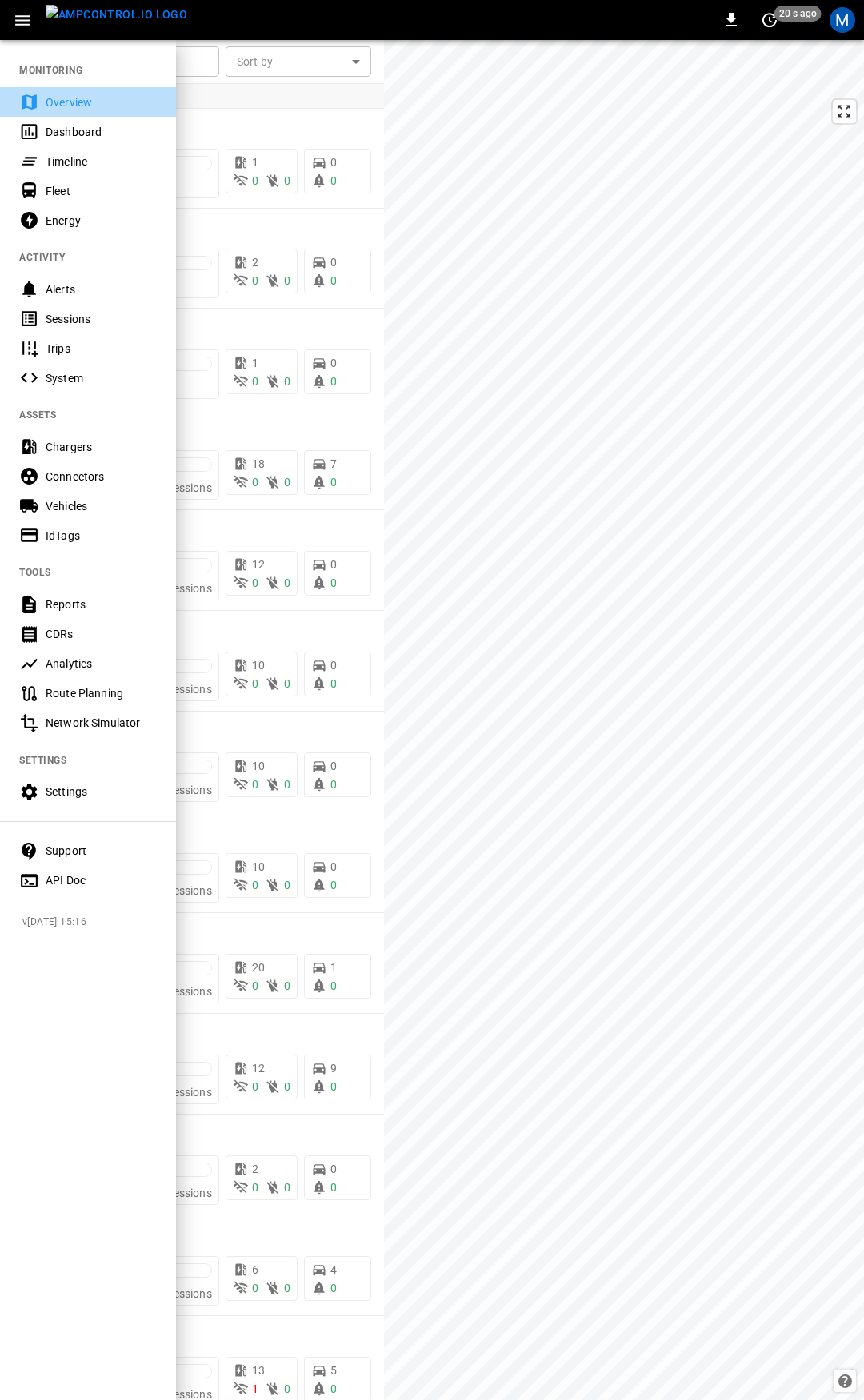
click at [71, 100] on div "Overview" at bounding box center [100, 102] width 111 height 16
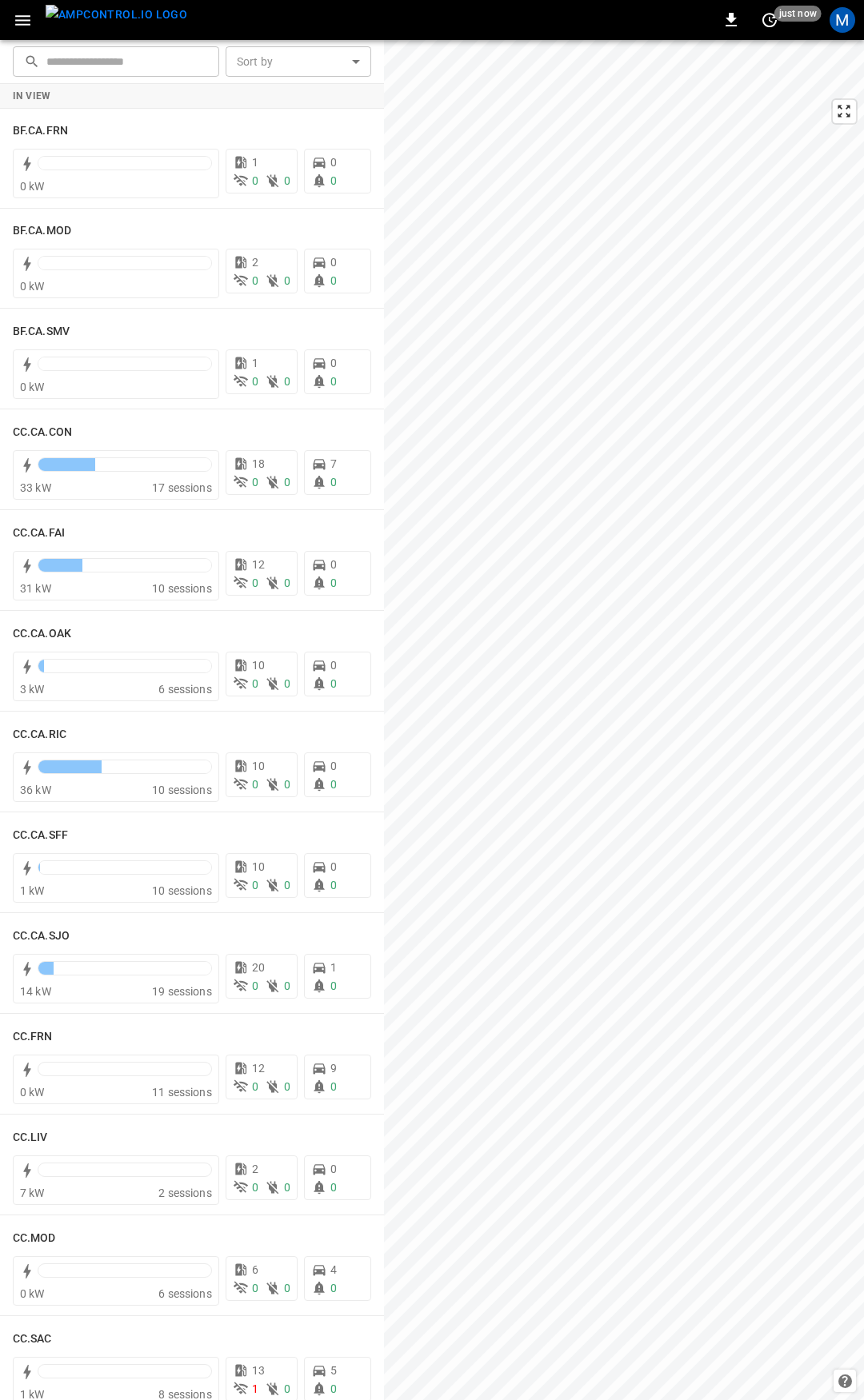
click at [8, 23] on button "button" at bounding box center [23, 21] width 32 height 30
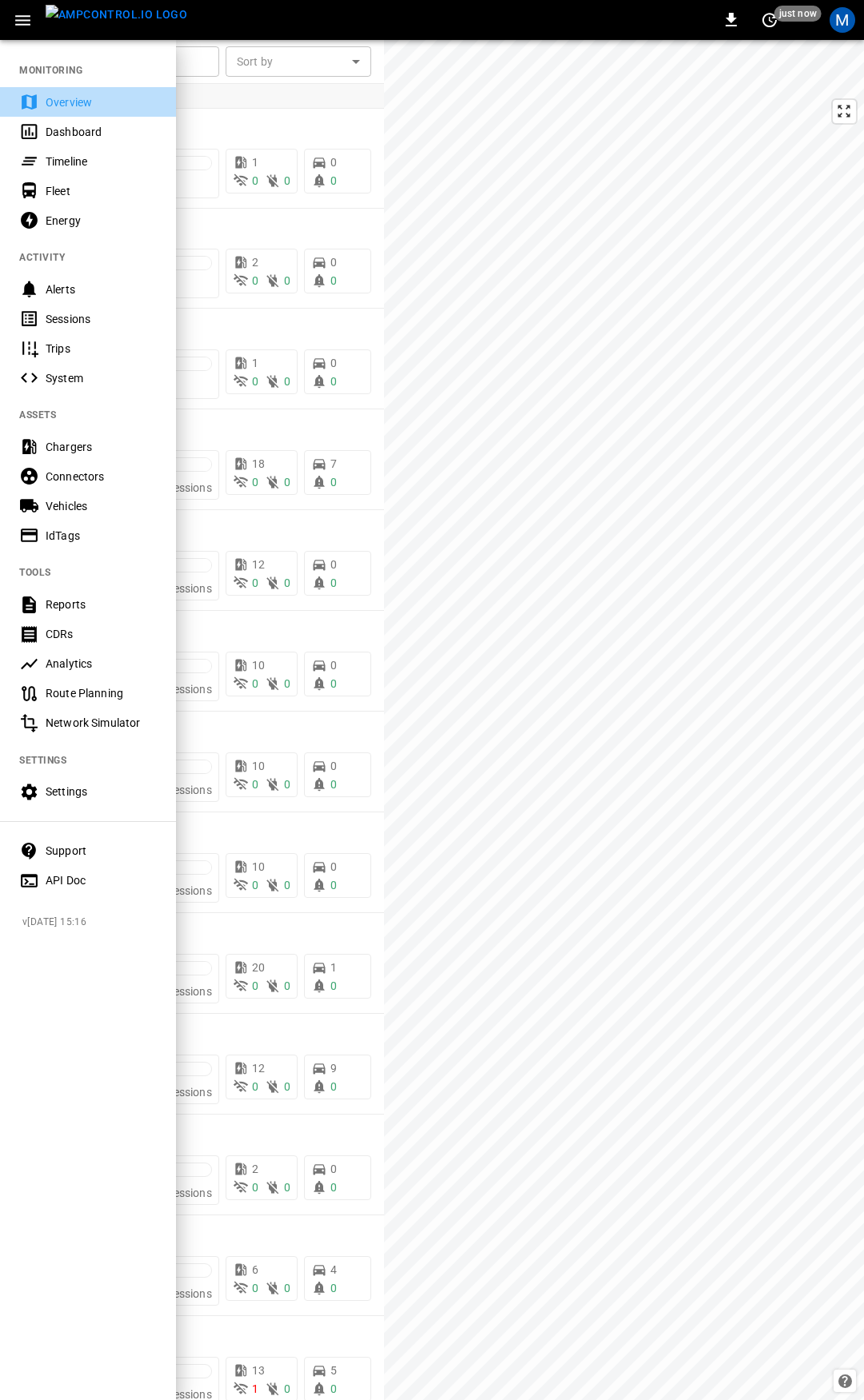
click at [97, 102] on div "Overview" at bounding box center [100, 102] width 111 height 16
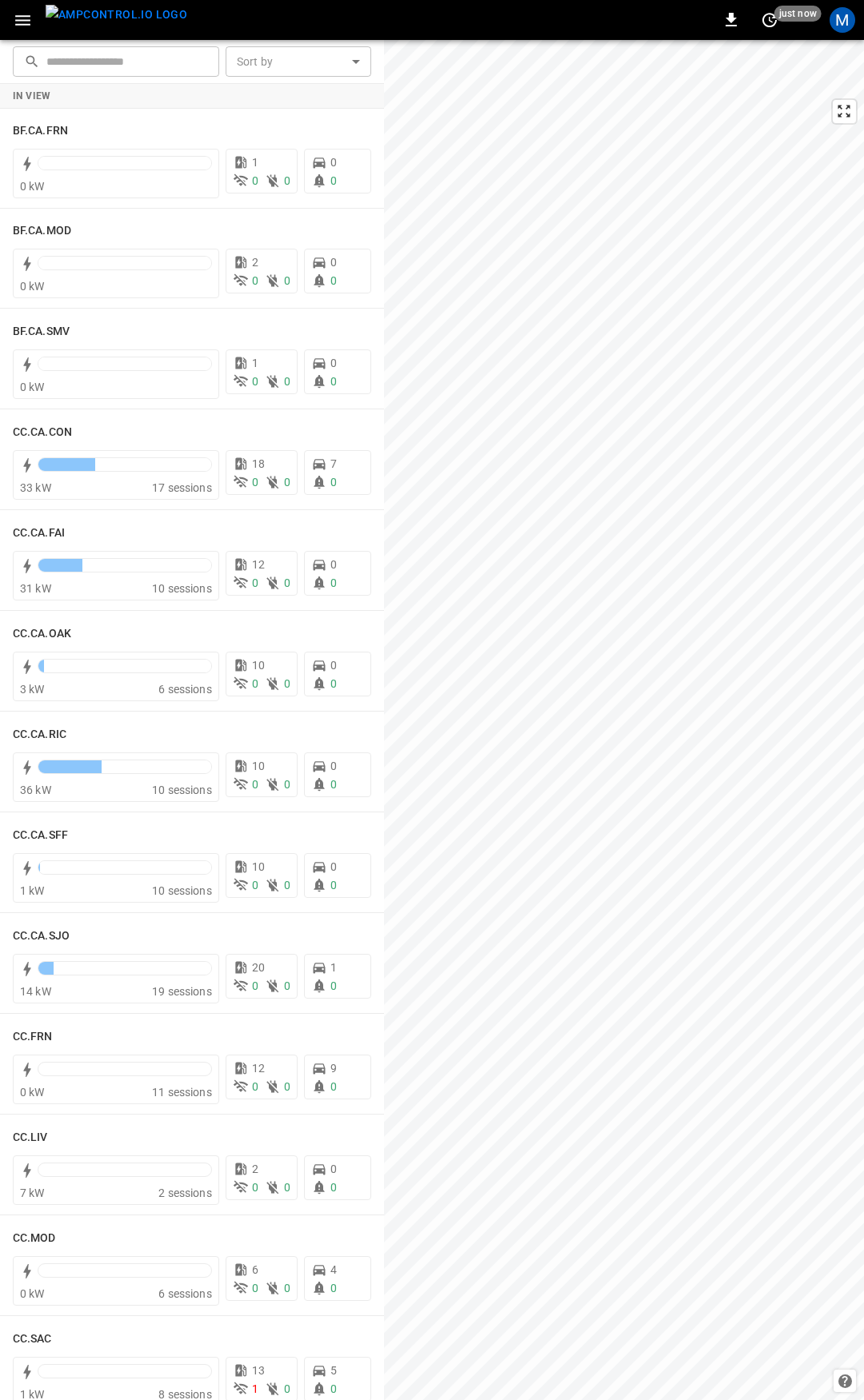
click at [31, 15] on icon "button" at bounding box center [23, 21] width 20 height 20
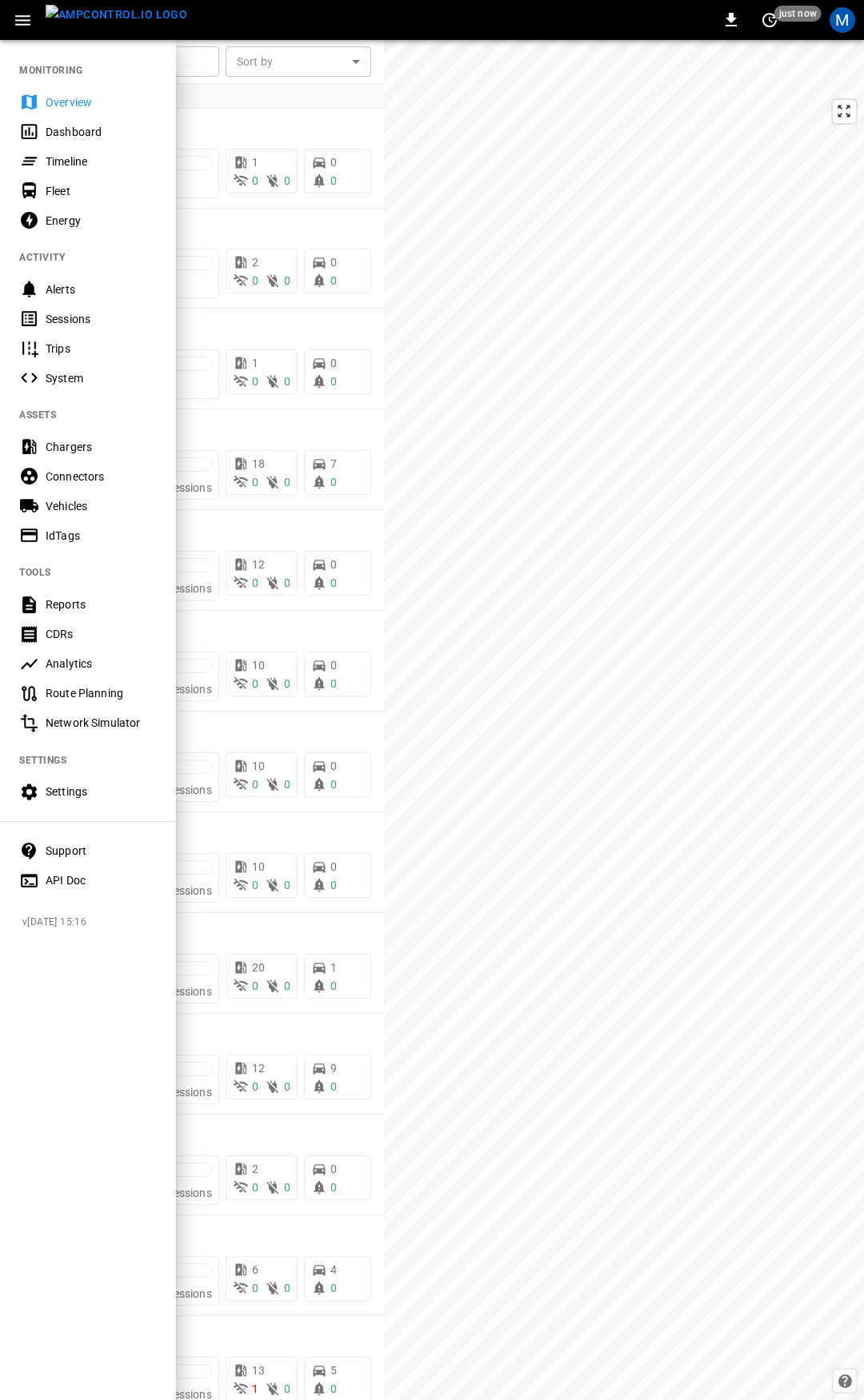
click at [28, 95] on icon at bounding box center [29, 101] width 15 height 15
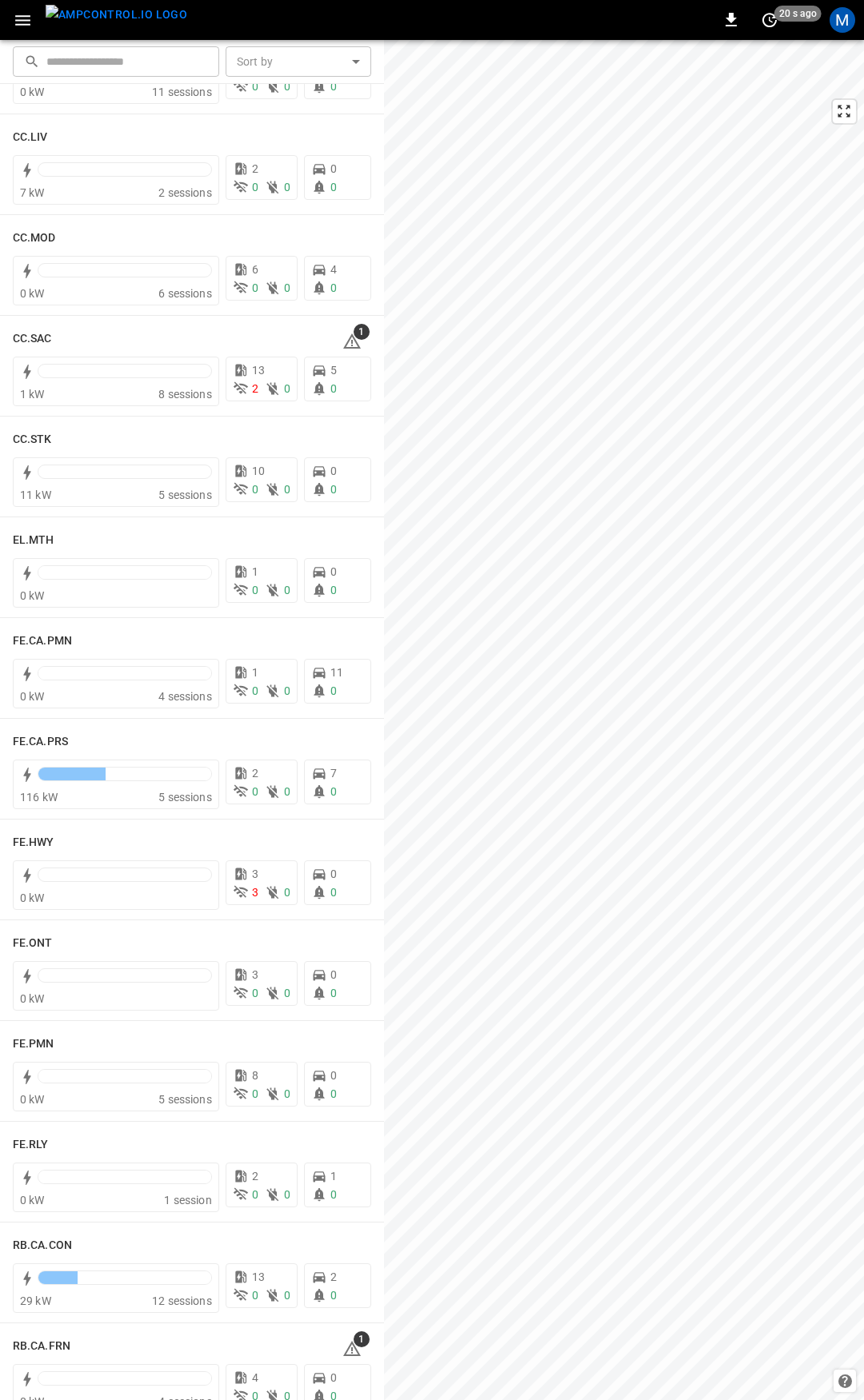
scroll to position [1087, 0]
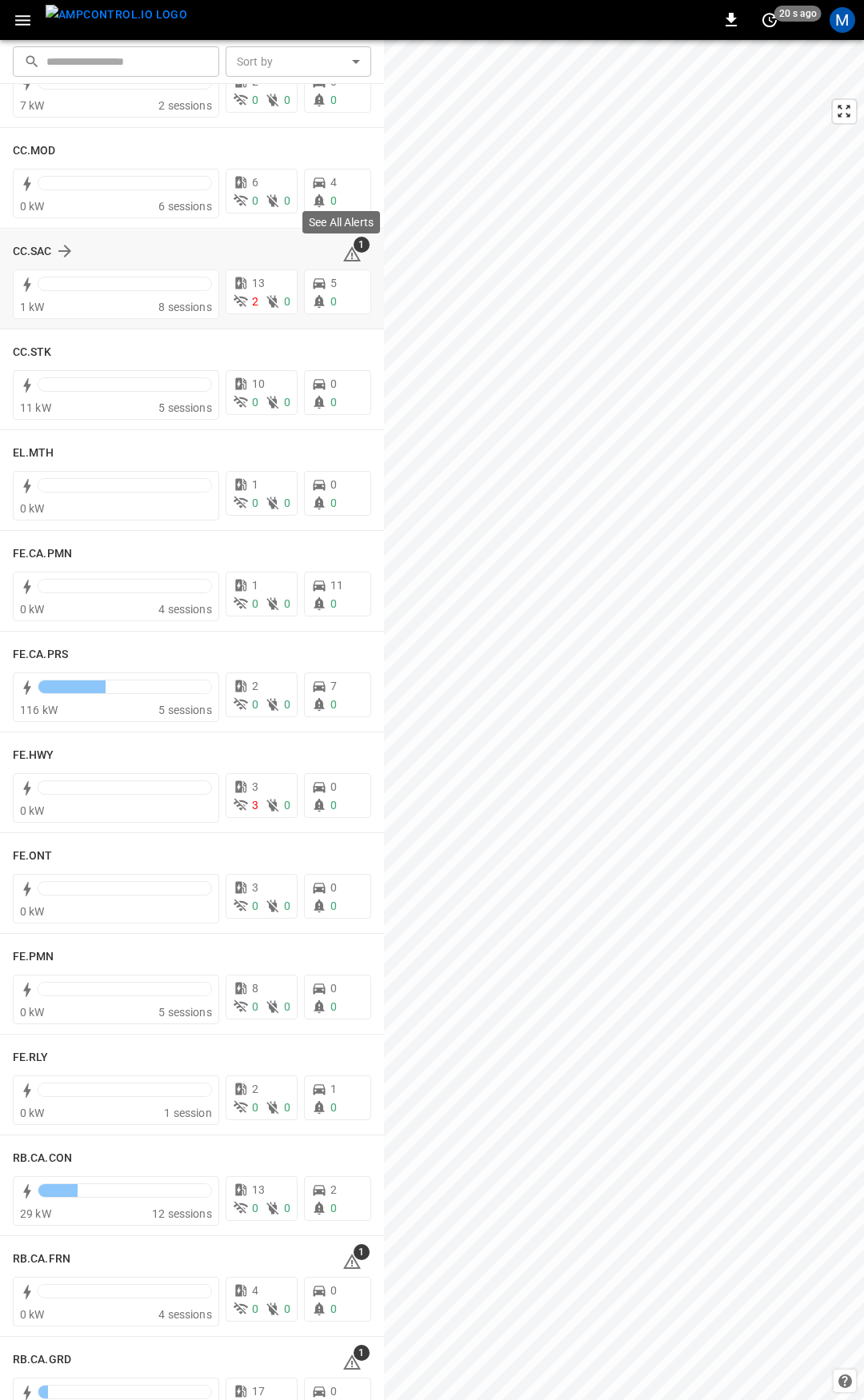
click at [342, 253] on icon at bounding box center [352, 255] width 20 height 20
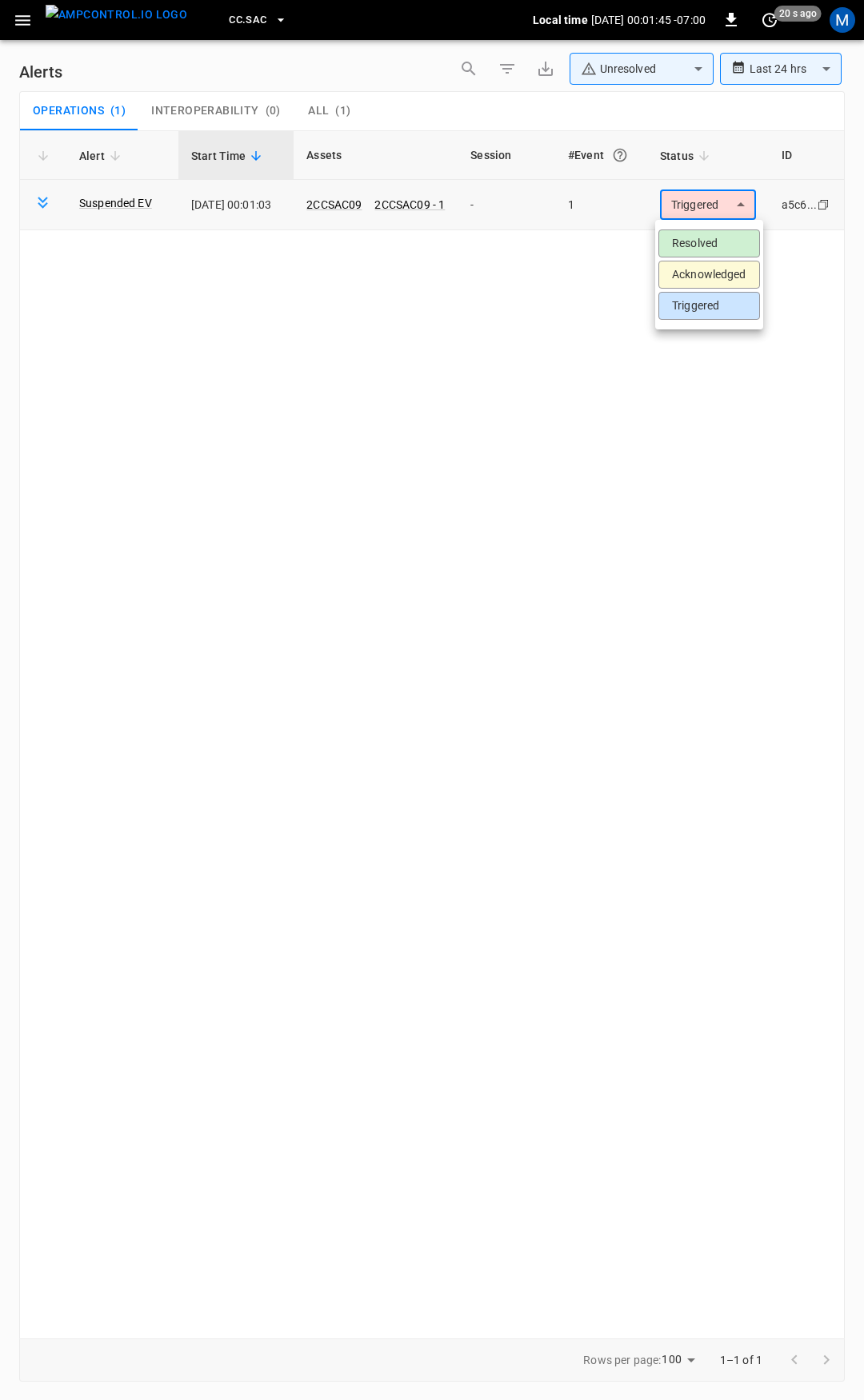
drag, startPoint x: 715, startPoint y: 203, endPoint x: 705, endPoint y: 246, distance: 44.1
click at [714, 203] on body "**********" at bounding box center [432, 698] width 864 height 1395
click at [705, 246] on li "Resolved" at bounding box center [709, 243] width 101 height 28
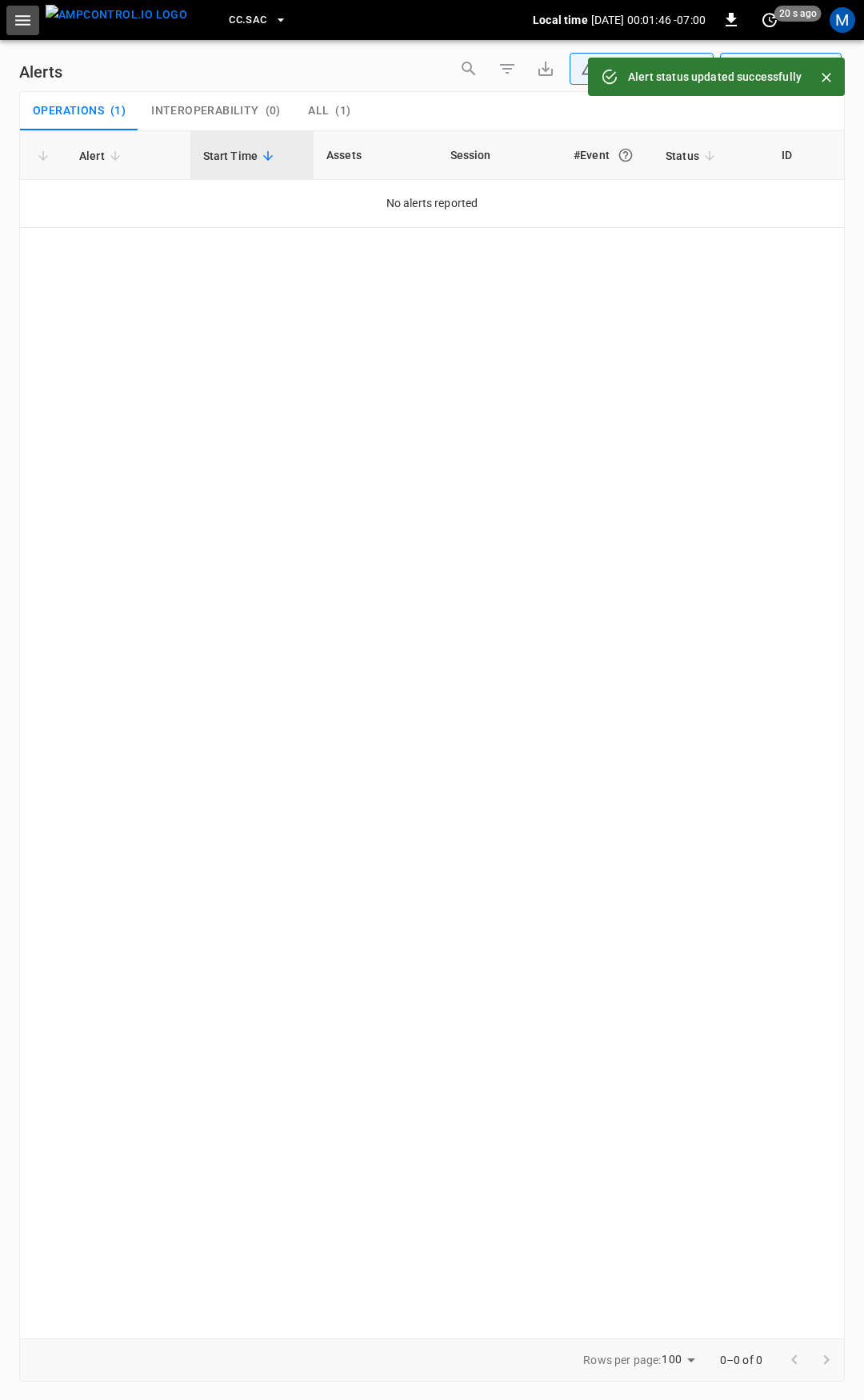
click at [17, 24] on icon "button" at bounding box center [23, 21] width 20 height 20
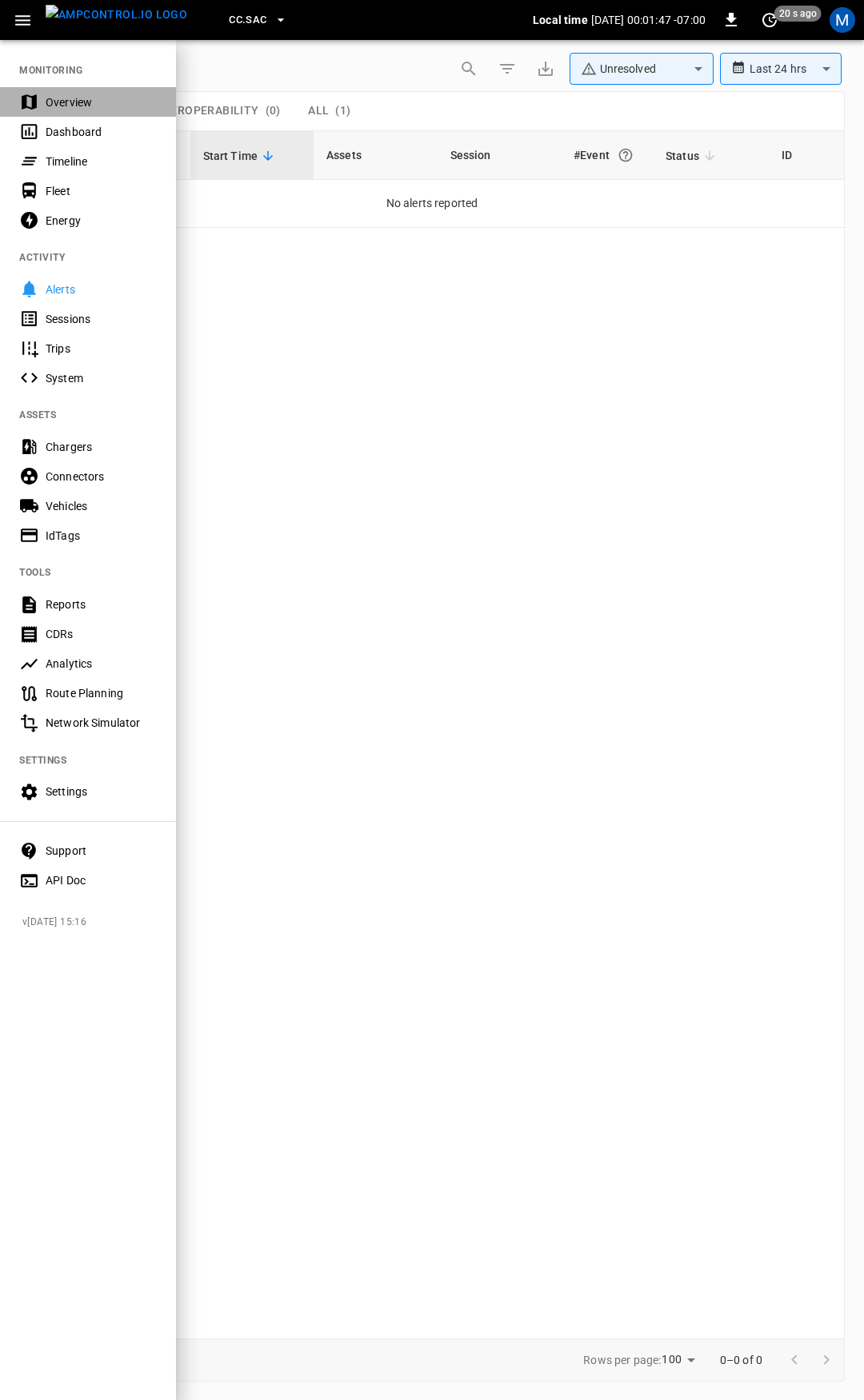
click at [104, 106] on div "Overview" at bounding box center [100, 102] width 111 height 16
